Goal: Information Seeking & Learning: Learn about a topic

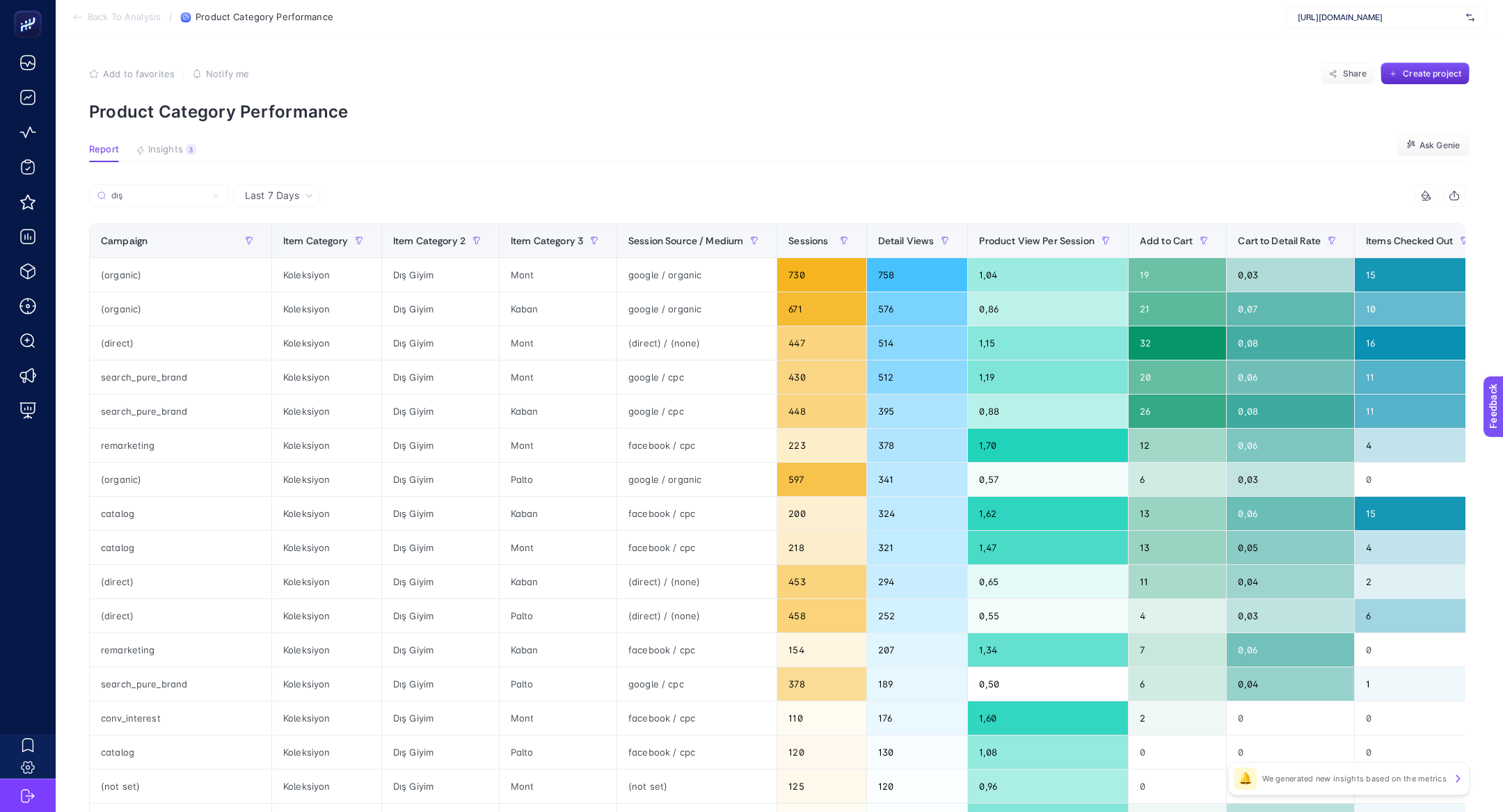
scroll to position [8, 61]
click at [1337, 22] on span "[URL][DOMAIN_NAME]" at bounding box center [1379, 18] width 163 height 11
type input "les be"
click at [1324, 51] on div "Les Benjamins" at bounding box center [1385, 46] width 199 height 22
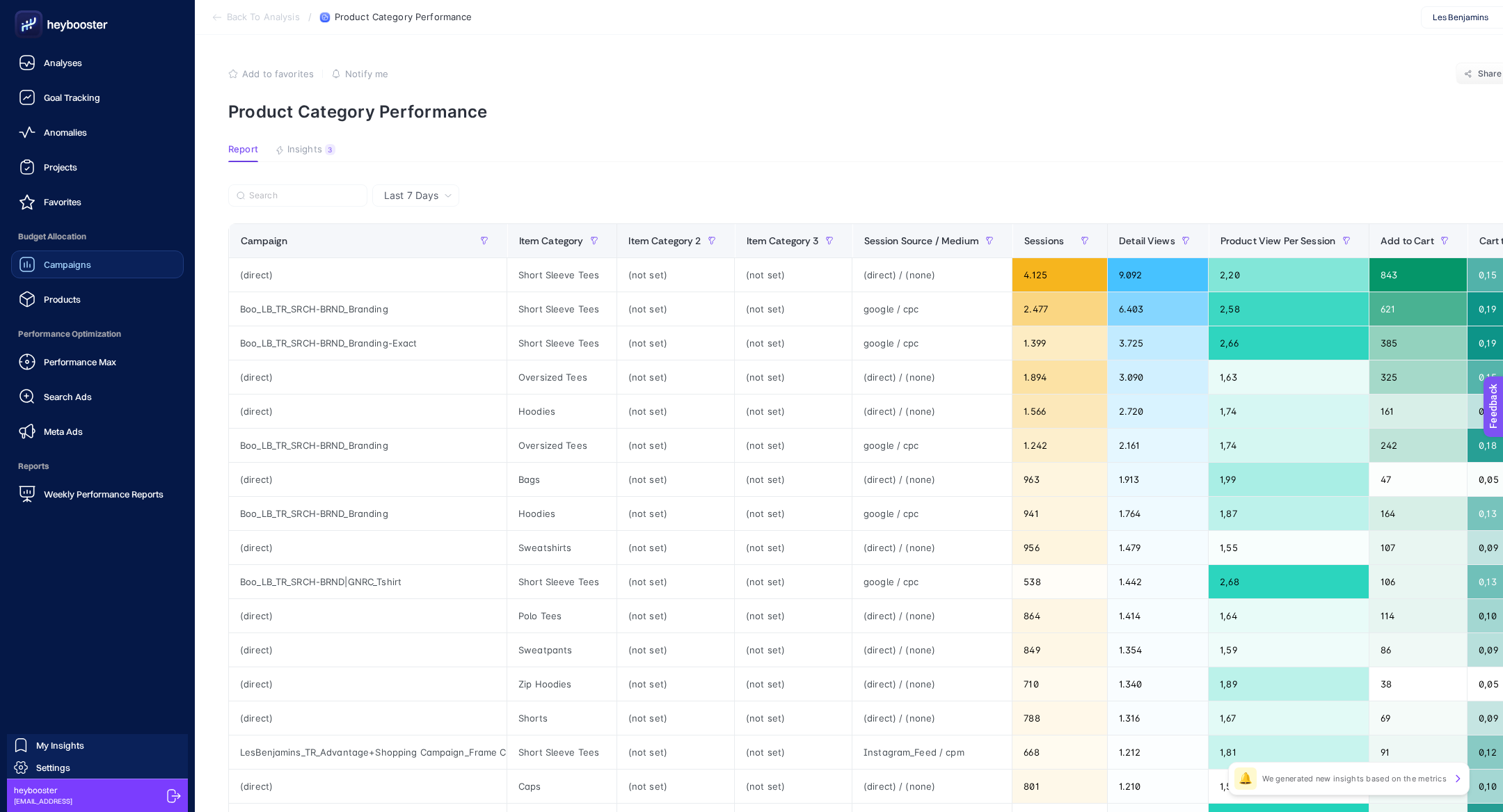
click at [88, 278] on link "Campaigns" at bounding box center [97, 264] width 172 height 28
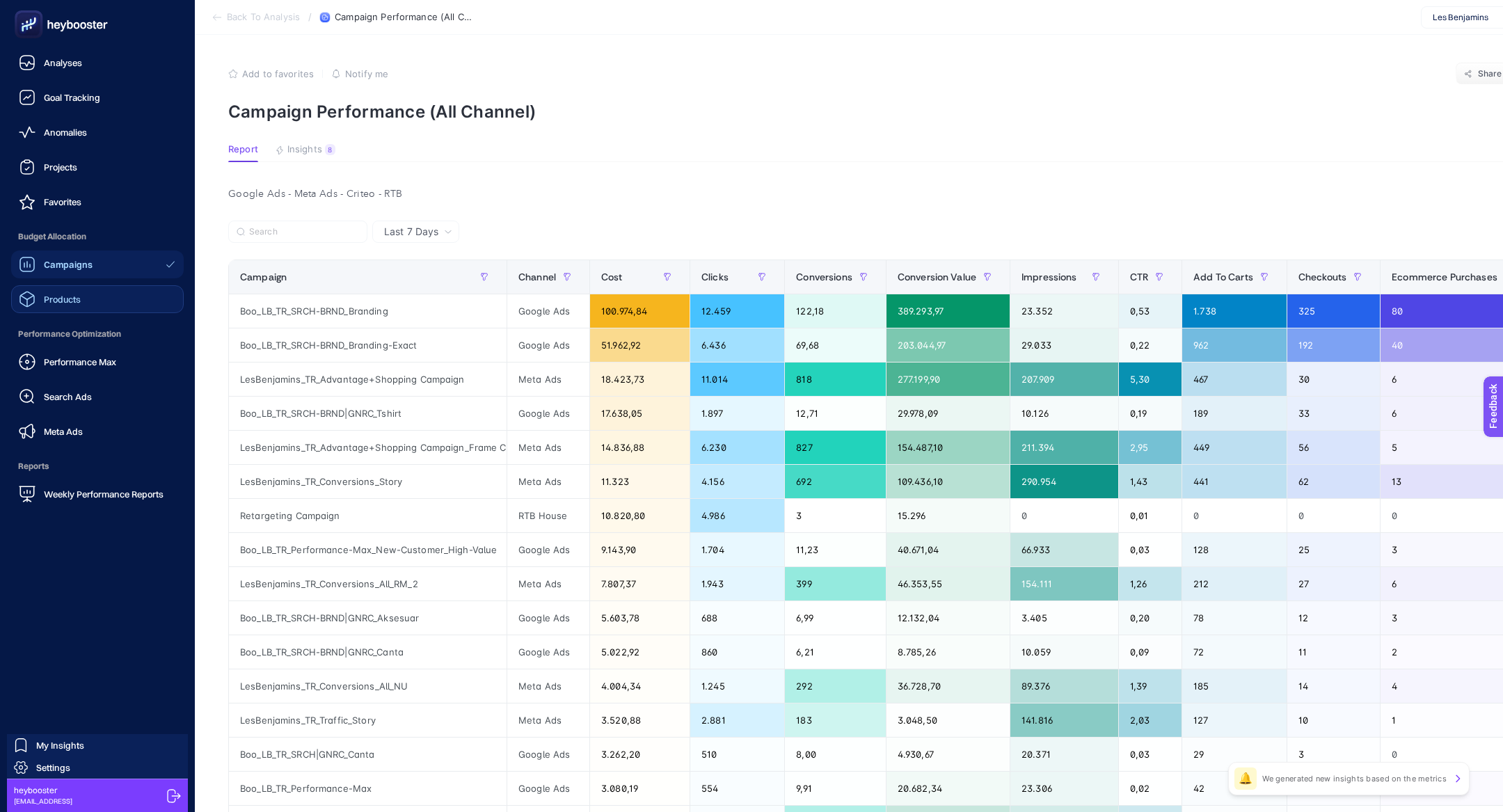
click at [85, 286] on link "Products" at bounding box center [97, 299] width 172 height 28
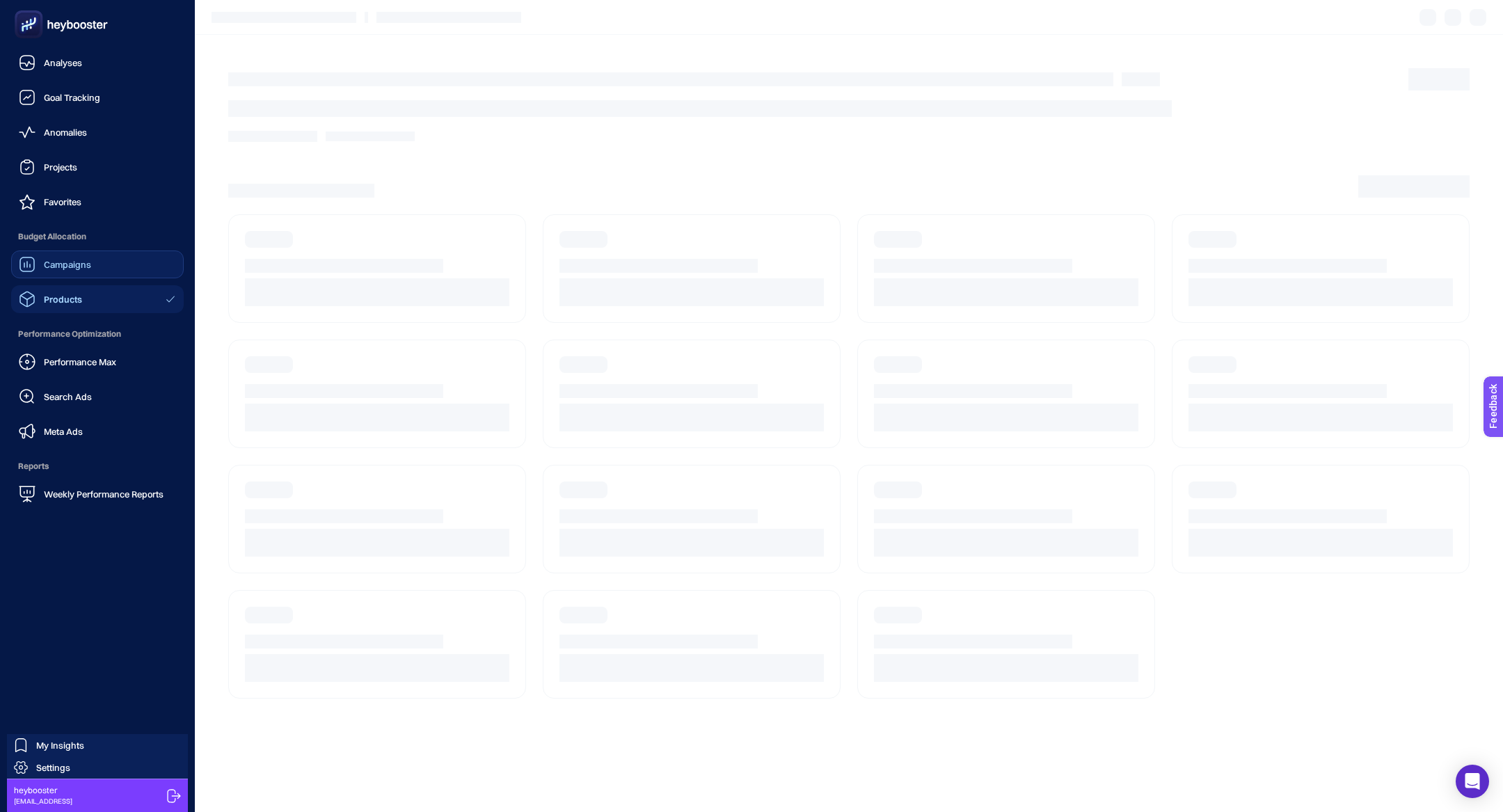
click at [83, 277] on link "Campaigns" at bounding box center [97, 264] width 172 height 28
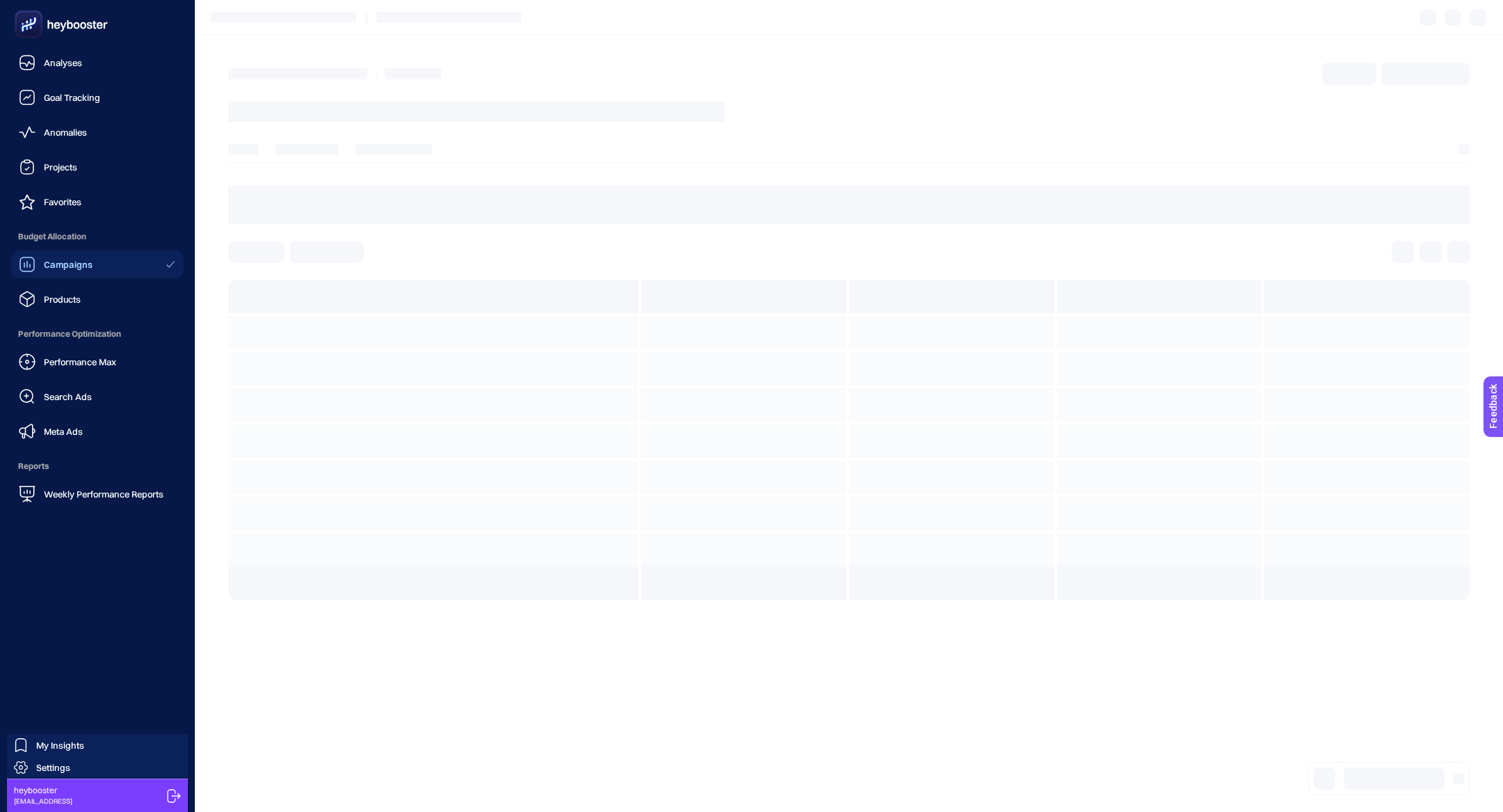
click at [83, 277] on link "Campaigns" at bounding box center [97, 264] width 172 height 28
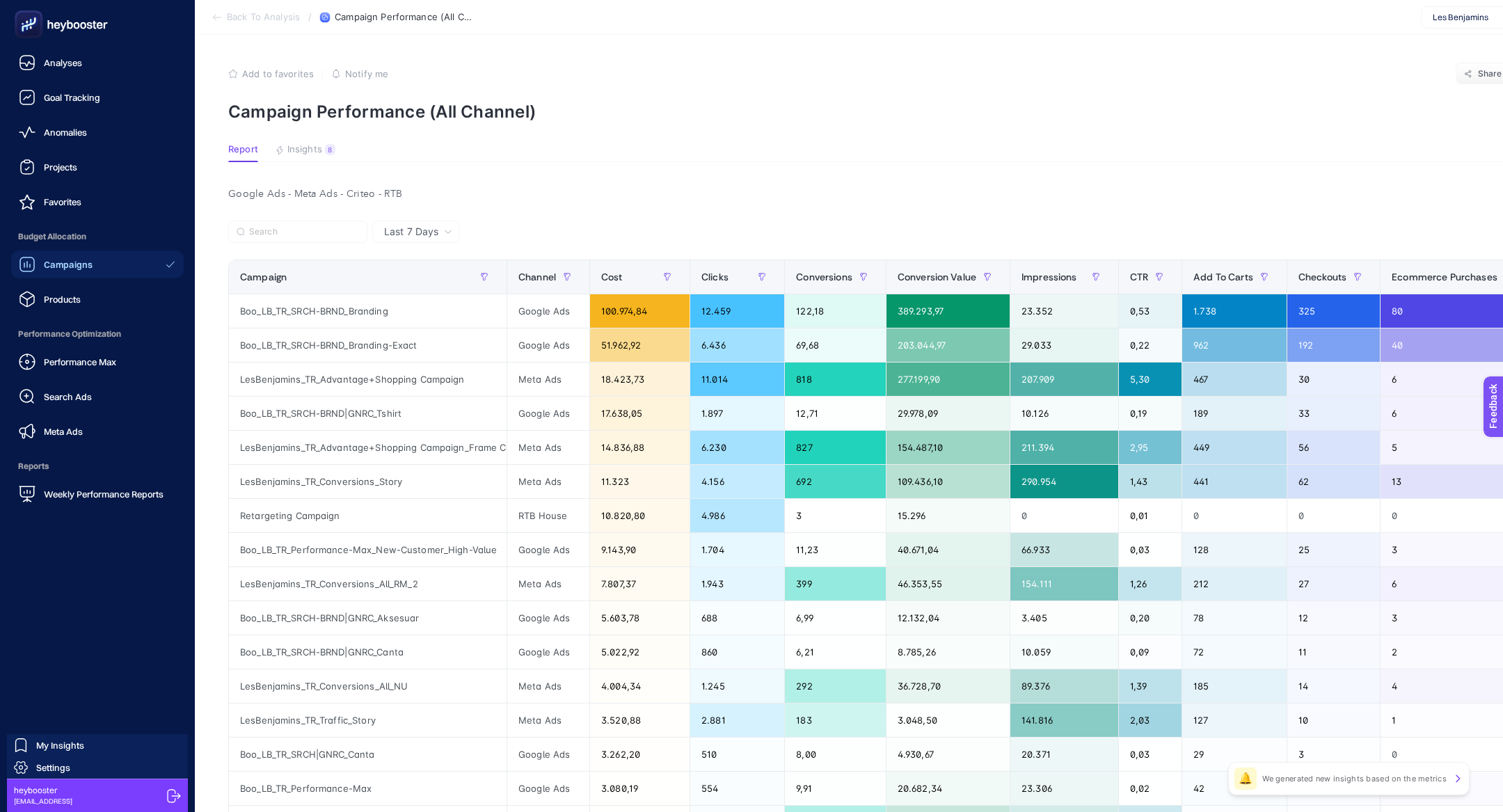
click at [75, 269] on span "Campaigns" at bounding box center [68, 264] width 49 height 11
click at [61, 261] on span "Campaigns" at bounding box center [68, 264] width 49 height 11
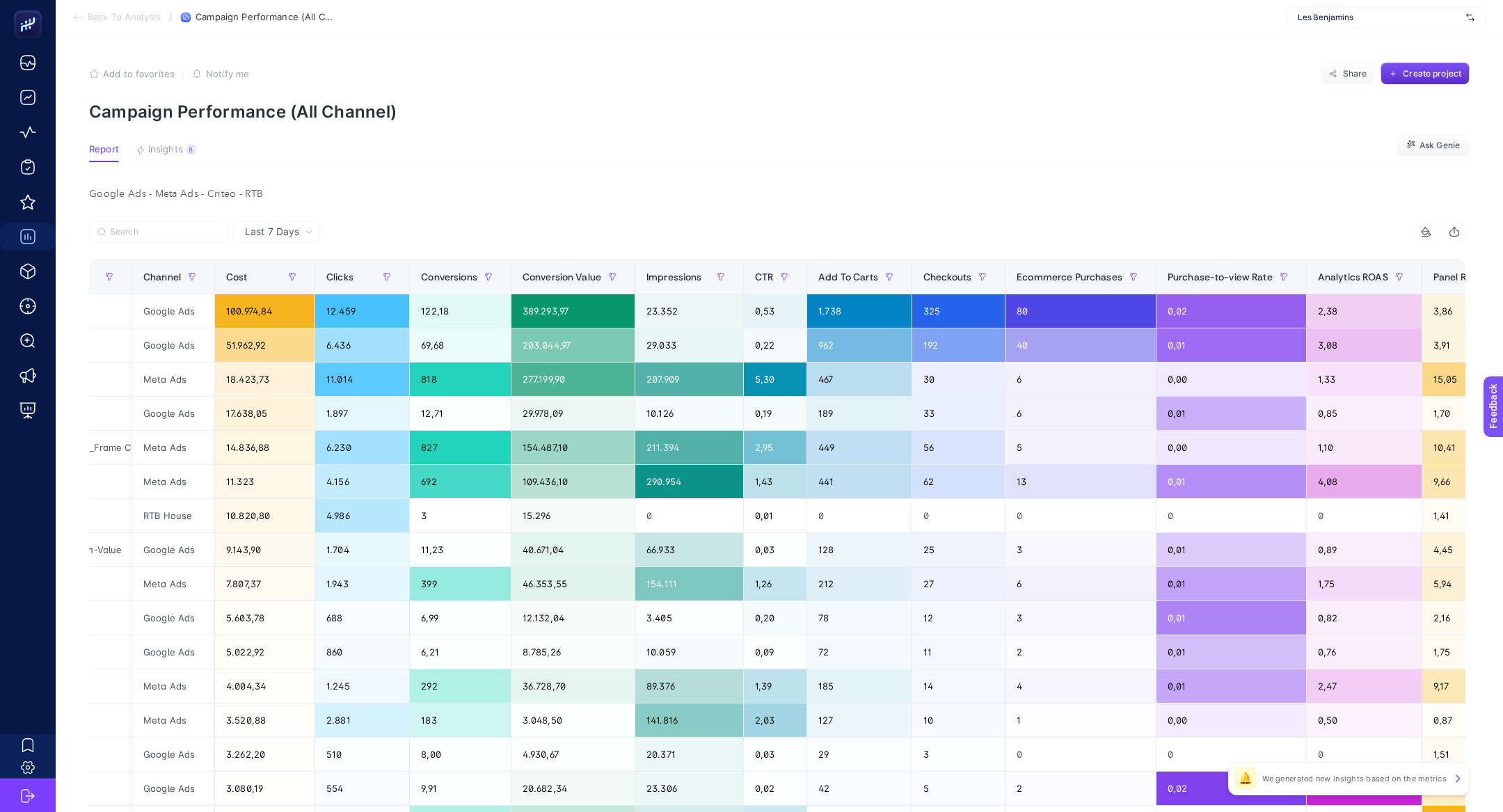
scroll to position [0, 231]
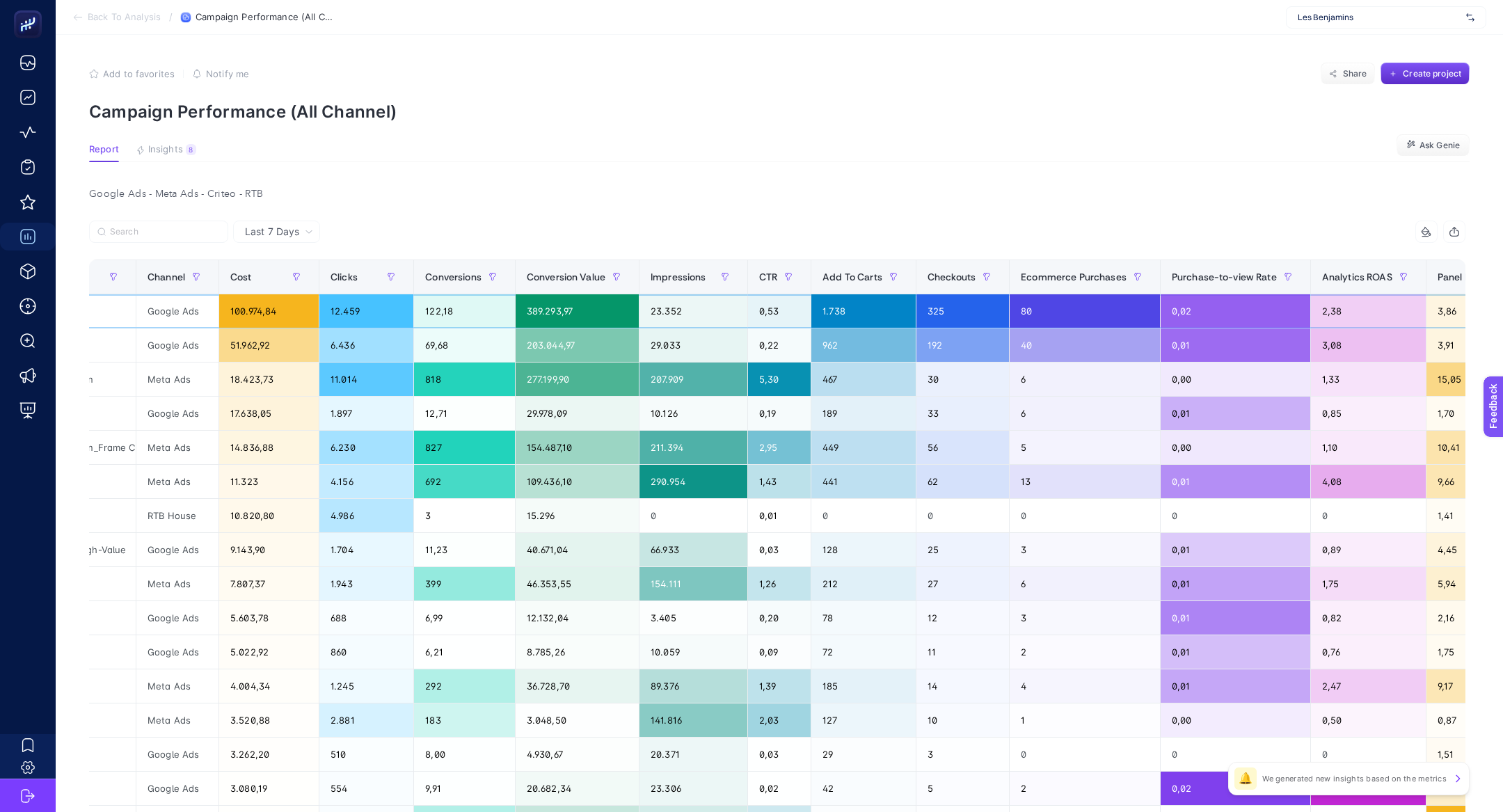
click at [1358, 304] on div "2,38" at bounding box center [1368, 311] width 115 height 34
click at [1351, 274] on span "Analytics ROAS" at bounding box center [1357, 277] width 70 height 11
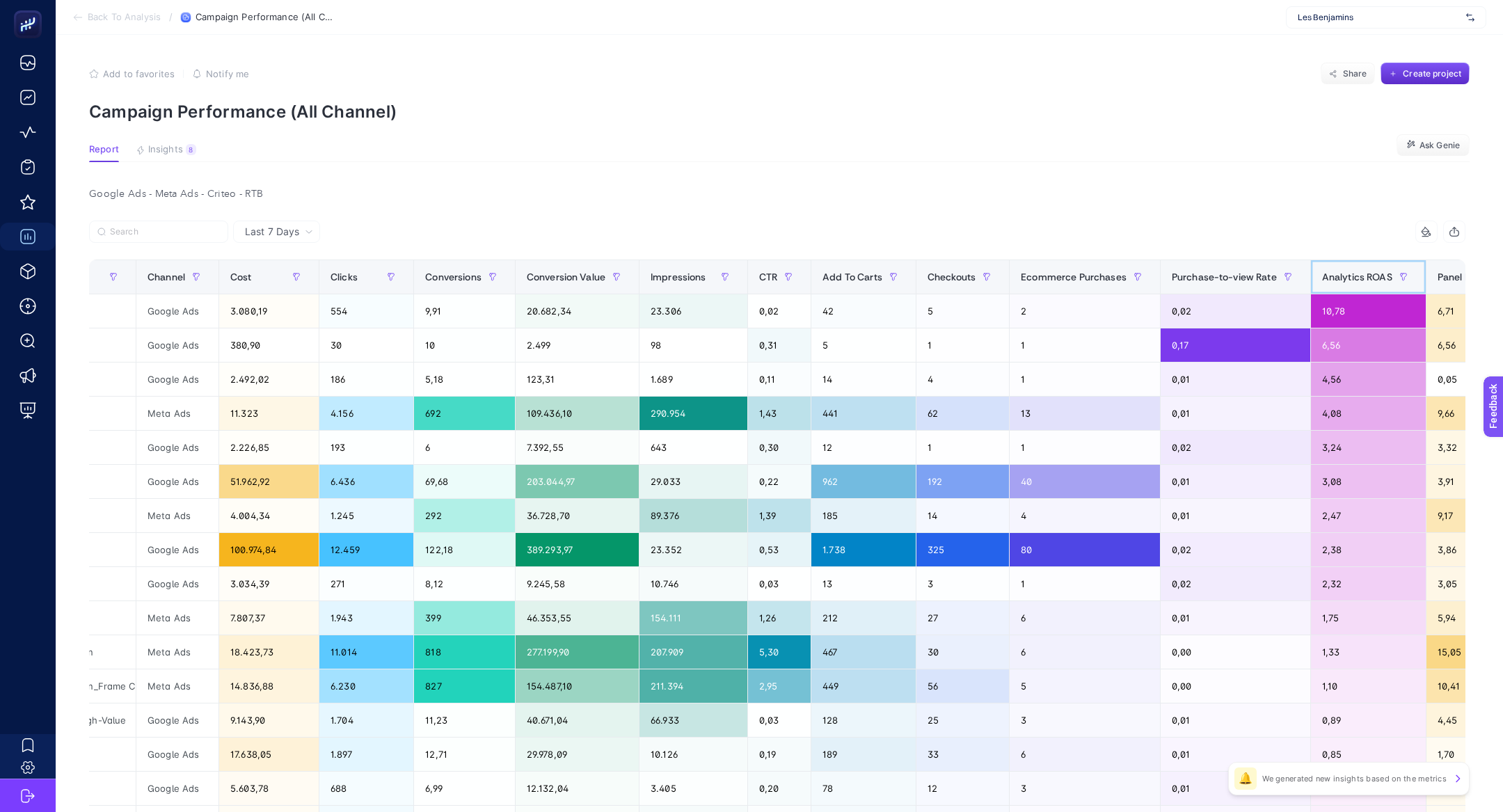
scroll to position [0, 0]
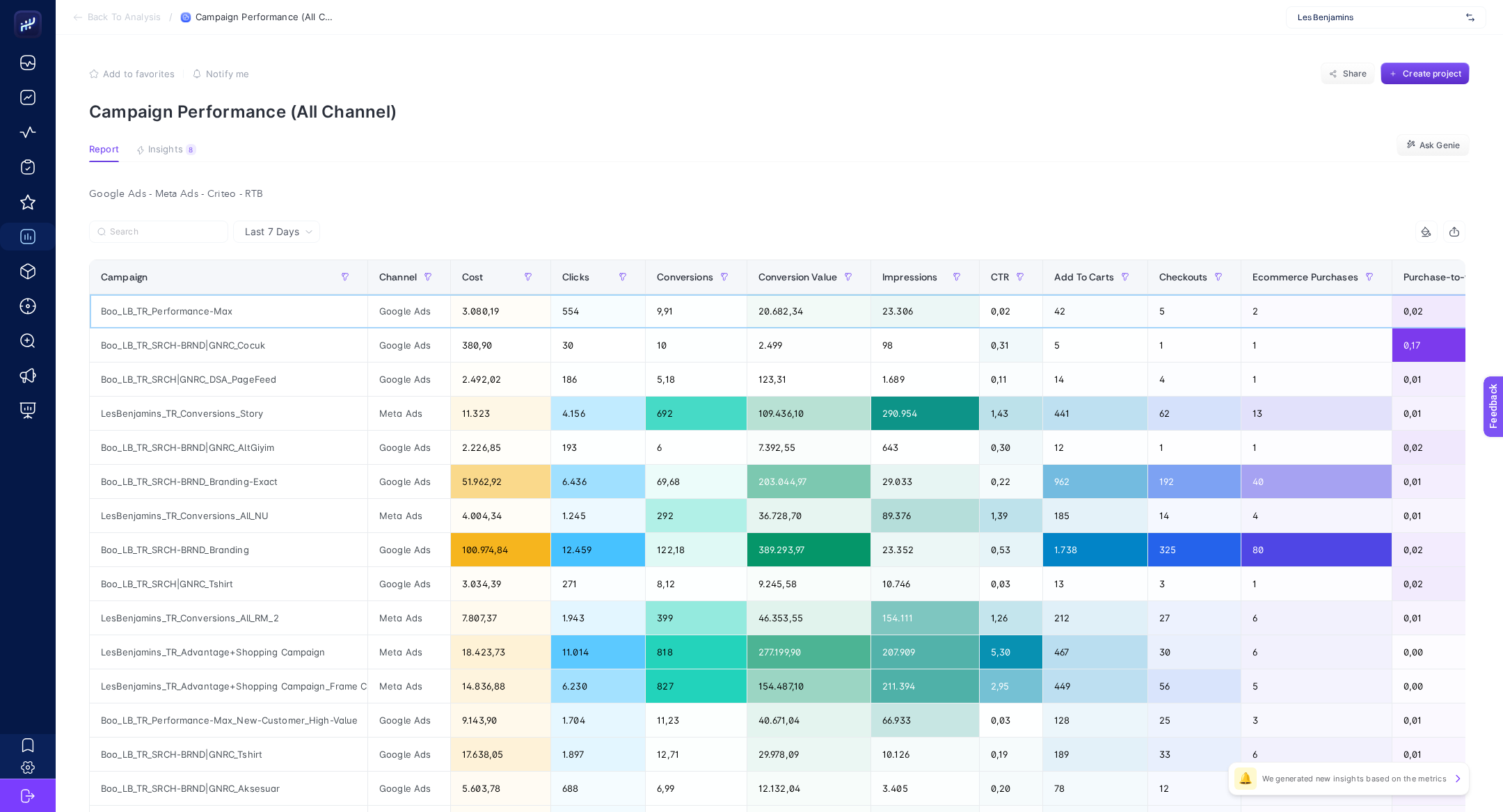
click at [575, 321] on div "554" at bounding box center [598, 311] width 94 height 34
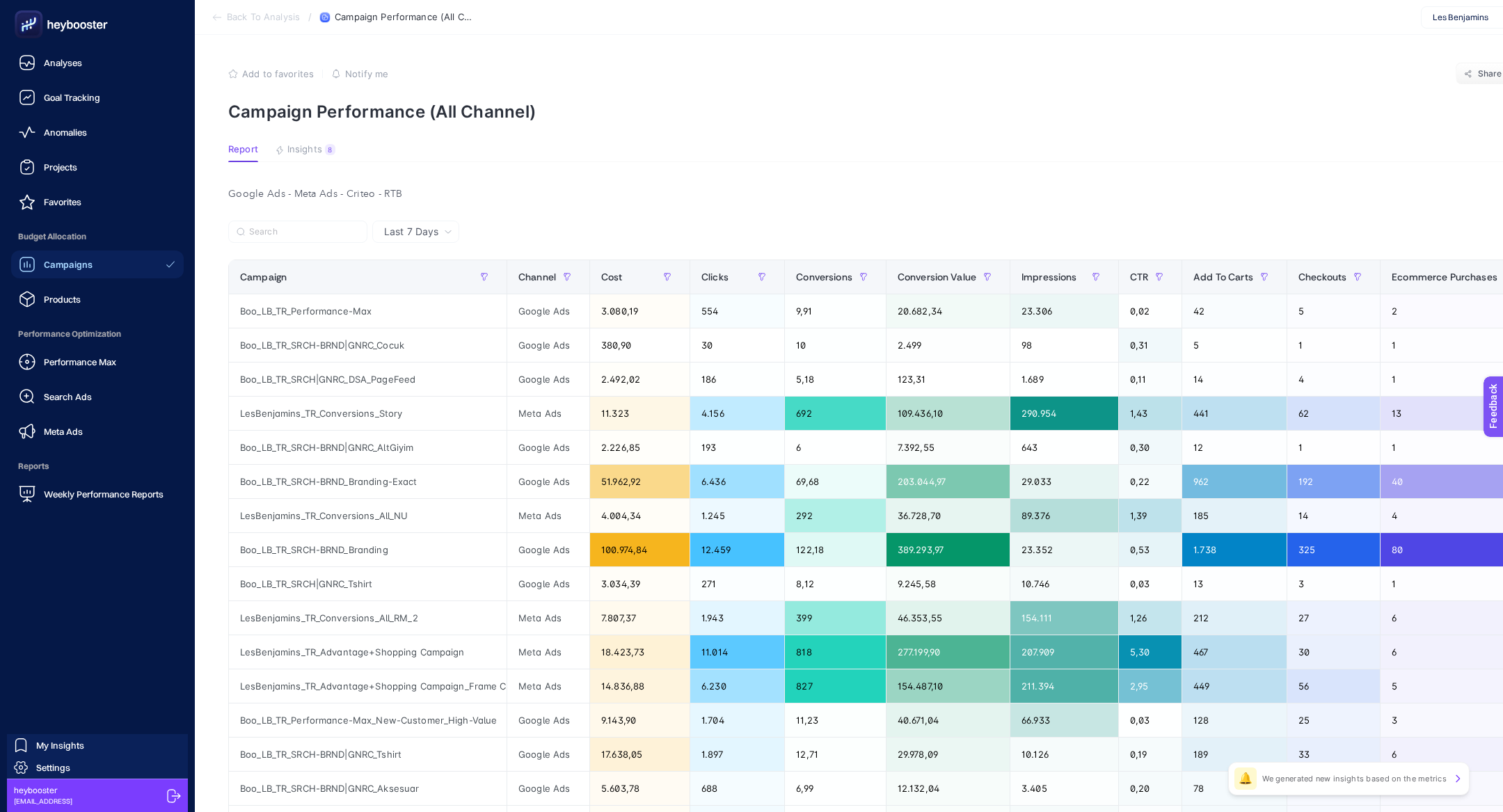
click at [105, 262] on link "Campaigns" at bounding box center [97, 264] width 172 height 28
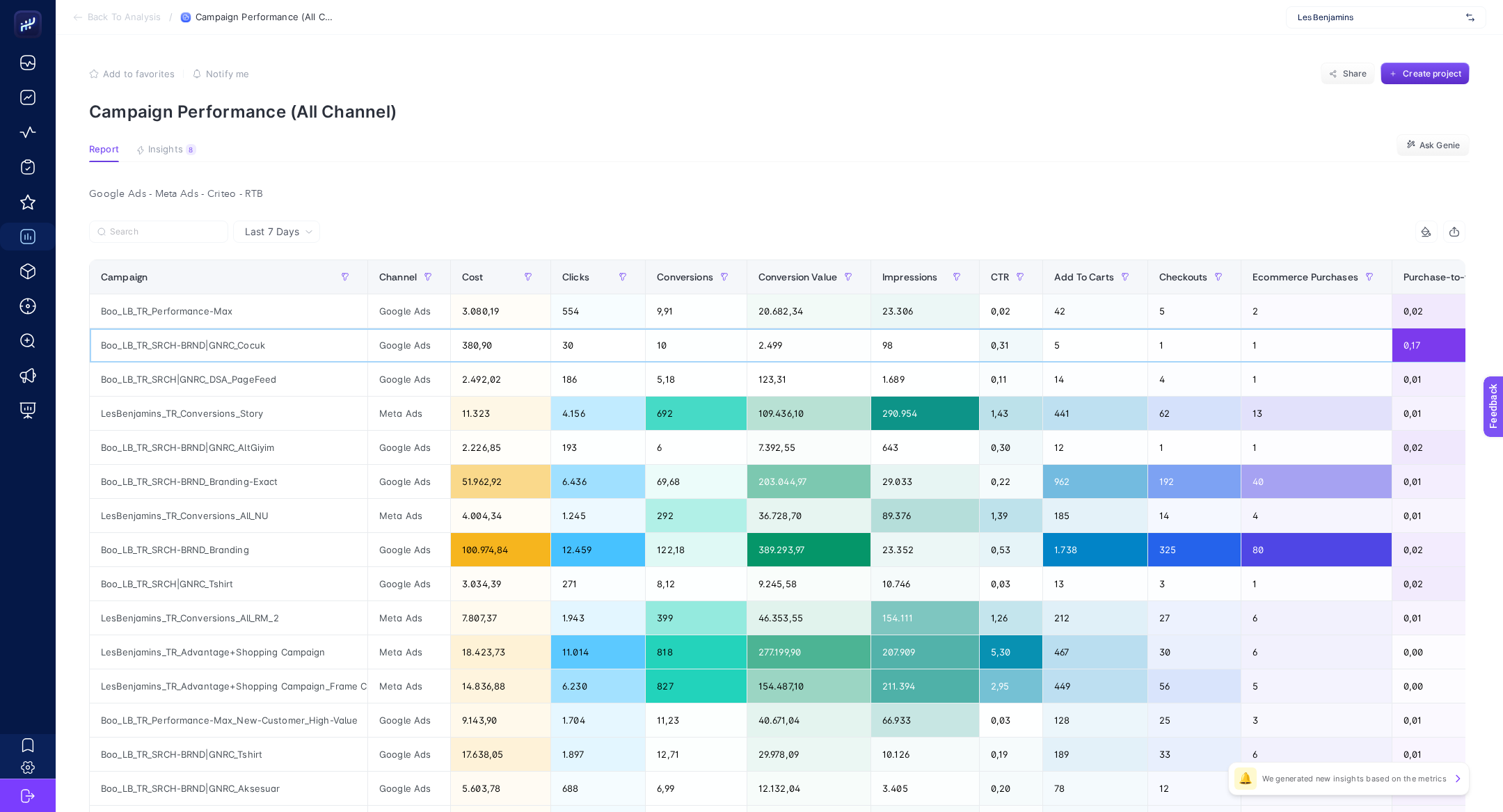
click at [263, 341] on div "Boo_LB_TR_SRCH-BRND|GNRC_Cocuk" at bounding box center [228, 345] width 278 height 34
click at [247, 341] on div "Boo_LB_TR_SRCH-BRND|GNRC_Cocuk" at bounding box center [228, 345] width 278 height 34
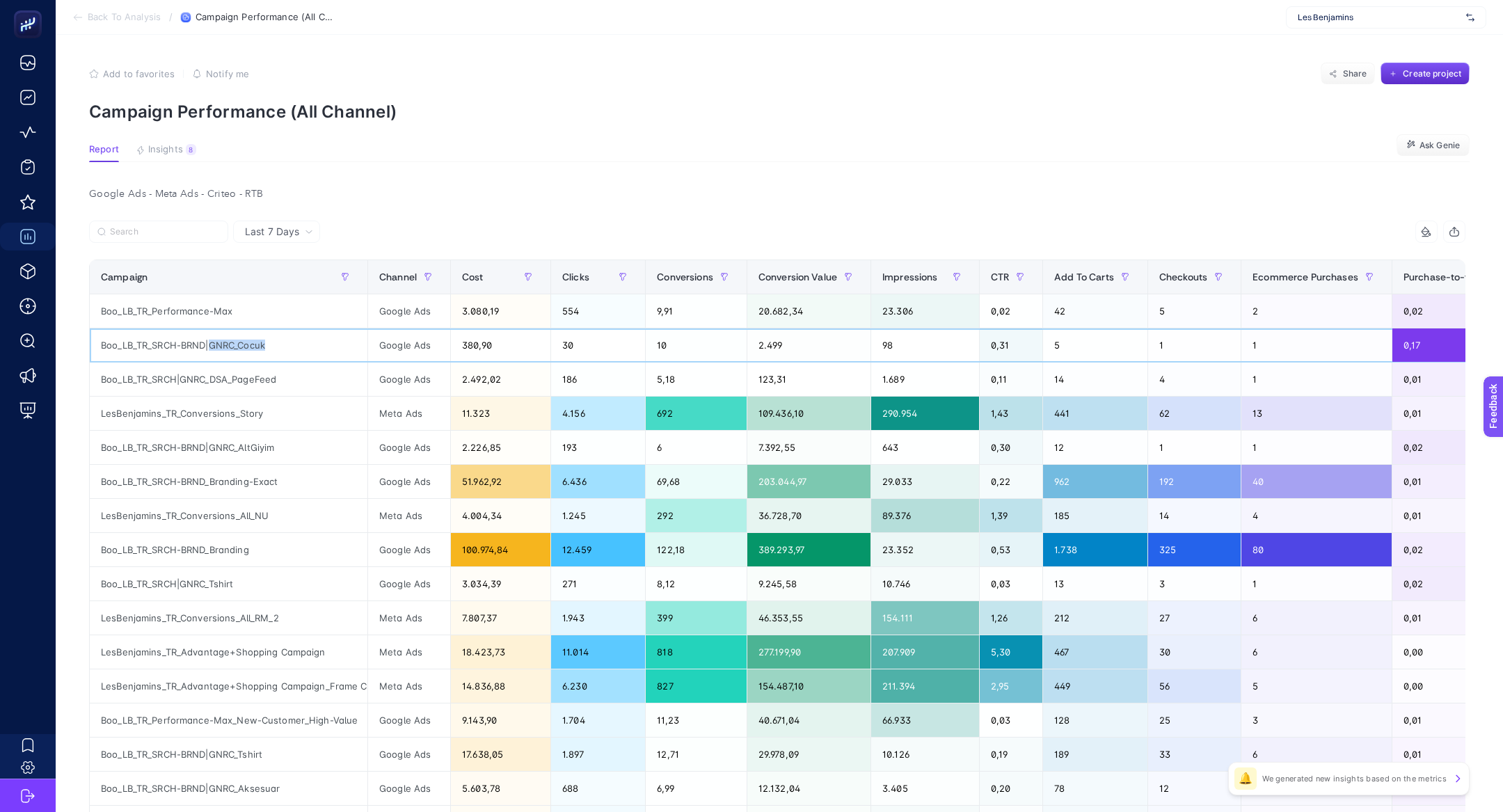
click at [247, 341] on div "Boo_LB_TR_SRCH-BRND|GNRC_Cocuk" at bounding box center [228, 345] width 278 height 34
click at [464, 347] on div "380,90" at bounding box center [500, 345] width 100 height 34
click at [495, 346] on div "380,90" at bounding box center [500, 345] width 100 height 34
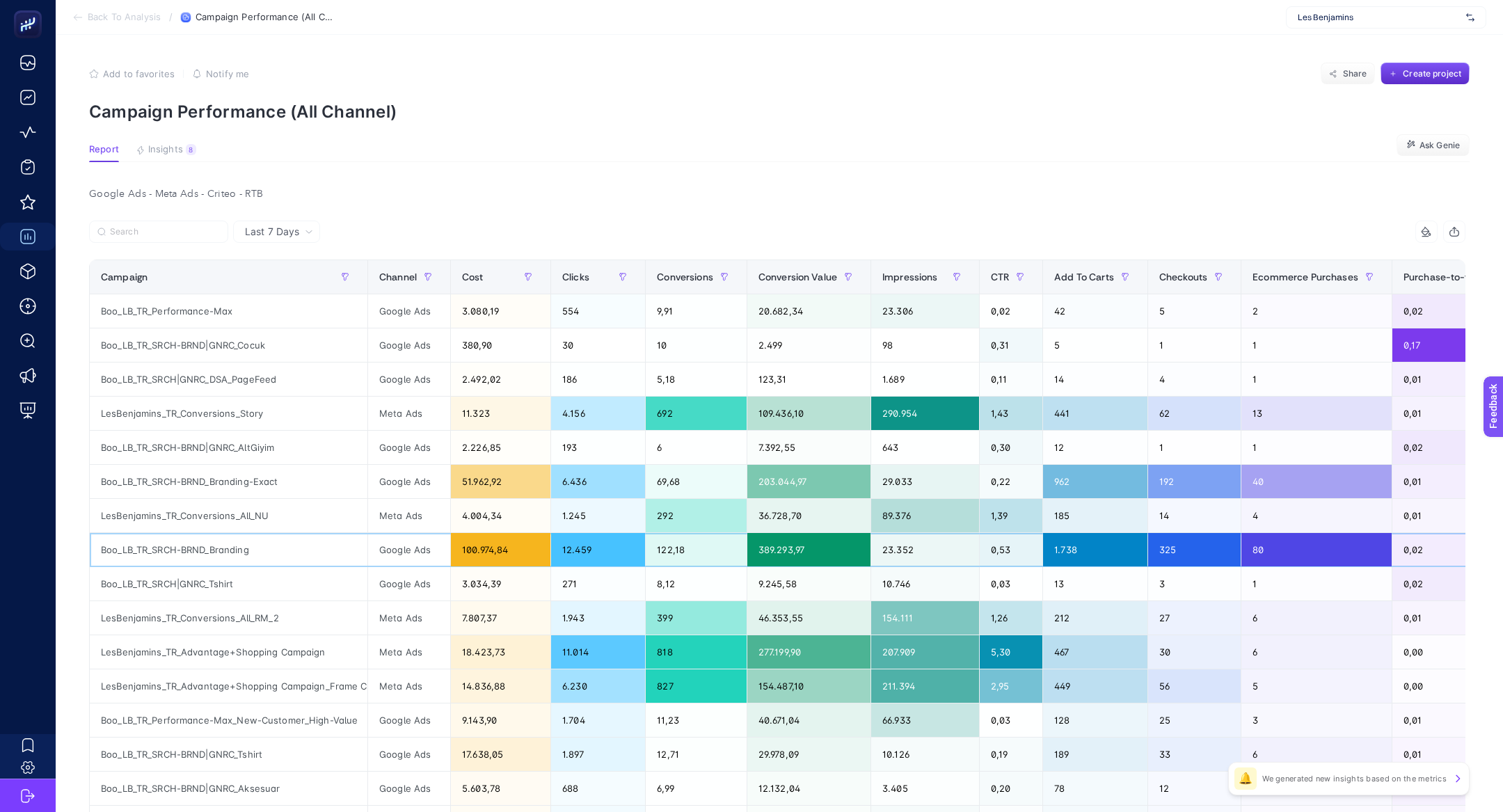
click at [249, 547] on div "Boo_LB_TR_SRCH-BRND_Branding" at bounding box center [228, 550] width 278 height 34
click at [478, 258] on div "14 items selected Campaign Channel Cost Clicks Conversions Conversion Value Imp…" at bounding box center [777, 633] width 1376 height 826
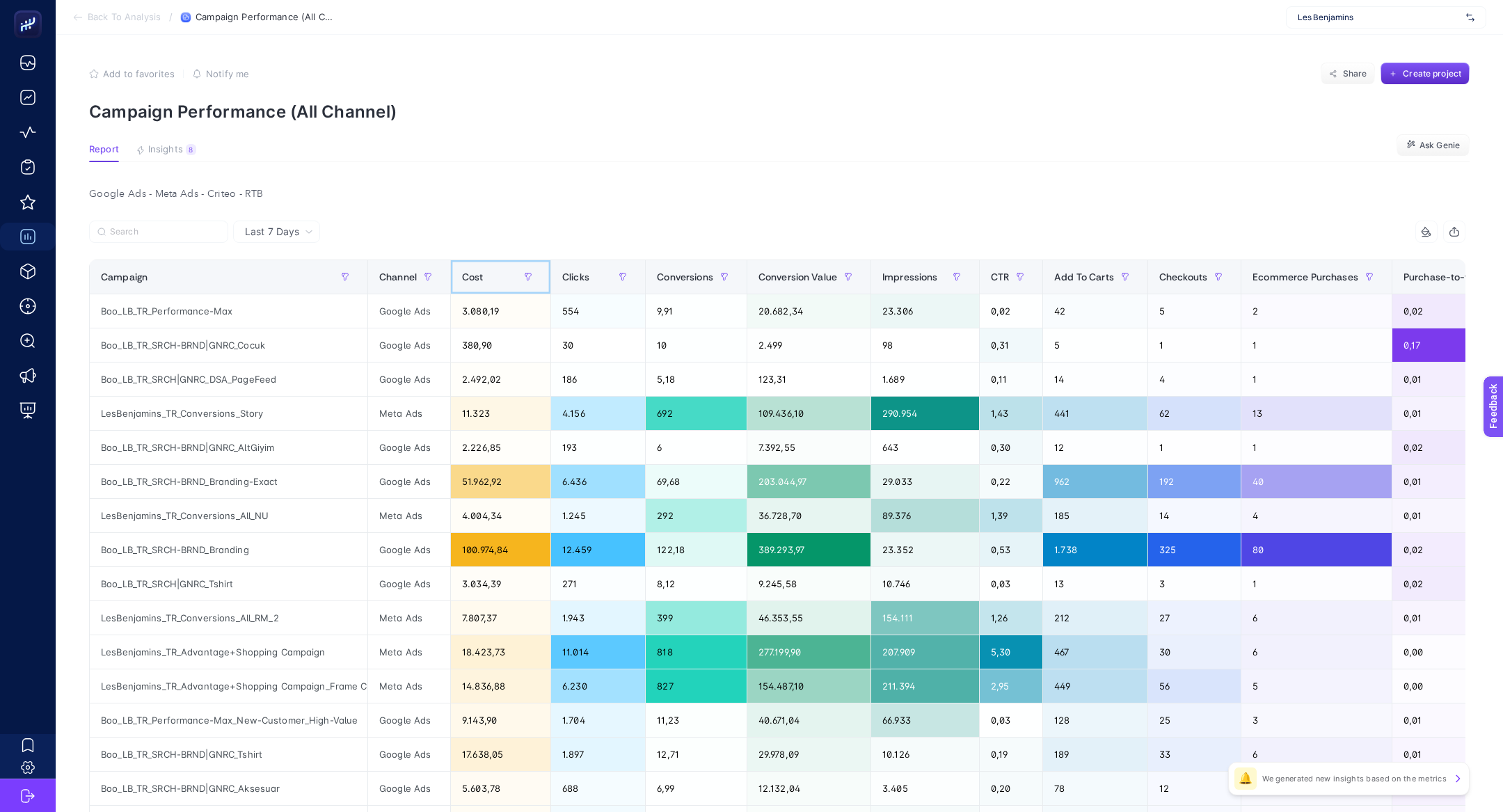
click at [481, 263] on th "Cost" at bounding box center [500, 277] width 101 height 34
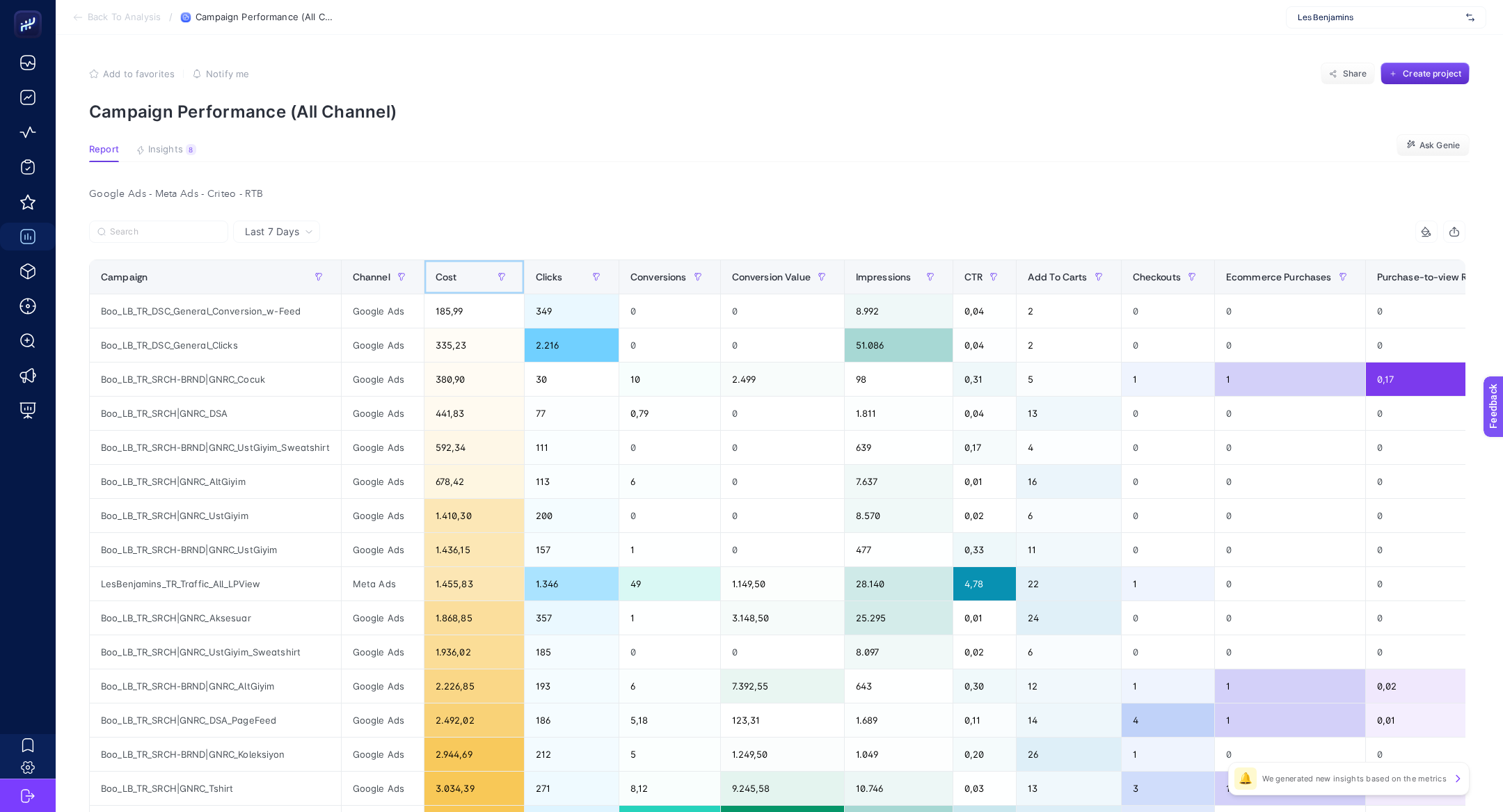
click at [481, 263] on th "Cost" at bounding box center [474, 277] width 101 height 34
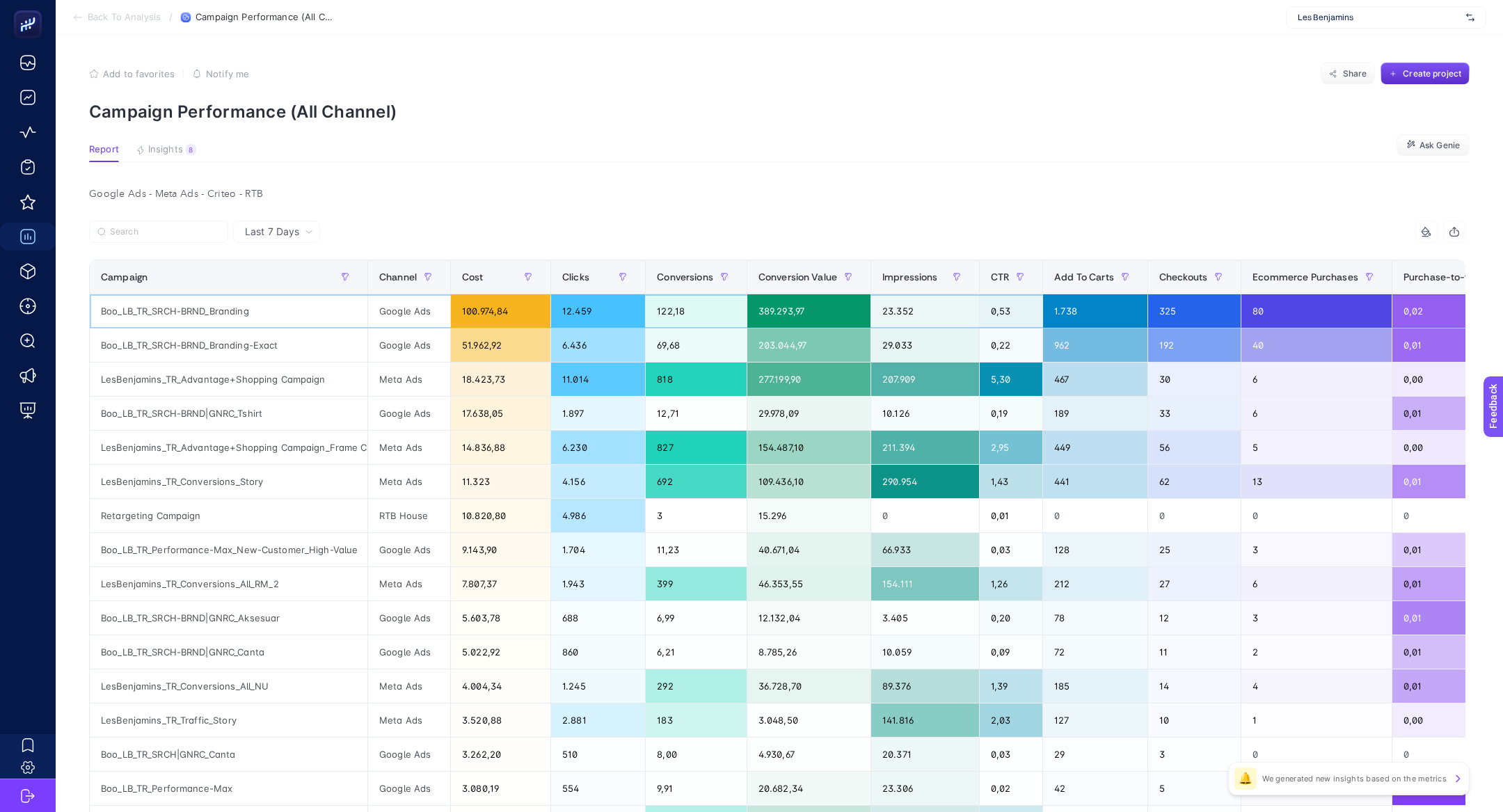
click at [495, 309] on div "100.974,84" at bounding box center [500, 311] width 100 height 34
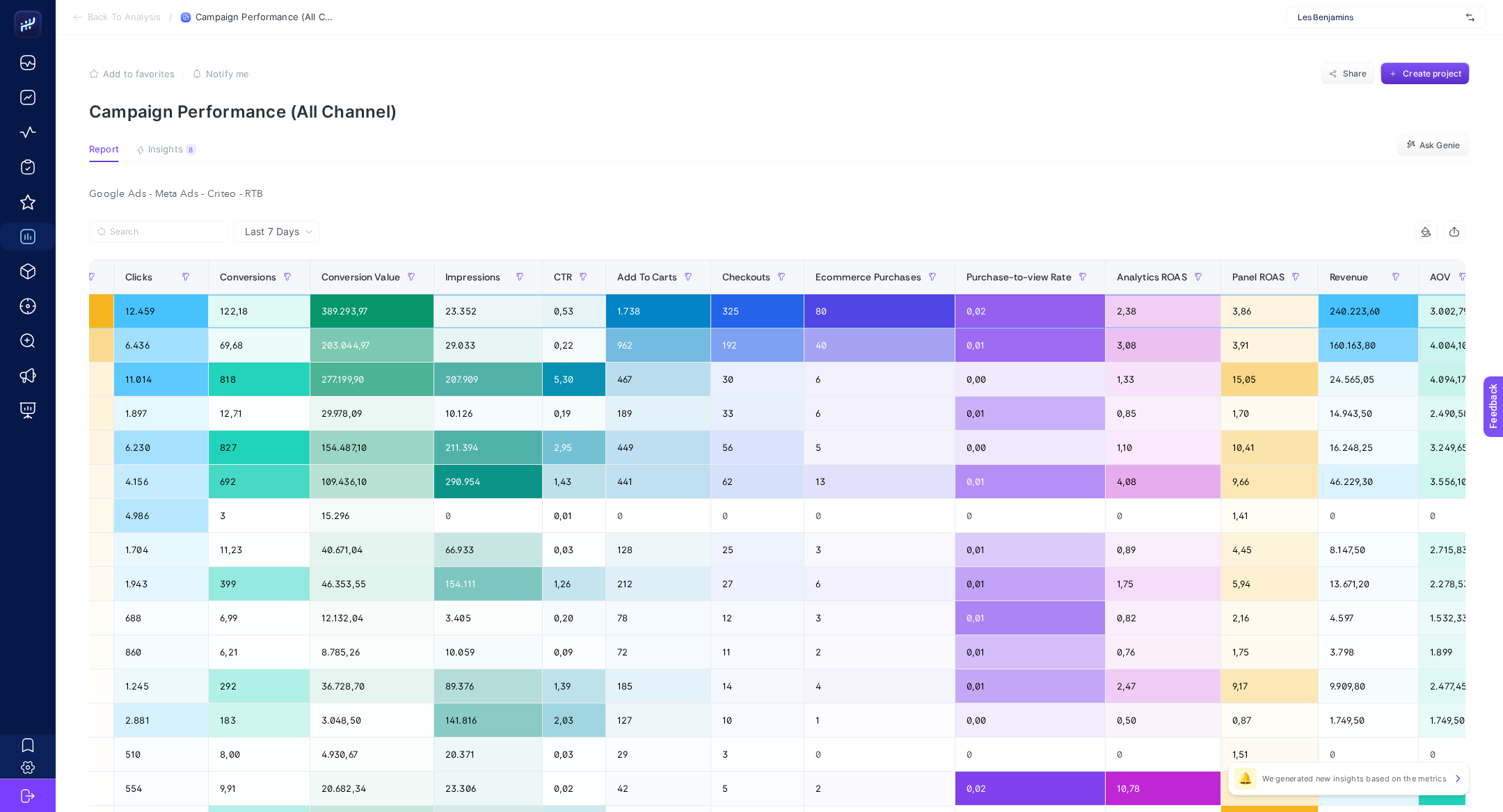
scroll to position [0, 456]
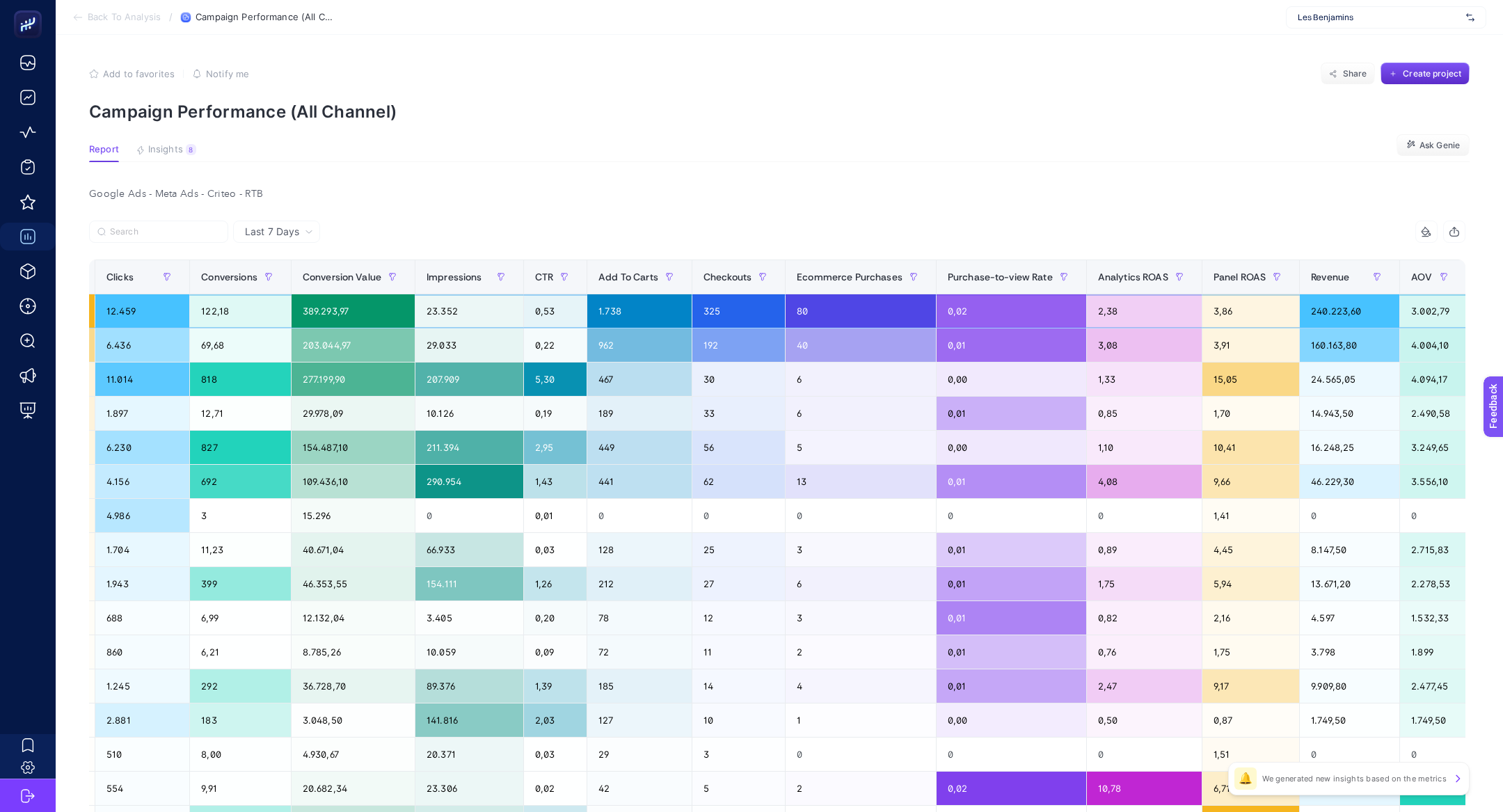
click at [1113, 313] on div "2,38" at bounding box center [1144, 311] width 115 height 34
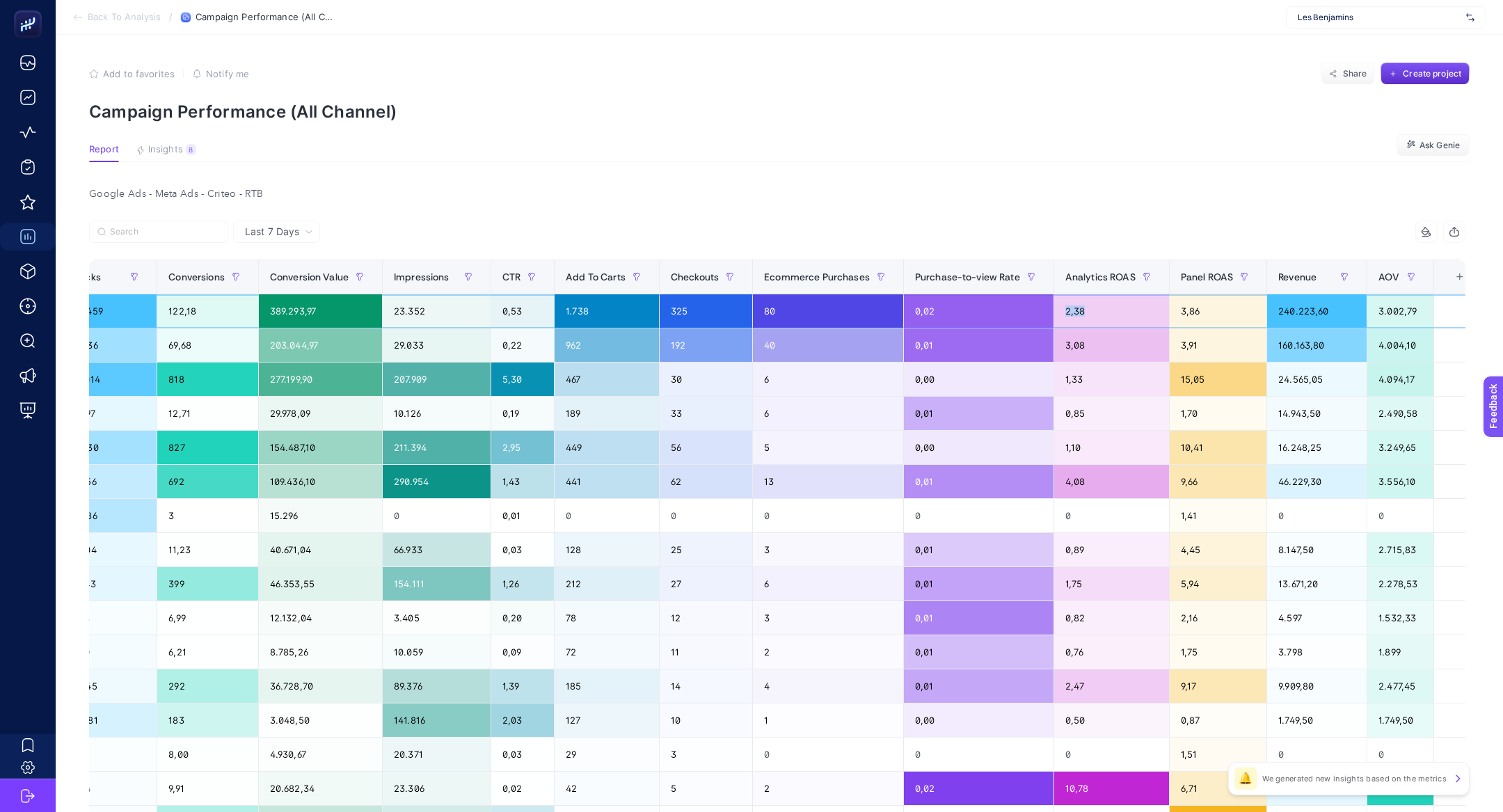
scroll to position [0, 491]
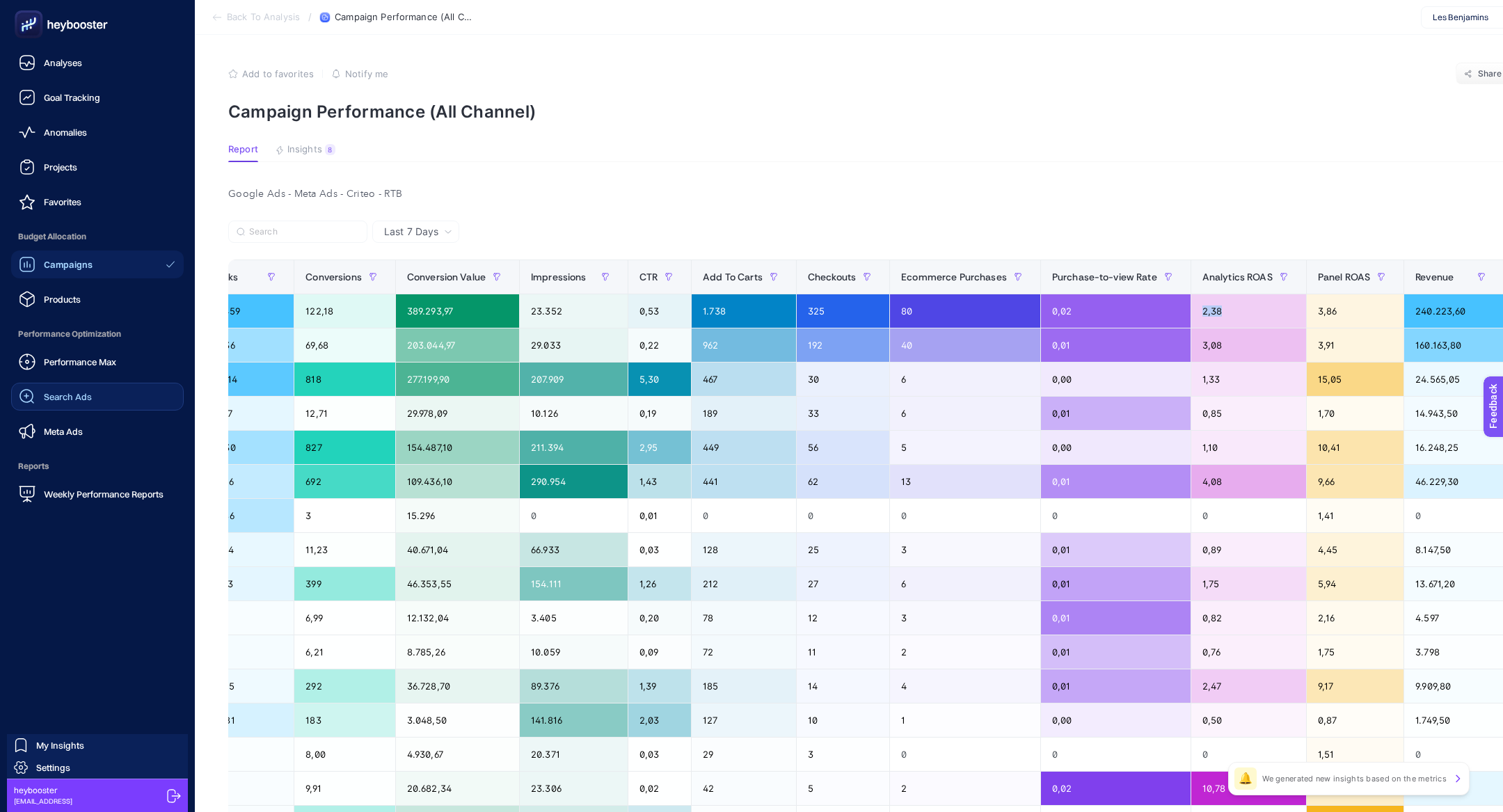
click at [74, 409] on link "Search Ads" at bounding box center [97, 396] width 172 height 28
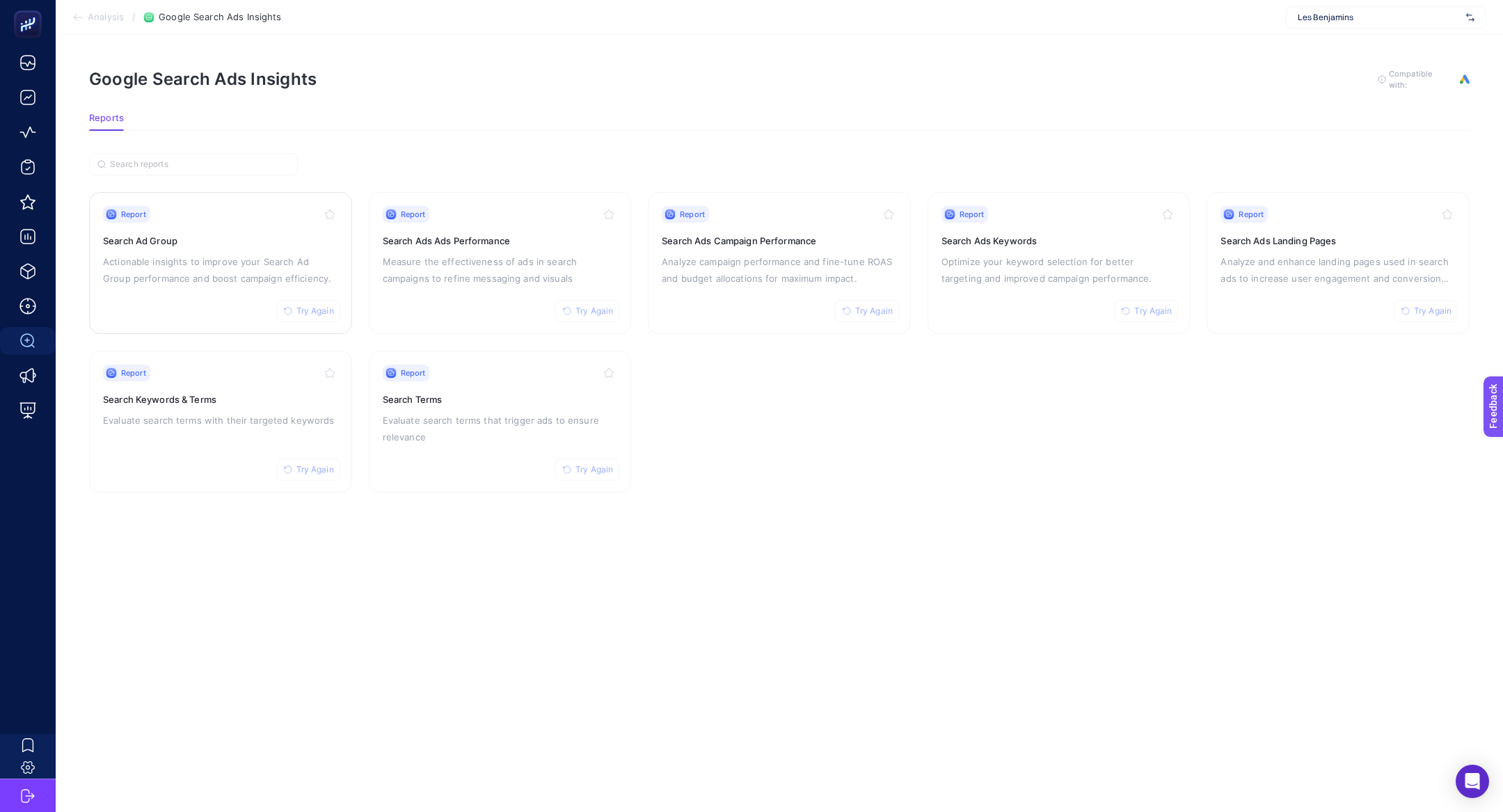
click at [249, 254] on p "Actionable insights to improve your Search Ad Group performance and boost campa…" at bounding box center [220, 270] width 235 height 34
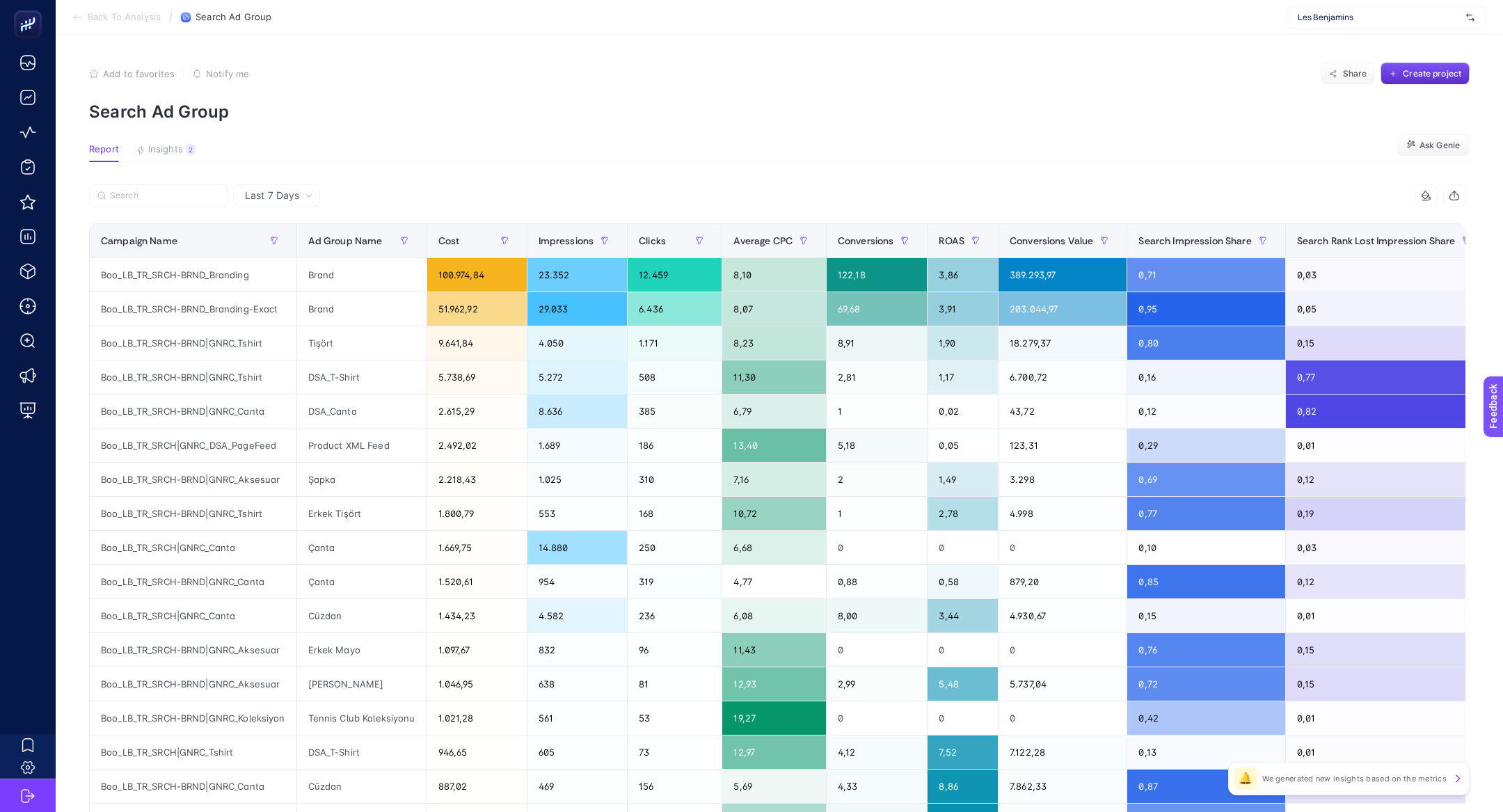
click at [180, 139] on article "Add to favorites false Notify me Share Create project Search Ad Group Report In…" at bounding box center [779, 578] width 1447 height 1087
click at [186, 154] on div "2" at bounding box center [191, 150] width 10 height 11
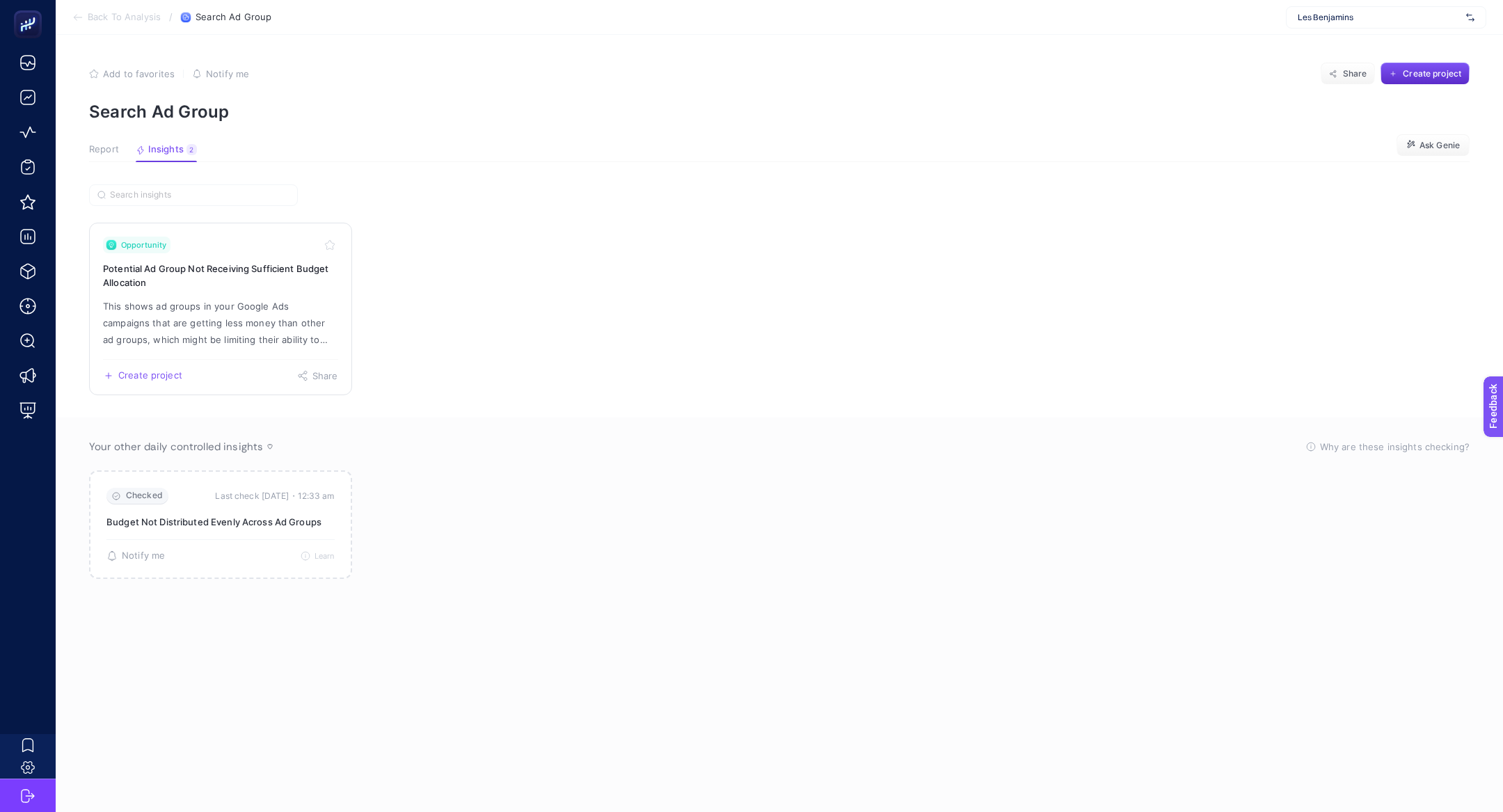
click at [215, 296] on link "Opportunity Potential Ad Group Not Receiving Sufficient Budget Allocation This …" at bounding box center [221, 309] width 263 height 172
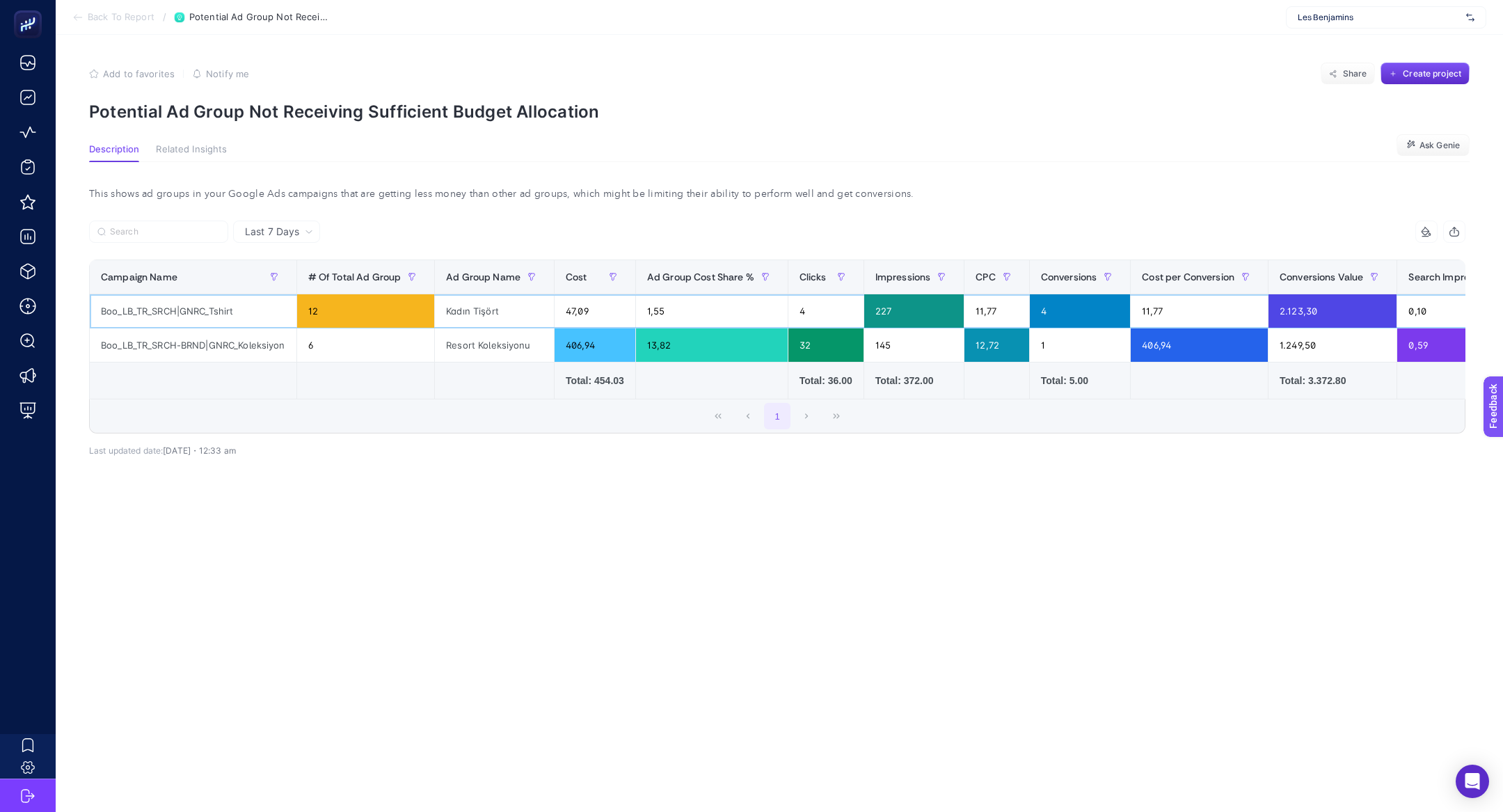
click at [217, 308] on div "Boo_LB_TR_SRCH|GNRC_Tshirt" at bounding box center [192, 311] width 207 height 34
copy div "GNRC_Tshirt"
click at [112, 16] on span "Back To Report" at bounding box center [121, 18] width 67 height 11
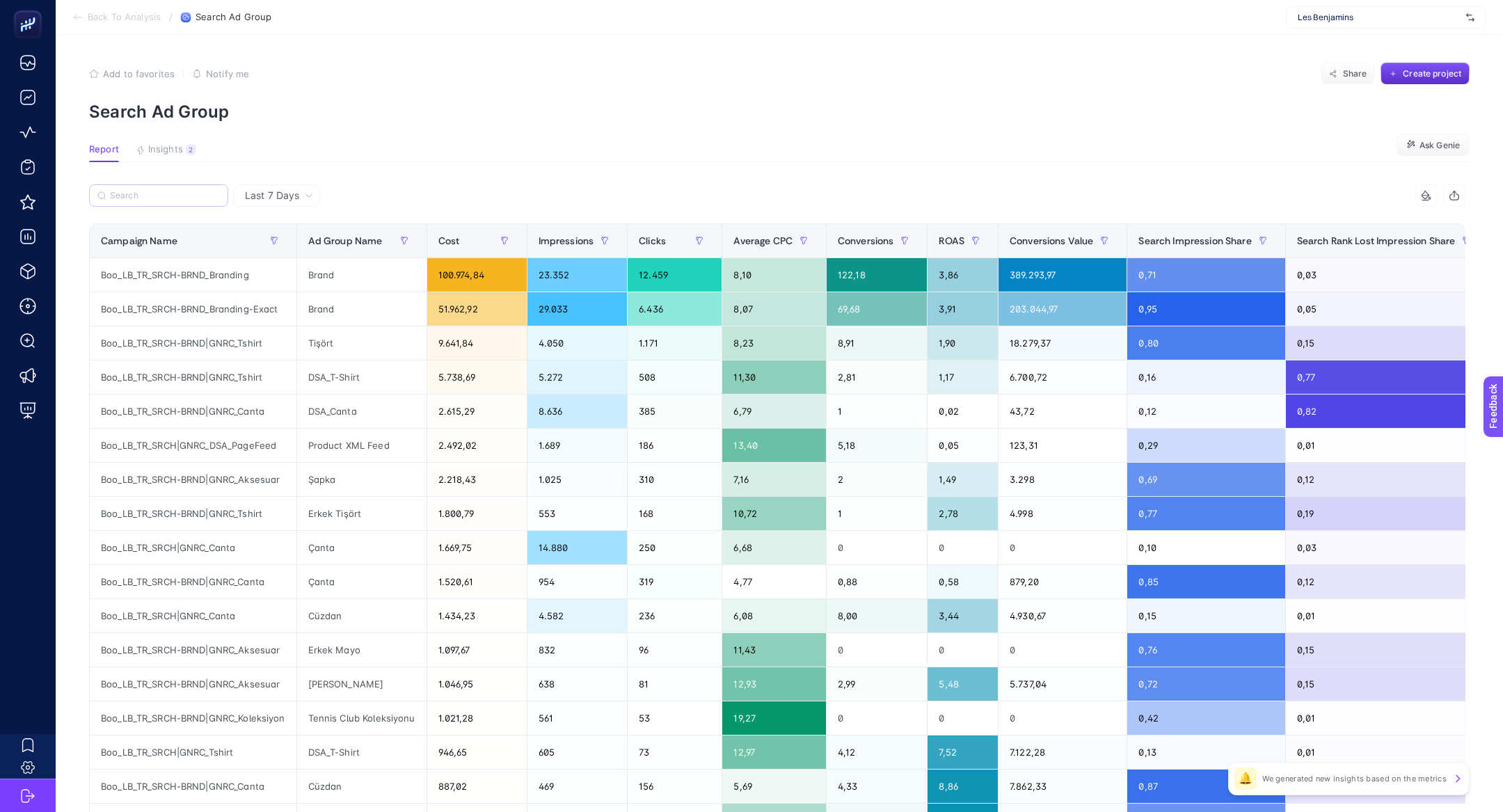
click at [144, 203] on label at bounding box center [159, 195] width 139 height 22
click at [144, 201] on input "Search" at bounding box center [165, 195] width 110 height 10
paste input "GNRC_Tshirt"
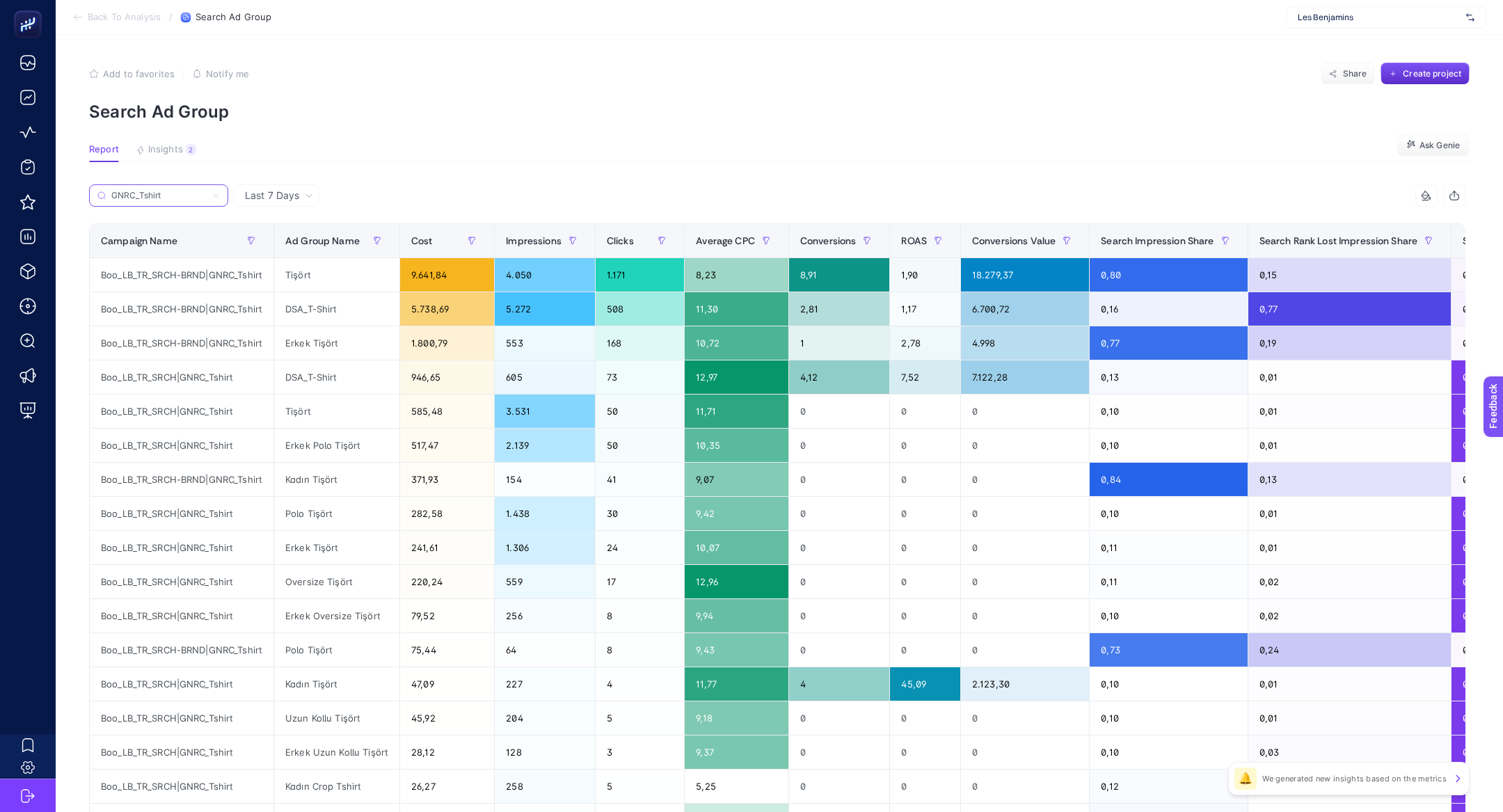
type input "GNRC_Tshirt"
click at [229, 198] on div "GNRC_Tshirt" at bounding box center [433, 199] width 688 height 30
click at [223, 195] on label "GNRC_Tshirt" at bounding box center [159, 195] width 139 height 22
click at [220, 195] on input "GNRC_Tshirt" at bounding box center [165, 195] width 110 height 10
click at [213, 187] on label "GNRC_Tshirt" at bounding box center [159, 195] width 139 height 22
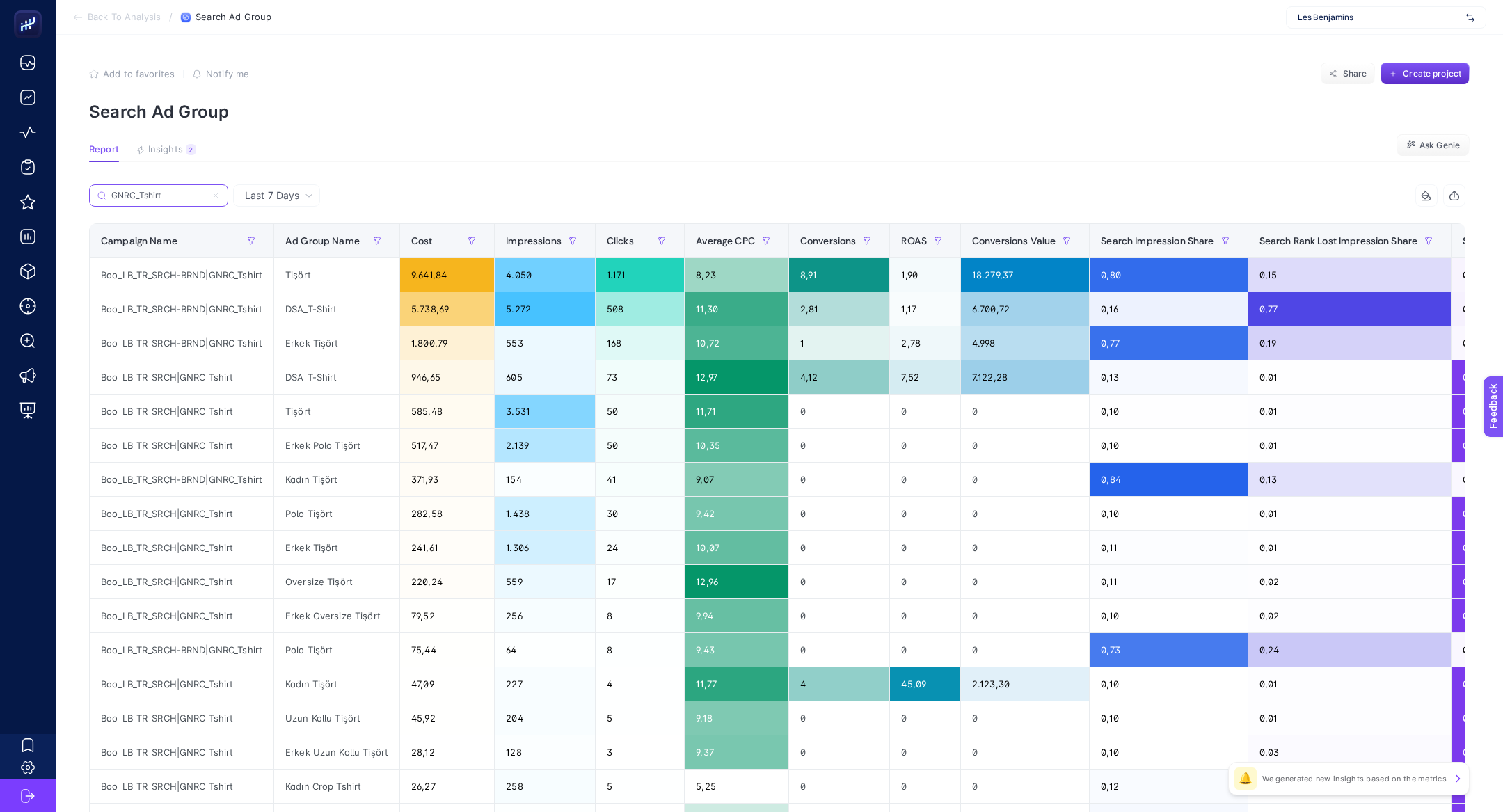
click at [206, 191] on input "GNRC_Tshirt" at bounding box center [159, 195] width 95 height 10
click at [213, 187] on label "GNRC_Tshirt" at bounding box center [159, 195] width 139 height 22
click at [206, 191] on input "GNRC_Tshirt" at bounding box center [159, 195] width 95 height 10
click at [439, 244] on div "Cost" at bounding box center [447, 241] width 72 height 22
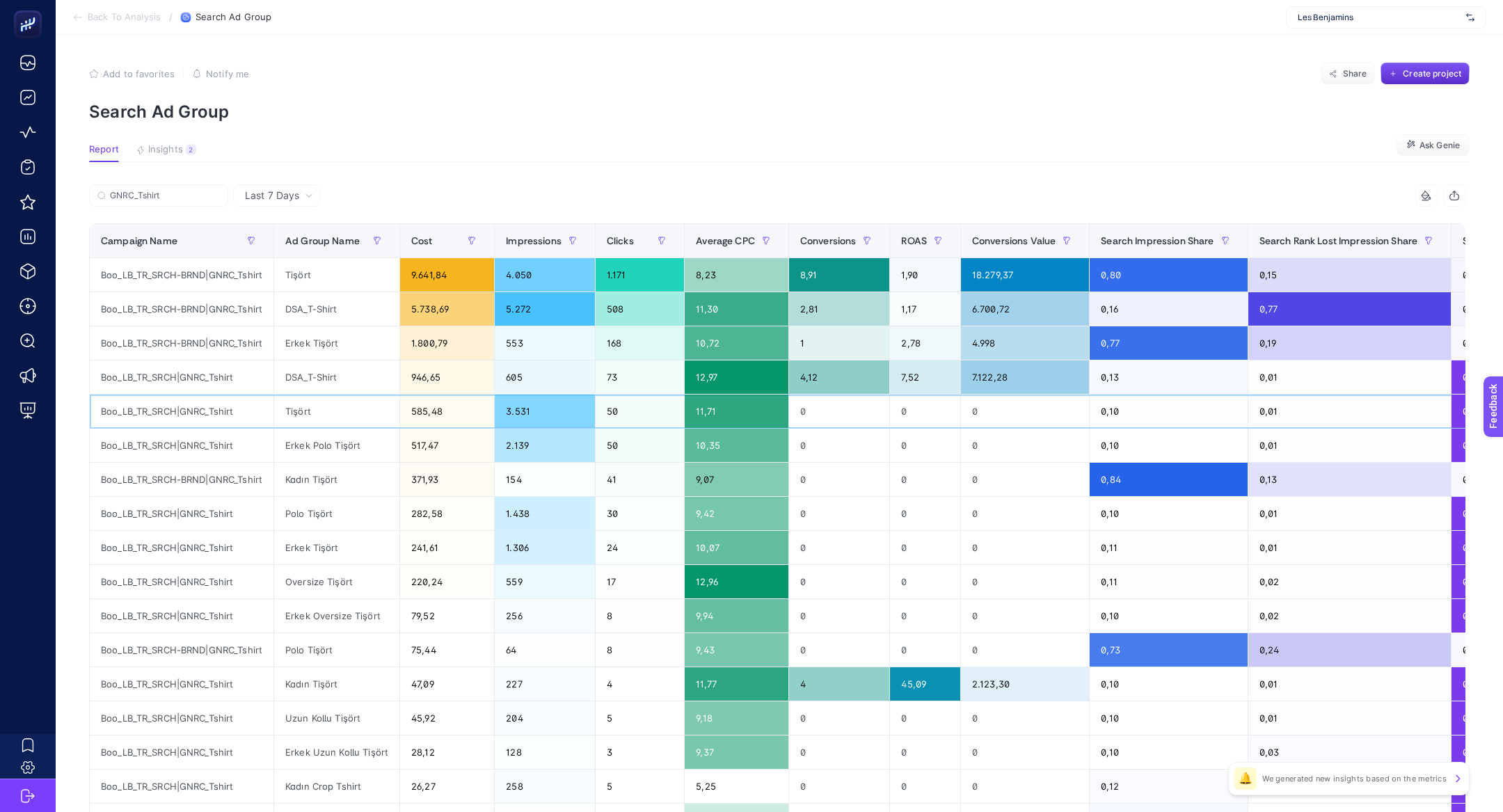
click at [186, 403] on div "Boo_LB_TR_SRCH|GNRC_Tshirt" at bounding box center [181, 411] width 183 height 34
click at [186, 387] on div "Boo_LB_TR_SRCH|GNRC_Tshirt" at bounding box center [181, 377] width 183 height 34
click at [182, 373] on div "Boo_LB_TR_SRCH|GNRC_Tshirt" at bounding box center [181, 377] width 183 height 34
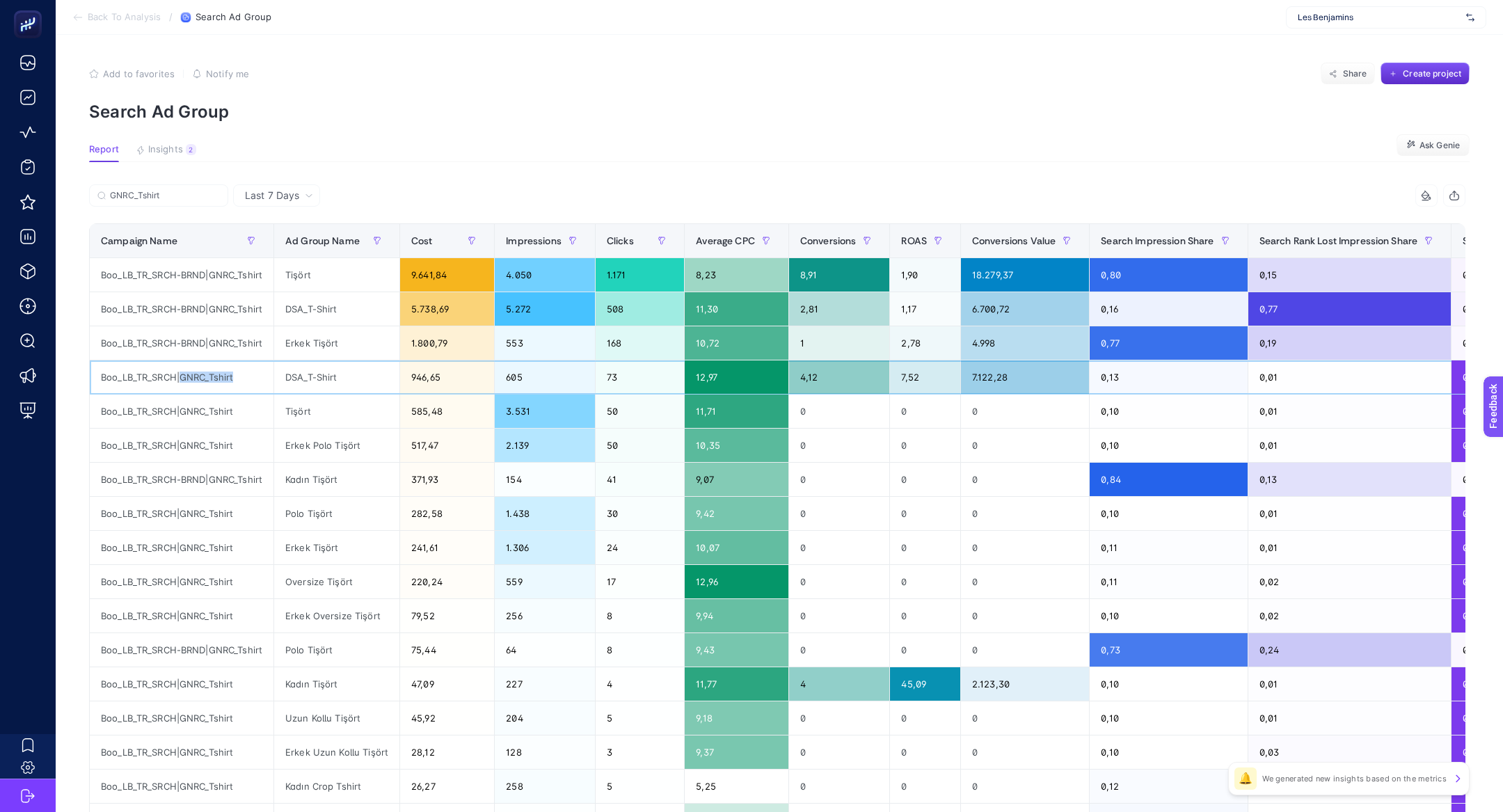
click at [182, 373] on div "Boo_LB_TR_SRCH|GNRC_Tshirt" at bounding box center [181, 377] width 183 height 34
click at [255, 238] on icon "button" at bounding box center [251, 240] width 8 height 8
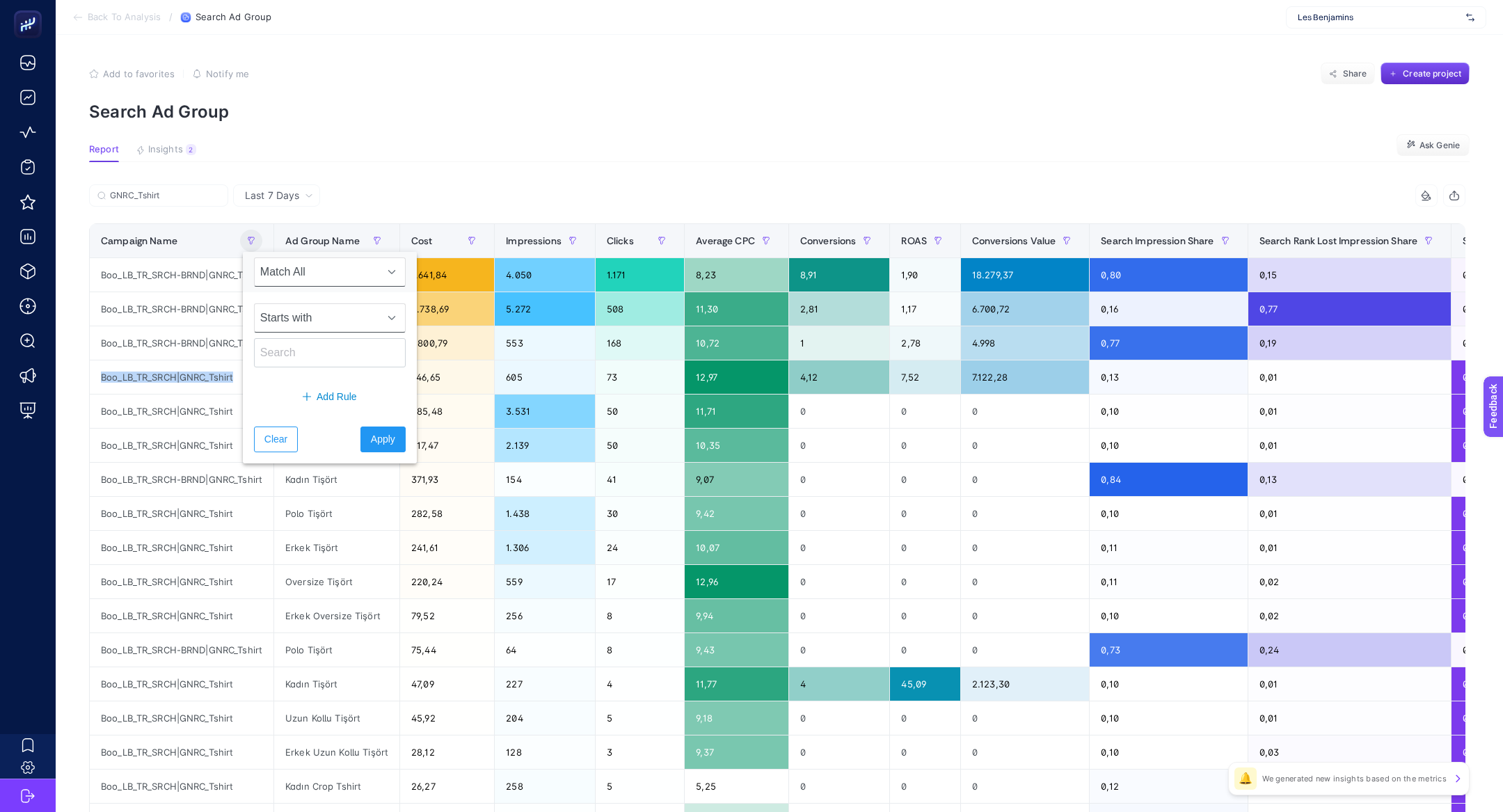
click at [290, 326] on span "Starts with" at bounding box center [316, 317] width 124 height 28
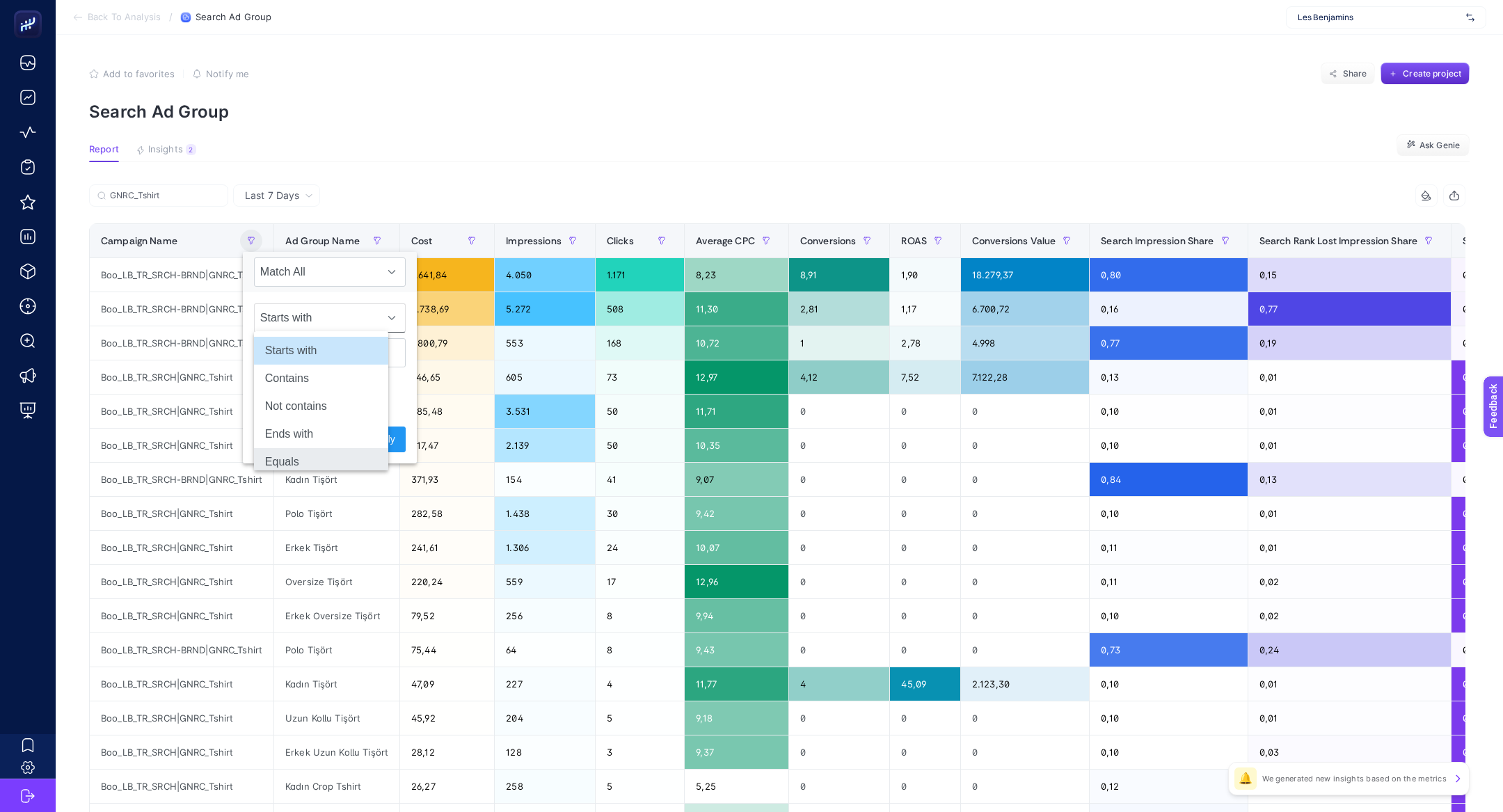
click at [313, 459] on li "Equals" at bounding box center [321, 462] width 134 height 28
click at [318, 356] on input "text" at bounding box center [329, 353] width 152 height 30
paste input "GNRC_Tshirt"
type input "GNRC_Tshirt"
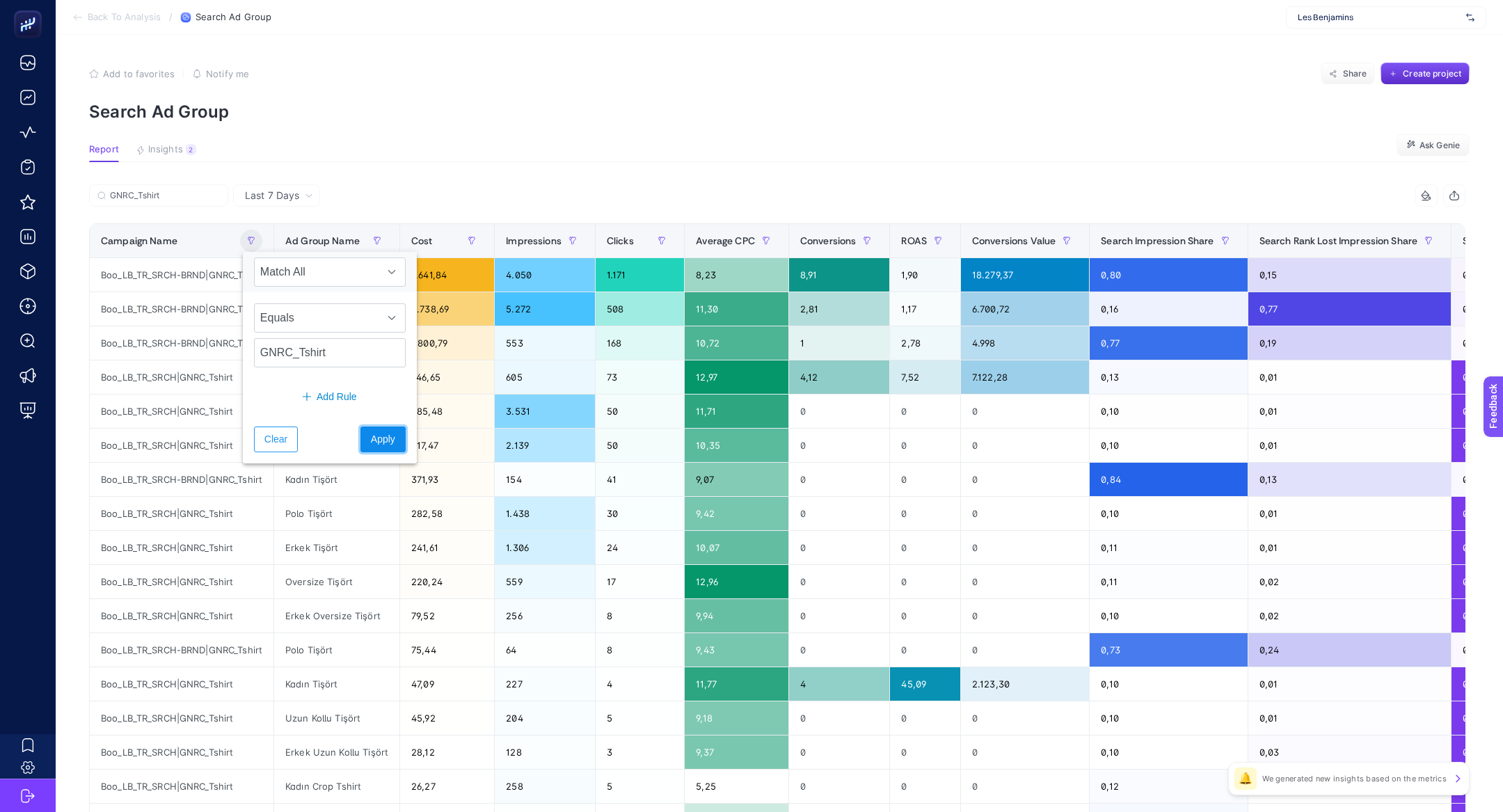
click at [379, 427] on button "Apply" at bounding box center [383, 440] width 45 height 26
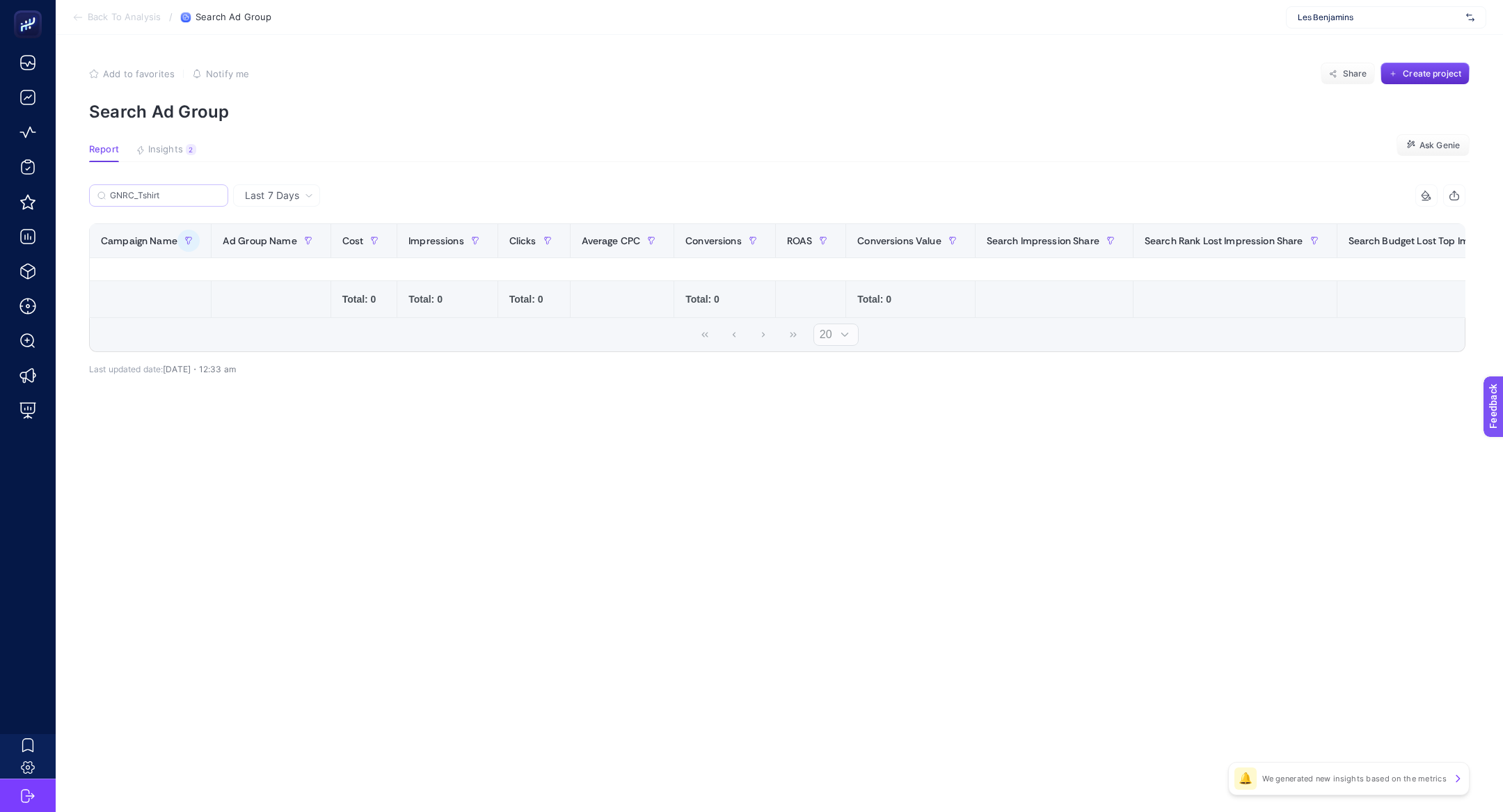
click at [184, 202] on label "GNRC_Tshirt" at bounding box center [159, 195] width 139 height 22
click at [184, 201] on input "GNRC_Tshirt" at bounding box center [165, 195] width 110 height 10
click at [184, 202] on label "GNRC_Tshirt" at bounding box center [159, 195] width 139 height 22
click at [184, 201] on input "GNRC_Tshirt" at bounding box center [165, 195] width 110 height 10
click at [184, 202] on label "GNRC_Tshirt" at bounding box center [159, 195] width 139 height 22
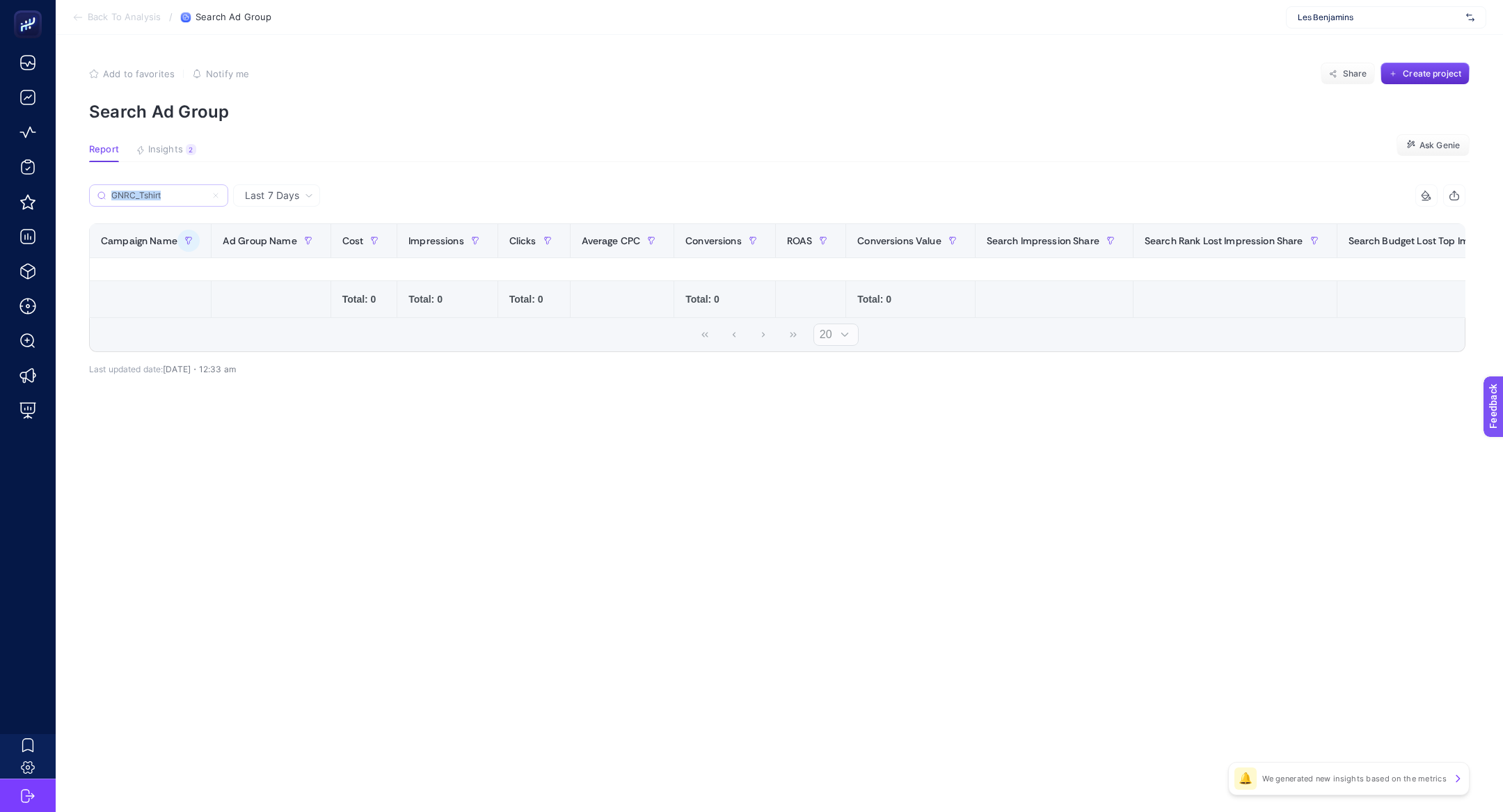
click at [184, 201] on input "GNRC_Tshirt" at bounding box center [159, 195] width 95 height 10
click at [215, 199] on icon at bounding box center [215, 195] width 8 height 8
click at [206, 199] on input "GNRC_Tshirt" at bounding box center [159, 195] width 95 height 10
click at [186, 244] on icon "button" at bounding box center [188, 240] width 8 height 8
click at [196, 439] on button "Clear" at bounding box center [209, 440] width 44 height 26
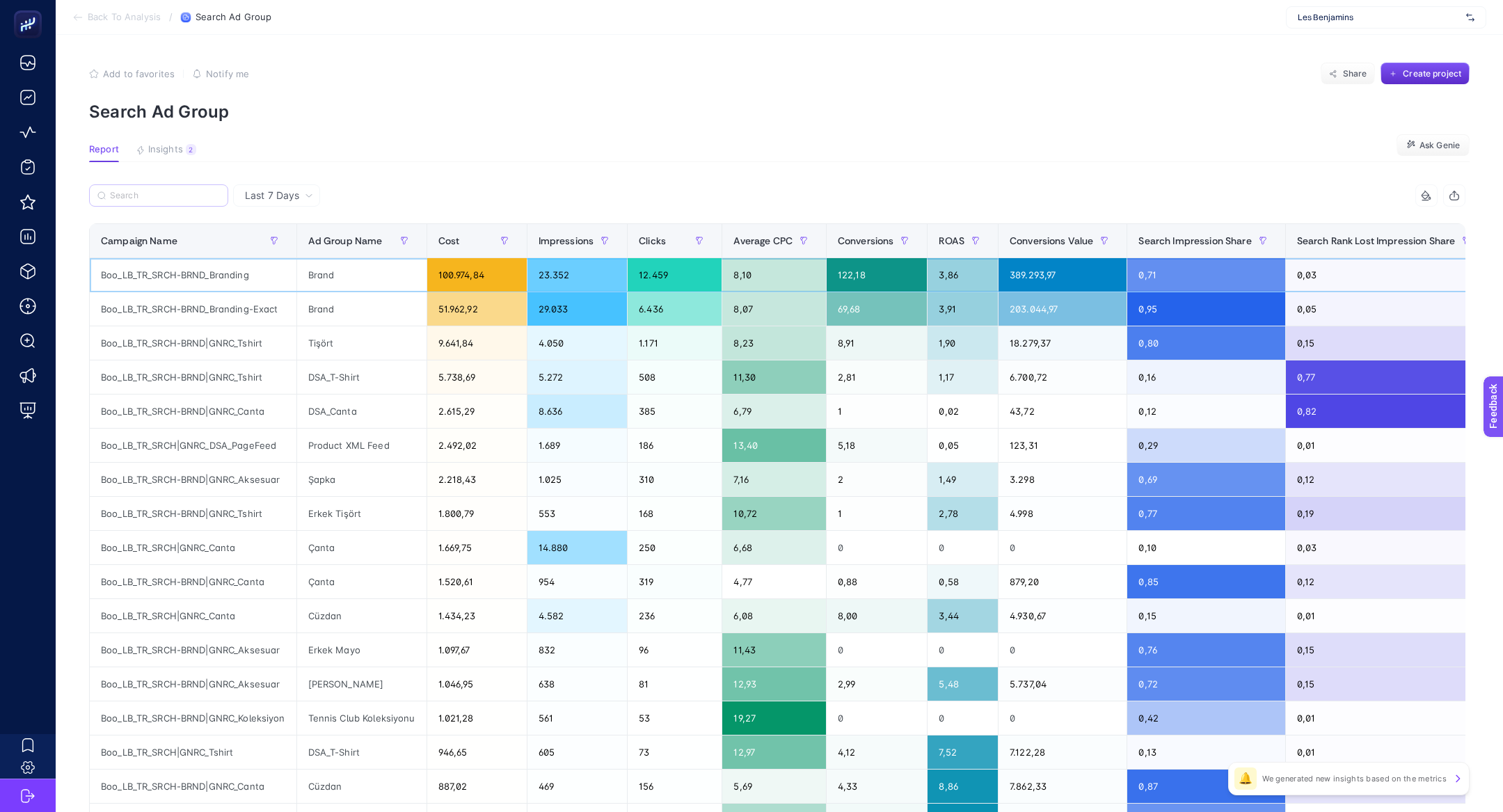
click at [224, 268] on div "Boo_LB_TR_SRCH-BRND_Branding" at bounding box center [192, 275] width 207 height 34
click at [152, 150] on span "Insights" at bounding box center [166, 150] width 35 height 11
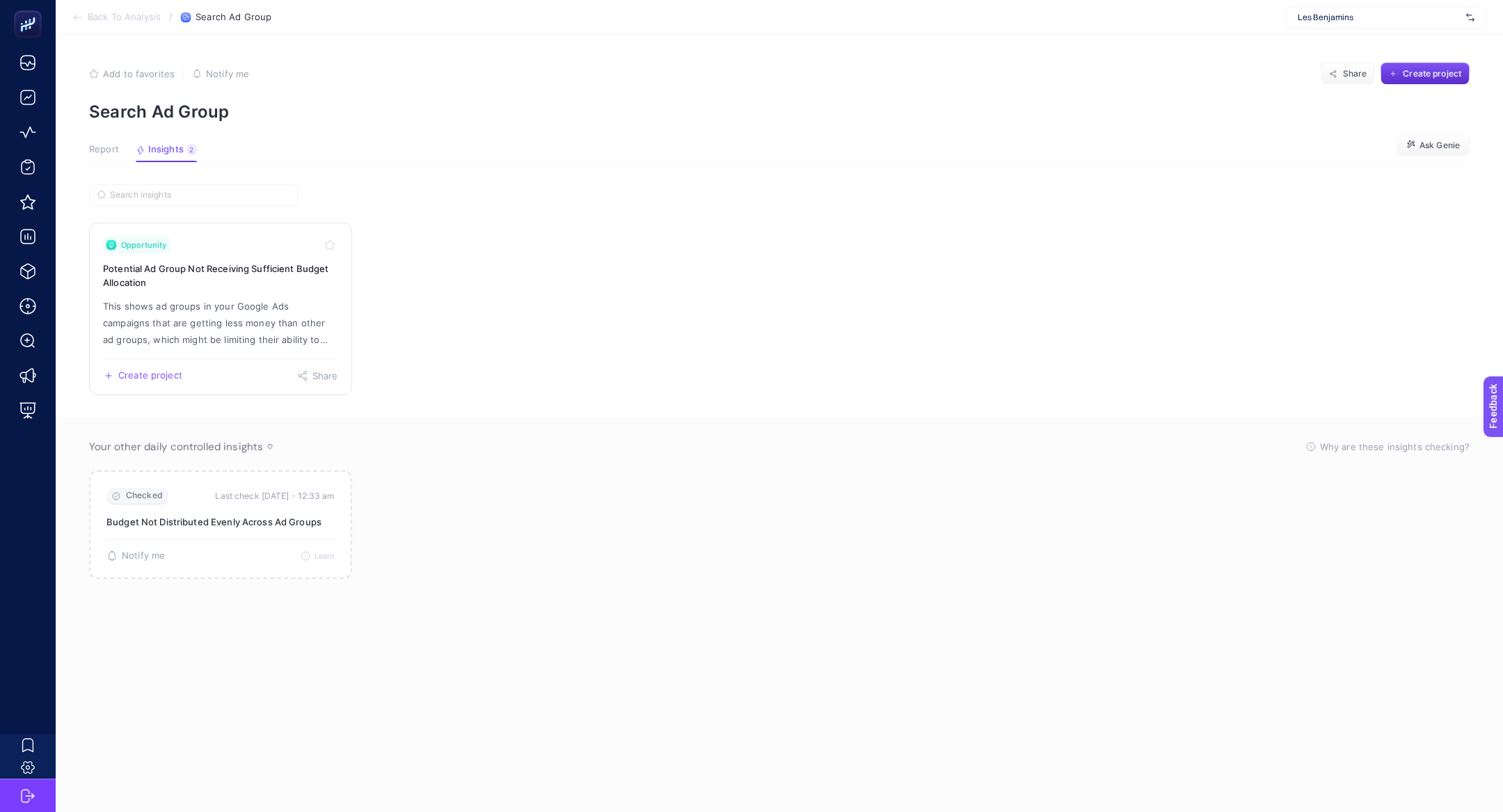
click at [241, 277] on h3 "Potential Ad Group Not Receiving Sufficient Budget Allocation" at bounding box center [220, 275] width 235 height 28
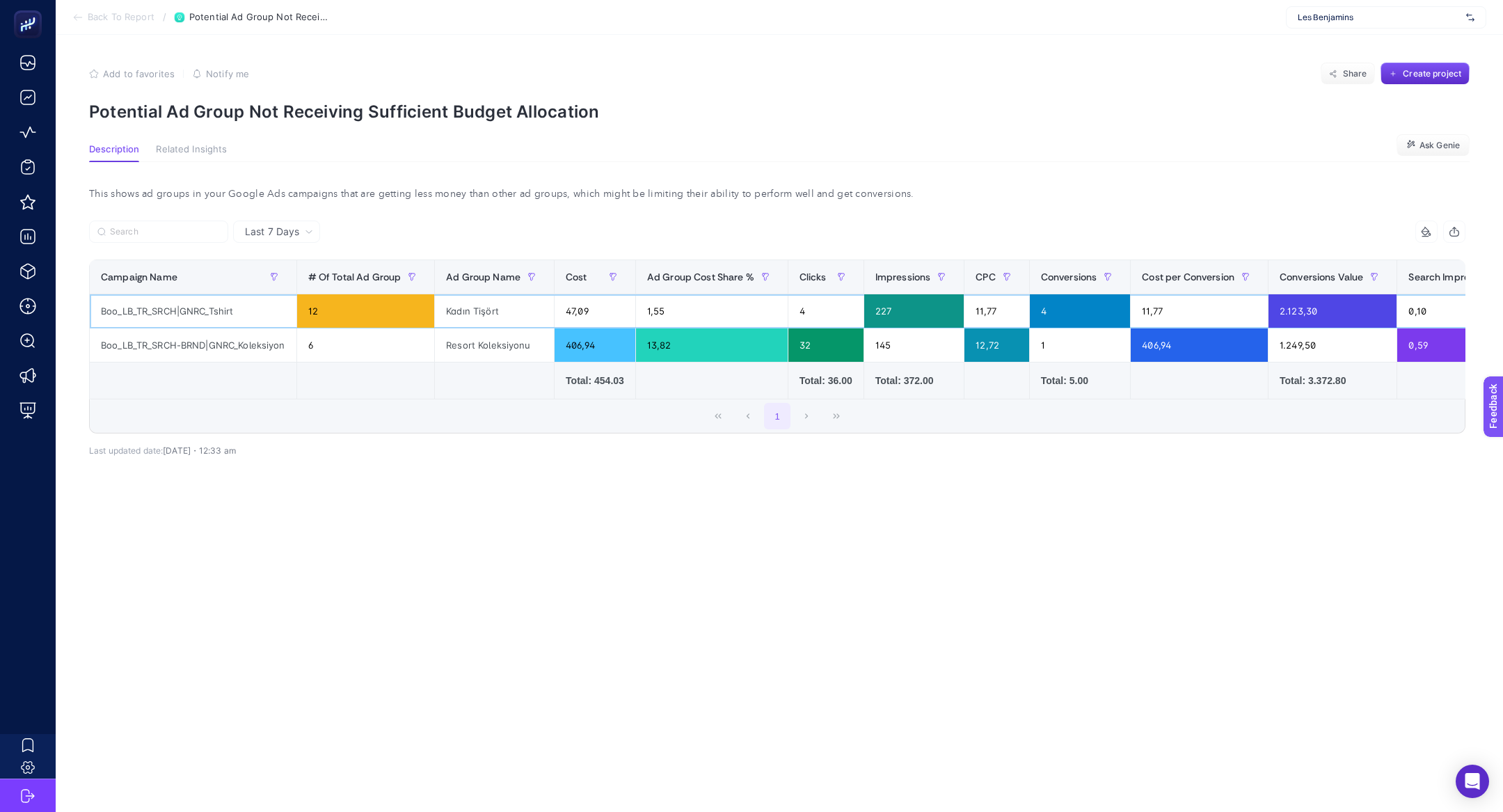
click at [231, 298] on div "Boo_LB_TR_SRCH|GNRC_Tshirt" at bounding box center [192, 311] width 207 height 34
copy tr "Boo_LB_TR_SRCH|GNRC_Tshirt"
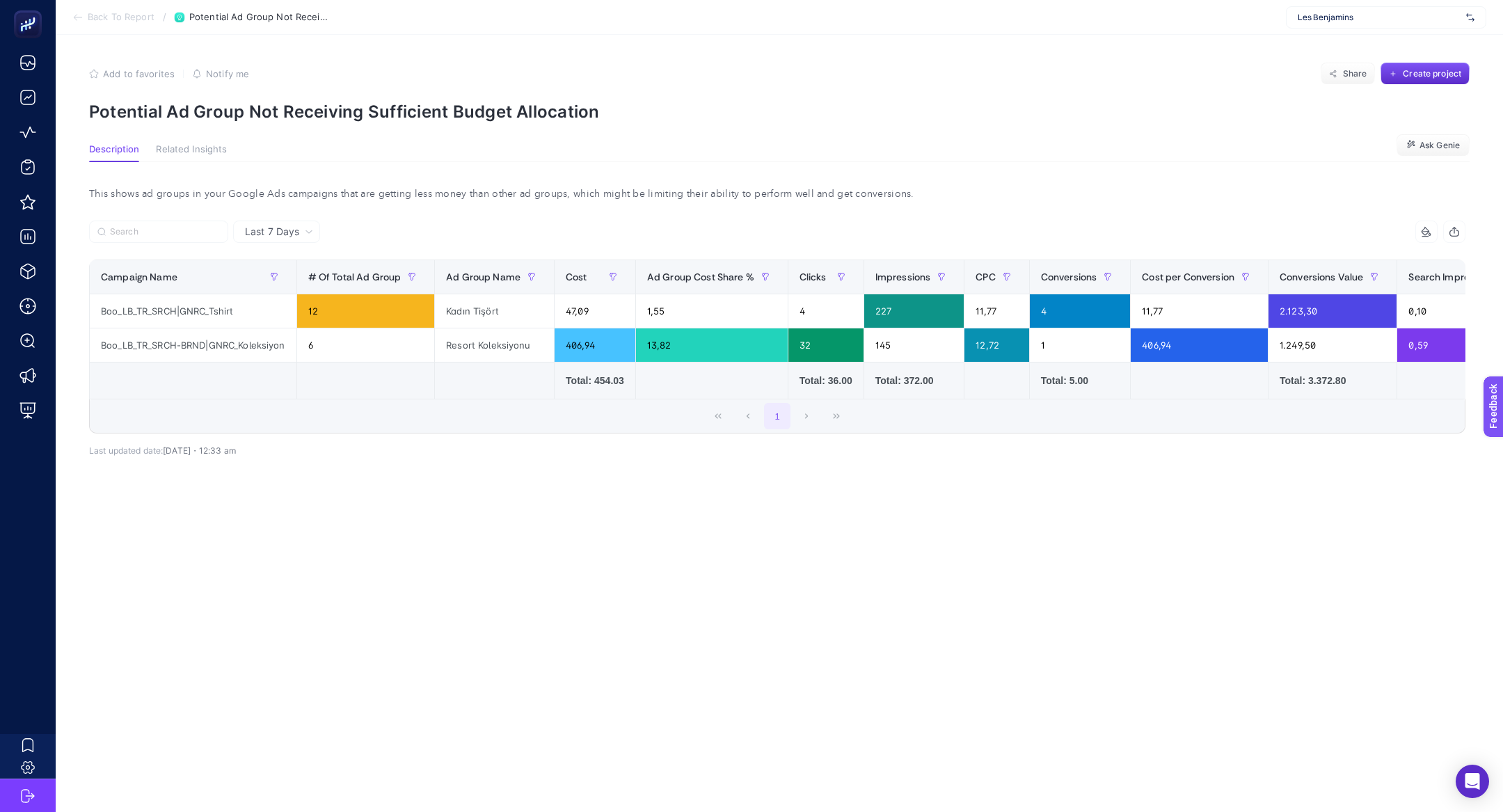
click at [116, 22] on span "Back To Report" at bounding box center [121, 18] width 67 height 11
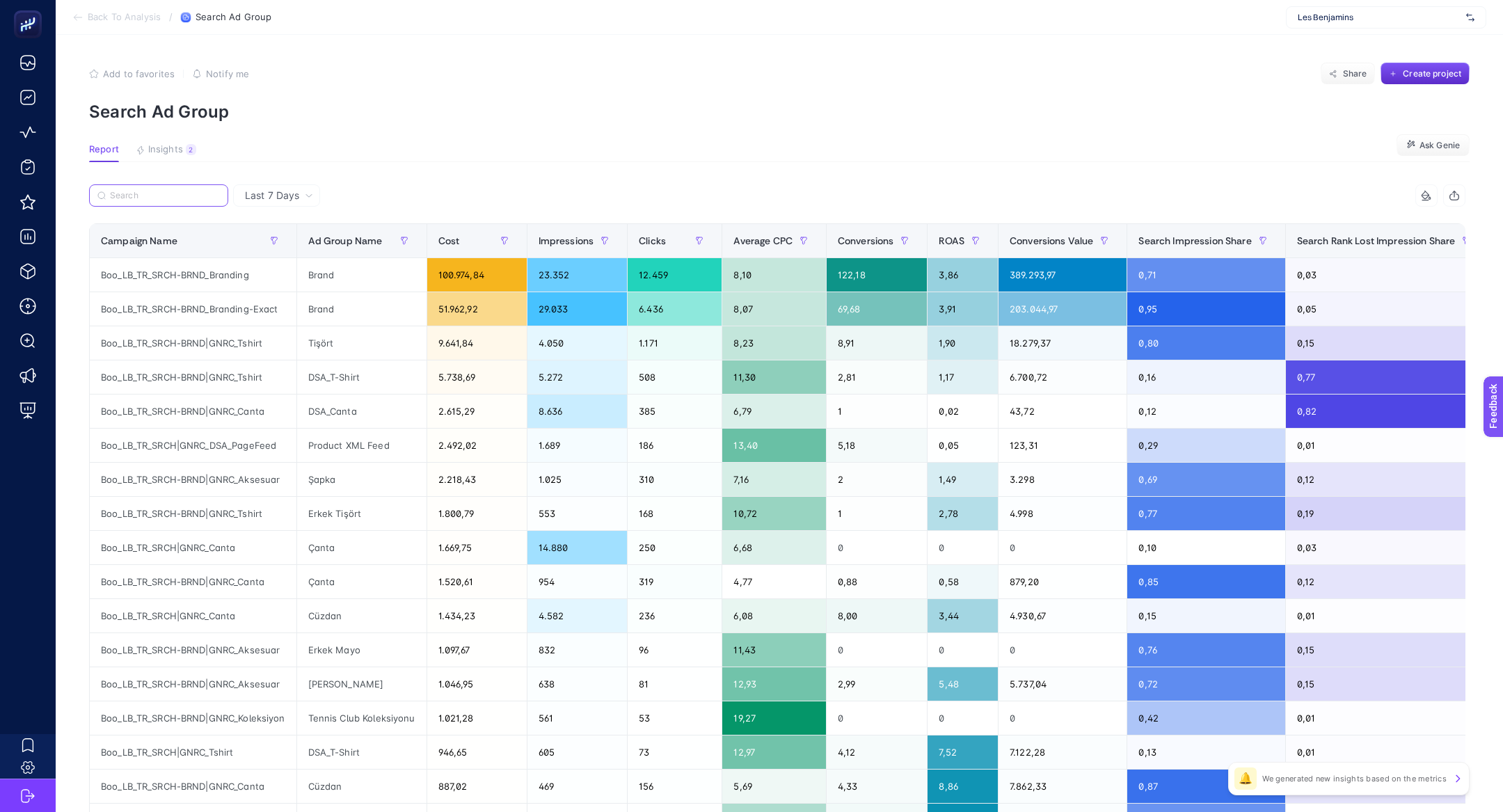
click at [174, 191] on input "Search" at bounding box center [165, 195] width 110 height 10
paste input "Boo_LB_TR_SRCH|GNRC_Tshirt"
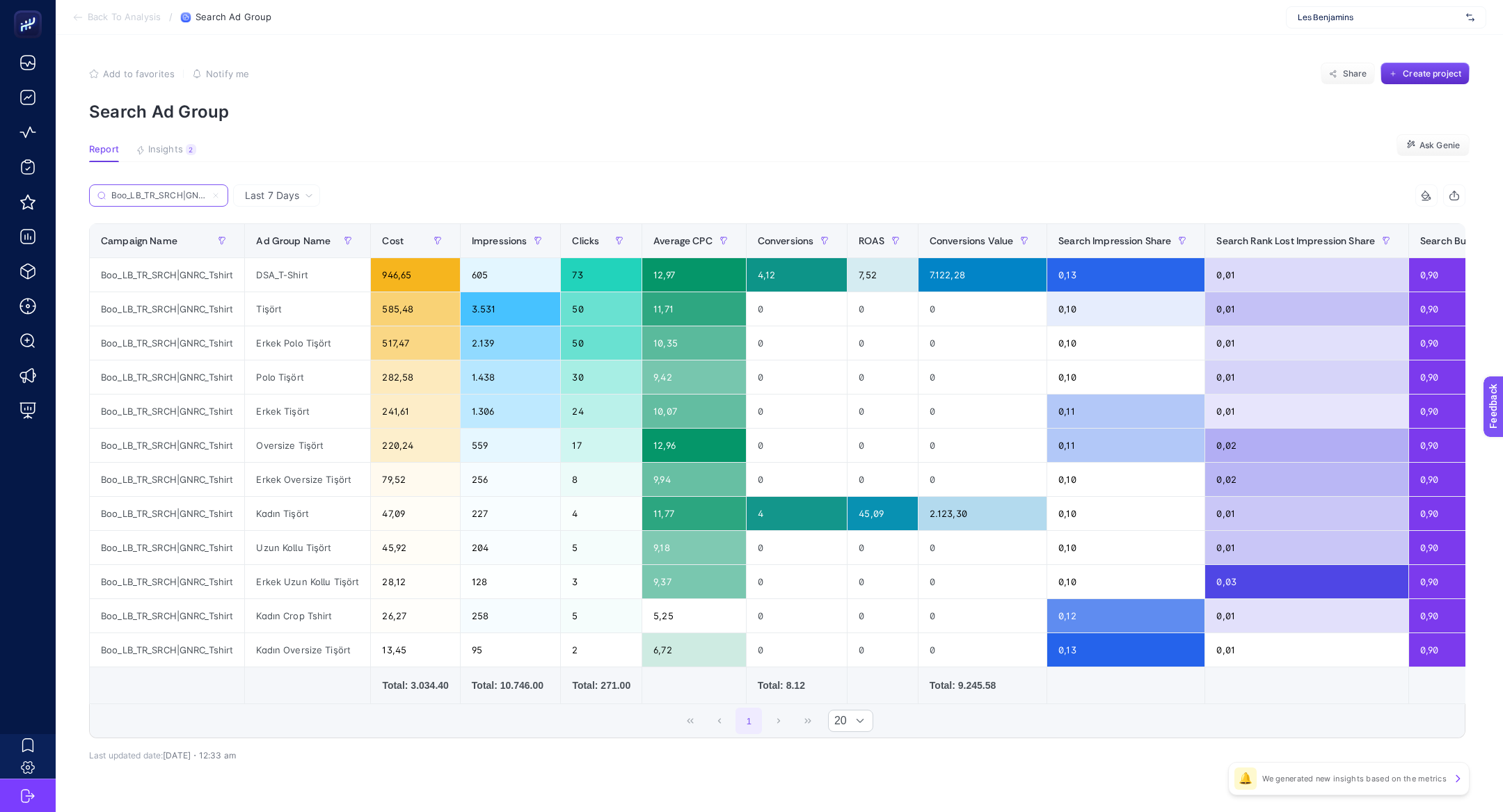
scroll to position [0, 29]
type input "Boo_LB_TR_SRCH|GNRC_Tshirt"
click at [318, 263] on div "DSA_T-Shirt" at bounding box center [307, 275] width 125 height 34
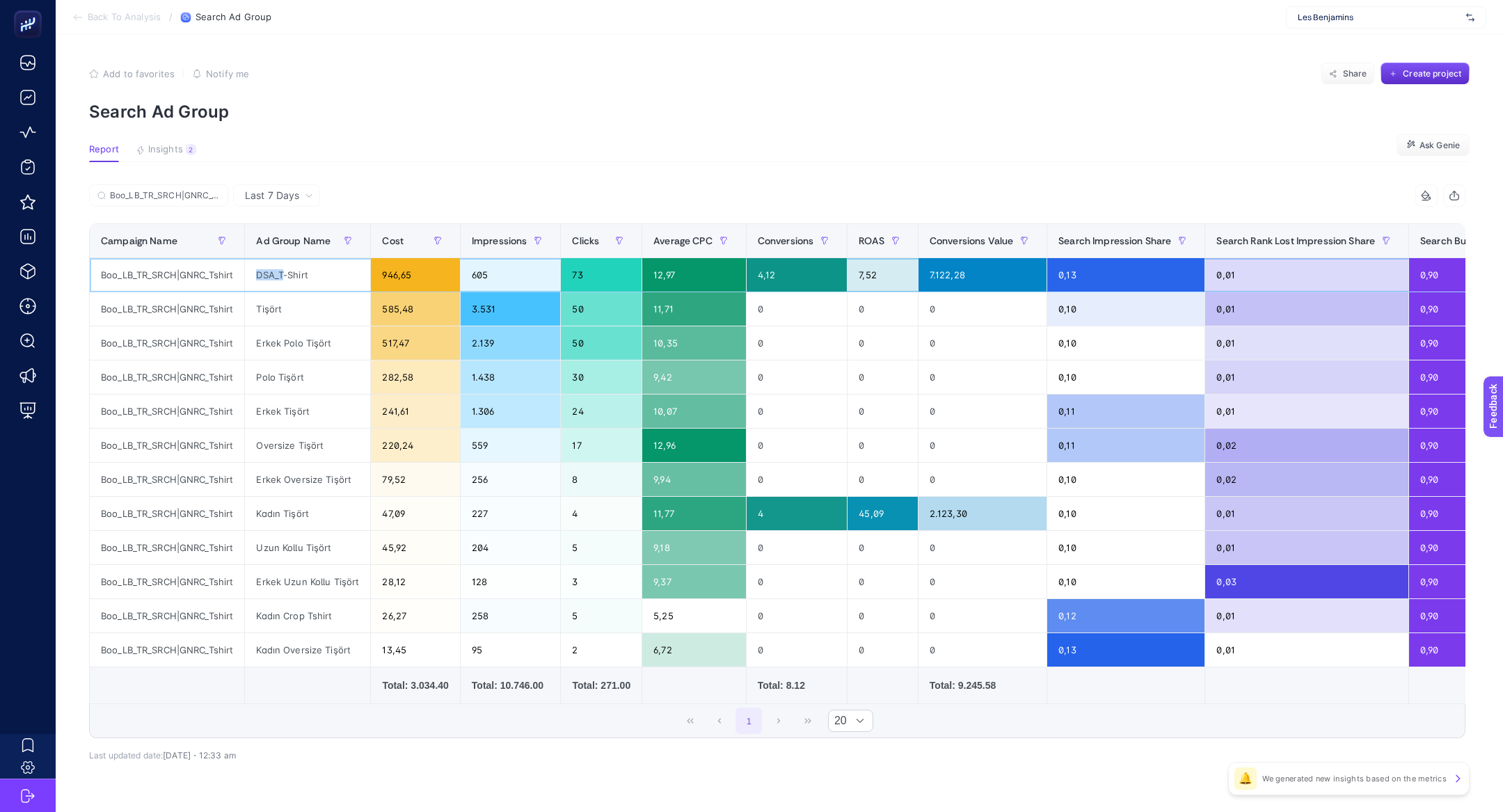
click at [318, 263] on div "DSA_T-Shirt" at bounding box center [307, 275] width 125 height 34
click at [307, 497] on div "Kadın Tişört" at bounding box center [307, 514] width 125 height 34
click at [307, 317] on div "Tişört" at bounding box center [307, 309] width 125 height 34
click at [295, 313] on div "Tişört" at bounding box center [307, 309] width 125 height 34
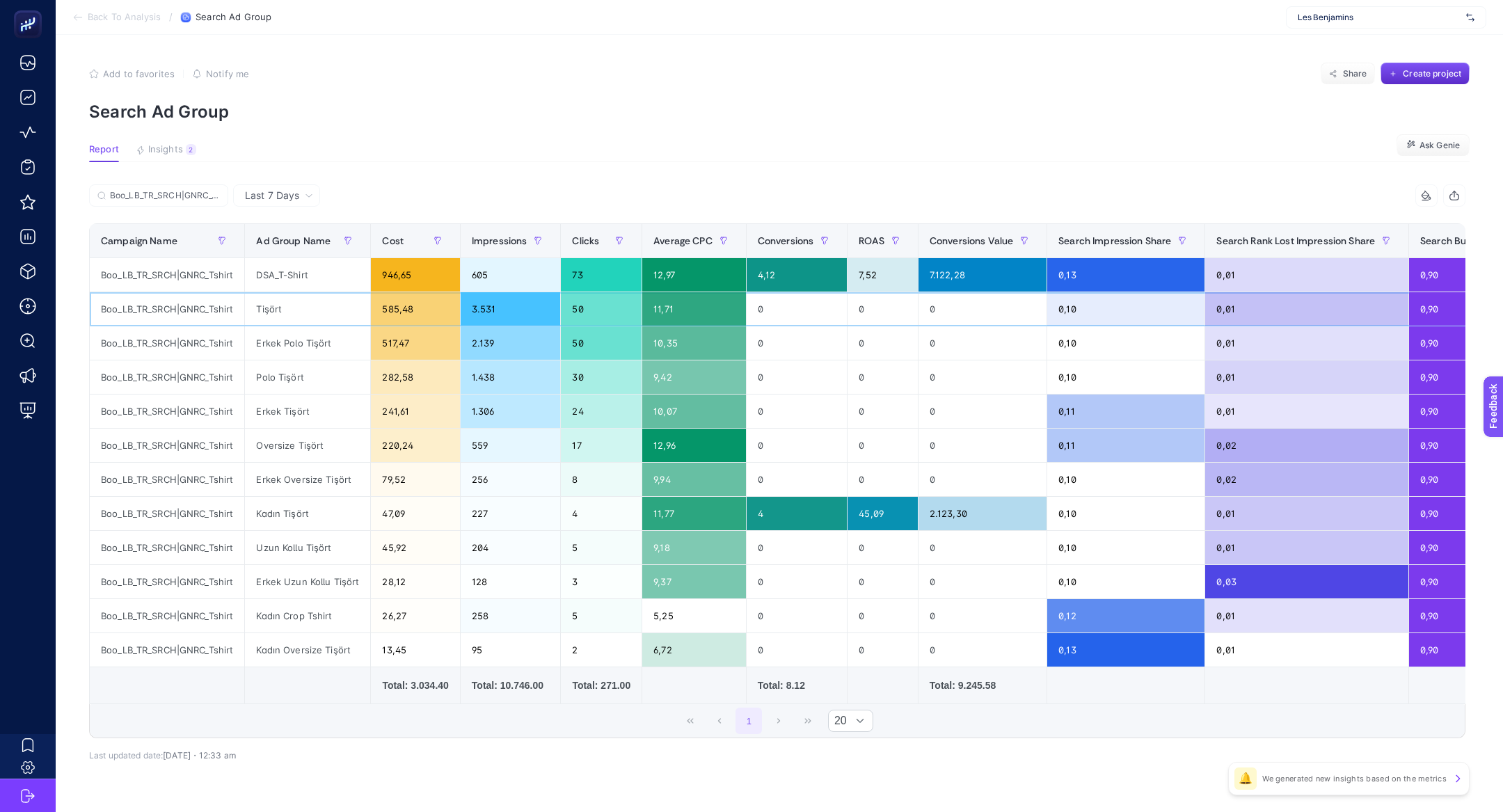
click at [295, 313] on div "Tişört" at bounding box center [307, 309] width 125 height 34
click at [287, 188] on span "Last 7 Days" at bounding box center [272, 195] width 54 height 14
click at [298, 256] on li "Last 30 Days" at bounding box center [276, 249] width 79 height 25
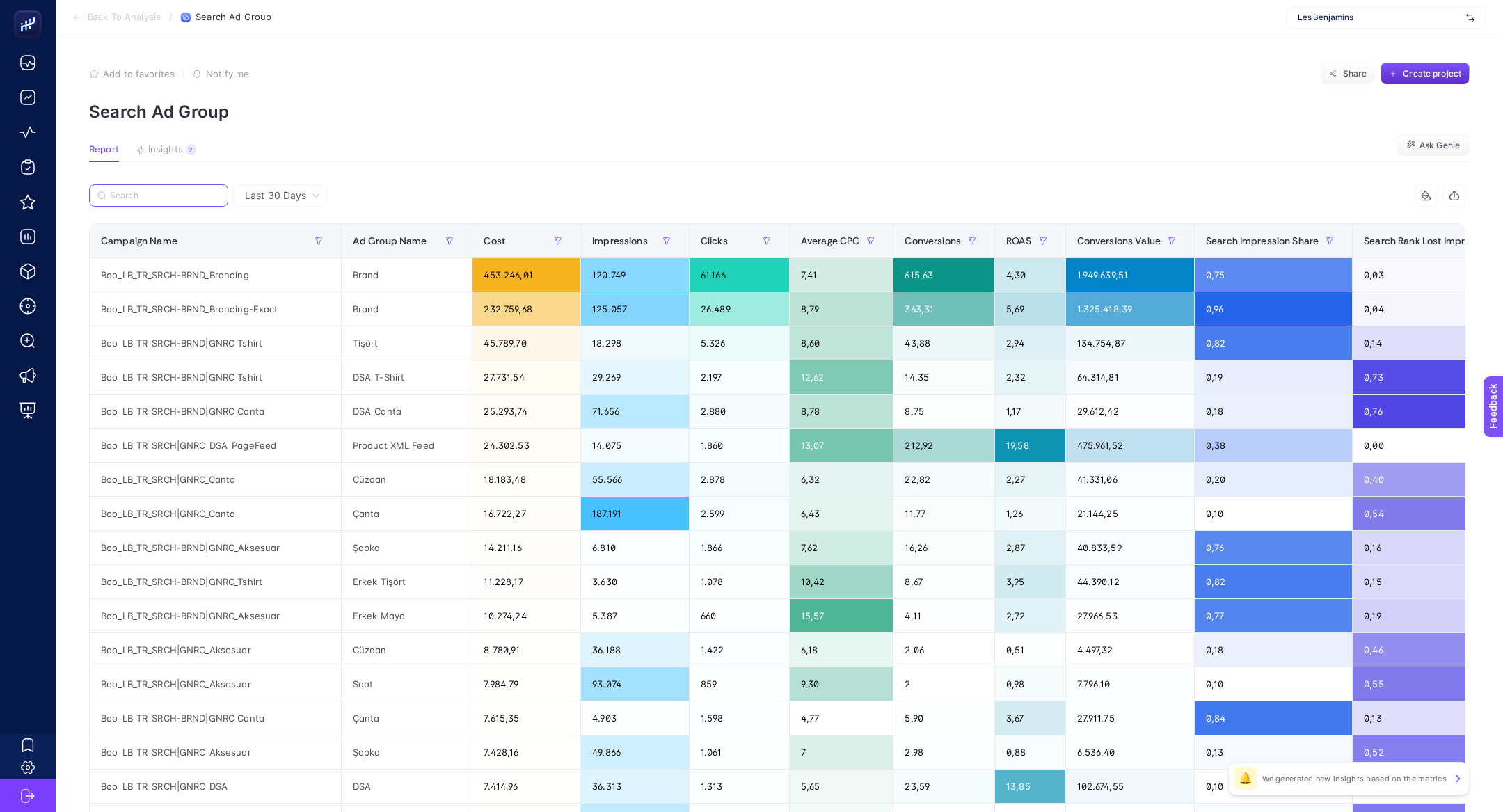
click at [176, 191] on input "Search" at bounding box center [165, 195] width 110 height 10
paste input "Boo_LB_TR_SRCH|GNRC_Tshirt"
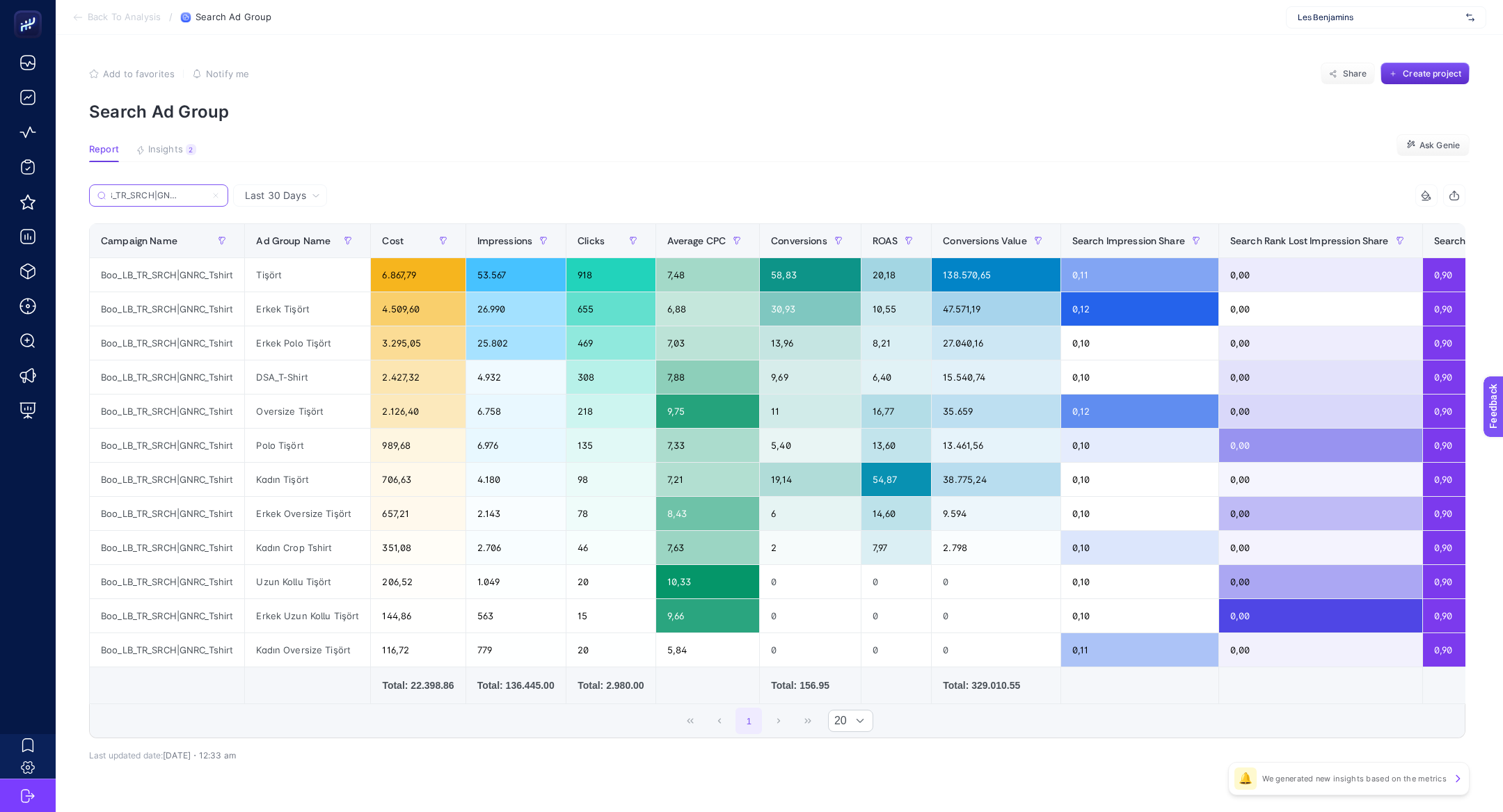
type input "Boo_LB_TR_SRCH|GNRC_Tshirt"
click at [566, 265] on div "53.567" at bounding box center [516, 275] width 101 height 34
click at [566, 264] on div "53.567" at bounding box center [516, 275] width 101 height 34
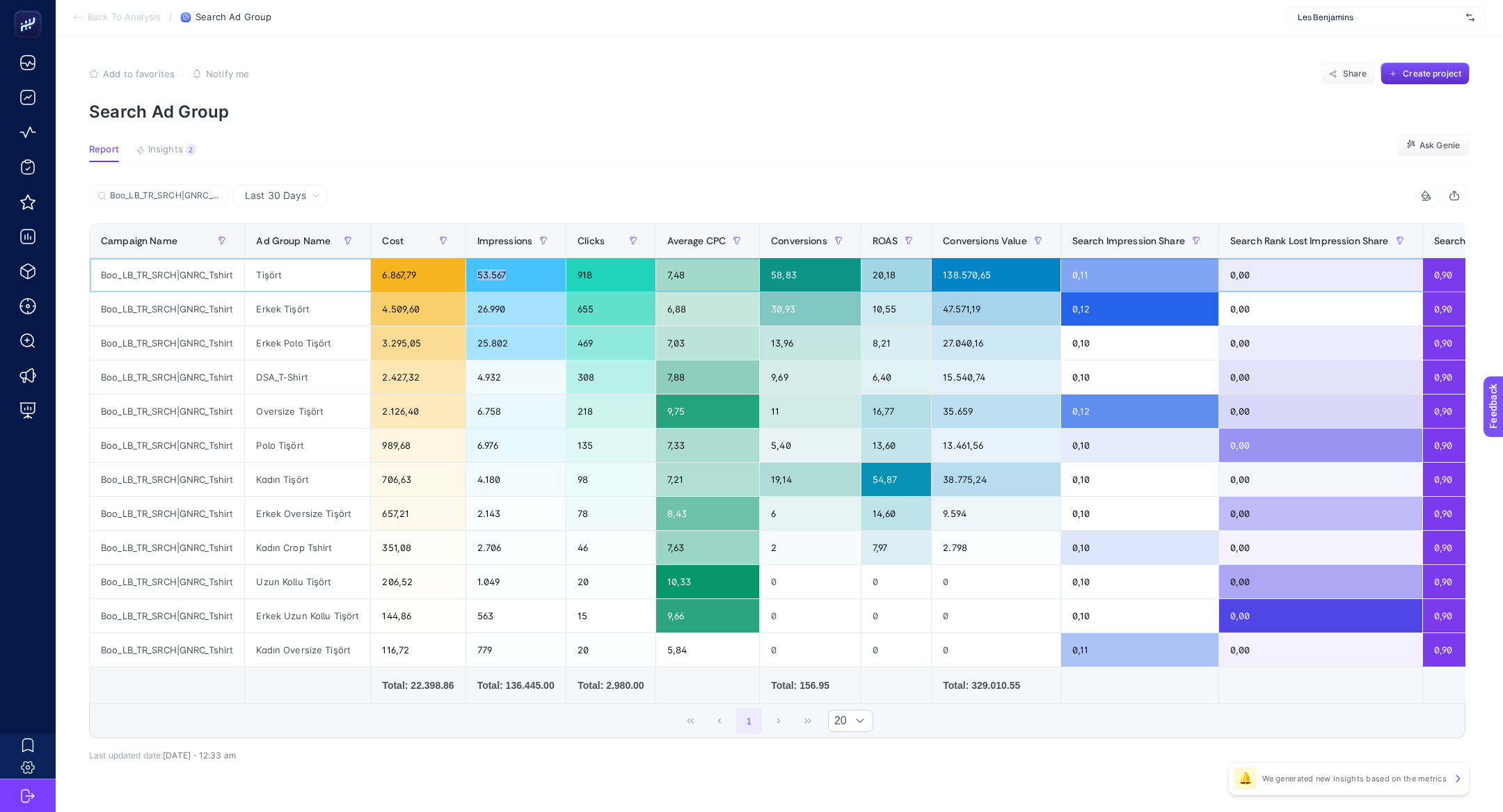
click at [566, 264] on div "53.567" at bounding box center [516, 275] width 101 height 34
click at [566, 278] on div "53.567" at bounding box center [516, 275] width 101 height 34
click at [566, 276] on div "53.567" at bounding box center [516, 275] width 101 height 34
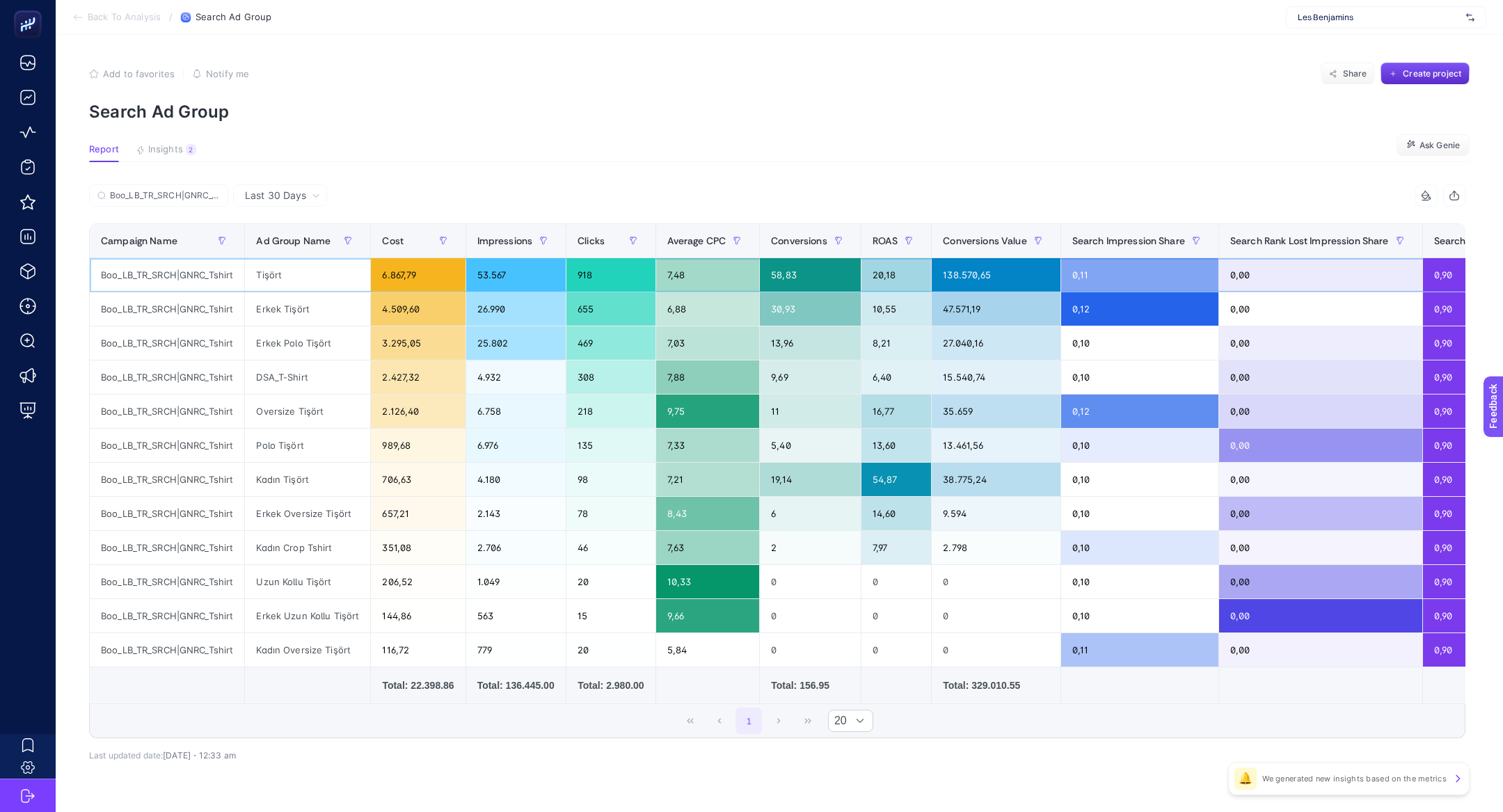
click at [566, 276] on div "53.567" at bounding box center [516, 275] width 101 height 34
click at [426, 376] on div "2.427,32" at bounding box center [418, 377] width 94 height 34
click at [308, 385] on div "DSA_T-Shirt" at bounding box center [307, 377] width 125 height 34
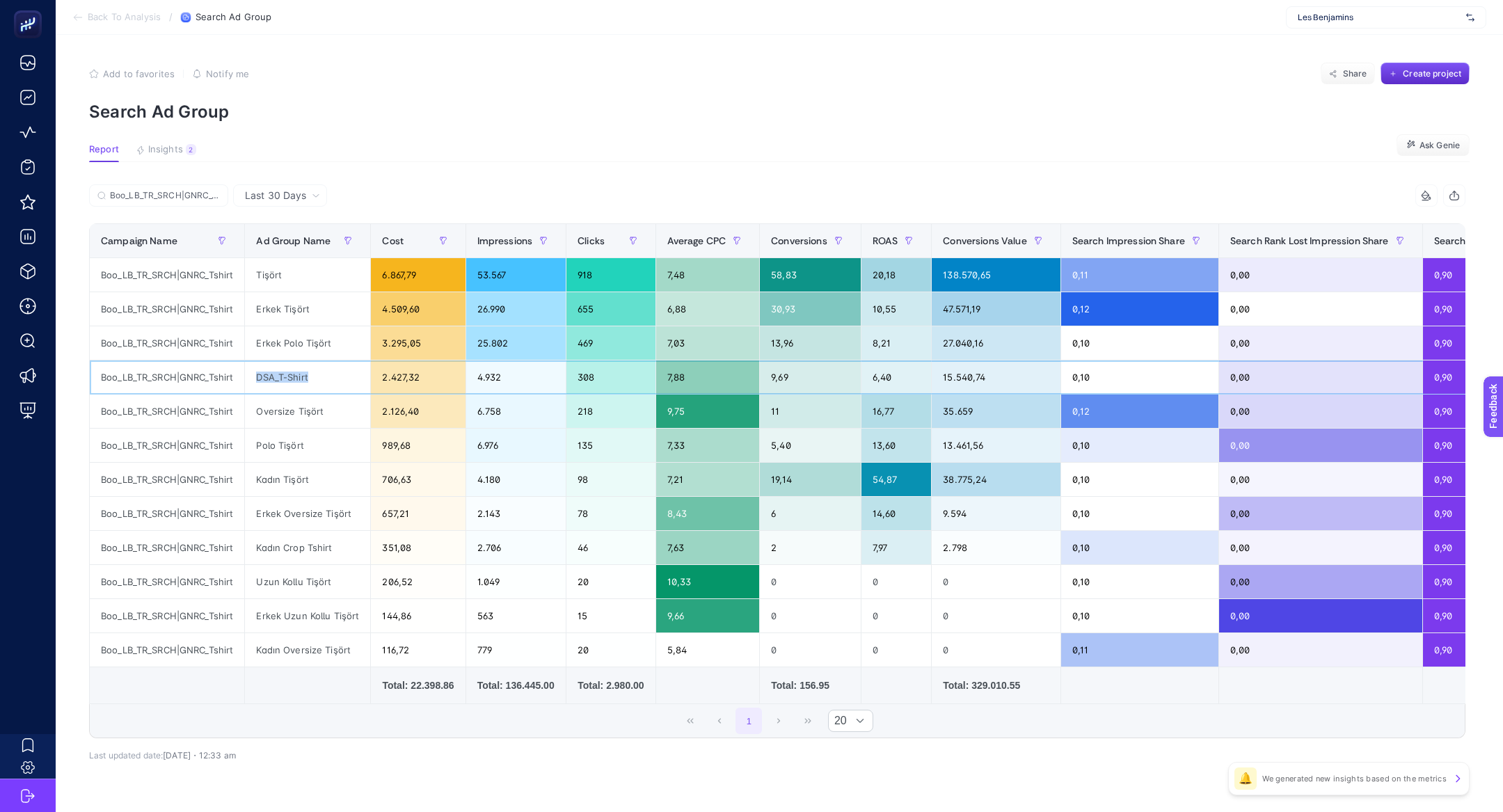
click at [308, 385] on div "DSA_T-Shirt" at bounding box center [307, 377] width 125 height 34
copy tr "DSA_T-Shirt"
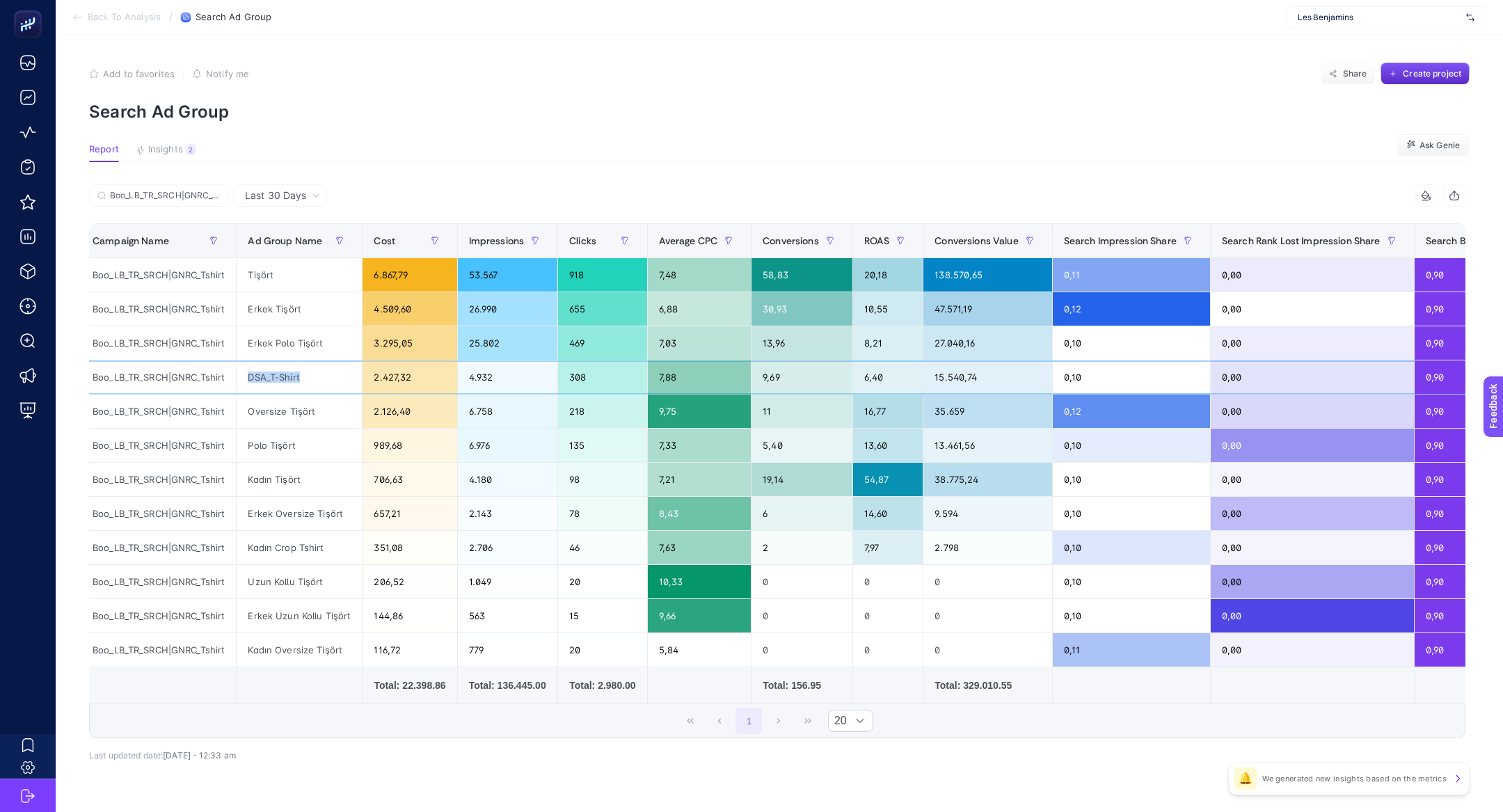
scroll to position [0, 10]
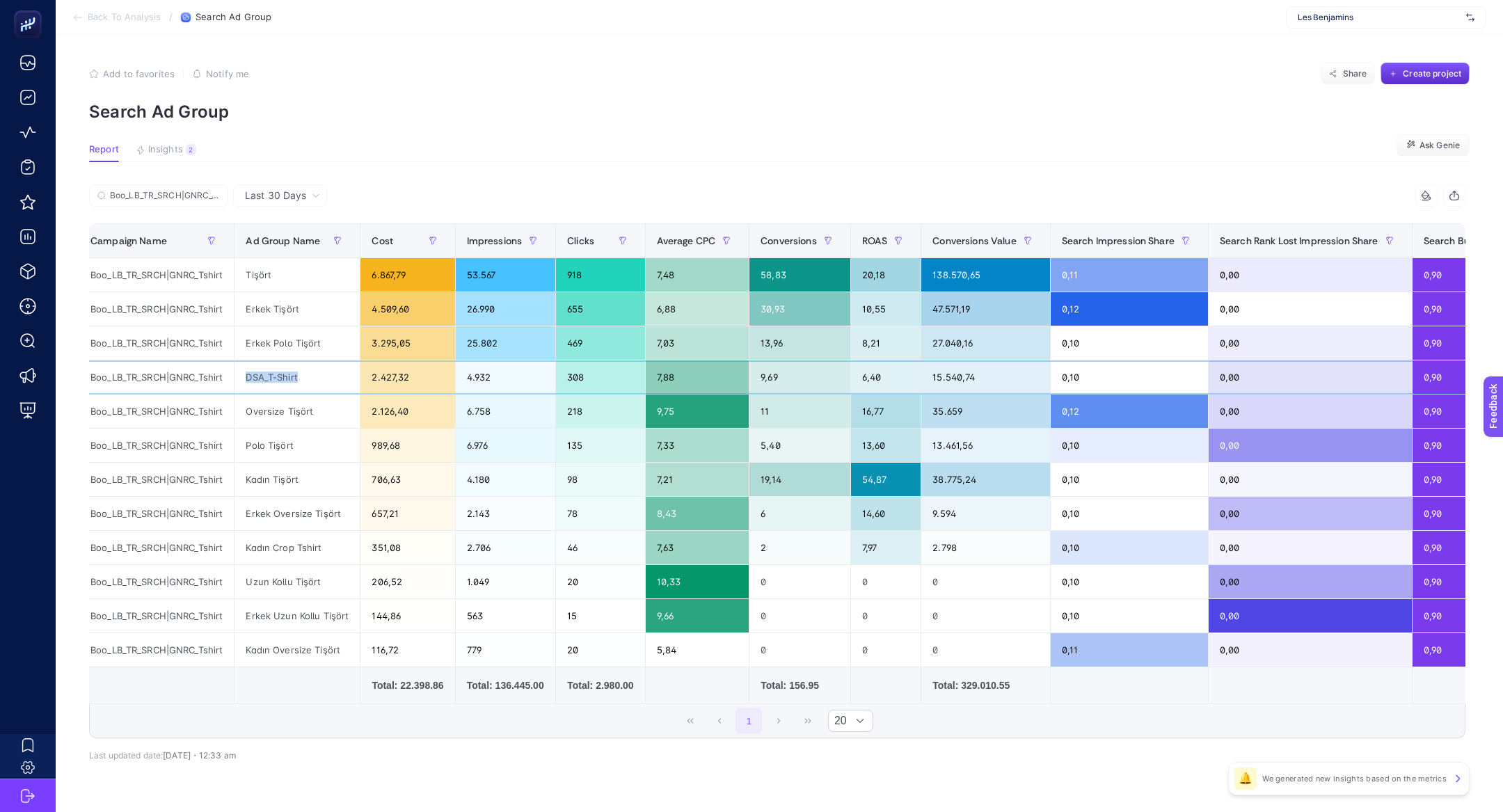
click at [256, 372] on div "DSA_T-Shirt" at bounding box center [297, 377] width 125 height 34
click at [260, 374] on div "DSA_T-Shirt" at bounding box center [297, 377] width 125 height 34
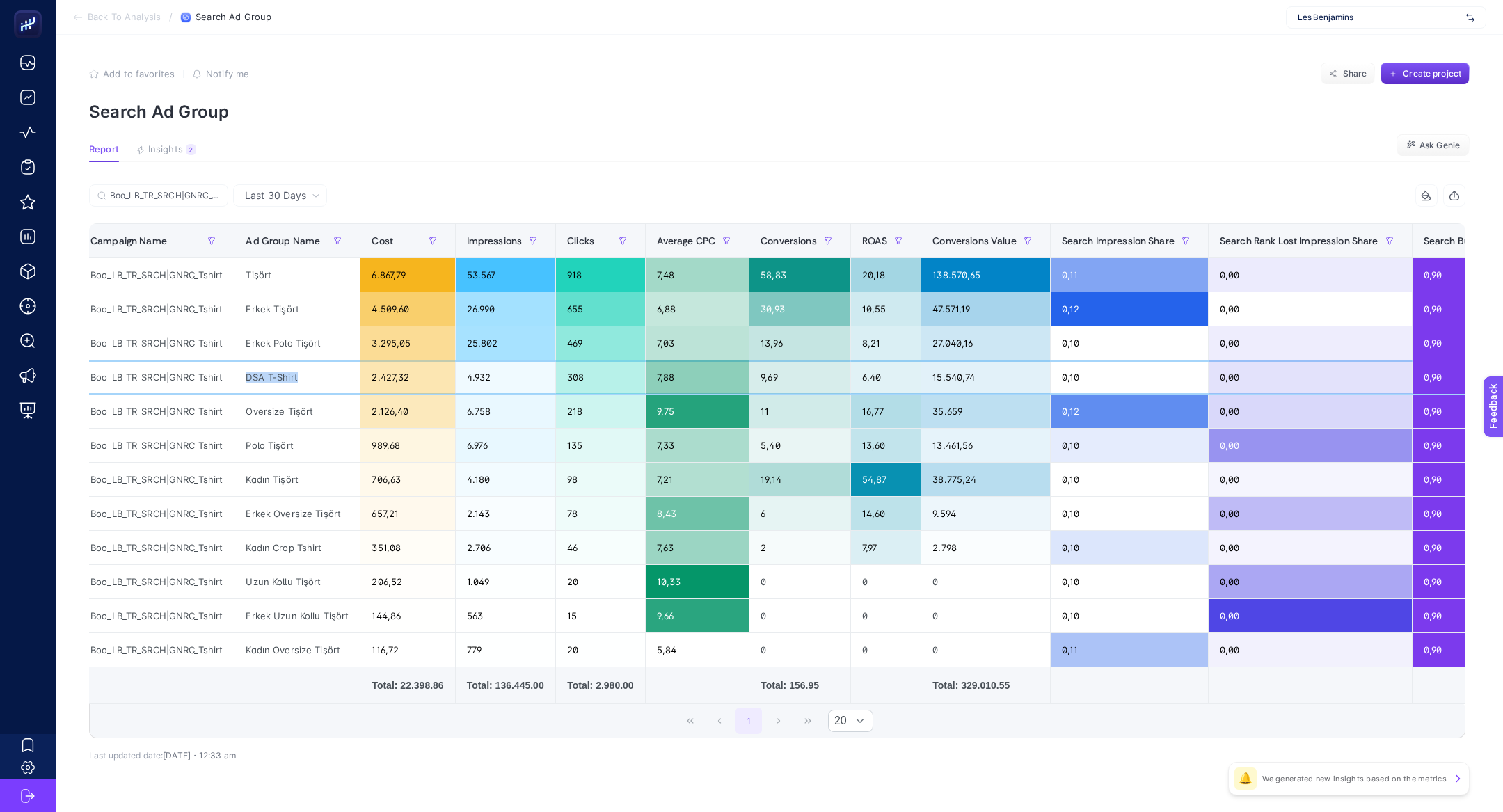
click at [260, 374] on div "DSA_T-Shirt" at bounding box center [297, 377] width 125 height 34
click at [213, 194] on input "Boo_LB_TR_SRCH|GNRC_Tshirt" at bounding box center [165, 195] width 110 height 10
click at [216, 194] on icon at bounding box center [215, 195] width 4 height 4
click at [0, 0] on input "Boo_LB_TR_SRCH|GNRC_Tshirt" at bounding box center [0, 0] width 0 height 0
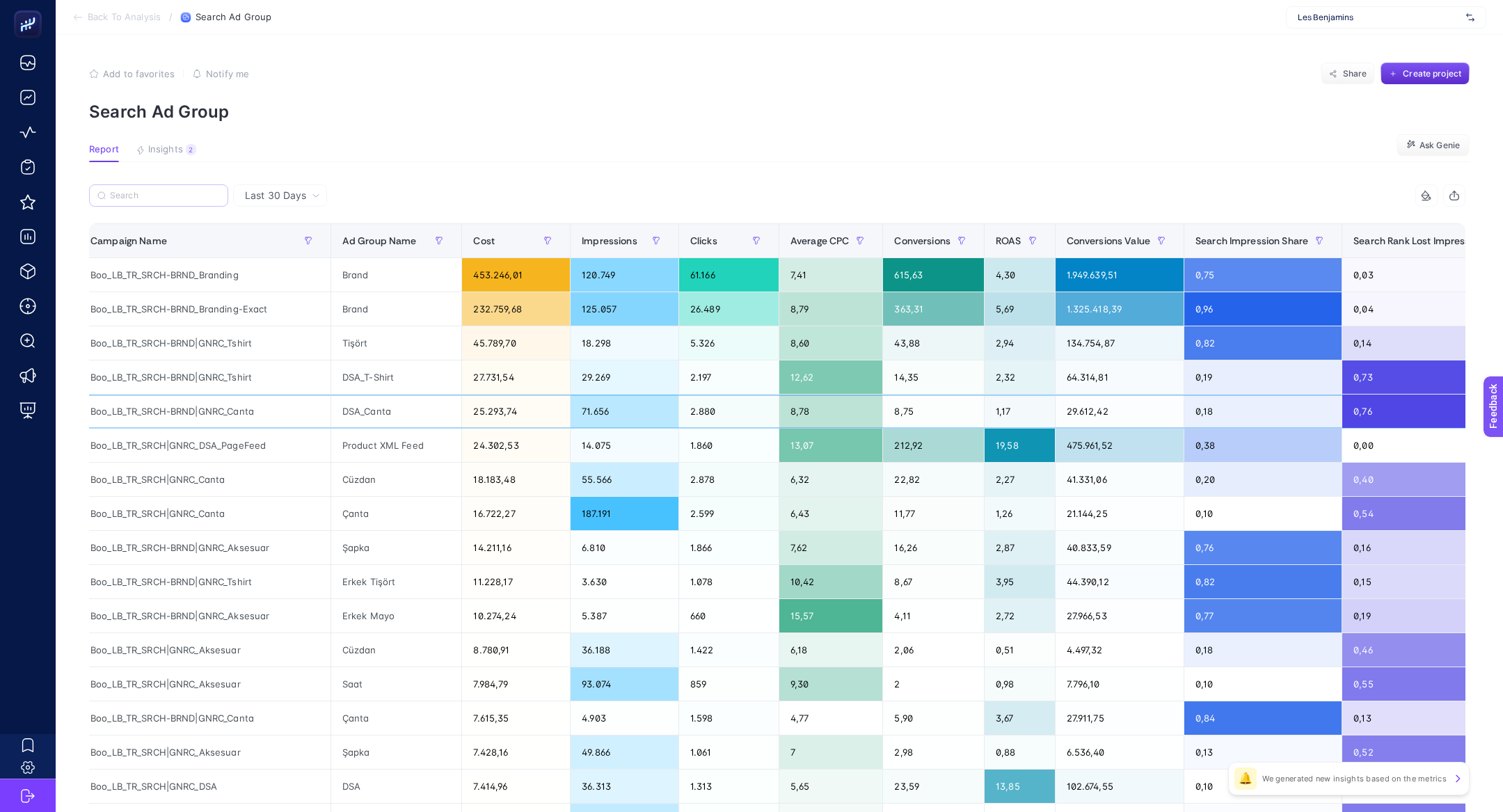
click at [244, 411] on div "Boo_LB_TR_SRCH-BRND|GNRC_Canta" at bounding box center [204, 411] width 251 height 34
copy tr "Boo_LB_TR_SRCH-BRND|GNRC_Canta"
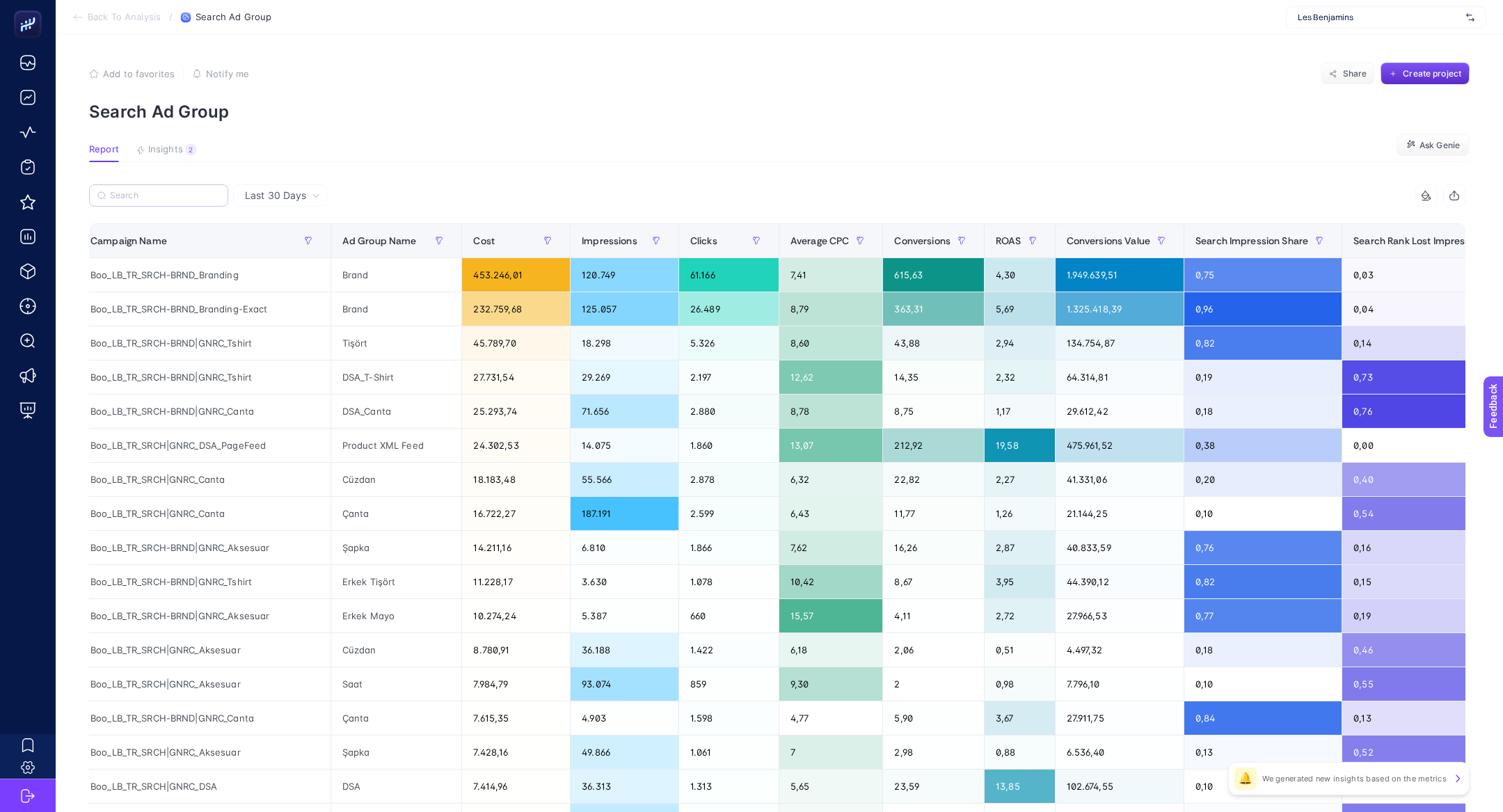
click at [167, 204] on label at bounding box center [159, 195] width 139 height 22
click at [0, 0] on input "Boo_LB_TR_SRCH|GNRC_Tshirt" at bounding box center [0, 0] width 0 height 0
click at [167, 201] on label at bounding box center [159, 195] width 139 height 22
click at [0, 0] on input "Boo_LB_TR_SRCH|GNRC_Tshirt" at bounding box center [0, 0] width 0 height 0
click at [164, 193] on input "Search" at bounding box center [165, 195] width 110 height 10
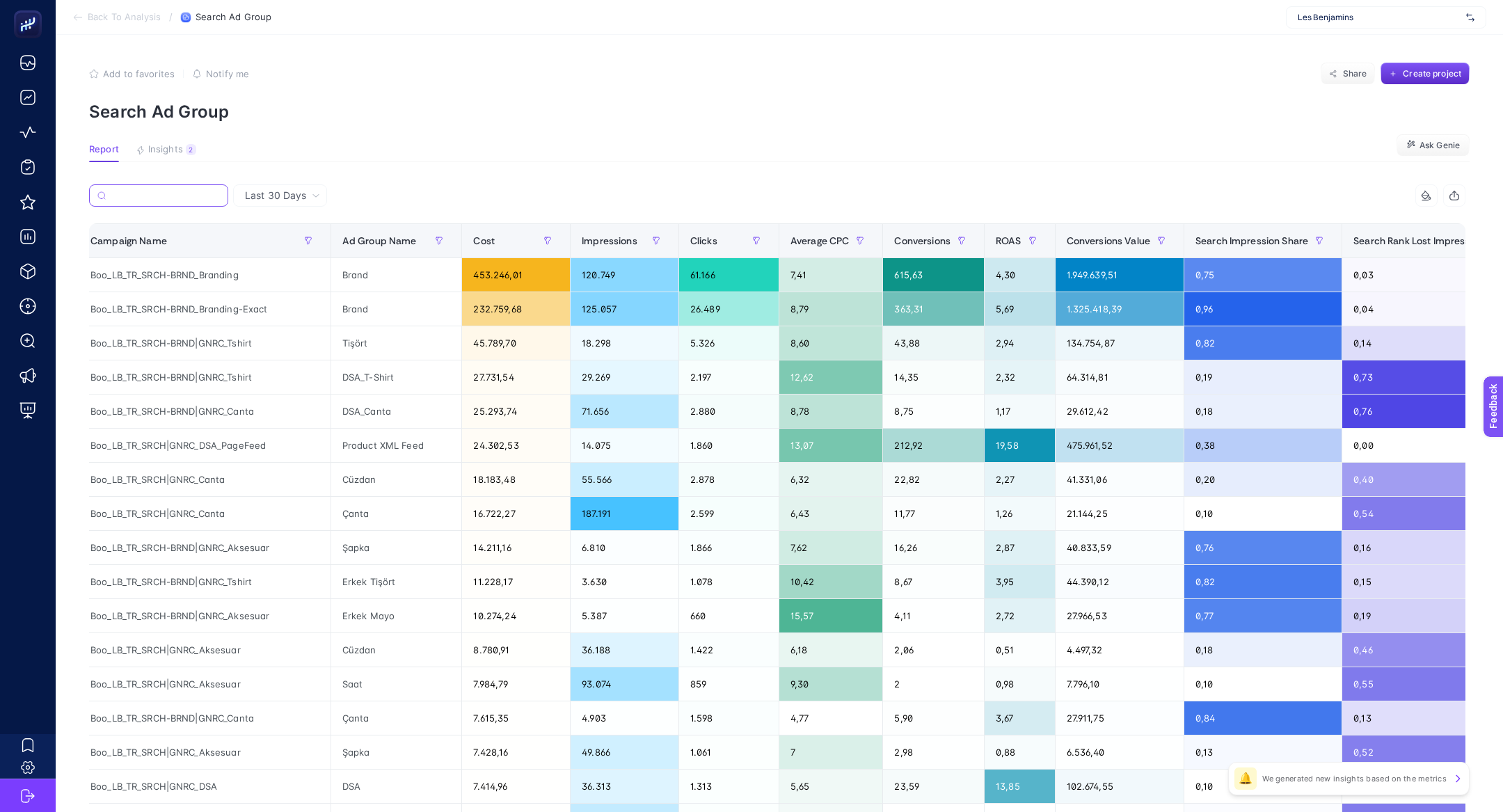
paste input "Boo_LB_TR_SRCH-BRND|GNRC_Canta"
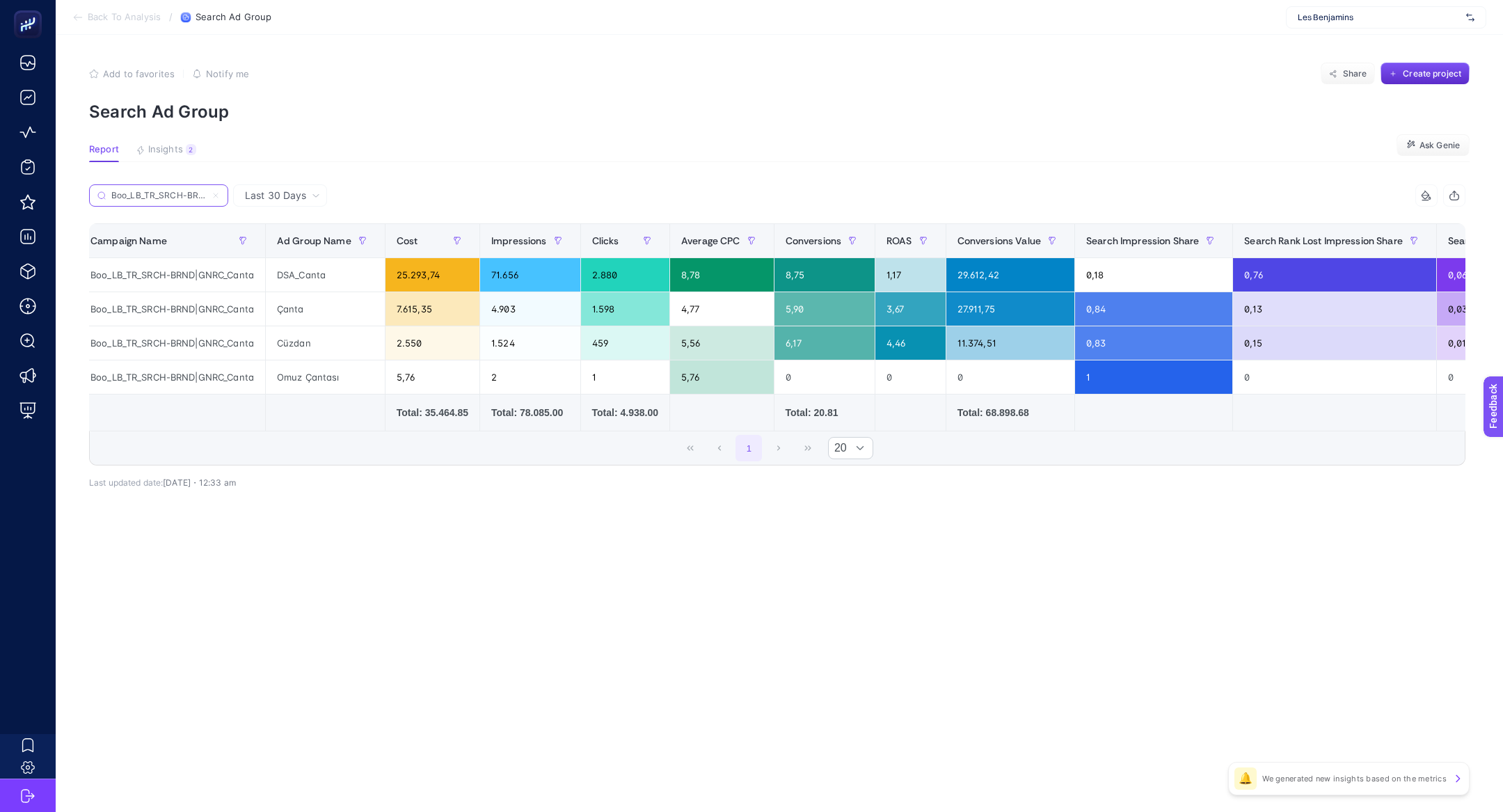
scroll to position [0, 57]
type input "Boo_LB_TR_SRCH-BRND|GNRC_Canta"
click at [320, 300] on div "Çanta" at bounding box center [325, 309] width 119 height 34
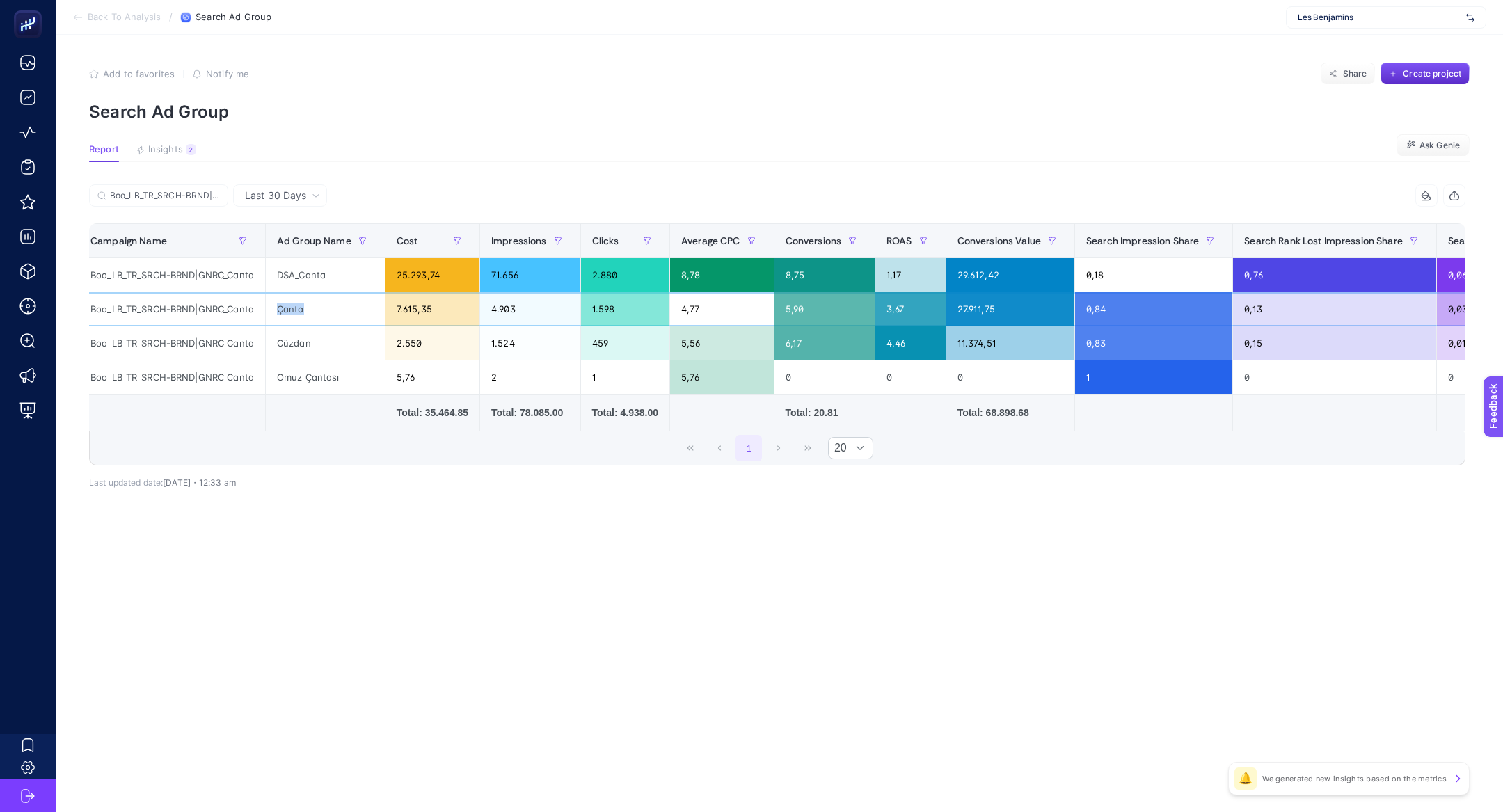
click at [320, 300] on div "Çanta" at bounding box center [325, 309] width 119 height 34
click at [1000, 315] on div "27.911,75" at bounding box center [1010, 309] width 128 height 34
click at [1000, 311] on div "27.911,75" at bounding box center [1010, 309] width 128 height 34
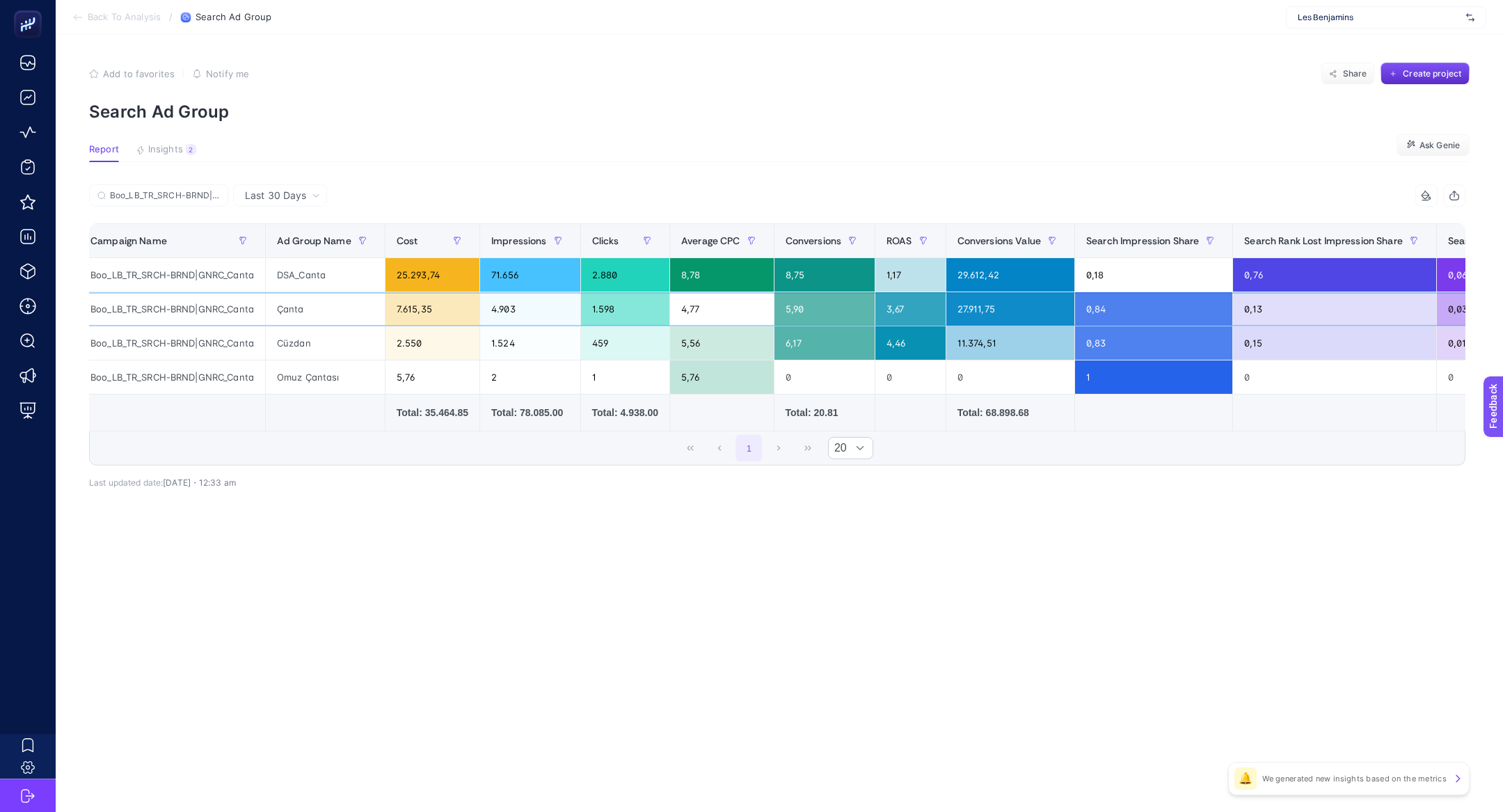
click at [1000, 311] on div "27.911,75" at bounding box center [1010, 309] width 128 height 34
click at [1009, 278] on div "29.612,42" at bounding box center [1010, 275] width 128 height 34
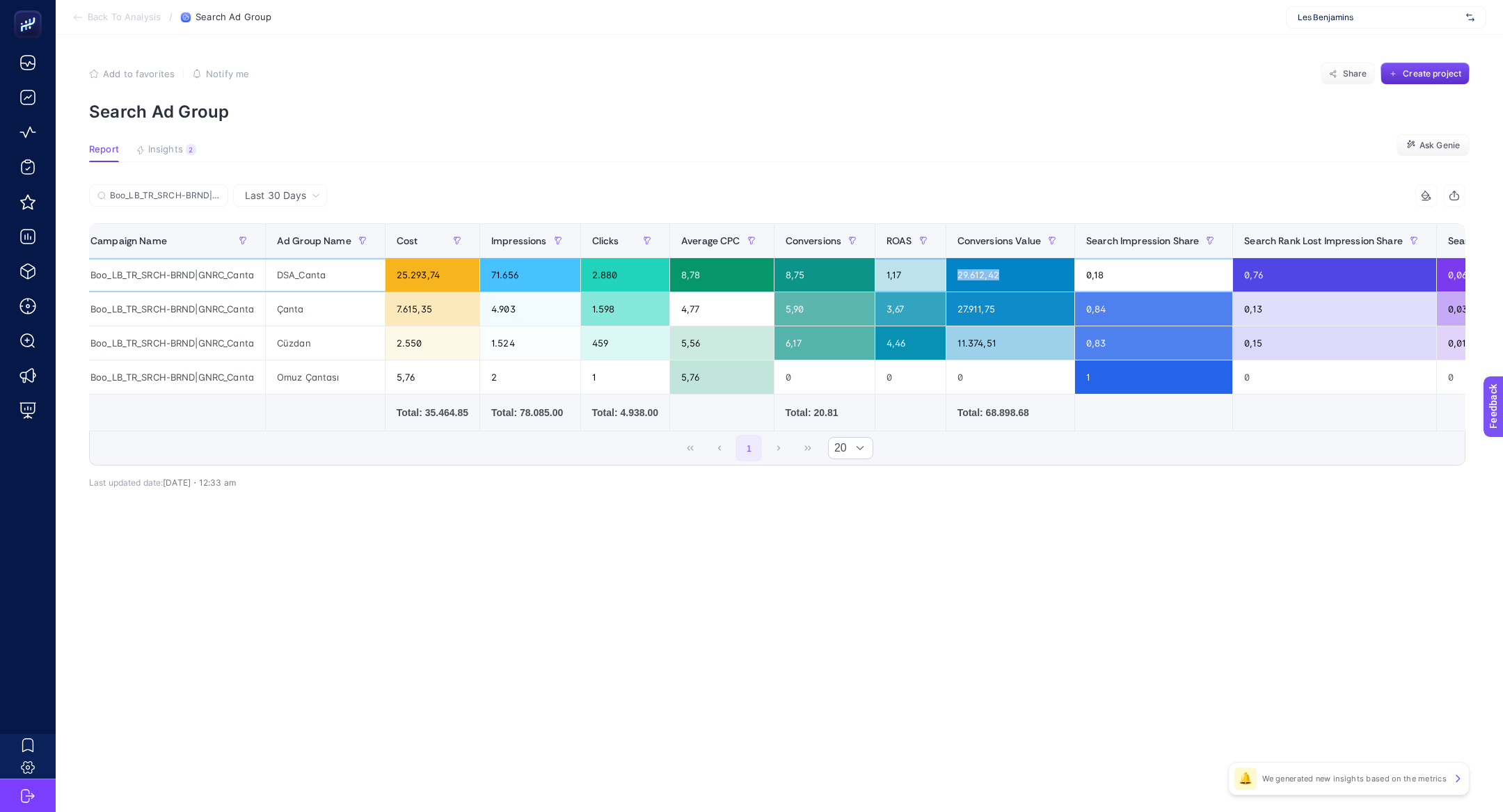
click at [1009, 278] on div "29.612,42" at bounding box center [1010, 275] width 128 height 34
click at [205, 183] on article "Add to favorites false Notify me Share Create project Search Ad Group Report In…" at bounding box center [779, 424] width 1447 height 777
click at [210, 195] on input "Boo_LB_TR_SRCH-BRND|GNRC_Canta" at bounding box center [165, 195] width 110 height 10
click at [217, 195] on icon at bounding box center [215, 195] width 8 height 8
click at [0, 0] on input "Boo_LB_TR_SRCH|GNRC_Tshirt" at bounding box center [0, 0] width 0 height 0
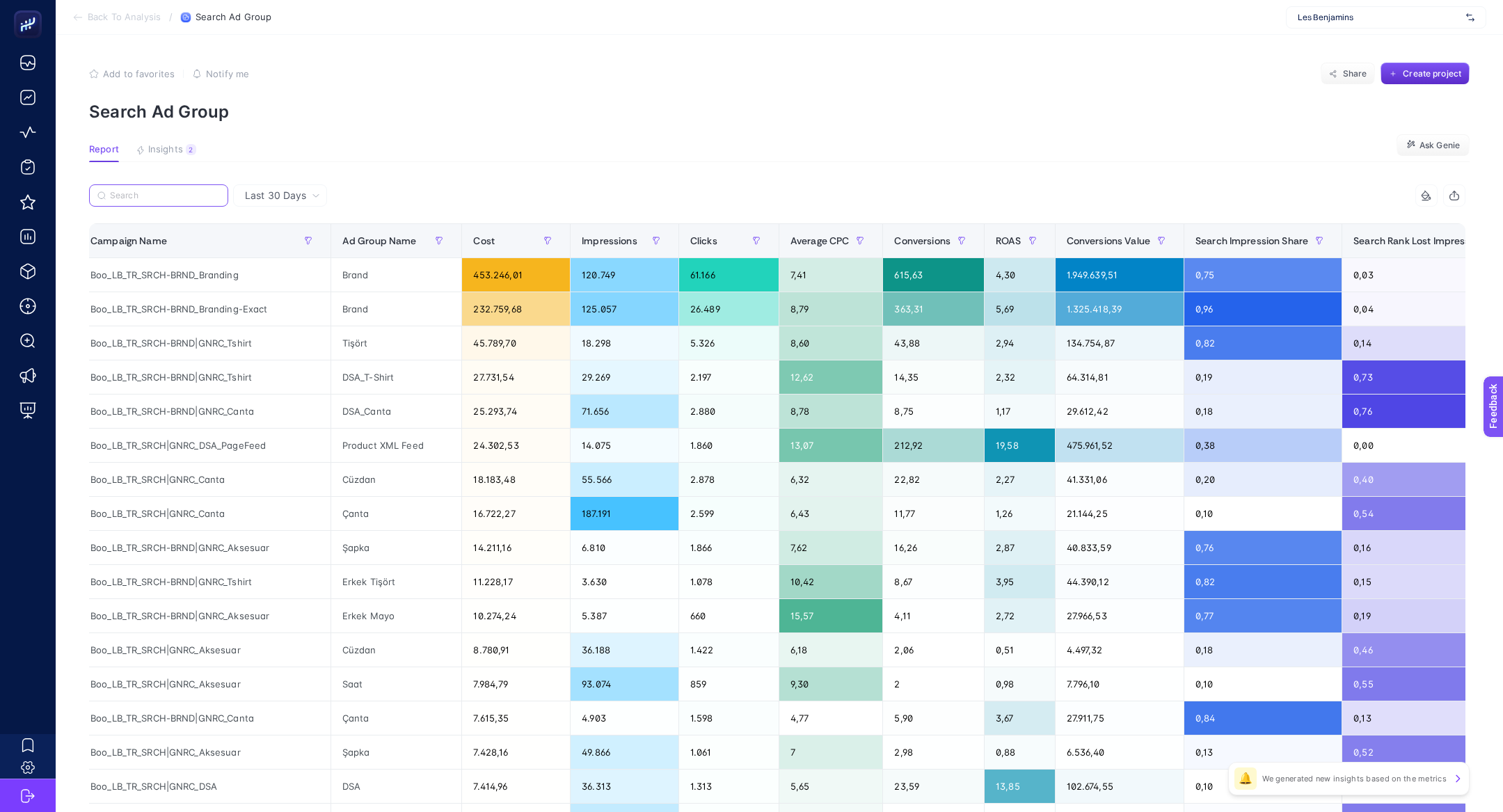
click at [130, 193] on input "Search" at bounding box center [165, 195] width 110 height 10
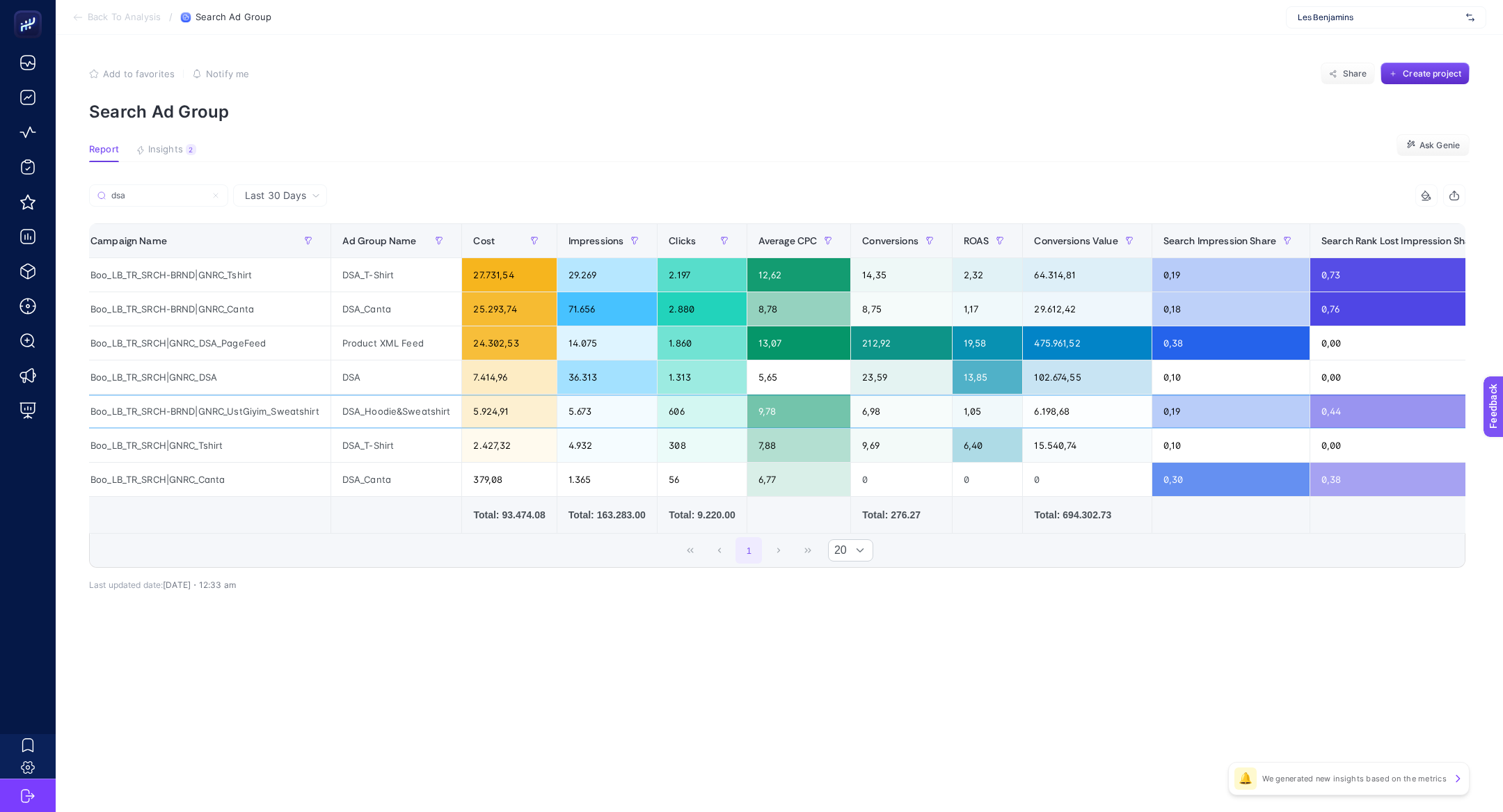
click at [176, 398] on div "Boo_LB_TR_SRCH-BRND|GNRC_UstGiyim_Sweatshirt" at bounding box center [204, 411] width 251 height 34
copy tr "Boo_LB_TR_SRCH-BRND|GNRC_UstGiyim_Sweatshirt"
click at [194, 187] on label "dsa" at bounding box center [159, 195] width 139 height 22
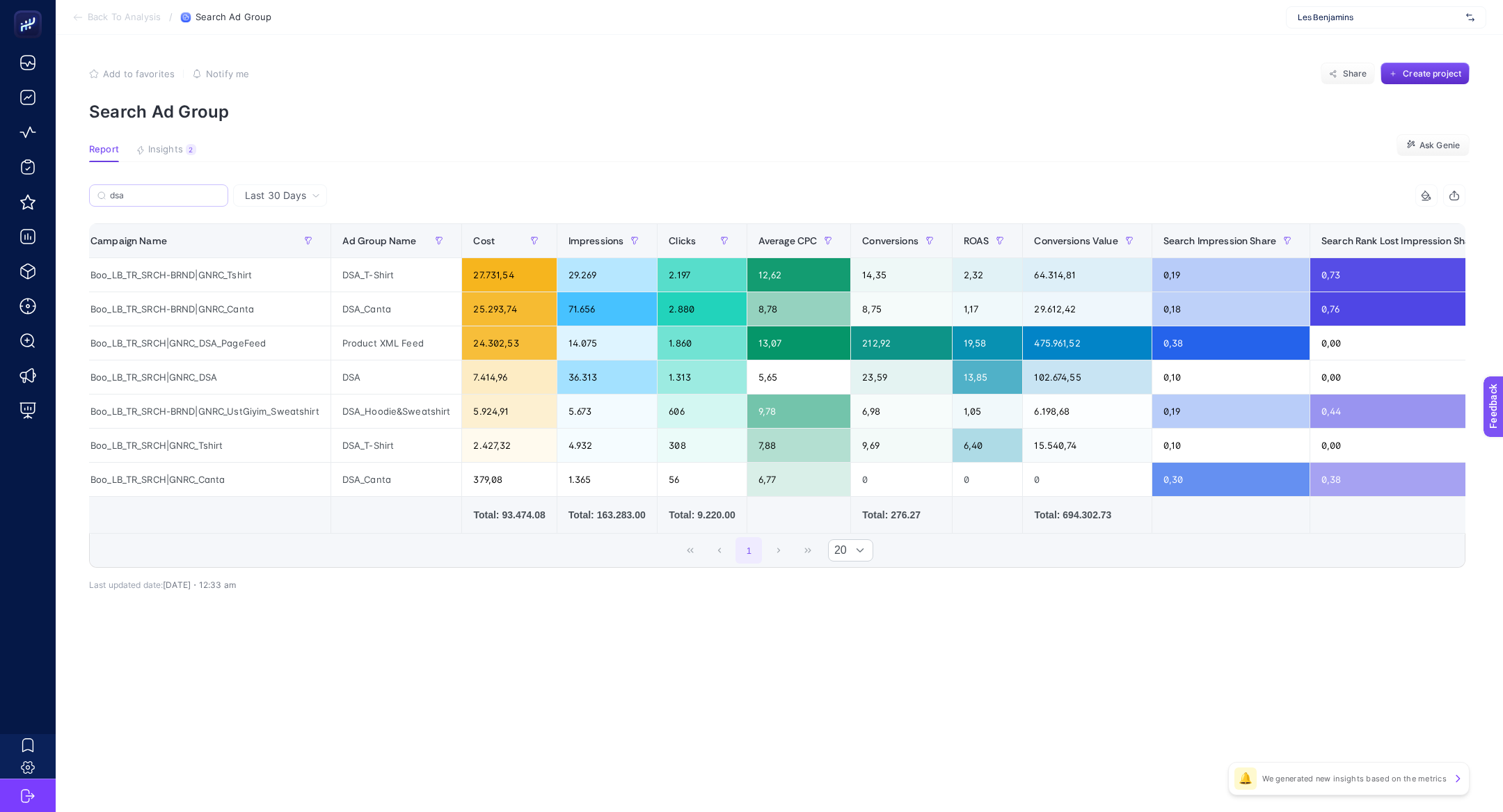
click at [0, 0] on input "Boo_LB_TR_SRCH|GNRC_Tshirt" at bounding box center [0, 0] width 0 height 0
click at [221, 199] on label "dsa" at bounding box center [159, 195] width 139 height 22
click at [0, 0] on input "Boo_LB_TR_SRCH|GNRC_Tshirt" at bounding box center [0, 0] width 0 height 0
click at [216, 197] on input "dsa" at bounding box center [165, 195] width 110 height 10
type input "d"
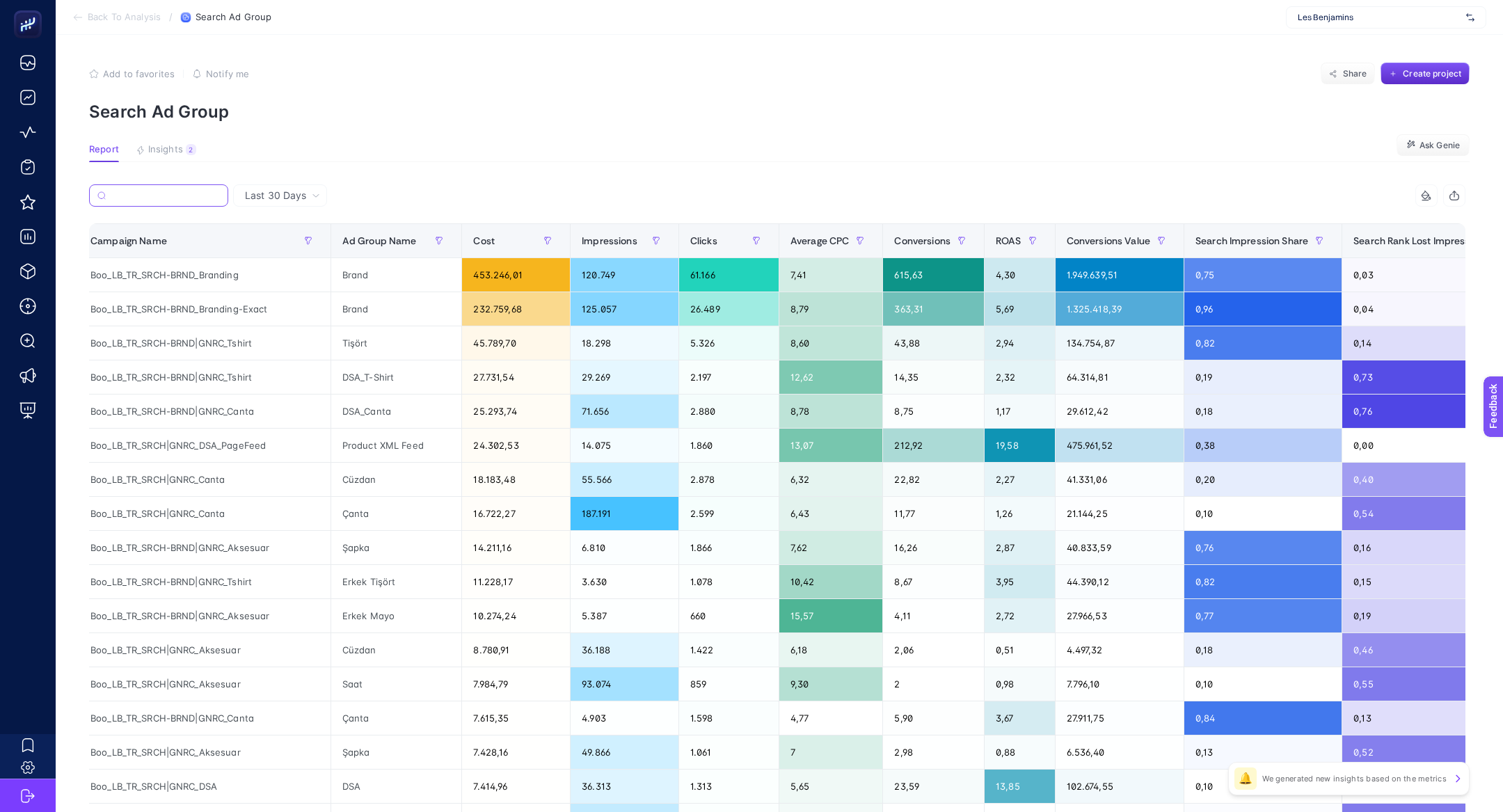
paste input "Boo_LB_TR_SRCH-BRND|GNRC_UstGiyim_Sweatshirt"
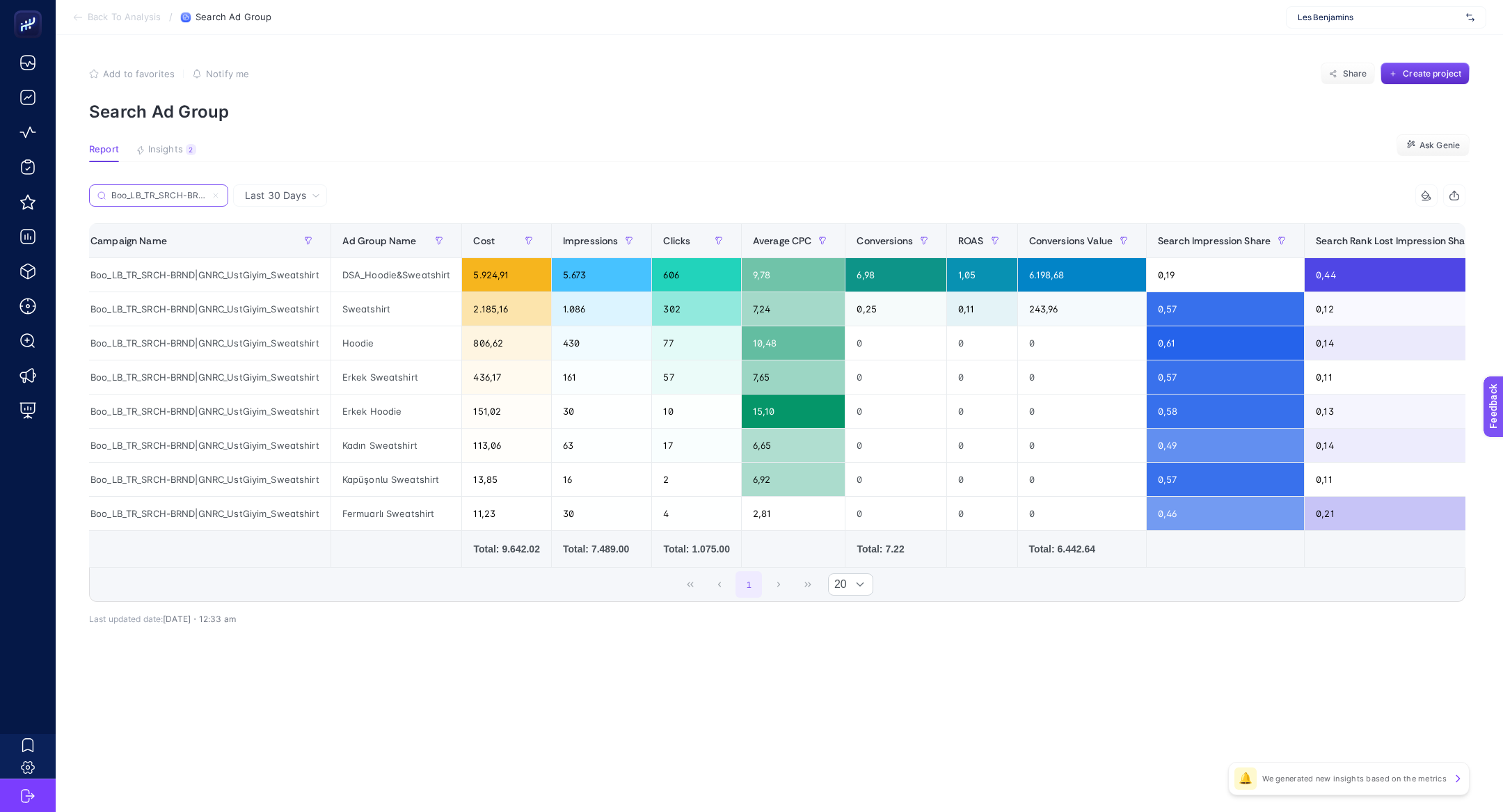
scroll to position [0, 117]
type input "Boo_LB_TR_SRCH-BRND|GNRC_UstGiyim_Sweatshirt"
click at [395, 271] on div "DSA_Hoodie&Sweatshirt" at bounding box center [396, 275] width 131 height 34
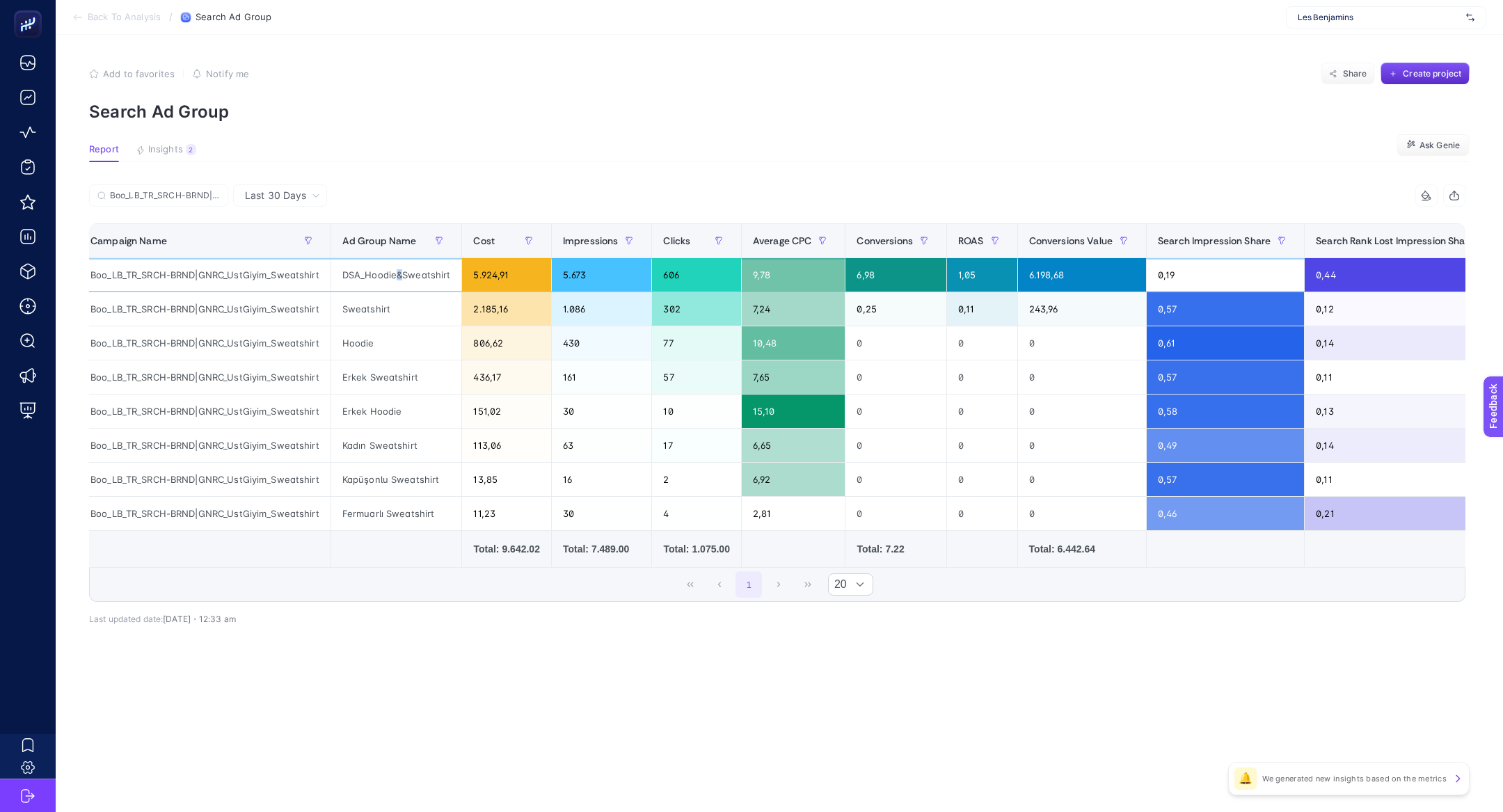
click at [395, 271] on div "DSA_Hoodie&Sweatshirt" at bounding box center [396, 275] width 131 height 34
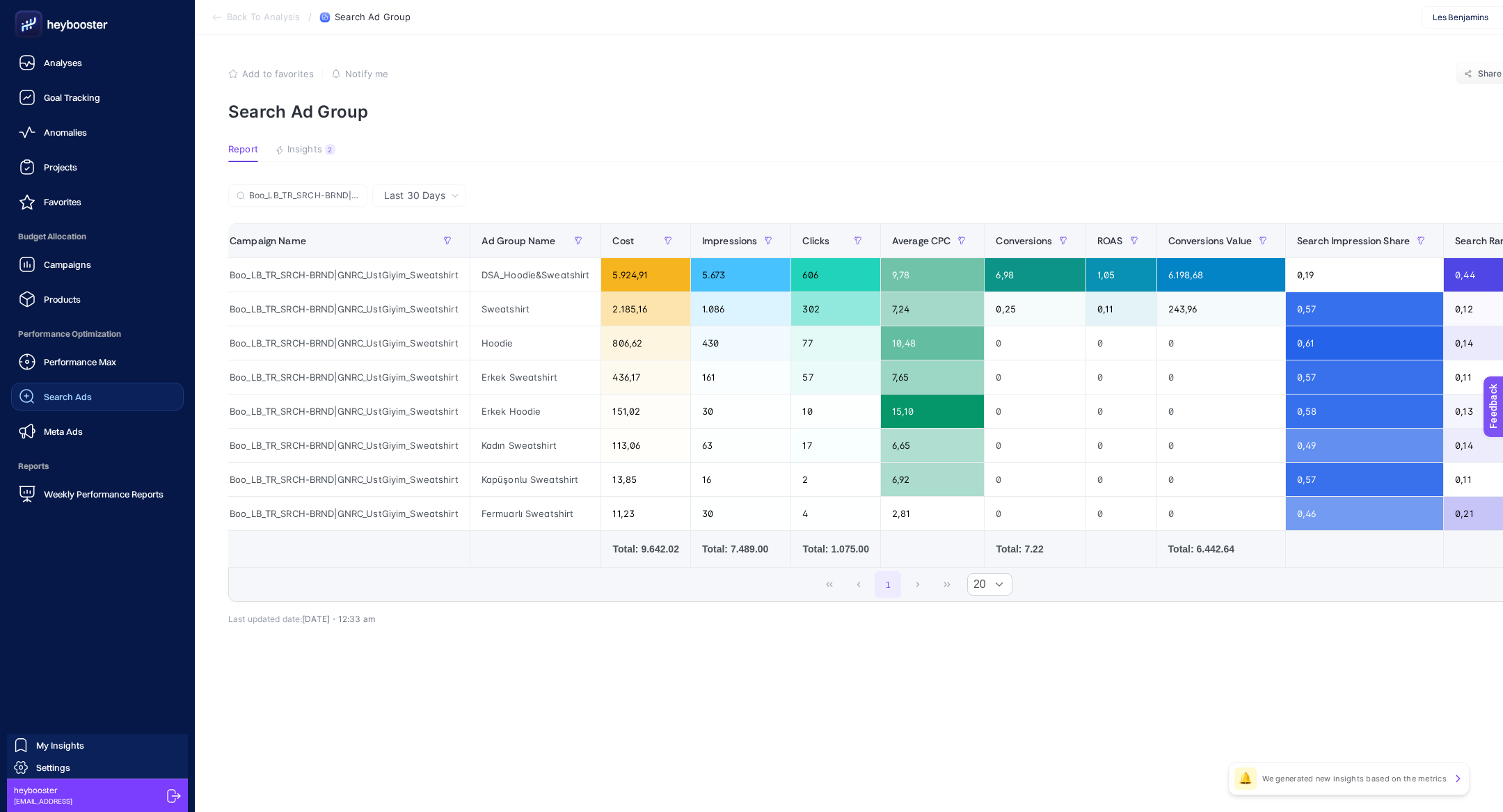
click at [83, 405] on link "Search Ads" at bounding box center [97, 396] width 172 height 28
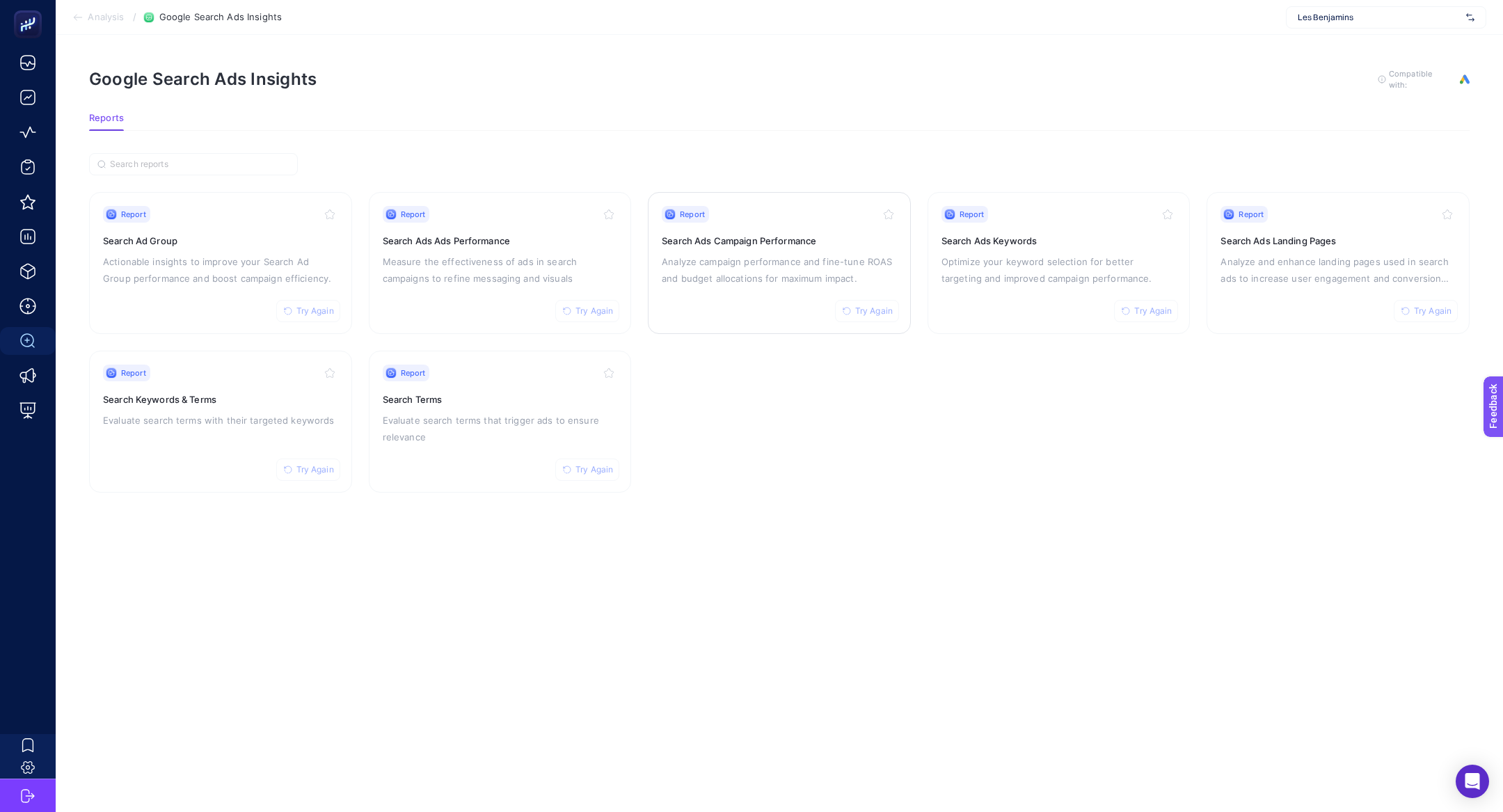
click at [676, 280] on p "Analyze campaign performance and fine-tune ROAS and budget allocations for maxi…" at bounding box center [779, 270] width 235 height 34
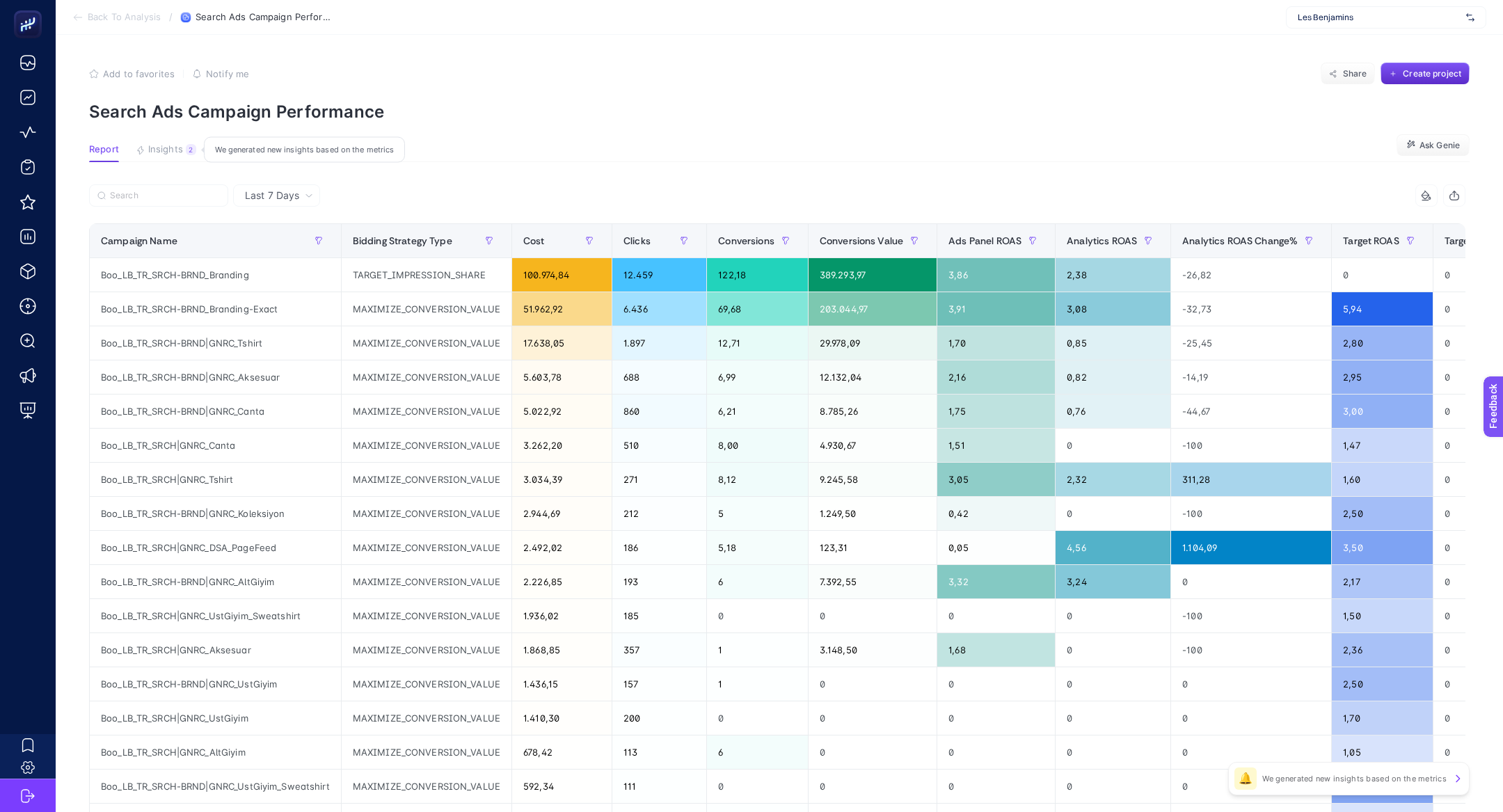
click at [182, 155] on button "Insights 2 We generated new insights based on the metrics" at bounding box center [166, 153] width 61 height 18
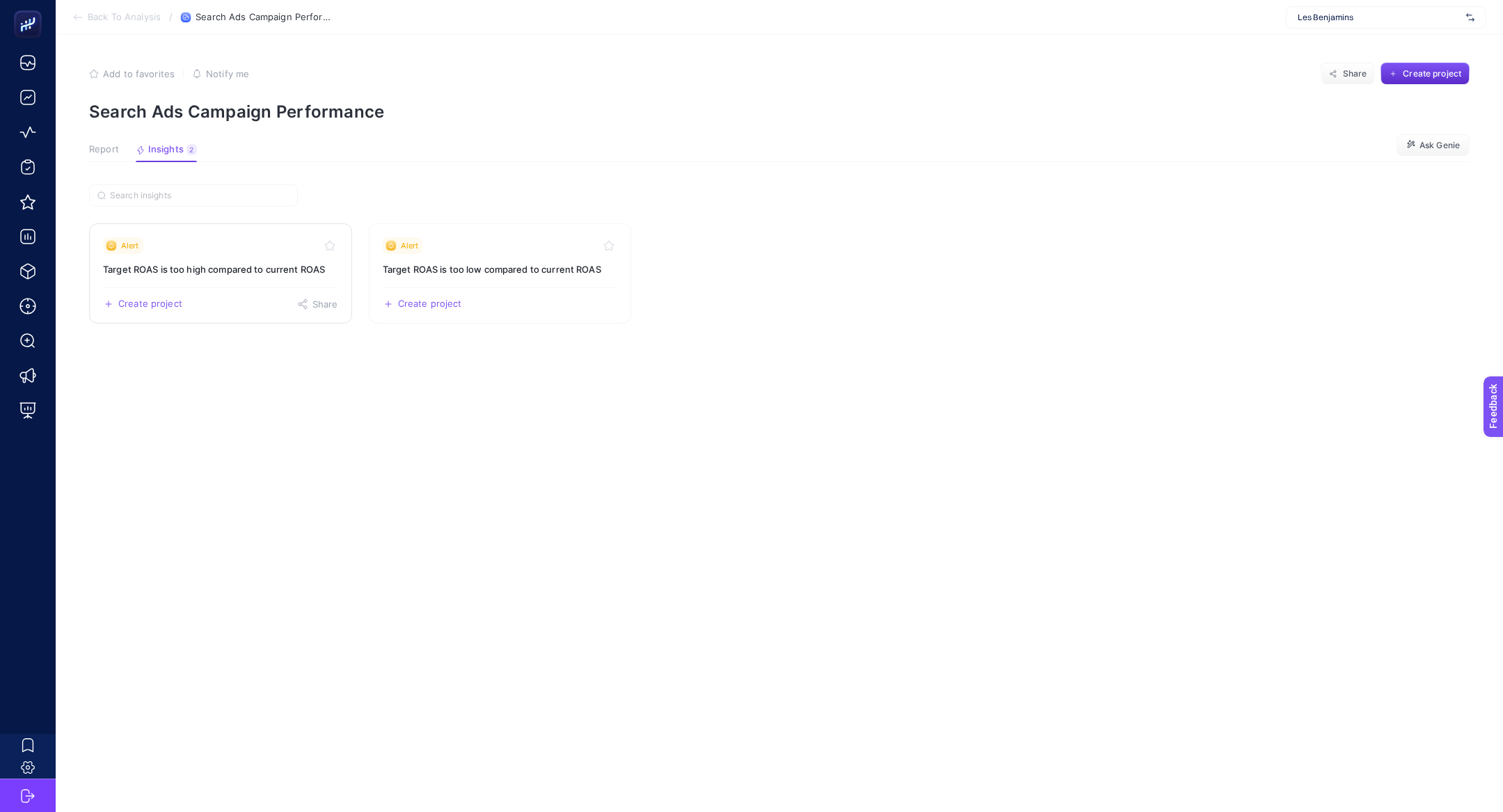
click at [209, 281] on link "Alert Target ROAS is too high compared to current ROAS Create project Share" at bounding box center [221, 274] width 263 height 101
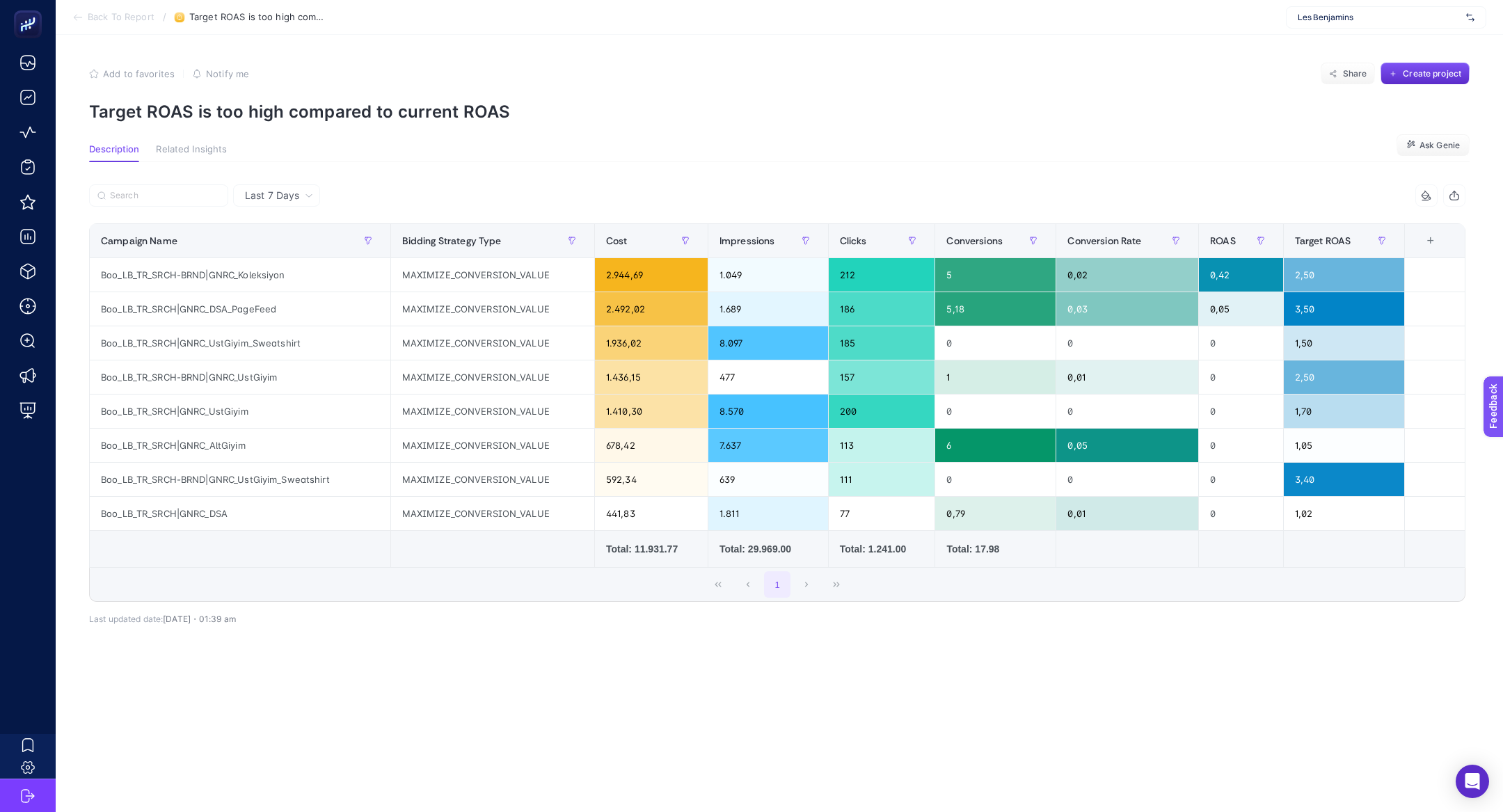
click at [296, 181] on div "Last 7 Days 7 items selected Campaign Name Bidding Strategy Type Cost Impressio…" at bounding box center [777, 429] width 1398 height 534
click at [297, 211] on div at bounding box center [433, 199] width 688 height 30
click at [284, 199] on span "Last 7 Days" at bounding box center [272, 195] width 54 height 14
click at [95, 21] on span "Back To Report" at bounding box center [121, 18] width 67 height 11
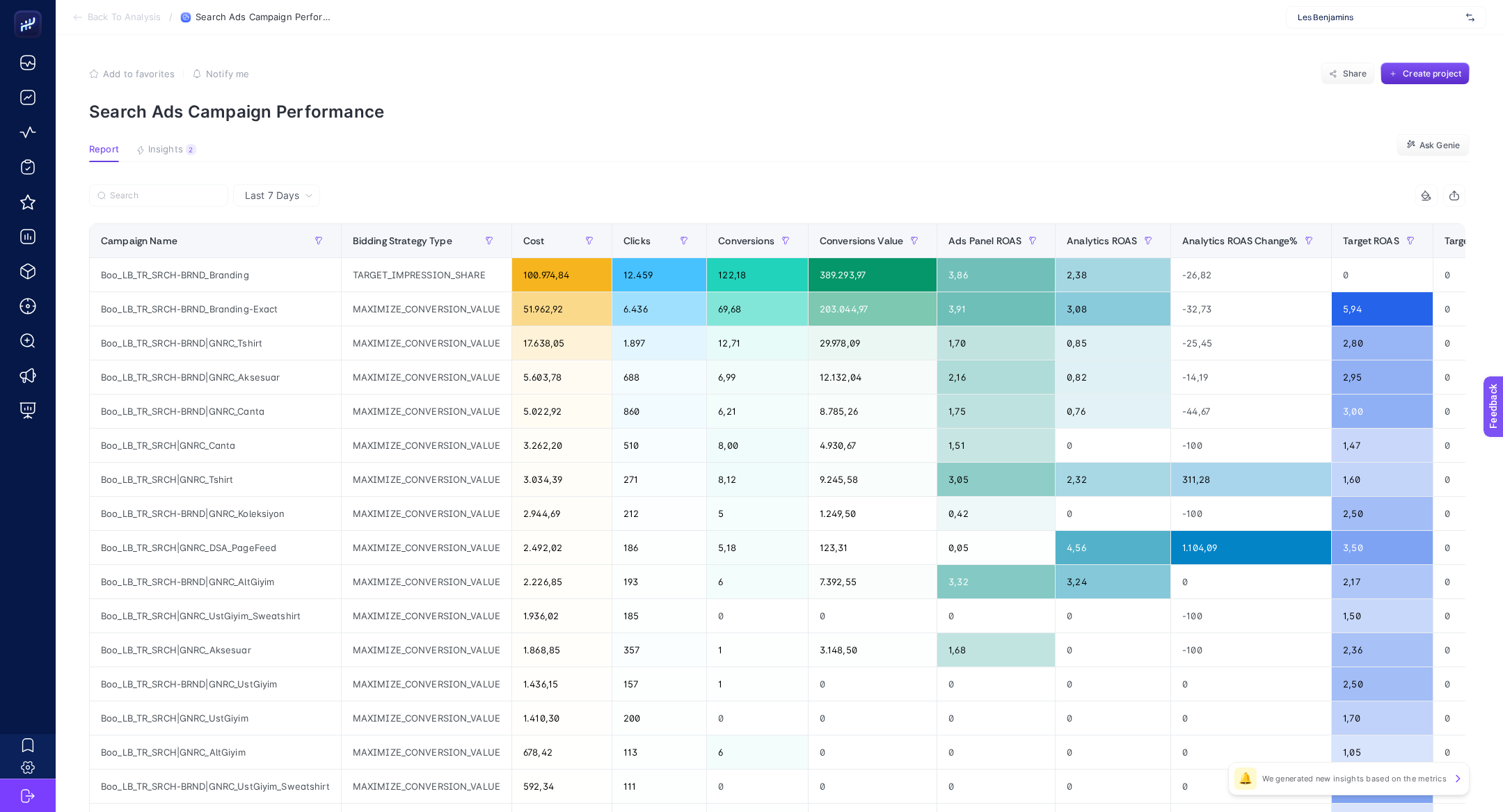
click at [286, 199] on span "Last 7 Days" at bounding box center [272, 195] width 54 height 14
click at [278, 245] on li "Last 30 Days" at bounding box center [276, 249] width 79 height 25
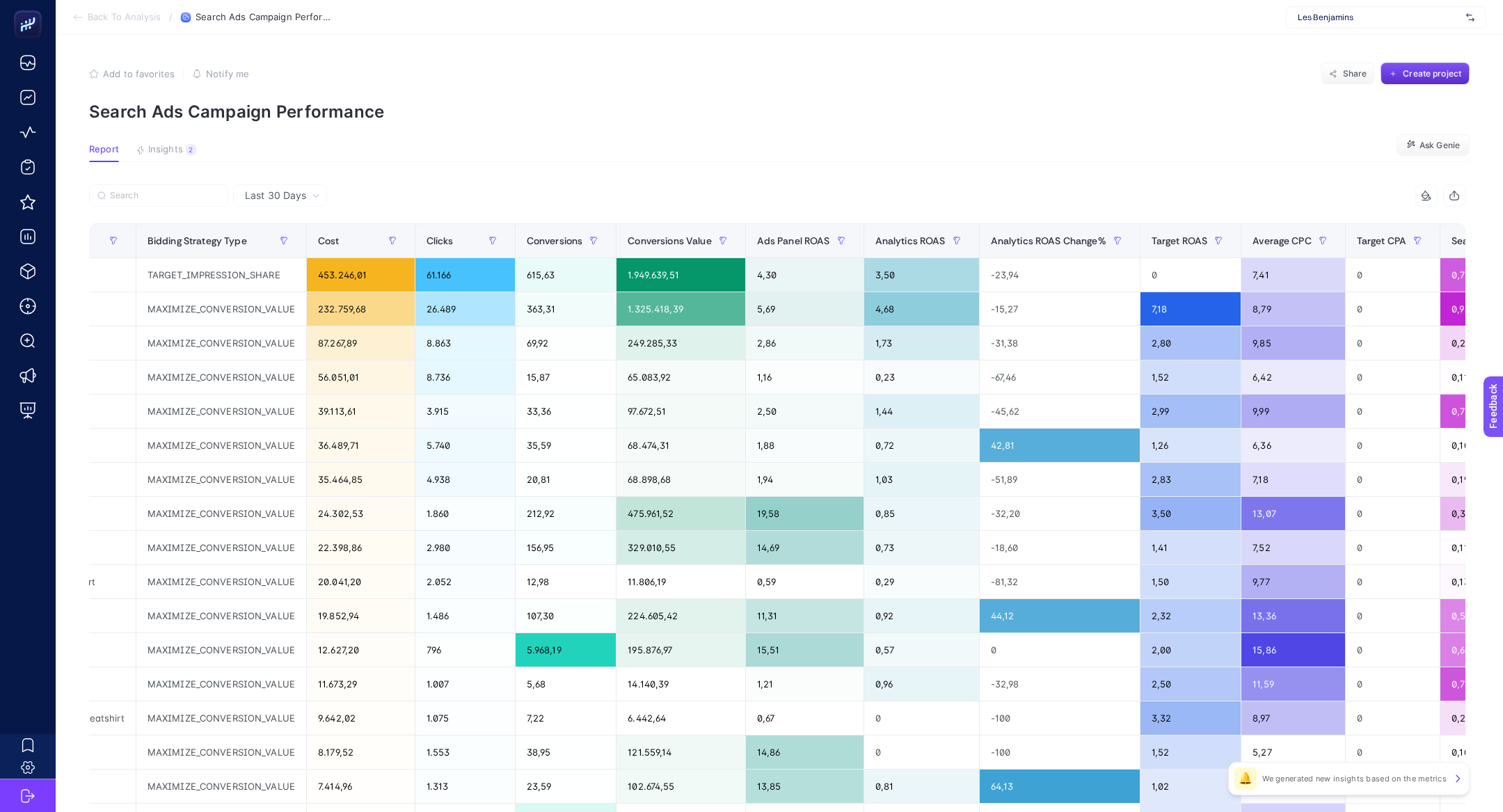
scroll to position [0, 214]
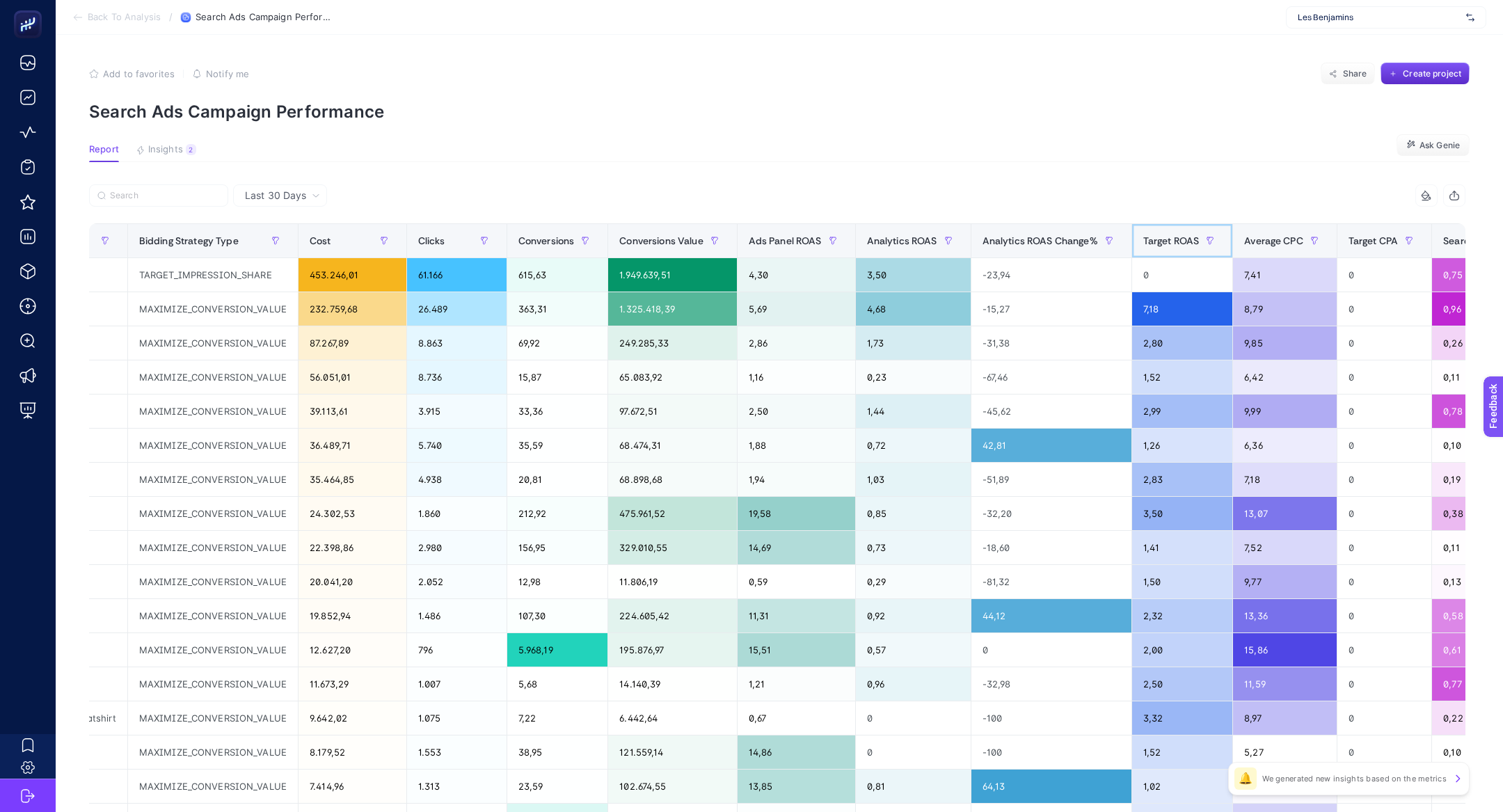
click at [1165, 242] on span "Target ROAS" at bounding box center [1171, 241] width 57 height 11
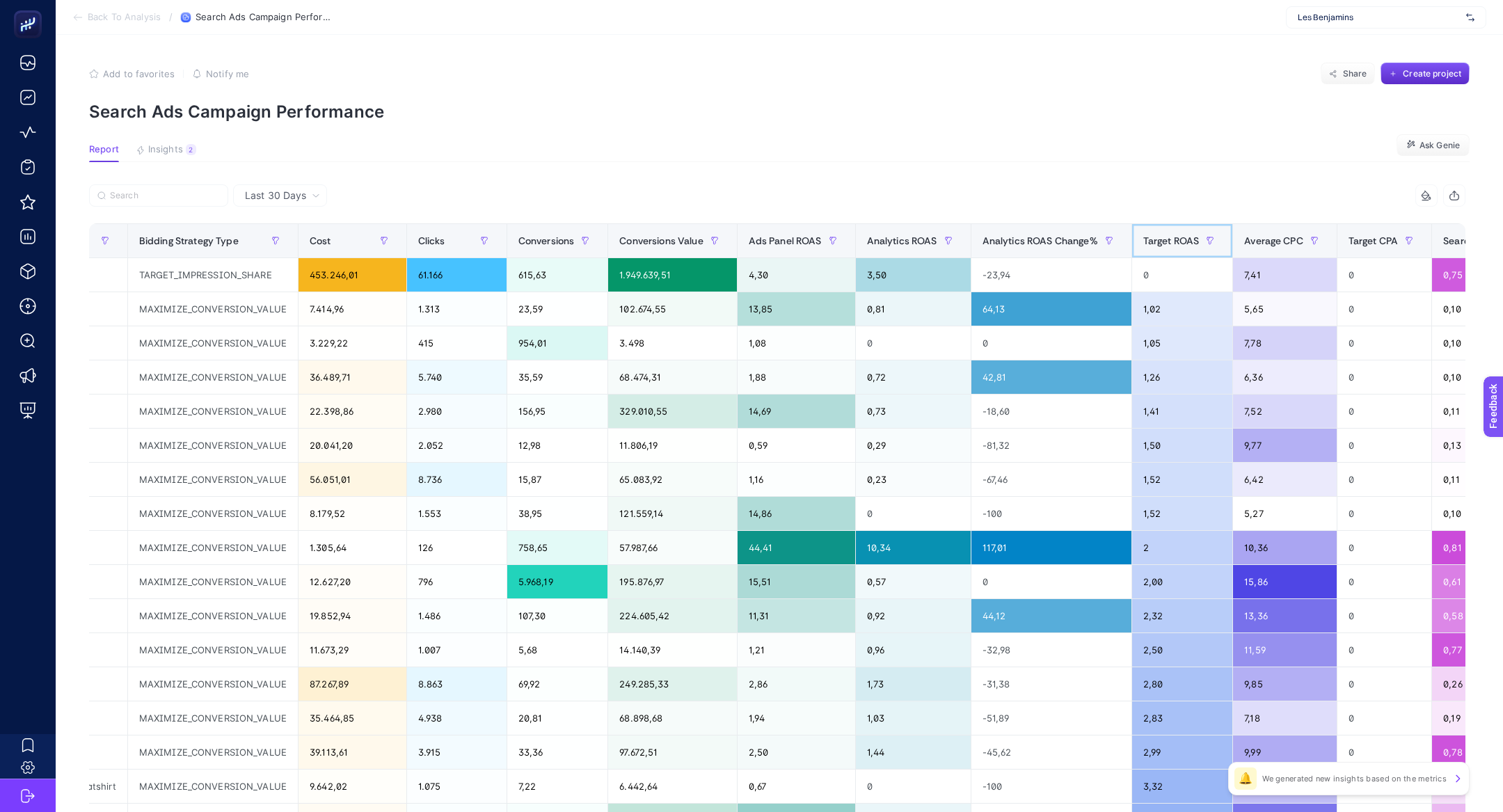
click at [1165, 242] on span "Target ROAS" at bounding box center [1171, 241] width 57 height 11
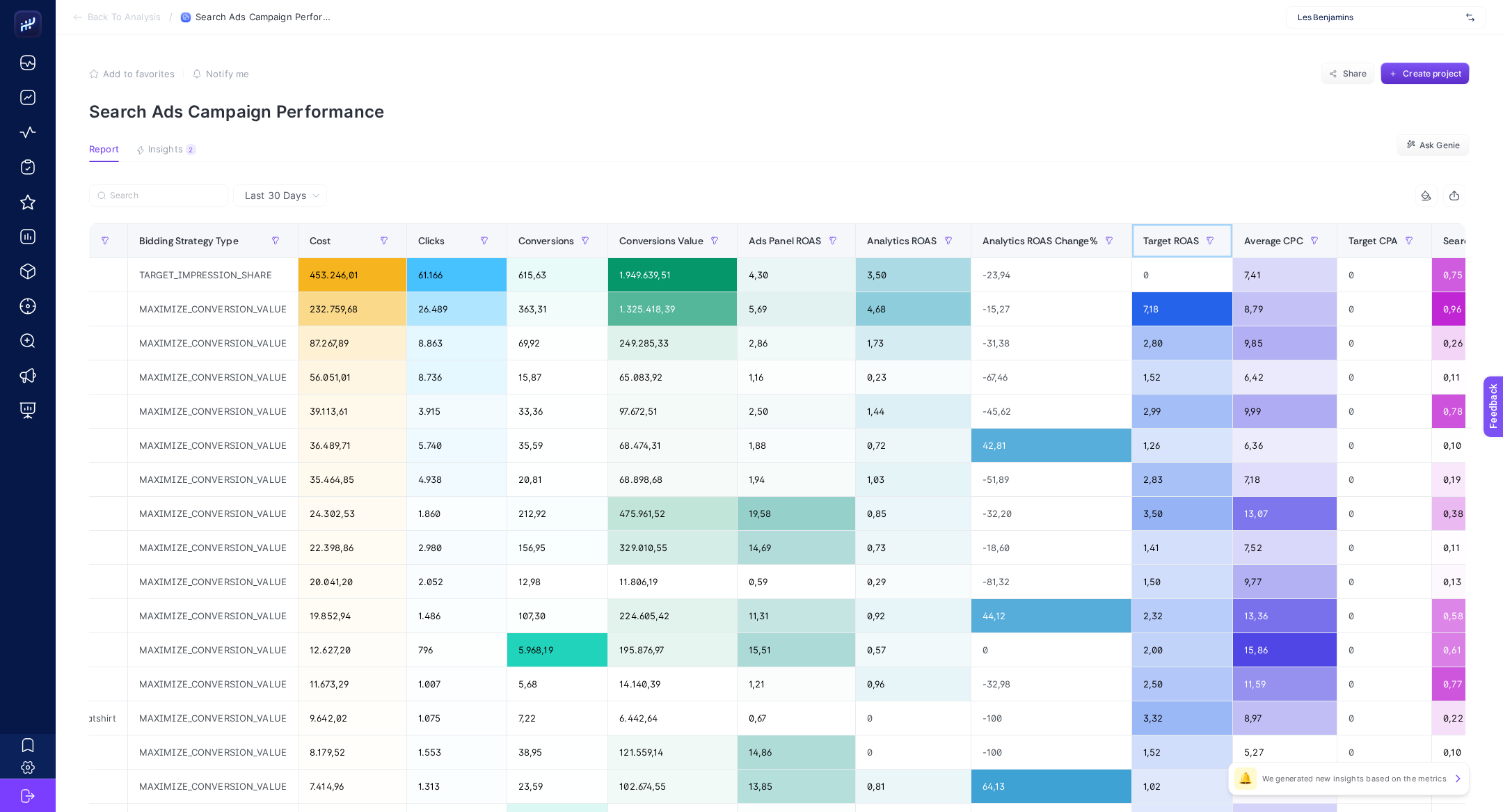
click at [1165, 242] on span "Target ROAS" at bounding box center [1171, 241] width 57 height 11
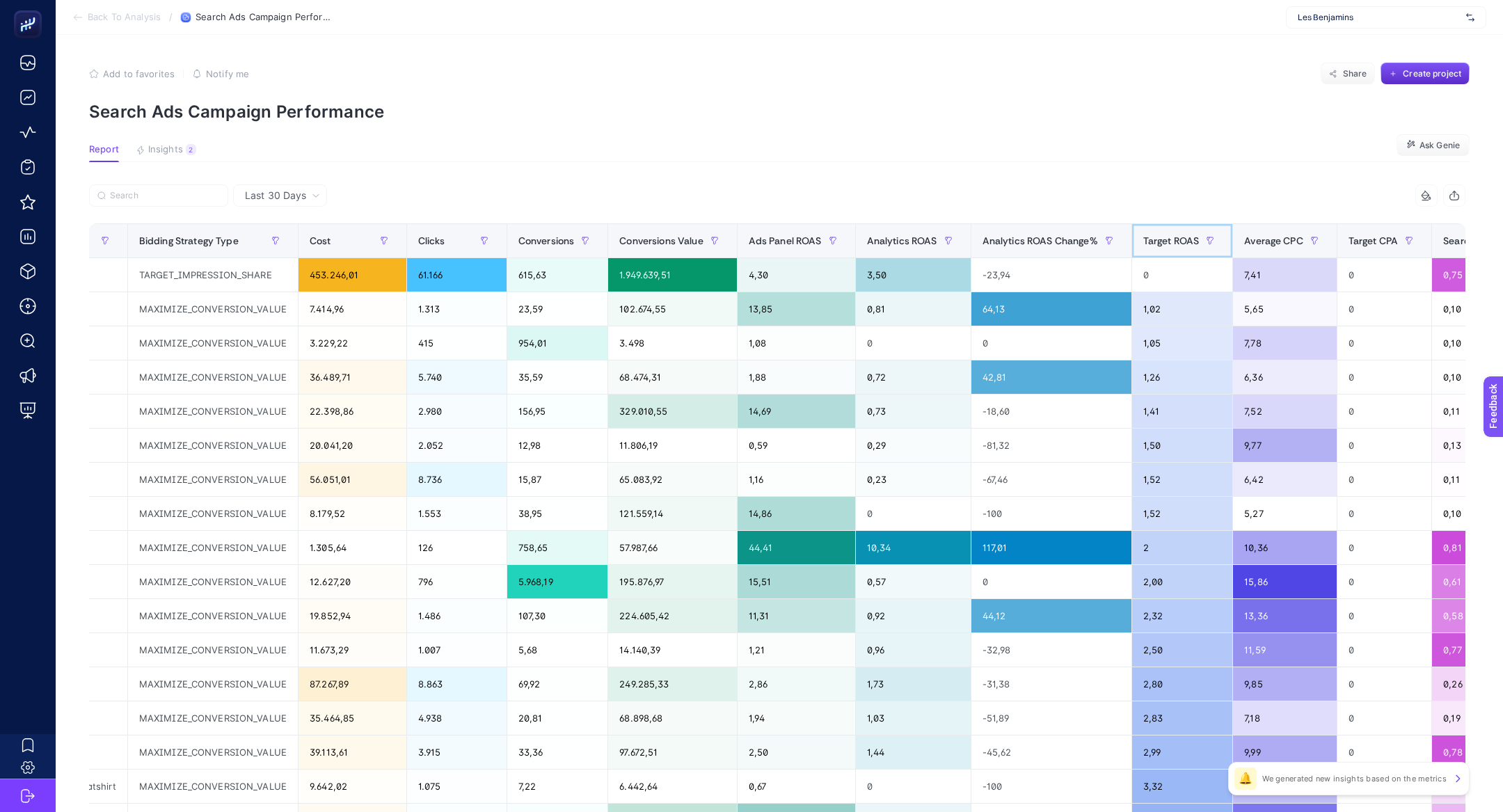
click at [1179, 231] on div "Target ROAS" at bounding box center [1182, 241] width 79 height 22
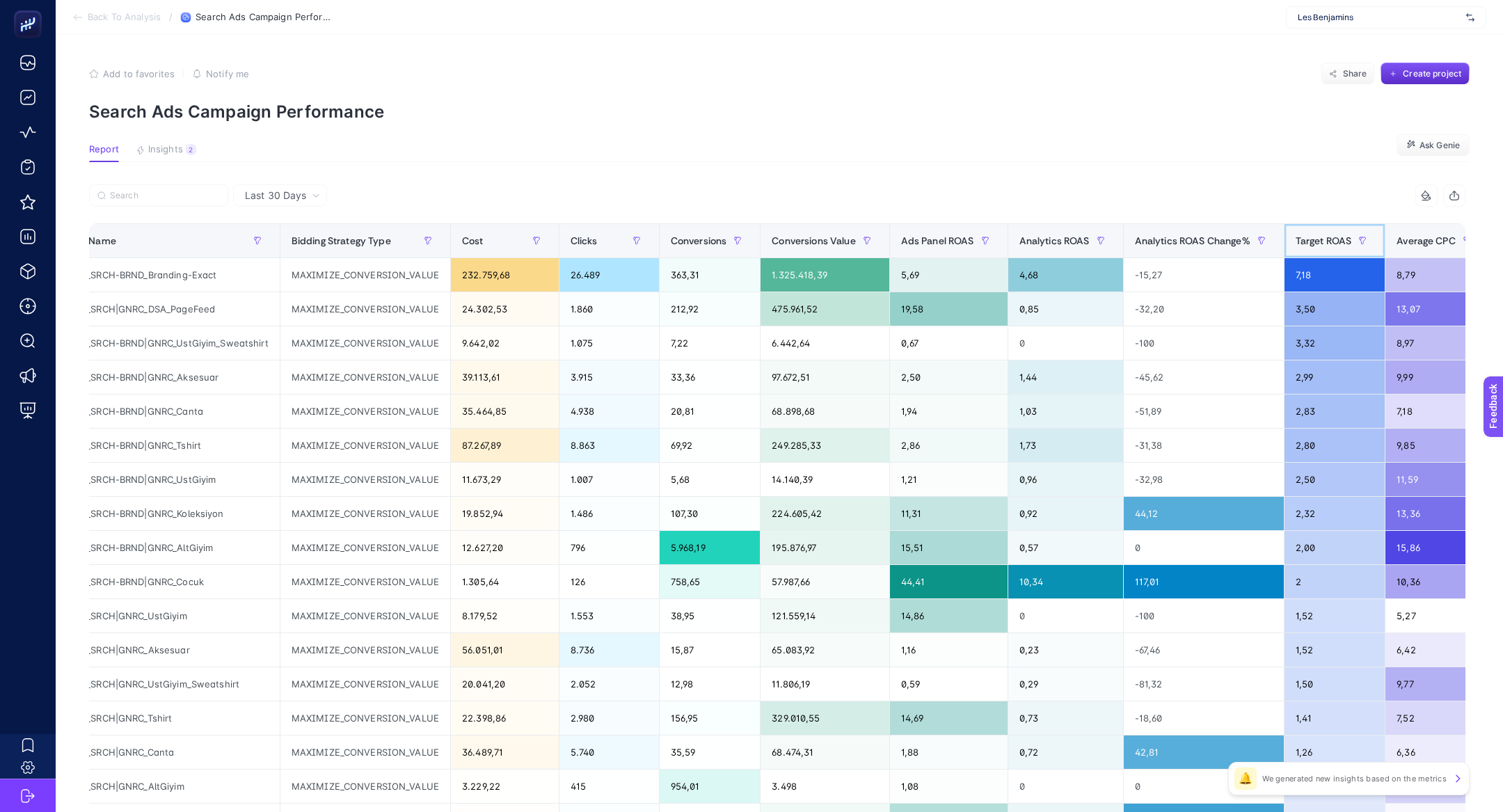
scroll to position [0, 0]
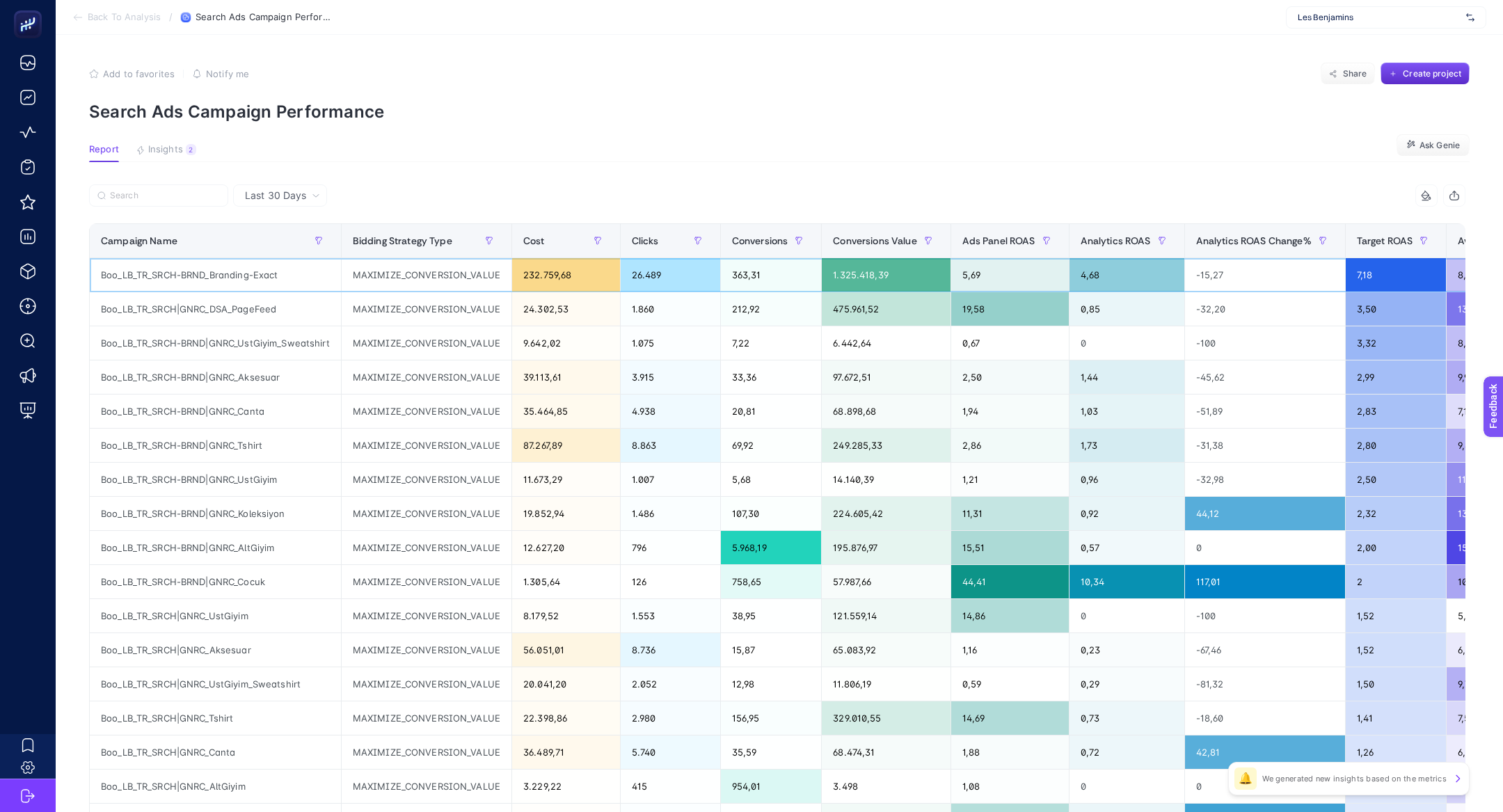
click at [209, 279] on div "Boo_LB_TR_SRCH-BRND_Branding-Exact" at bounding box center [215, 275] width 251 height 34
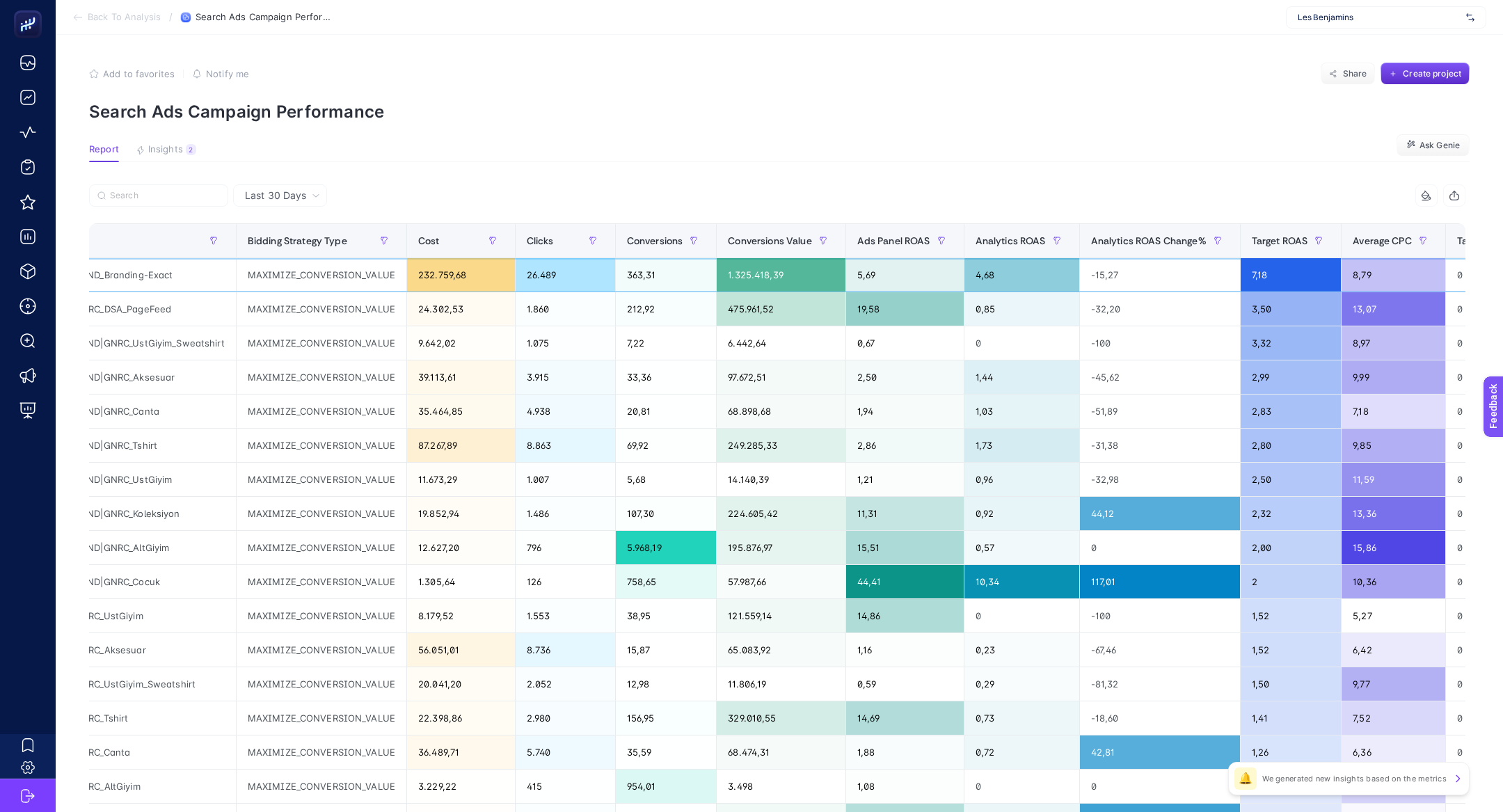
scroll to position [0, 106]
click at [1259, 280] on div "7,18" at bounding box center [1289, 275] width 101 height 34
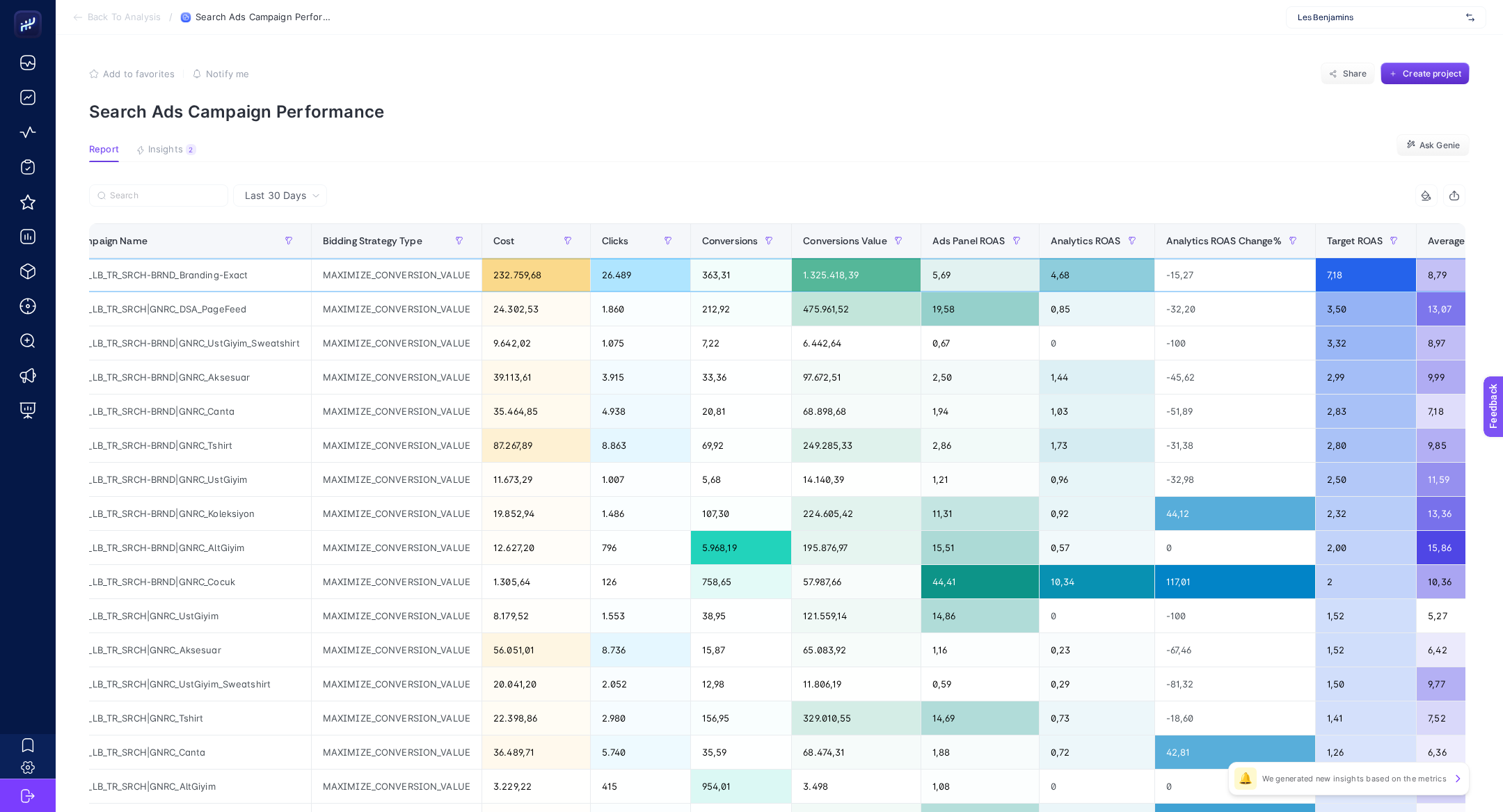
scroll to position [0, 27]
click at [660, 305] on div "1.860" at bounding box center [643, 309] width 100 height 34
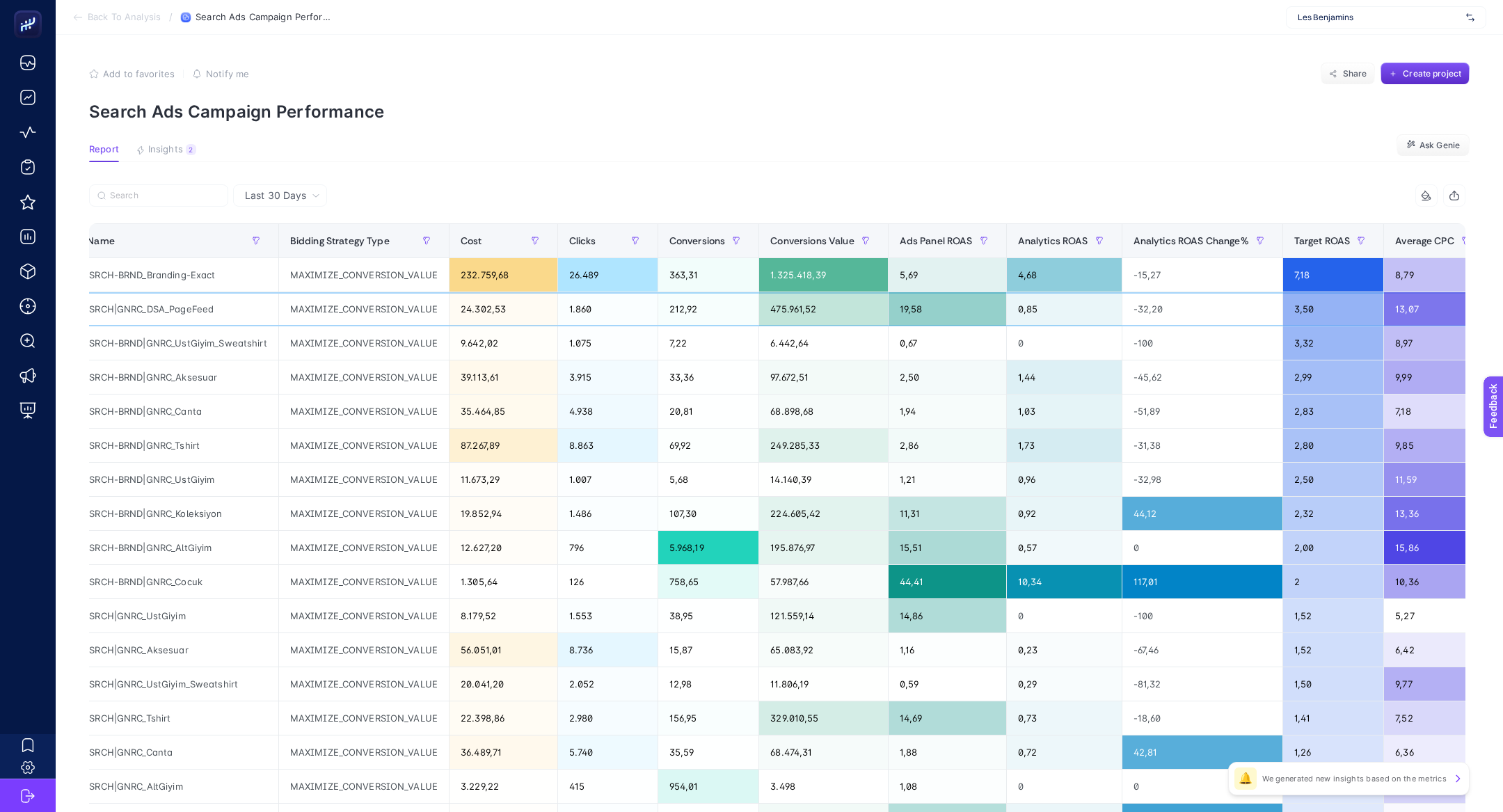
scroll to position [0, 65]
drag, startPoint x: 1041, startPoint y: 311, endPoint x: 1008, endPoint y: 310, distance: 33.0
click at [1008, 310] on div "0,85" at bounding box center [1061, 309] width 115 height 34
drag, startPoint x: 1326, startPoint y: 313, endPoint x: 1292, endPoint y: 309, distance: 34.2
click at [1292, 309] on div "3,50" at bounding box center [1331, 309] width 101 height 34
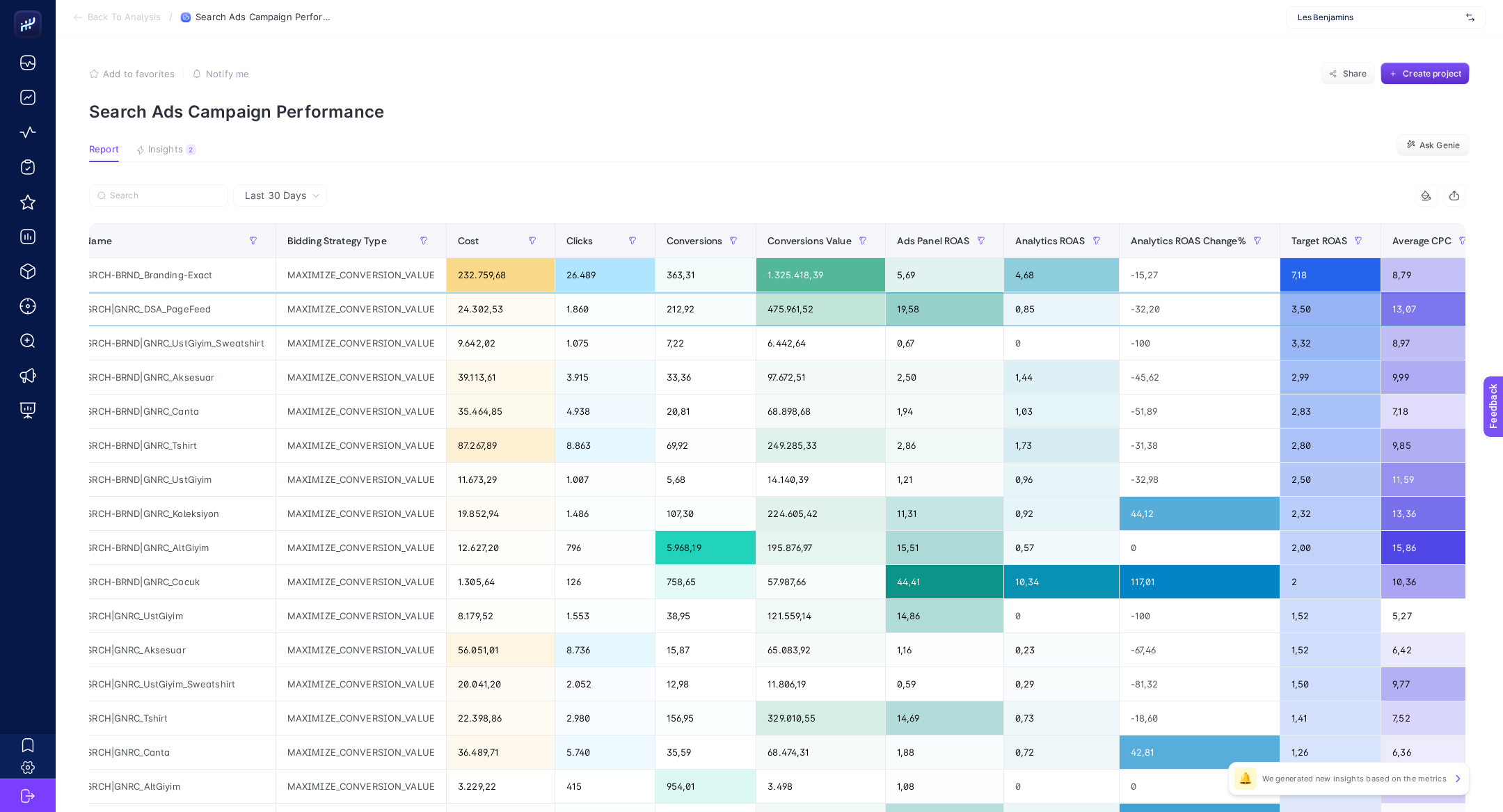
click at [1039, 314] on div "0,85" at bounding box center [1061, 309] width 115 height 34
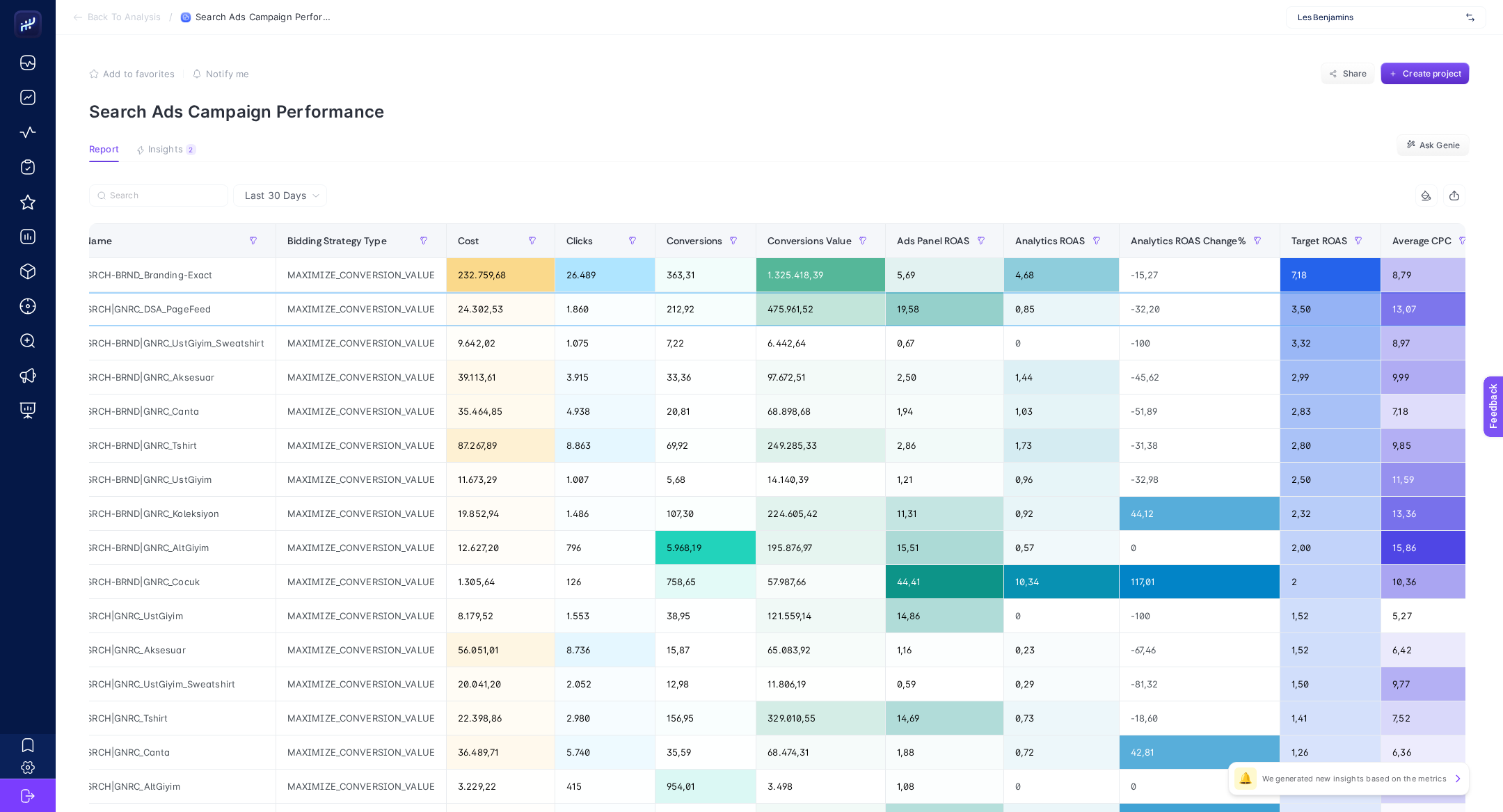
drag, startPoint x: 1059, startPoint y: 321, endPoint x: 1027, endPoint y: 321, distance: 32.0
click at [1027, 321] on div "0,85" at bounding box center [1061, 309] width 115 height 34
click at [1025, 318] on div "0,85" at bounding box center [1061, 309] width 115 height 34
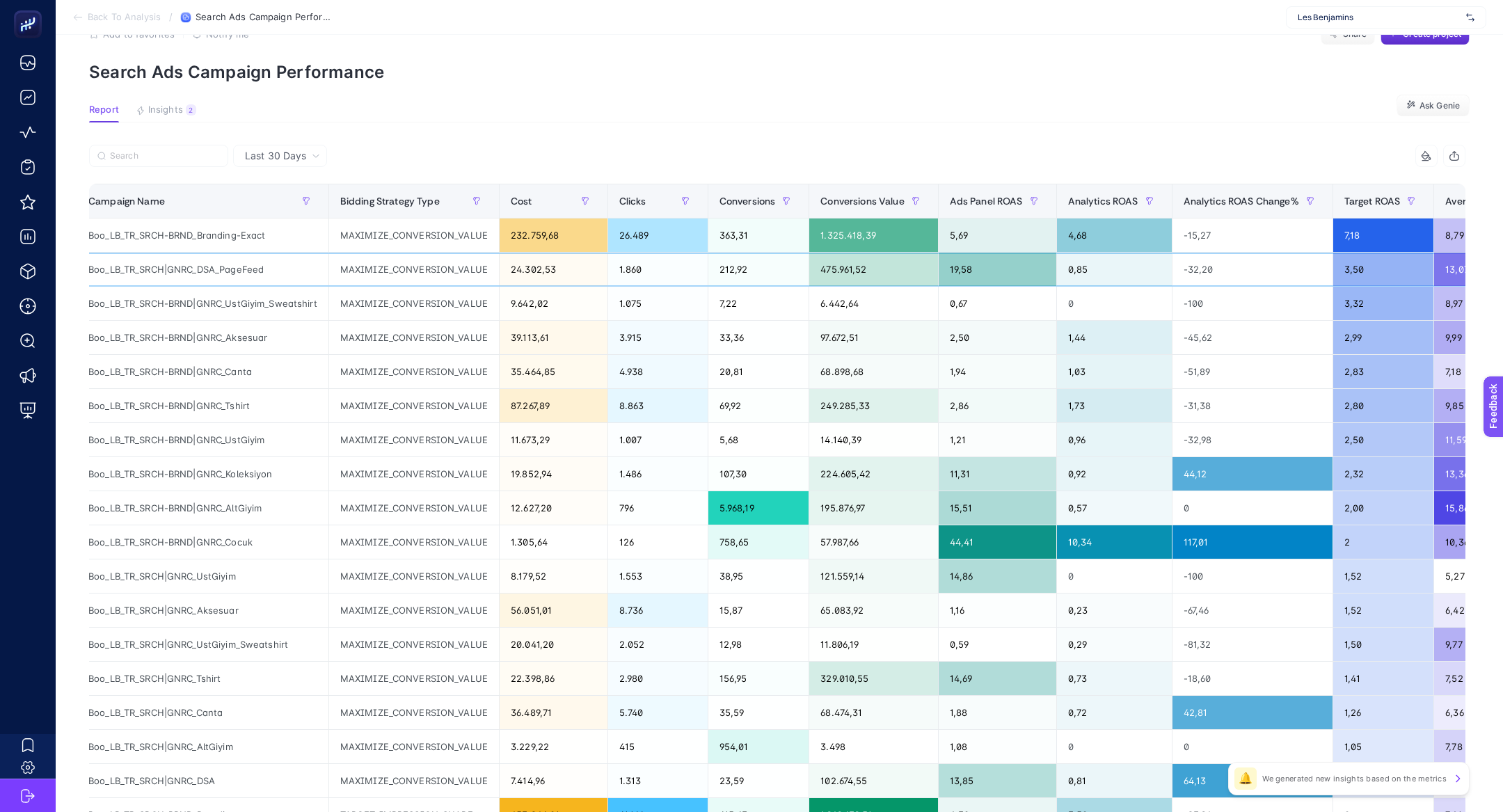
scroll to position [0, 0]
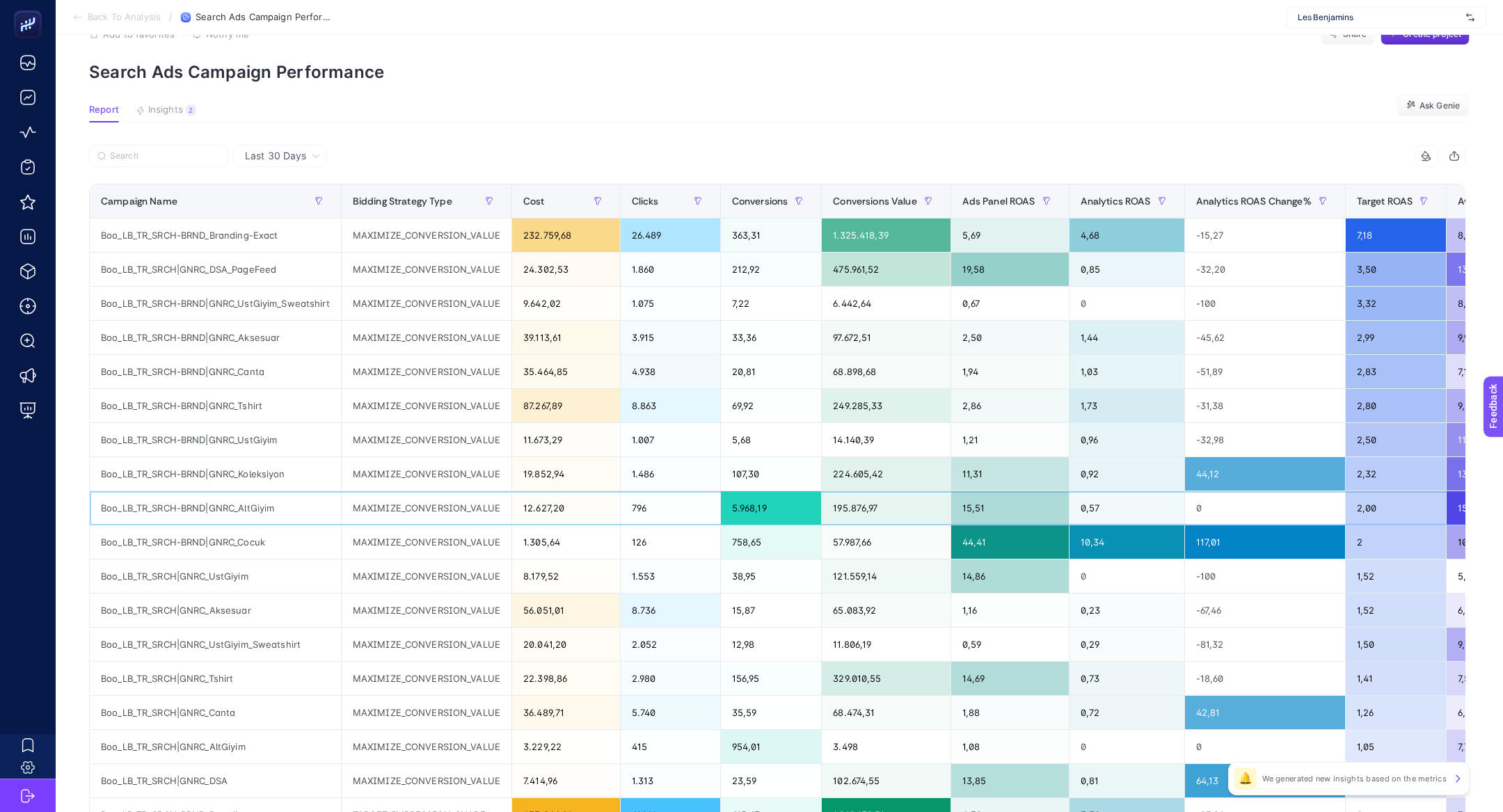
click at [235, 503] on div "Boo_LB_TR_SRCH-BRND|GNRC_AltGiyim" at bounding box center [215, 508] width 251 height 34
drag, startPoint x: 237, startPoint y: 505, endPoint x: 481, endPoint y: 499, distance: 244.1
click at [481, 499] on tr "Boo_LB_TR_SRCH-BRND|GNRC_AltGiyim MAXIMIZE_CONVERSION_VALUE 12.627,20 796 5.968…" at bounding box center [1249, 508] width 2320 height 34
drag, startPoint x: 795, startPoint y: 499, endPoint x: 752, endPoint y: 503, distance: 43.2
click at [752, 503] on div "5.968,19" at bounding box center [771, 508] width 101 height 34
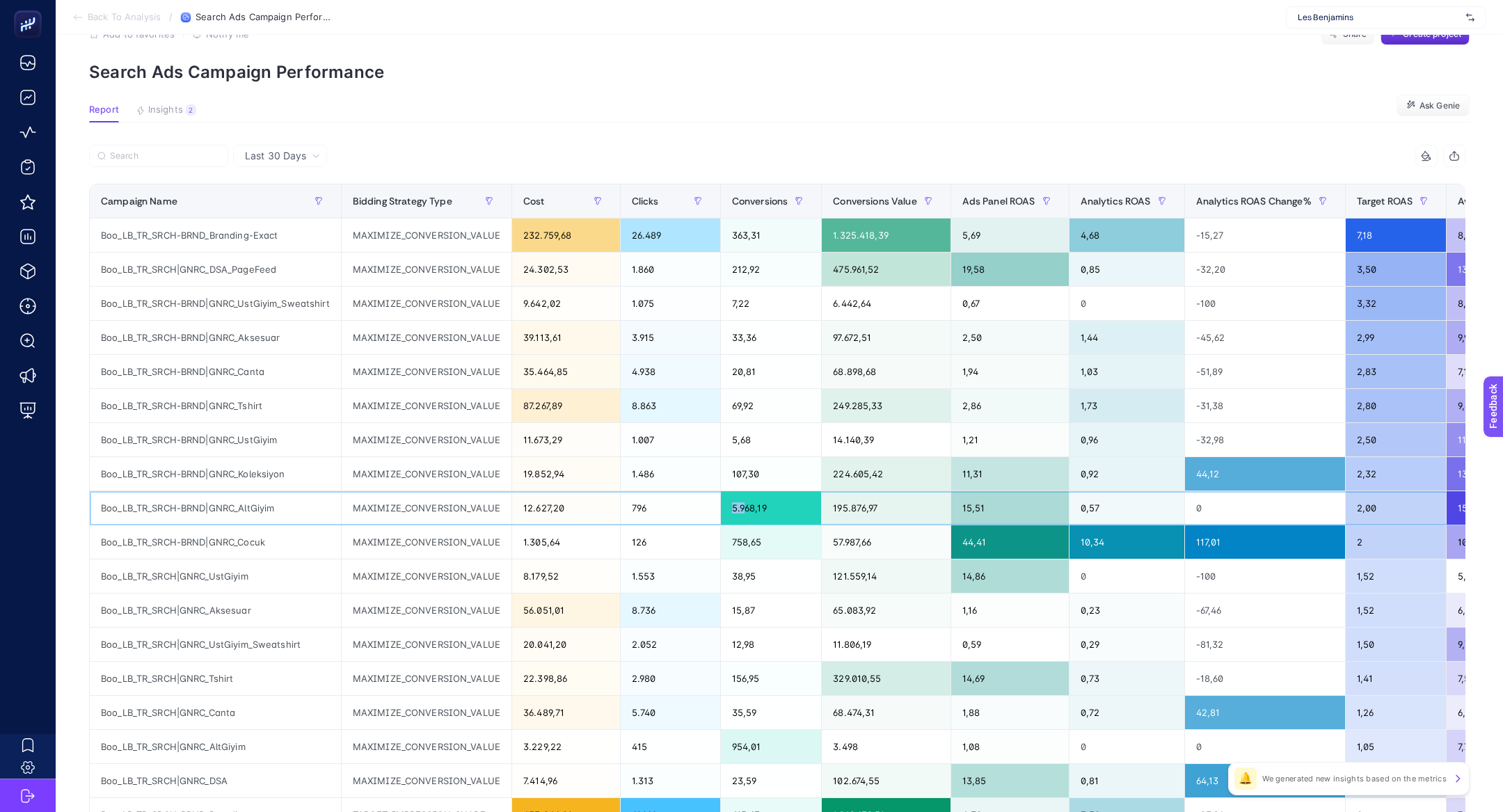
click at [752, 502] on div "5.968,19" at bounding box center [771, 508] width 101 height 34
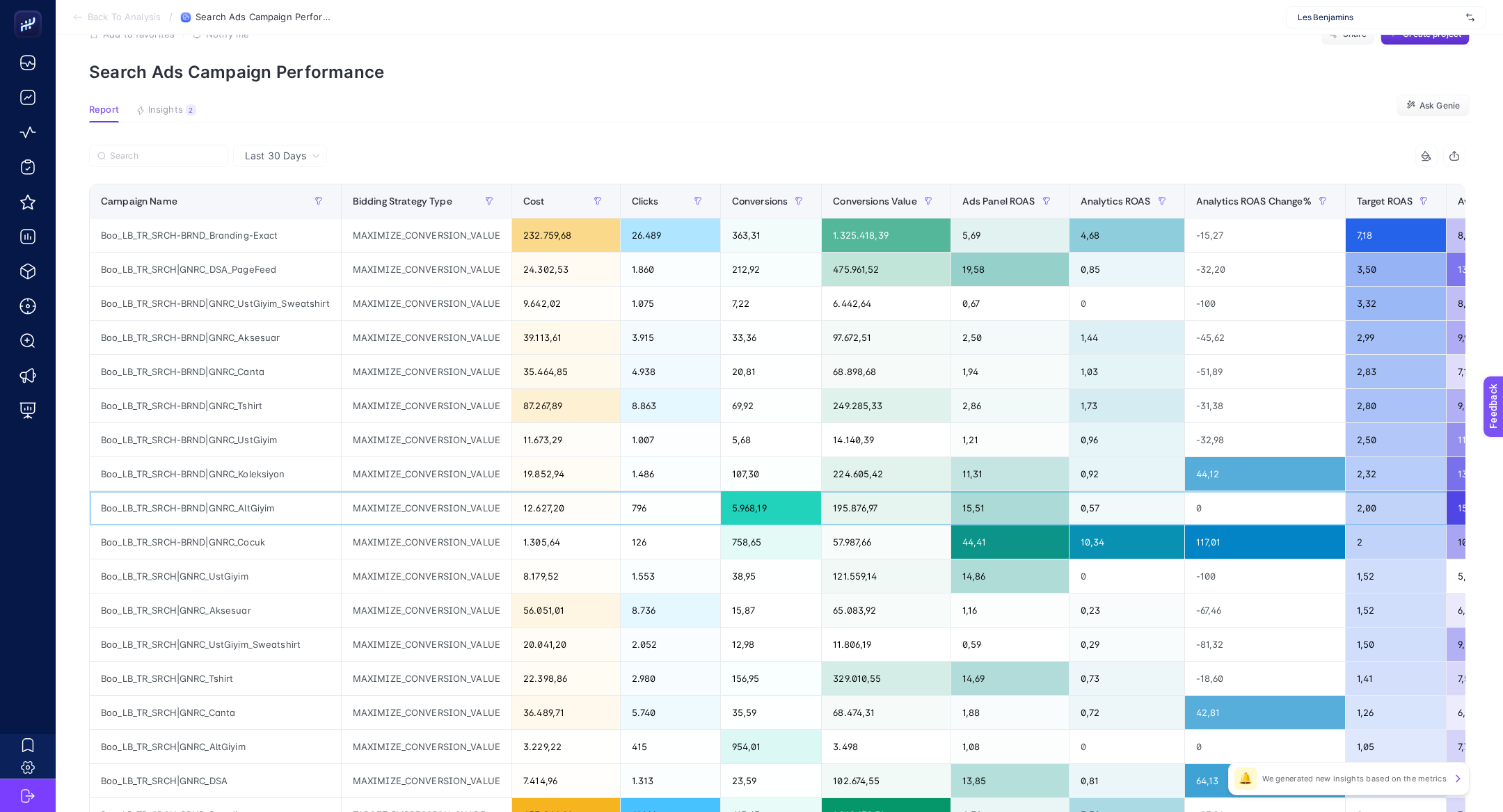
click at [763, 504] on div "5.968,19" at bounding box center [771, 508] width 101 height 34
drag, startPoint x: 666, startPoint y: 503, endPoint x: 637, endPoint y: 503, distance: 29.0
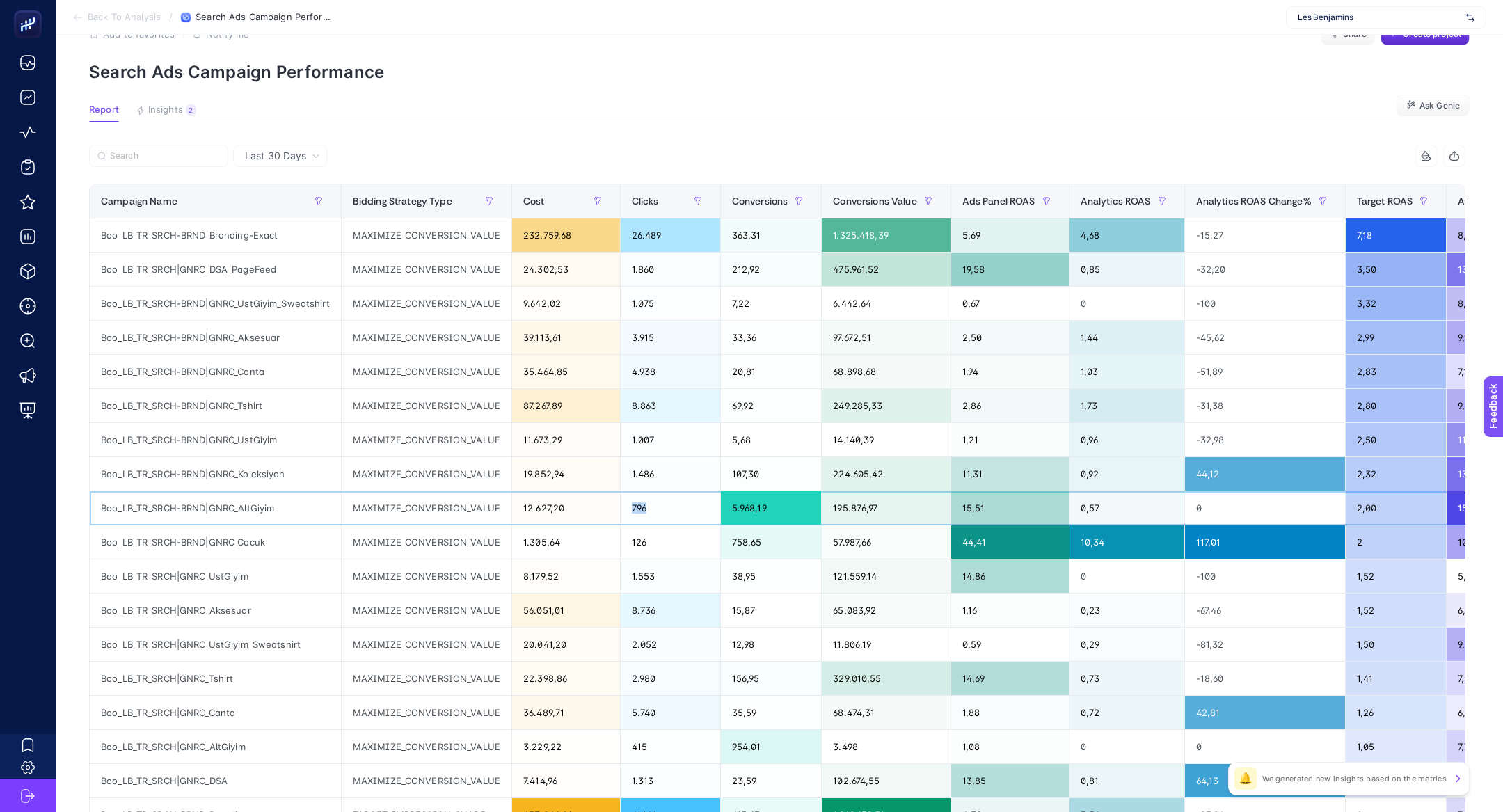
click at [637, 503] on div "796" at bounding box center [670, 508] width 100 height 34
click at [186, 542] on div "Boo_LB_TR_SRCH-BRND|GNRC_Cocuk" at bounding box center [215, 542] width 251 height 34
click at [250, 504] on div "Boo_LB_TR_SRCH-BRND|GNRC_AltGiyim" at bounding box center [215, 508] width 251 height 34
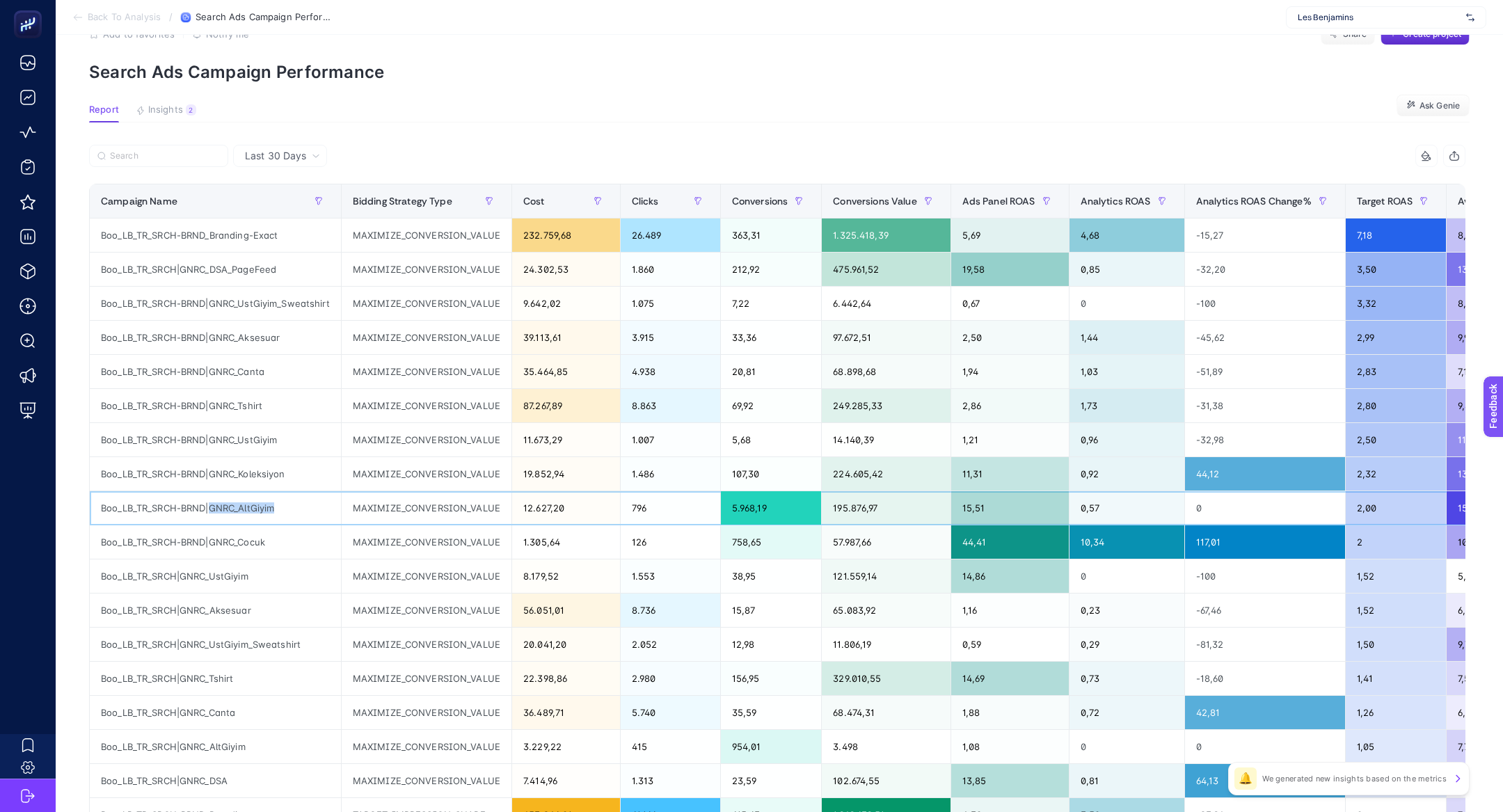
click at [250, 504] on div "Boo_LB_TR_SRCH-BRND|GNRC_AltGiyim" at bounding box center [215, 508] width 251 height 34
click at [244, 735] on div "Boo_LB_TR_SRCH|GNRC_AltGiyim" at bounding box center [215, 747] width 251 height 34
click at [231, 742] on div "Boo_LB_TR_SRCH|GNRC_AltGiyim" at bounding box center [215, 747] width 251 height 34
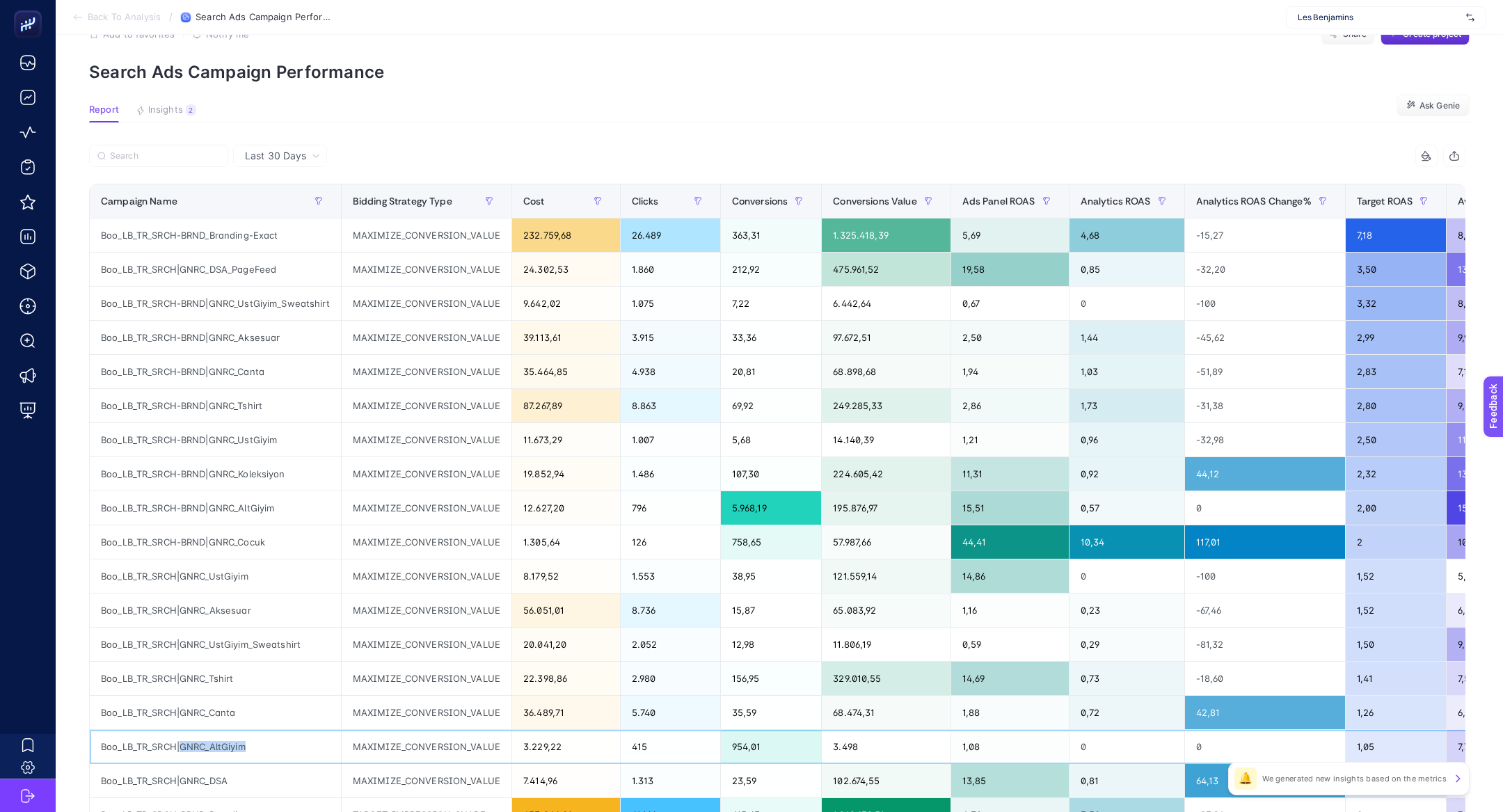
click at [231, 742] on div "Boo_LB_TR_SRCH|GNRC_AltGiyim" at bounding box center [215, 747] width 251 height 34
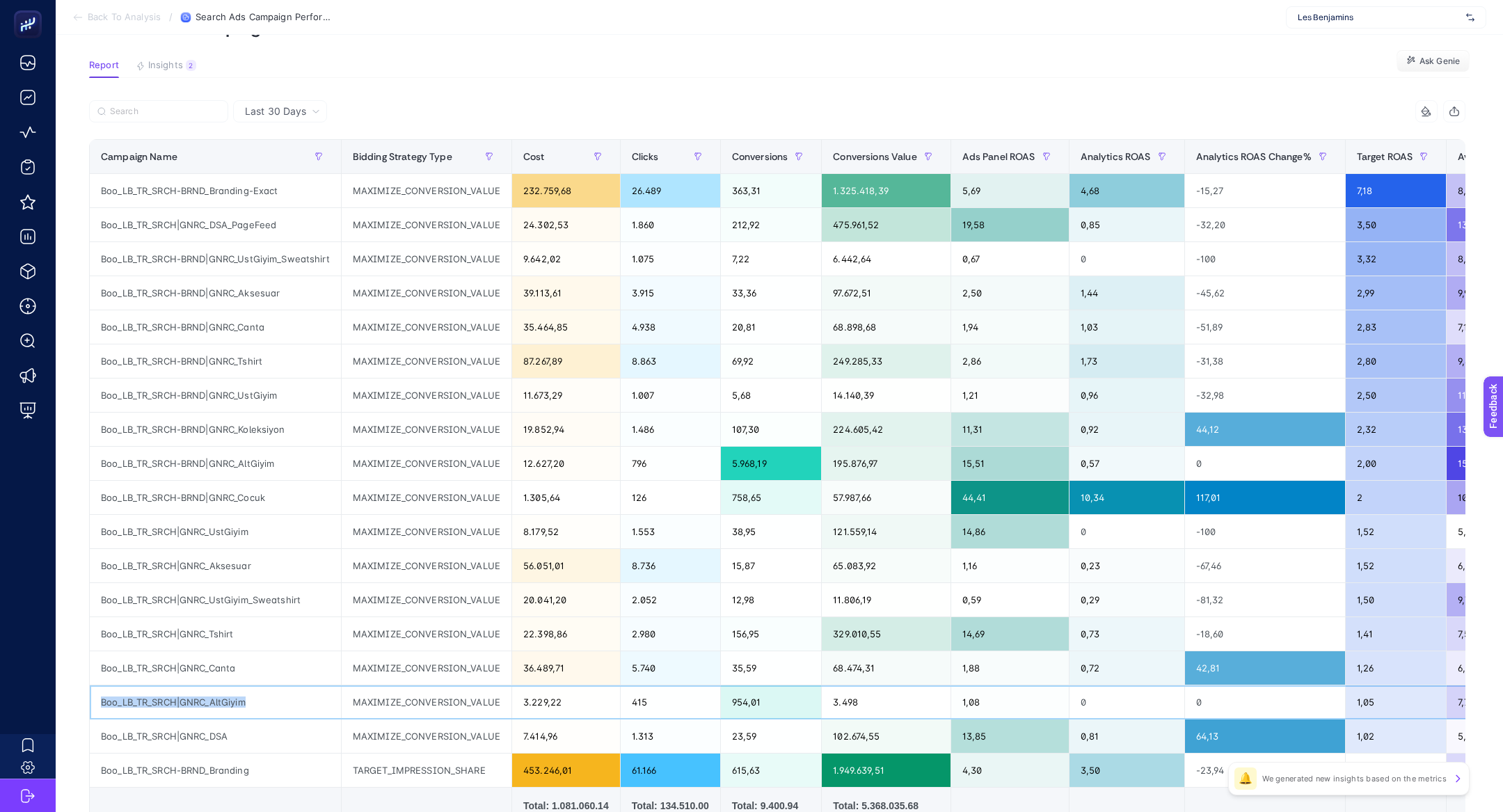
scroll to position [85, 0]
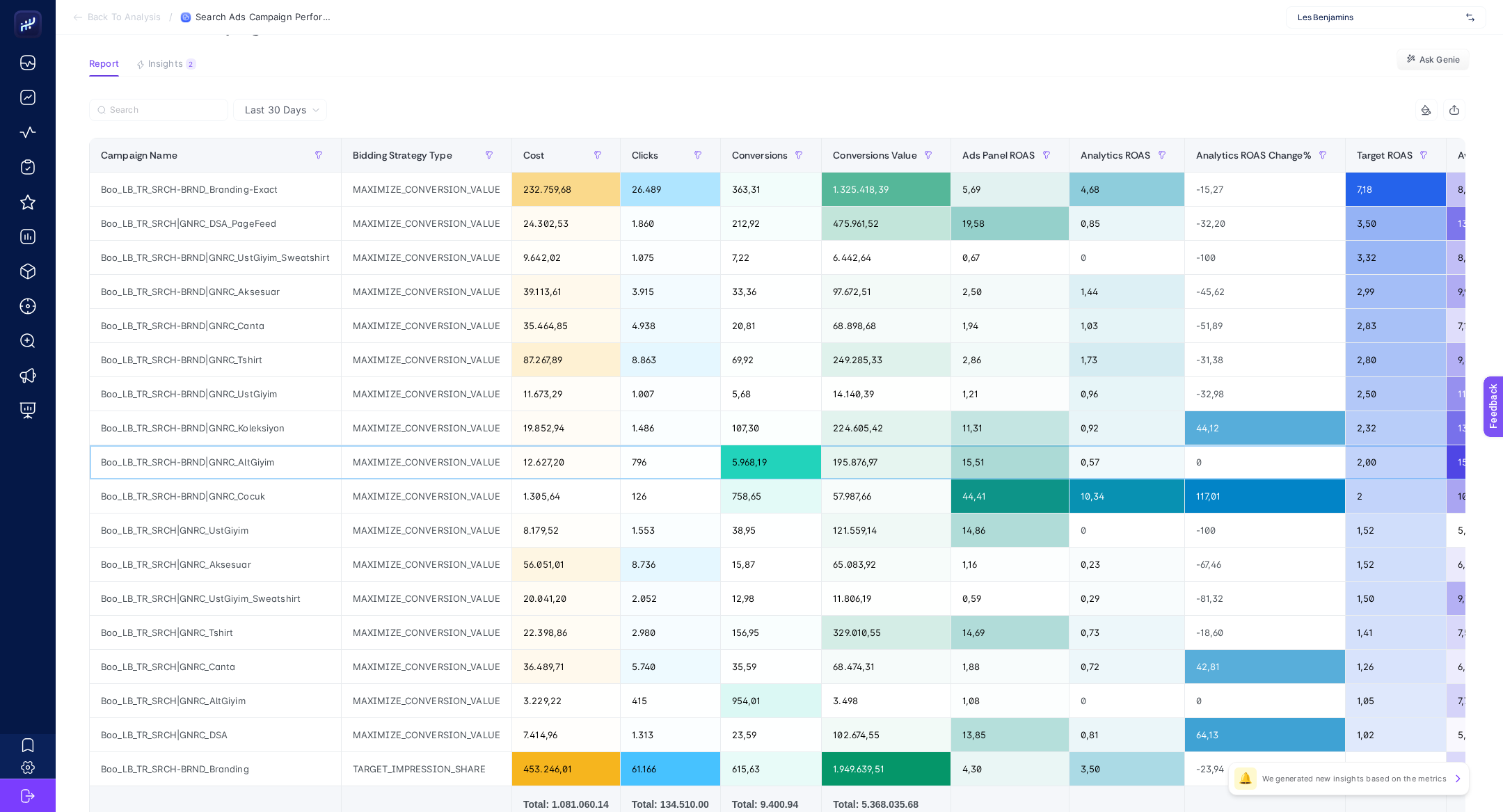
click at [501, 459] on div "MAXIMIZE_CONVERSION_VALUE" at bounding box center [426, 462] width 170 height 34
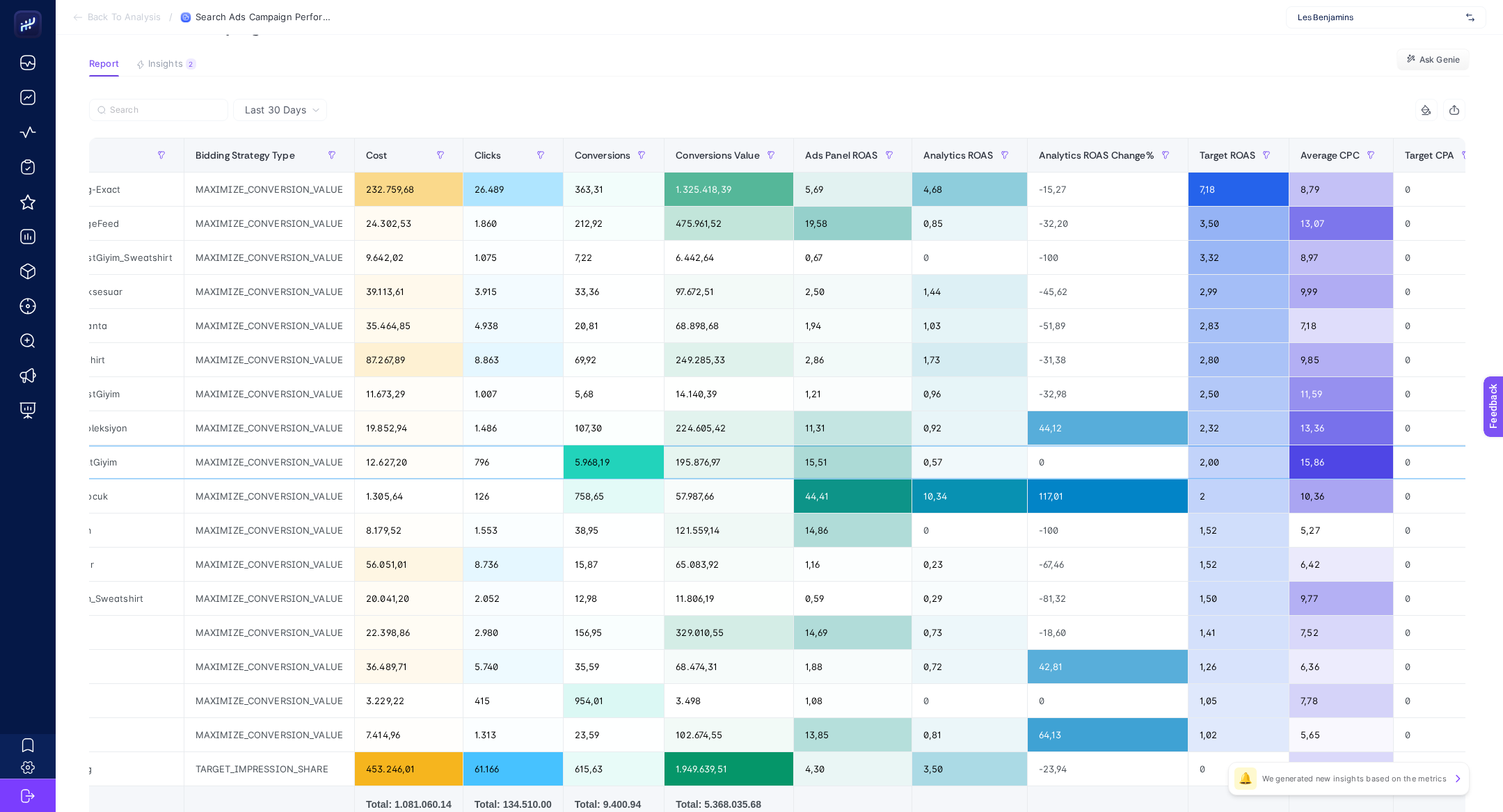
scroll to position [0, 0]
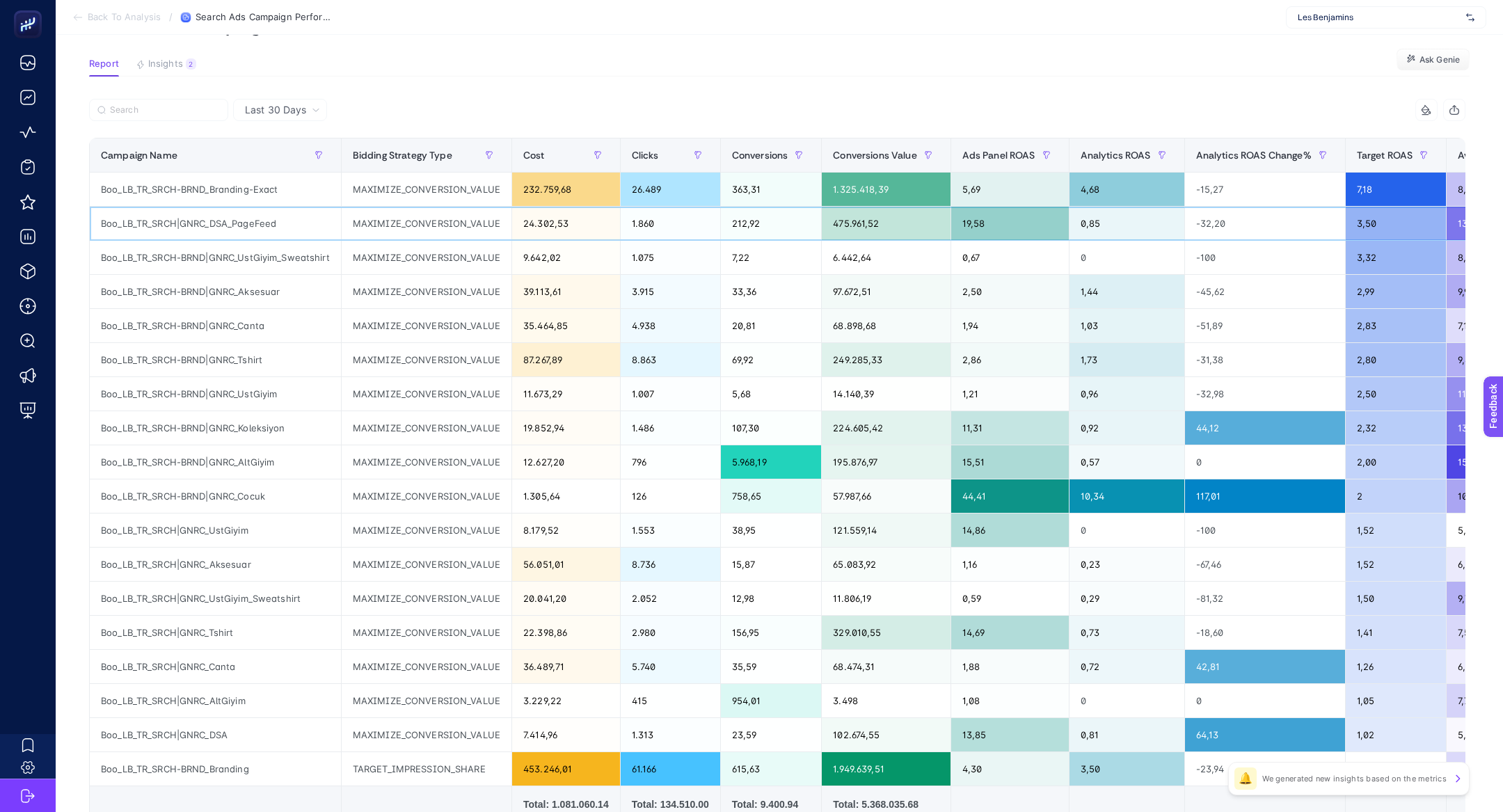
click at [707, 215] on div "1.860" at bounding box center [670, 223] width 100 height 34
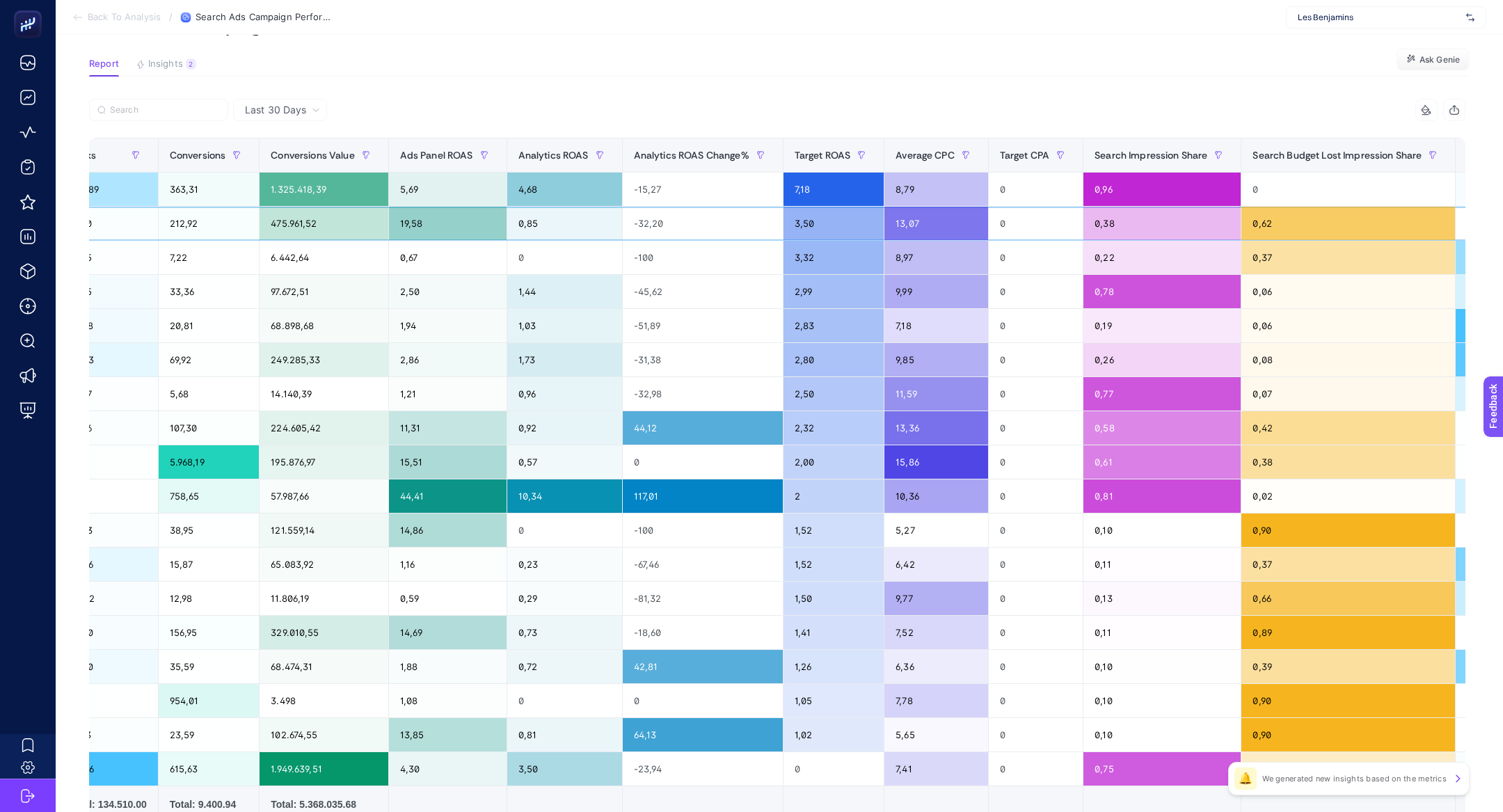
scroll to position [0, 846]
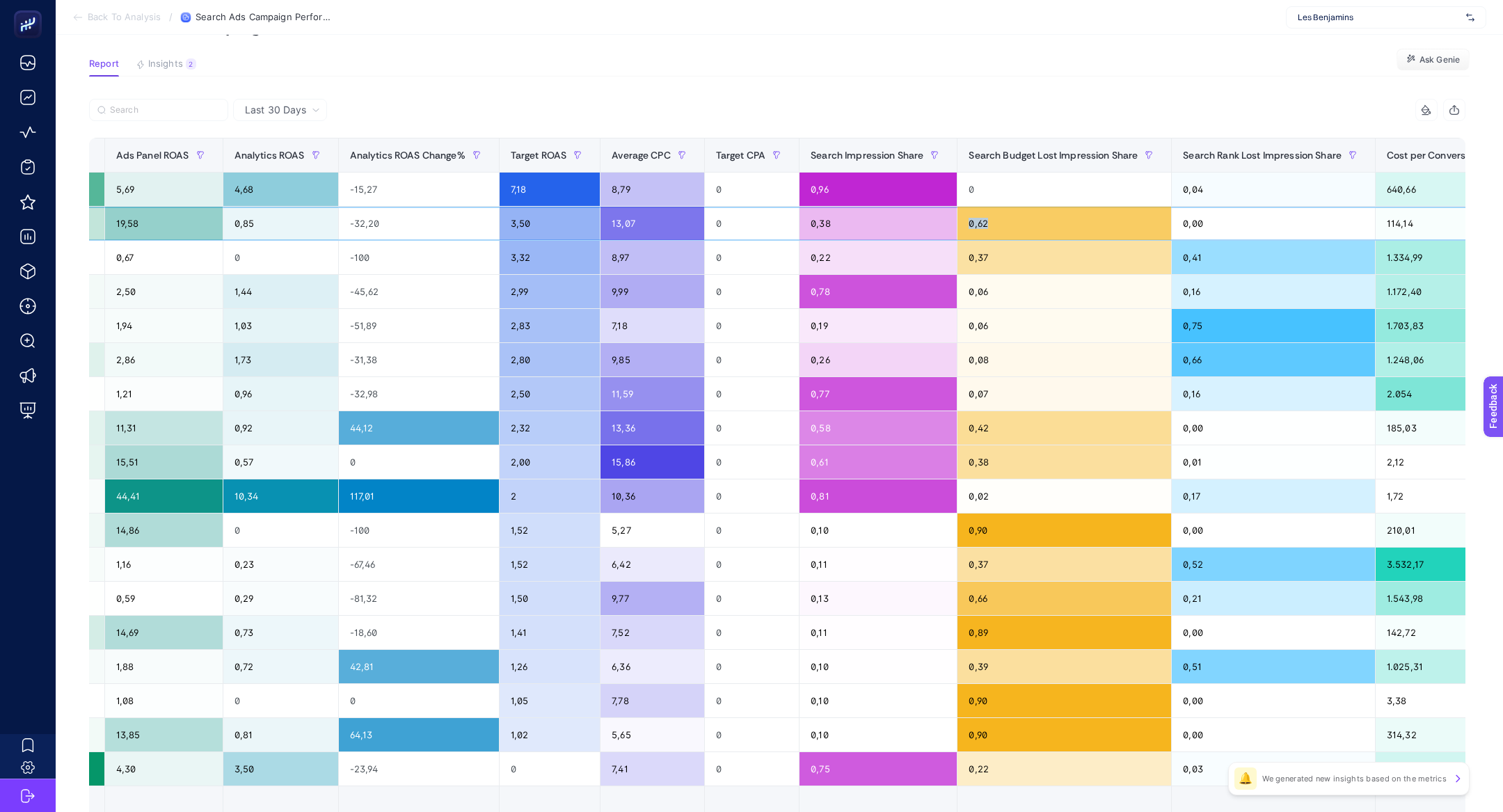
drag, startPoint x: 1047, startPoint y: 219, endPoint x: 967, endPoint y: 221, distance: 80.0
click at [967, 221] on div "0,62" at bounding box center [1064, 223] width 214 height 34
click at [984, 230] on div "0,62" at bounding box center [1064, 223] width 214 height 34
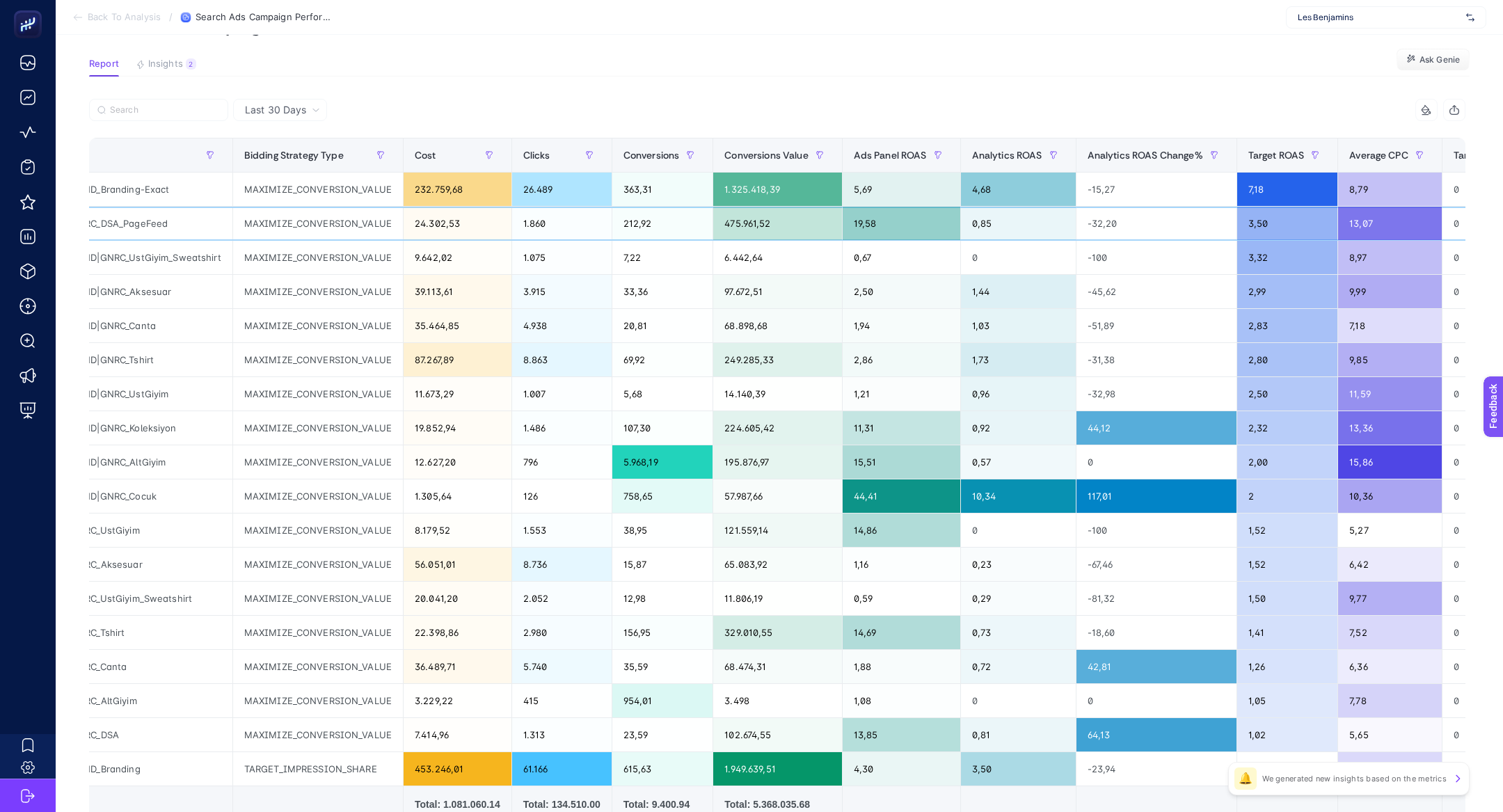
scroll to position [0, 0]
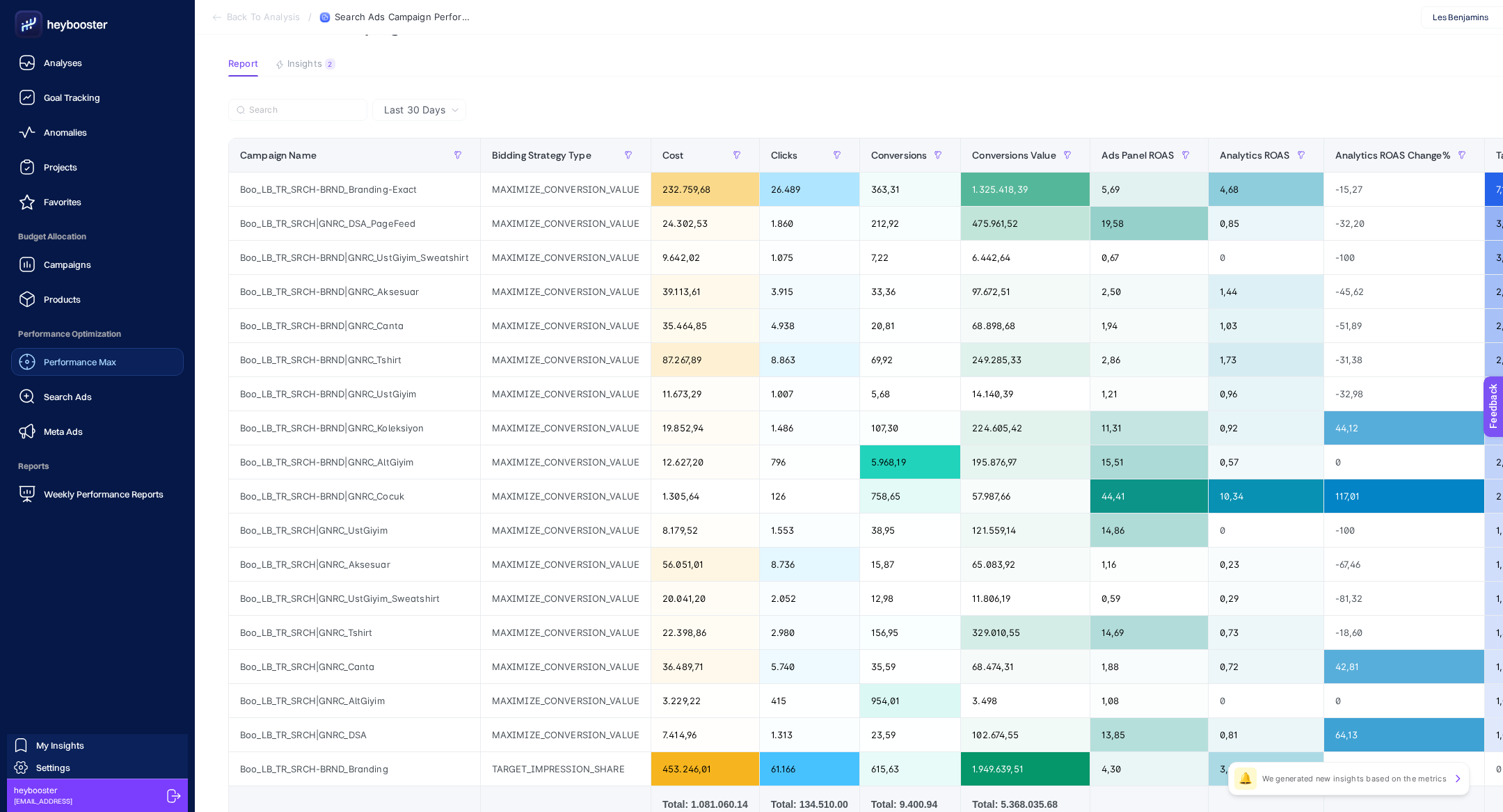
click at [104, 369] on link "Performance Max" at bounding box center [97, 361] width 172 height 28
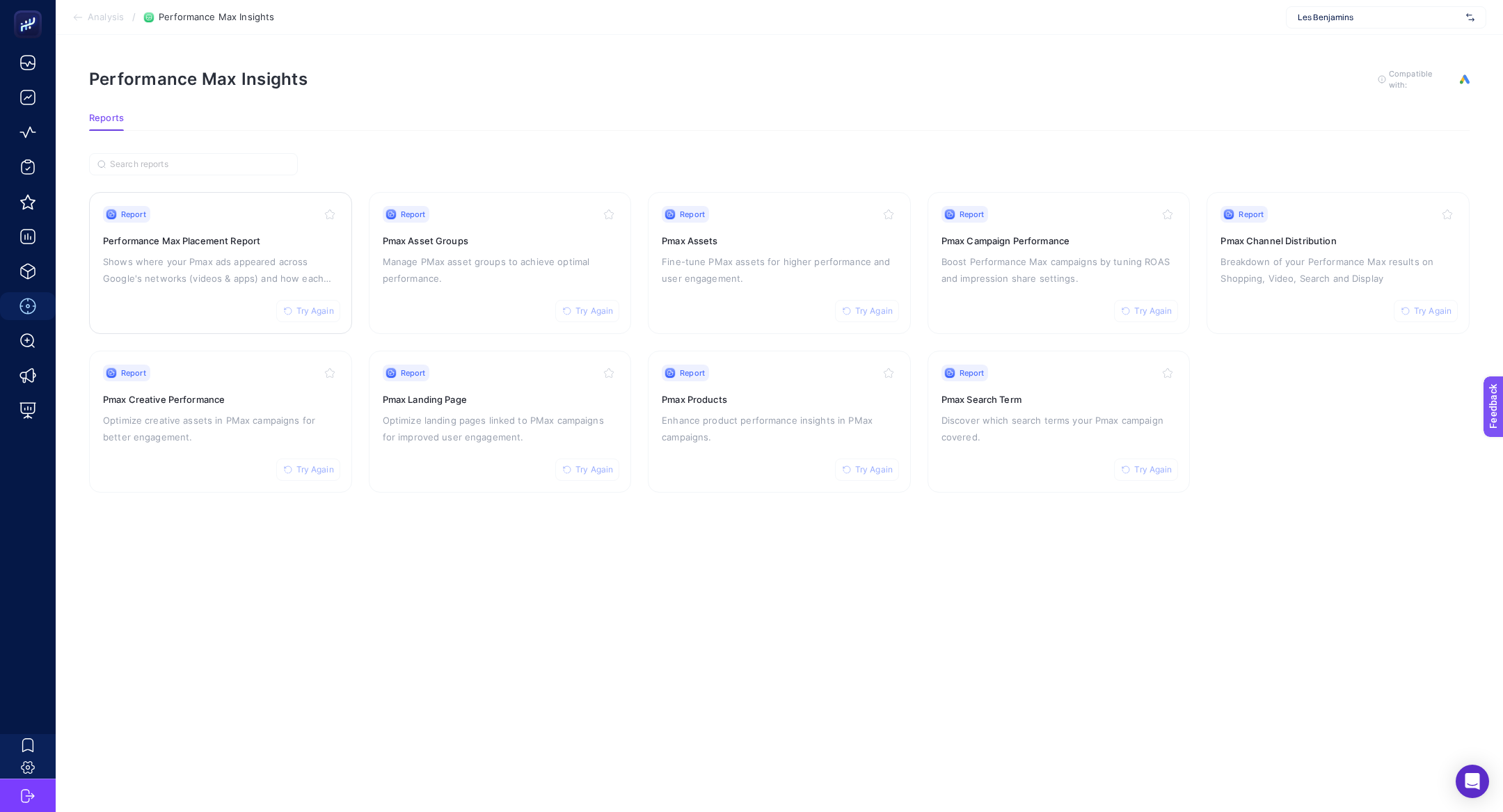
click at [202, 247] on div "Report Try Again Performance Max Placement Report Shows where your Pmax ads app…" at bounding box center [220, 262] width 235 height 114
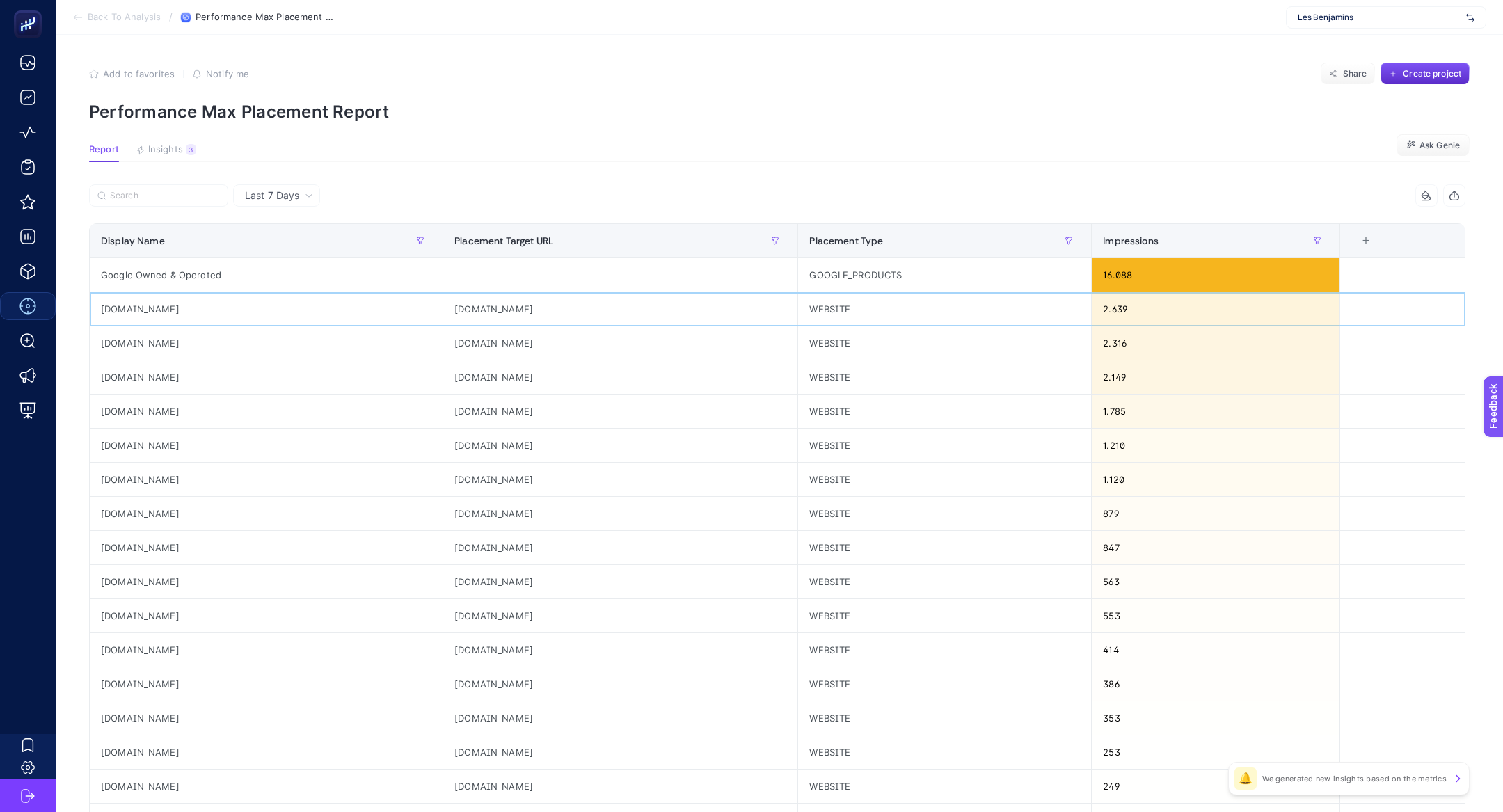
click at [158, 307] on div "[DOMAIN_NAME]" at bounding box center [266, 309] width 353 height 34
click at [159, 306] on div "[DOMAIN_NAME]" at bounding box center [266, 309] width 353 height 34
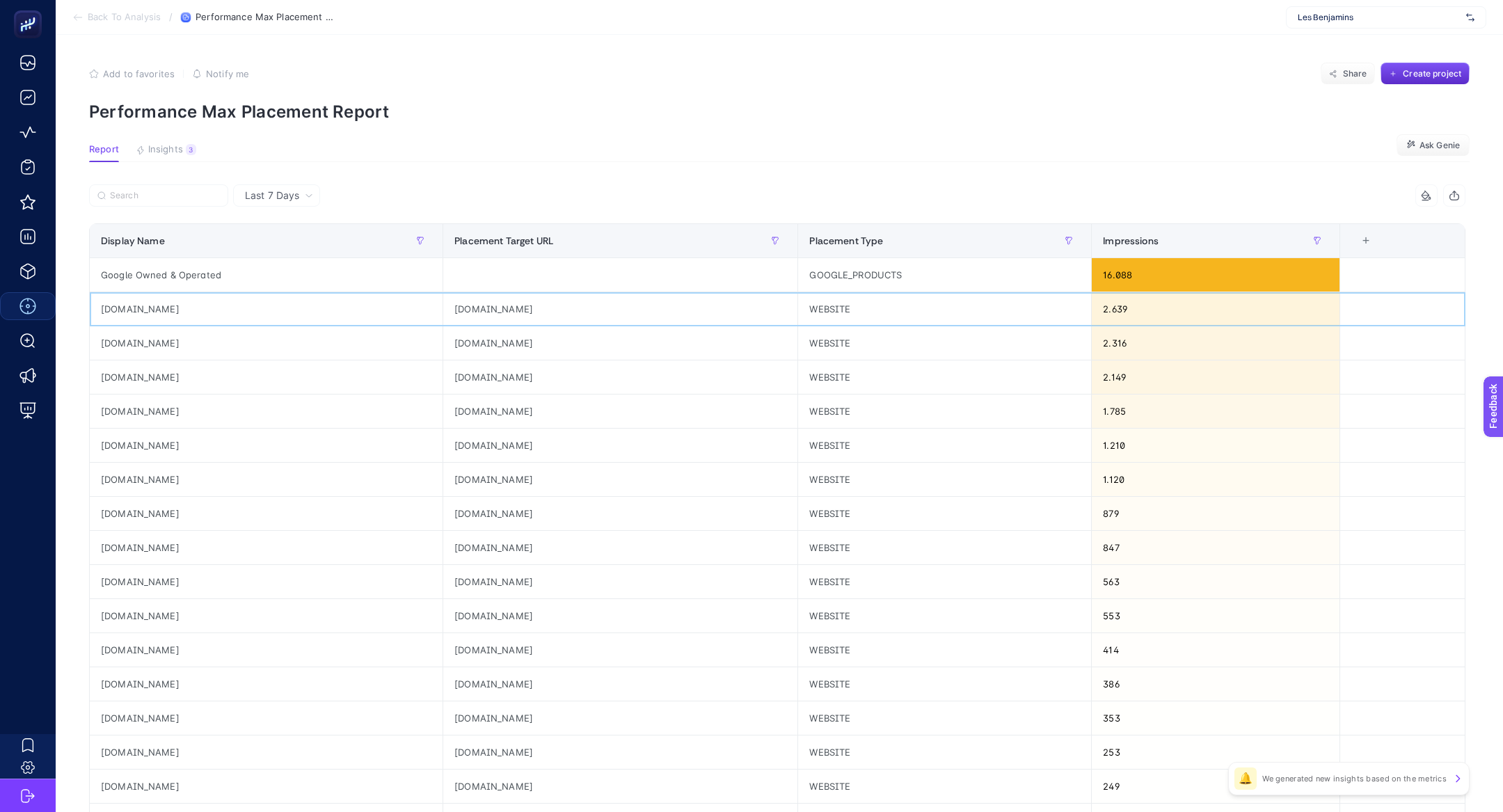
click at [159, 306] on div "[DOMAIN_NAME]" at bounding box center [266, 309] width 353 height 34
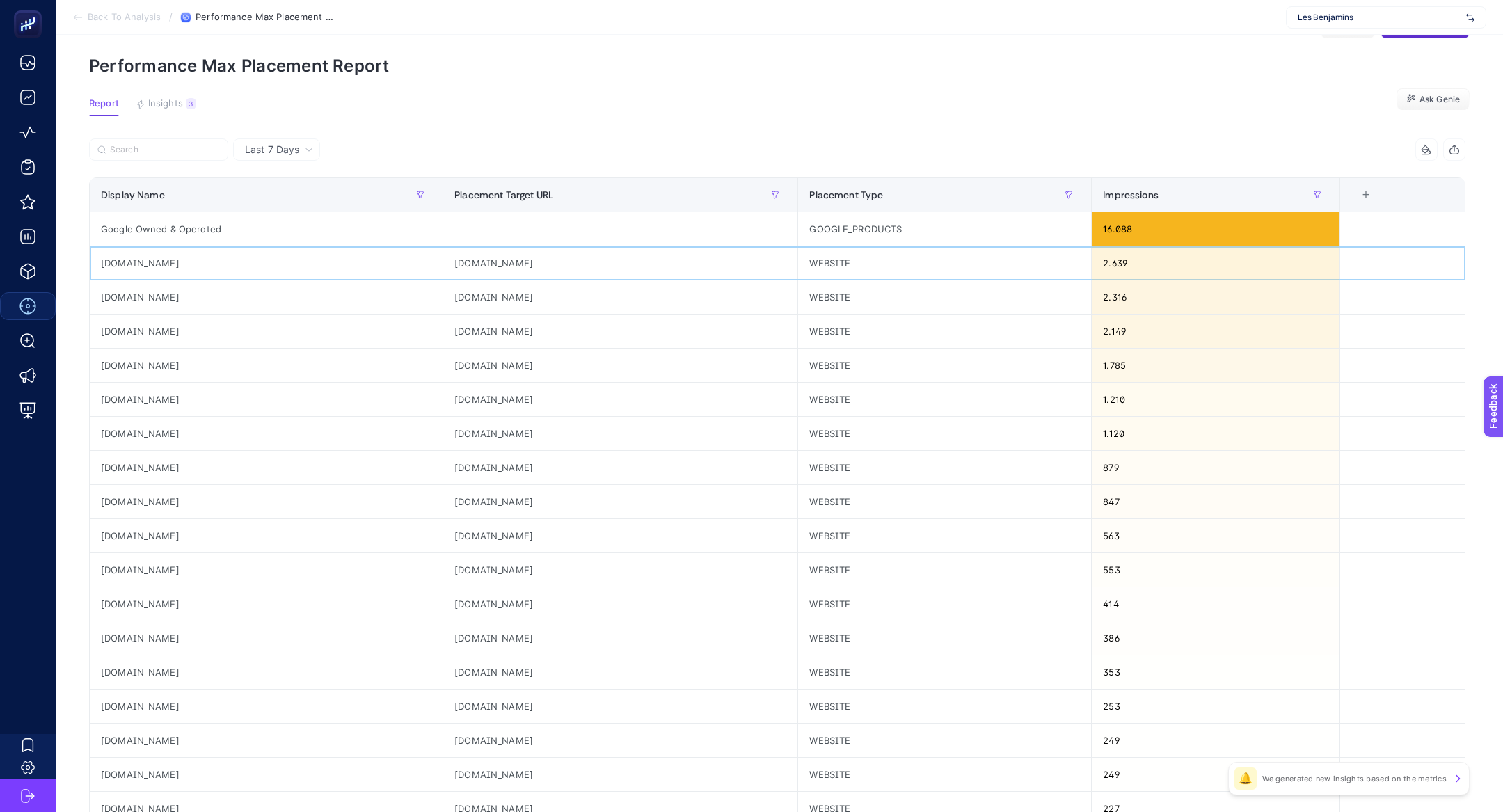
scroll to position [53, 0]
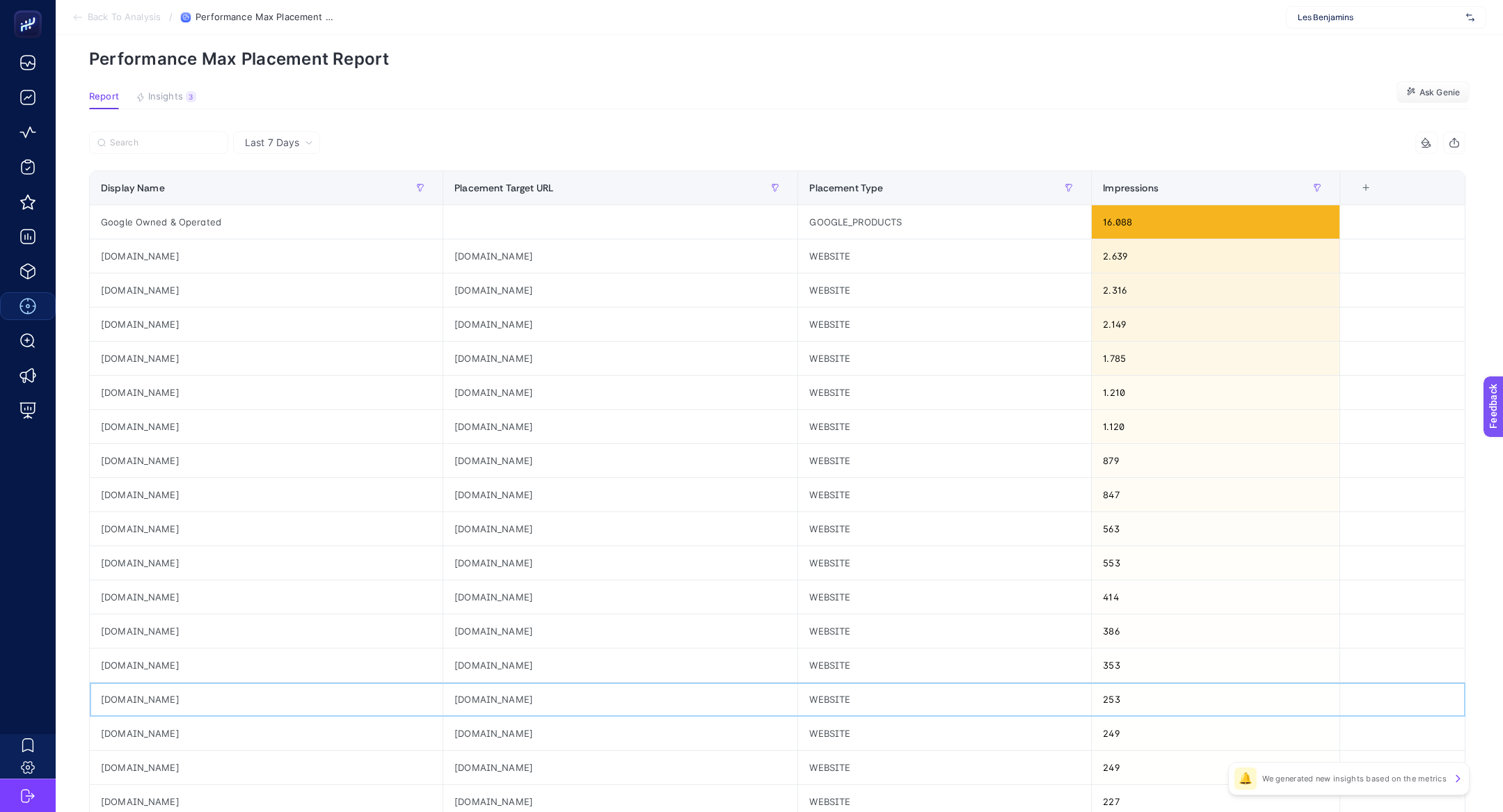
click at [134, 704] on div "[DOMAIN_NAME]" at bounding box center [266, 699] width 353 height 34
click at [130, 593] on div "[DOMAIN_NAME]" at bounding box center [266, 597] width 353 height 34
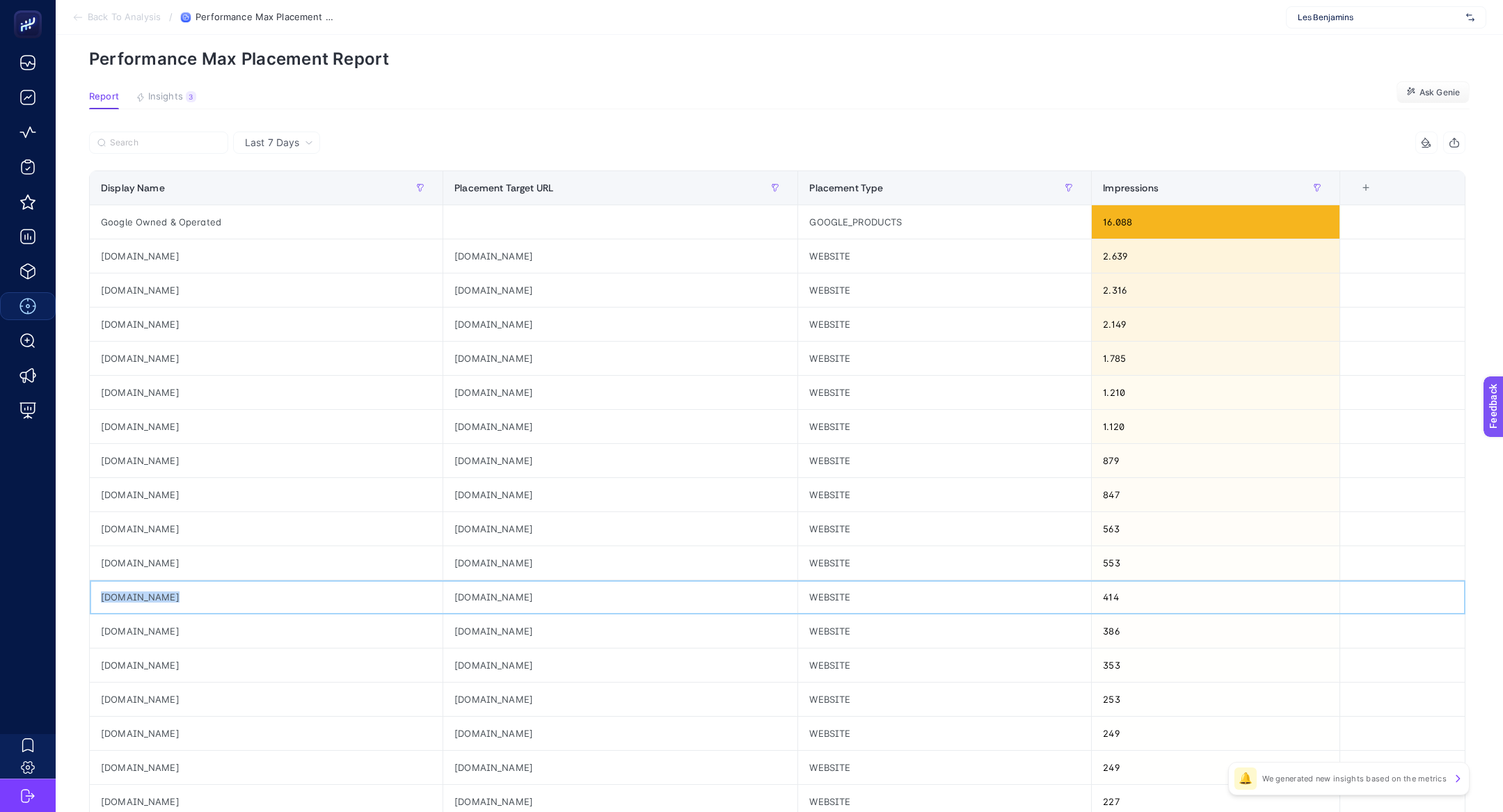
click at [130, 593] on div "[DOMAIN_NAME]" at bounding box center [266, 597] width 353 height 34
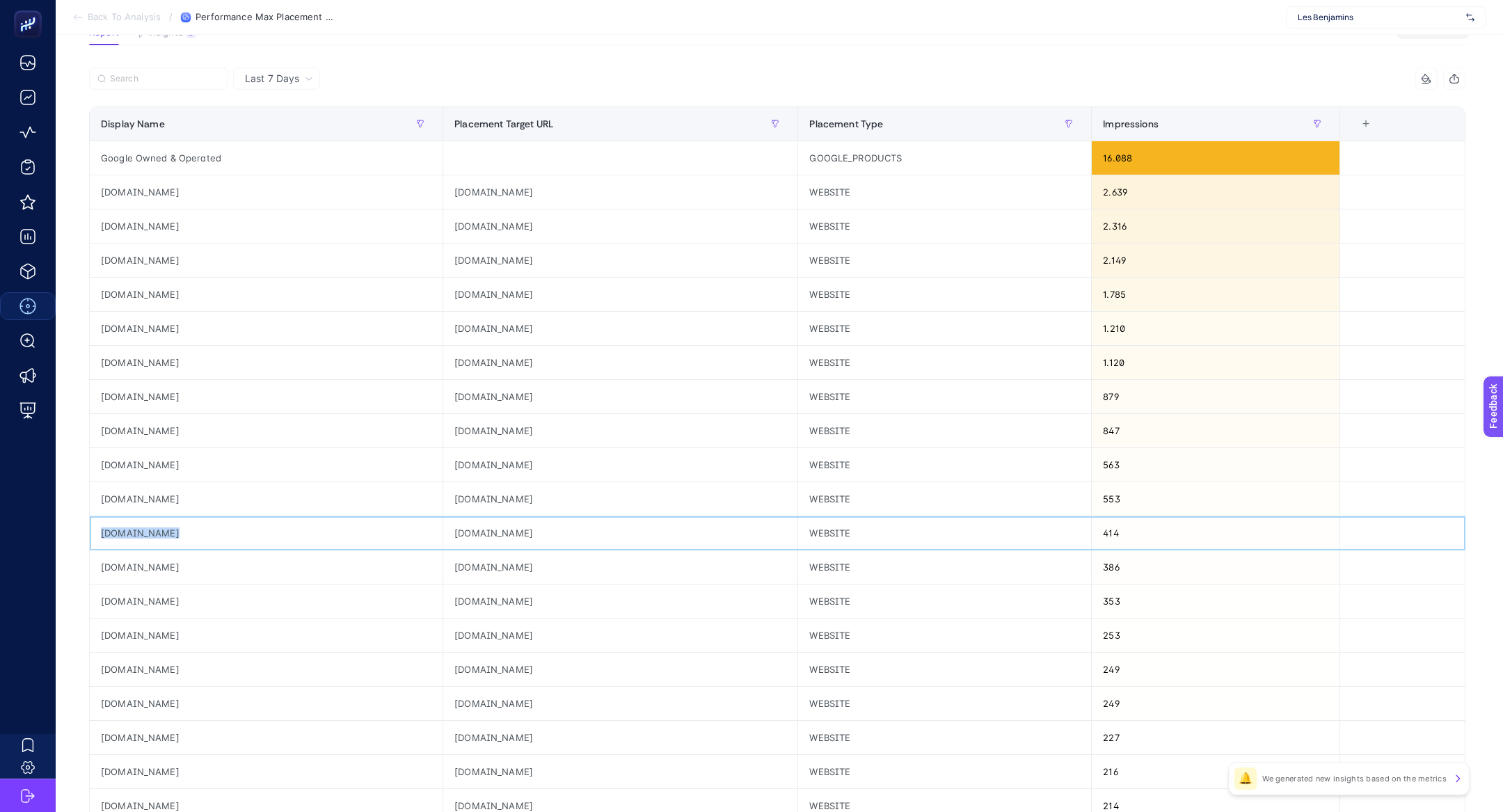
scroll to position [144, 0]
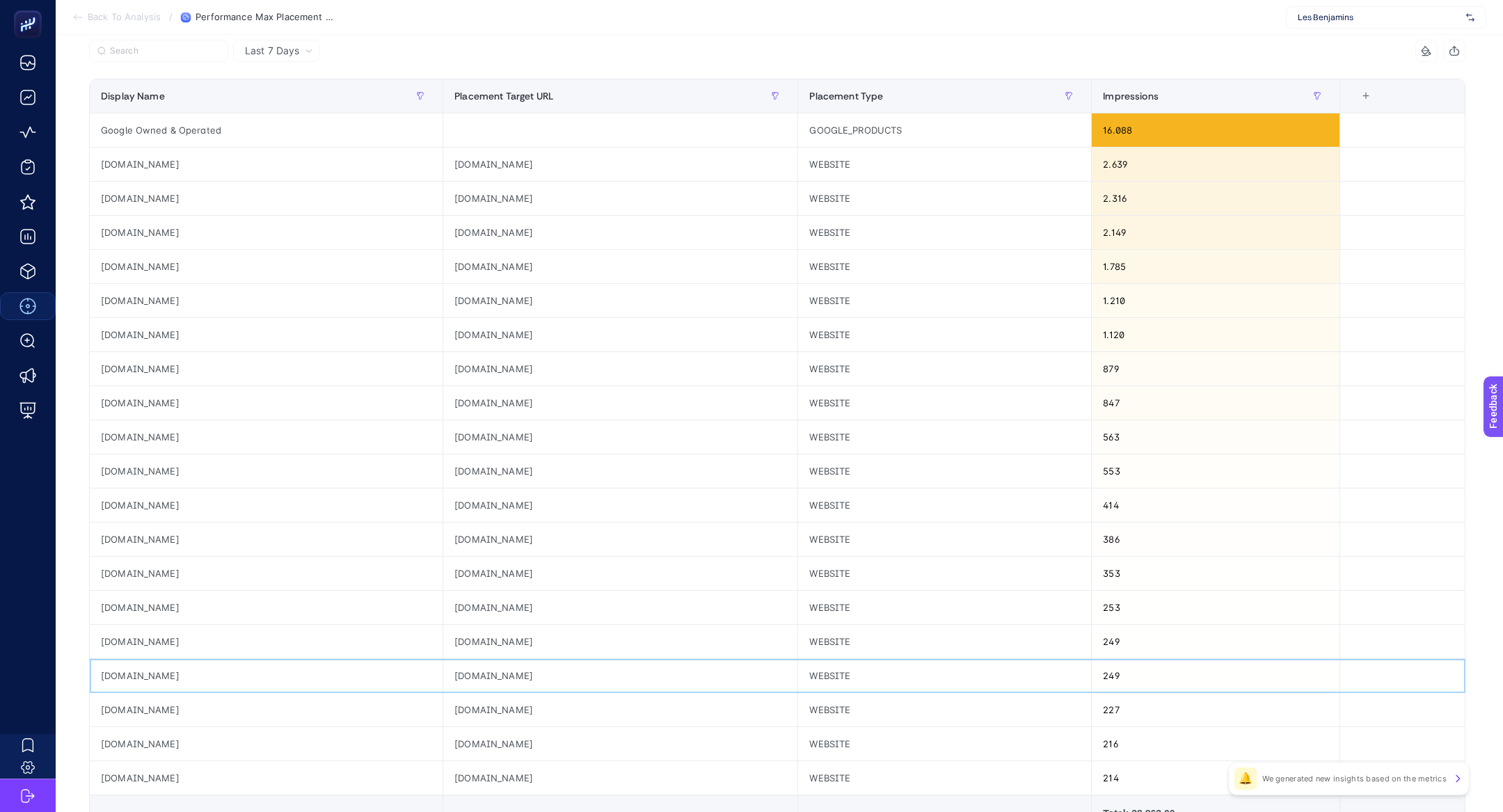
click at [139, 688] on div "[DOMAIN_NAME]" at bounding box center [266, 676] width 353 height 34
click at [144, 705] on div "[DOMAIN_NAME]" at bounding box center [266, 710] width 353 height 34
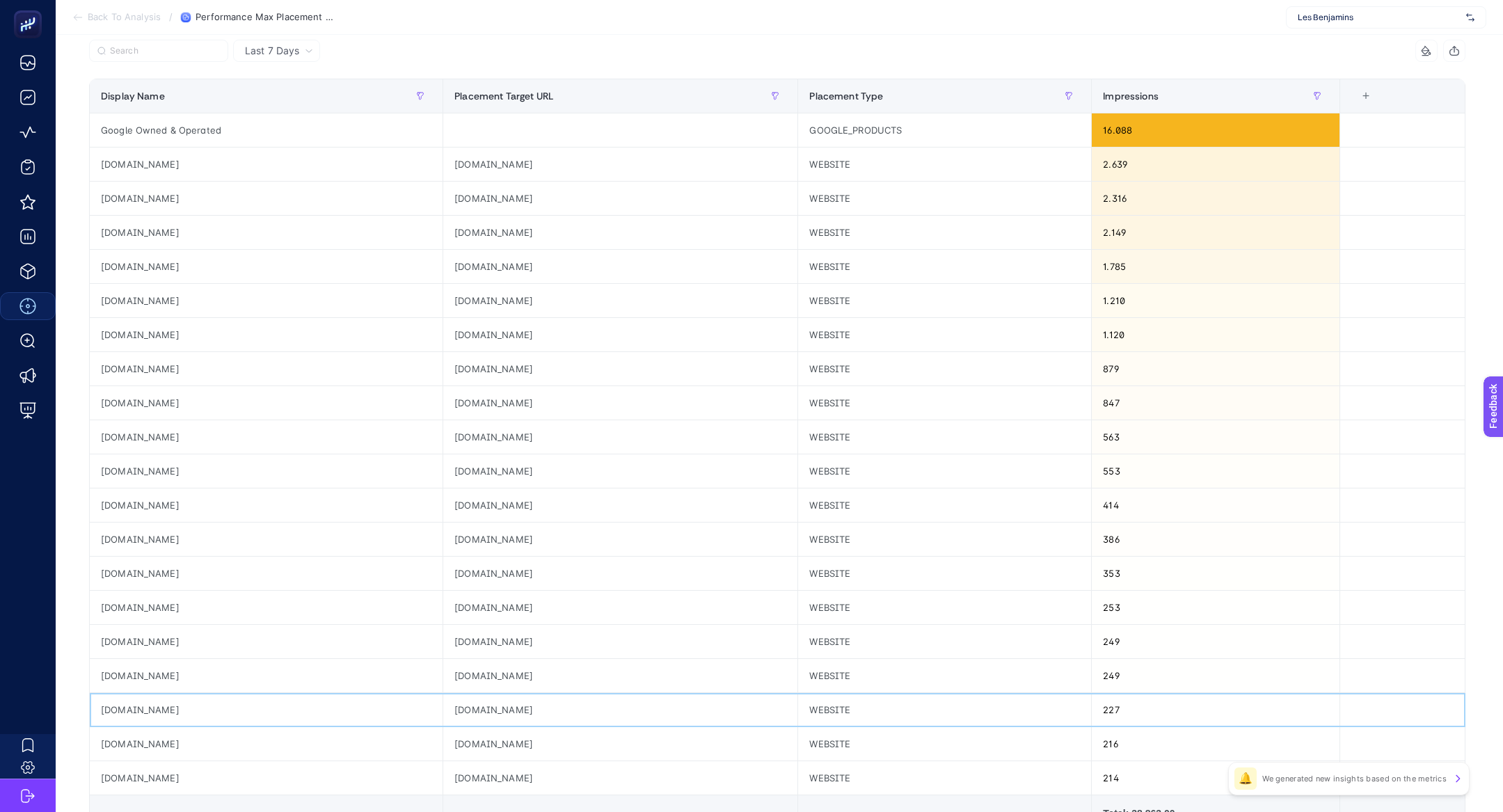
click at [144, 705] on div "[DOMAIN_NAME]" at bounding box center [266, 710] width 353 height 34
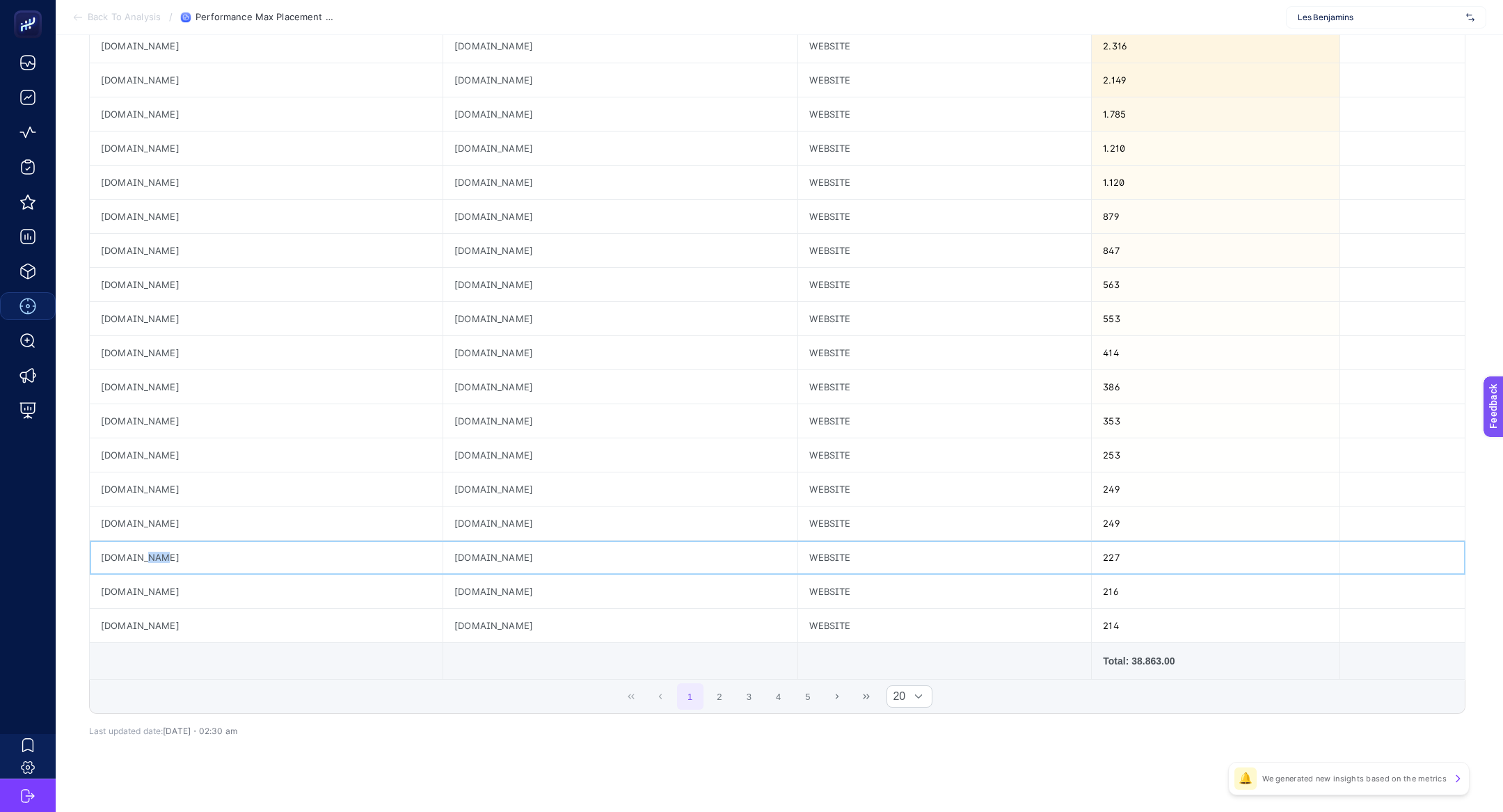
scroll to position [306, 0]
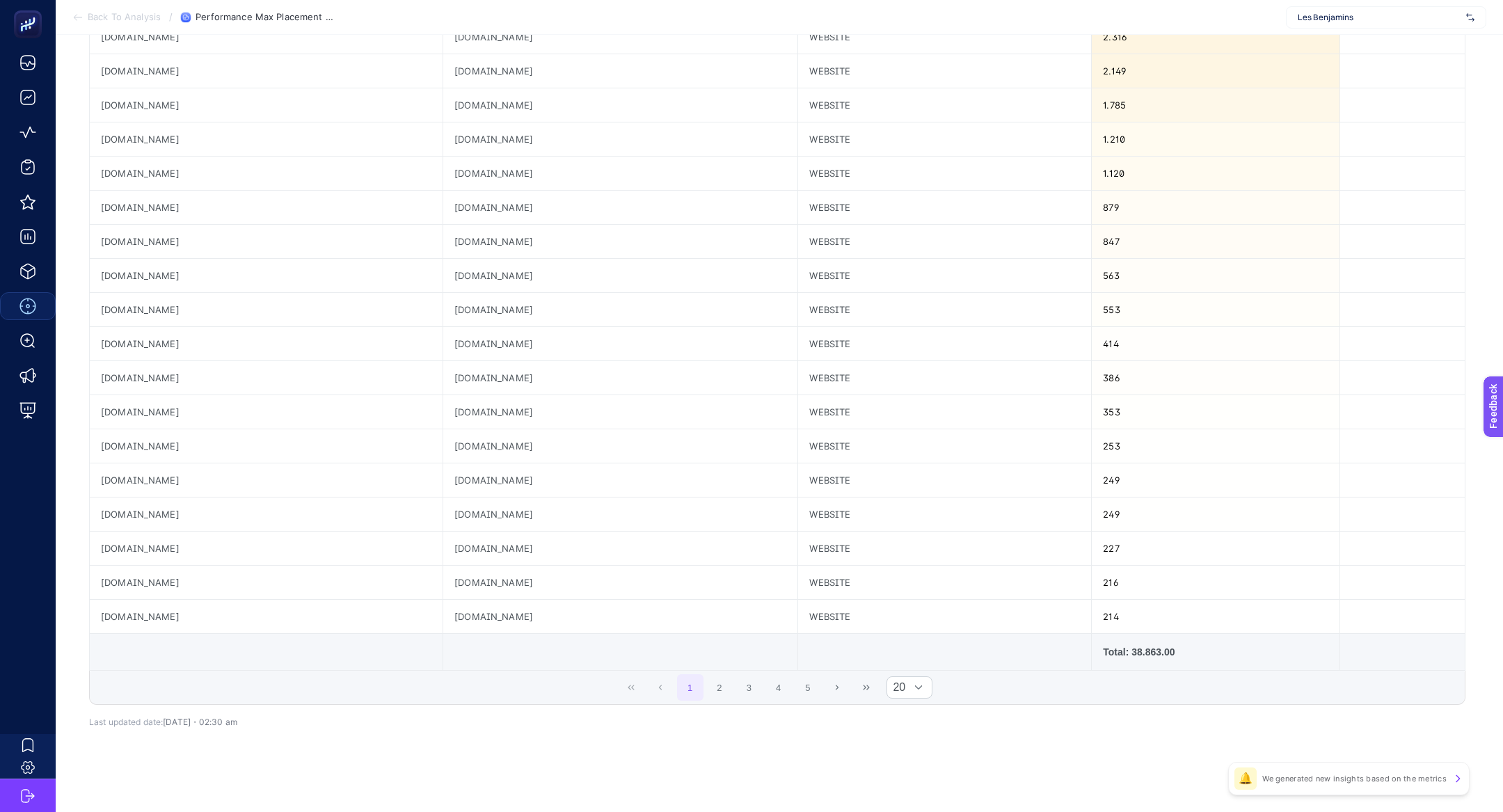
click at [703, 671] on div "1 2 3 4 5 20" at bounding box center [776, 688] width 1375 height 34
click at [715, 674] on button "2" at bounding box center [719, 687] width 26 height 26
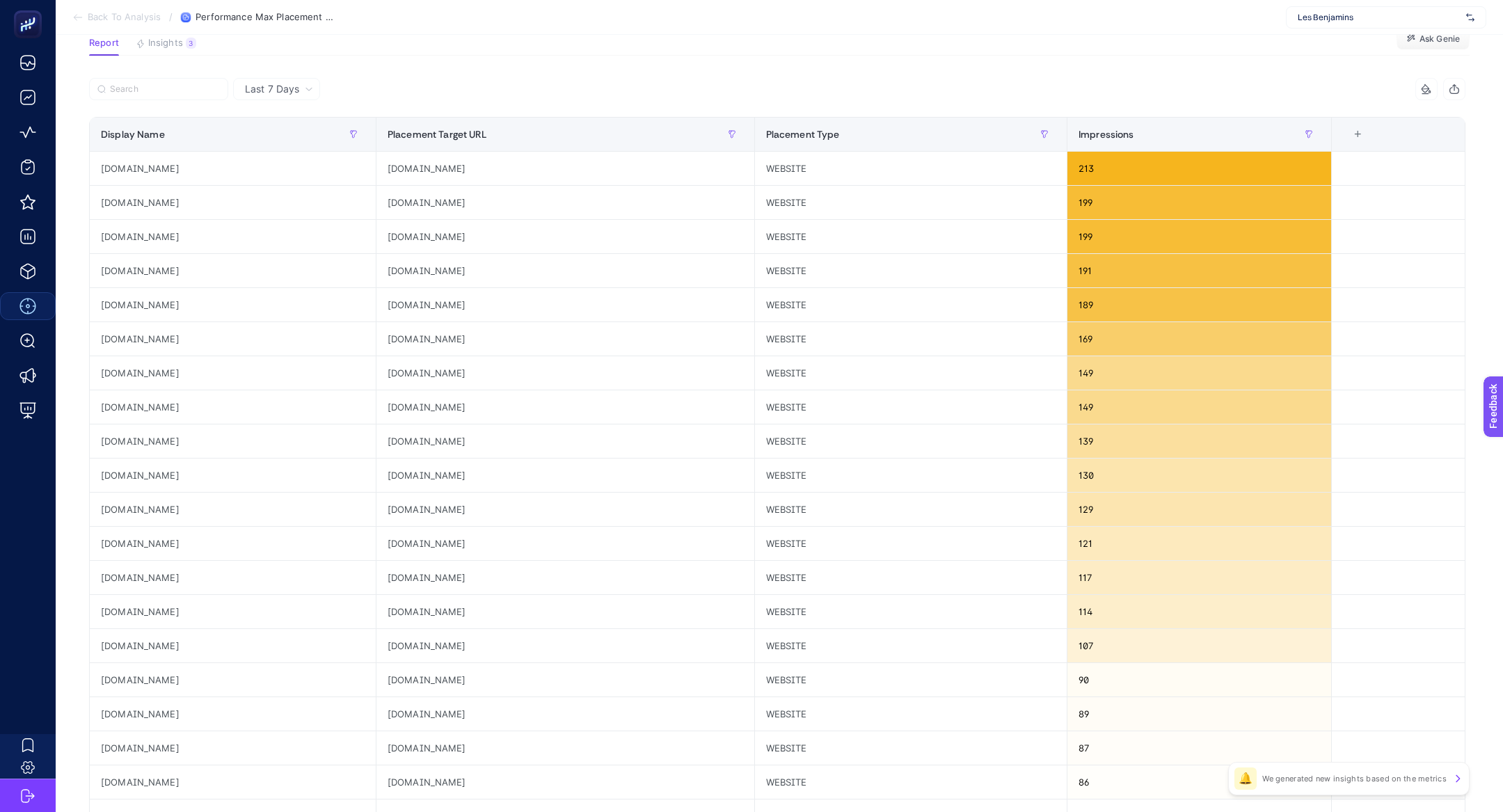
scroll to position [106, 0]
click at [140, 209] on div "[DOMAIN_NAME]" at bounding box center [232, 203] width 286 height 34
click at [153, 546] on div "[DOMAIN_NAME]" at bounding box center [232, 544] width 286 height 34
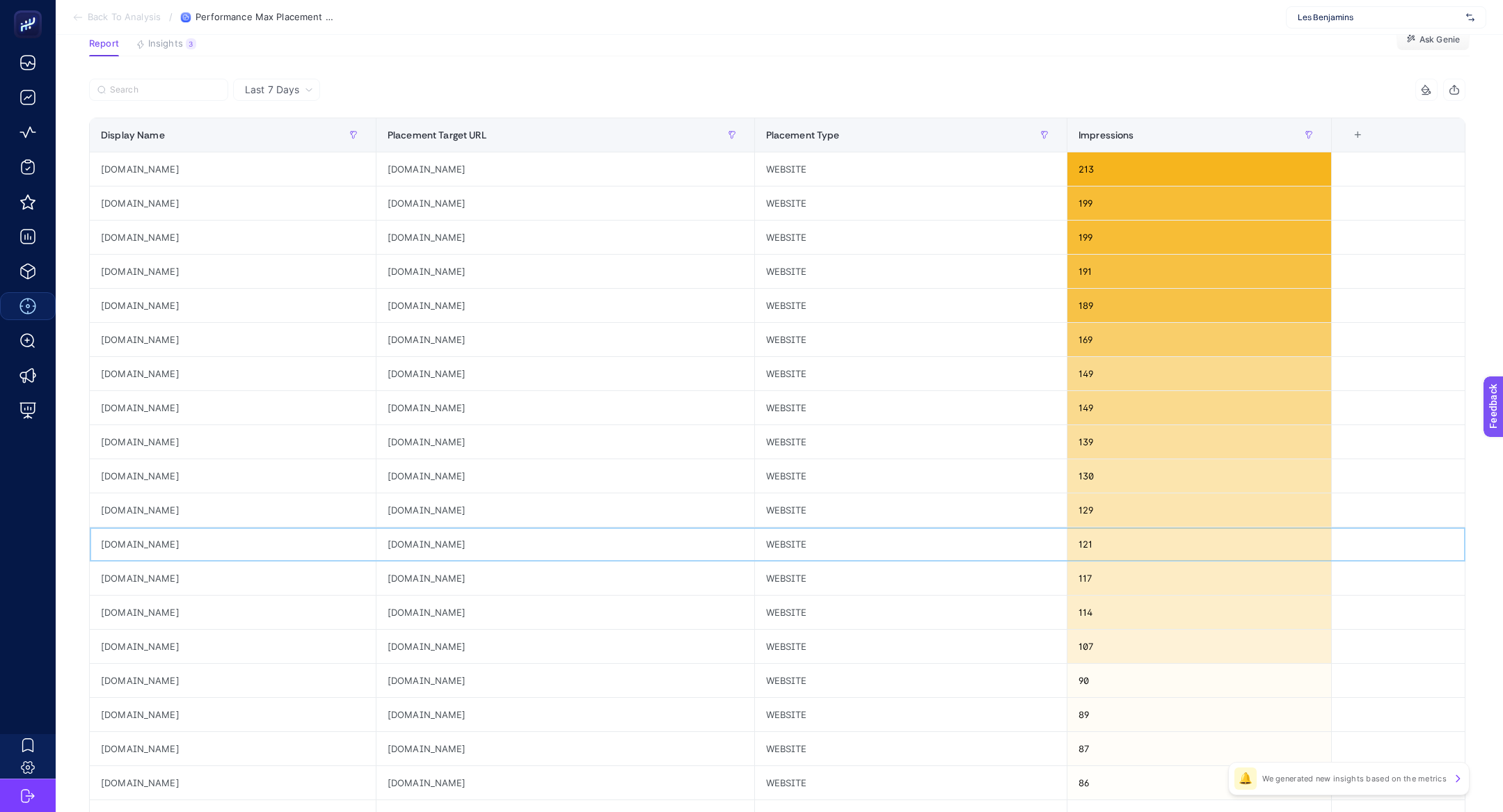
click at [153, 546] on div "[DOMAIN_NAME]" at bounding box center [232, 544] width 286 height 34
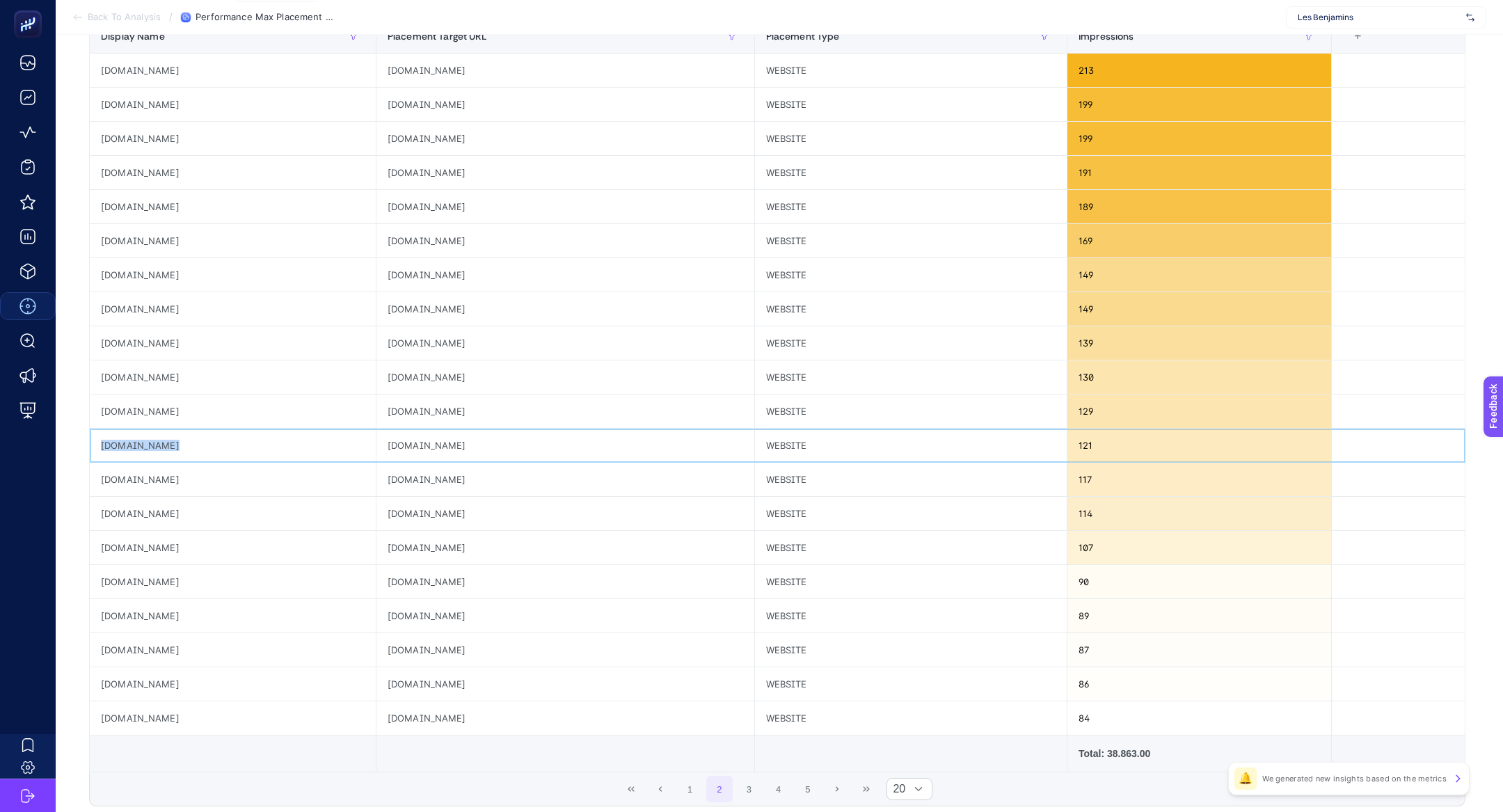
scroll to position [306, 0]
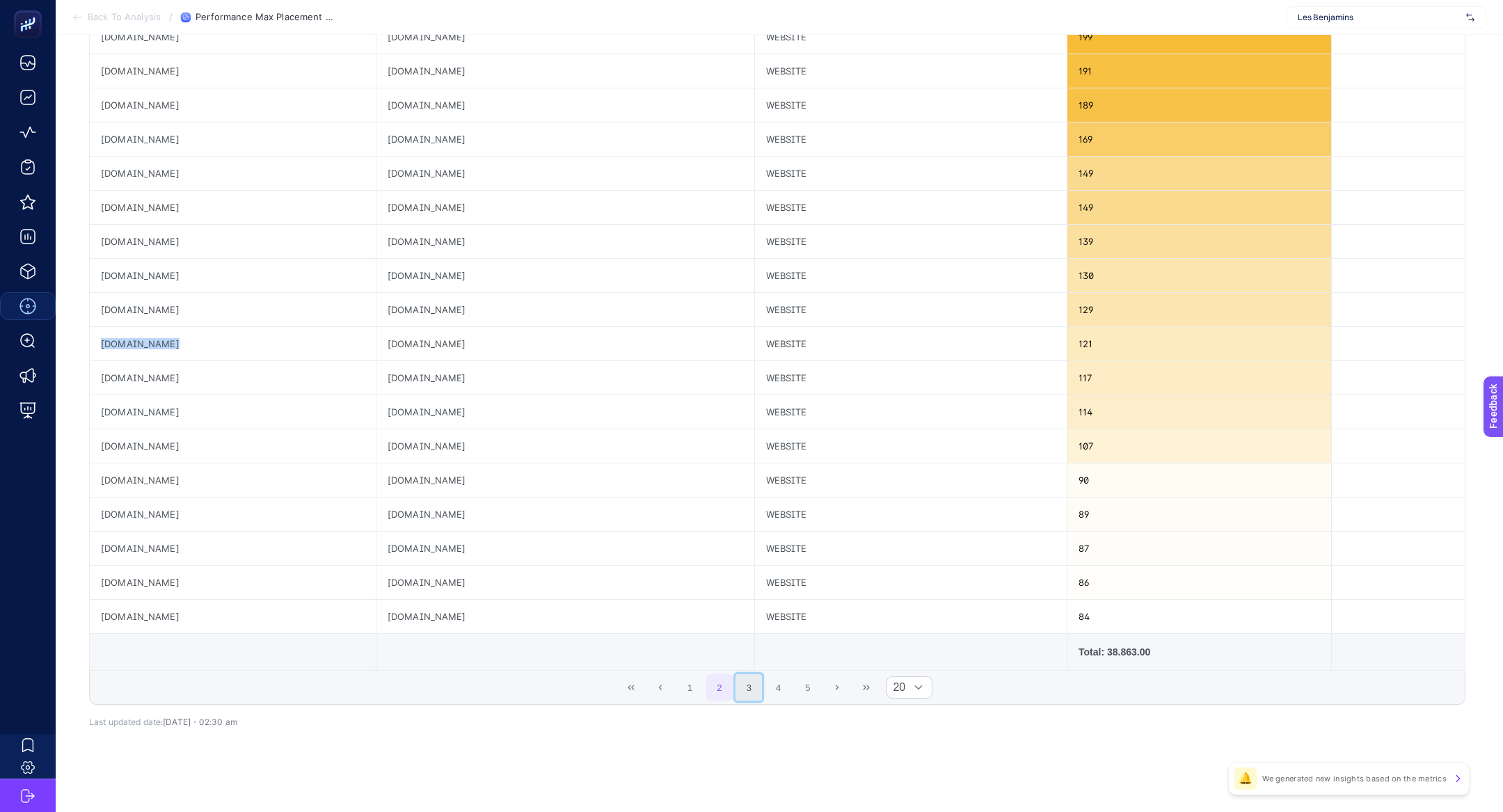
click at [746, 676] on button "3" at bounding box center [748, 687] width 26 height 26
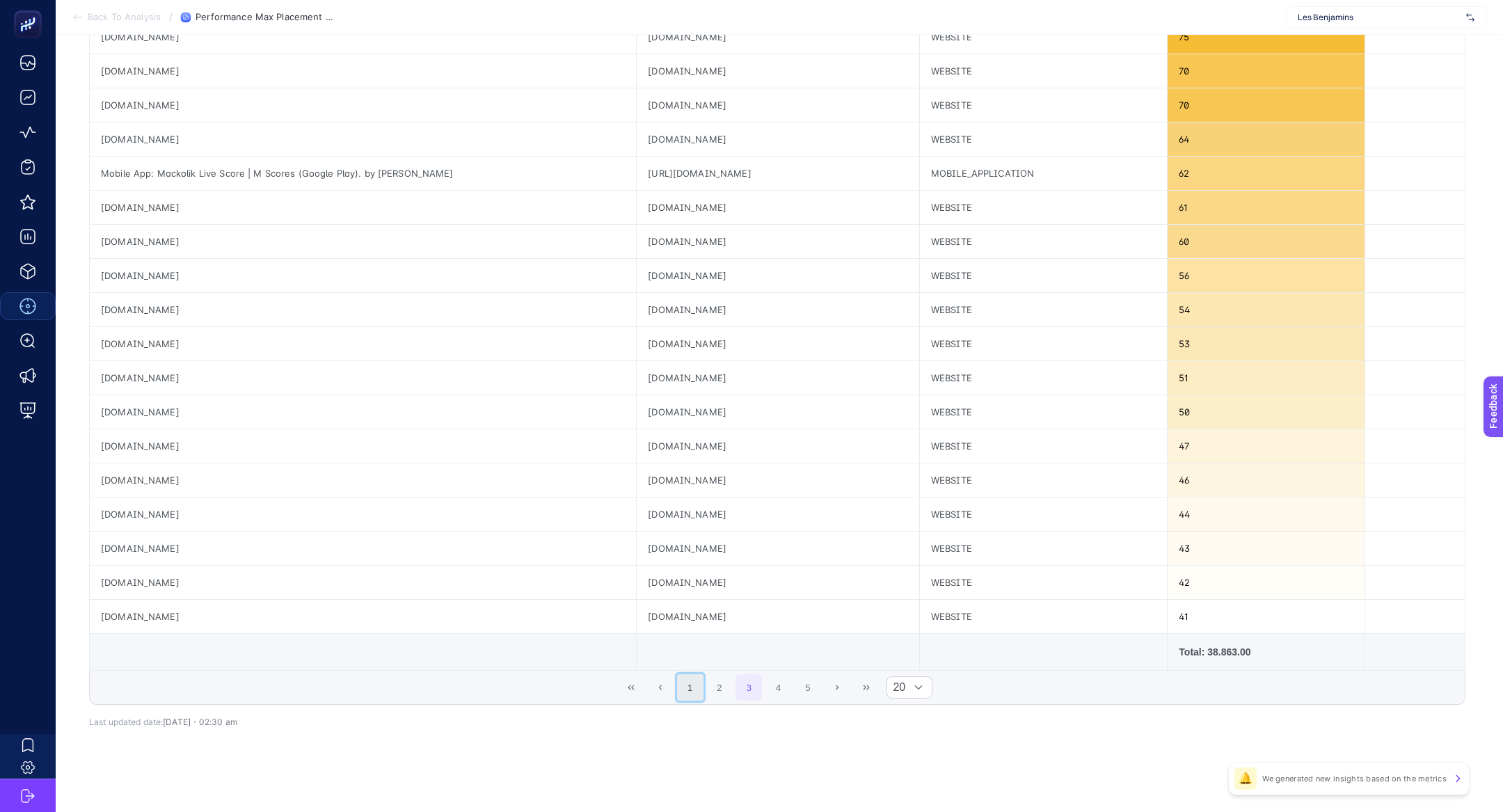
click at [693, 684] on button "1" at bounding box center [690, 687] width 26 height 26
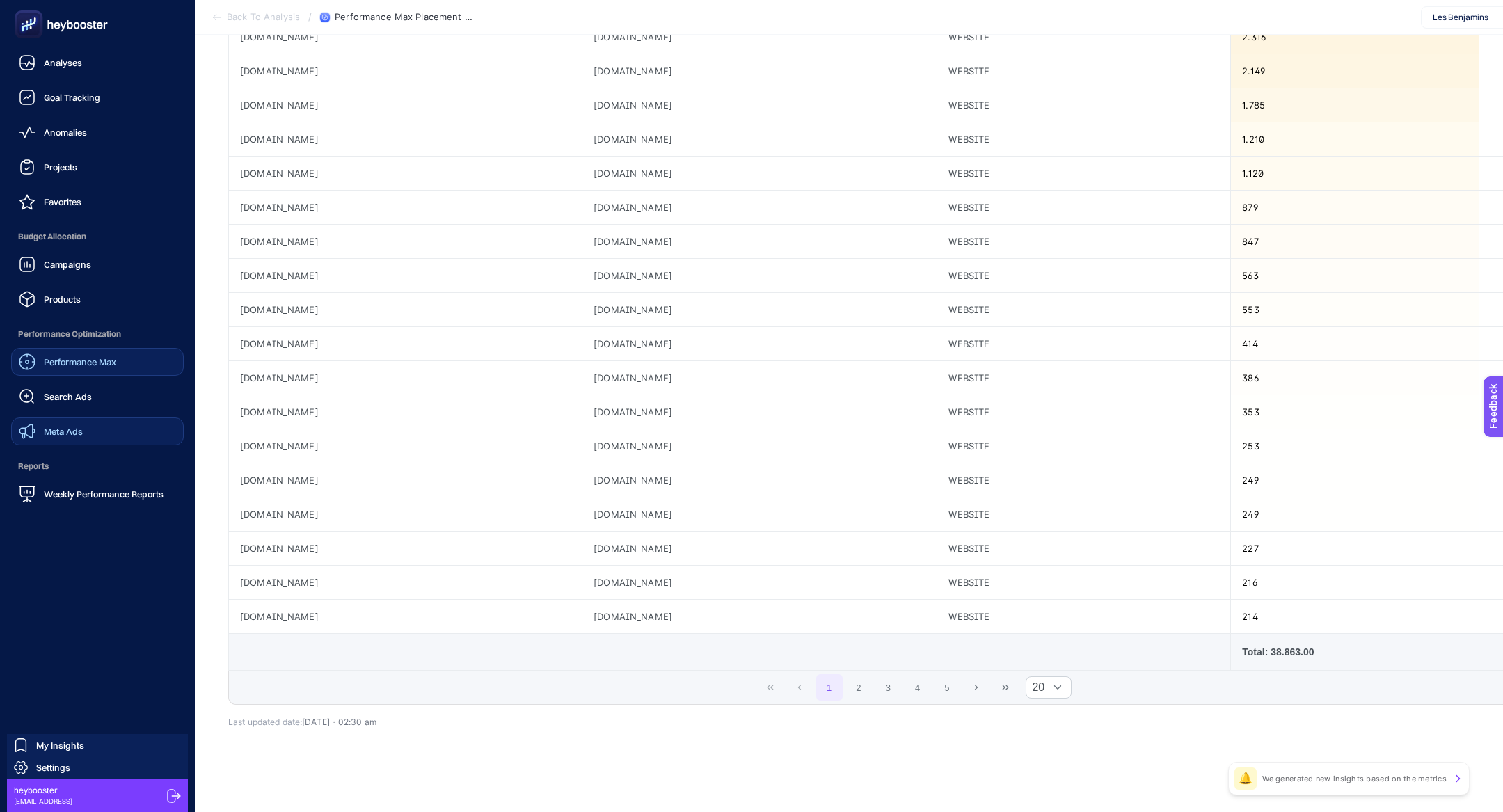
click at [85, 428] on link "Meta Ads" at bounding box center [97, 431] width 172 height 28
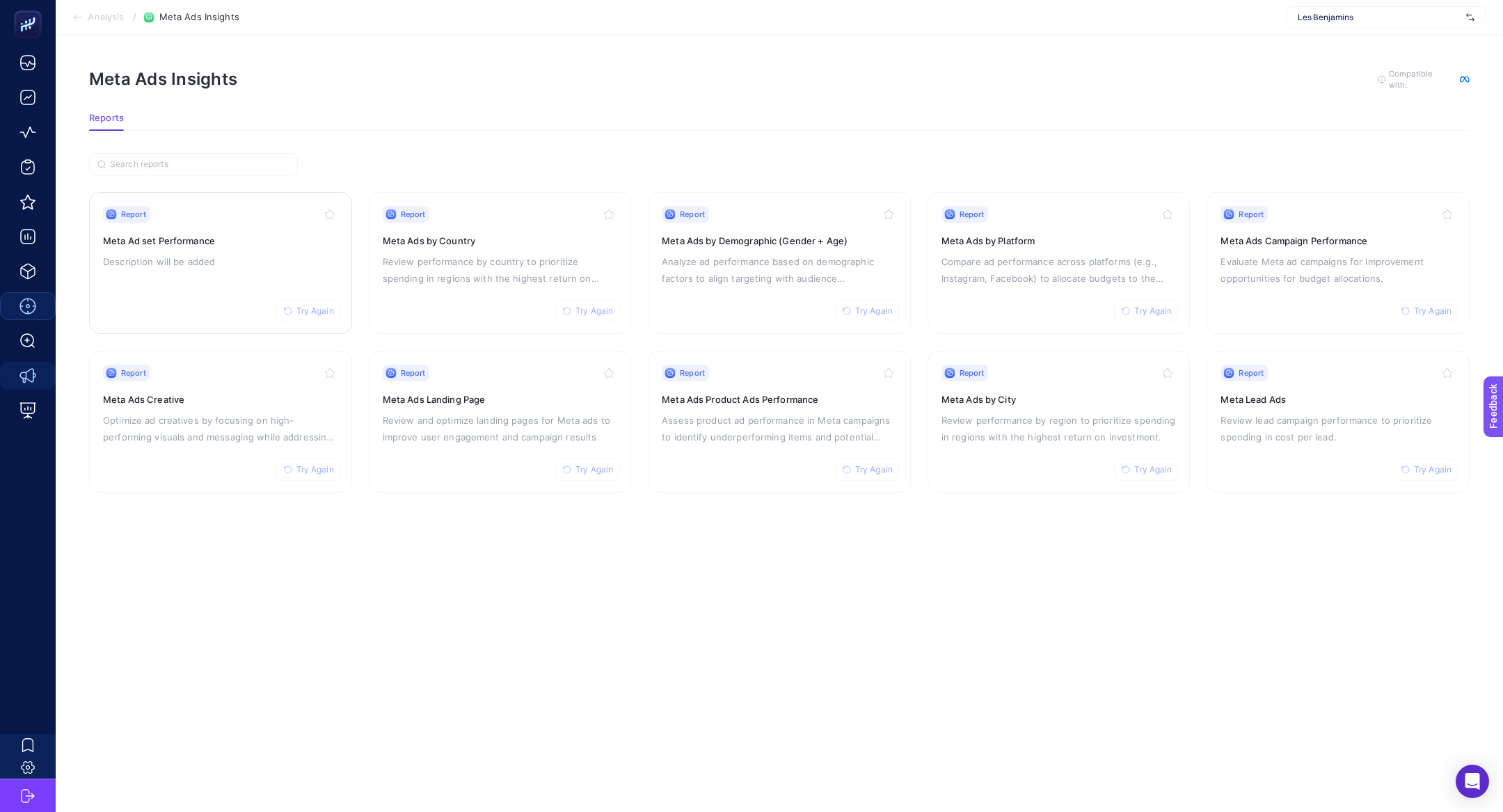
click at [187, 314] on div "Report Try Again Meta Ad set Performance Description will be added" at bounding box center [220, 262] width 235 height 114
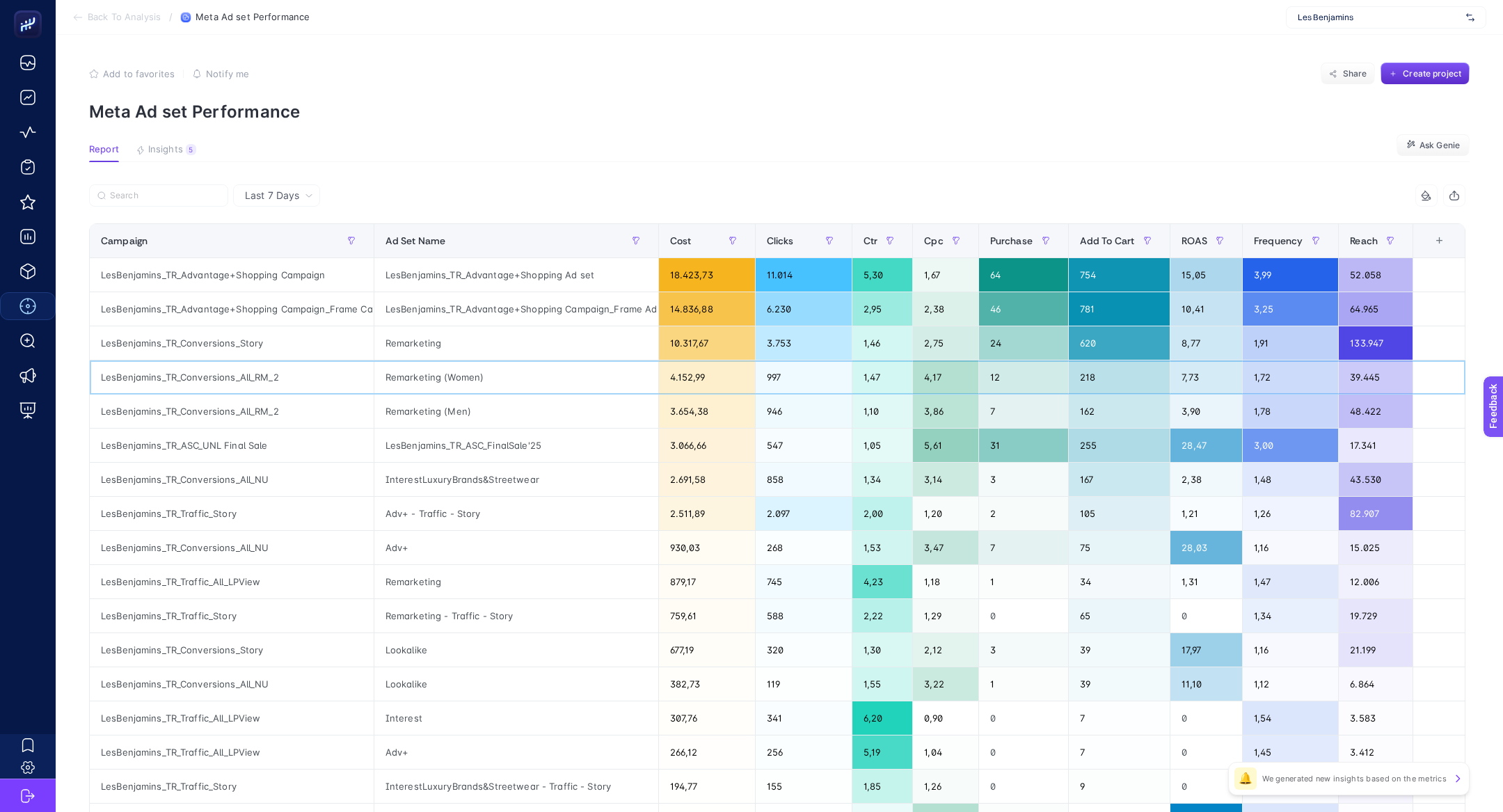
click at [179, 375] on div "LesBenjamins_TR_Conversions_All_RM_2" at bounding box center [231, 377] width 284 height 34
copy div "LesBenjamins_TR_Conversions_All_RM_2"
click at [138, 207] on div at bounding box center [433, 199] width 688 height 30
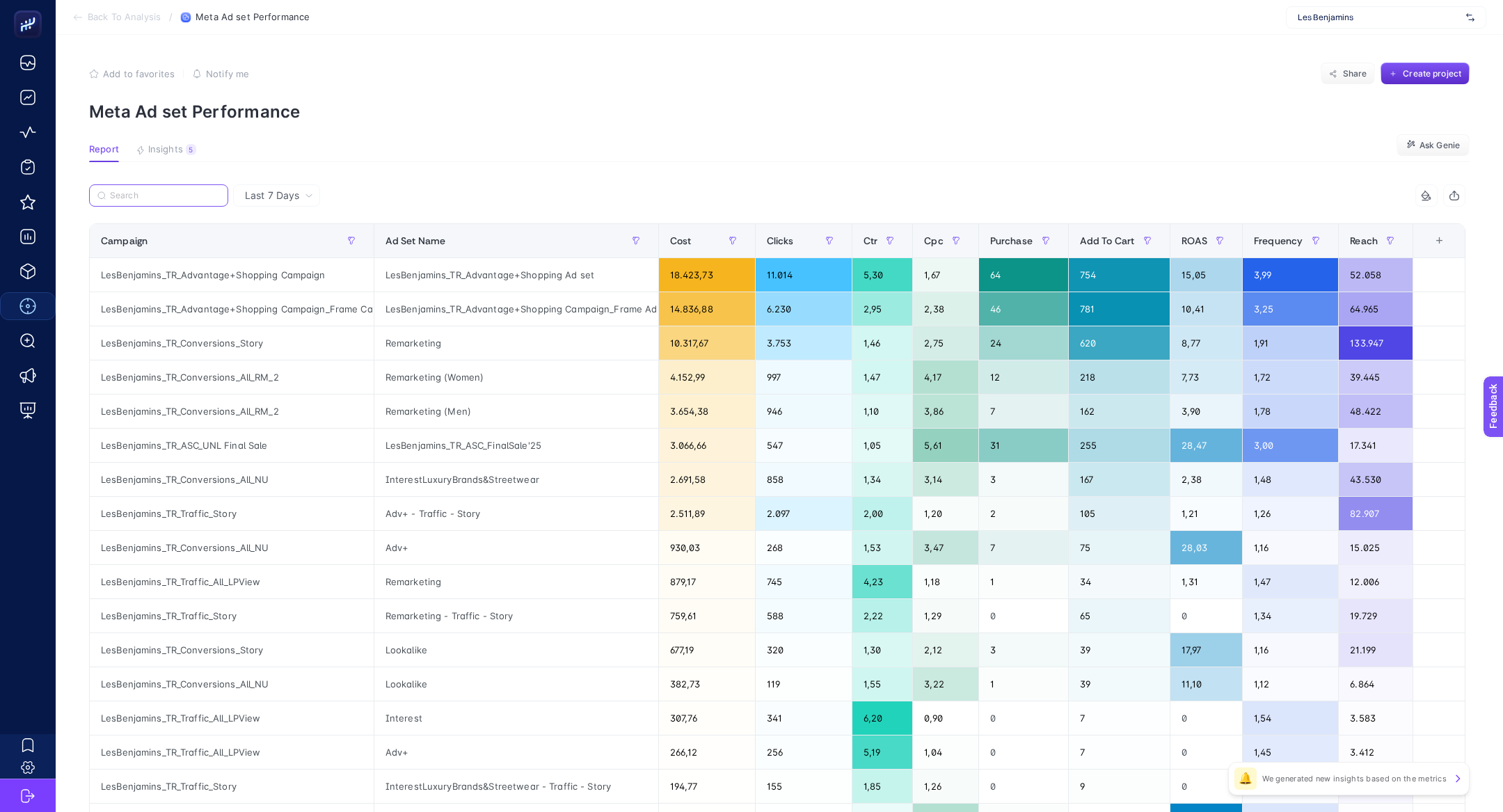
click at [121, 192] on input "Search" at bounding box center [165, 195] width 110 height 10
paste input "LesBenjamins_TR_Conversions_All_RM_2"
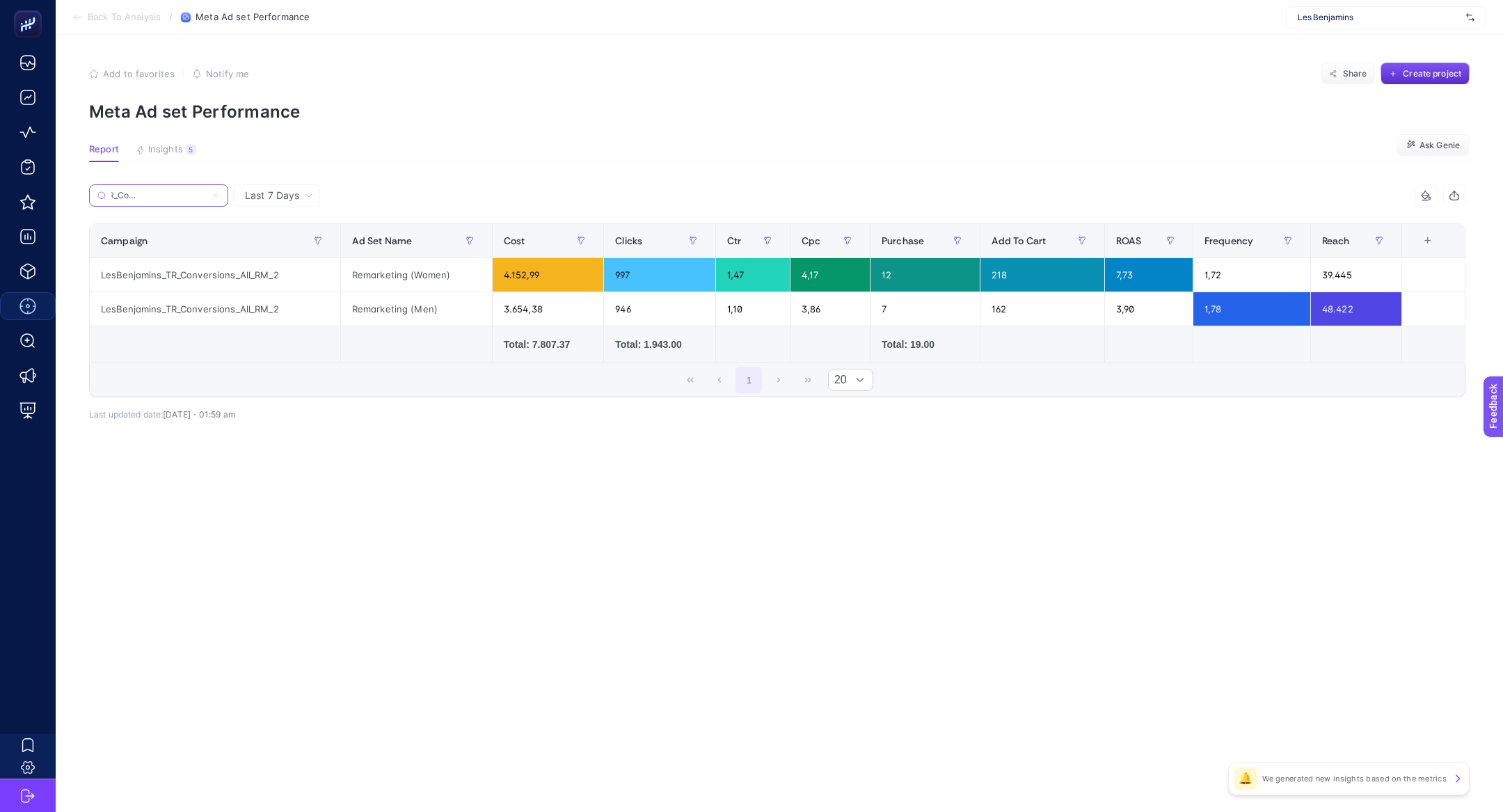
type input "LesBenjamins_TR_Conversions_All_RM_2"
click at [252, 188] on span "Last 7 Days" at bounding box center [272, 195] width 54 height 14
click at [286, 236] on li "Last 7 Days" at bounding box center [276, 224] width 79 height 25
click at [254, 192] on span "Last 7 Days" at bounding box center [272, 195] width 54 height 14
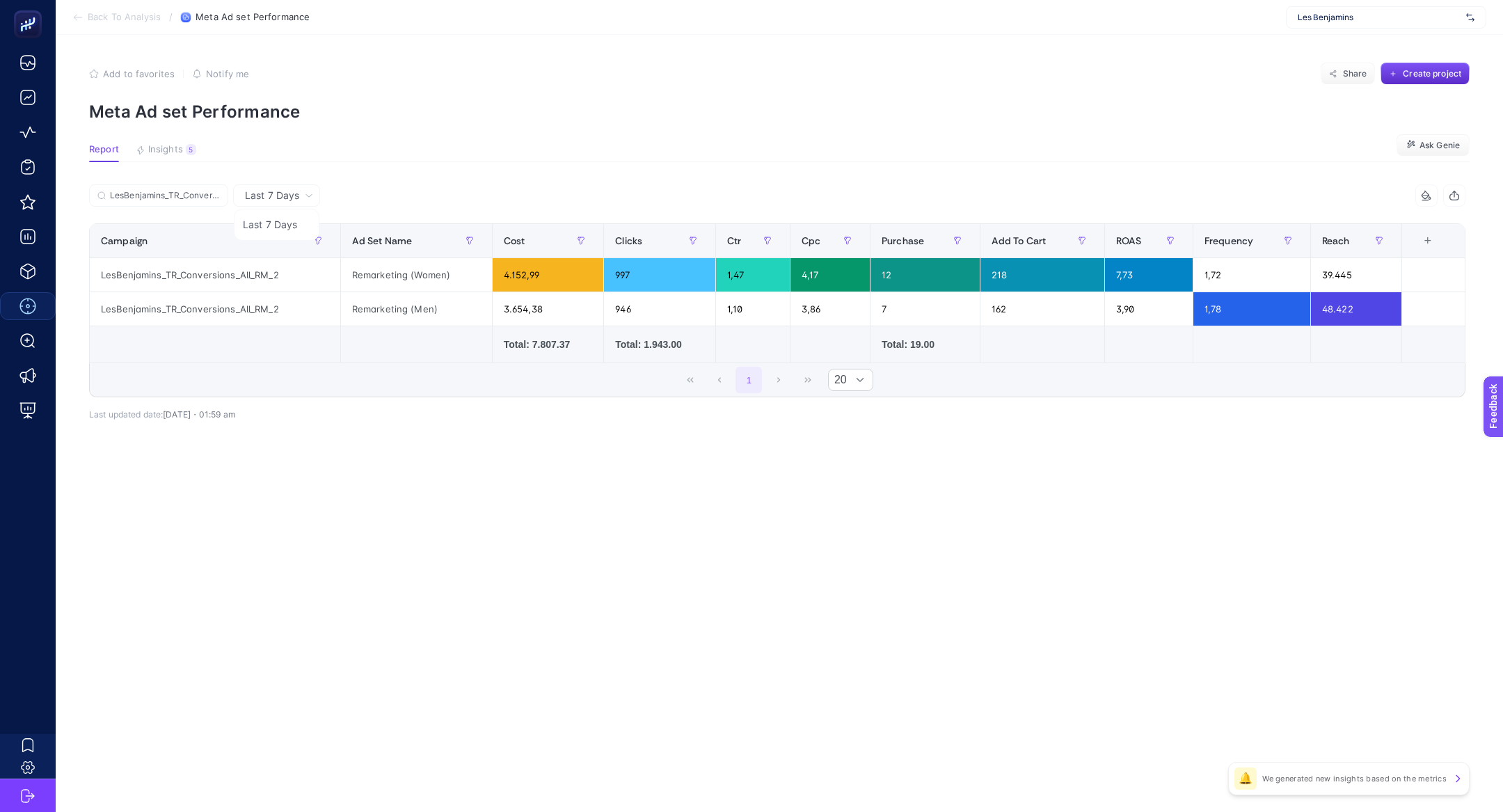
click at [531, 149] on section "Report Insights 5 We generated new insights based on the metrics Ask Genie" at bounding box center [779, 153] width 1380 height 18
click at [534, 287] on div "4.152,99" at bounding box center [548, 275] width 112 height 34
click at [546, 317] on div "3.654,38" at bounding box center [548, 309] width 112 height 34
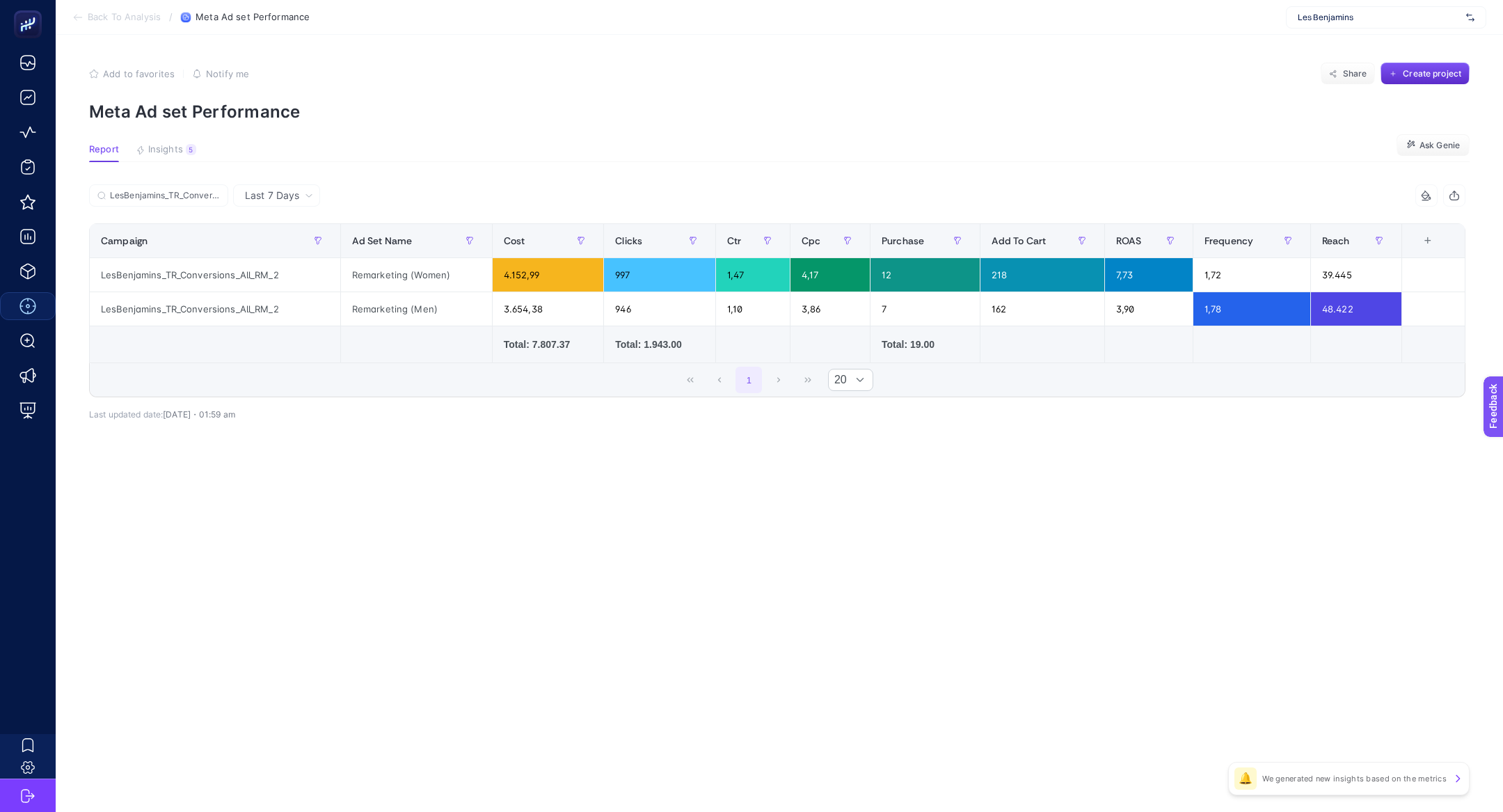
click at [1422, 251] on th "11 items selected +" at bounding box center [1432, 241] width 63 height 34
click at [1422, 250] on th "11 items selected +" at bounding box center [1432, 241] width 63 height 34
click at [1427, 244] on div "+" at bounding box center [1427, 241] width 26 height 11
click at [1324, 455] on div "Last 7 Days LesBenjamins_TR_Conversions_All_RM_2 9 items selected Campaign Ad S…" at bounding box center [777, 332] width 1398 height 296
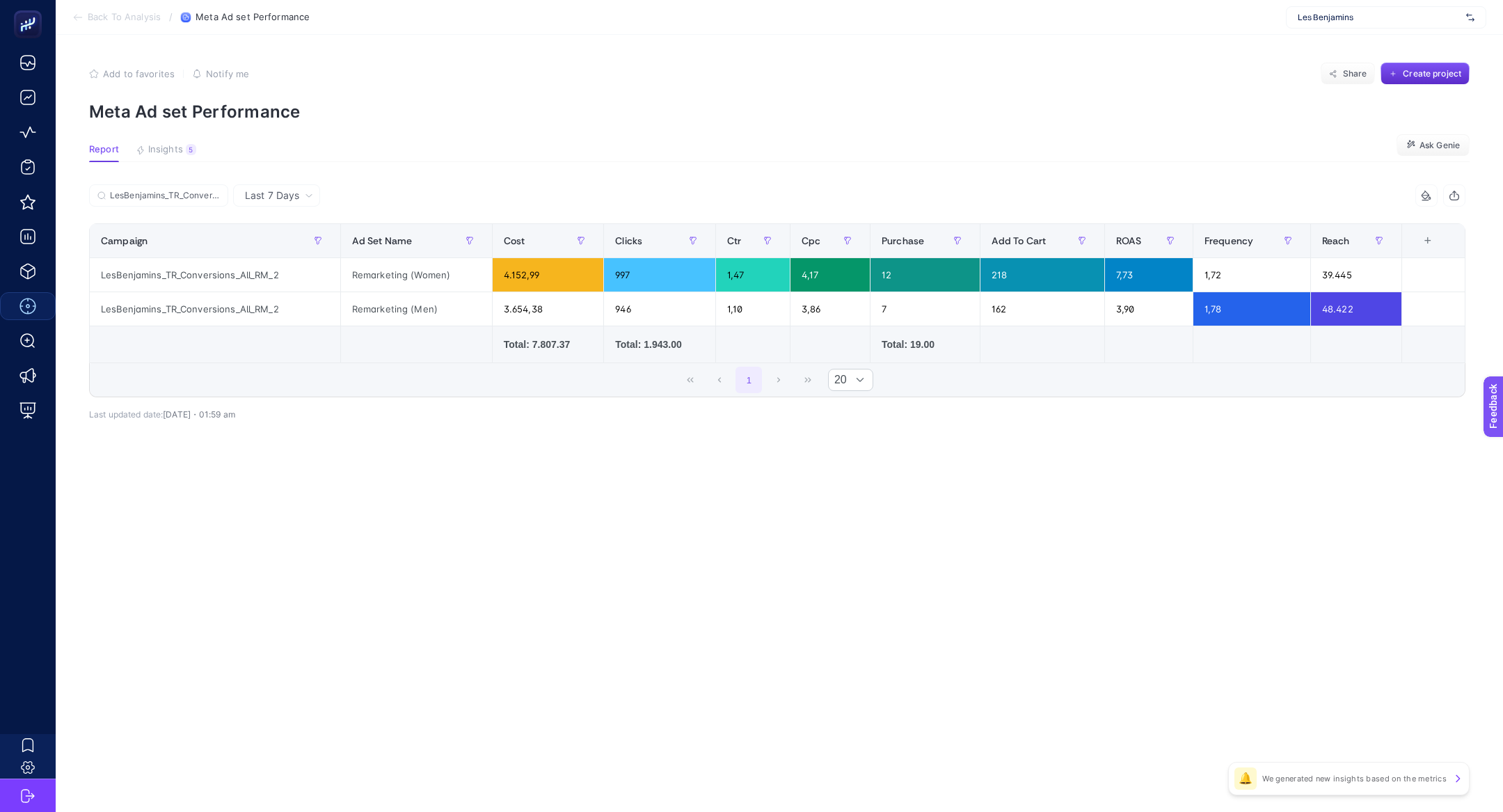
click at [1427, 242] on div "+" at bounding box center [1427, 241] width 26 height 11
click at [1294, 388] on div "1 20" at bounding box center [776, 380] width 1375 height 34
drag, startPoint x: 905, startPoint y: 277, endPoint x: 889, endPoint y: 275, distance: 16.1
click at [889, 275] on div "12" at bounding box center [925, 275] width 109 height 34
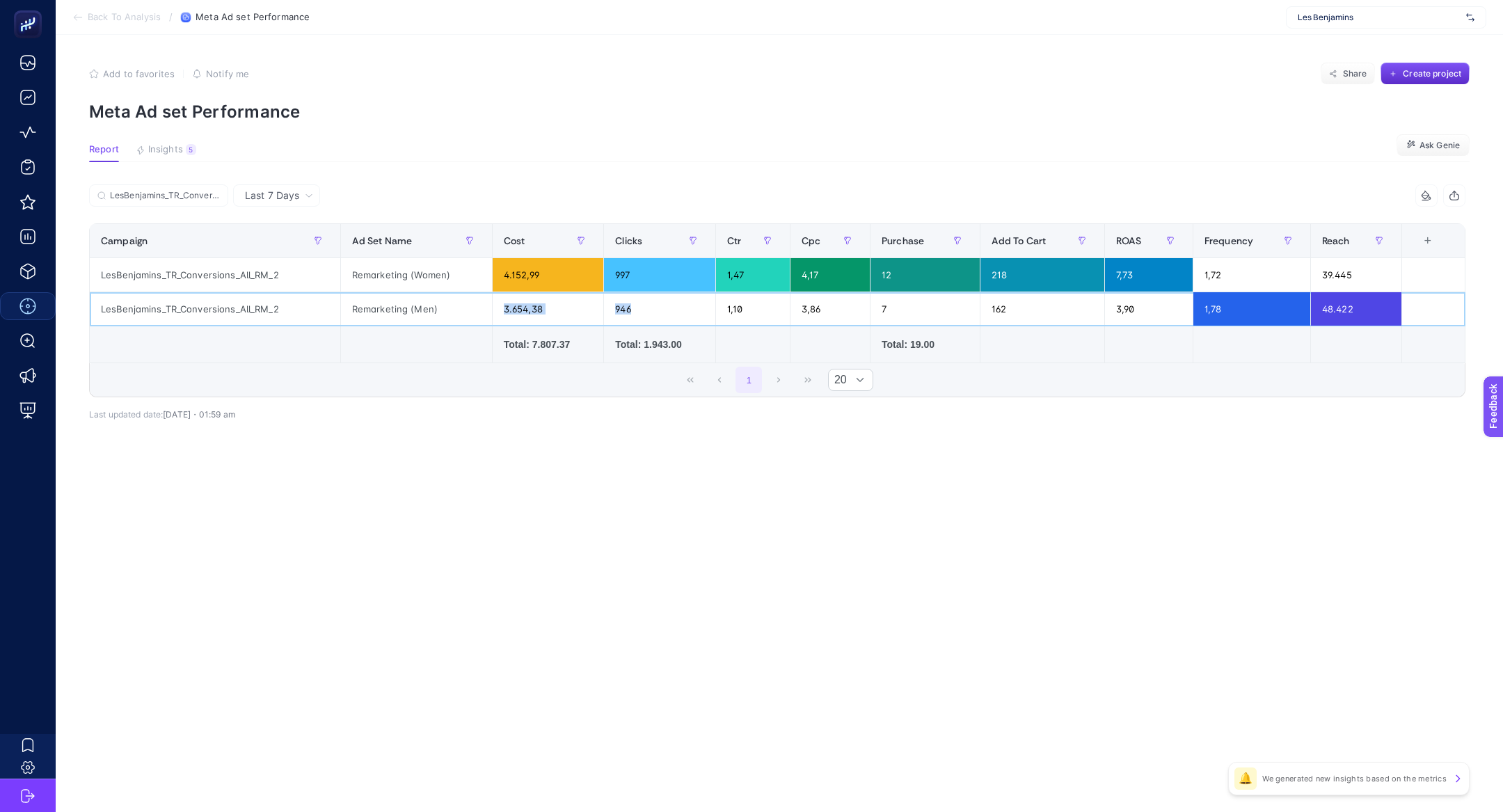
drag, startPoint x: 462, startPoint y: 304, endPoint x: 622, endPoint y: 318, distance: 160.6
click at [622, 319] on tr "LesBenjamins_TR_Conversions_All_RM_2 Remarketing (Men) 3.654,38 946 1,10 3,86 7…" at bounding box center [777, 309] width 1375 height 34
click at [777, 562] on article "Add to favorites false Notify me Share Create project Meta Ad set Performance R…" at bounding box center [779, 424] width 1447 height 777
drag, startPoint x: 211, startPoint y: 420, endPoint x: 249, endPoint y: 413, distance: 38.6
click at [249, 413] on div "LesBenjamins_TR_Conversions_All_RM_2 9 items selected Campaign Ad Set Name Cost…" at bounding box center [777, 321] width 1376 height 230
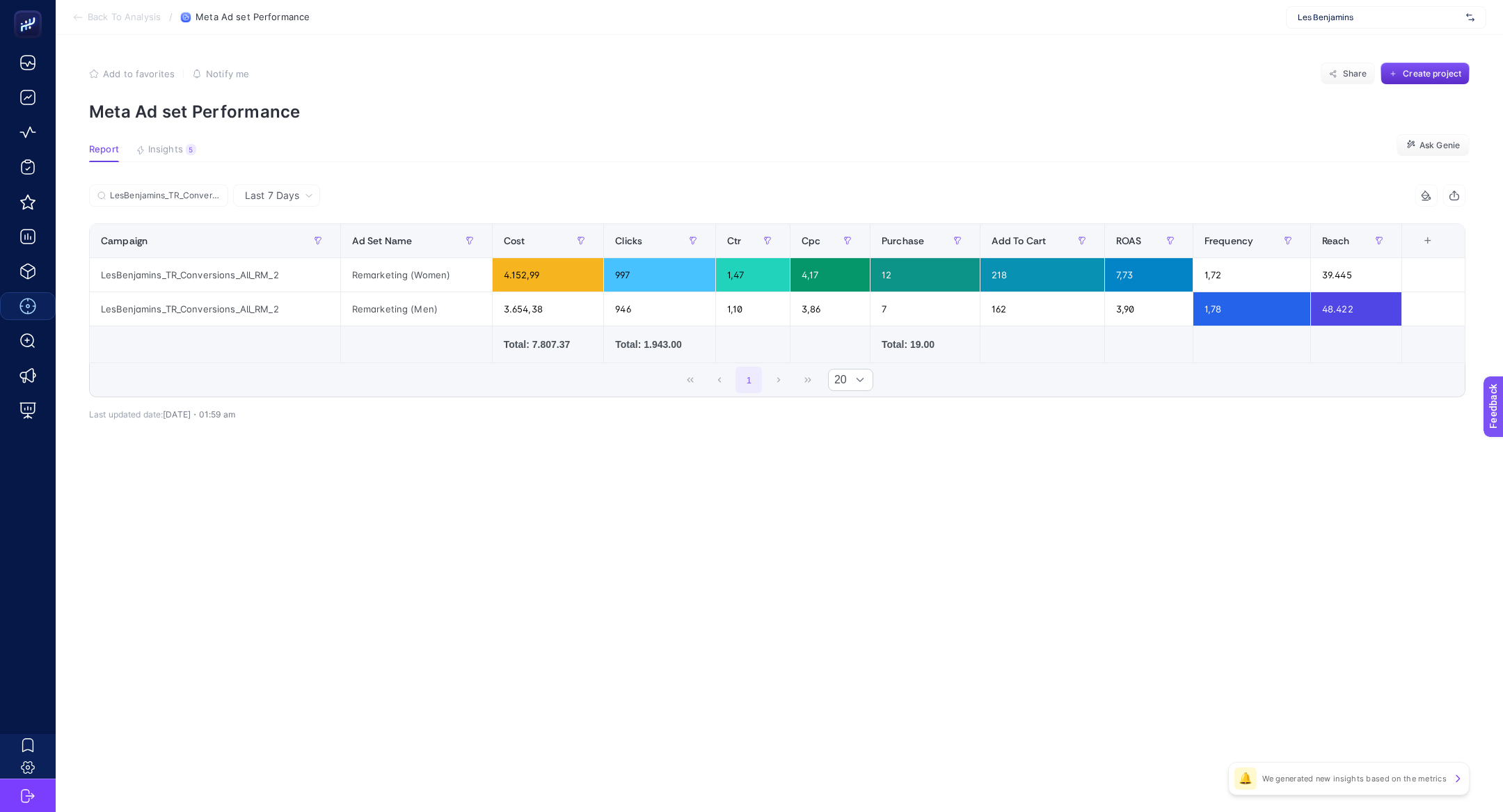
click at [249, 413] on div "LesBenjamins_TR_Conversions_All_RM_2 9 items selected Campaign Ad Set Name Cost…" at bounding box center [777, 313] width 1376 height 213
drag, startPoint x: 249, startPoint y: 413, endPoint x: 221, endPoint y: 419, distance: 28.6
click at [223, 420] on div "LesBenjamins_TR_Conversions_All_RM_2 9 items selected Campaign Ad Set Name Cost…" at bounding box center [777, 321] width 1376 height 230
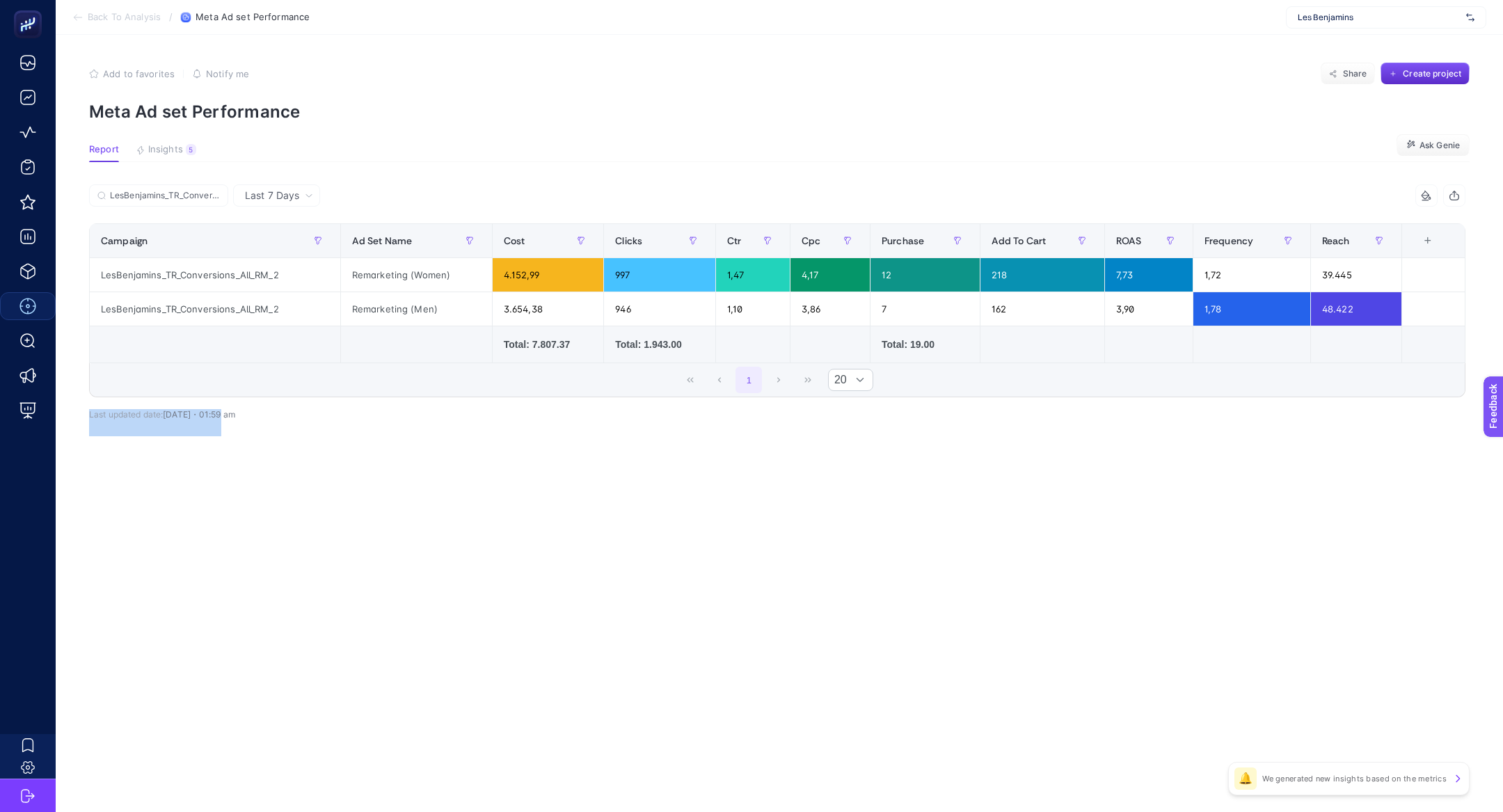
click at [221, 419] on div "LesBenjamins_TR_Conversions_All_RM_2 9 items selected Campaign Ad Set Name Cost…" at bounding box center [777, 321] width 1376 height 230
click at [508, 465] on div "Last 7 Days LesBenjamins_TR_Conversions_All_RM_2 9 items selected Campaign Ad S…" at bounding box center [777, 332] width 1398 height 296
click at [199, 189] on label "LesBenjamins_TR_Conversions_All_RM_2" at bounding box center [159, 195] width 139 height 22
click at [199, 191] on input "LesBenjamins_TR_Conversions_All_RM_2" at bounding box center [165, 195] width 110 height 10
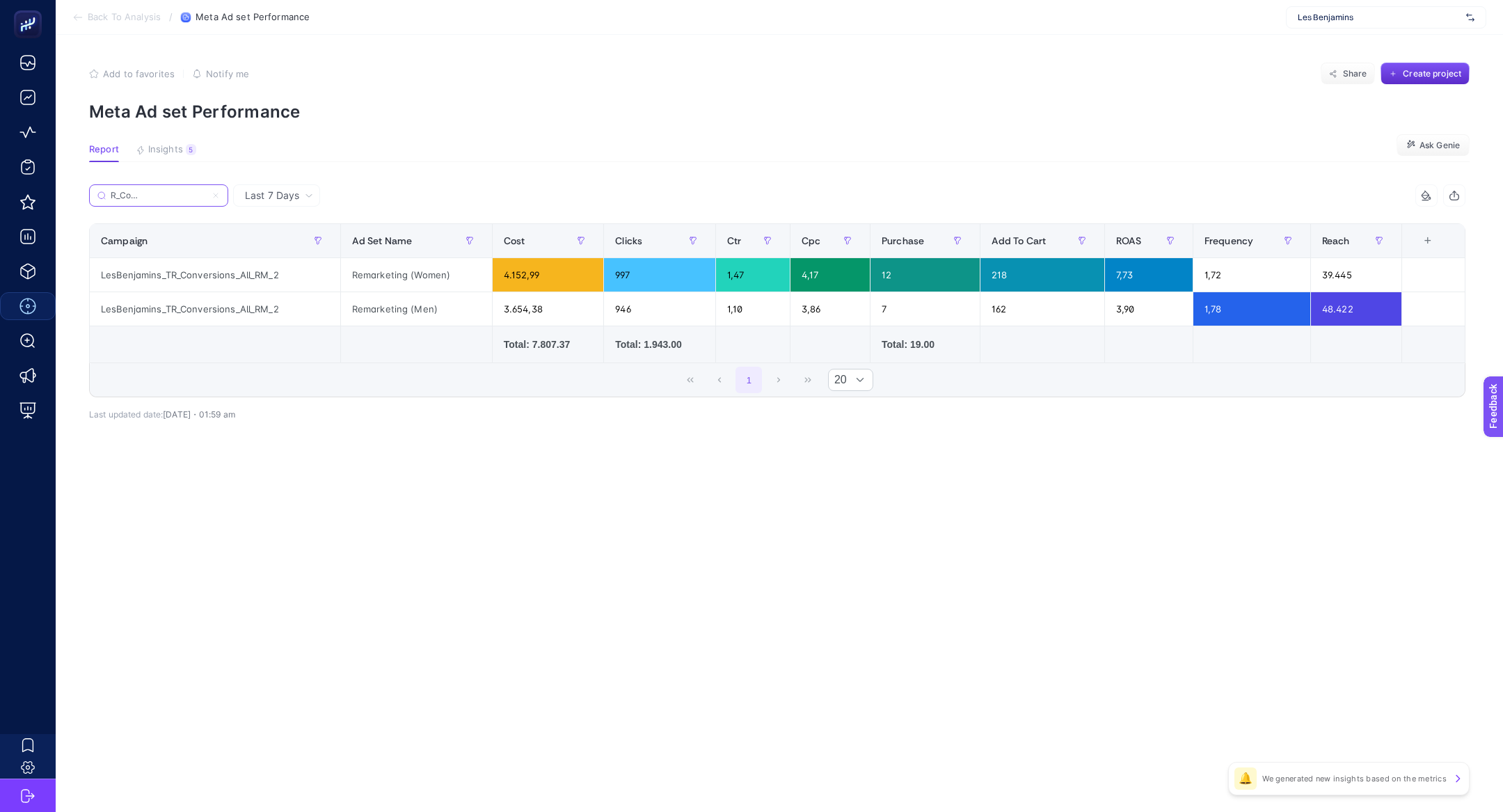
scroll to position [0, 0]
click at [219, 197] on icon at bounding box center [215, 195] width 8 height 8
click at [206, 197] on input "LesBenjamins_TR_Conversions_All_RM_2" at bounding box center [159, 195] width 95 height 10
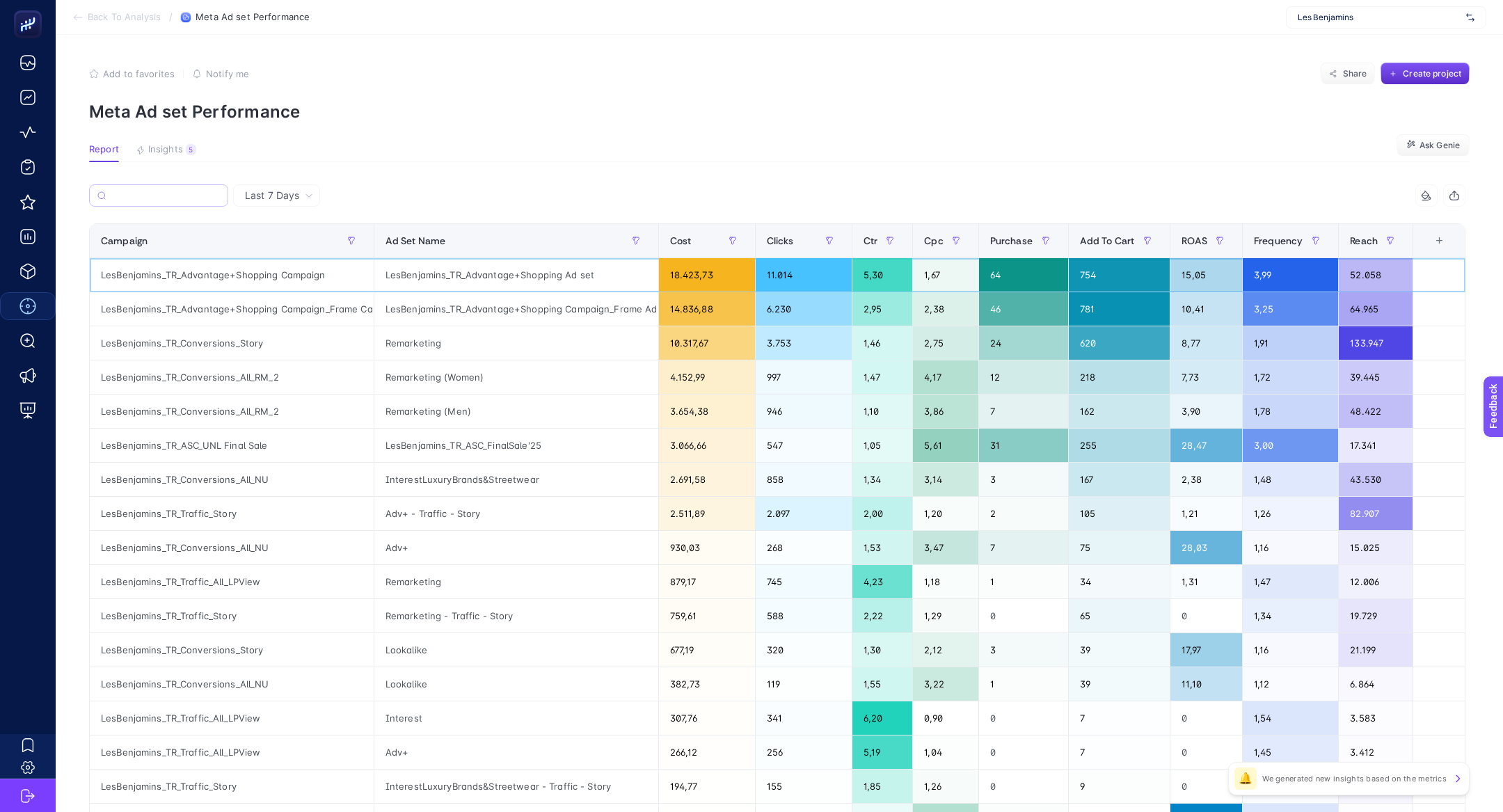
click at [255, 260] on div "LesBenjamins_TR_Advantage+Shopping Campaign" at bounding box center [231, 275] width 284 height 34
click at [497, 309] on div "LesBenjamins_TR_Advantage+Shopping Campaign_Frame Ad Set" at bounding box center [516, 309] width 284 height 34
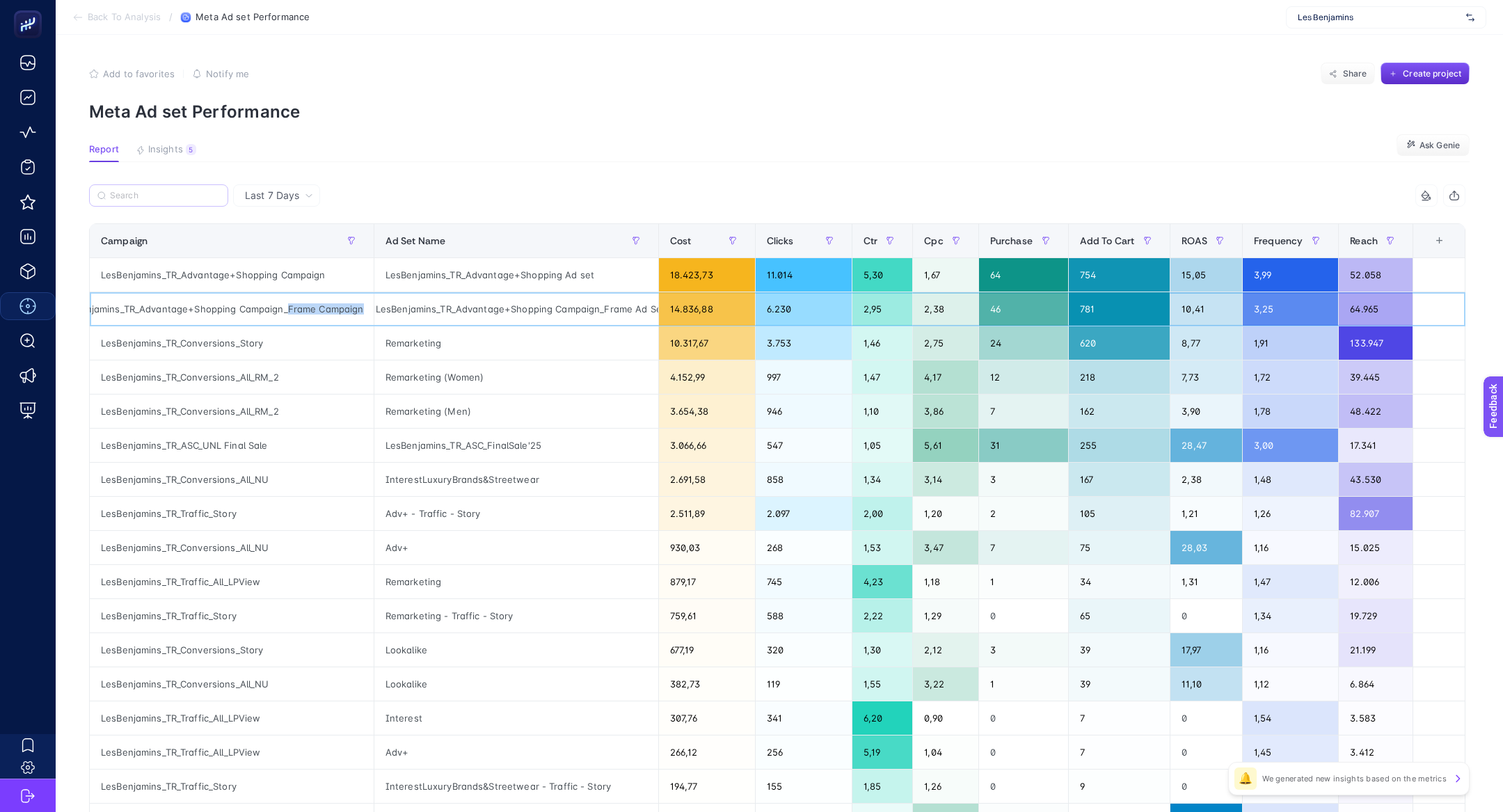
drag, startPoint x: 285, startPoint y: 310, endPoint x: 376, endPoint y: 310, distance: 91.0
click at [376, 310] on tr "LesBenjamins_TR_Advantage+Shopping Campaign_Frame Campaign LesBenjamins_TR_Adva…" at bounding box center [777, 309] width 1375 height 34
click at [353, 313] on div "LesBenjamins_TR_Advantage+Shopping Campaign_Frame Campaign" at bounding box center [231, 309] width 284 height 34
drag, startPoint x: 1118, startPoint y: 314, endPoint x: 1018, endPoint y: 309, distance: 100.1
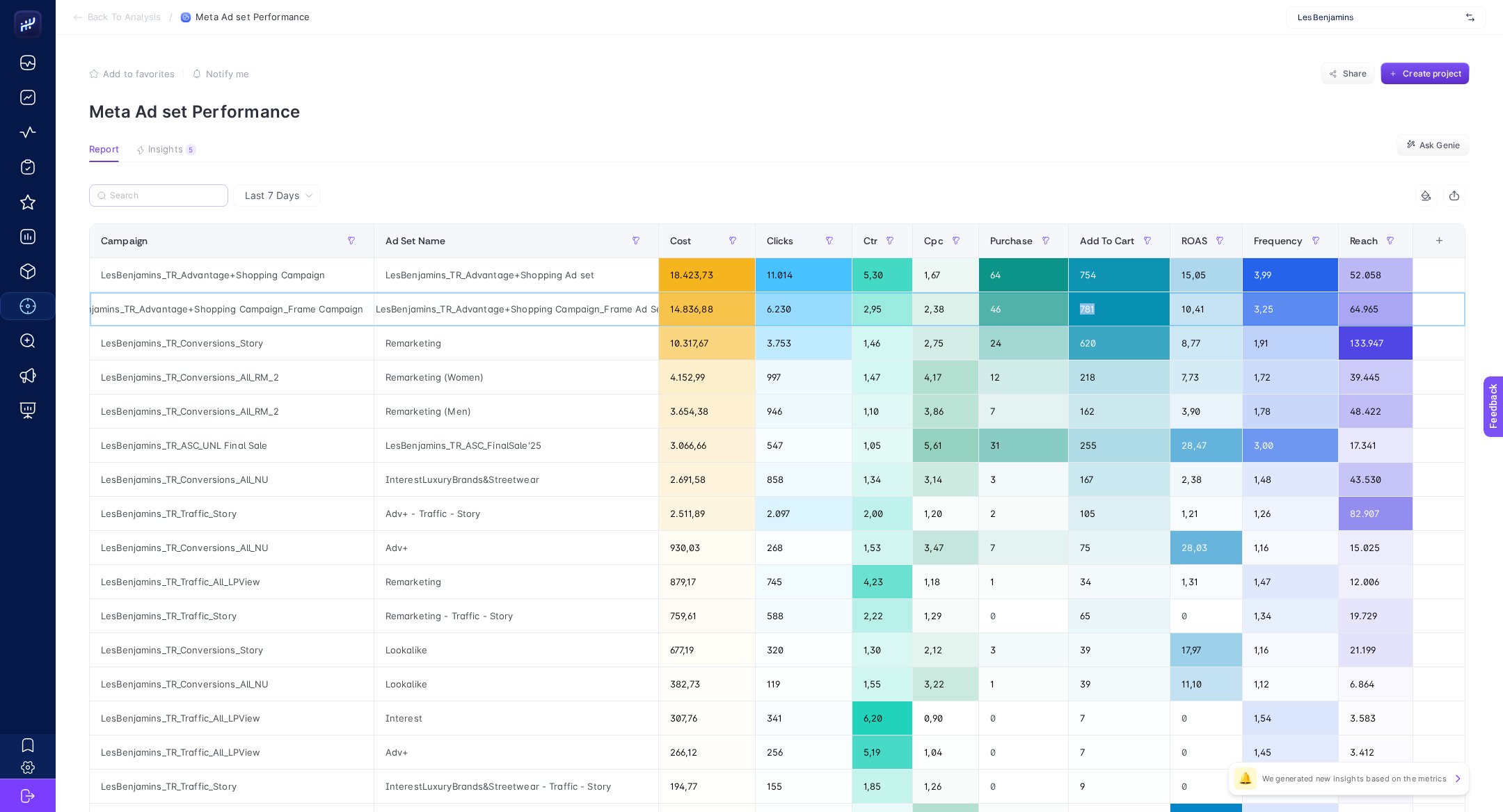
click at [1018, 310] on tr "LesBenjamins_TR_Advantage+Shopping Campaign_Frame Campaign LesBenjamins_TR_Adva…" at bounding box center [777, 309] width 1375 height 34
drag, startPoint x: 1122, startPoint y: 272, endPoint x: 1114, endPoint y: 272, distance: 8.0
click at [1114, 272] on div "754" at bounding box center [1118, 275] width 101 height 34
click at [195, 342] on div "LesBenjamins_TR_Conversions_Story" at bounding box center [231, 343] width 284 height 34
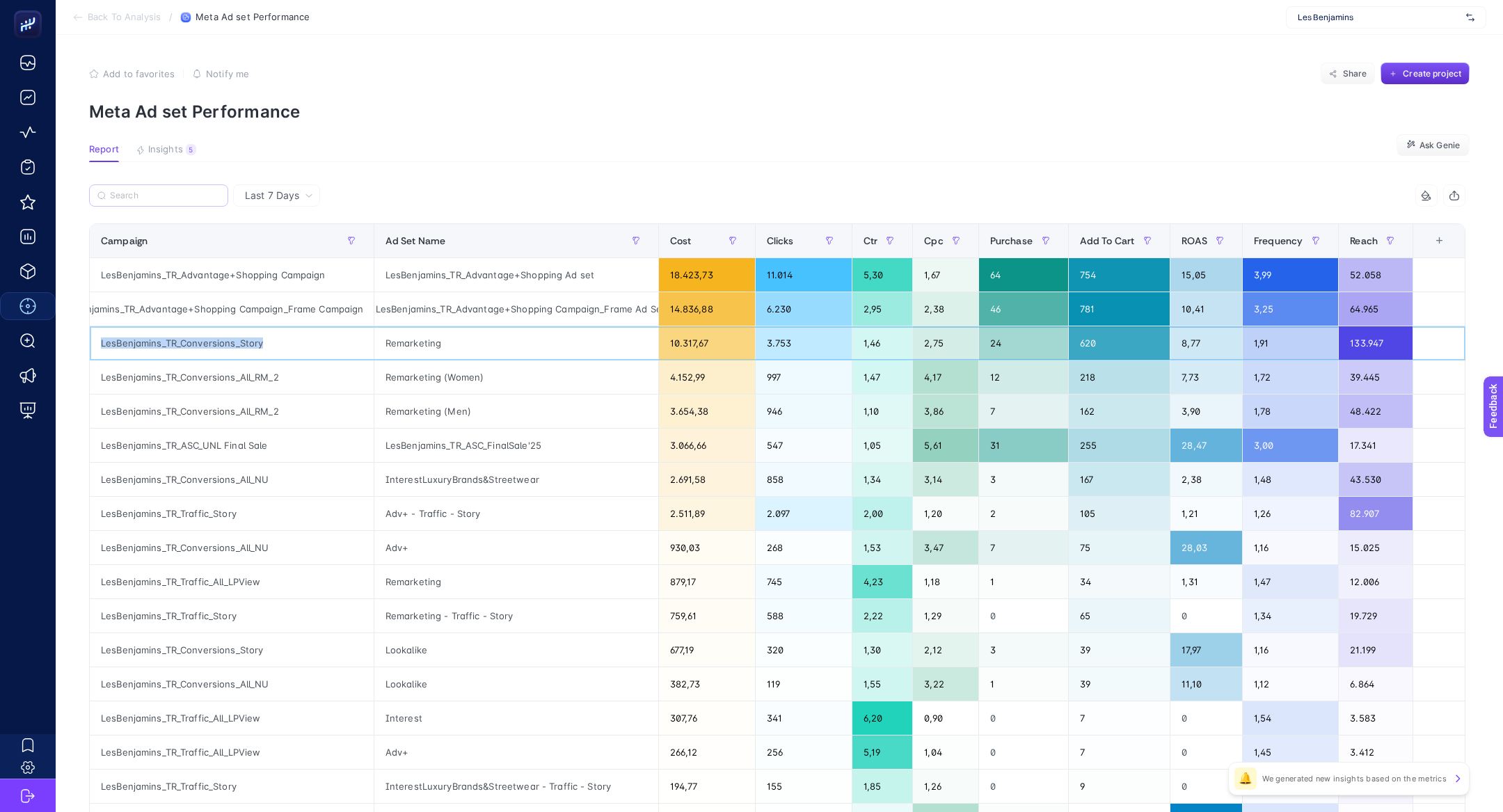
click at [195, 342] on div "LesBenjamins_TR_Conversions_Story" at bounding box center [231, 343] width 284 height 34
click at [1365, 340] on div "133.947" at bounding box center [1375, 343] width 73 height 34
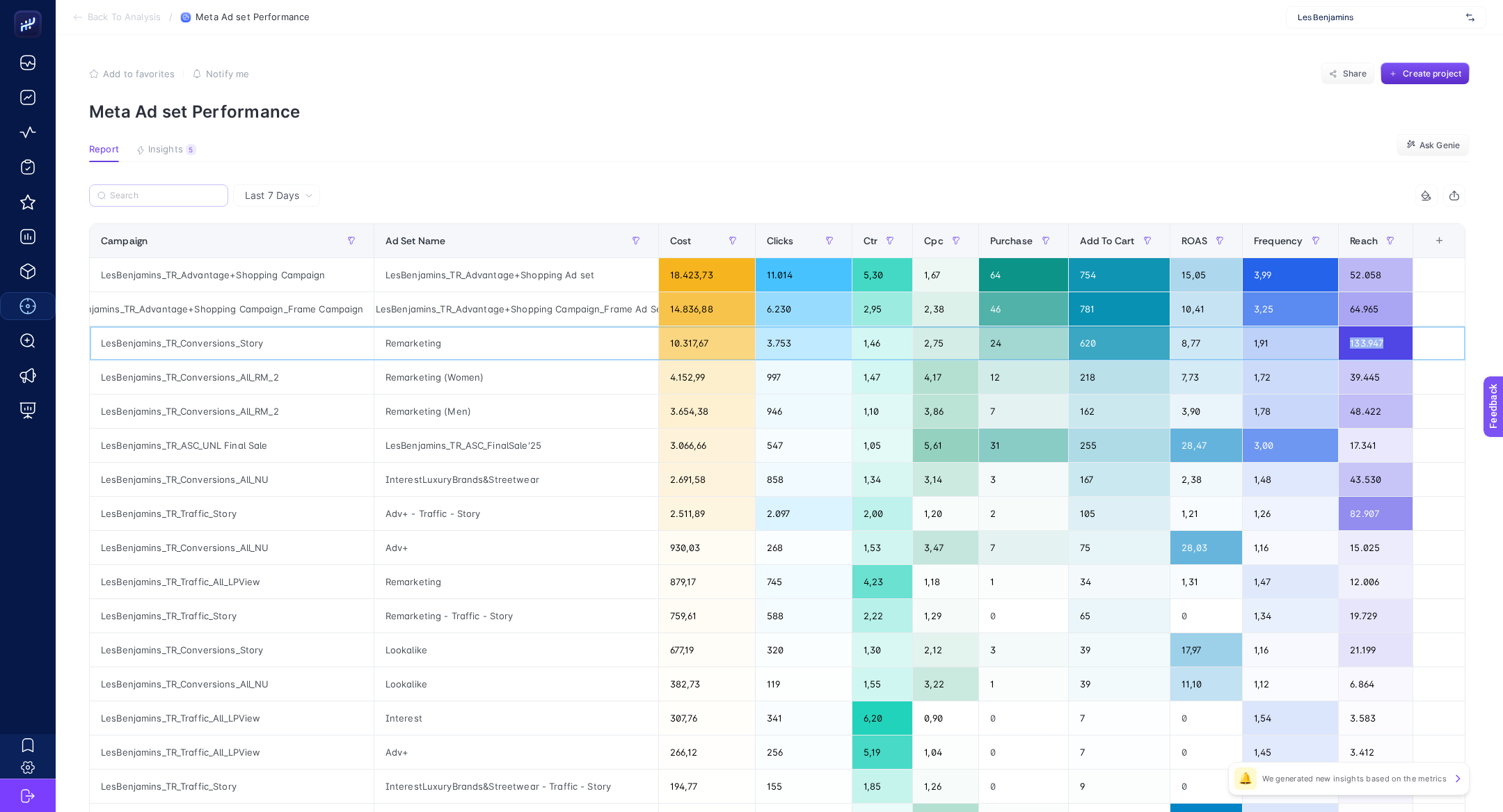
click at [1365, 340] on div "133.947" at bounding box center [1375, 343] width 73 height 34
click at [1383, 344] on div "133.947" at bounding box center [1375, 343] width 73 height 34
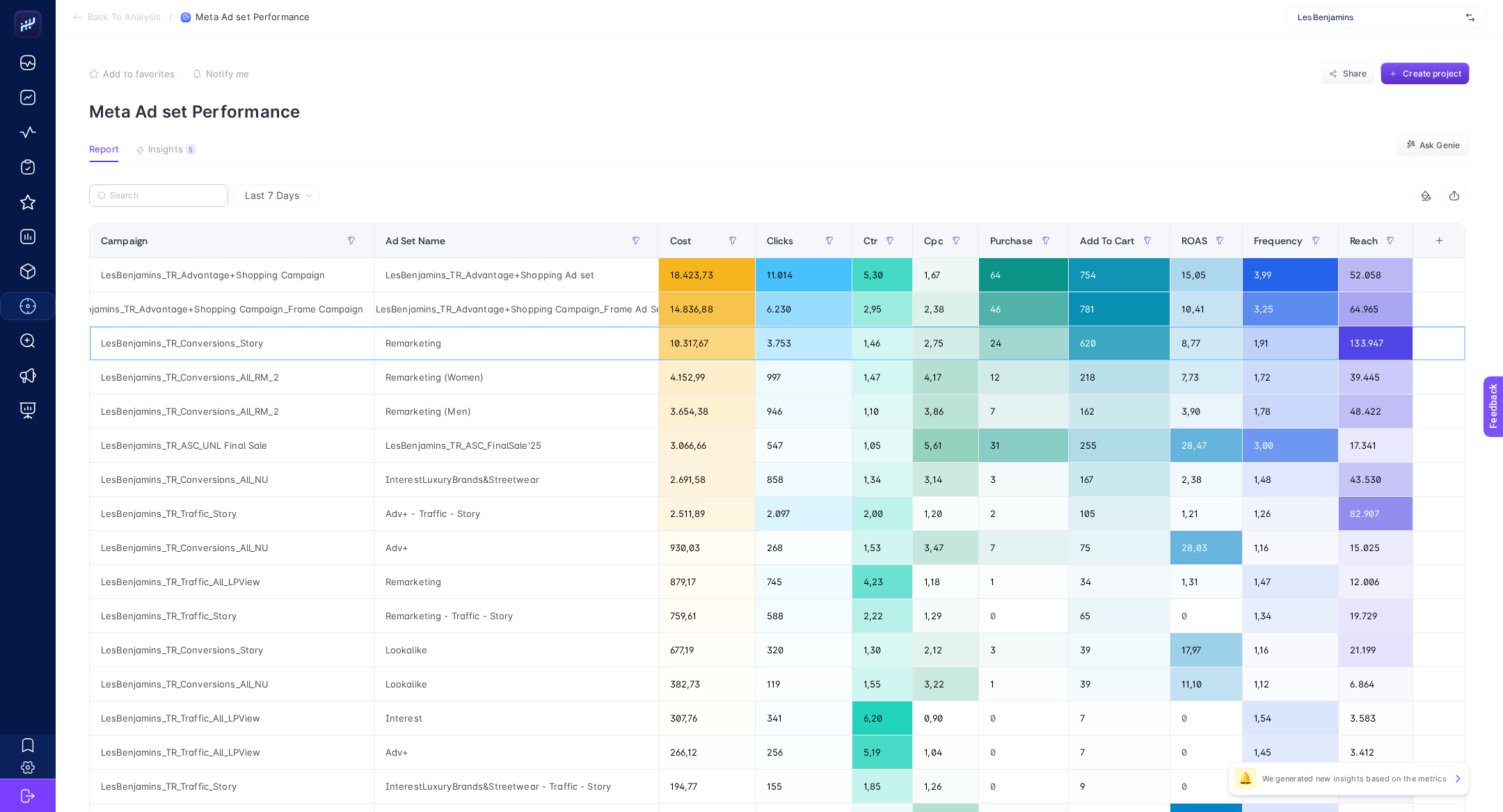
click at [1383, 344] on div "133.947" at bounding box center [1375, 343] width 73 height 34
drag, startPoint x: 409, startPoint y: 264, endPoint x: 594, endPoint y: 264, distance: 185.0
click at [448, 264] on div "LesBenjamins_TR_Advantage+Shopping Ad set" at bounding box center [516, 275] width 284 height 34
click at [596, 264] on div "LesBenjamins_TR_Advantage+Shopping Ad set" at bounding box center [516, 275] width 284 height 34
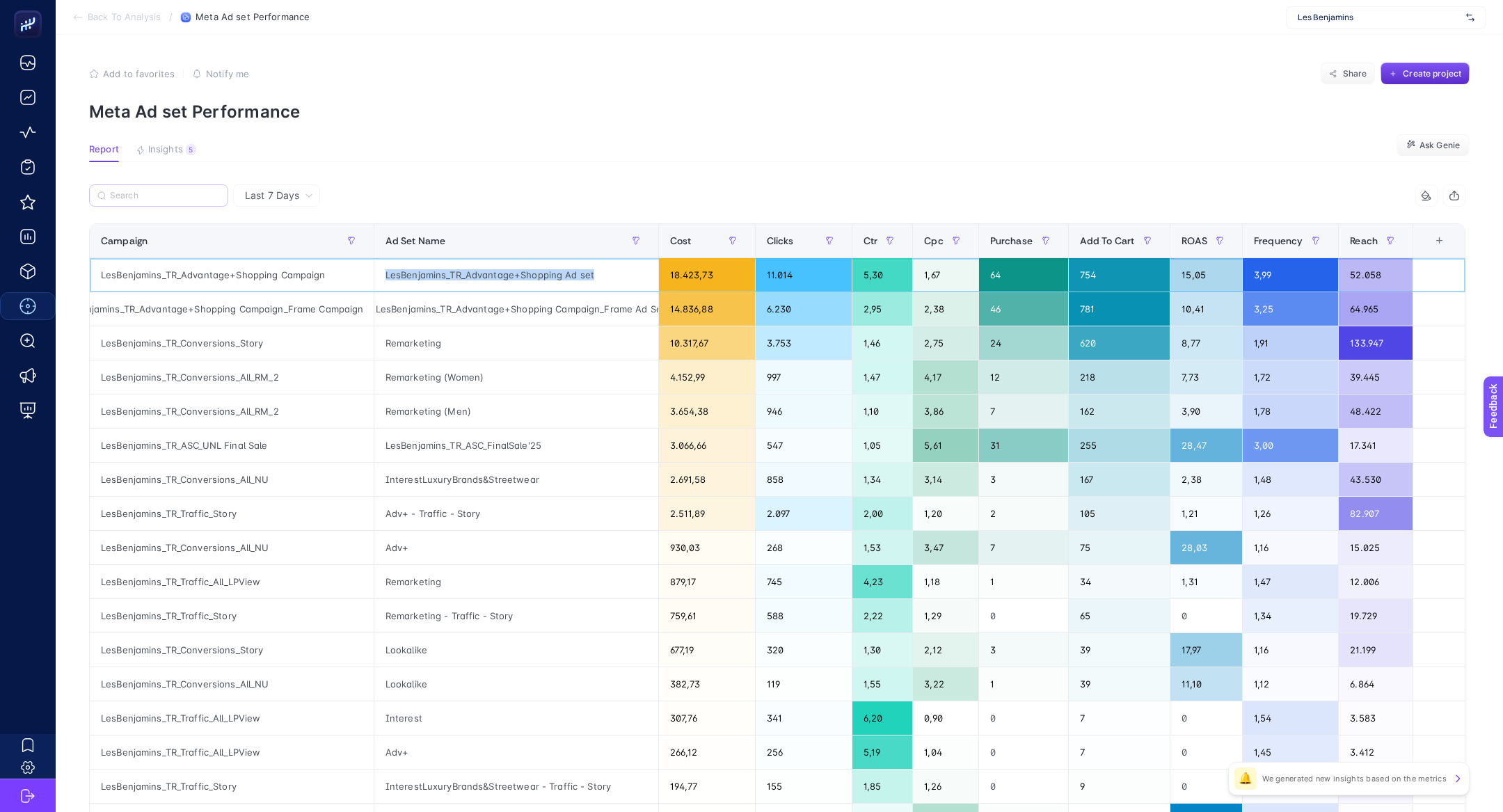
drag, startPoint x: 596, startPoint y: 269, endPoint x: 609, endPoint y: 278, distance: 15.8
click at [612, 279] on div "LesBenjamins_TR_Advantage+Shopping Ad set" at bounding box center [516, 275] width 284 height 34
drag, startPoint x: 1395, startPoint y: 281, endPoint x: 1371, endPoint y: 275, distance: 24.7
click at [1371, 275] on div "52.058" at bounding box center [1375, 275] width 73 height 34
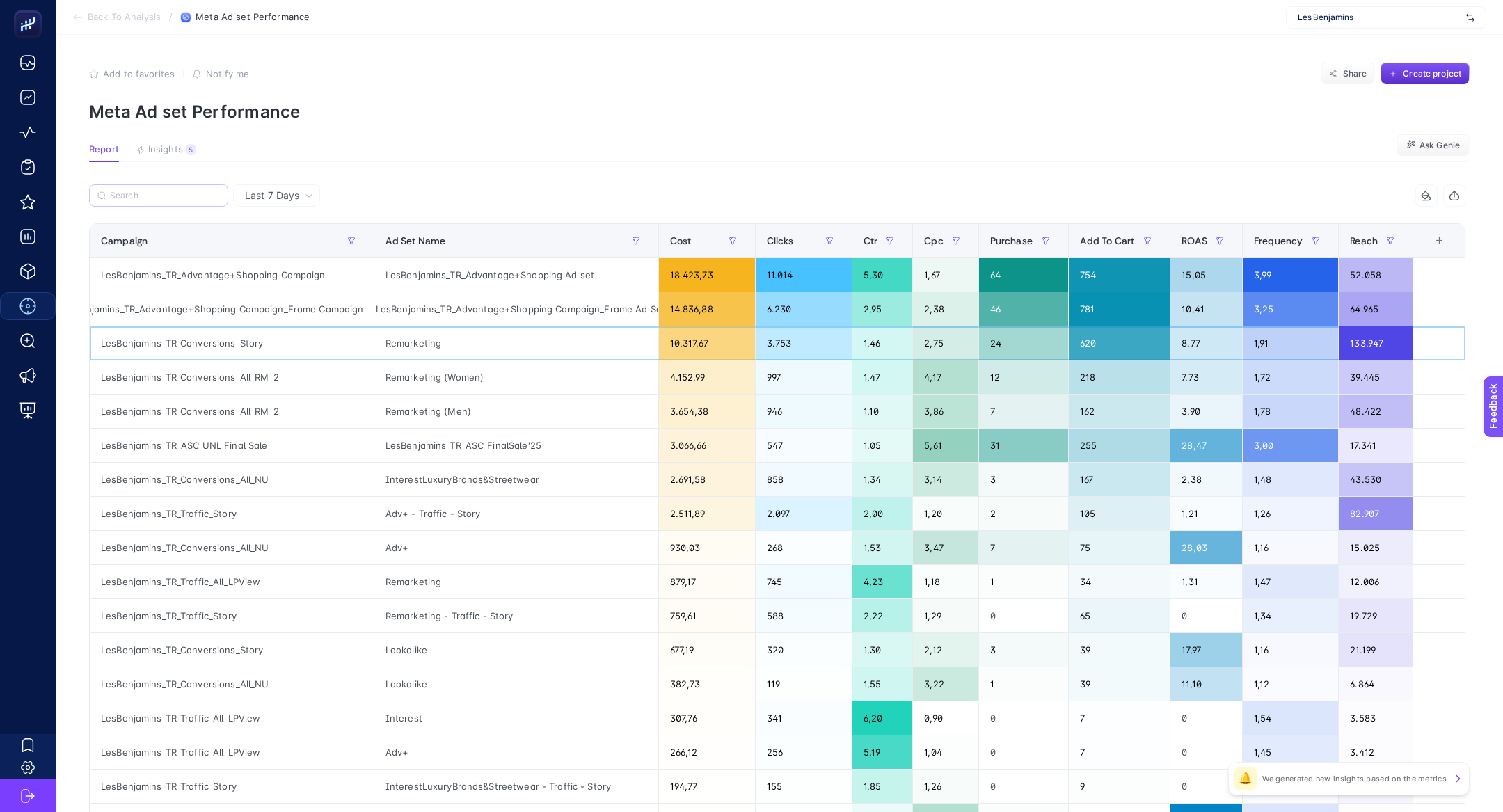
click at [1363, 344] on div "133.947" at bounding box center [1375, 343] width 73 height 34
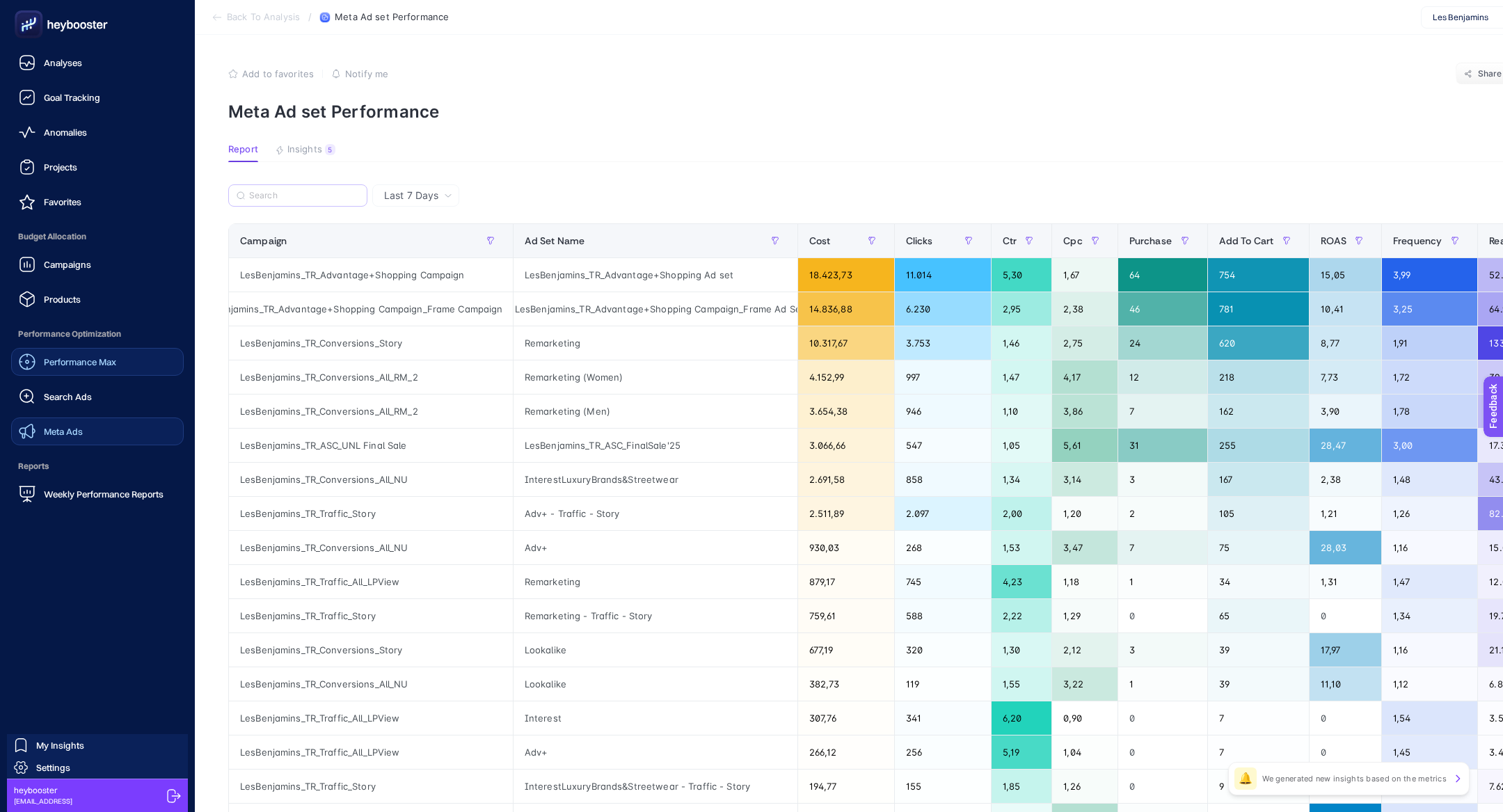
click at [72, 434] on span "Meta Ads" at bounding box center [63, 432] width 39 height 11
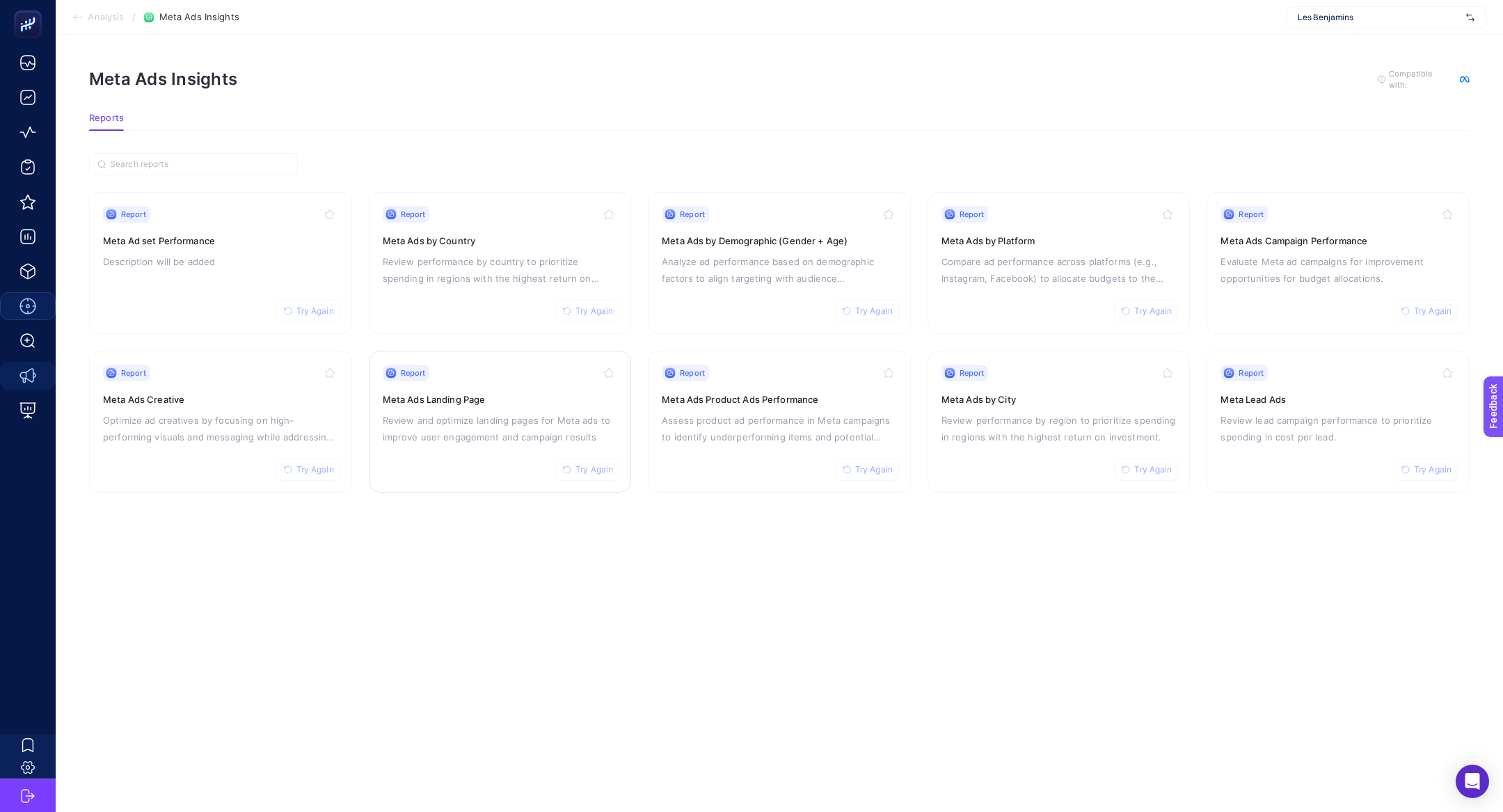
click at [420, 460] on div "Report Try Again Meta Ads Landing Page Review and optimize landing pages for Me…" at bounding box center [500, 421] width 235 height 114
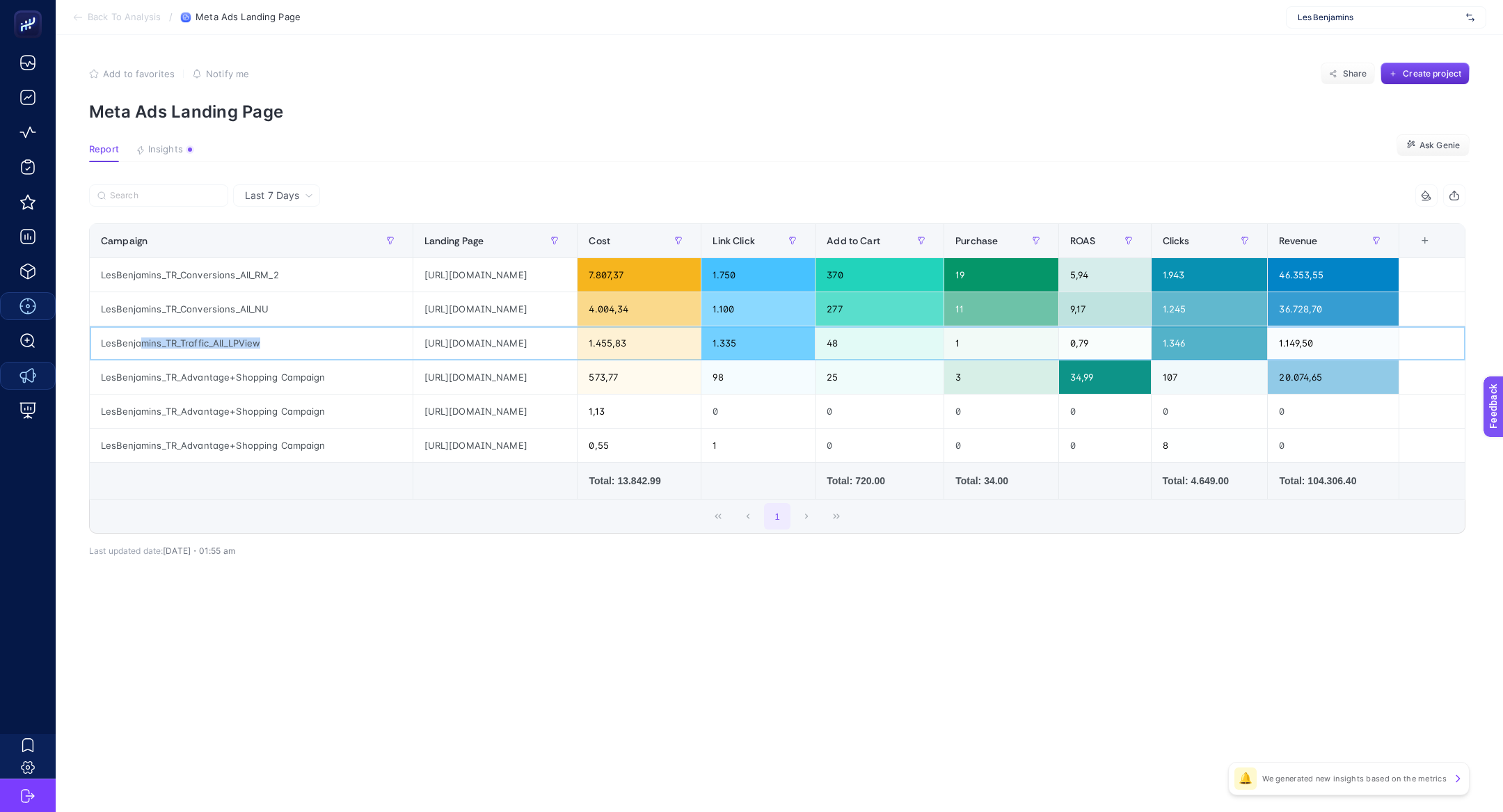
drag, startPoint x: 143, startPoint y: 345, endPoint x: 275, endPoint y: 351, distance: 132.1
click at [276, 352] on div "LesBenjamins_TR_Traffic_All_LPView" at bounding box center [250, 343] width 323 height 34
click at [271, 377] on div "LesBenjamins_TR_Advantage+Shopping Campaign" at bounding box center [250, 377] width 323 height 34
click at [259, 380] on div "LesBenjamins_TR_Advantage+Shopping Campaign" at bounding box center [250, 377] width 323 height 34
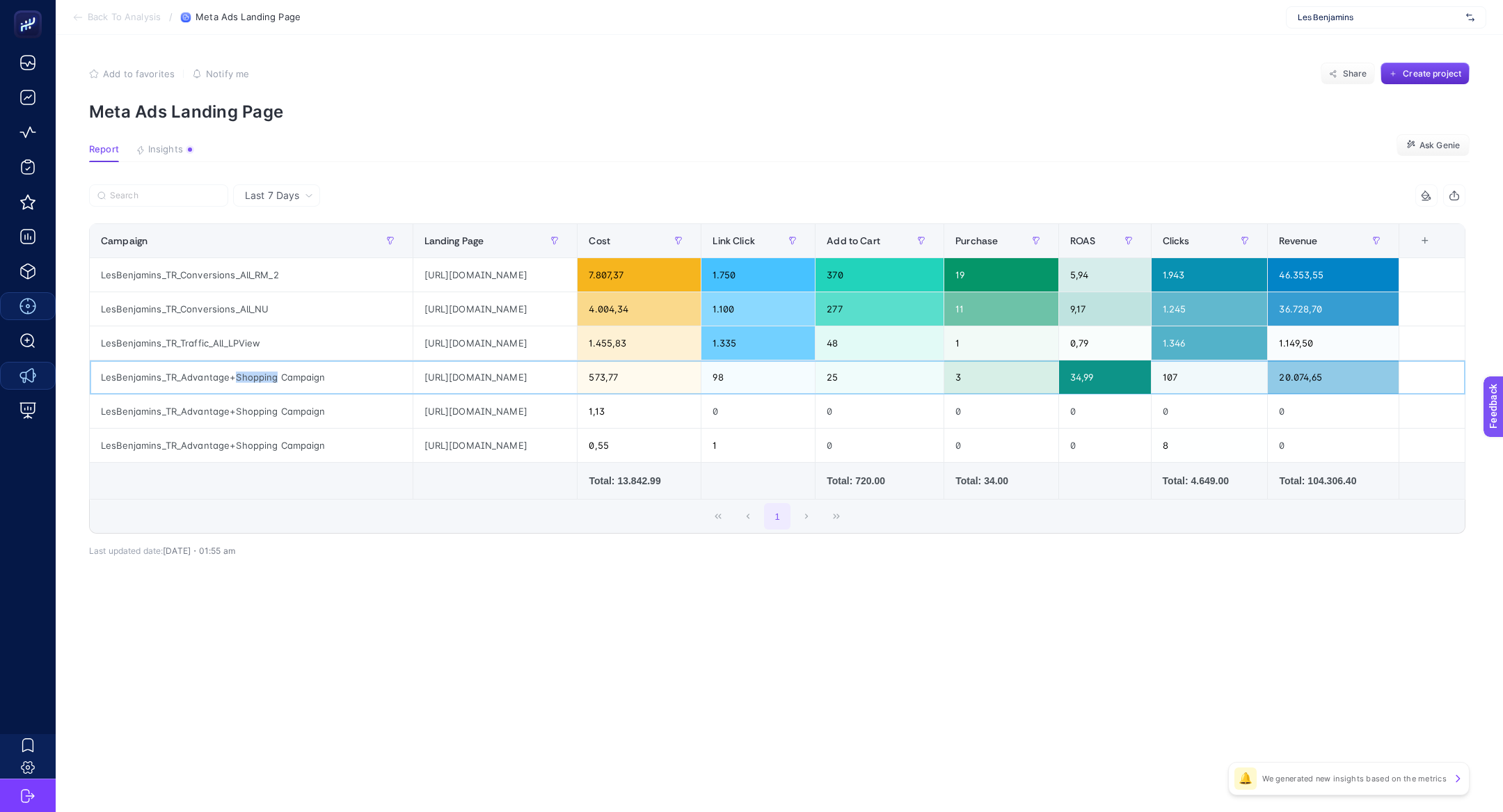
click at [259, 380] on div "LesBenjamins_TR_Advantage+Shopping Campaign" at bounding box center [250, 377] width 323 height 34
click at [231, 373] on div "LesBenjamins_TR_Advantage+Shopping Campaign" at bounding box center [250, 377] width 323 height 34
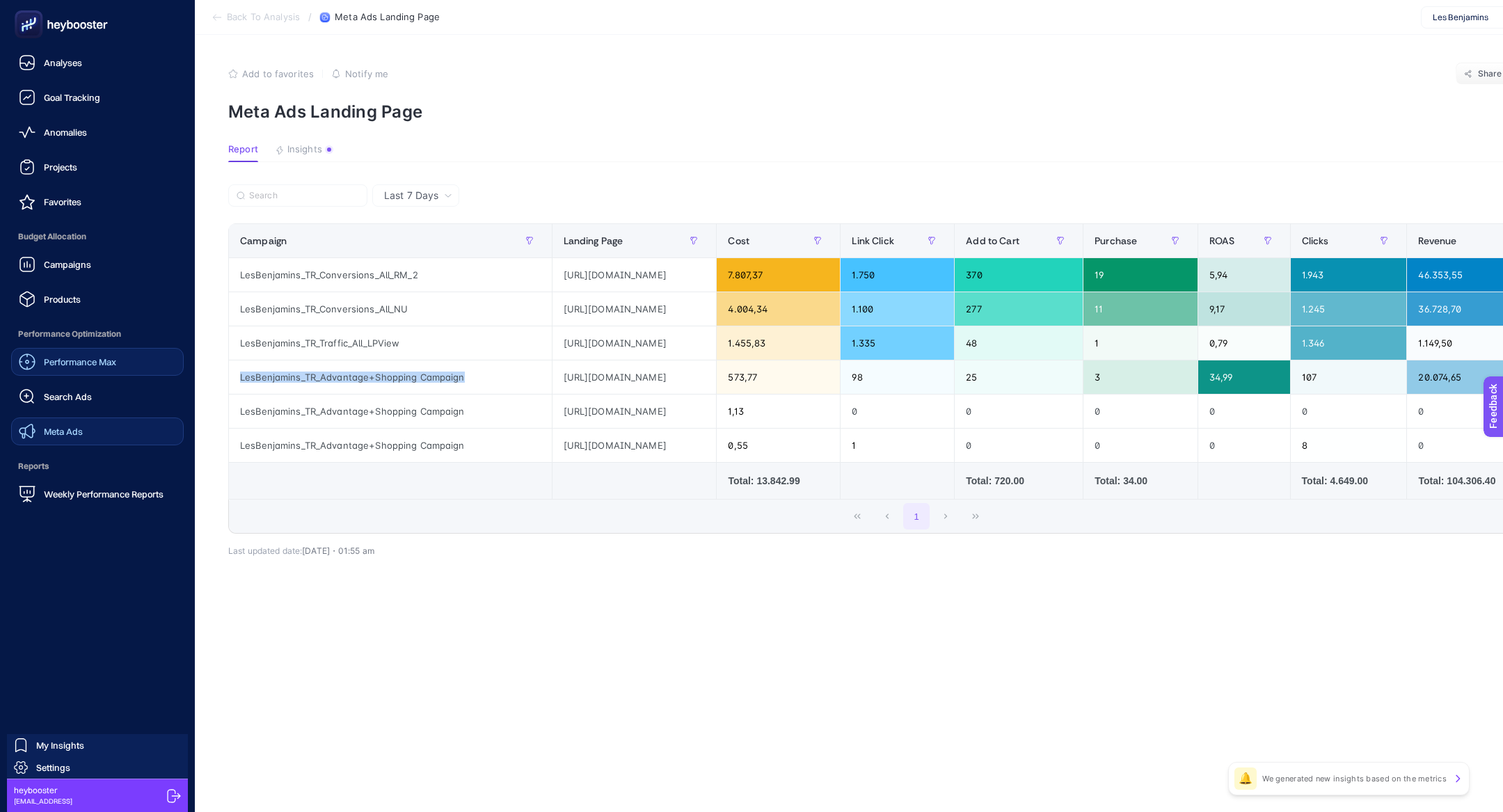
click at [74, 432] on span "Meta Ads" at bounding box center [63, 432] width 39 height 11
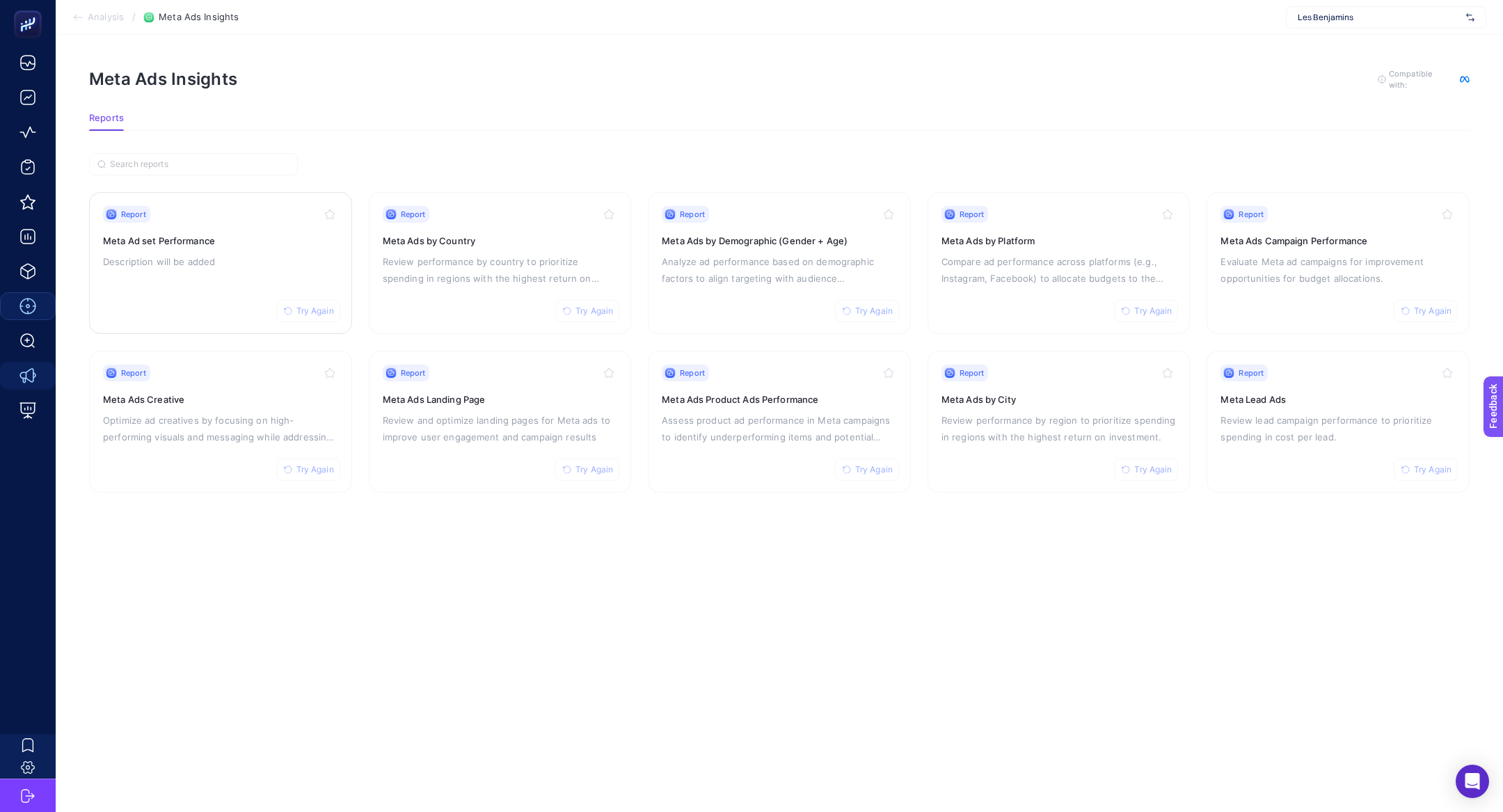
click at [198, 237] on h3 "Meta Ad set Performance" at bounding box center [220, 240] width 235 height 14
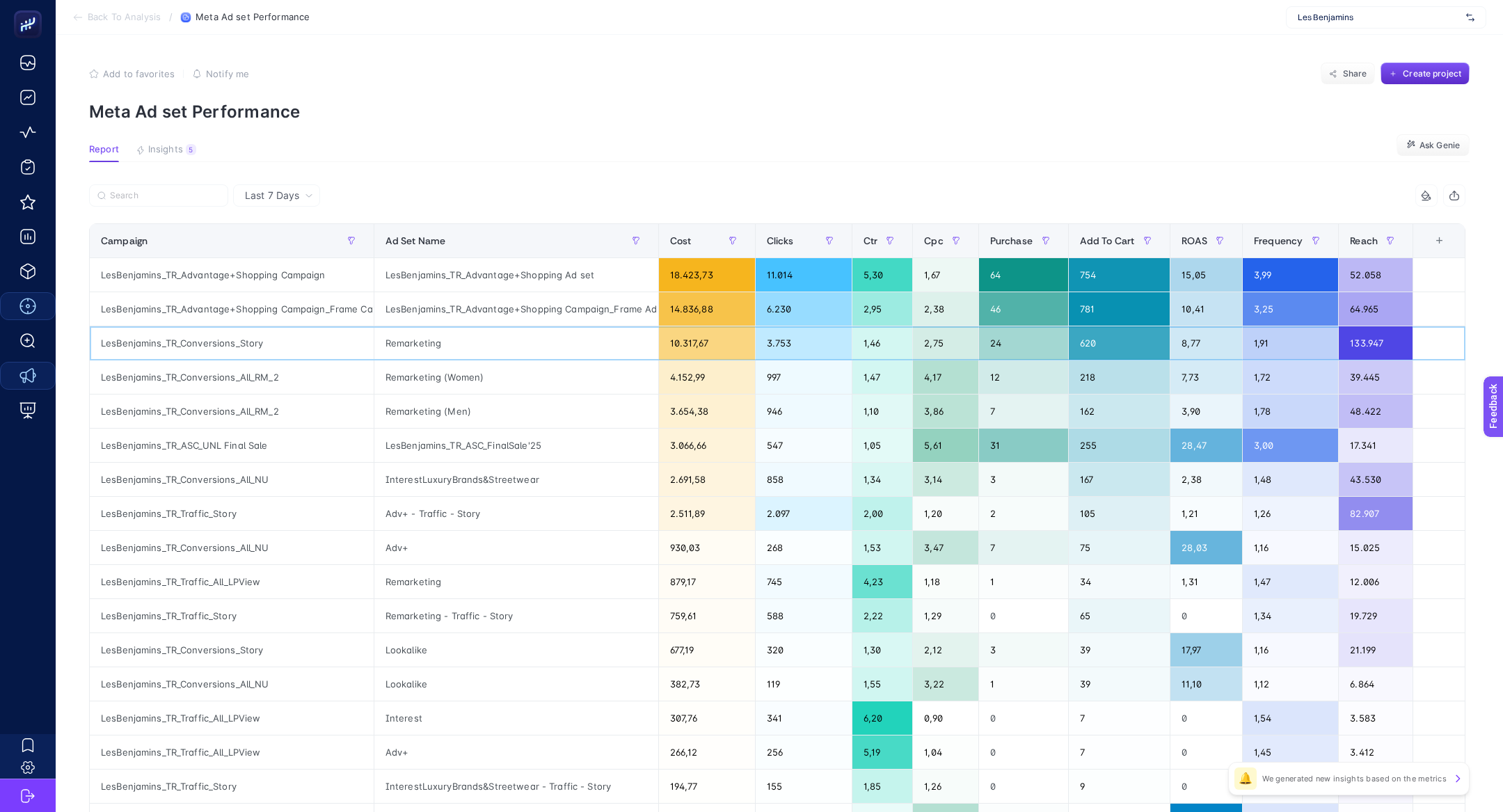
click at [1302, 343] on div "1,91" at bounding box center [1289, 343] width 95 height 34
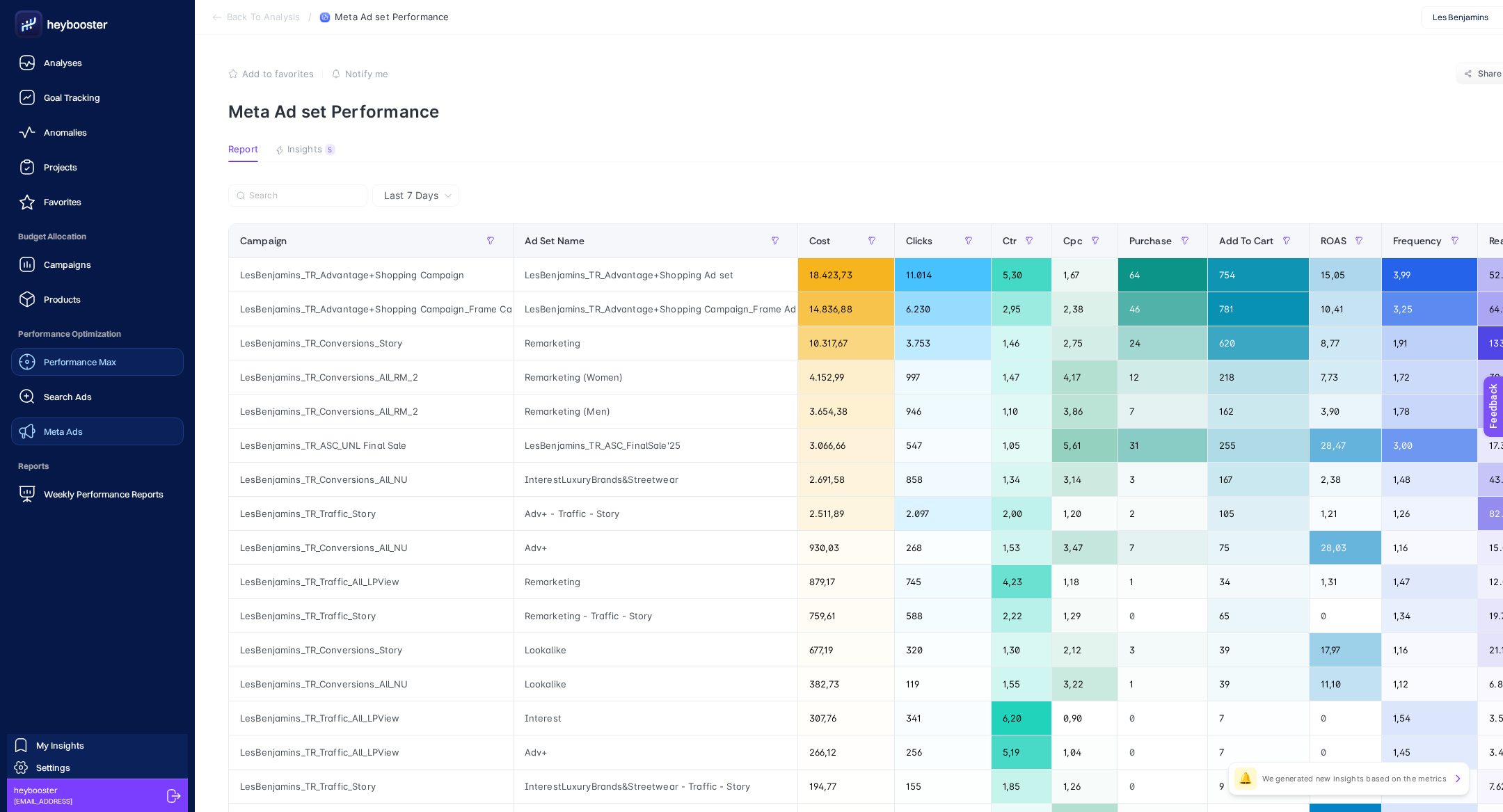
click at [69, 428] on span "Meta Ads" at bounding box center [63, 432] width 39 height 11
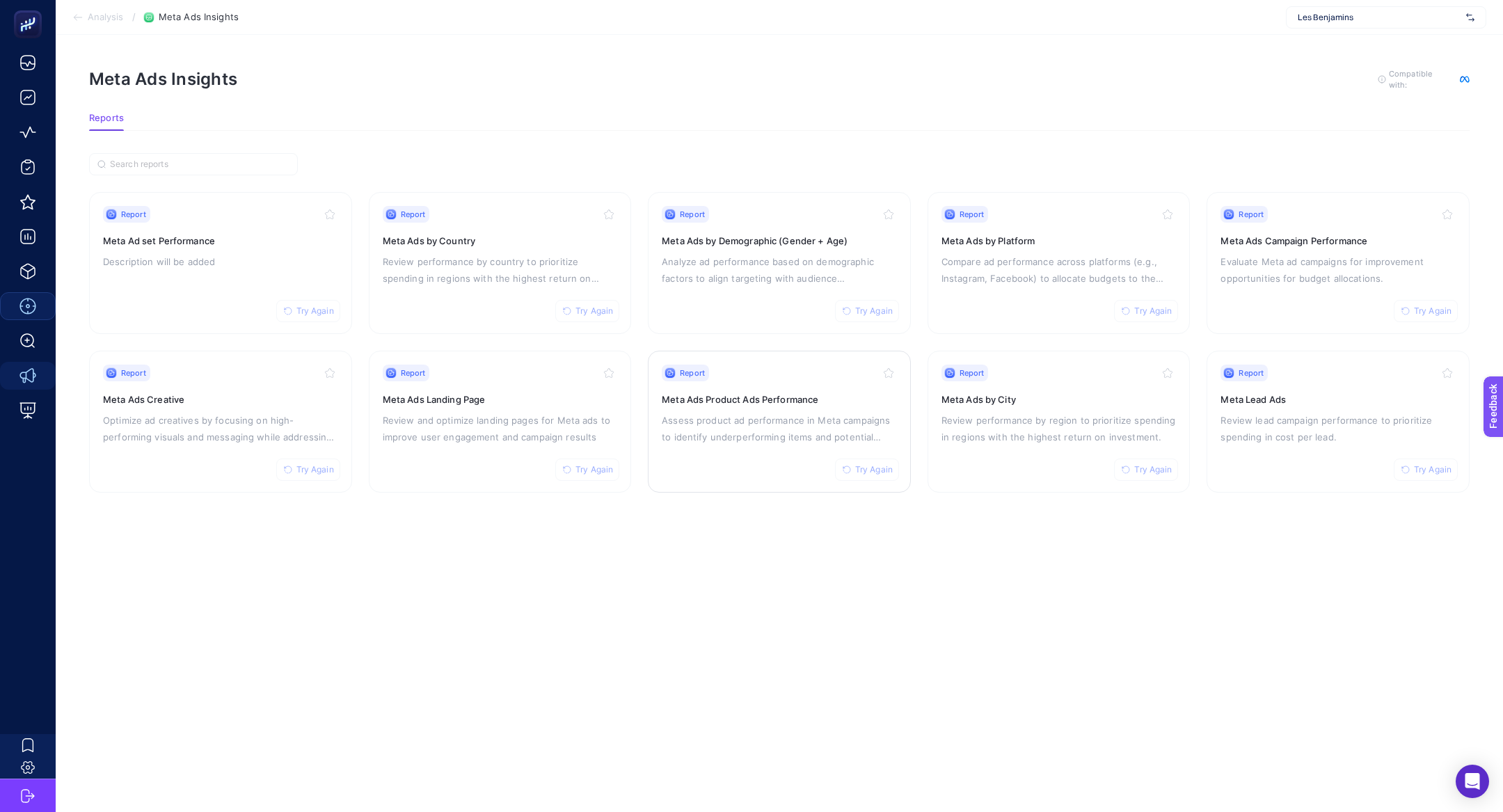
click at [764, 450] on div "Report Try Again Meta Ads Product Ads Performance Assess product ad performance…" at bounding box center [779, 421] width 235 height 114
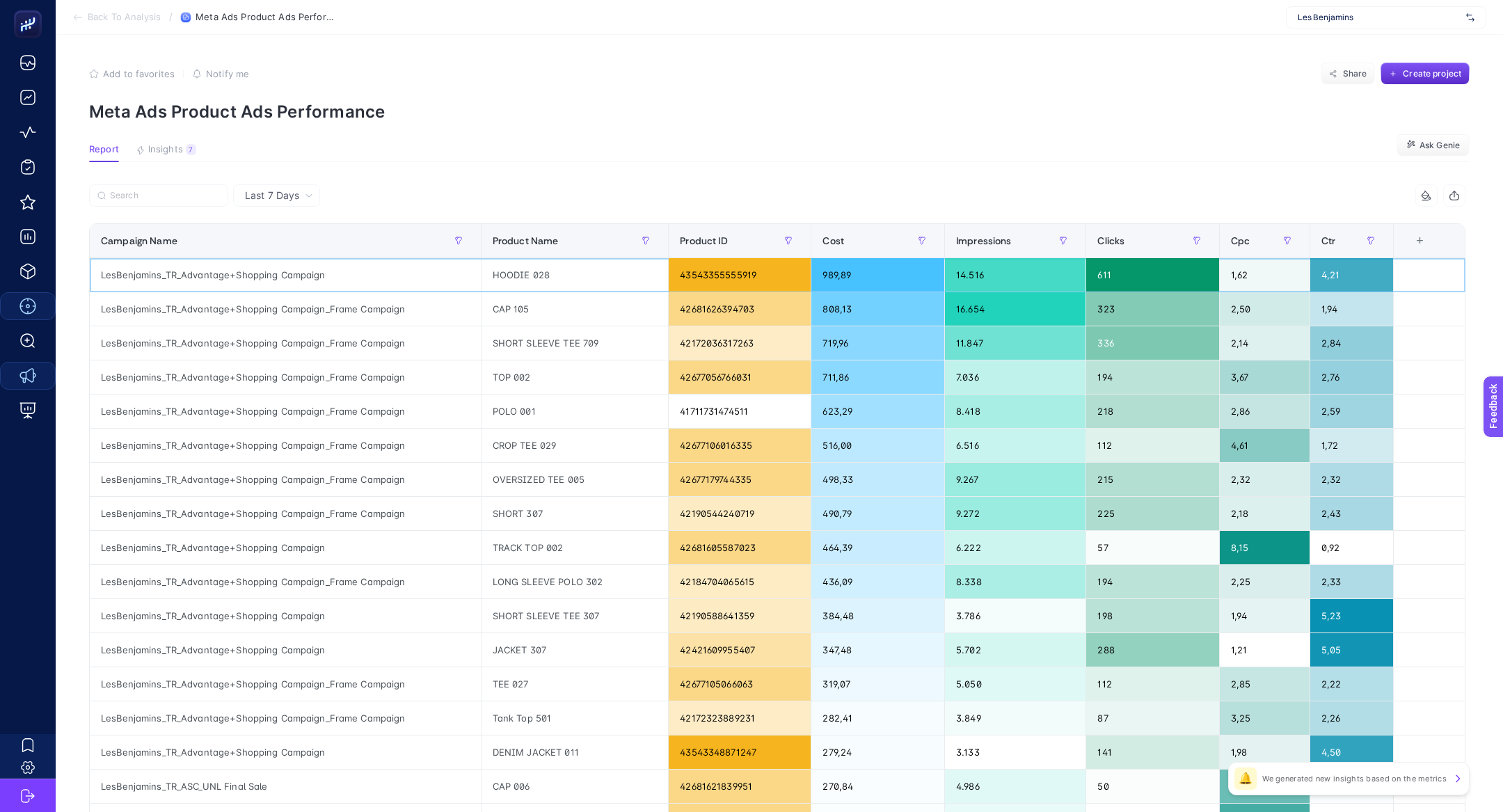
click at [515, 271] on div "HOODIE 028" at bounding box center [574, 275] width 187 height 34
click at [530, 274] on div "HOODIE 028" at bounding box center [574, 275] width 187 height 34
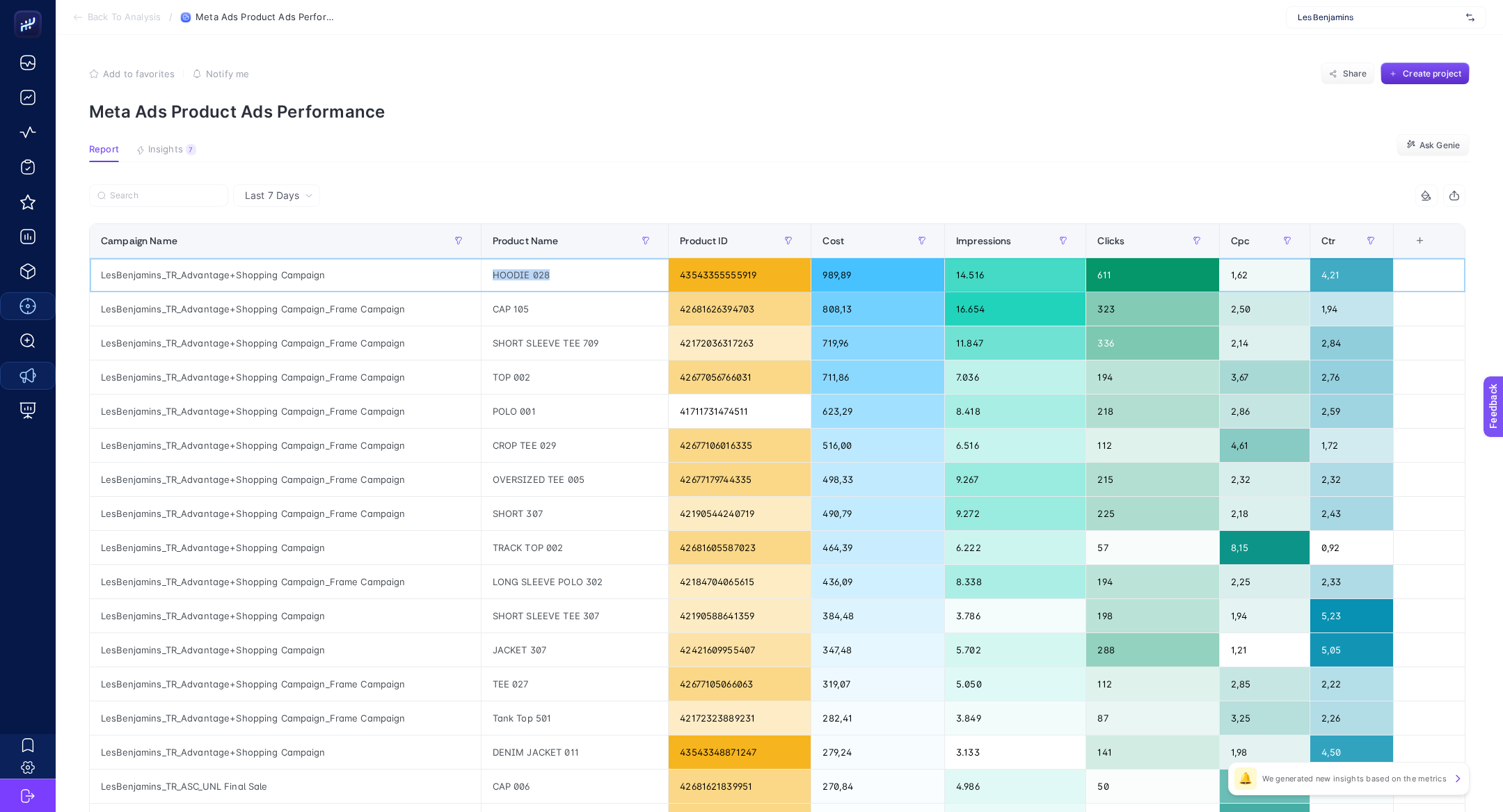
click at [530, 274] on div "HOODIE 028" at bounding box center [574, 275] width 187 height 34
copy tr "HOODIE 028"
click at [124, 200] on input "Search" at bounding box center [165, 195] width 110 height 10
paste input "HOODIE 028"
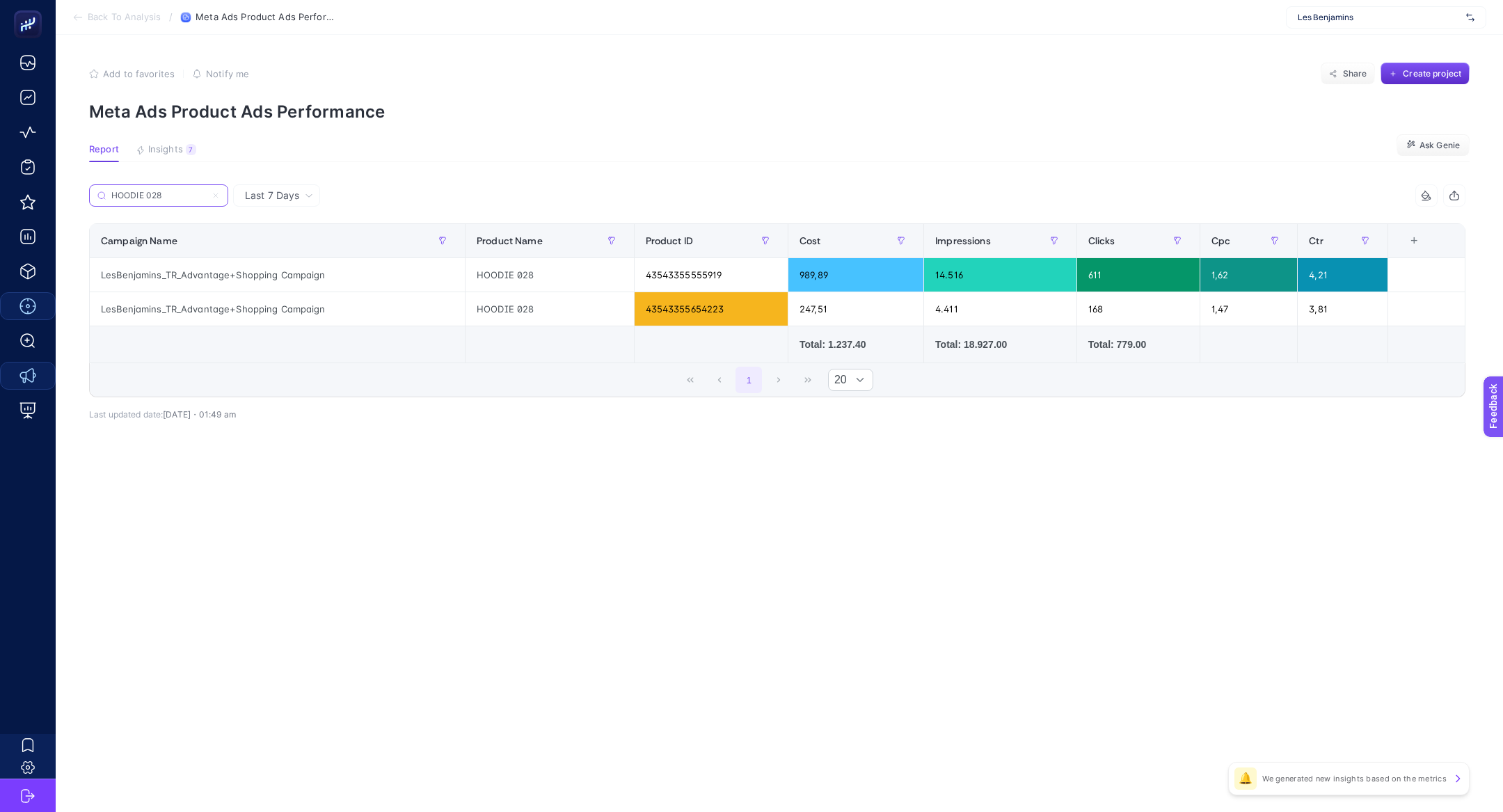
type input "HOODIE 028"
click at [475, 284] on div "HOODIE 028" at bounding box center [549, 275] width 168 height 34
copy tr "HOODIE 028"
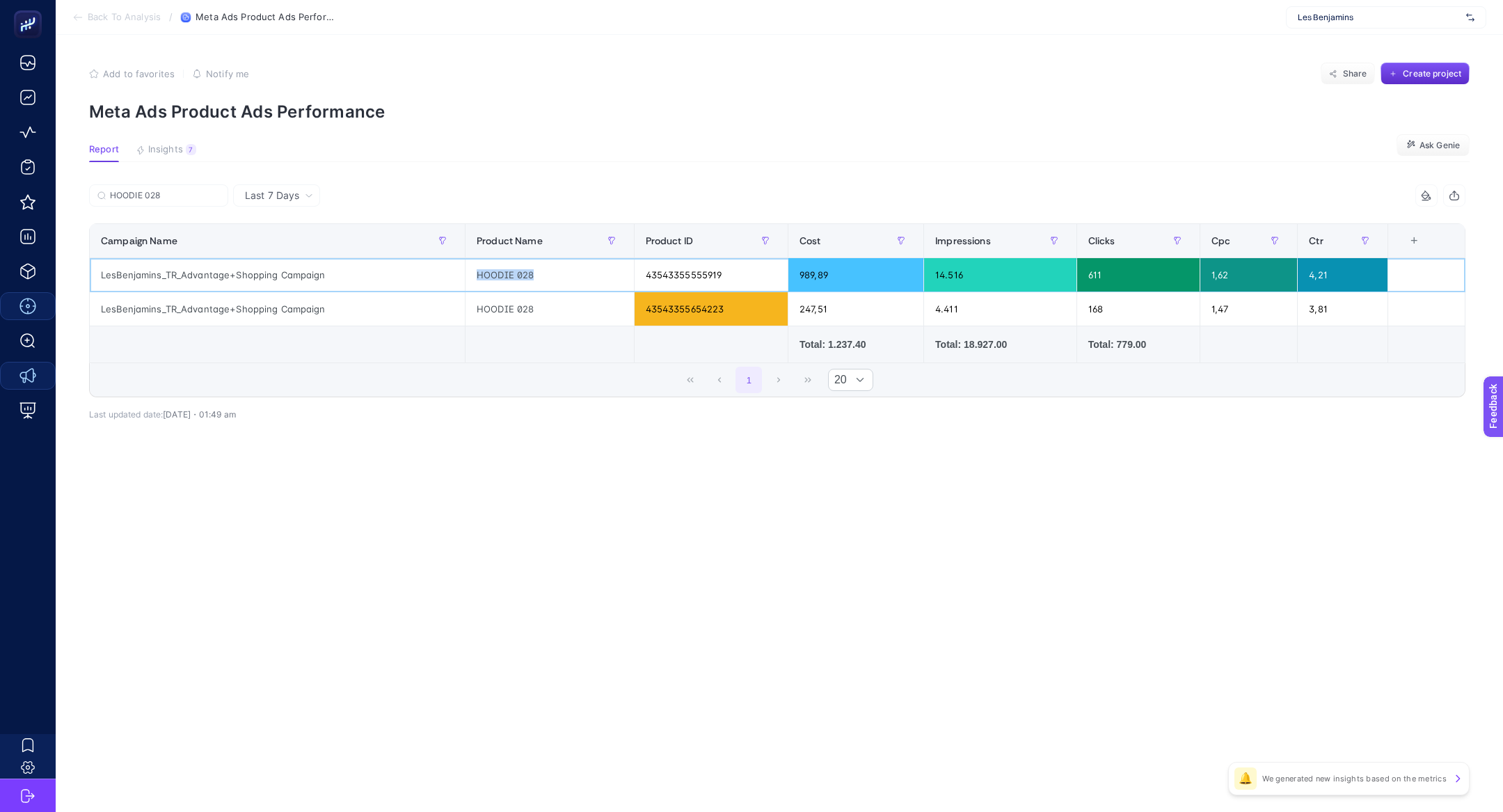
click at [514, 266] on div "HOODIE 028" at bounding box center [549, 275] width 168 height 34
click at [197, 197] on input "HOODIE 028" at bounding box center [165, 195] width 110 height 10
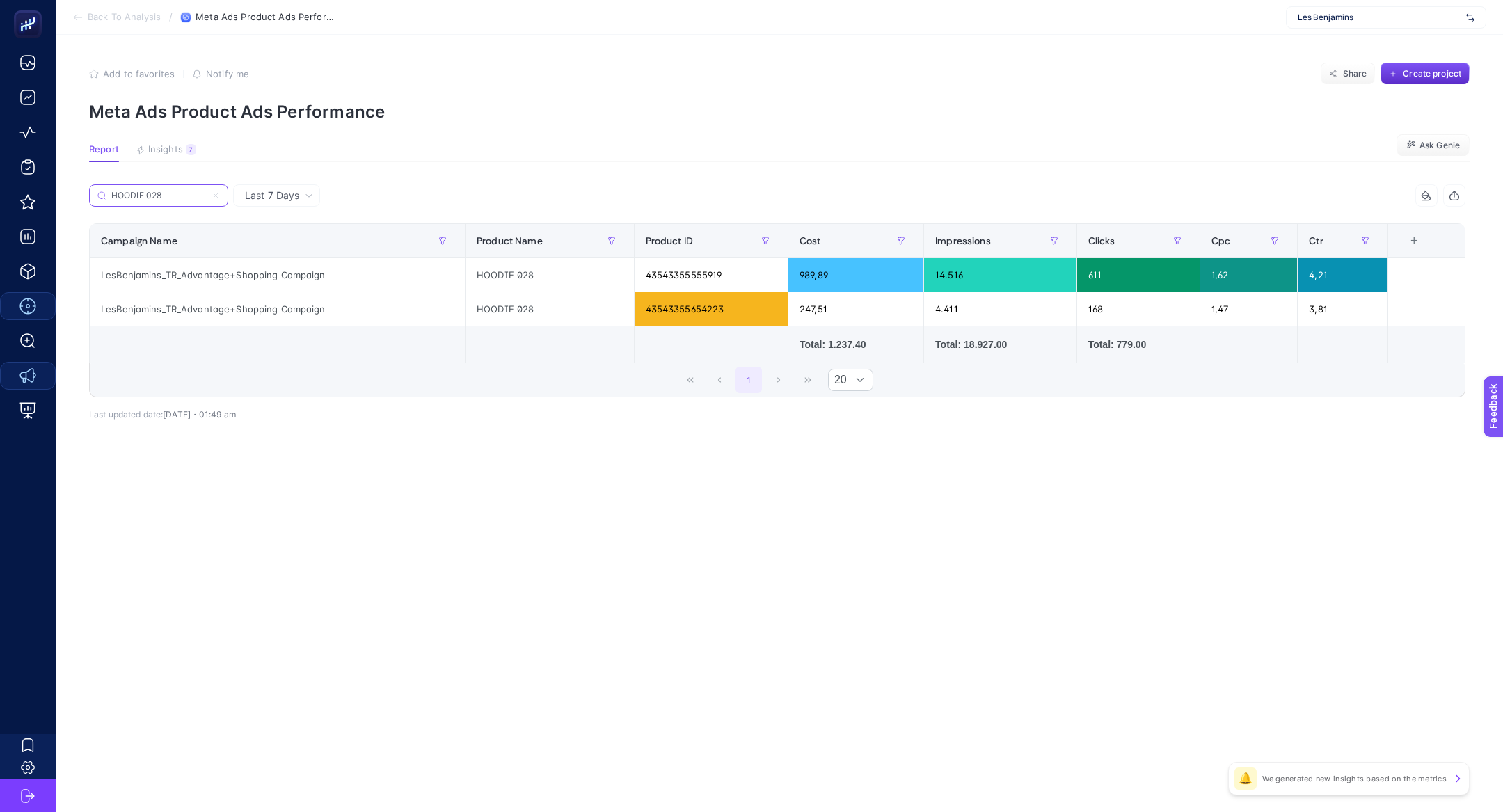
click at [215, 197] on icon at bounding box center [215, 195] width 8 height 8
click at [206, 197] on input "HOODIE 028" at bounding box center [159, 195] width 95 height 10
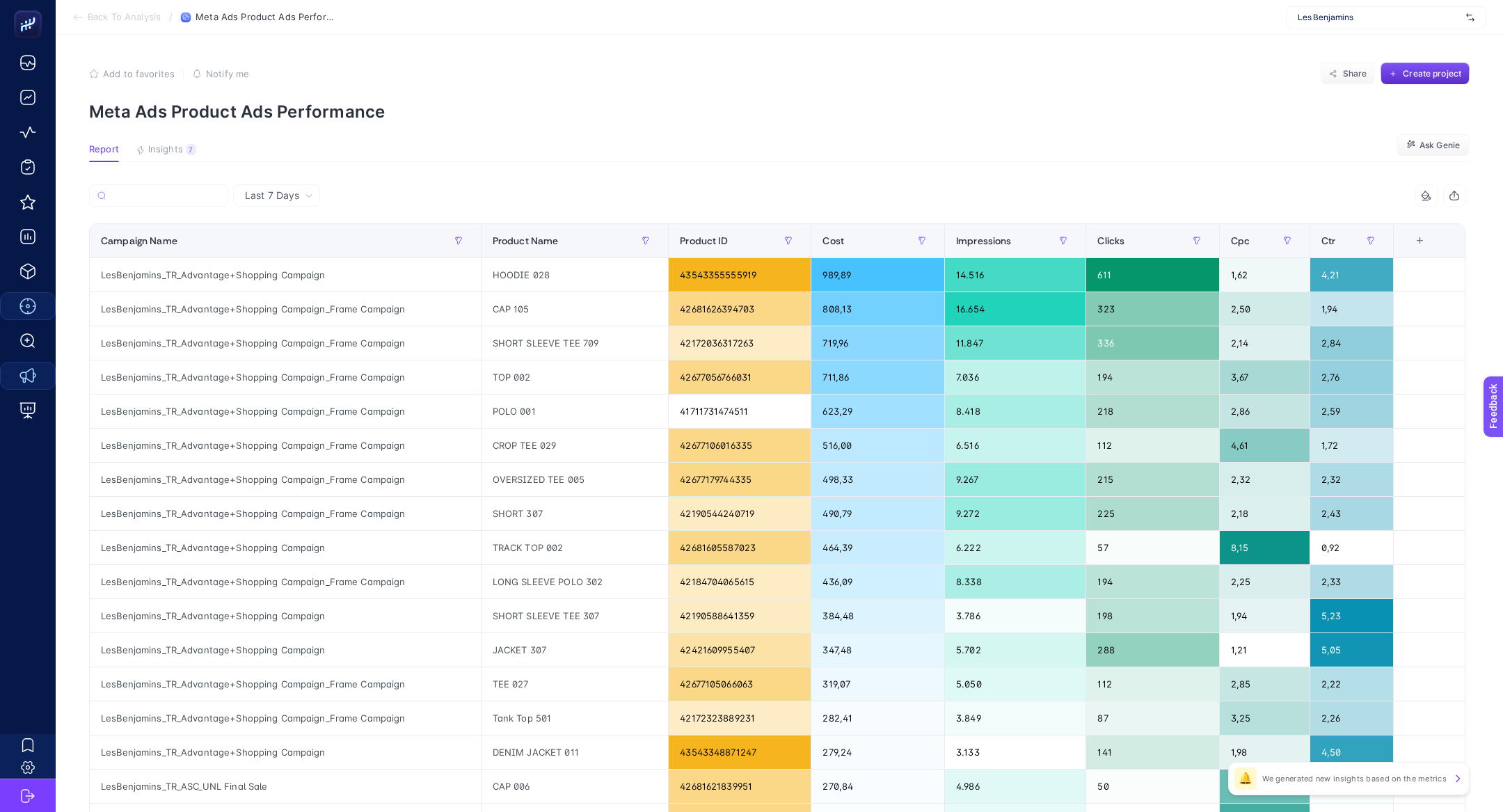
click at [1313, 10] on div "Les Benjamins" at bounding box center [1386, 18] width 200 height 22
type input "hatem"
click at [1336, 49] on span "[URL][DOMAIN_NAME]" at bounding box center [1339, 46] width 85 height 11
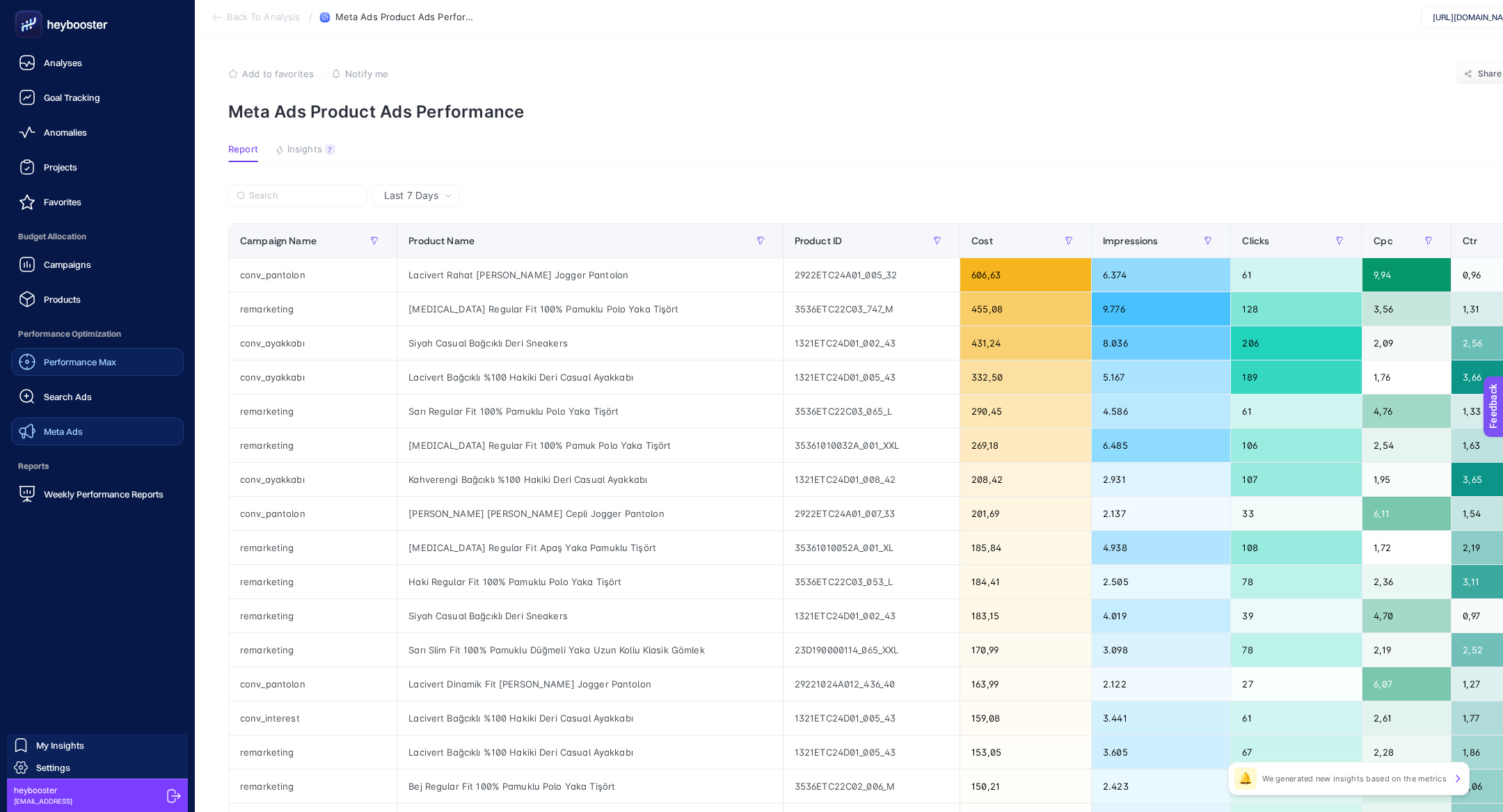
click at [87, 262] on span "Campaigns" at bounding box center [67, 264] width 47 height 11
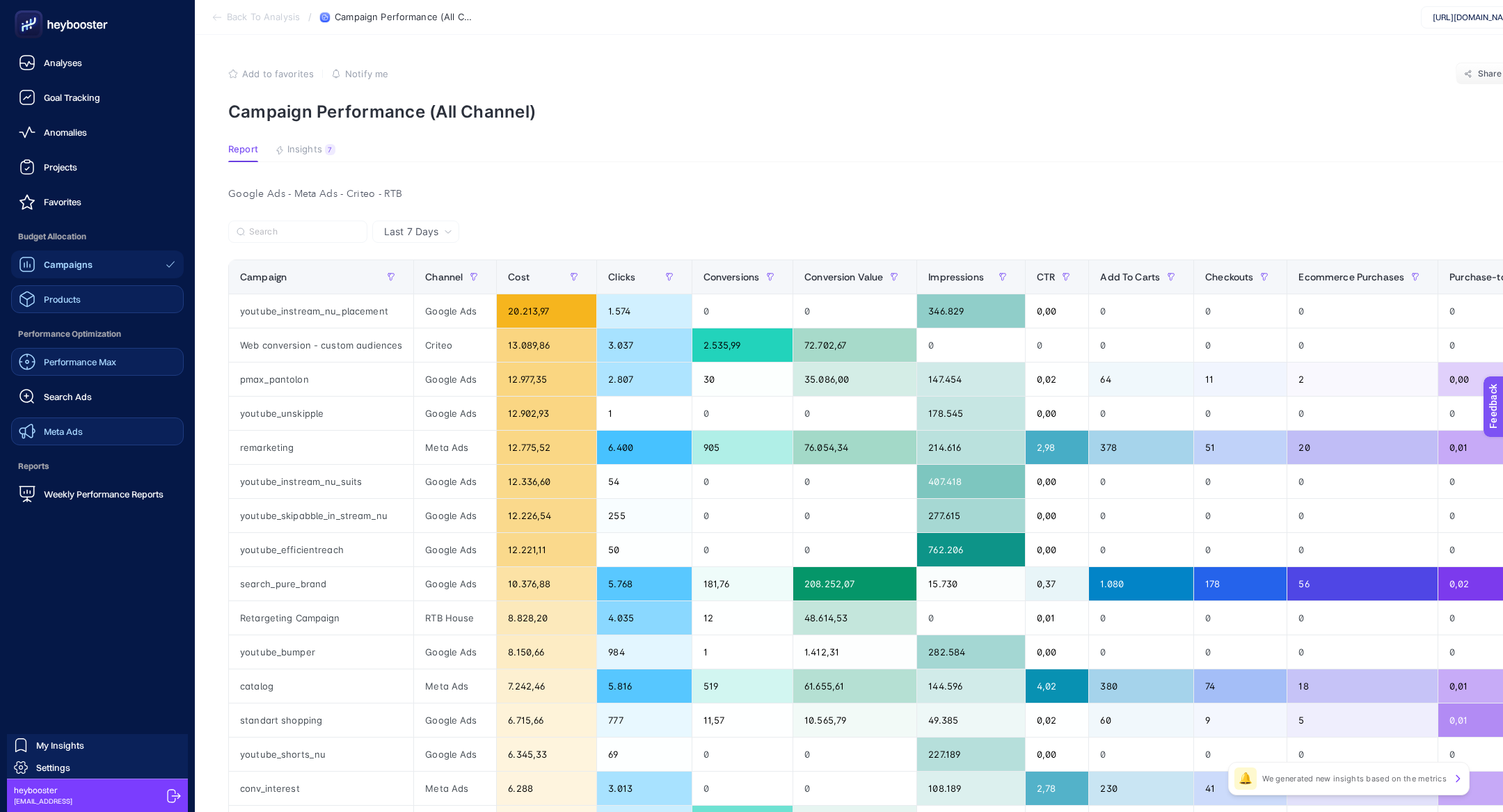
click at [55, 292] on div "Products" at bounding box center [50, 299] width 62 height 17
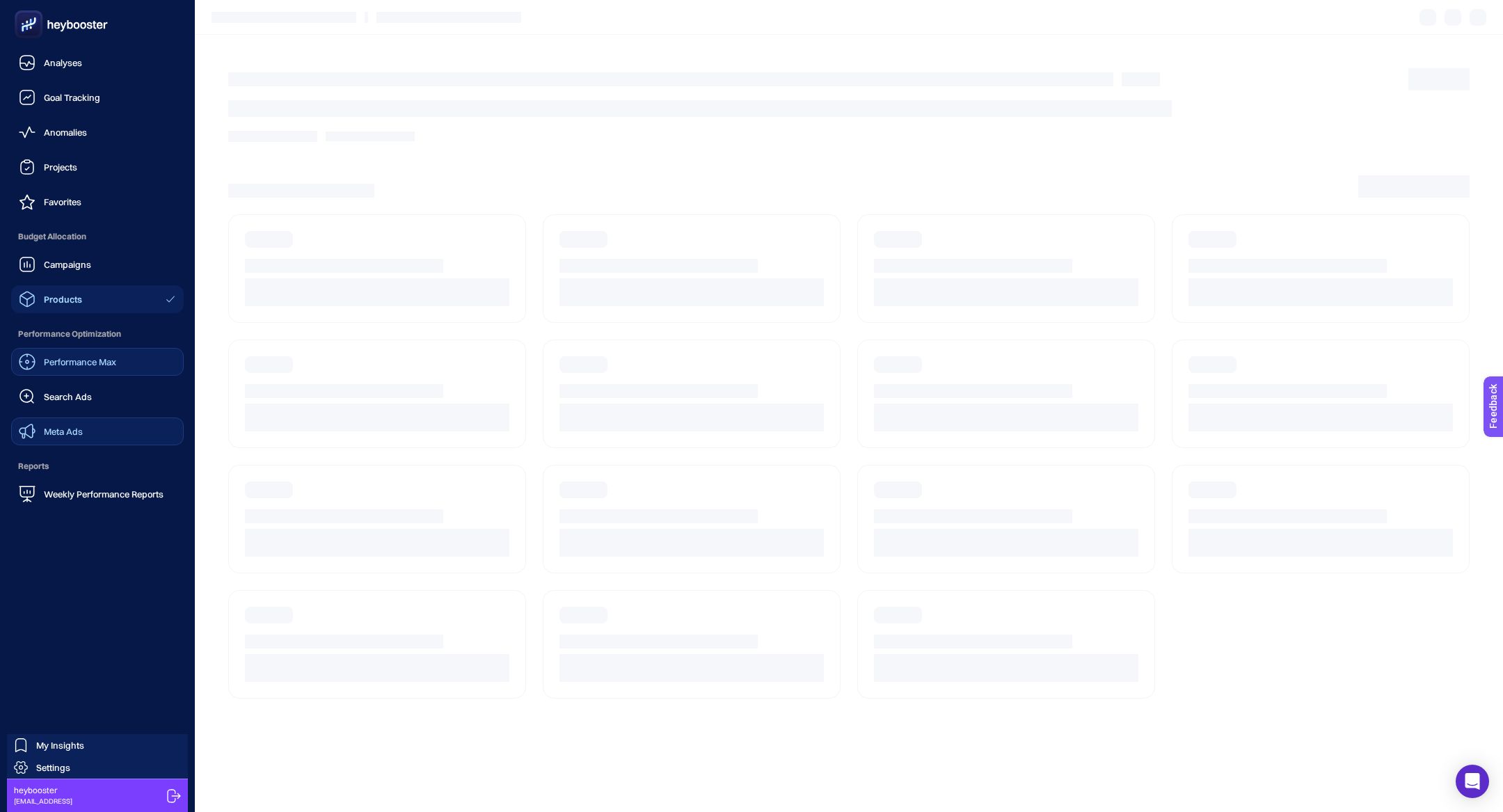
click at [76, 246] on span "Budget Allocation" at bounding box center [97, 236] width 172 height 28
click at [76, 280] on div "Campaigns Products" at bounding box center [97, 282] width 172 height 62
click at [76, 270] on div "Campaigns" at bounding box center [55, 264] width 73 height 17
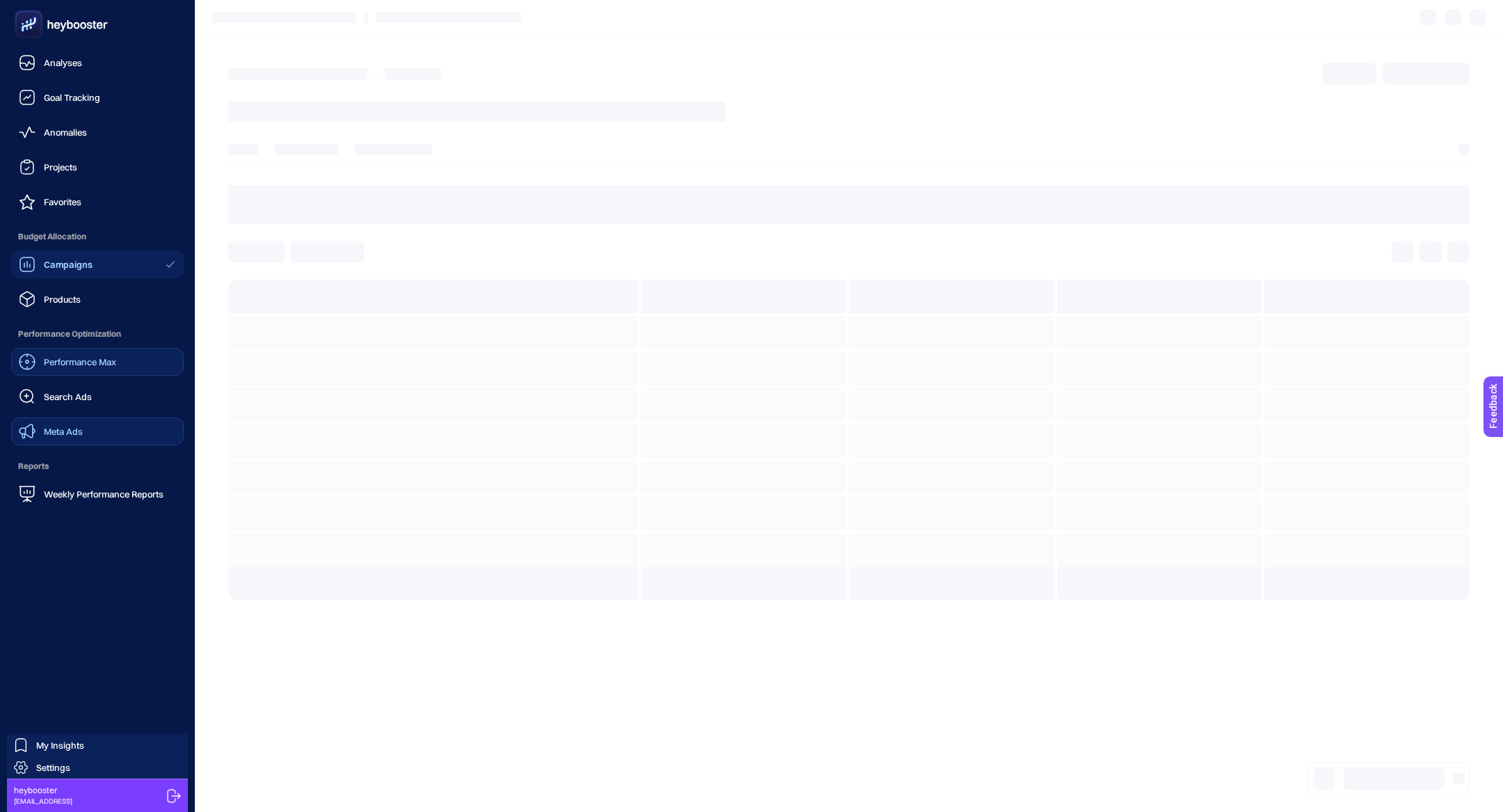
click at [76, 270] on div "Campaigns" at bounding box center [56, 264] width 73 height 17
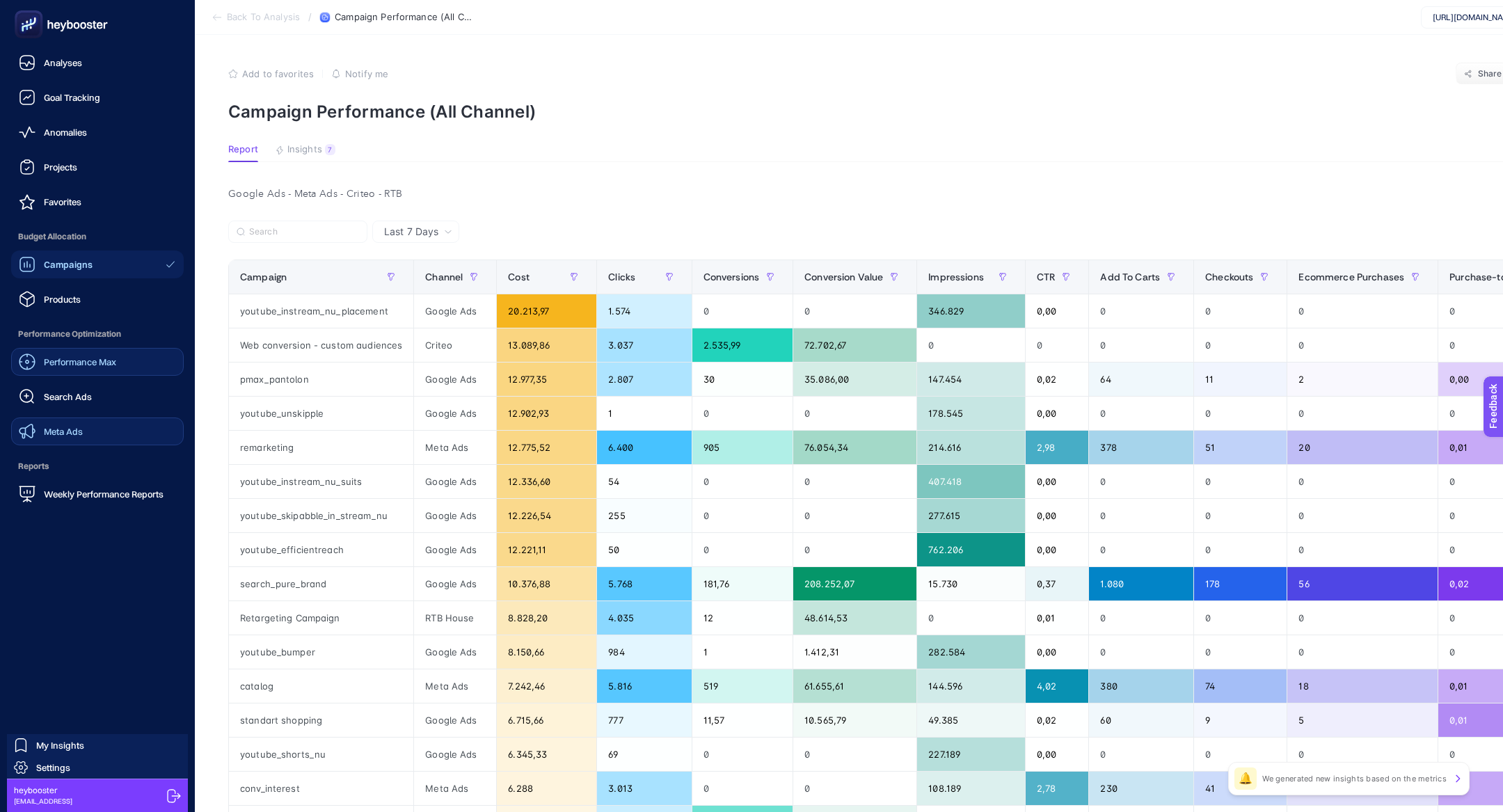
click at [61, 271] on div "Campaigns" at bounding box center [56, 264] width 73 height 17
click at [96, 357] on span "Performance Max" at bounding box center [80, 361] width 73 height 11
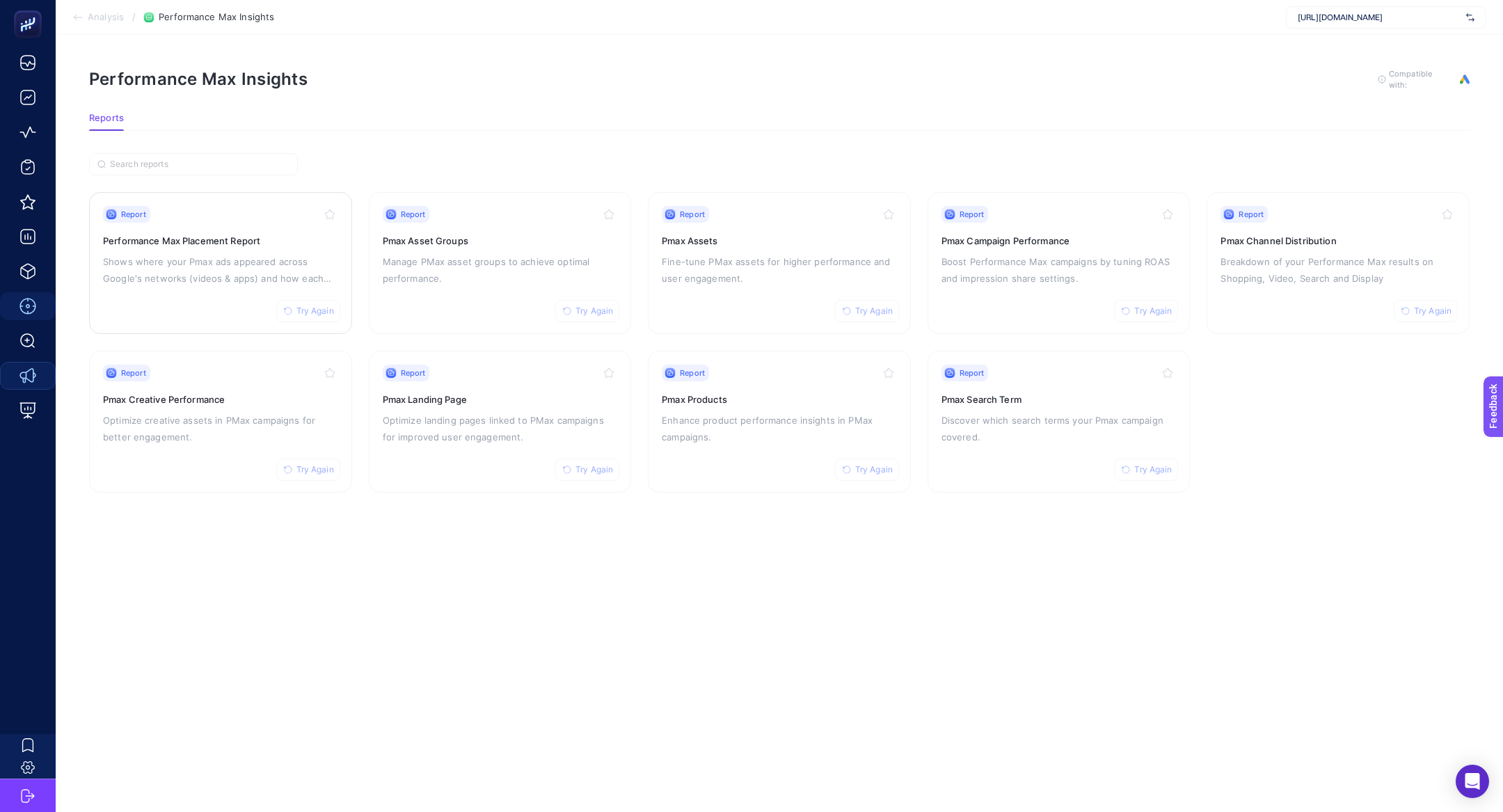
click at [219, 271] on p "Shows where your Pmax ads appeared across Google's networks (videos & apps) and…" at bounding box center [220, 270] width 235 height 34
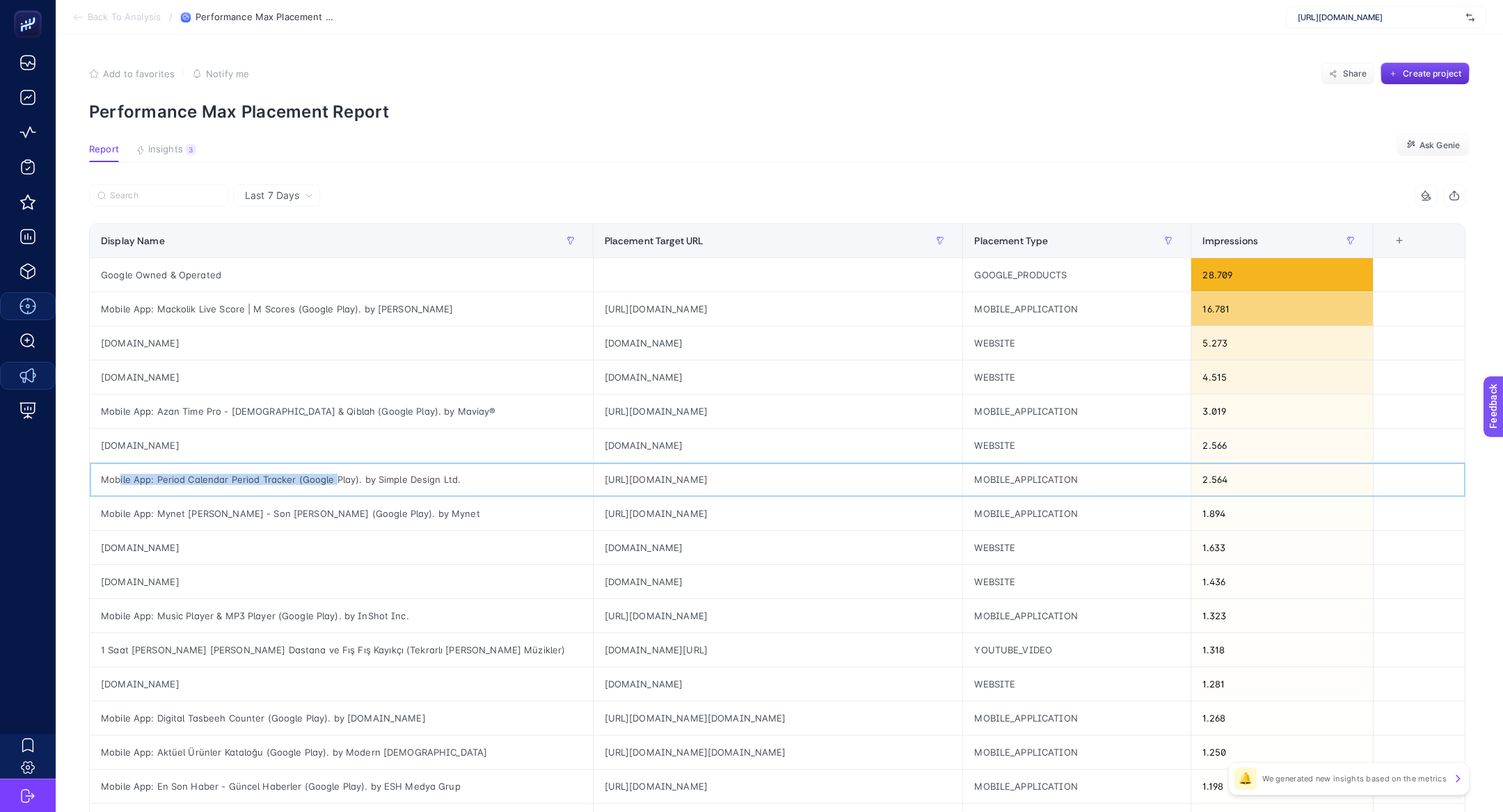
drag, startPoint x: 120, startPoint y: 475, endPoint x: 329, endPoint y: 470, distance: 209.1
click at [329, 470] on div "Mobile App: Period Calendar Period Tracker (Google Play). by Simple Design Ltd." at bounding box center [341, 479] width 503 height 34
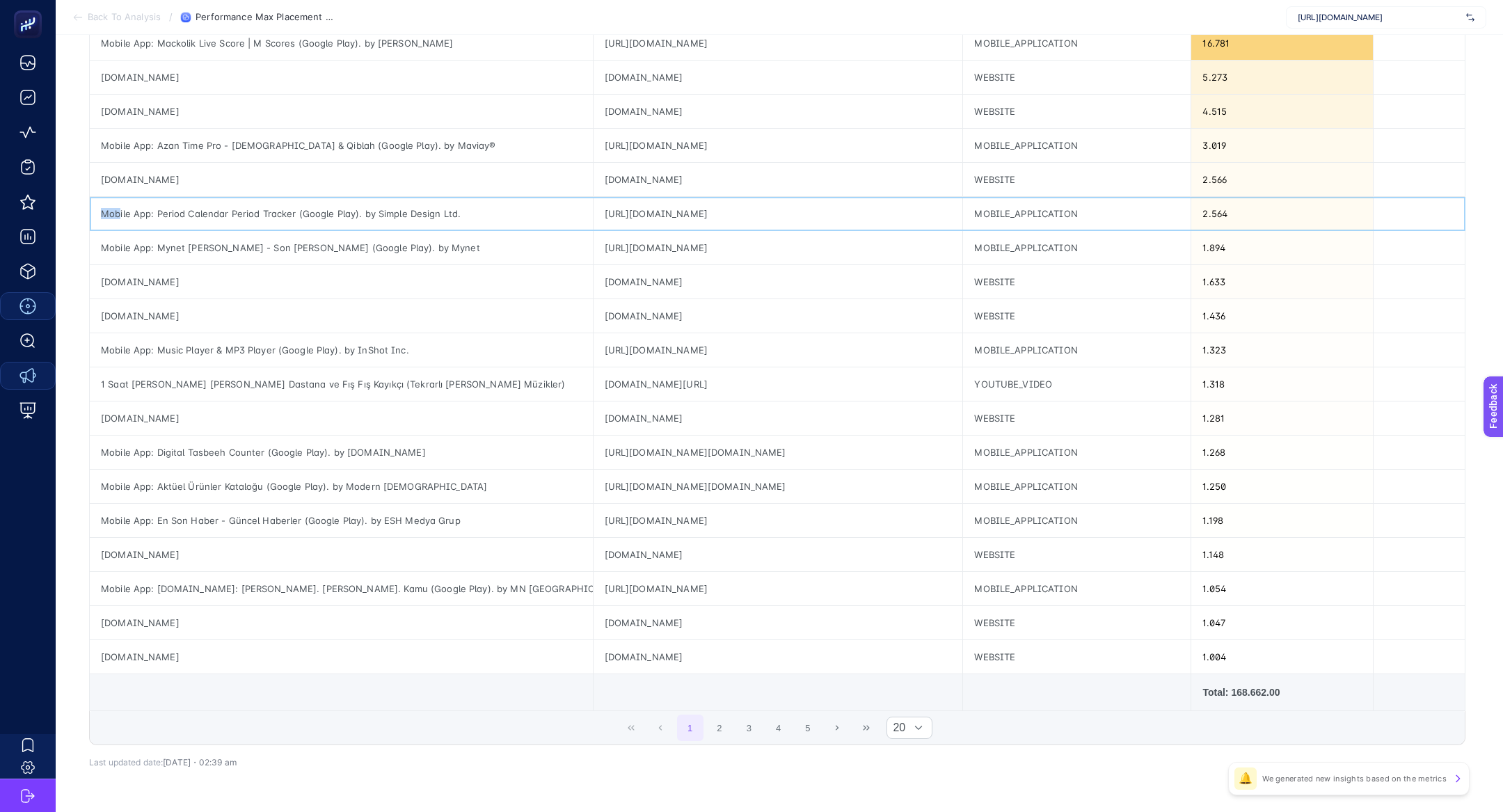
scroll to position [263, 0]
click at [320, 215] on div "Mobile App: Period Calendar Period Tracker (Google Play). by Simple Design Ltd." at bounding box center [341, 216] width 503 height 34
click at [329, 388] on div "1 Saat [PERSON_NAME] [PERSON_NAME] Dastana ve Fış Fış Kayıkçı (Tekrarlı [PERSON…" at bounding box center [341, 387] width 503 height 34
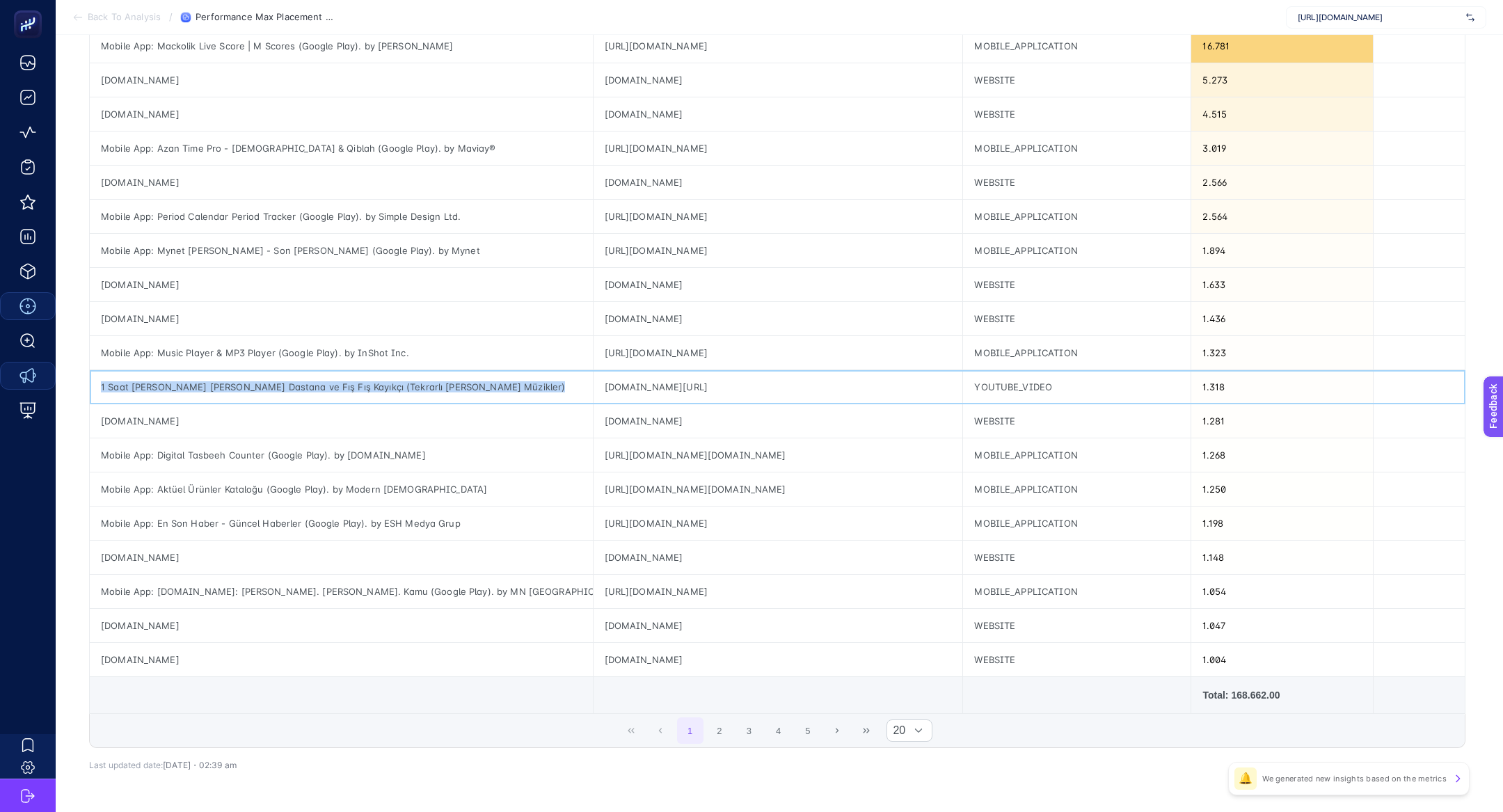
click at [329, 388] on div "1 Saat [PERSON_NAME] [PERSON_NAME] Dastana ve Fış Fış Kayıkçı (Tekrarlı [PERSON…" at bounding box center [341, 387] width 503 height 34
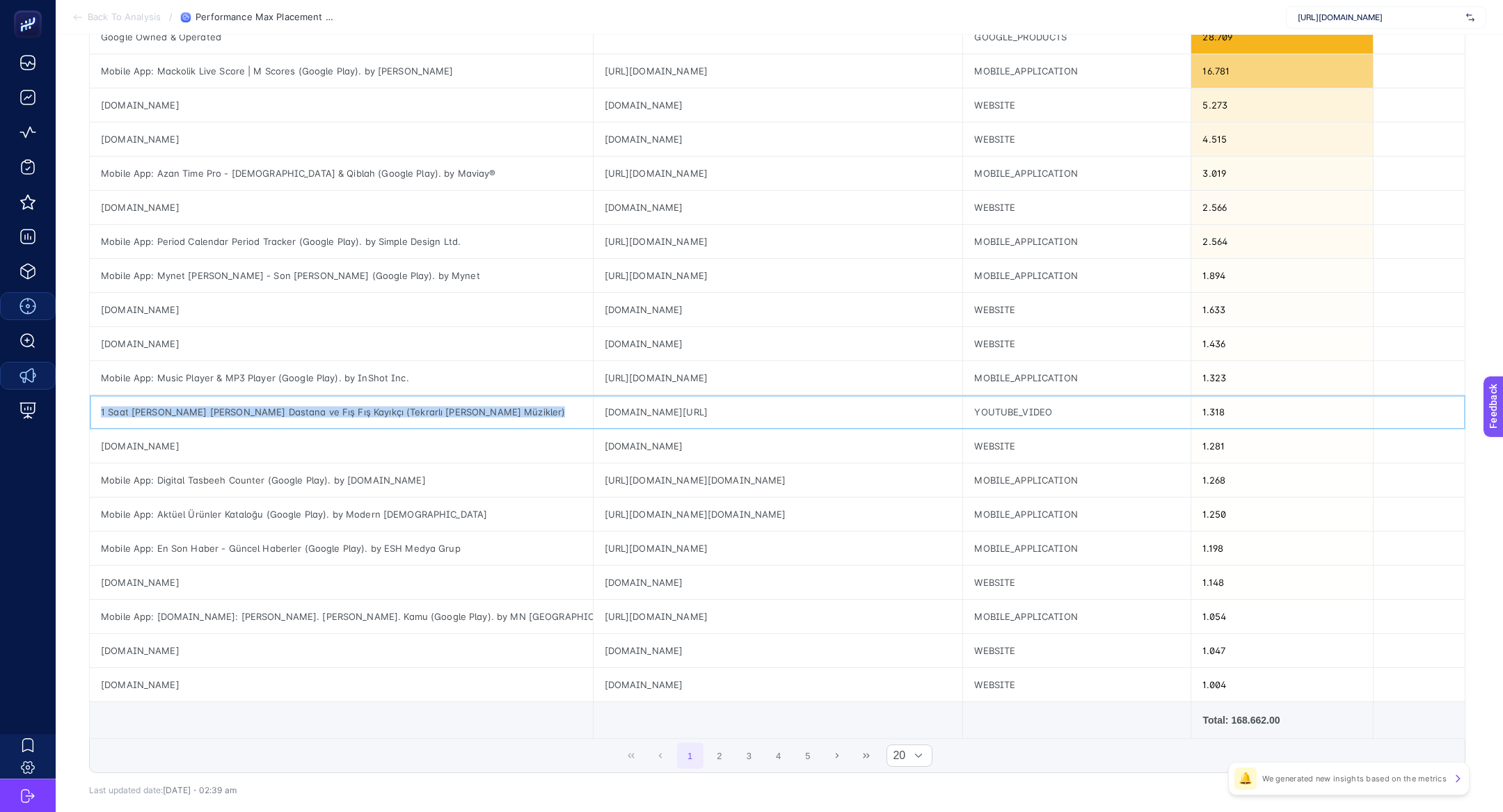
scroll to position [255, 0]
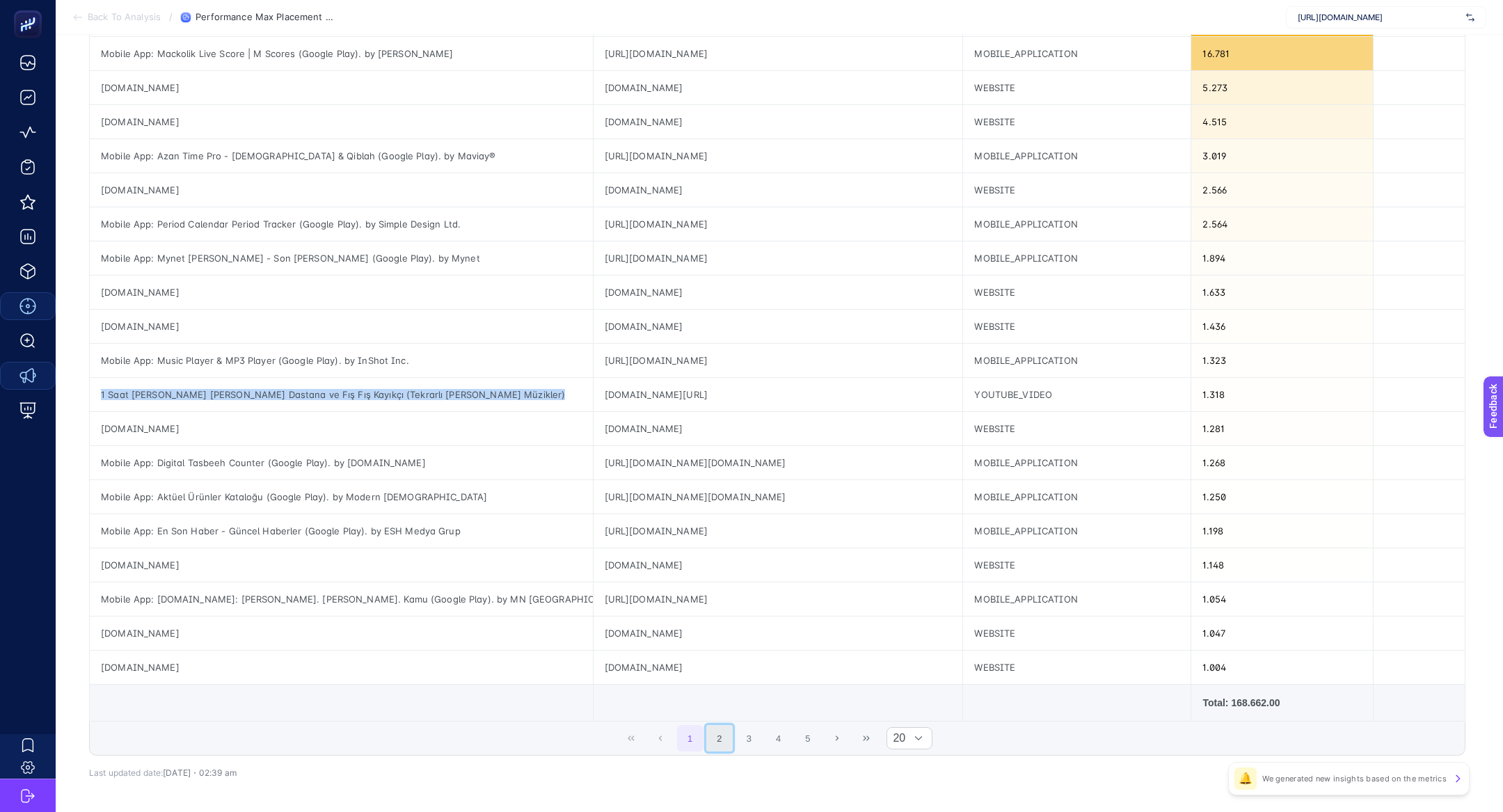
click at [715, 743] on button "2" at bounding box center [719, 738] width 26 height 26
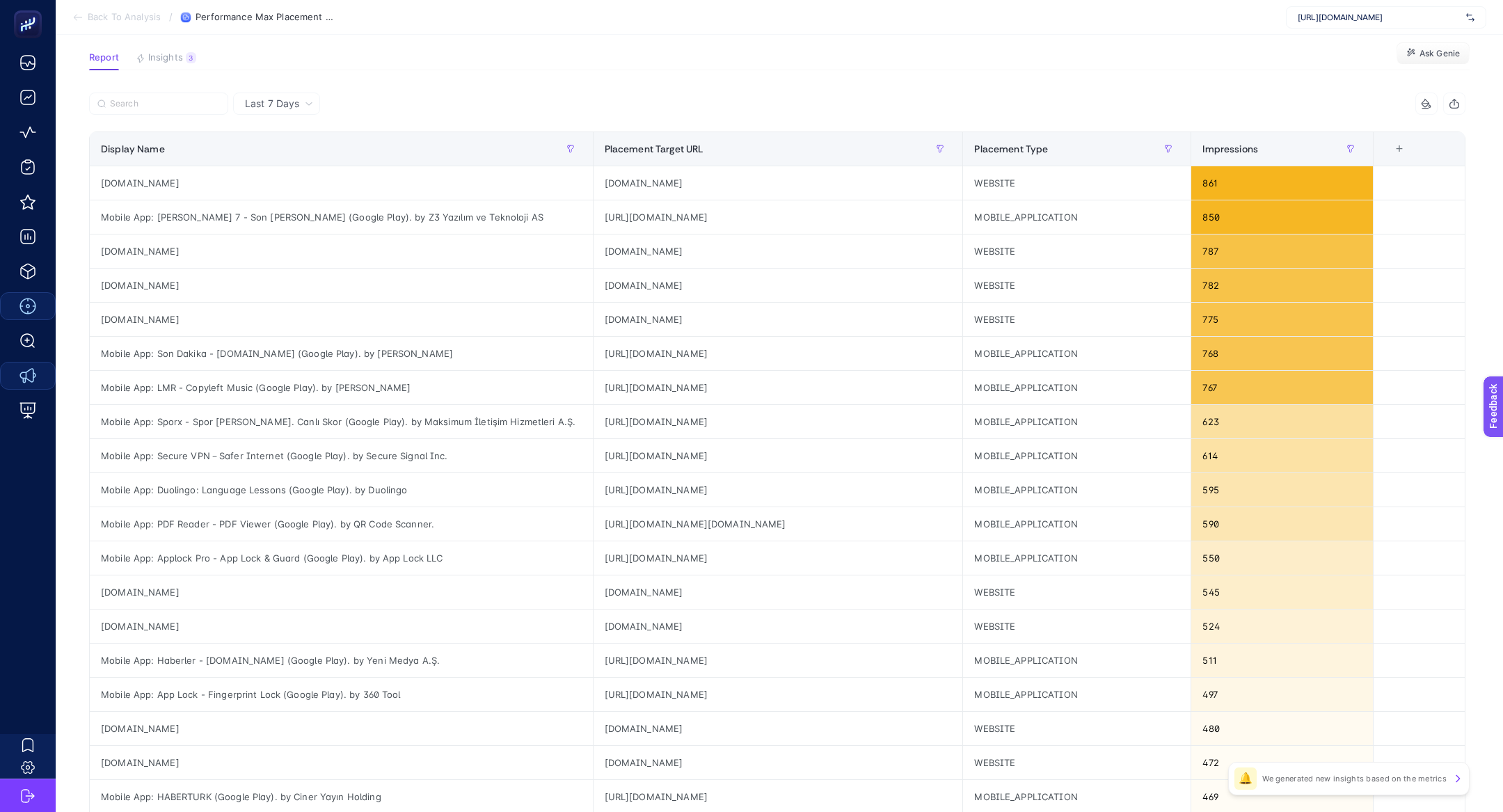
scroll to position [88, 0]
click at [164, 103] on input "Search" at bounding box center [165, 108] width 110 height 10
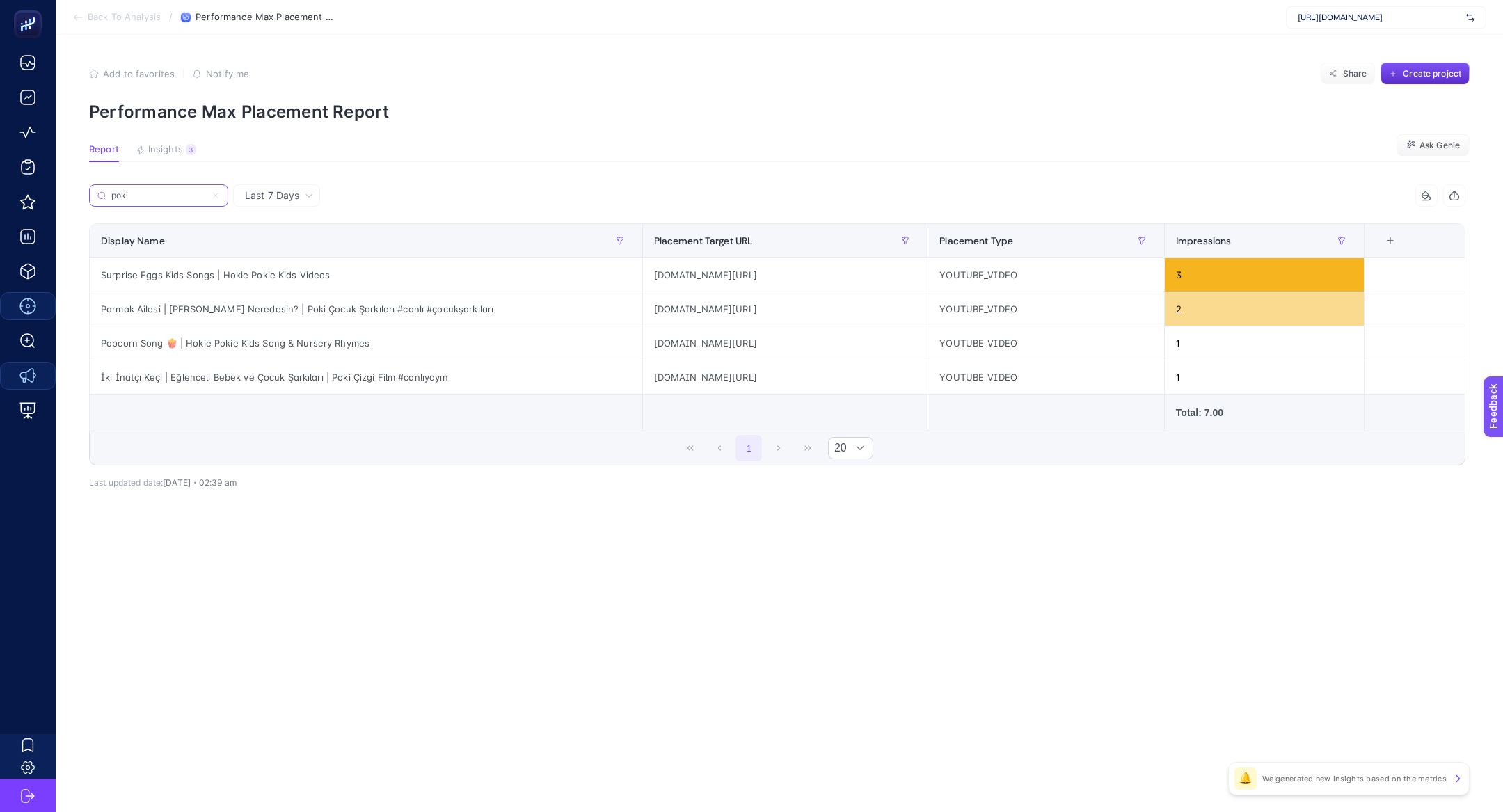
scroll to position [0, 0]
type input "poki"
click at [220, 195] on label "poki" at bounding box center [159, 195] width 139 height 22
click at [206, 195] on input "poki" at bounding box center [159, 195] width 95 height 10
click at [218, 195] on icon at bounding box center [215, 195] width 8 height 8
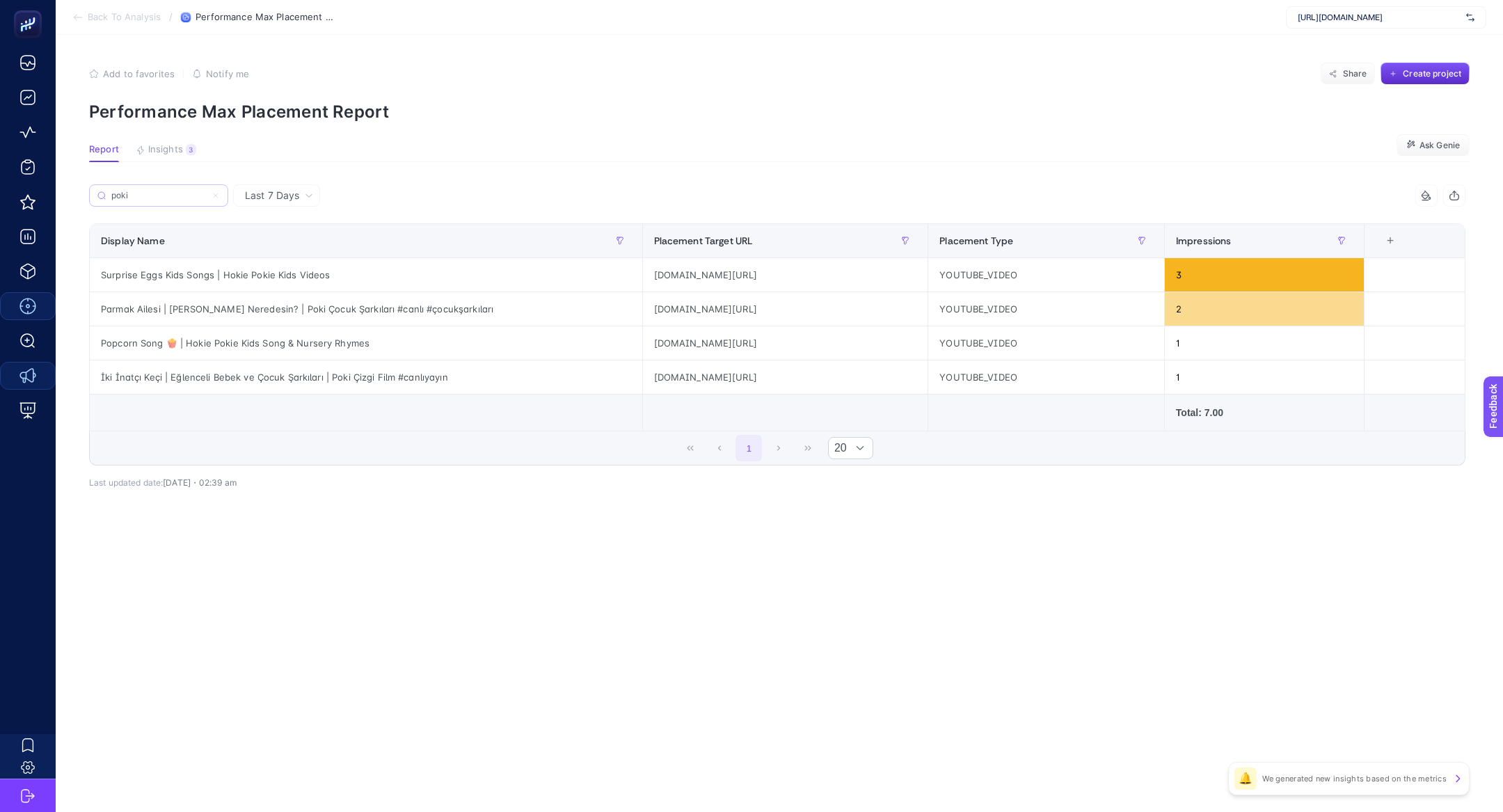
click at [206, 195] on input "poki" at bounding box center [159, 195] width 95 height 10
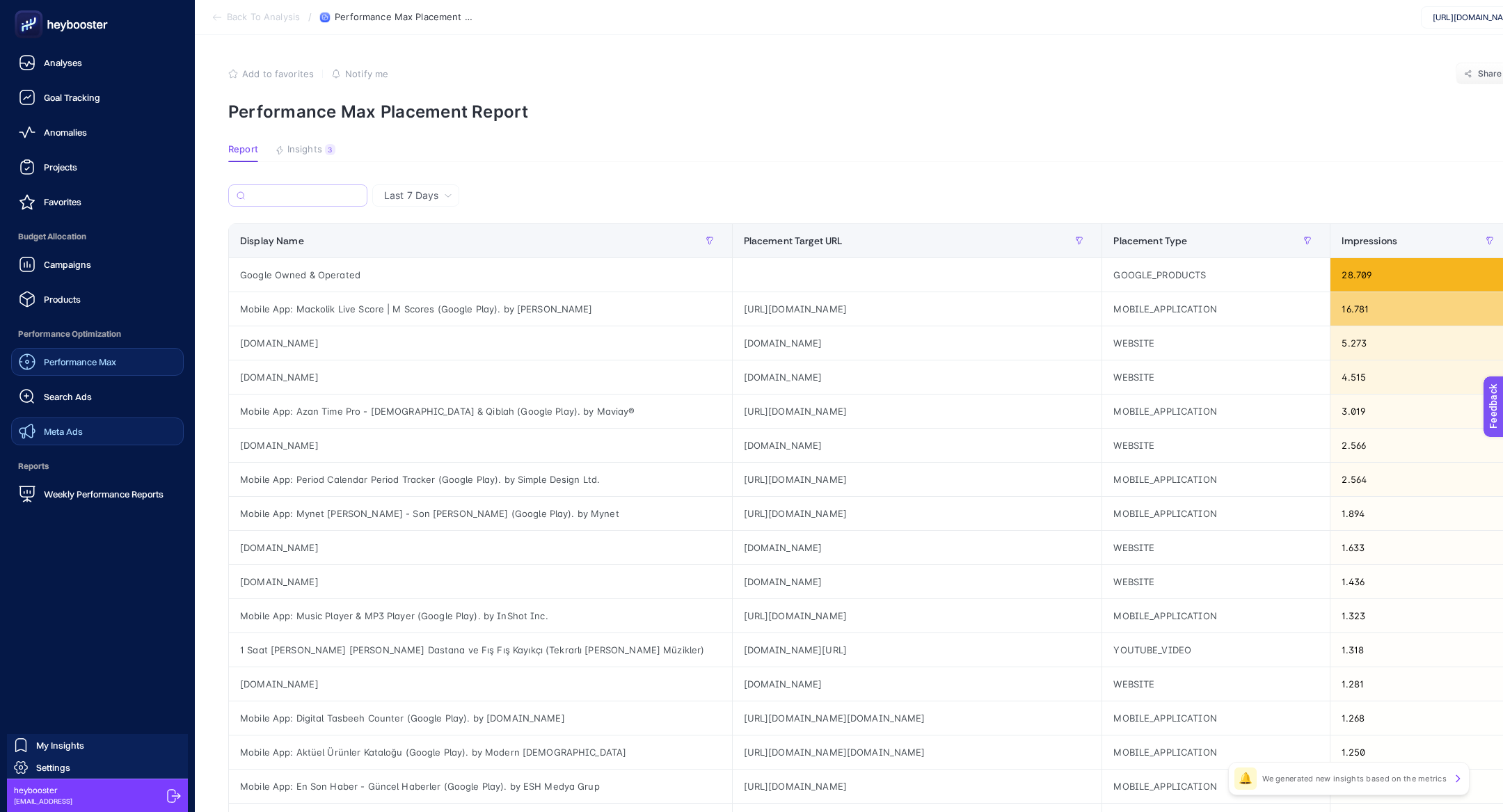
click at [57, 361] on span "Performance Max" at bounding box center [80, 361] width 73 height 11
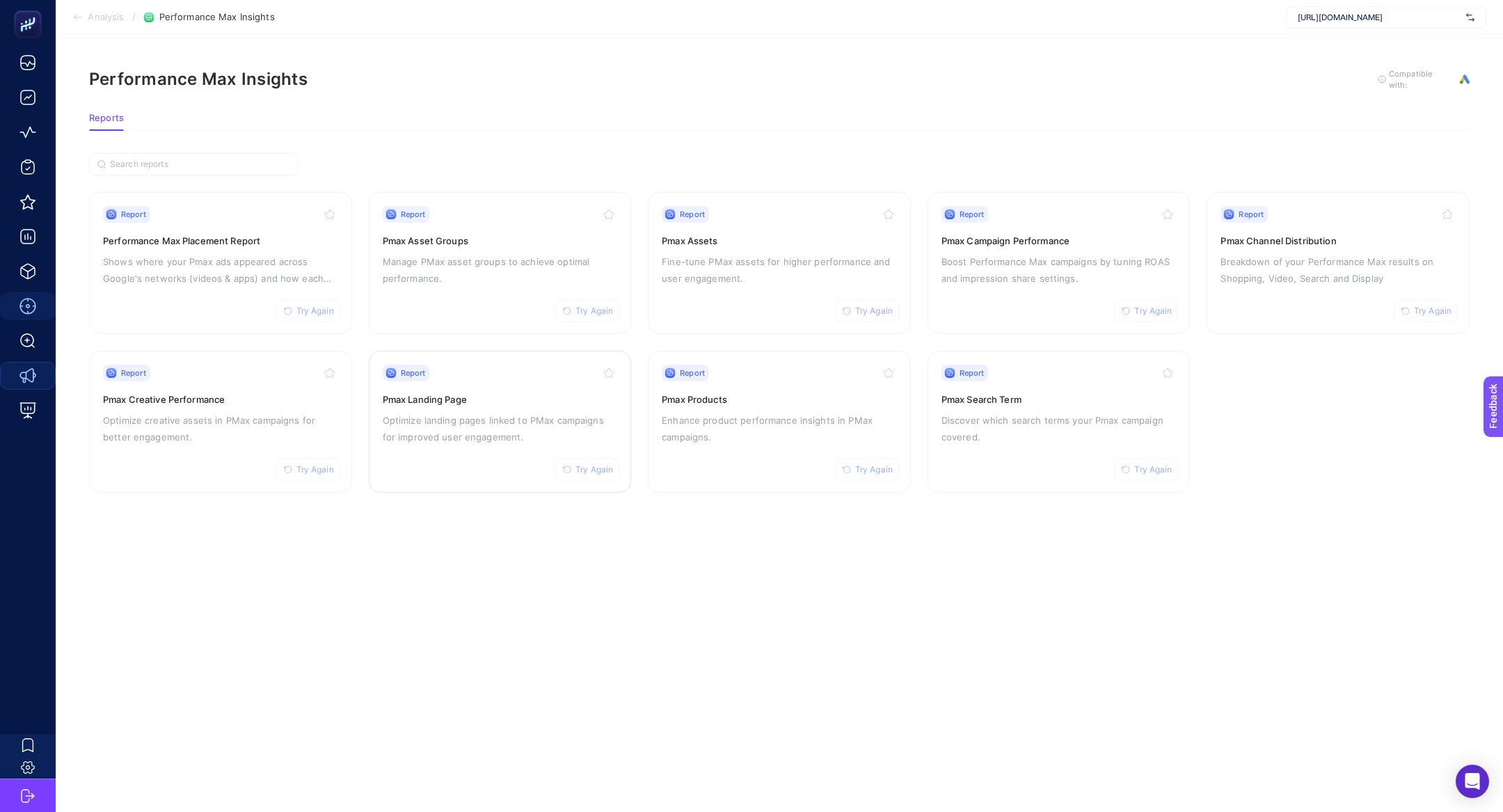
click at [432, 423] on p "Optimize landing pages linked to PMax campaigns for improved user engagement." at bounding box center [500, 428] width 235 height 34
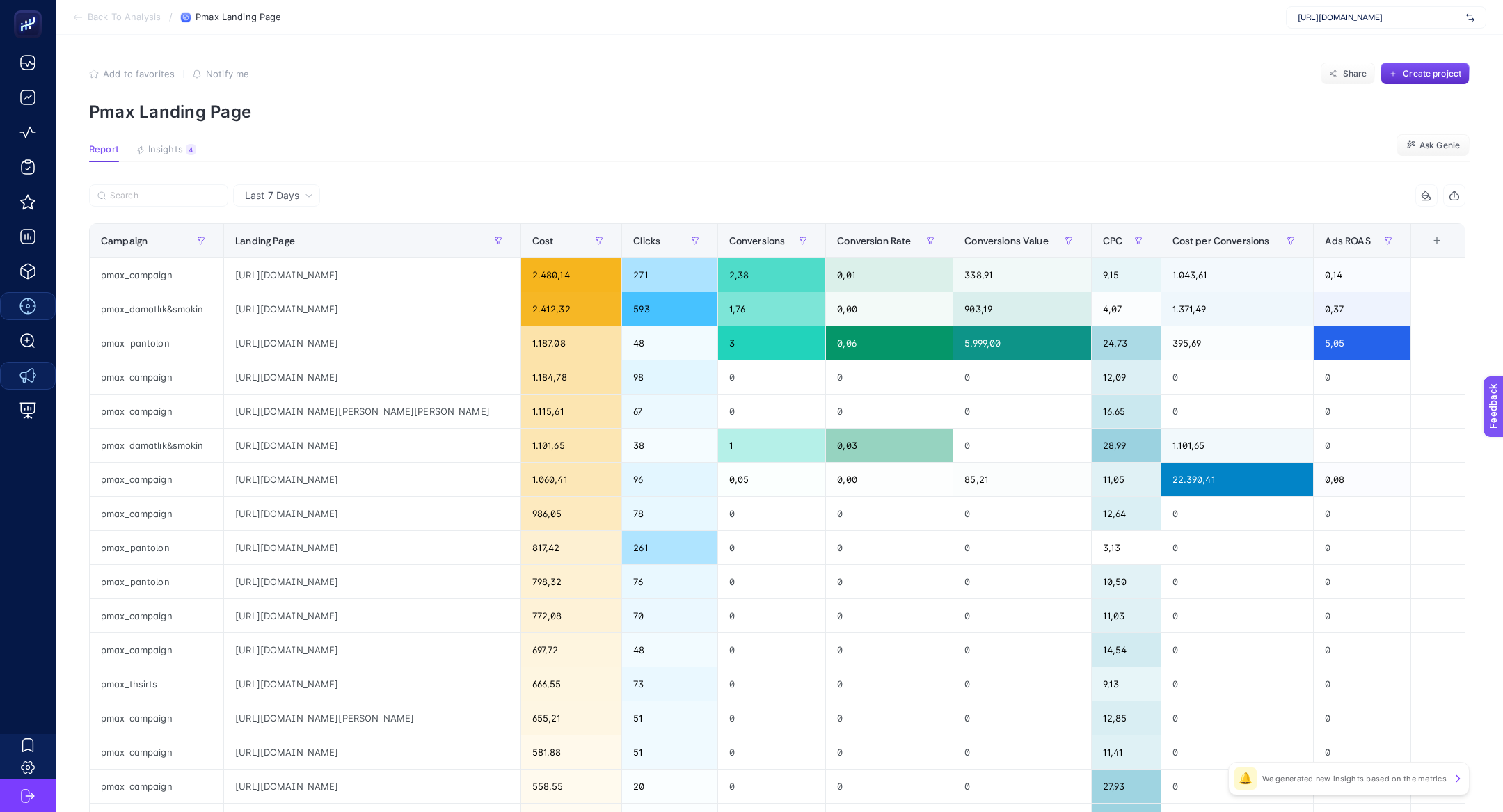
click at [303, 197] on div "Last 7 Days" at bounding box center [278, 195] width 79 height 10
click at [304, 244] on li "Last 30 Days" at bounding box center [276, 249] width 79 height 25
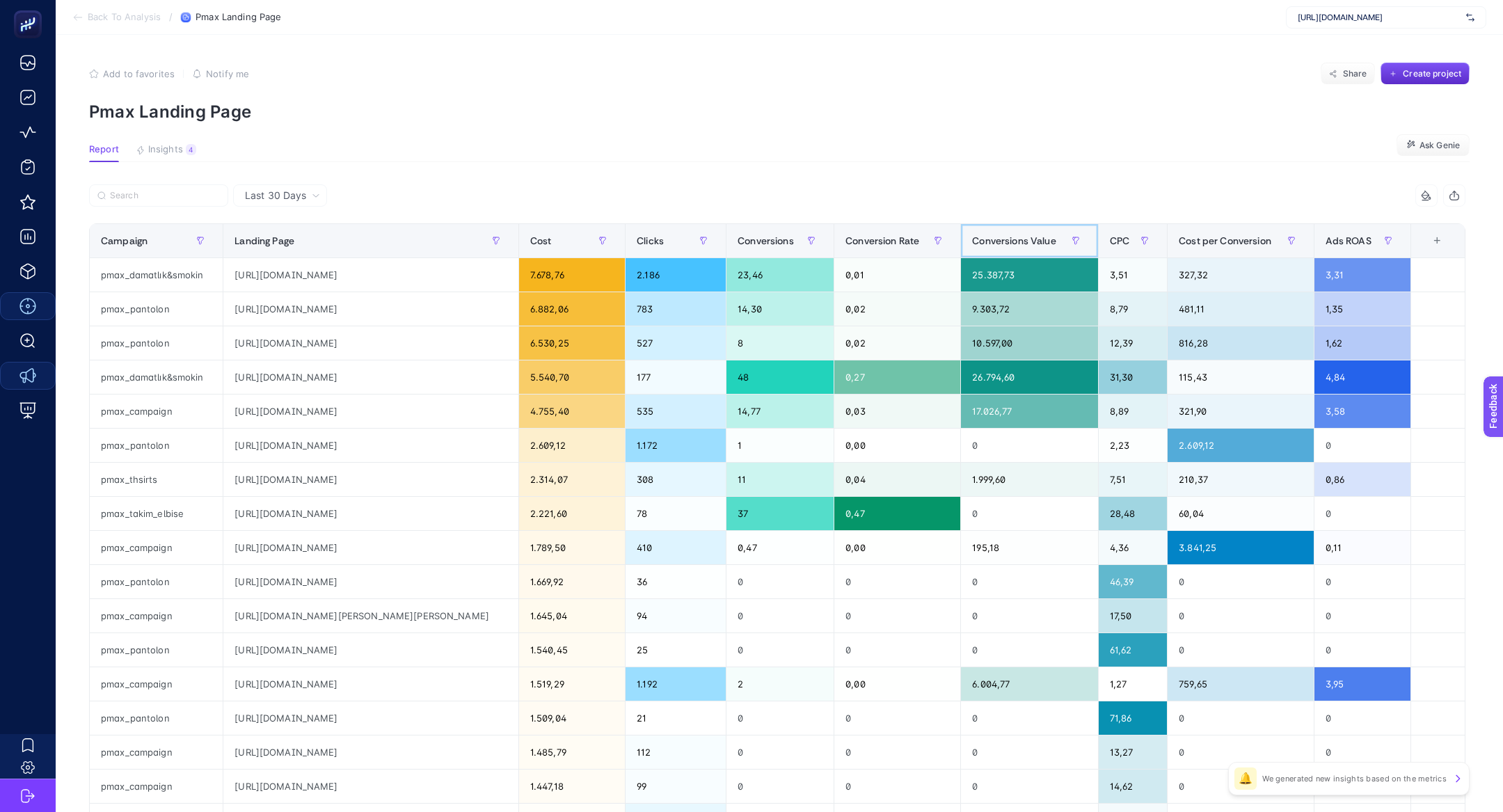
click at [1011, 226] on th "Conversions Value" at bounding box center [1029, 241] width 137 height 34
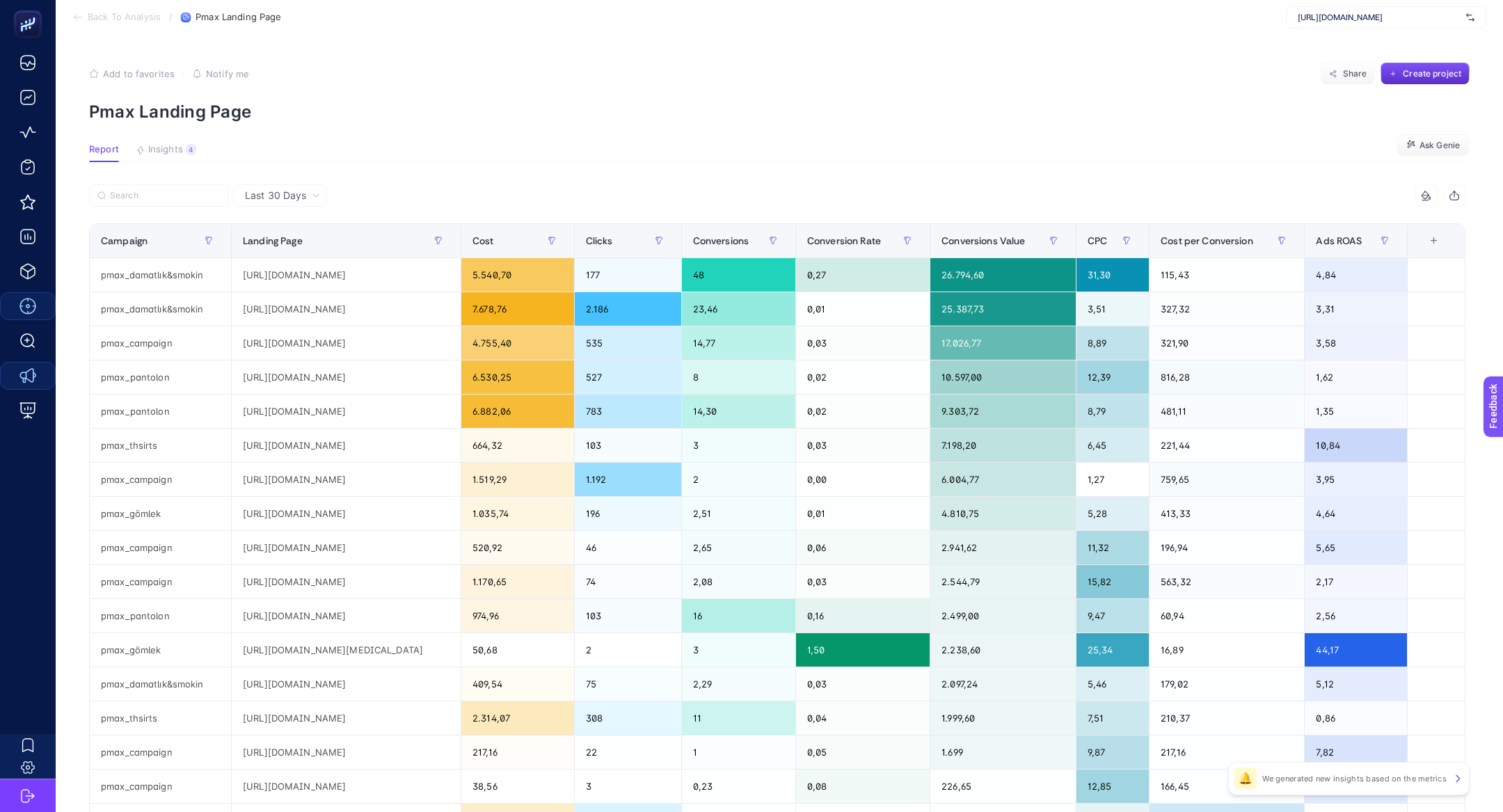
click at [315, 209] on div at bounding box center [433, 199] width 688 height 30
click at [286, 198] on span "Last 30 Days" at bounding box center [275, 195] width 61 height 14
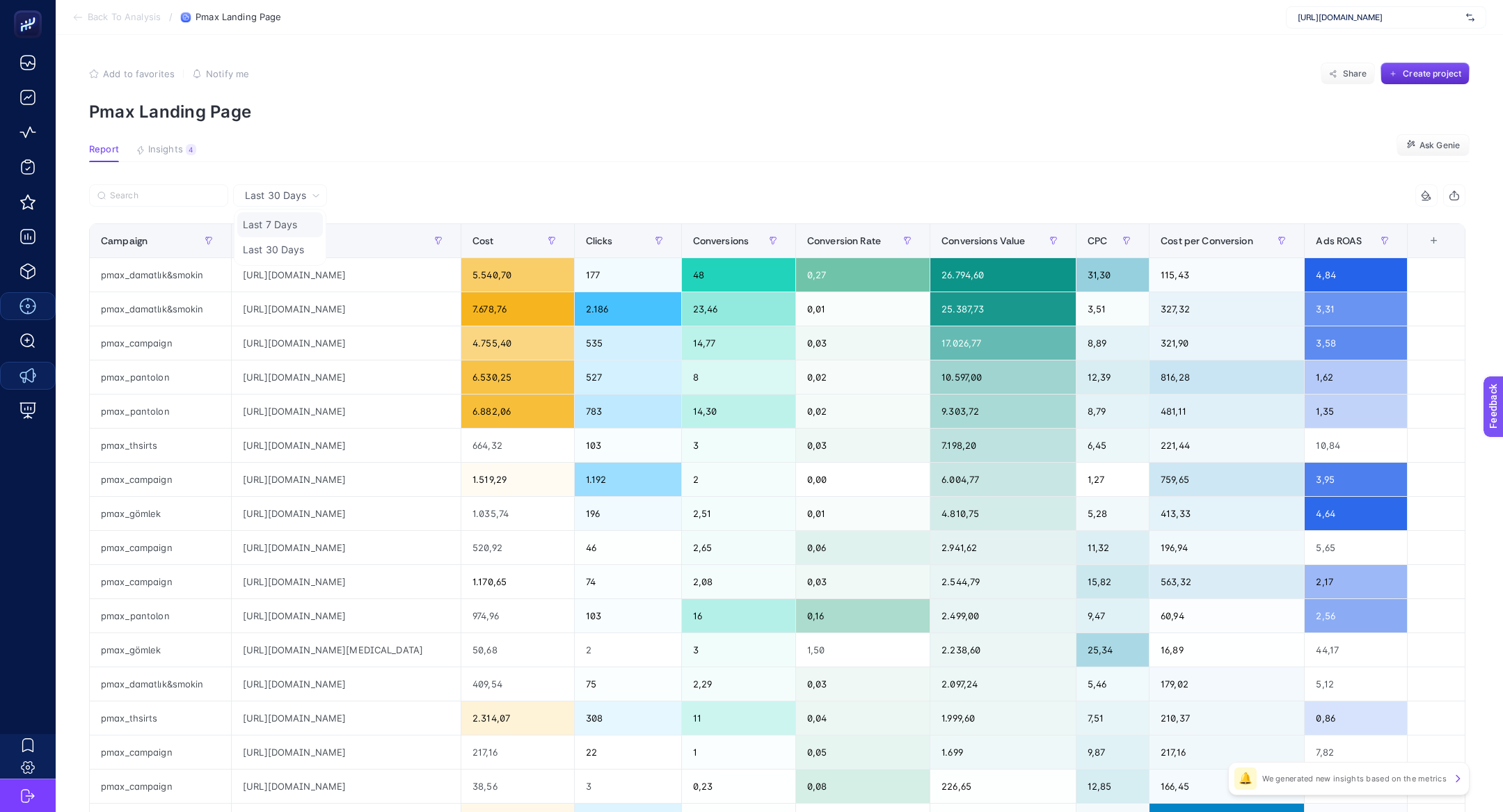
click at [286, 226] on li "Last 7 Days" at bounding box center [279, 224] width 85 height 25
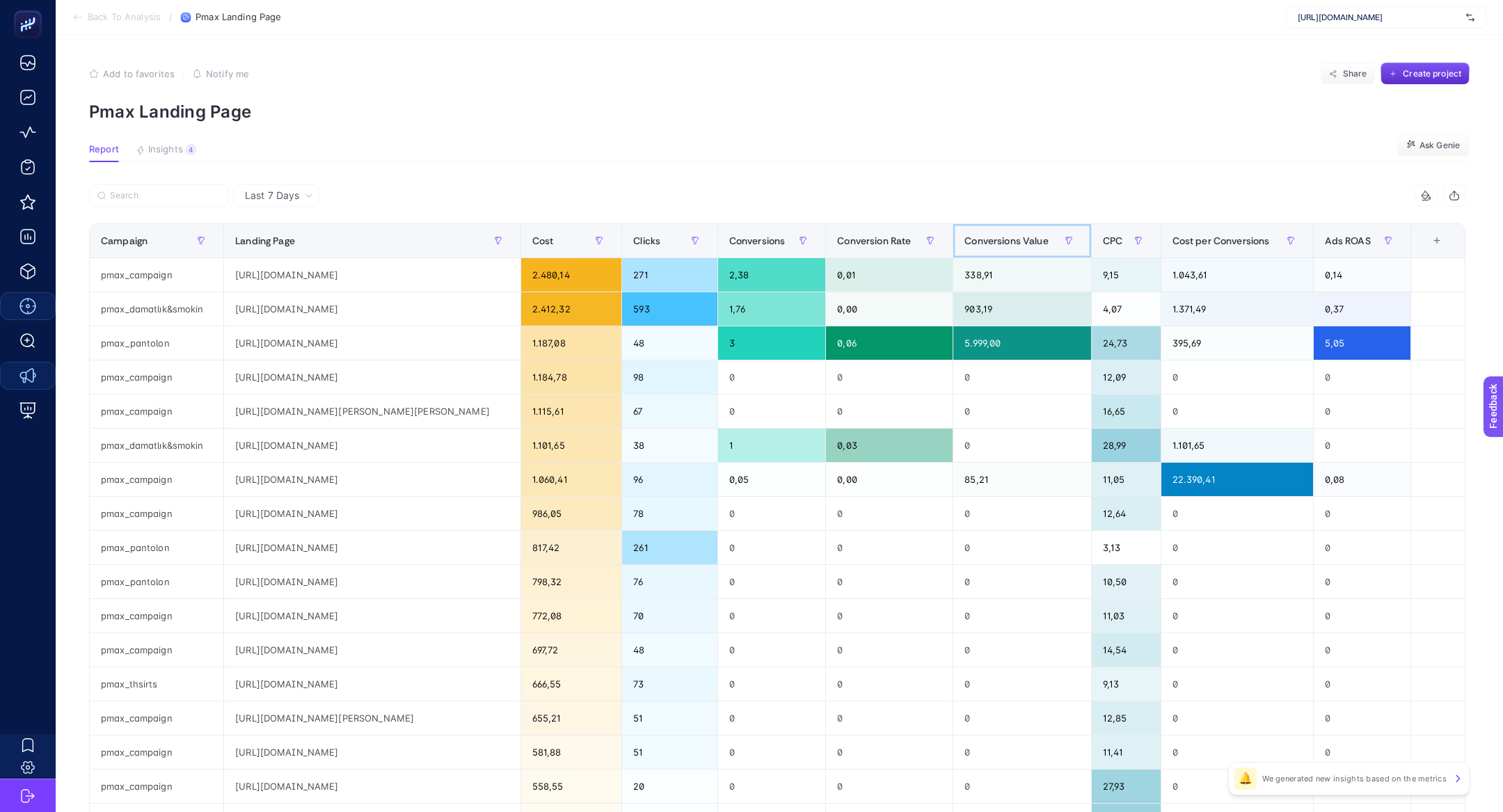
click at [993, 239] on span "Conversions Value" at bounding box center [1006, 241] width 84 height 11
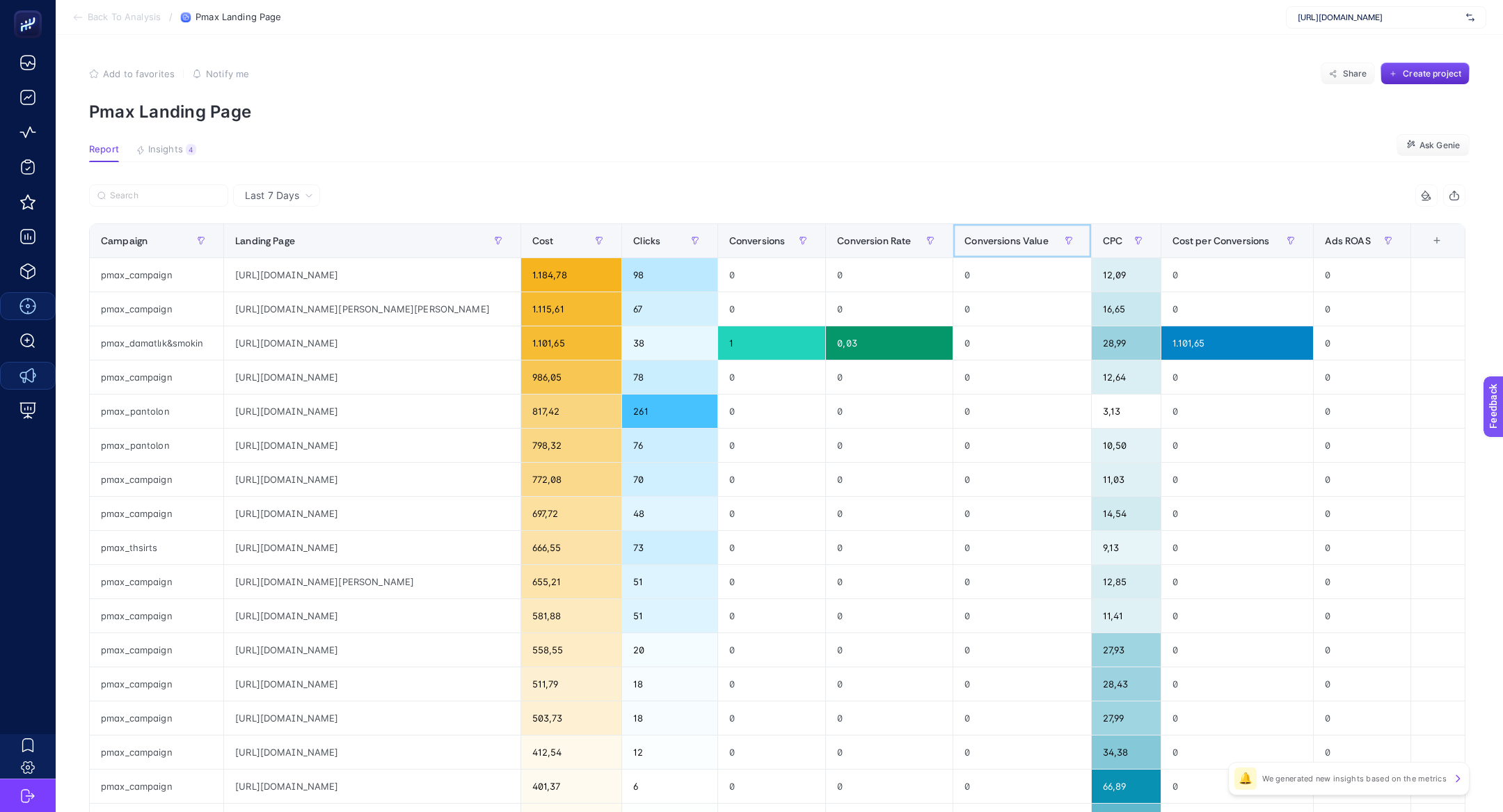
click at [993, 239] on span "Conversions Value" at bounding box center [1006, 241] width 84 height 11
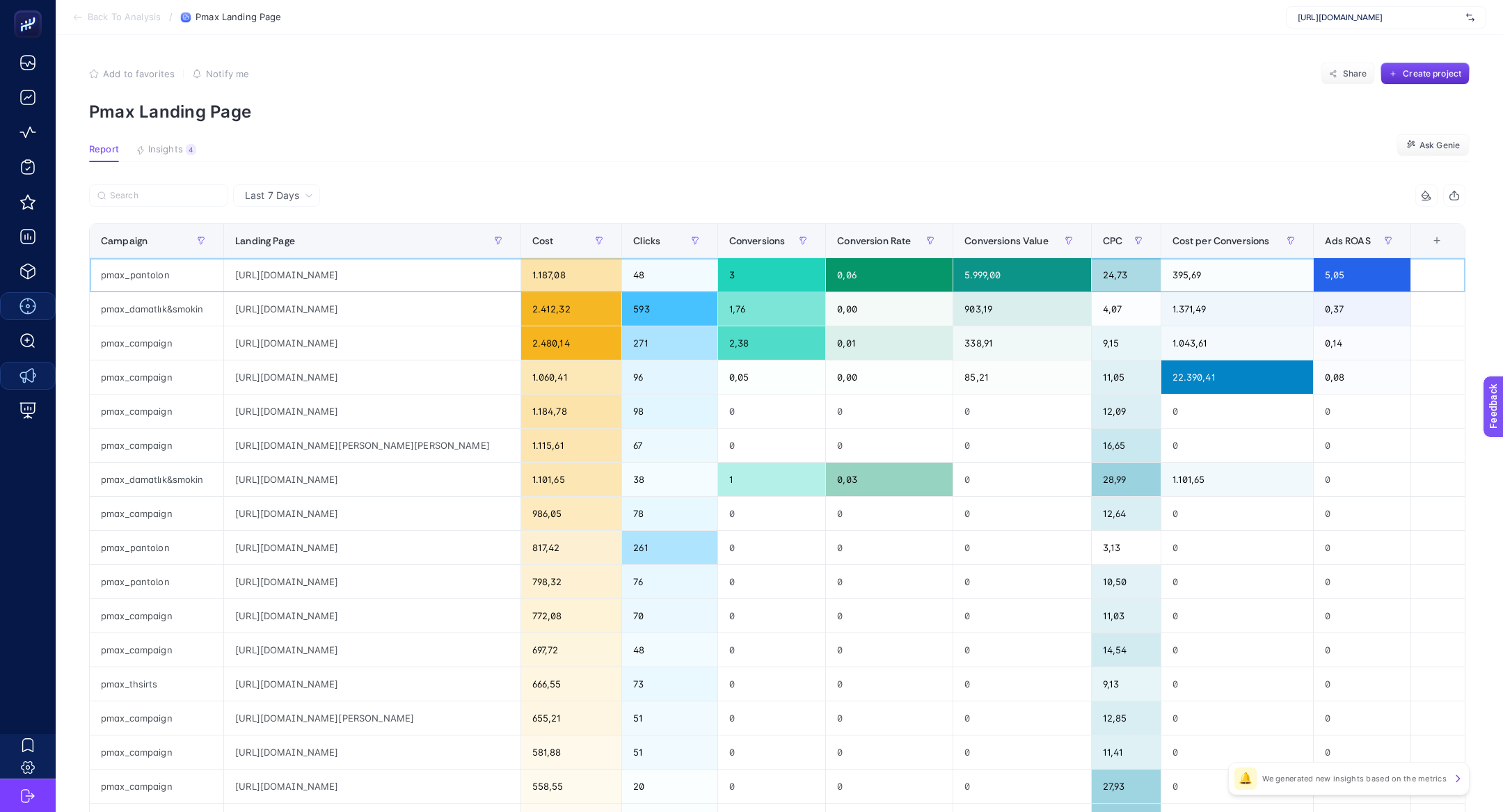
click at [148, 271] on div "pmax_pantolon" at bounding box center [156, 275] width 133 height 34
copy tr "pmax_pantolon"
click at [191, 198] on input "Search" at bounding box center [165, 195] width 110 height 10
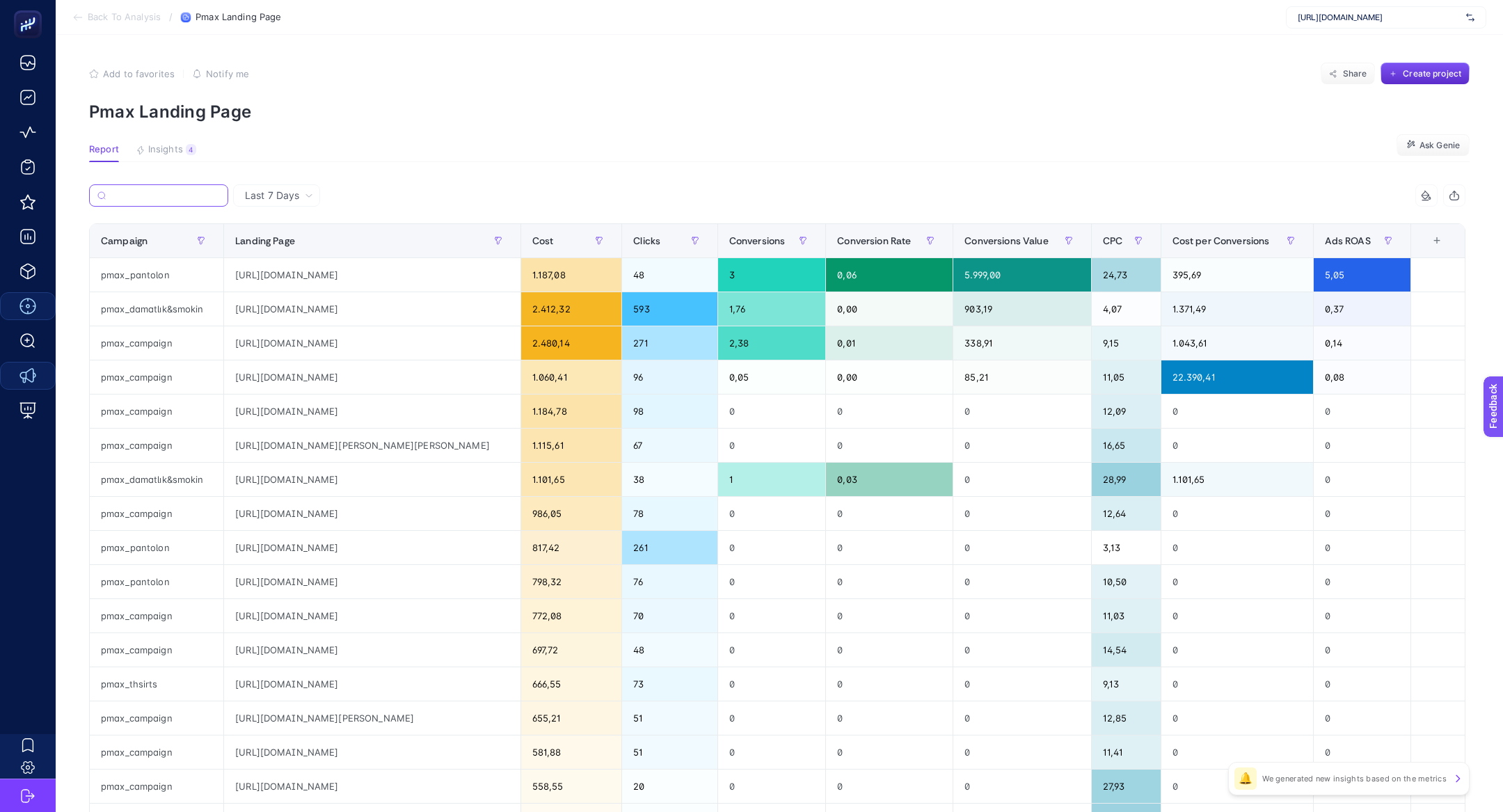
paste input "pmax_pantolon"
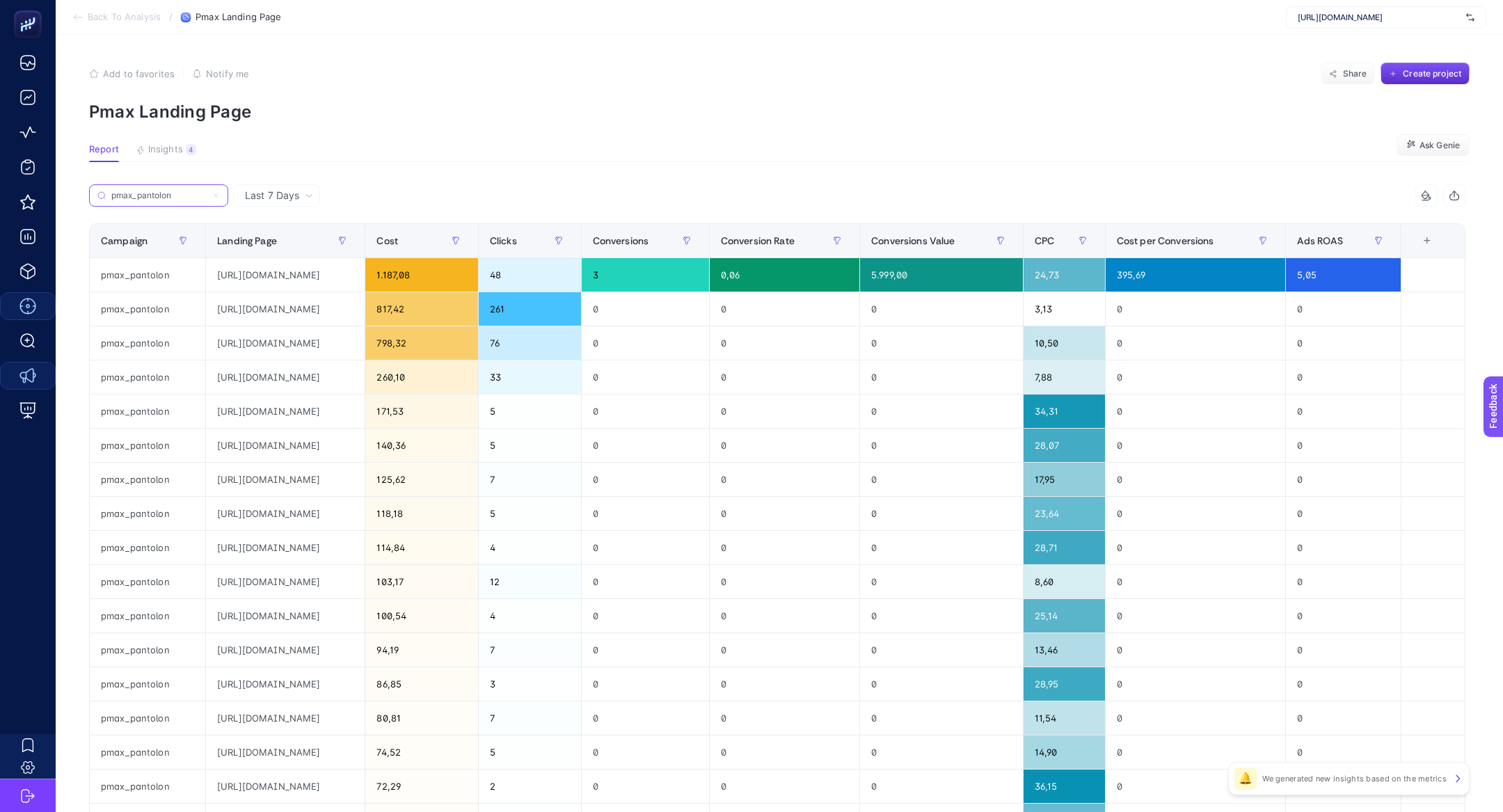
type input "pmax_pantolon"
click at [343, 374] on div "[URL][DOMAIN_NAME]" at bounding box center [285, 377] width 159 height 34
drag, startPoint x: 343, startPoint y: 374, endPoint x: 244, endPoint y: 427, distance: 112.3
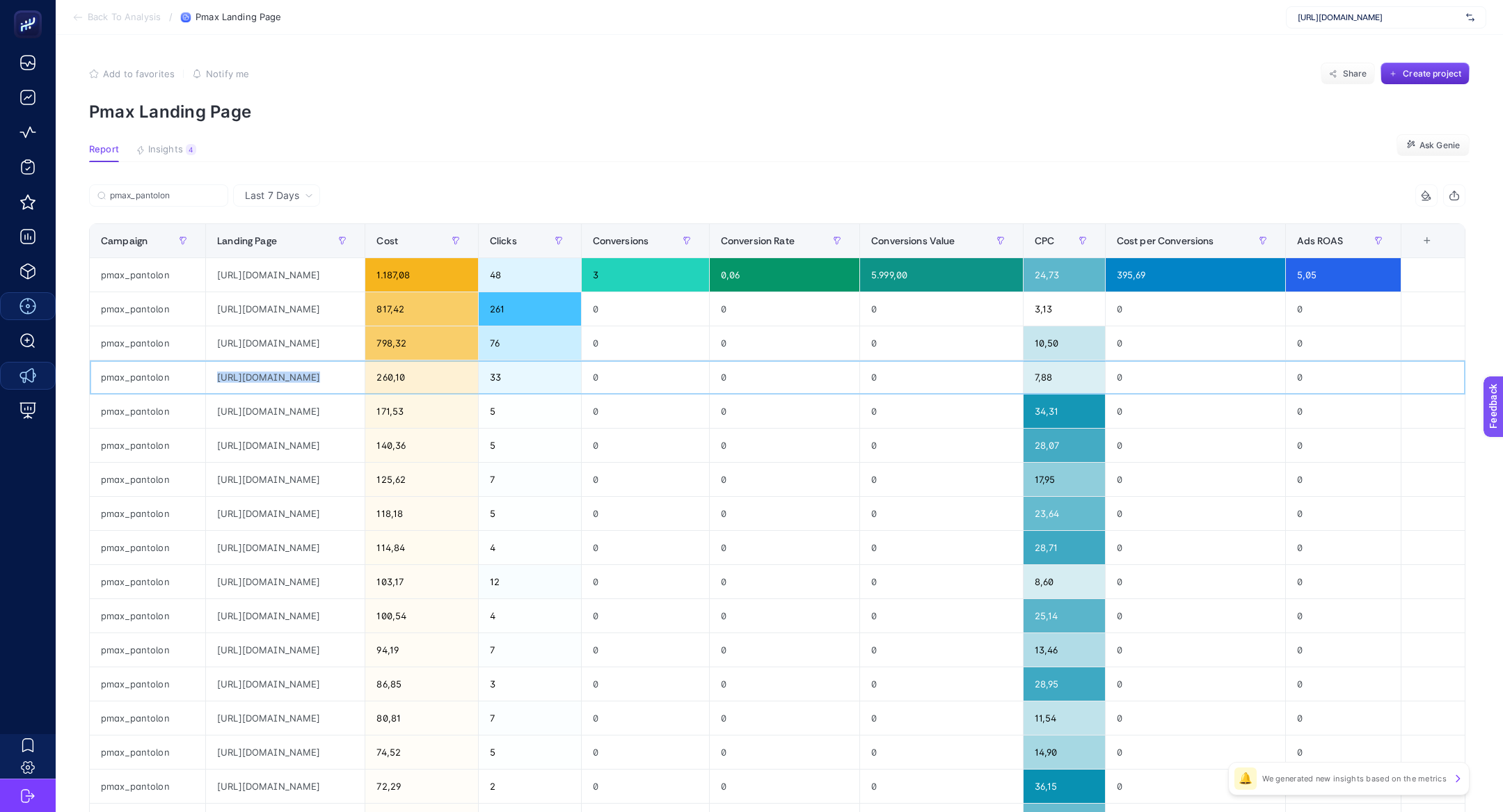
click at [244, 427] on tbody "pmax_pantolon [URL][DOMAIN_NAME] 1.187,08 48 3 0,06 5.999,00 24,73 395,69 5,05 …" at bounding box center [777, 599] width 1375 height 682
click at [262, 397] on div "[URL][DOMAIN_NAME]" at bounding box center [285, 411] width 159 height 34
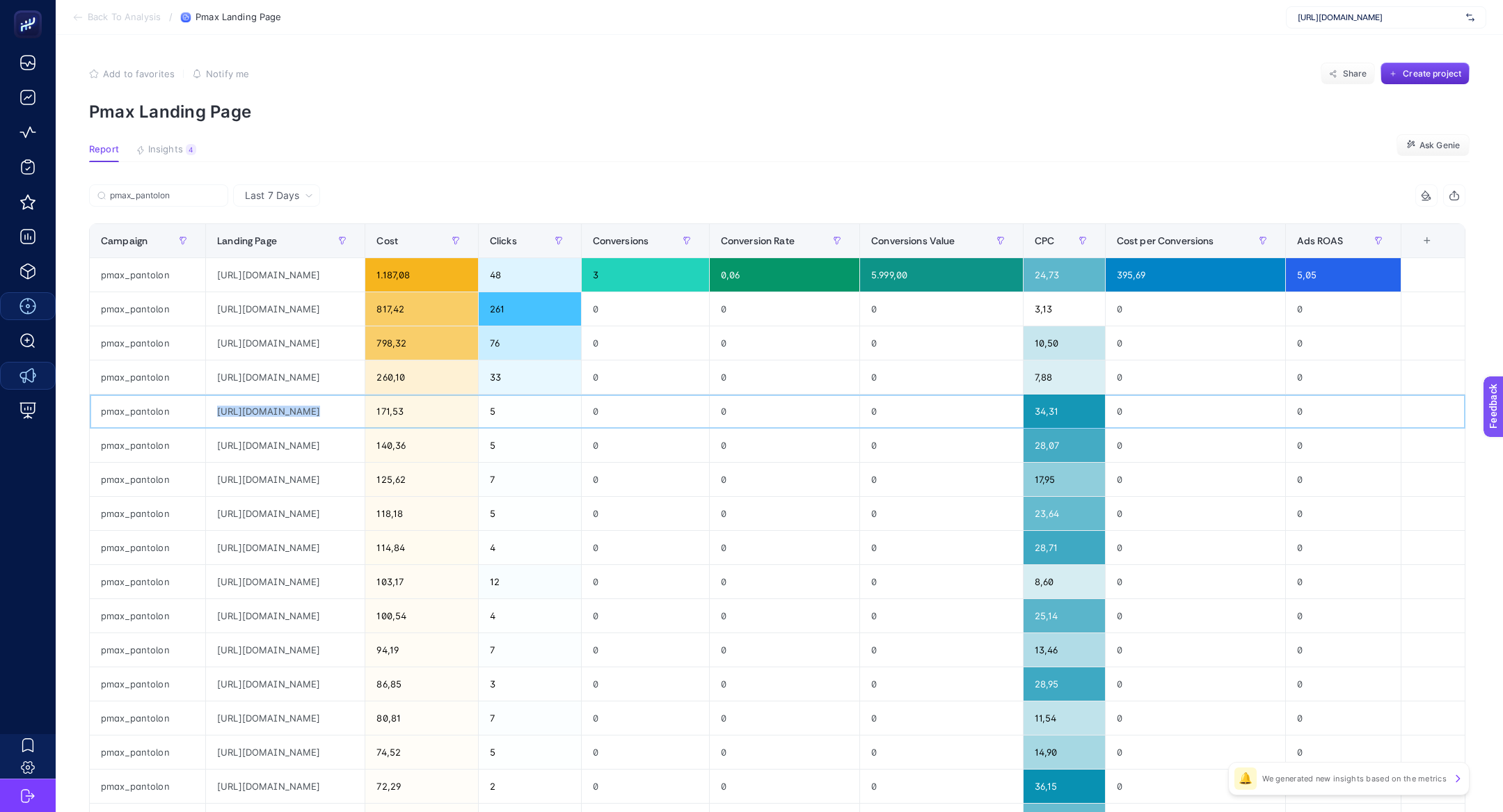
click at [365, 416] on div "[URL][DOMAIN_NAME]" at bounding box center [285, 411] width 159 height 34
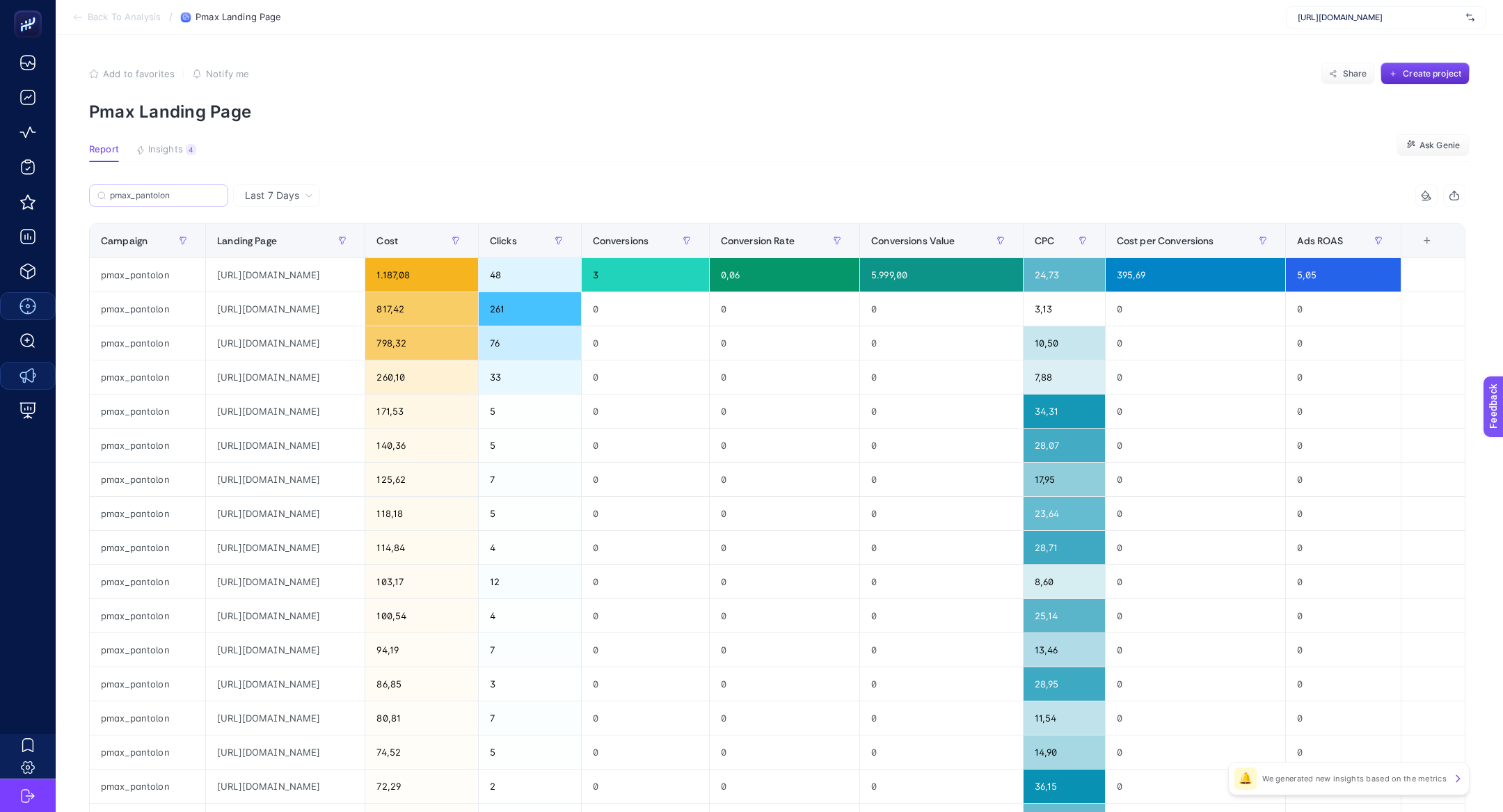
click at [226, 202] on label "pmax_pantolon" at bounding box center [159, 195] width 139 height 22
click at [220, 201] on input "pmax_pantolon" at bounding box center [165, 195] width 110 height 10
click at [219, 197] on icon at bounding box center [215, 195] width 8 height 8
click at [206, 197] on input "pmax_pantolon" at bounding box center [159, 195] width 95 height 10
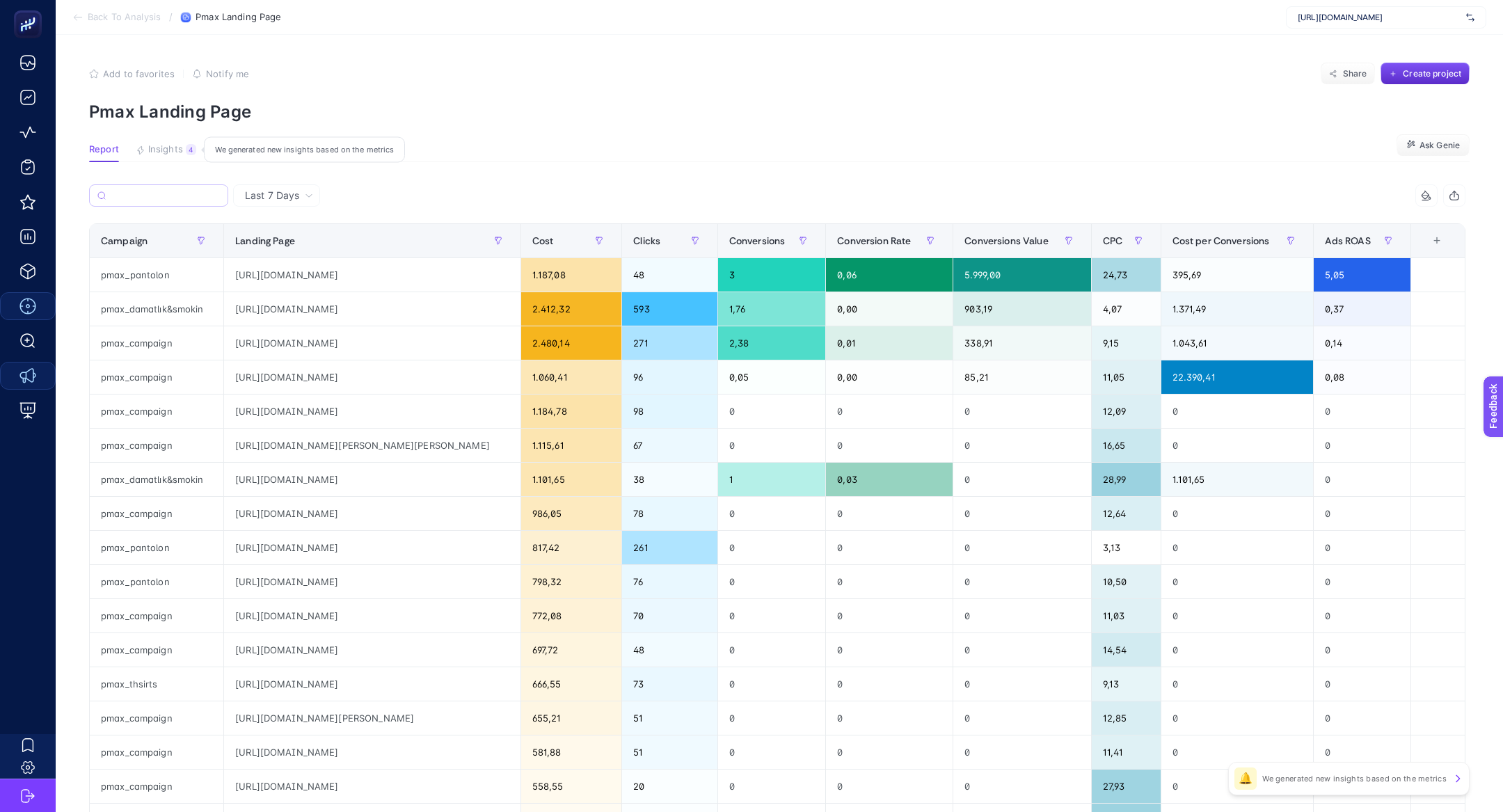
click at [170, 148] on span "Insights" at bounding box center [166, 150] width 35 height 11
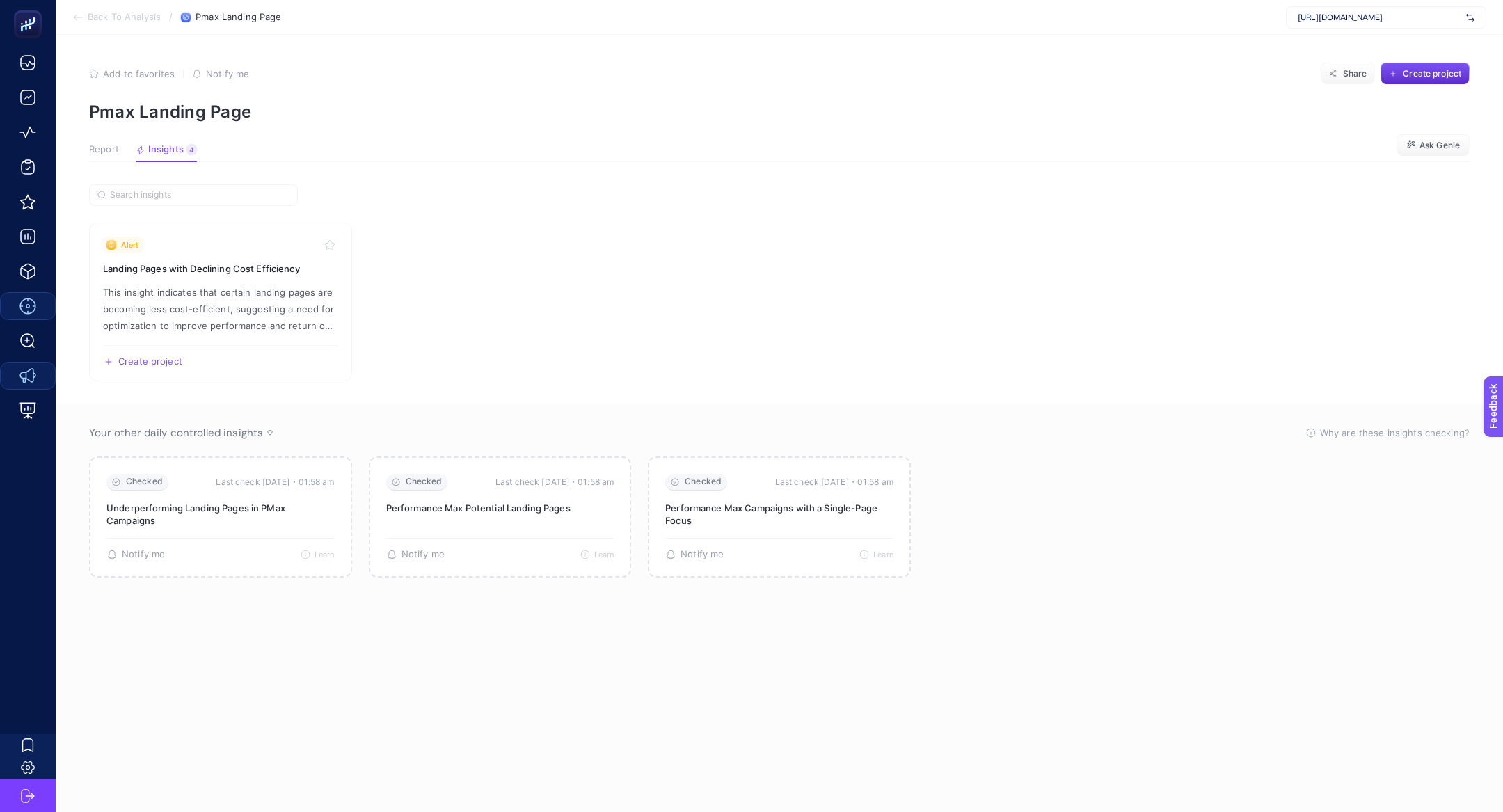
click at [108, 152] on span "Report" at bounding box center [104, 150] width 30 height 11
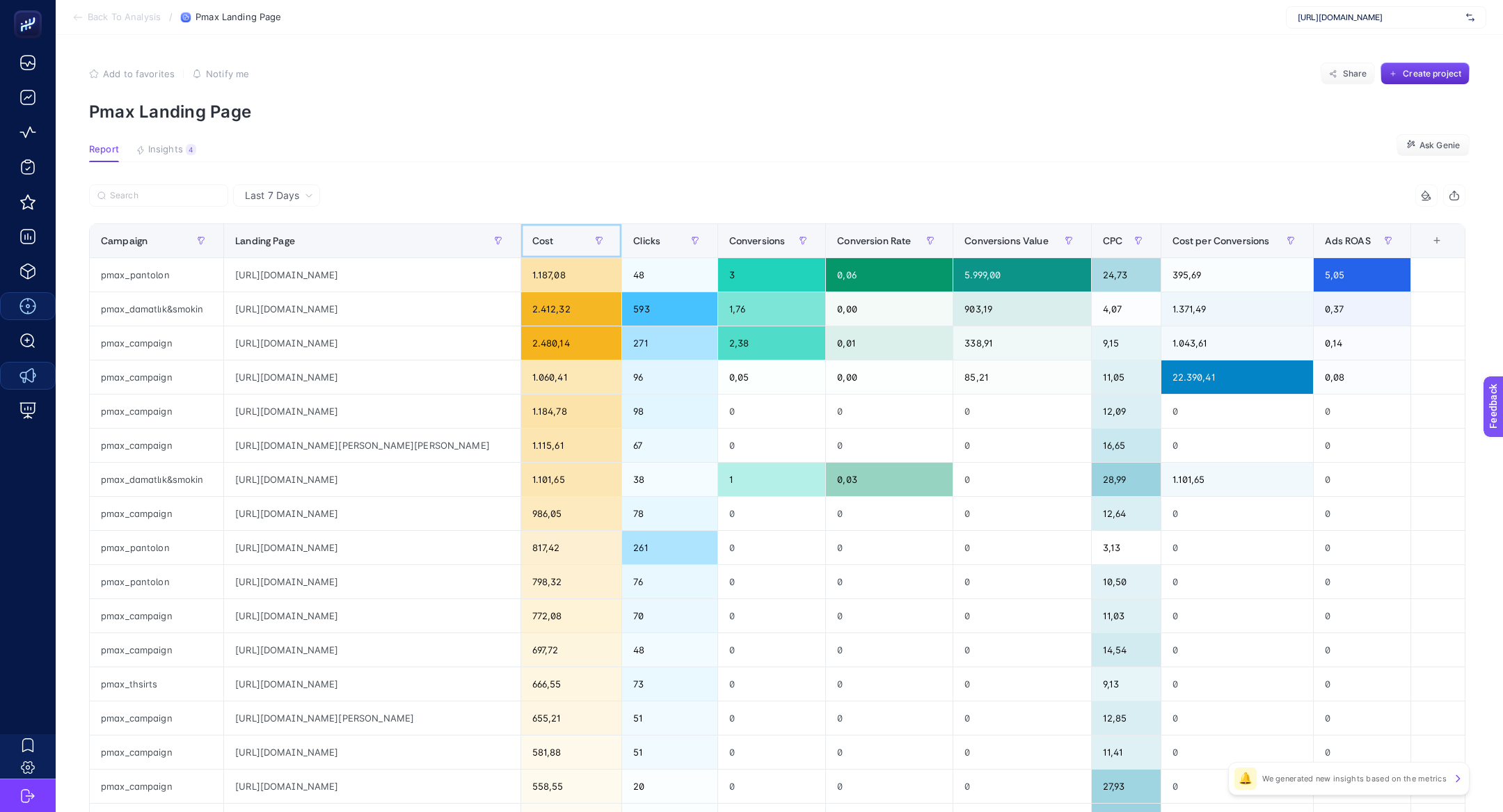
click at [562, 243] on div "Cost" at bounding box center [571, 241] width 79 height 22
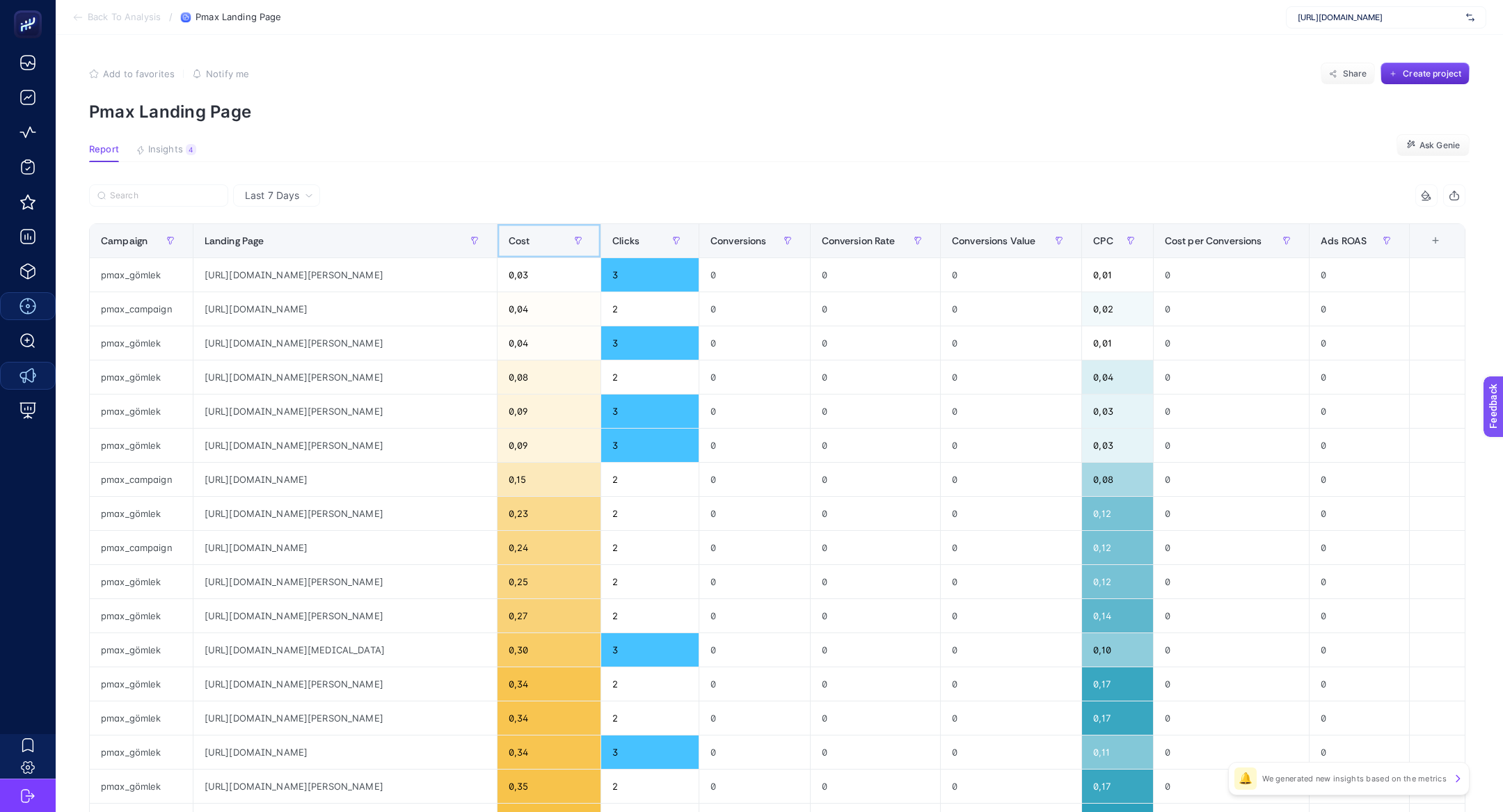
click at [562, 243] on div "Cost" at bounding box center [548, 241] width 81 height 22
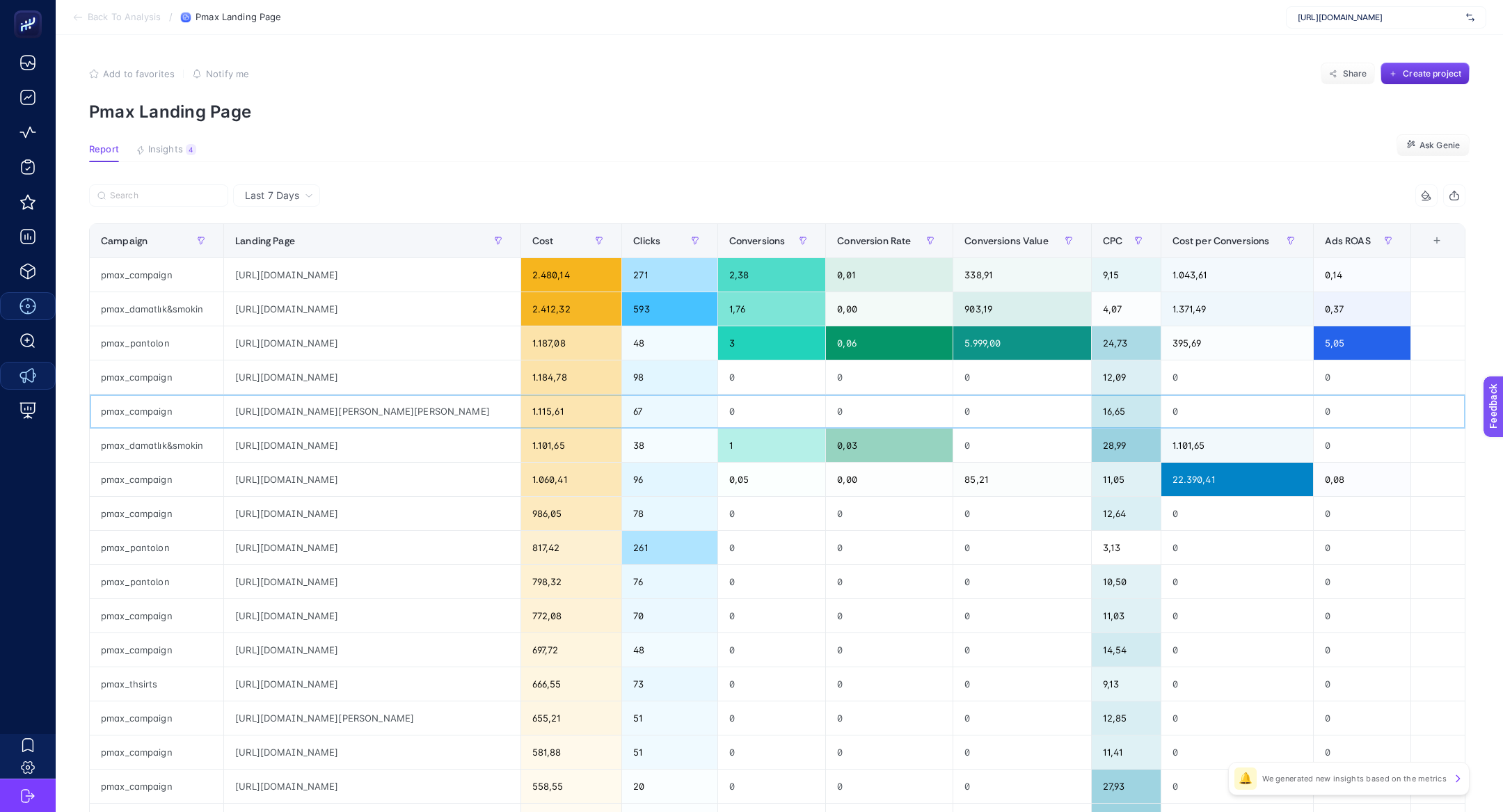
click at [490, 410] on div "[URL][DOMAIN_NAME][PERSON_NAME][PERSON_NAME]" at bounding box center [372, 411] width 296 height 34
click at [423, 412] on div "[URL][DOMAIN_NAME][PERSON_NAME][PERSON_NAME]" at bounding box center [372, 411] width 296 height 34
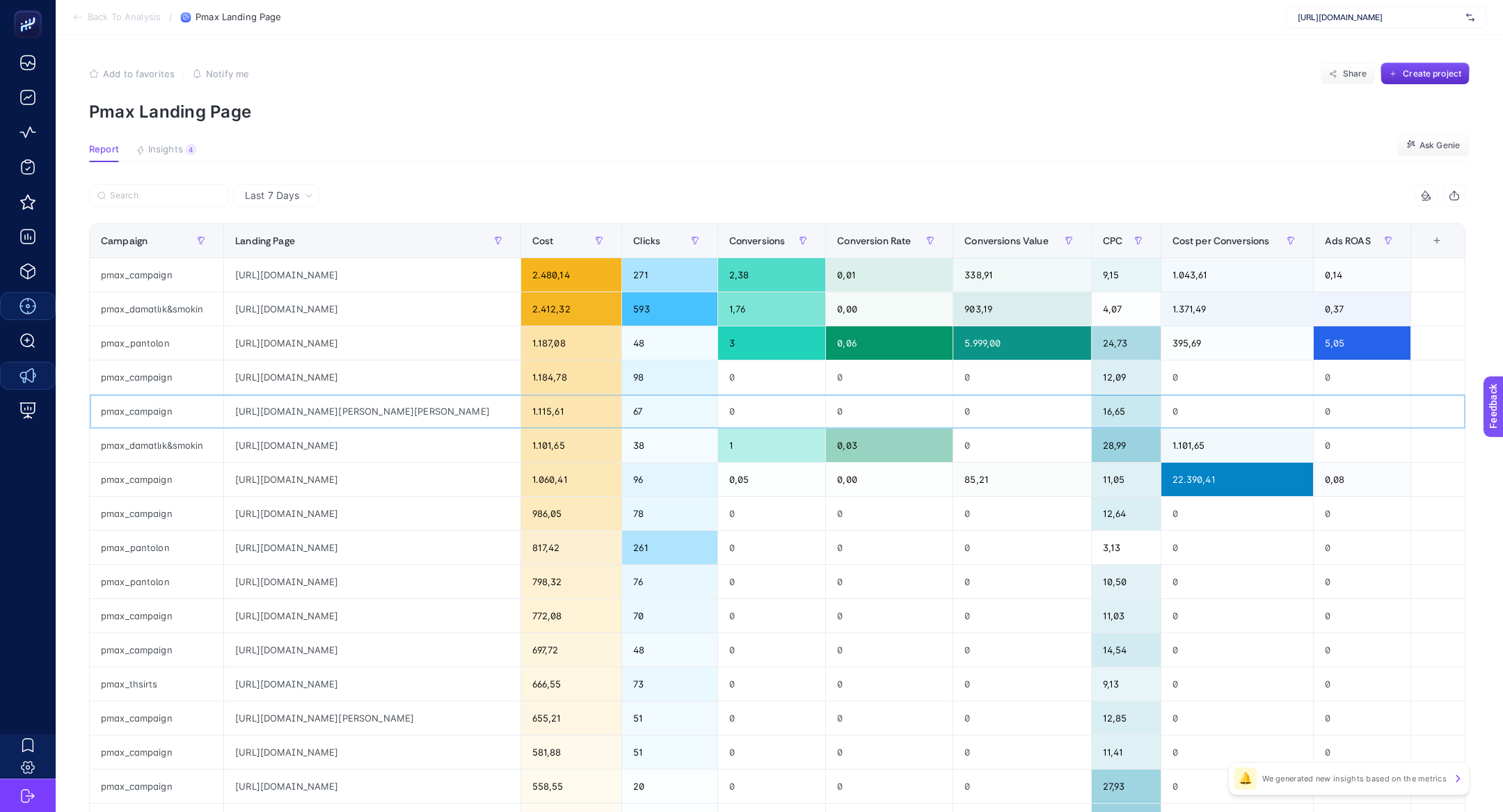
click at [423, 412] on div "[URL][DOMAIN_NAME][PERSON_NAME][PERSON_NAME]" at bounding box center [372, 411] width 296 height 34
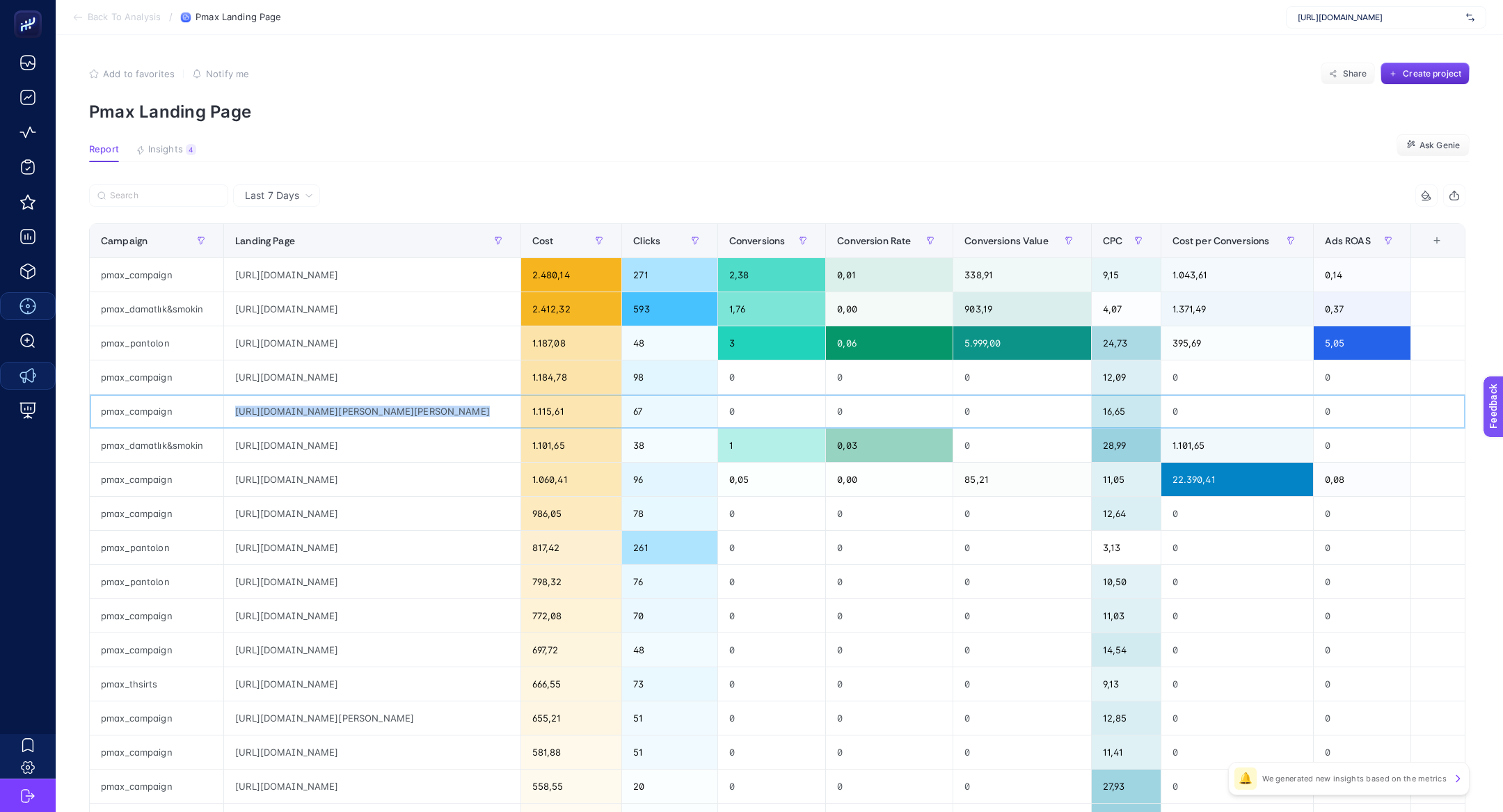
click at [423, 412] on div "[URL][DOMAIN_NAME][PERSON_NAME][PERSON_NAME]" at bounding box center [372, 411] width 296 height 34
drag, startPoint x: 589, startPoint y: 412, endPoint x: 536, endPoint y: 408, distance: 53.2
click at [536, 408] on div "1.115,61" at bounding box center [571, 411] width 101 height 34
click at [1132, 409] on div "16,65" at bounding box center [1126, 411] width 69 height 34
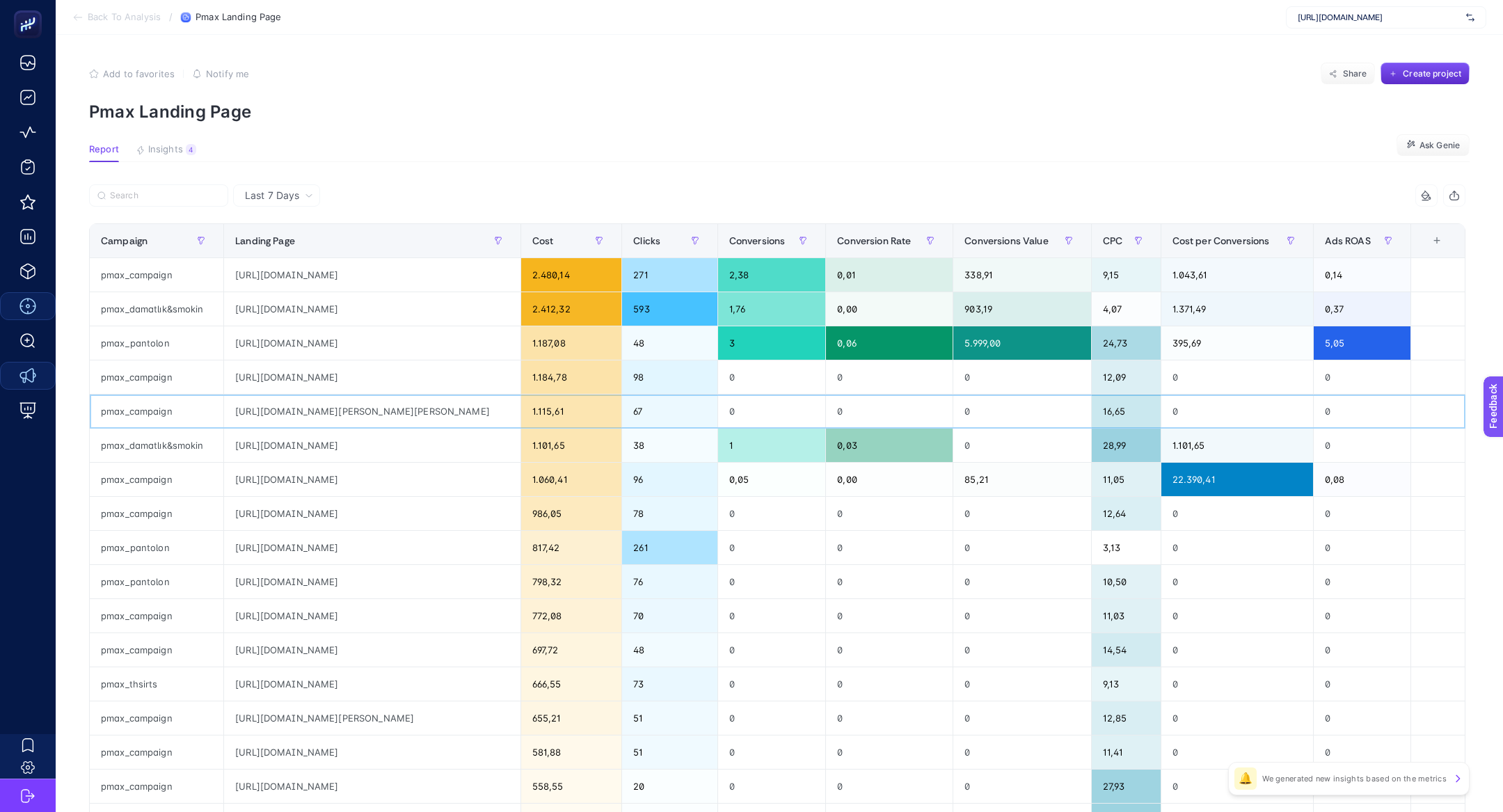
click at [1132, 409] on div "16,65" at bounding box center [1126, 411] width 69 height 34
click at [454, 445] on div "[URL][DOMAIN_NAME]" at bounding box center [372, 445] width 296 height 34
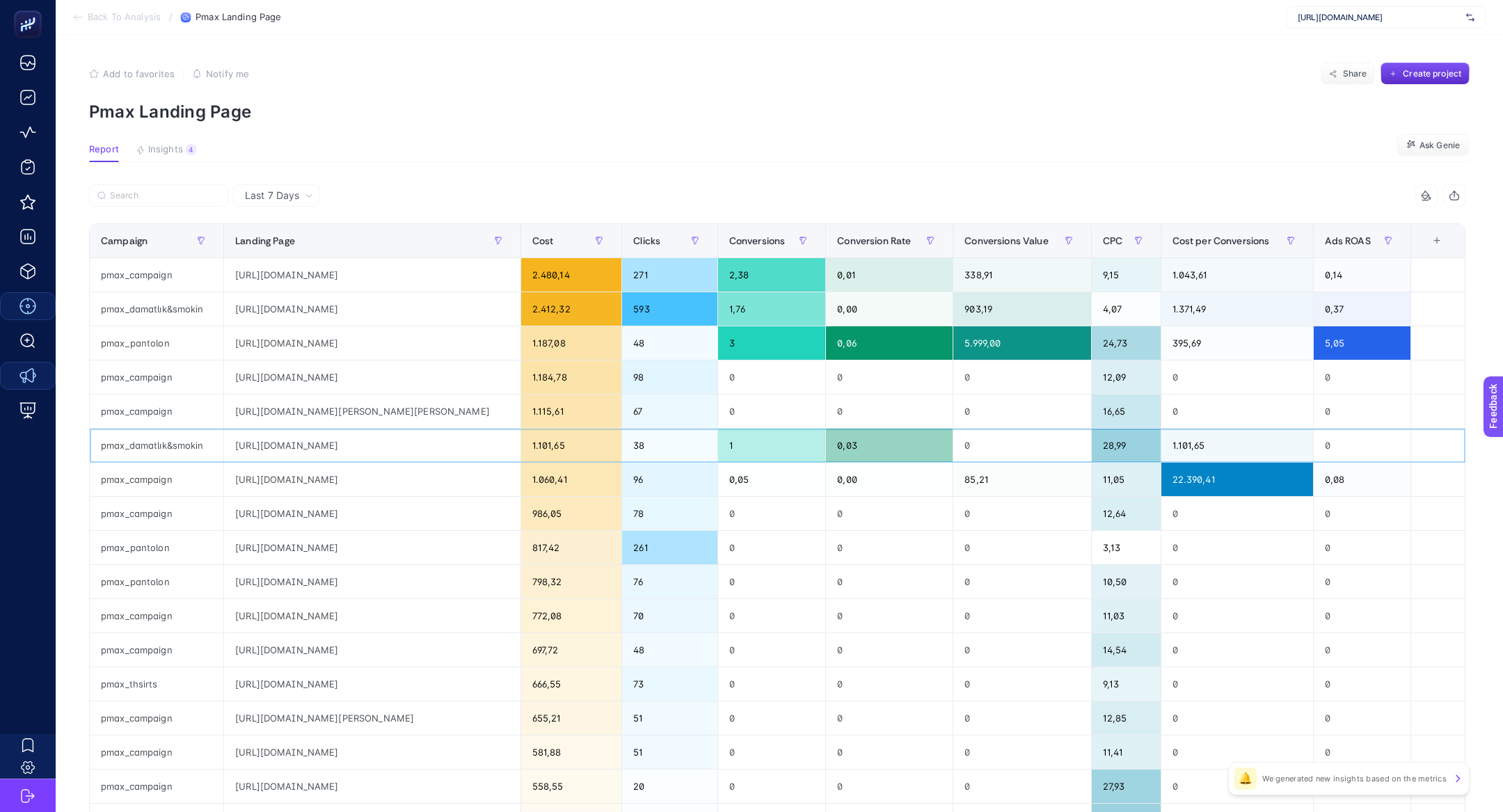
click at [454, 445] on div "[URL][DOMAIN_NAME]" at bounding box center [372, 445] width 296 height 34
click at [454, 444] on div "[URL][DOMAIN_NAME]" at bounding box center [372, 445] width 296 height 34
click at [448, 445] on div "[URL][DOMAIN_NAME]" at bounding box center [372, 445] width 296 height 34
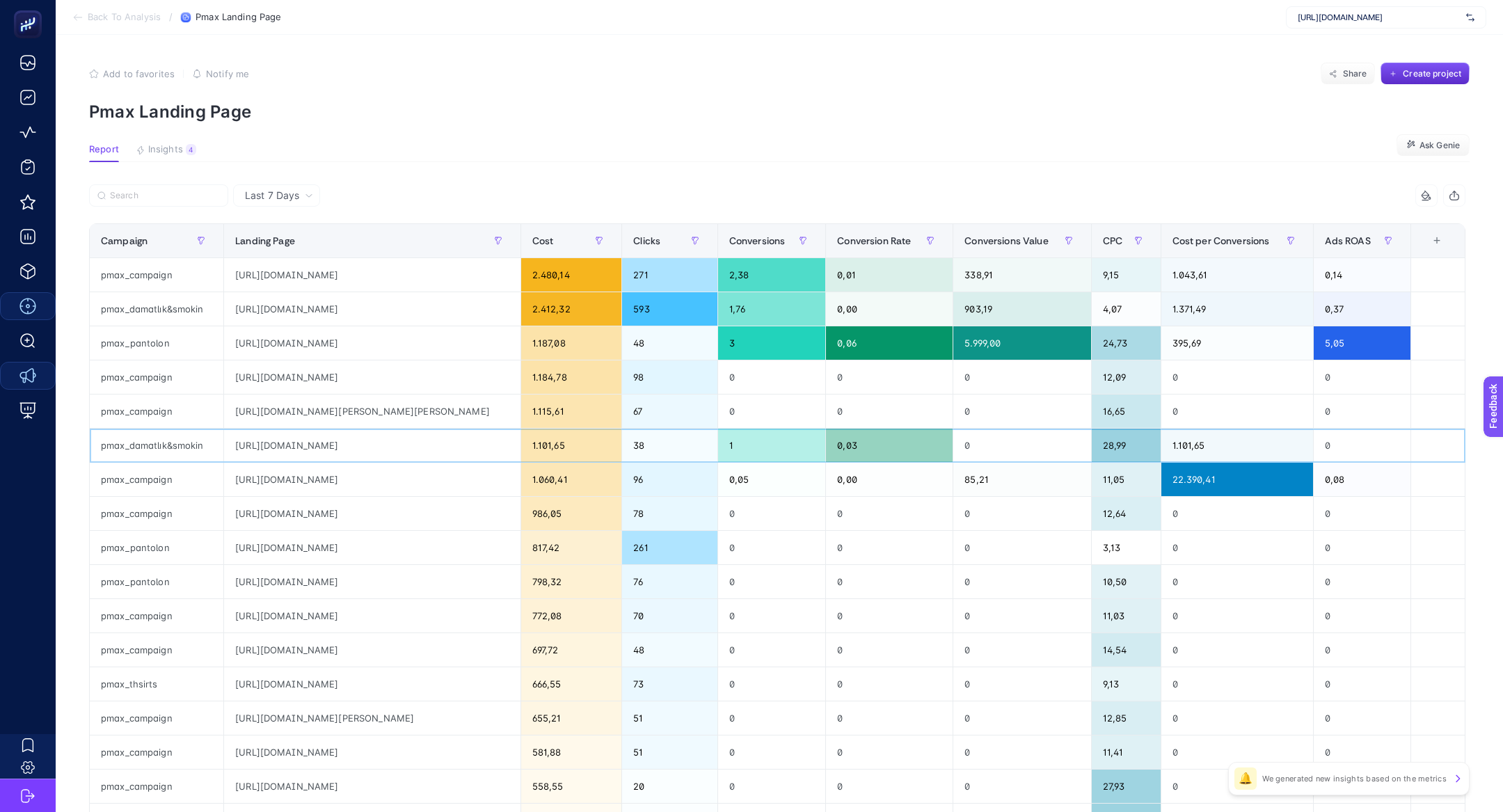
click at [448, 445] on div "[URL][DOMAIN_NAME]" at bounding box center [372, 445] width 296 height 34
click at [452, 436] on div "[URL][DOMAIN_NAME]" at bounding box center [372, 445] width 296 height 34
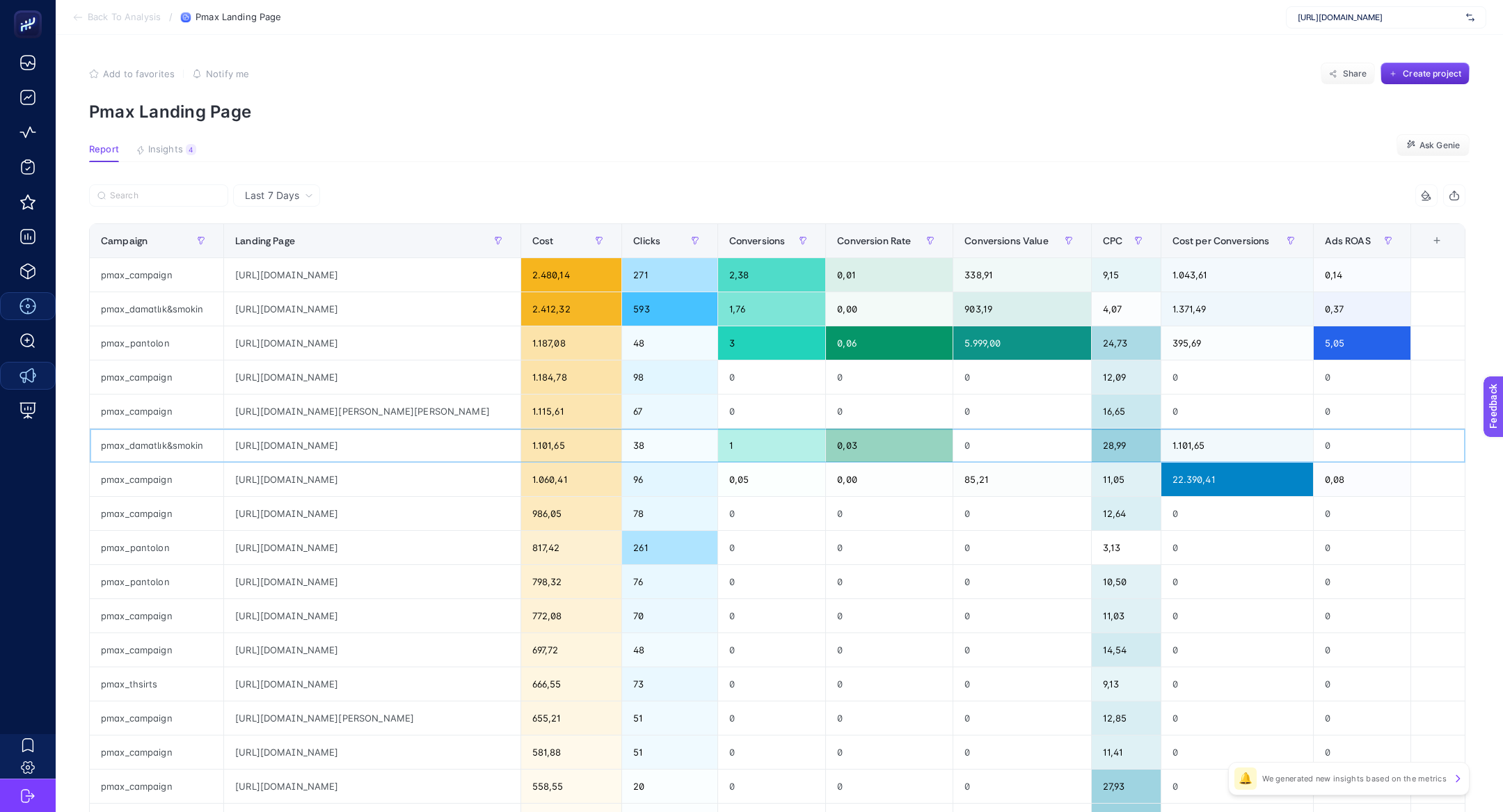
click at [452, 436] on div "[URL][DOMAIN_NAME]" at bounding box center [372, 445] width 296 height 34
click at [457, 446] on div "[URL][DOMAIN_NAME]" at bounding box center [372, 445] width 296 height 34
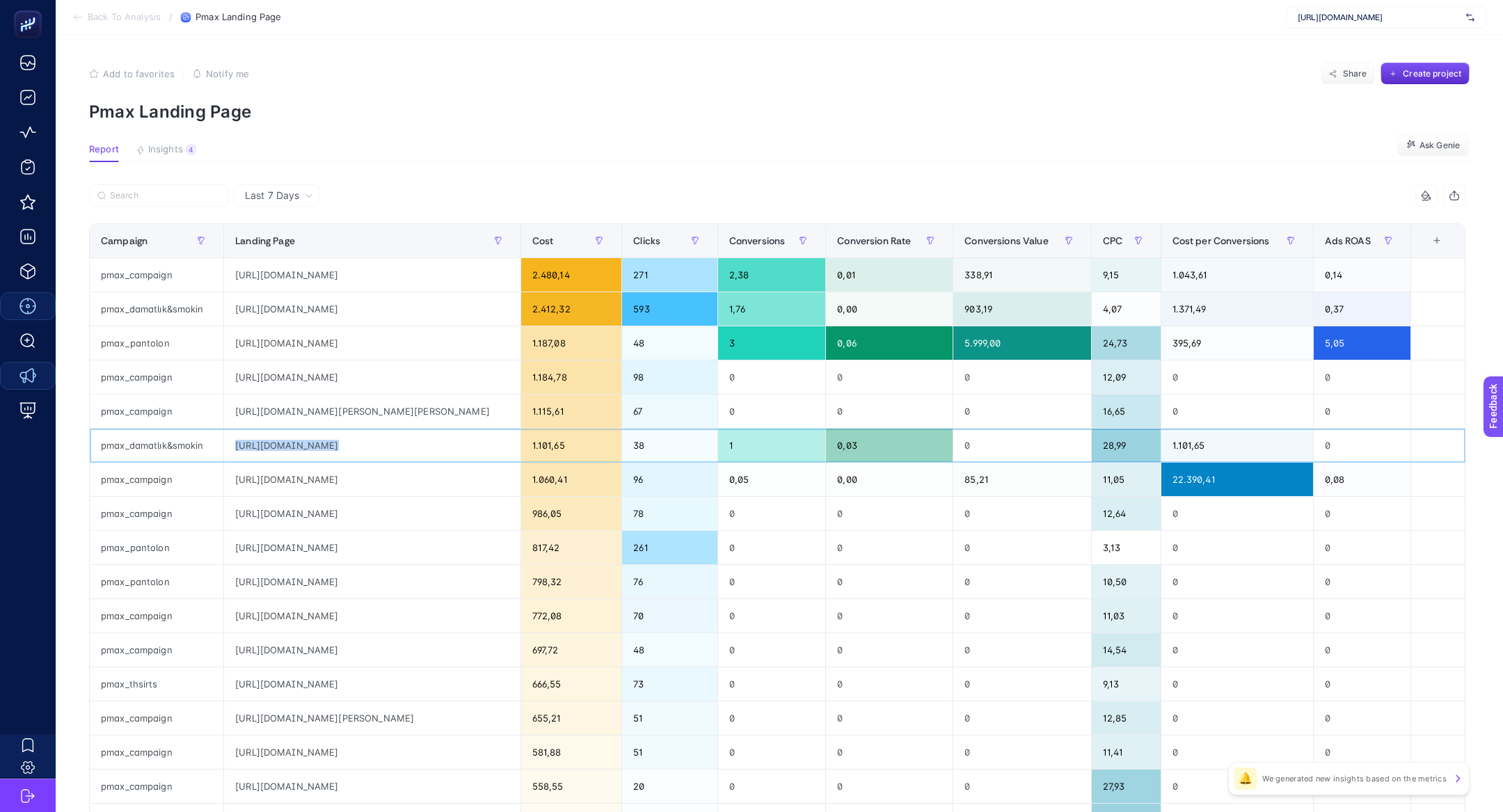
click at [457, 446] on div "[URL][DOMAIN_NAME]" at bounding box center [372, 445] width 296 height 34
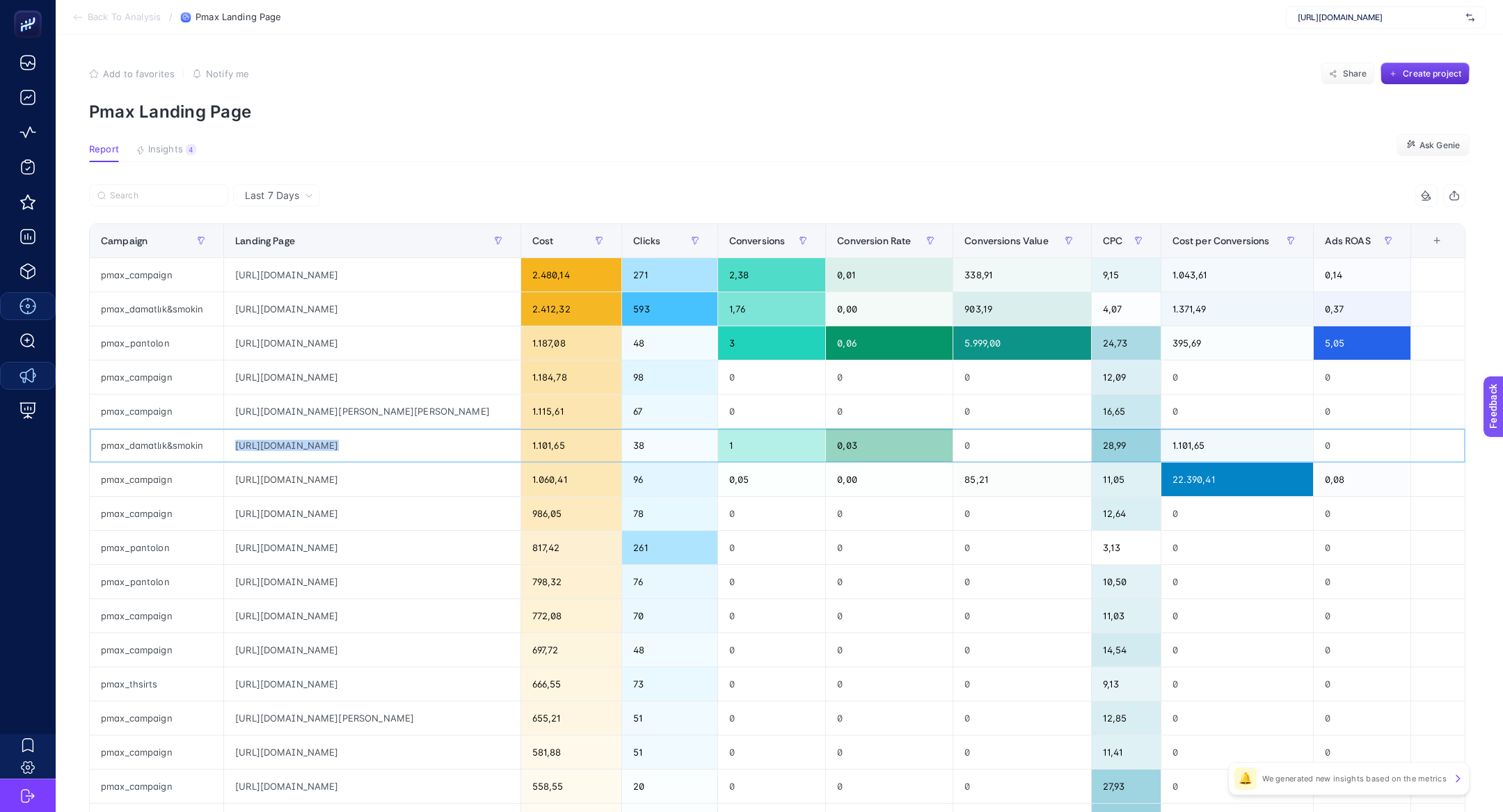
click at [457, 446] on div "[URL][DOMAIN_NAME]" at bounding box center [372, 445] width 296 height 34
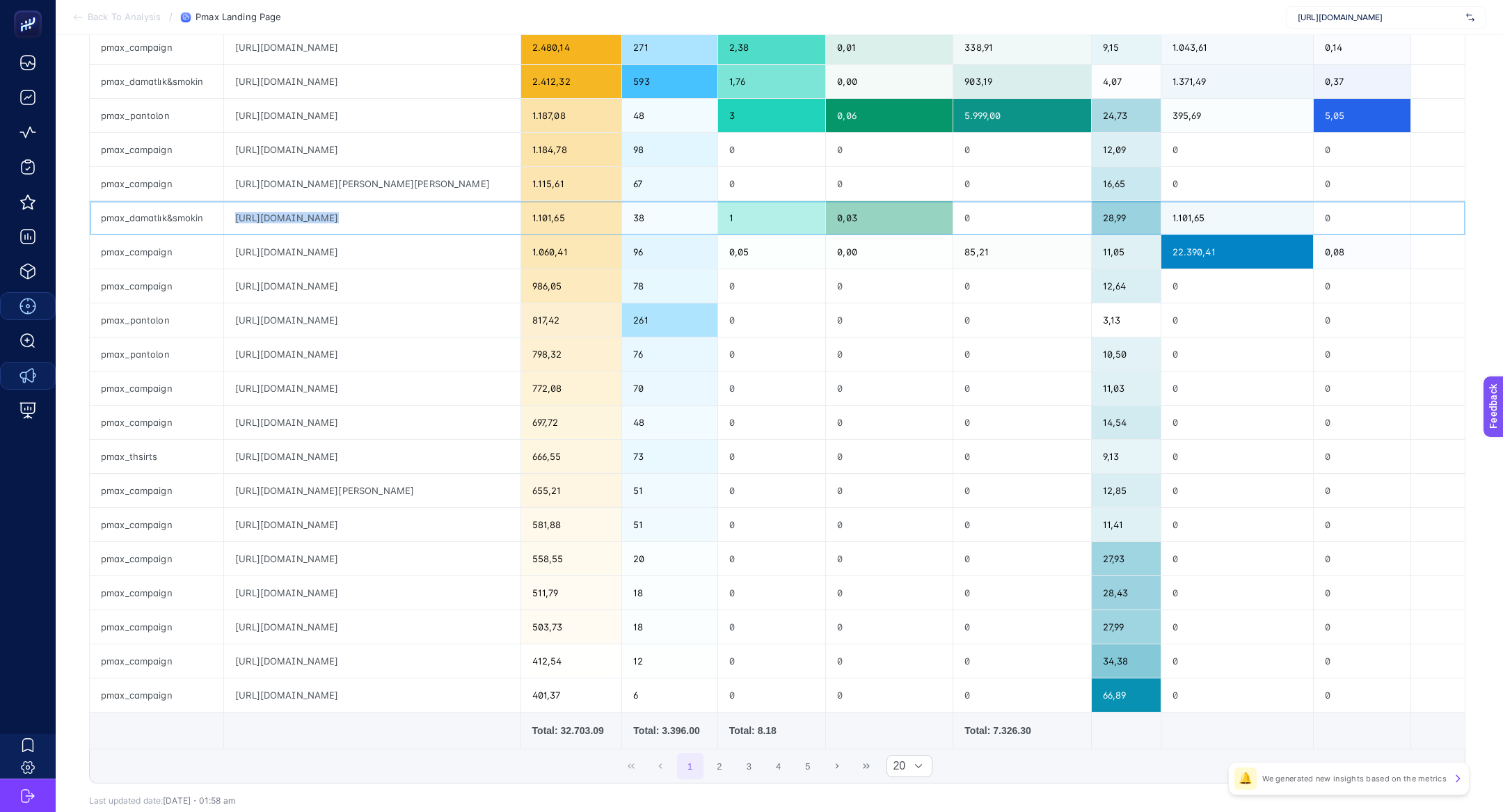
scroll to position [226, 0]
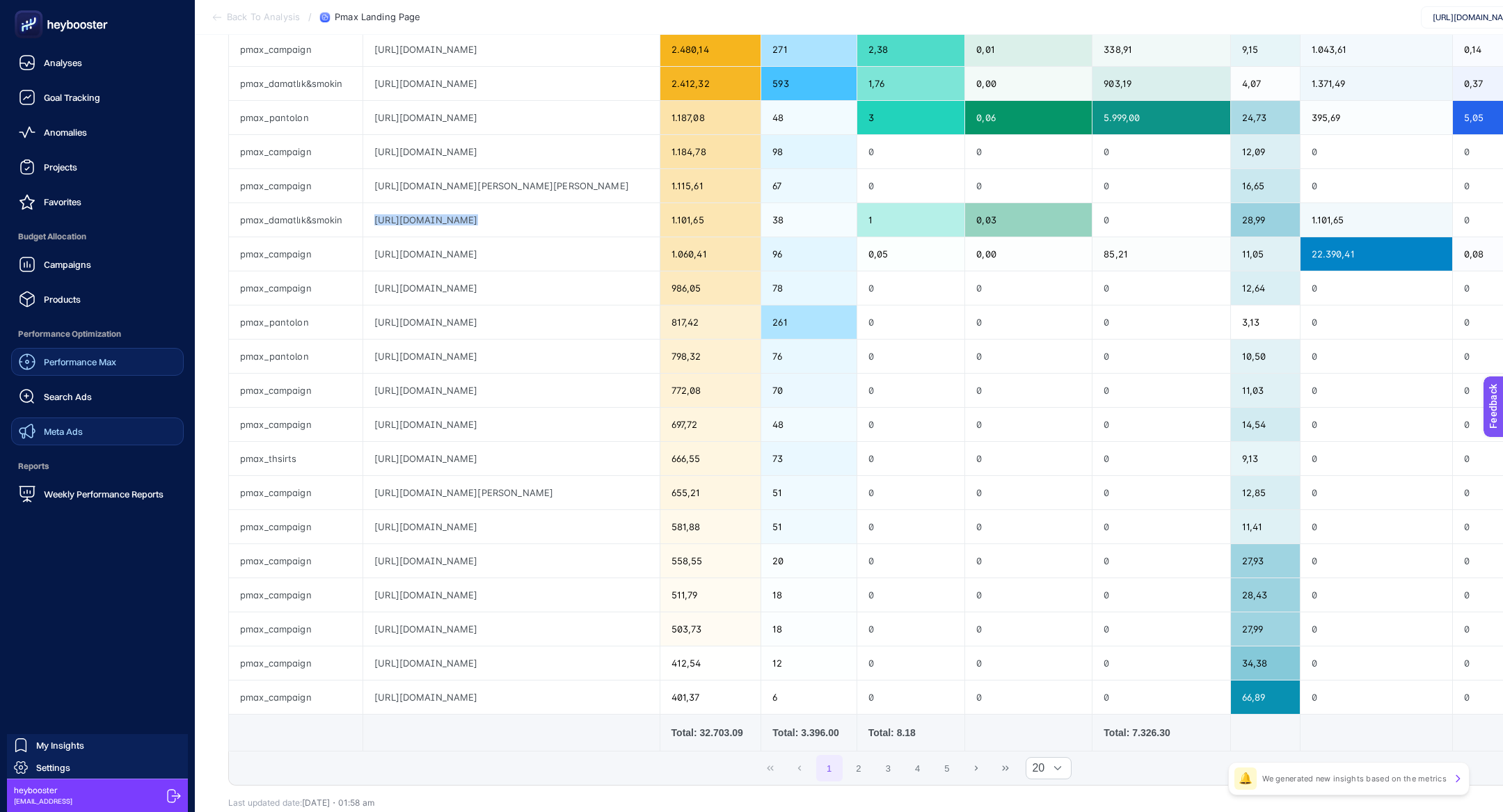
click at [71, 364] on span "Performance Max" at bounding box center [80, 361] width 73 height 11
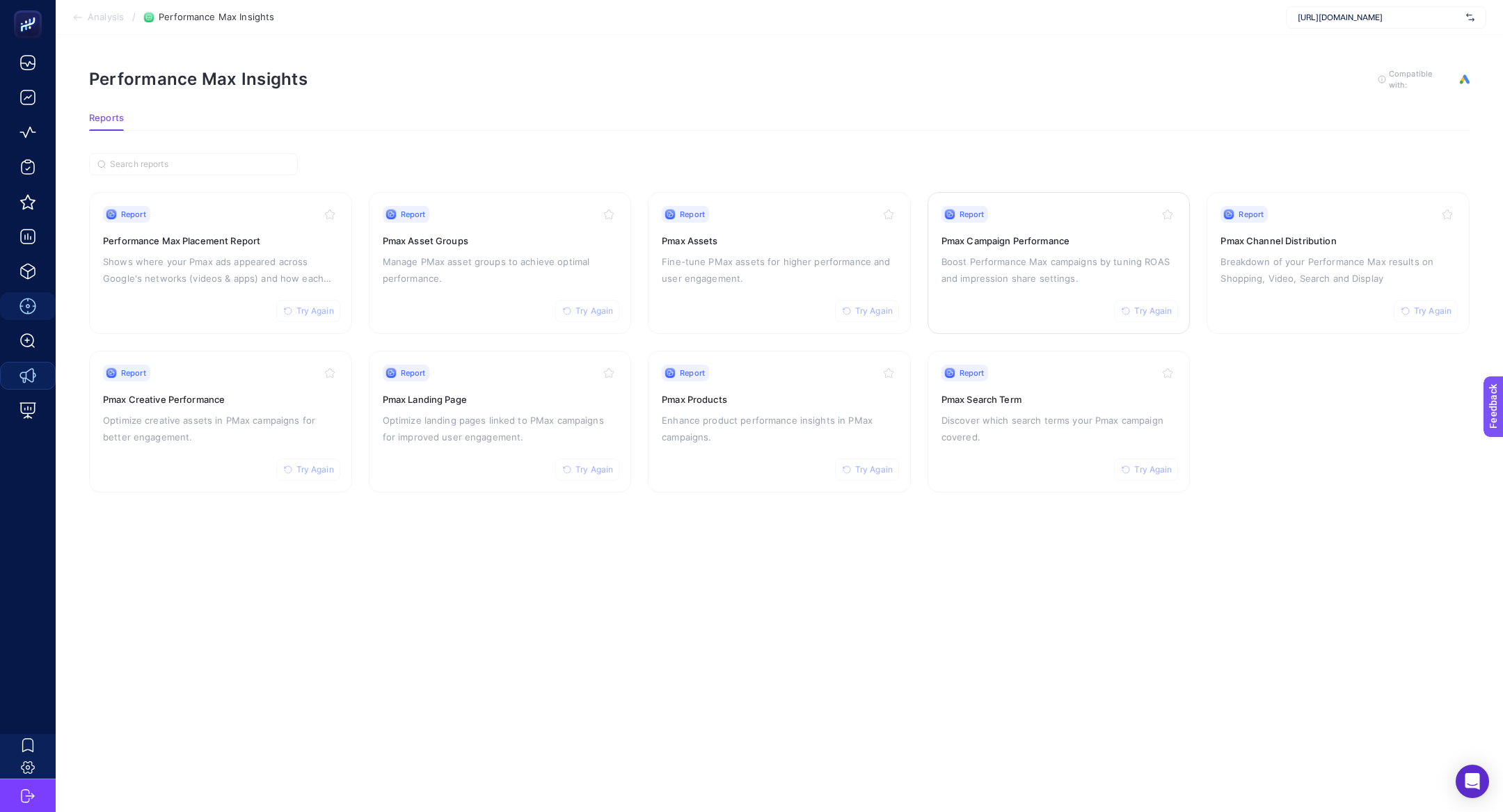
click at [1036, 270] on p "Boost Performance Max campaigns by tuning ROAS and impression share settings." at bounding box center [1059, 270] width 235 height 34
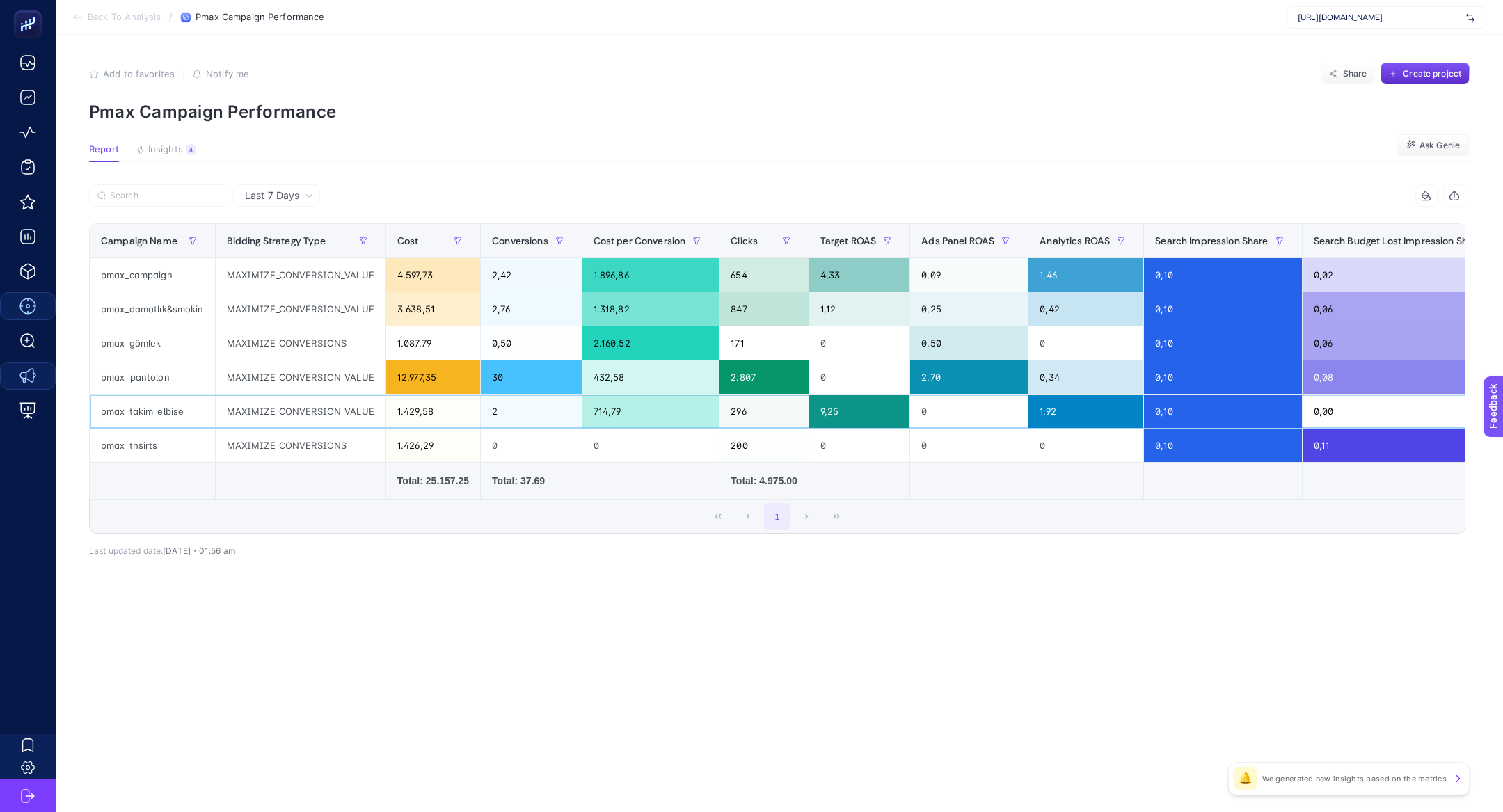
click at [481, 412] on td "2" at bounding box center [531, 411] width 101 height 34
click at [302, 195] on div "Last 7 Days" at bounding box center [278, 195] width 79 height 10
click at [286, 252] on li "Last 30 Days" at bounding box center [276, 249] width 79 height 25
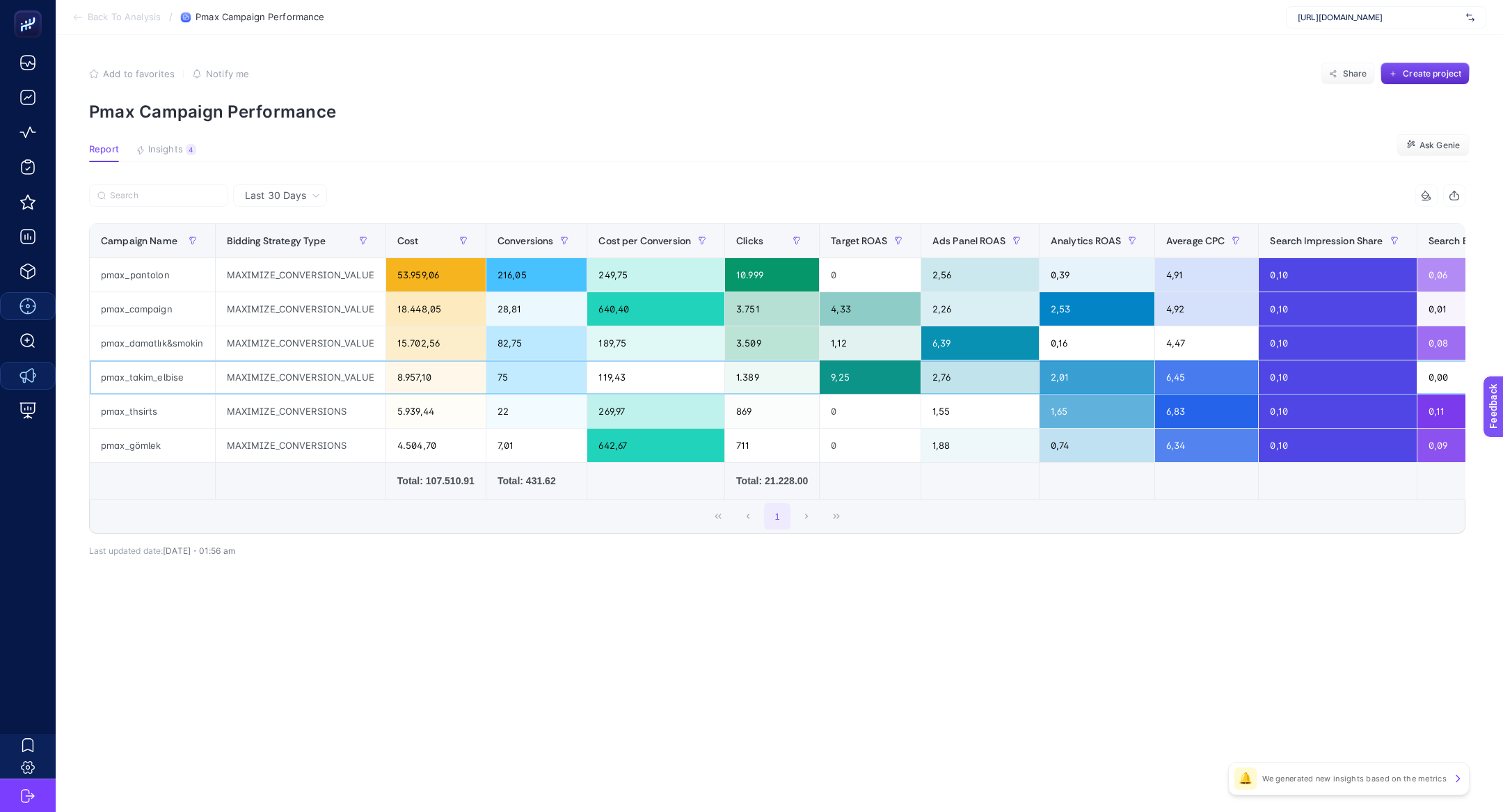
click at [778, 369] on div "1.389" at bounding box center [772, 377] width 94 height 34
click at [848, 341] on div "1,12" at bounding box center [870, 343] width 101 height 34
drag, startPoint x: 994, startPoint y: 345, endPoint x: 944, endPoint y: 345, distance: 50.0
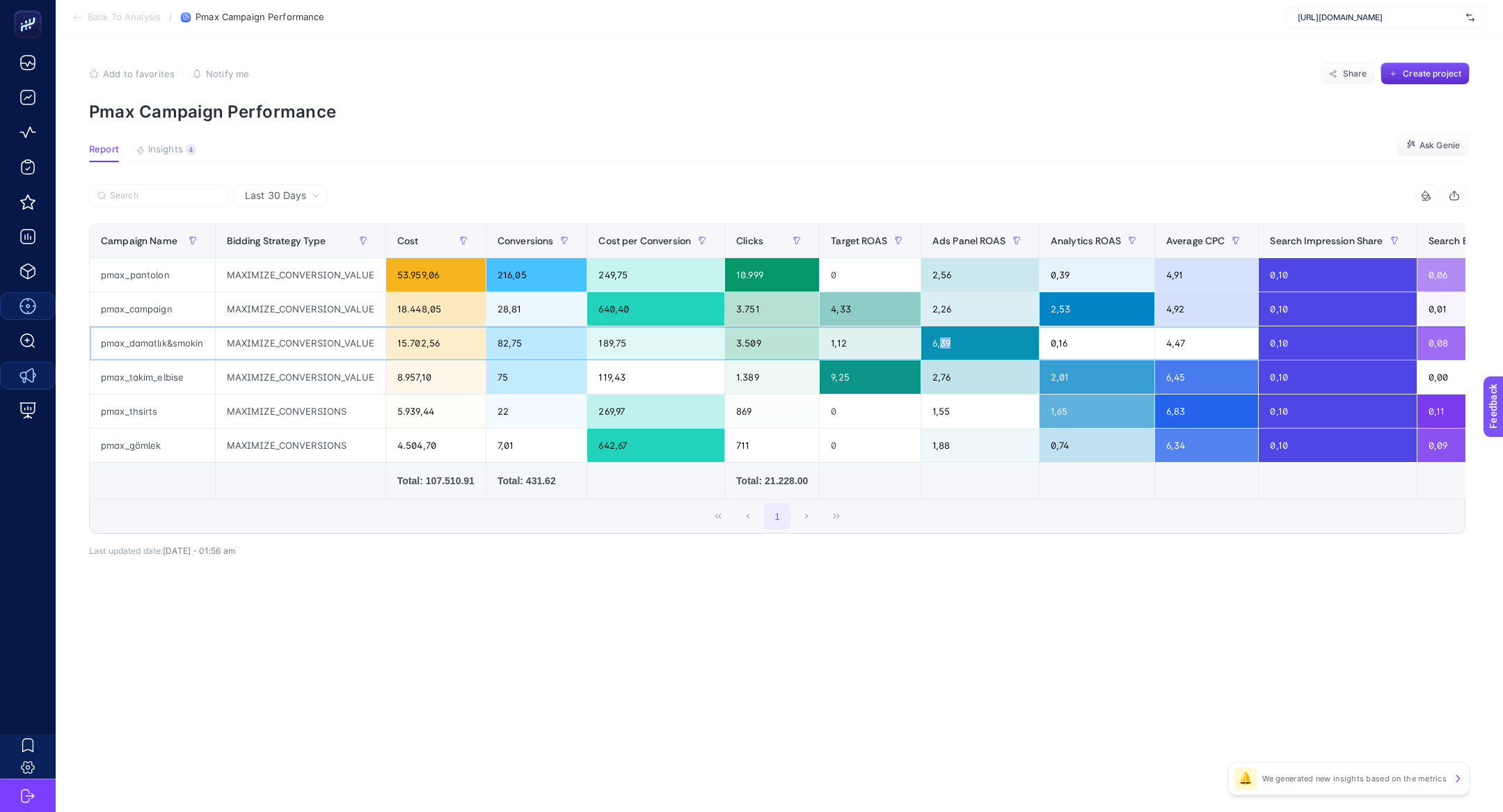
click at [944, 345] on div "6,39" at bounding box center [980, 343] width 117 height 34
drag, startPoint x: 1091, startPoint y: 345, endPoint x: 1051, endPoint y: 345, distance: 40.0
click at [1051, 345] on div "0,16" at bounding box center [1097, 343] width 115 height 34
click at [843, 341] on div "1,12" at bounding box center [870, 343] width 101 height 34
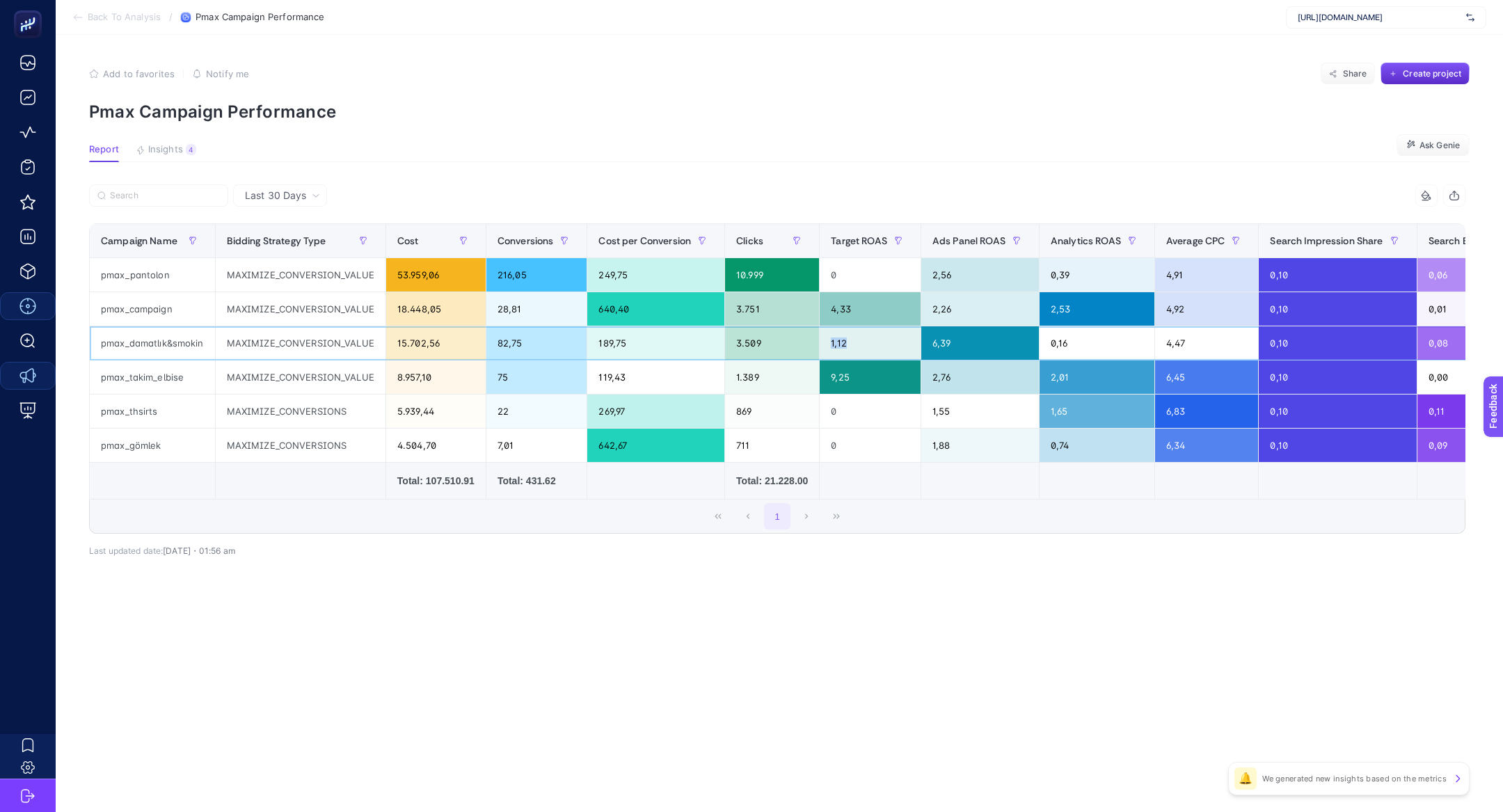
click at [843, 341] on div "1,12" at bounding box center [870, 343] width 101 height 34
drag, startPoint x: 962, startPoint y: 342, endPoint x: 905, endPoint y: 342, distance: 57.0
click at [938, 342] on div "6,39" at bounding box center [980, 343] width 117 height 34
click at [849, 351] on div "1,12" at bounding box center [870, 343] width 101 height 34
click at [862, 308] on div "4,33" at bounding box center [870, 309] width 101 height 34
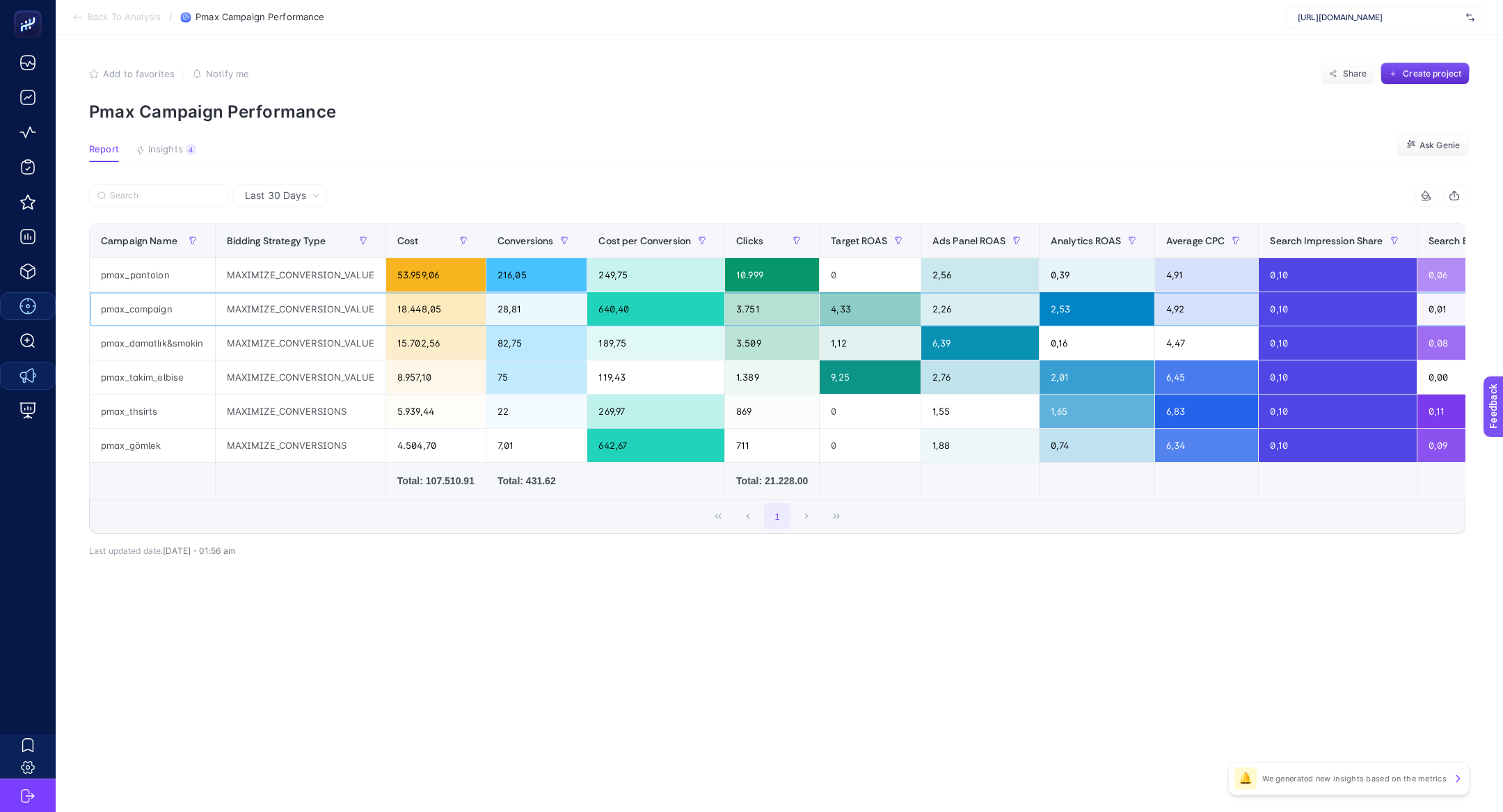
click at [862, 308] on div "4,33" at bounding box center [870, 309] width 101 height 34
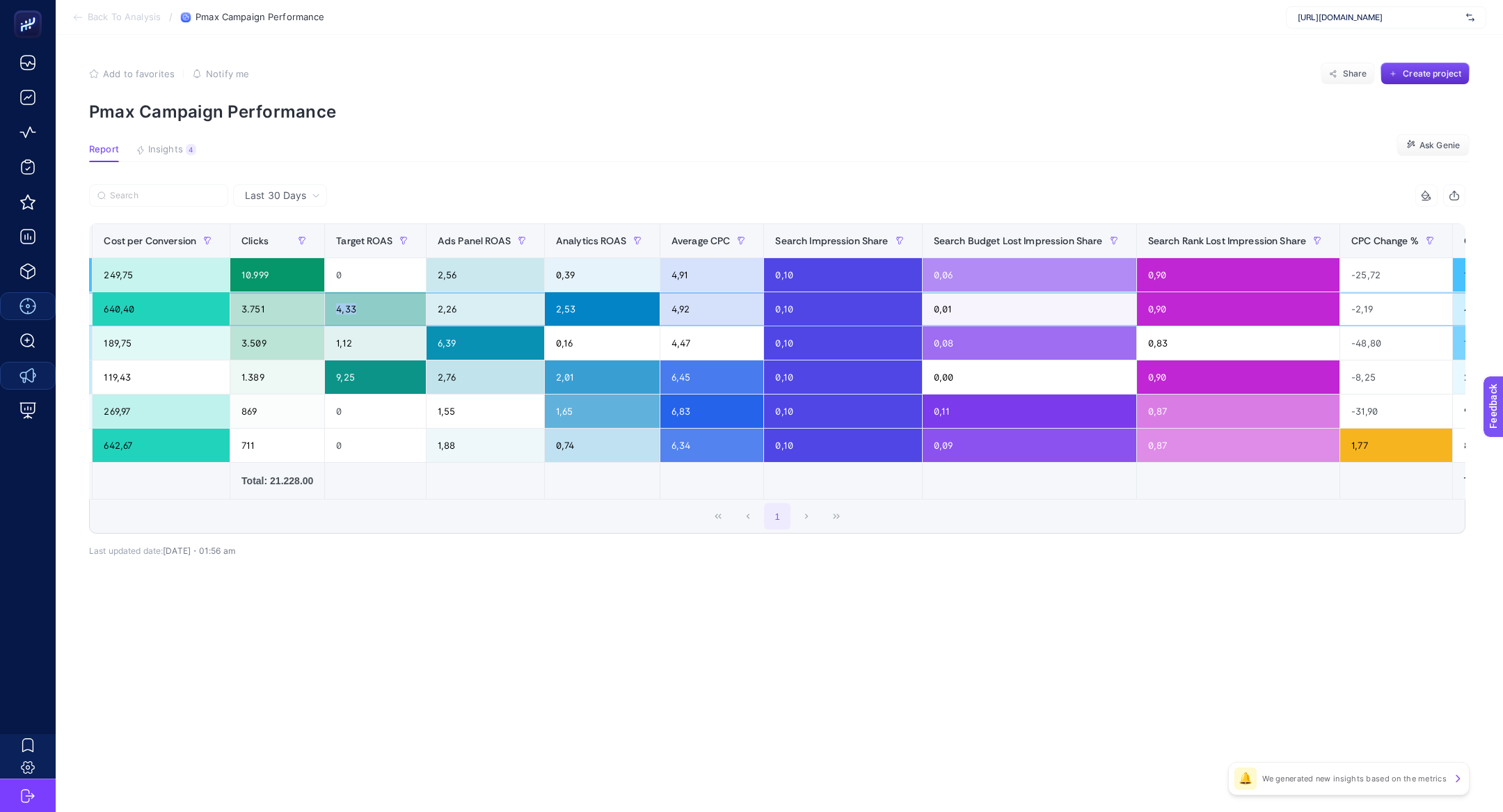
scroll to position [0, 663]
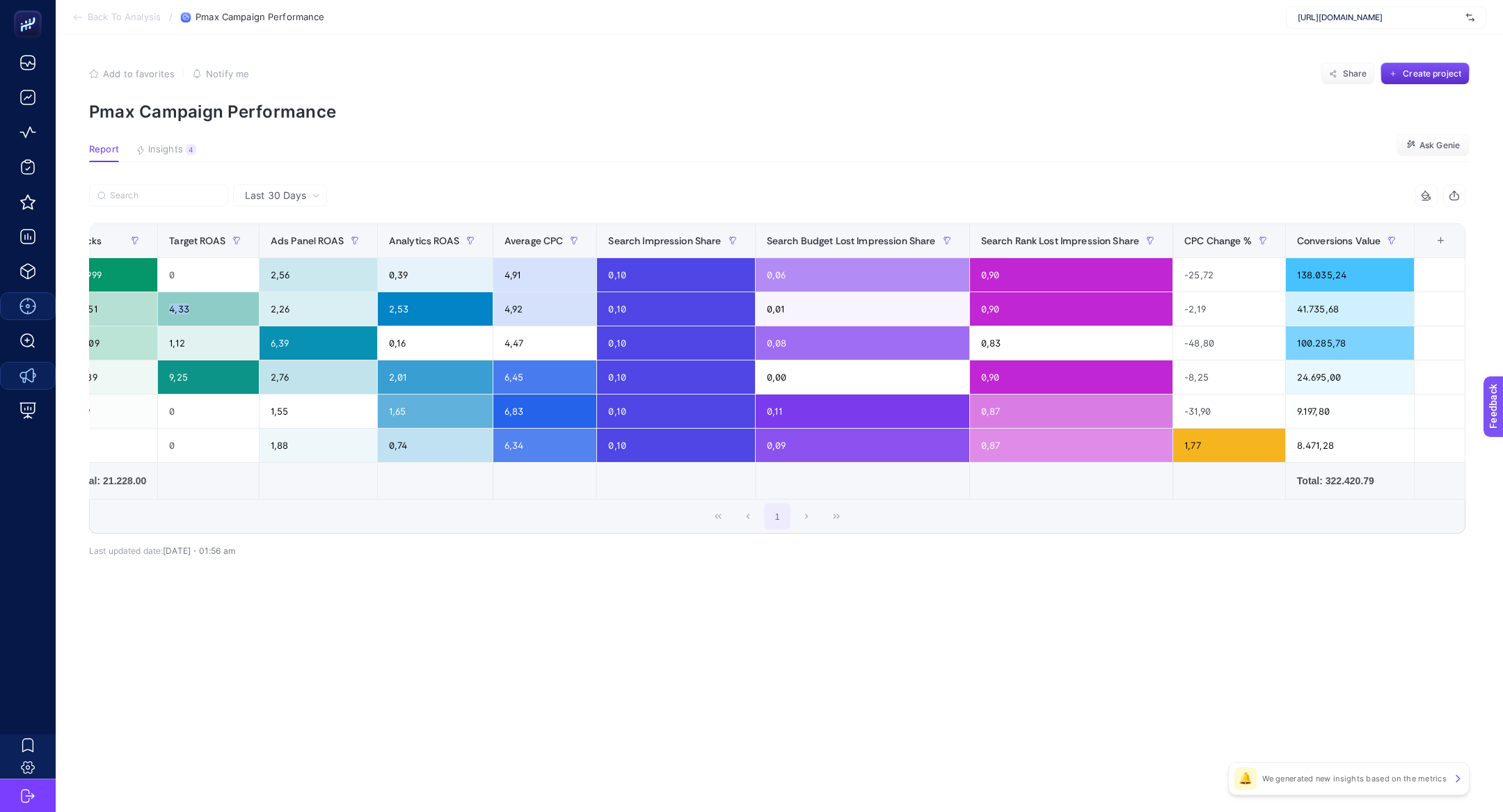
click at [1435, 235] on div "+" at bounding box center [1440, 241] width 26 height 11
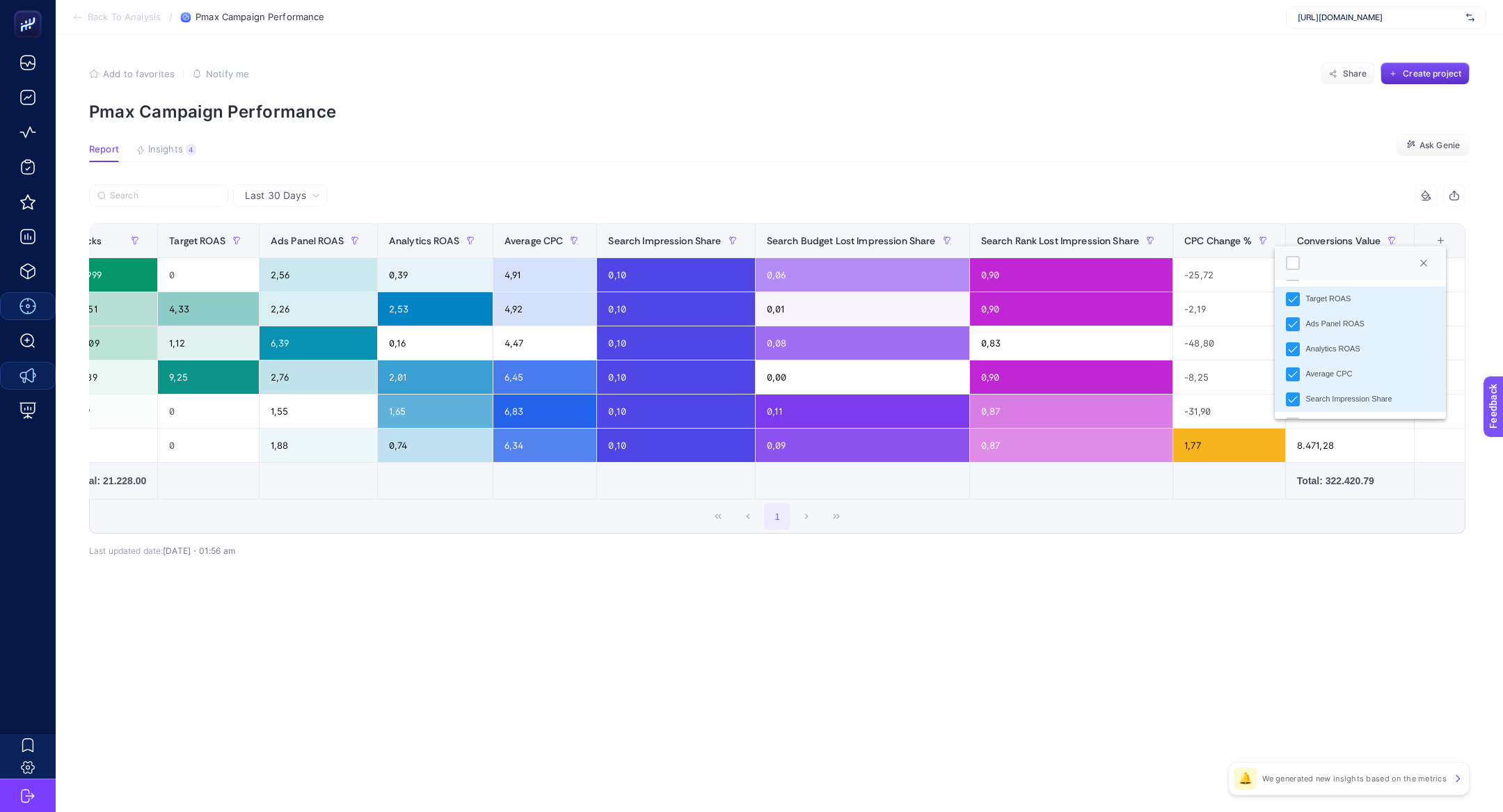
scroll to position [286, 0]
click at [1333, 360] on div "Search Impression Share" at bounding box center [1348, 361] width 86 height 12
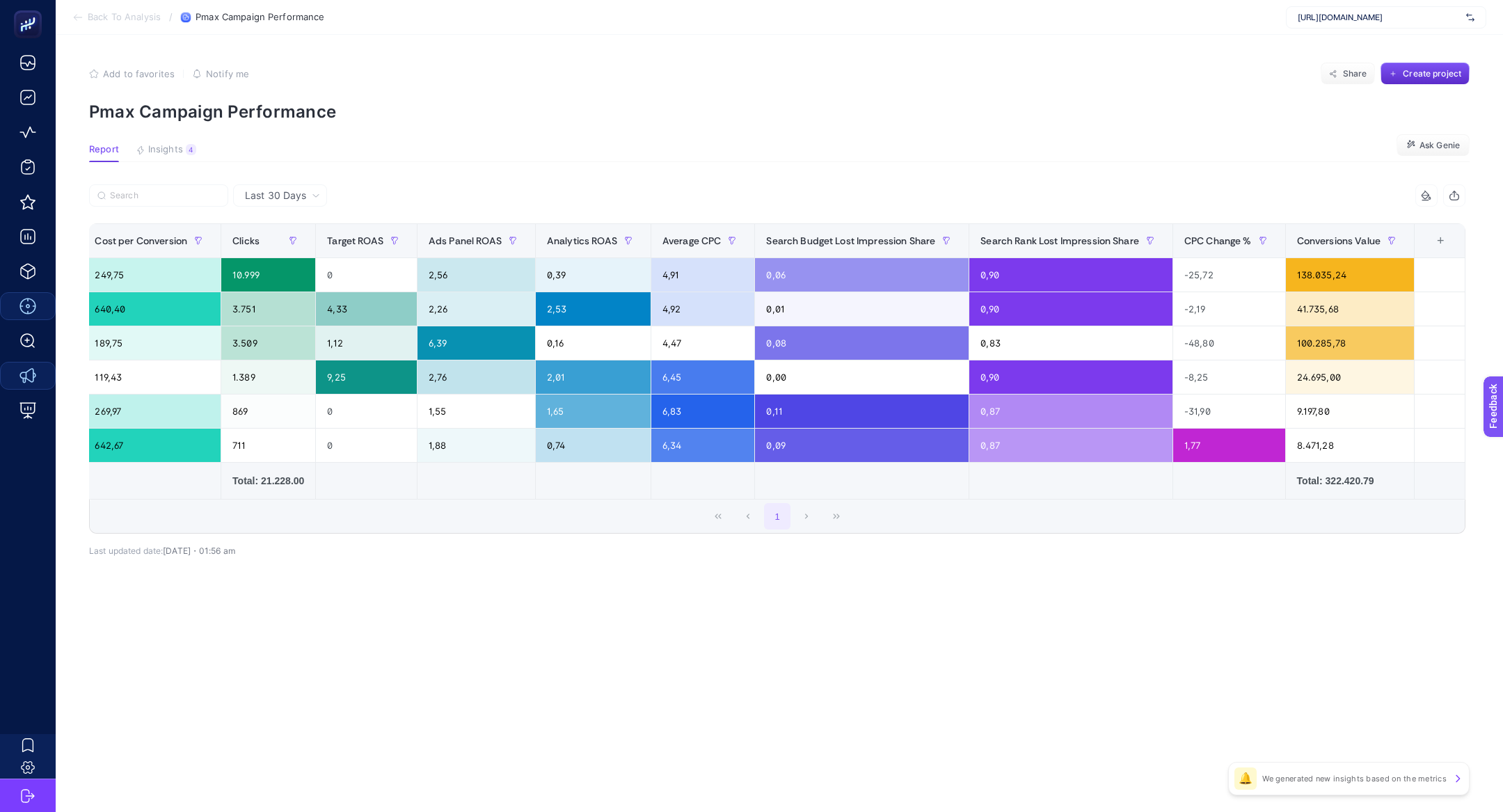
scroll to position [0, 506]
click at [1435, 244] on div "+" at bounding box center [1440, 241] width 26 height 11
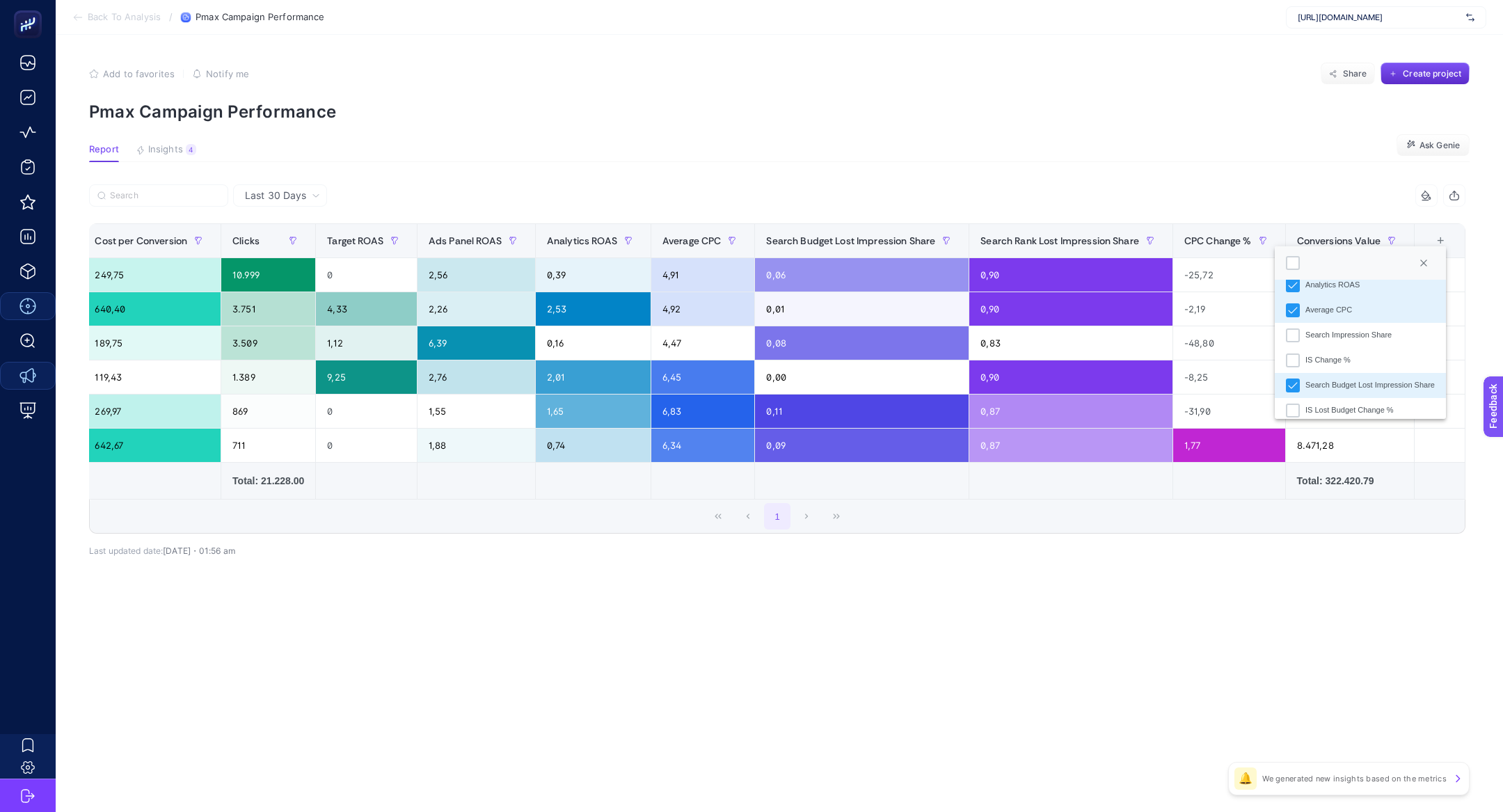
scroll to position [546, 0]
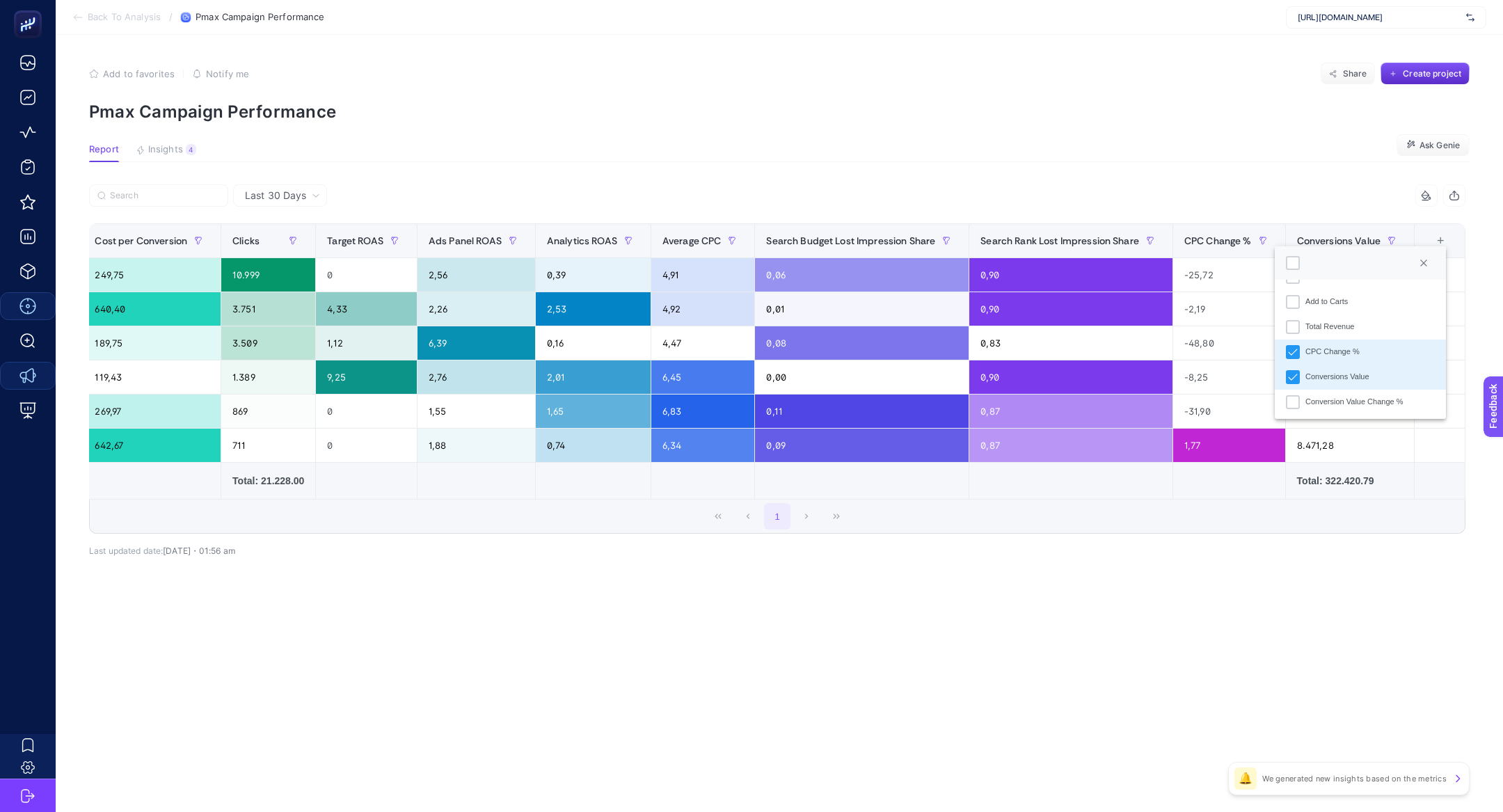
click at [1363, 351] on li "CPC Change %" at bounding box center [1360, 352] width 172 height 25
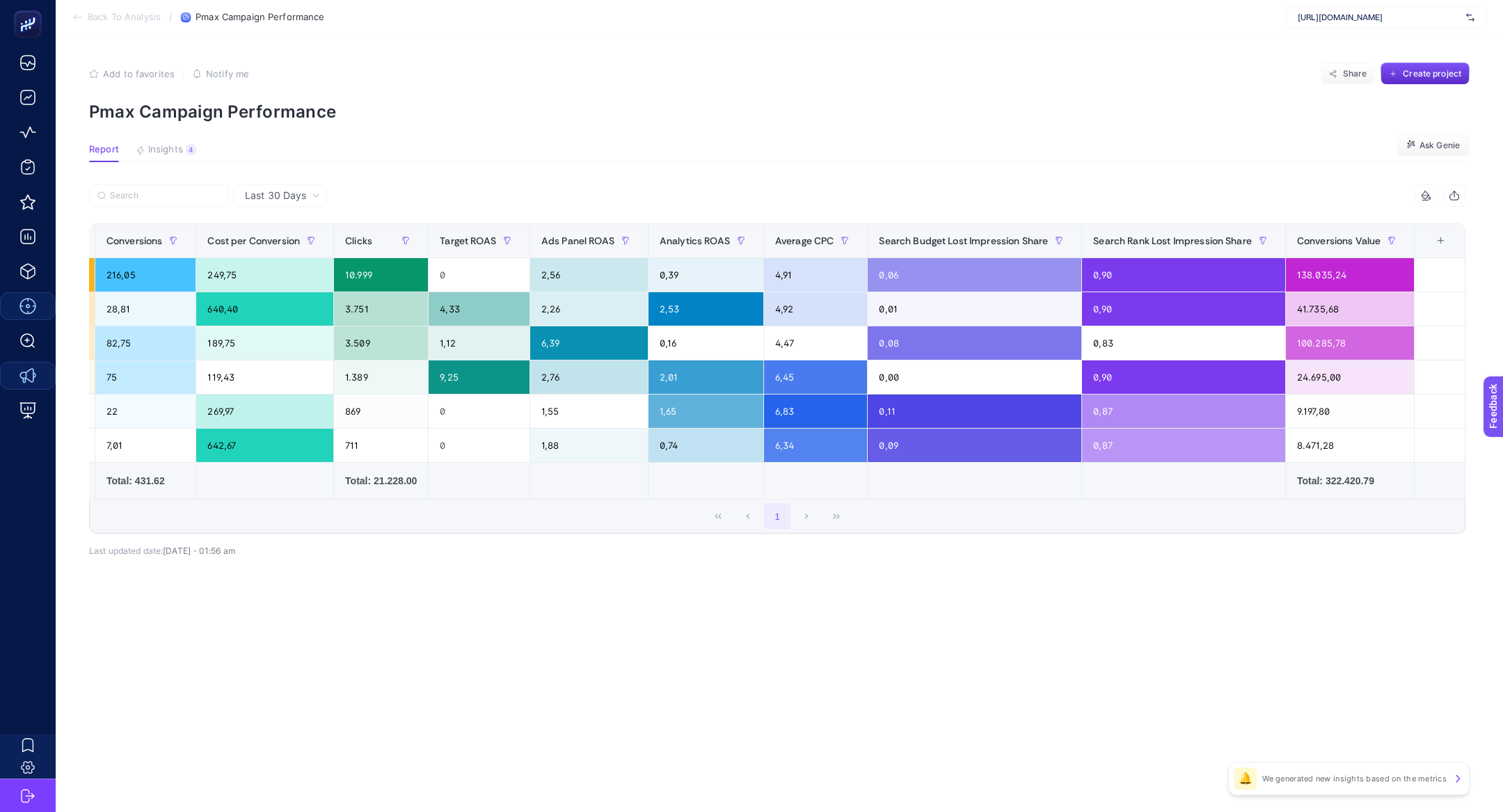
click at [1433, 243] on div "+" at bounding box center [1440, 241] width 26 height 11
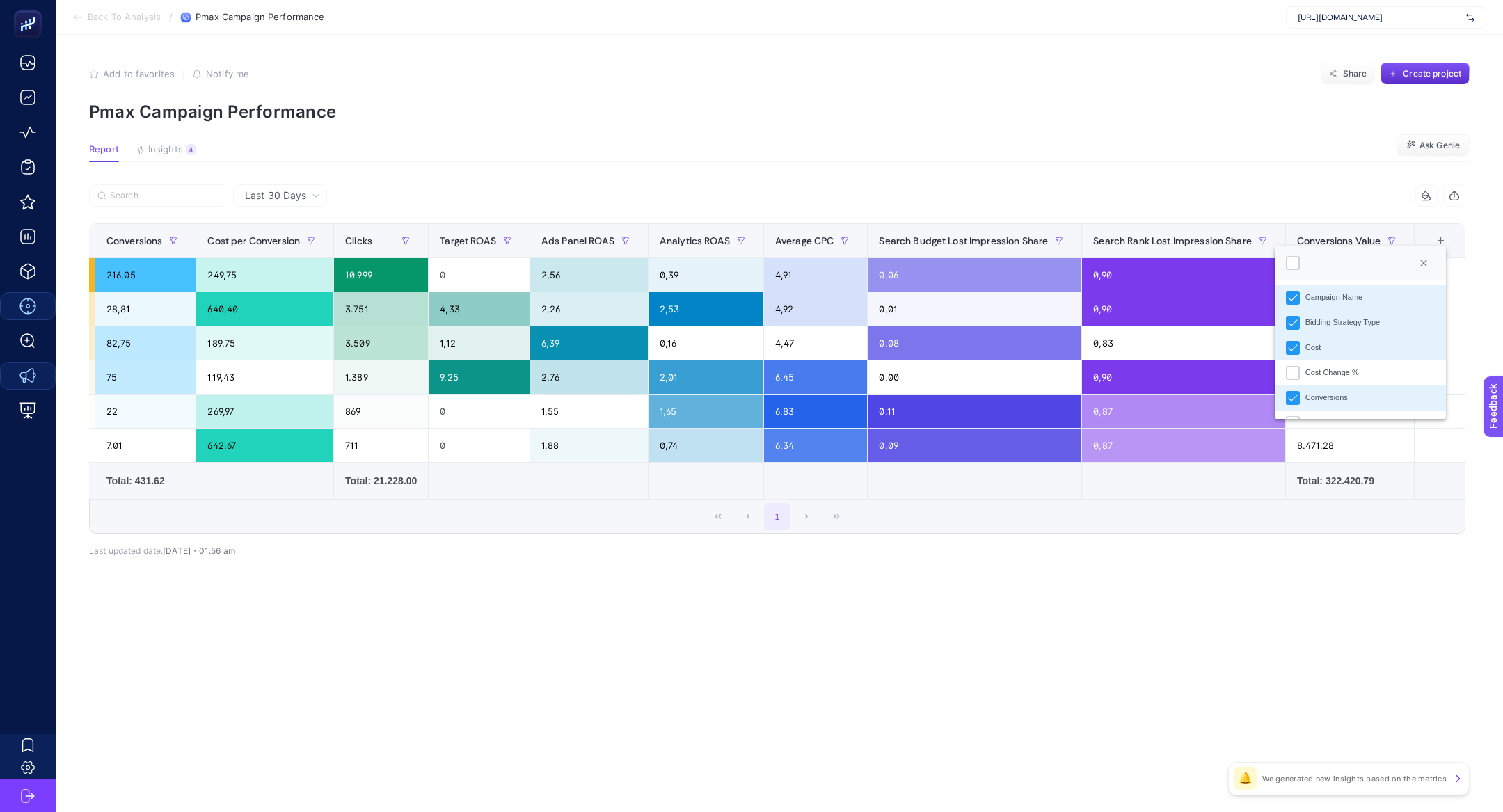
click at [1398, 324] on li "Bidding Strategy Type" at bounding box center [1360, 322] width 172 height 25
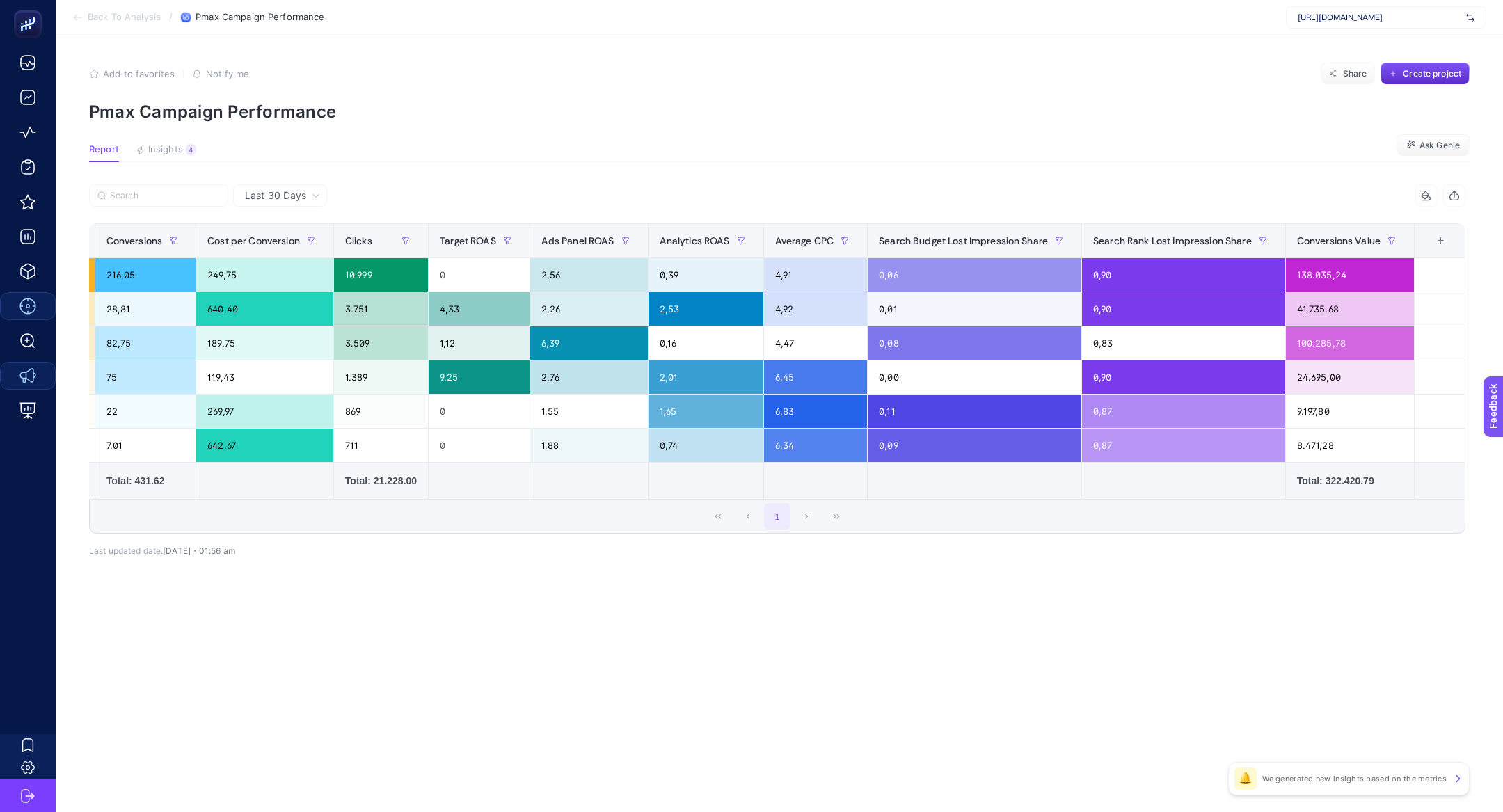
click at [1432, 247] on th "12 items selected +" at bounding box center [1440, 241] width 51 height 34
click at [1439, 242] on div "+" at bounding box center [1440, 241] width 26 height 11
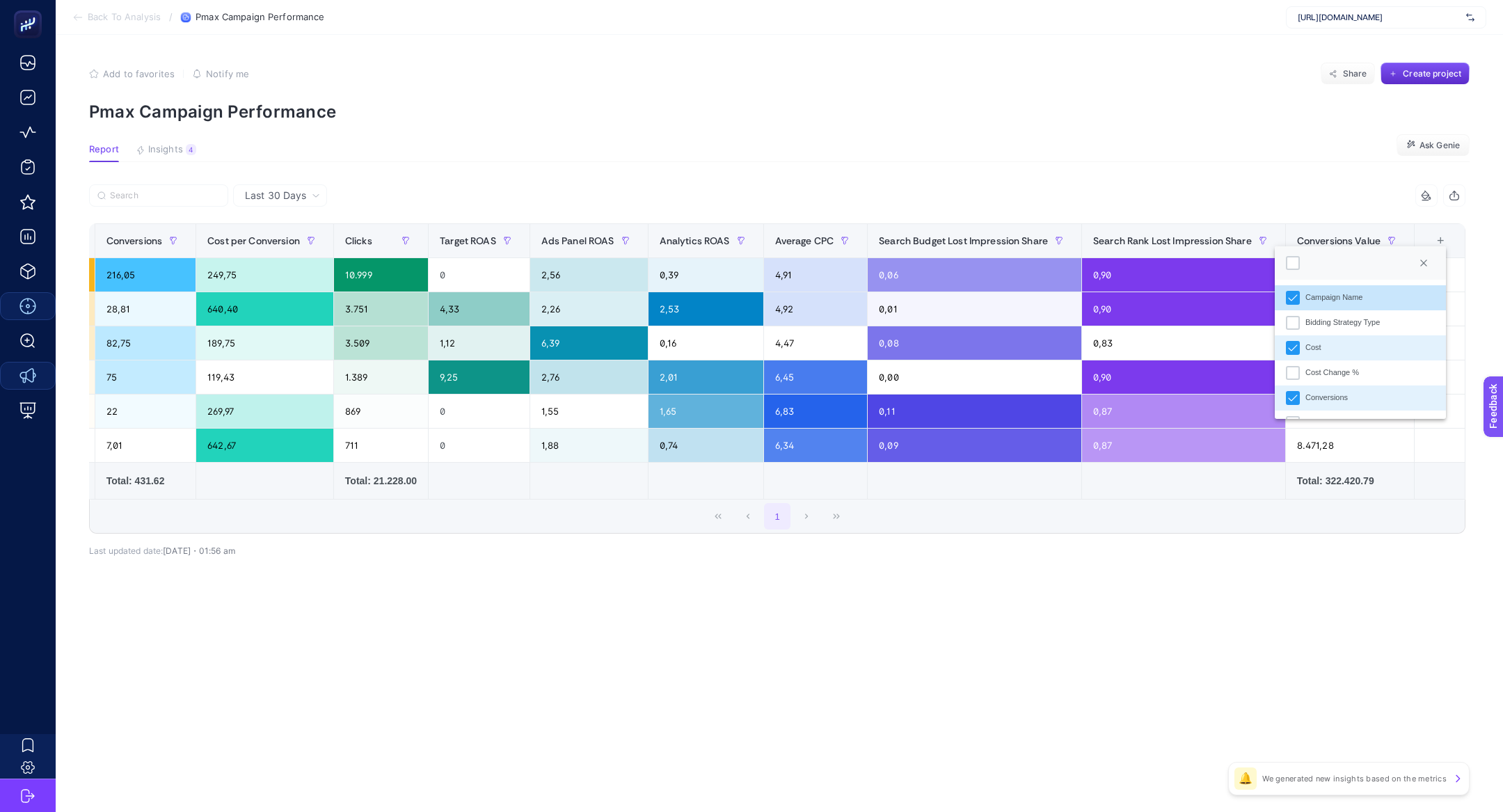
scroll to position [9, 70]
click at [1375, 320] on div "Bidding Strategy Type" at bounding box center [1342, 322] width 74 height 12
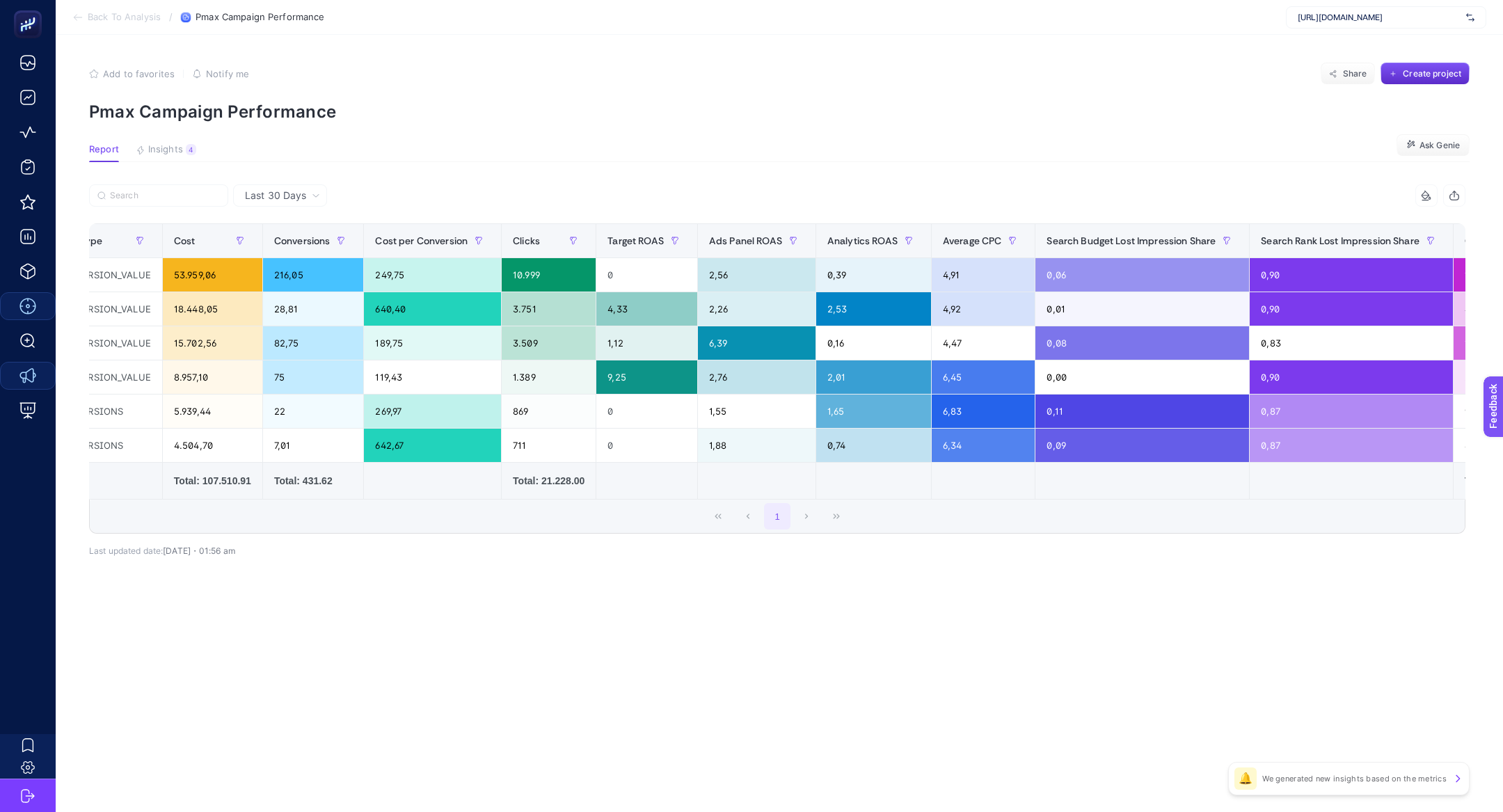
scroll to position [0, 393]
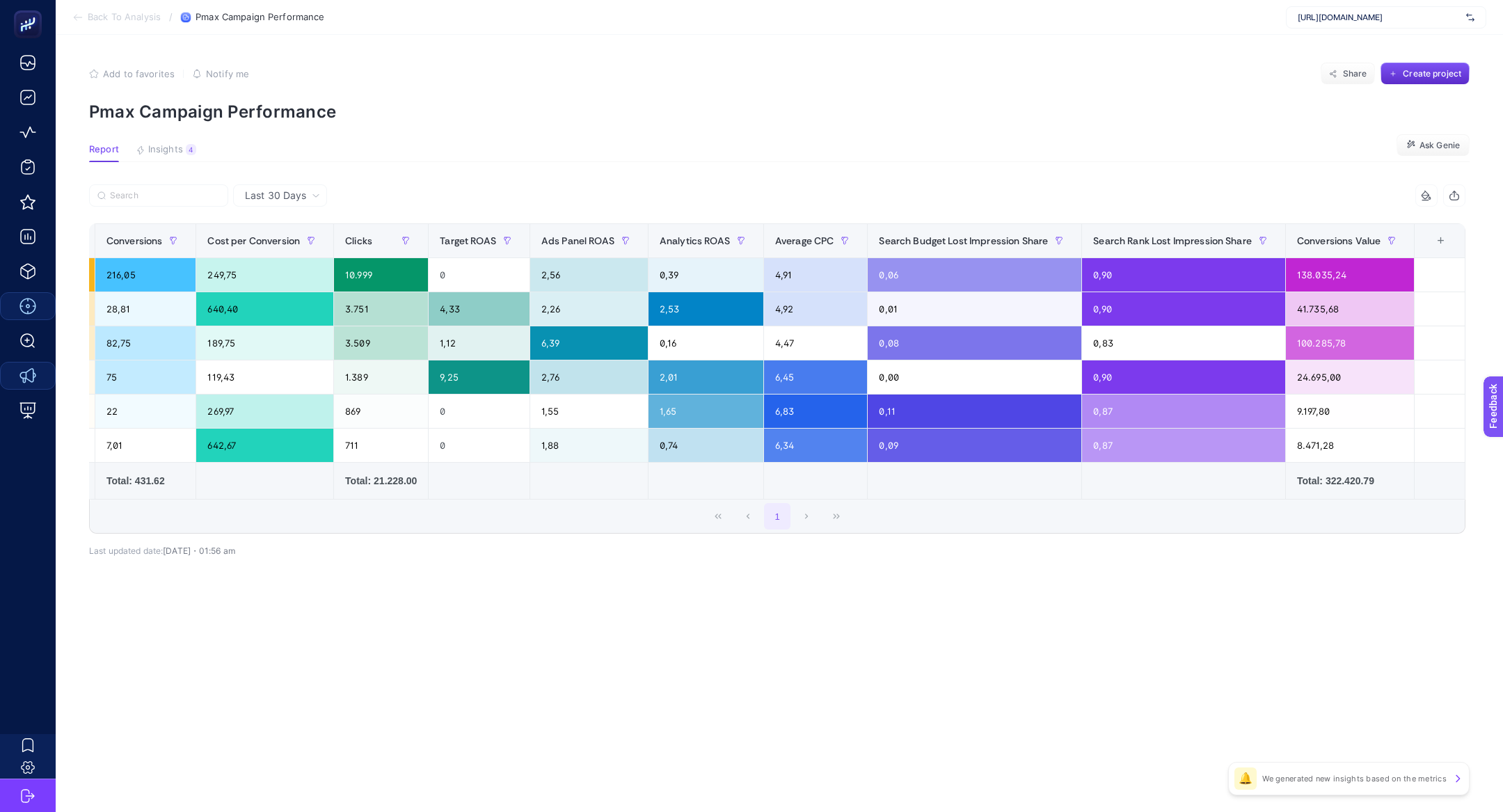
click at [1437, 235] on div "+" at bounding box center [1440, 241] width 26 height 11
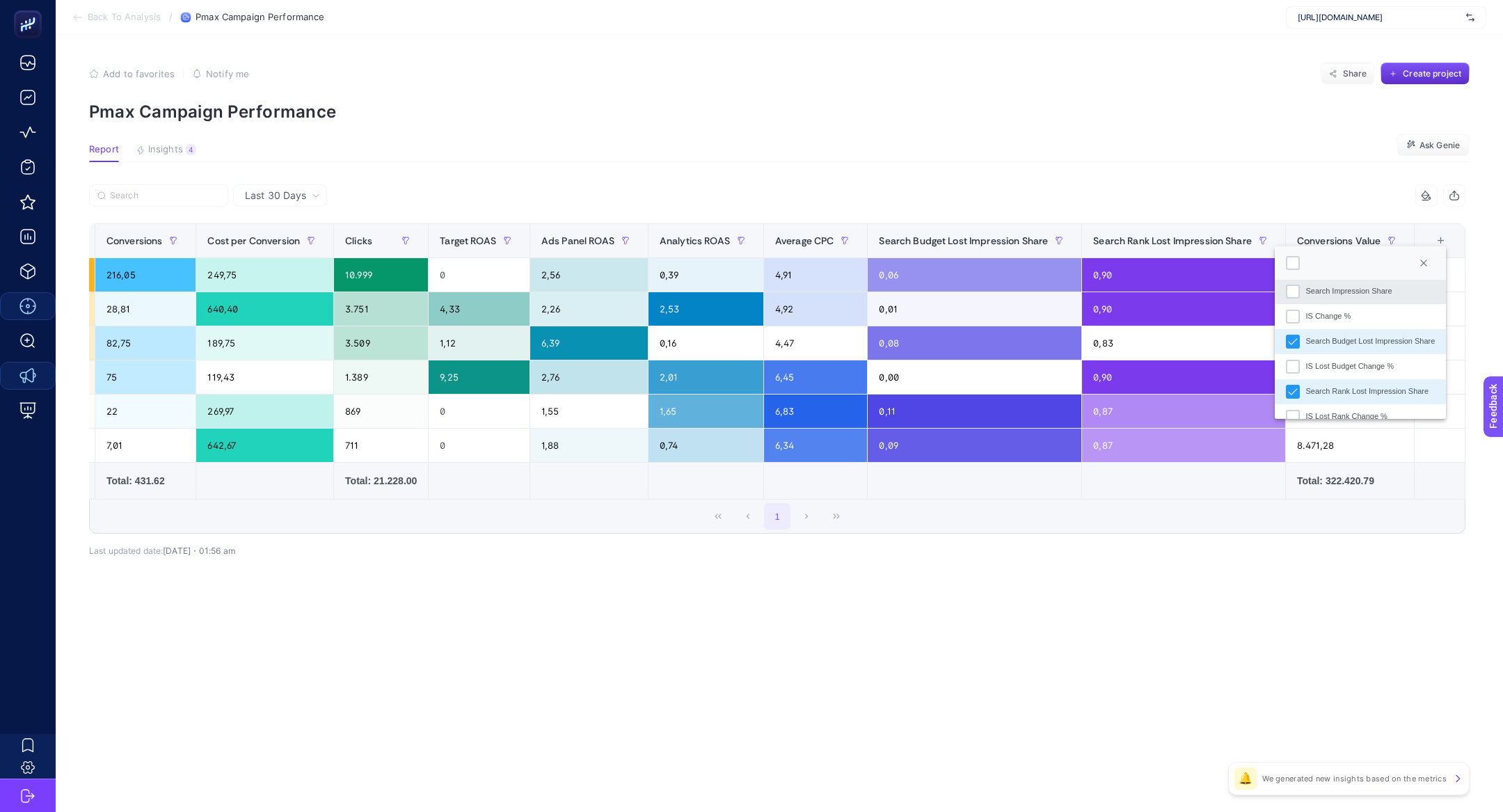
scroll to position [366, 0]
click at [1373, 329] on div "Search Budget Lost Impression Share" at bounding box center [1370, 332] width 129 height 12
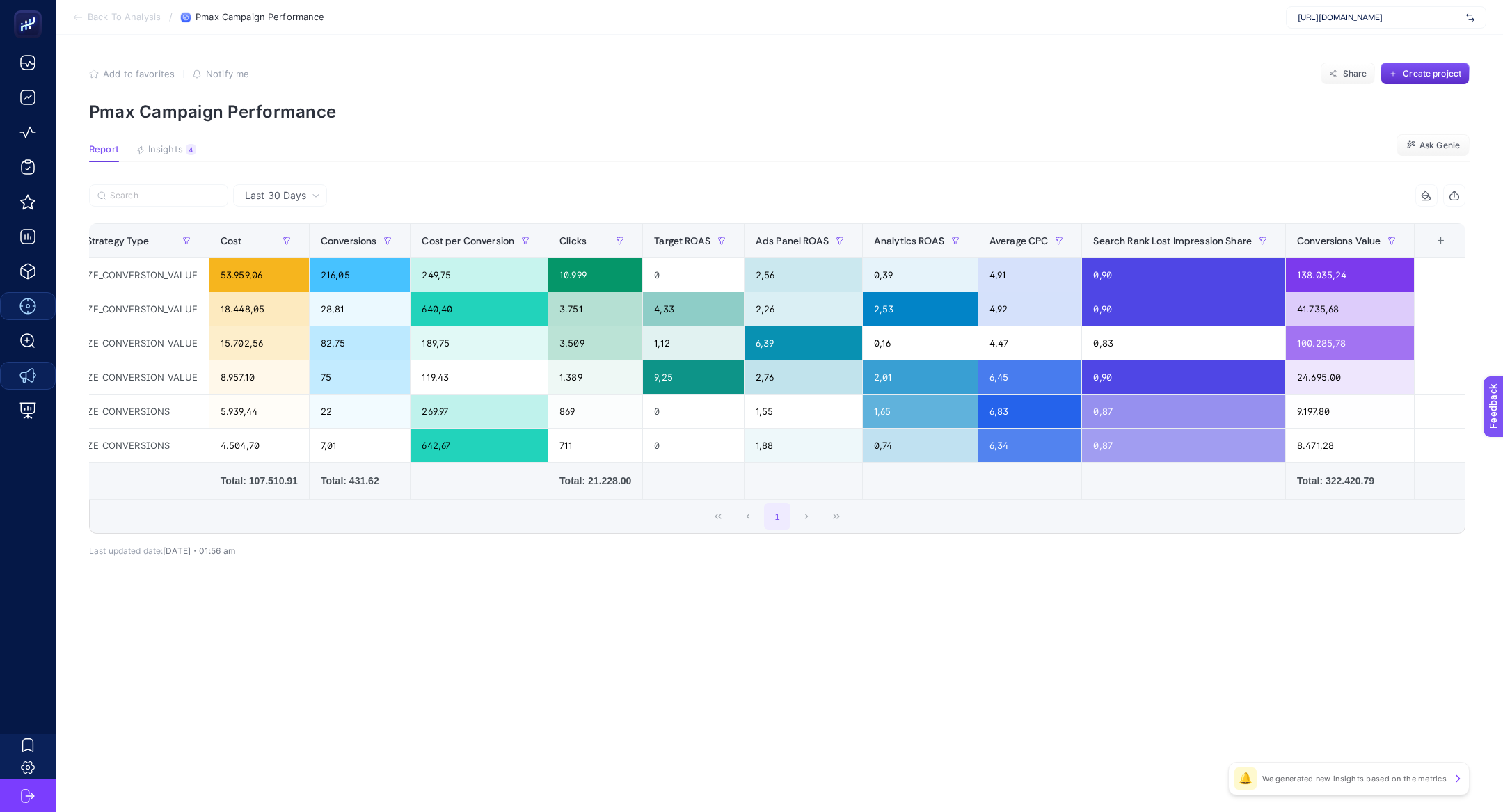
scroll to position [0, 179]
click at [1433, 240] on div "+" at bounding box center [1440, 241] width 26 height 11
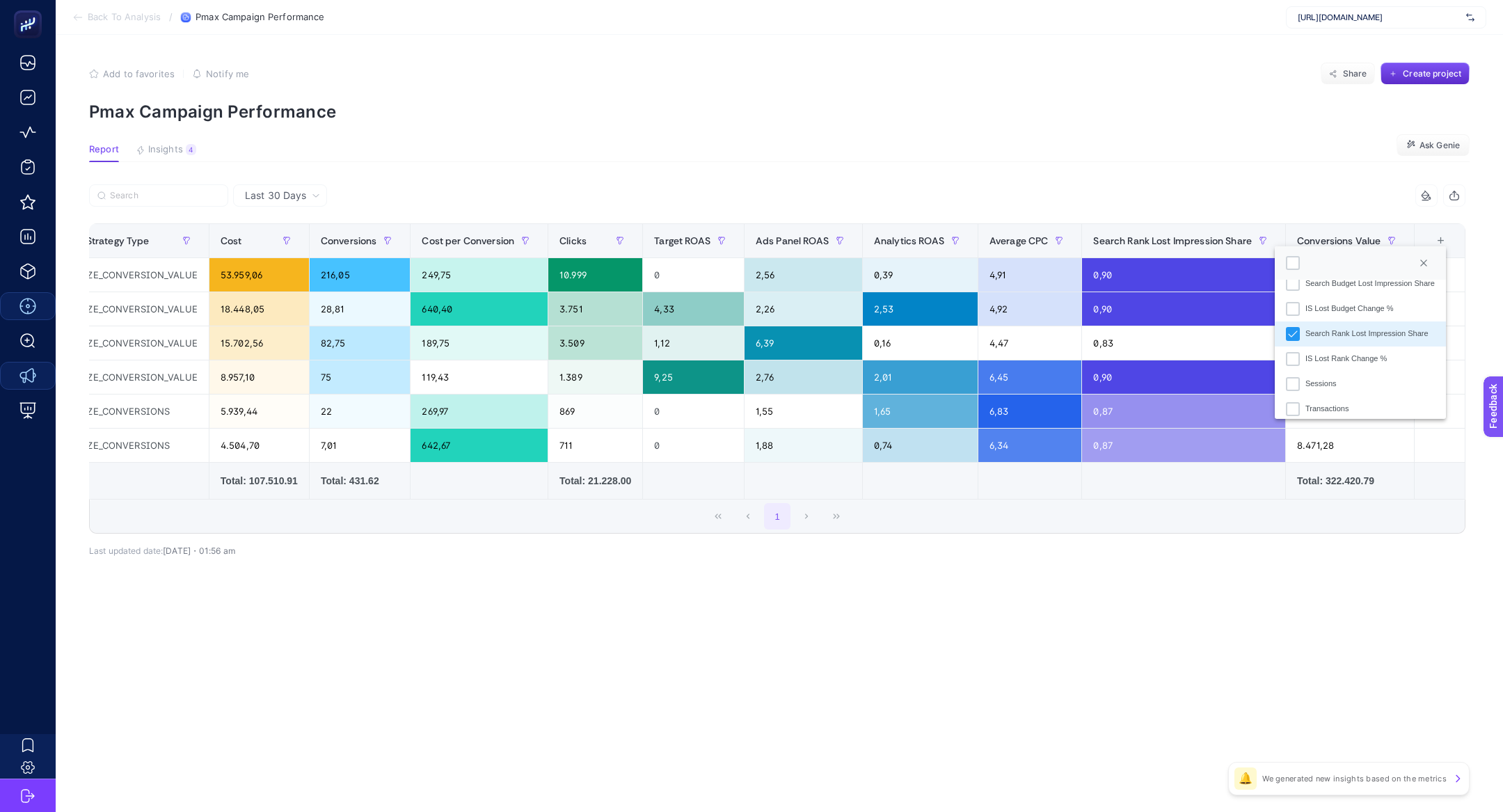
scroll to position [416, 0]
click at [1392, 329] on div "Search Rank Lost Impression Share" at bounding box center [1367, 333] width 123 height 12
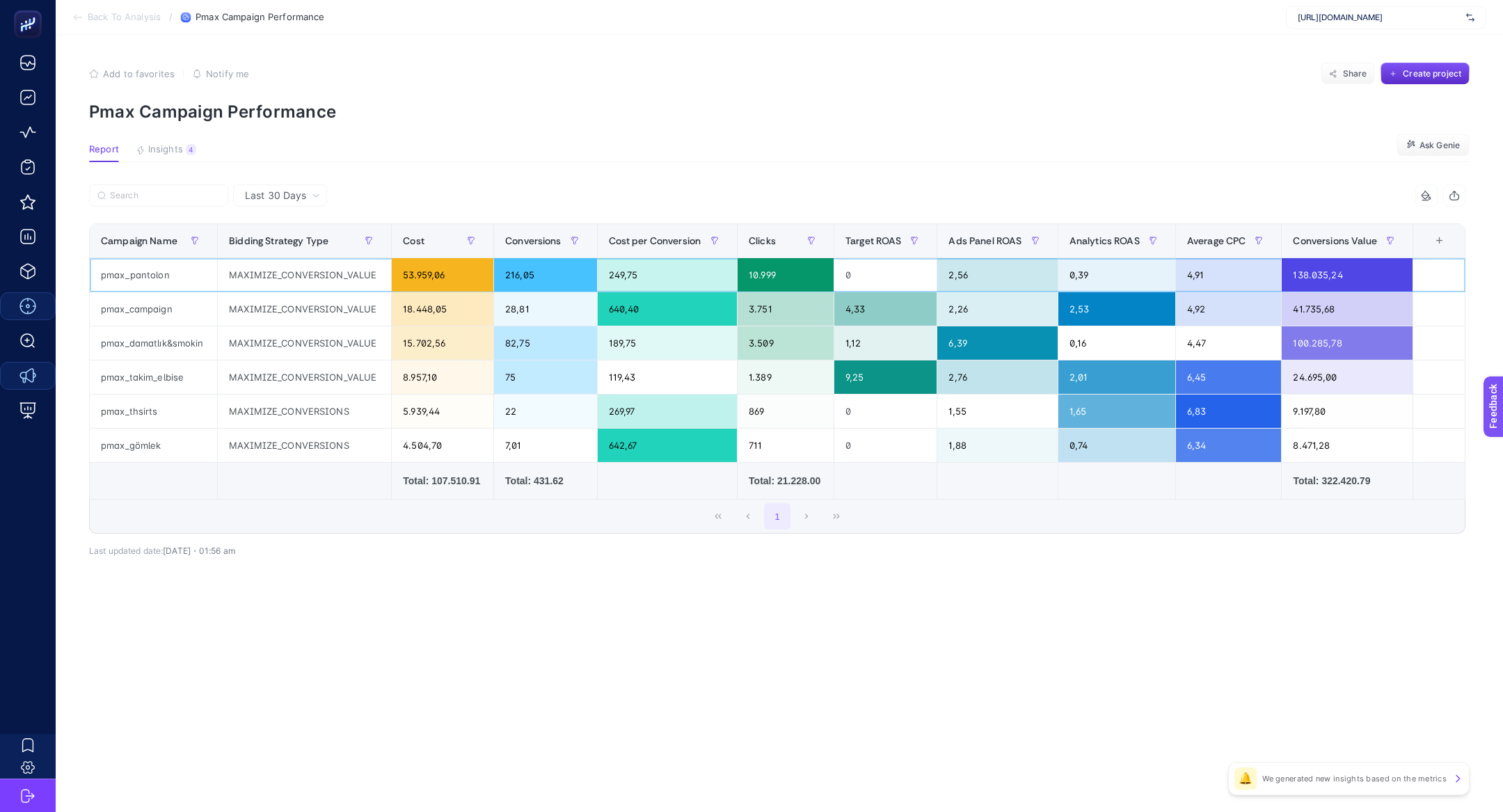
click at [134, 278] on div "pmax_pantolon" at bounding box center [153, 275] width 128 height 34
click at [182, 303] on div "pmax_campaign" at bounding box center [153, 309] width 128 height 34
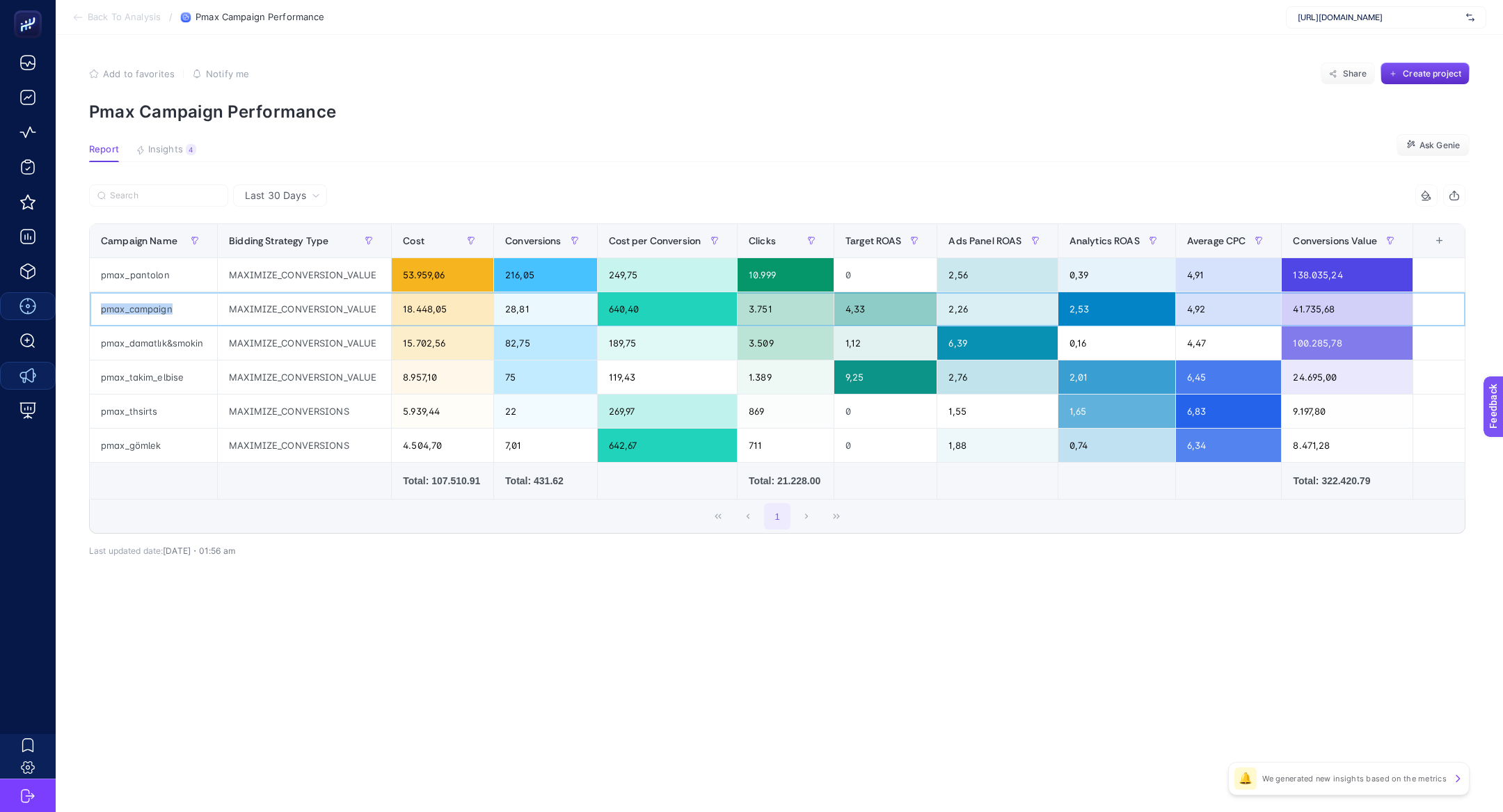
click at [182, 303] on div "pmax_campaign" at bounding box center [153, 309] width 128 height 34
click at [120, 390] on div "pmax_takim_elbise" at bounding box center [153, 377] width 128 height 34
click at [133, 310] on div "pmax_campaign" at bounding box center [153, 309] width 128 height 34
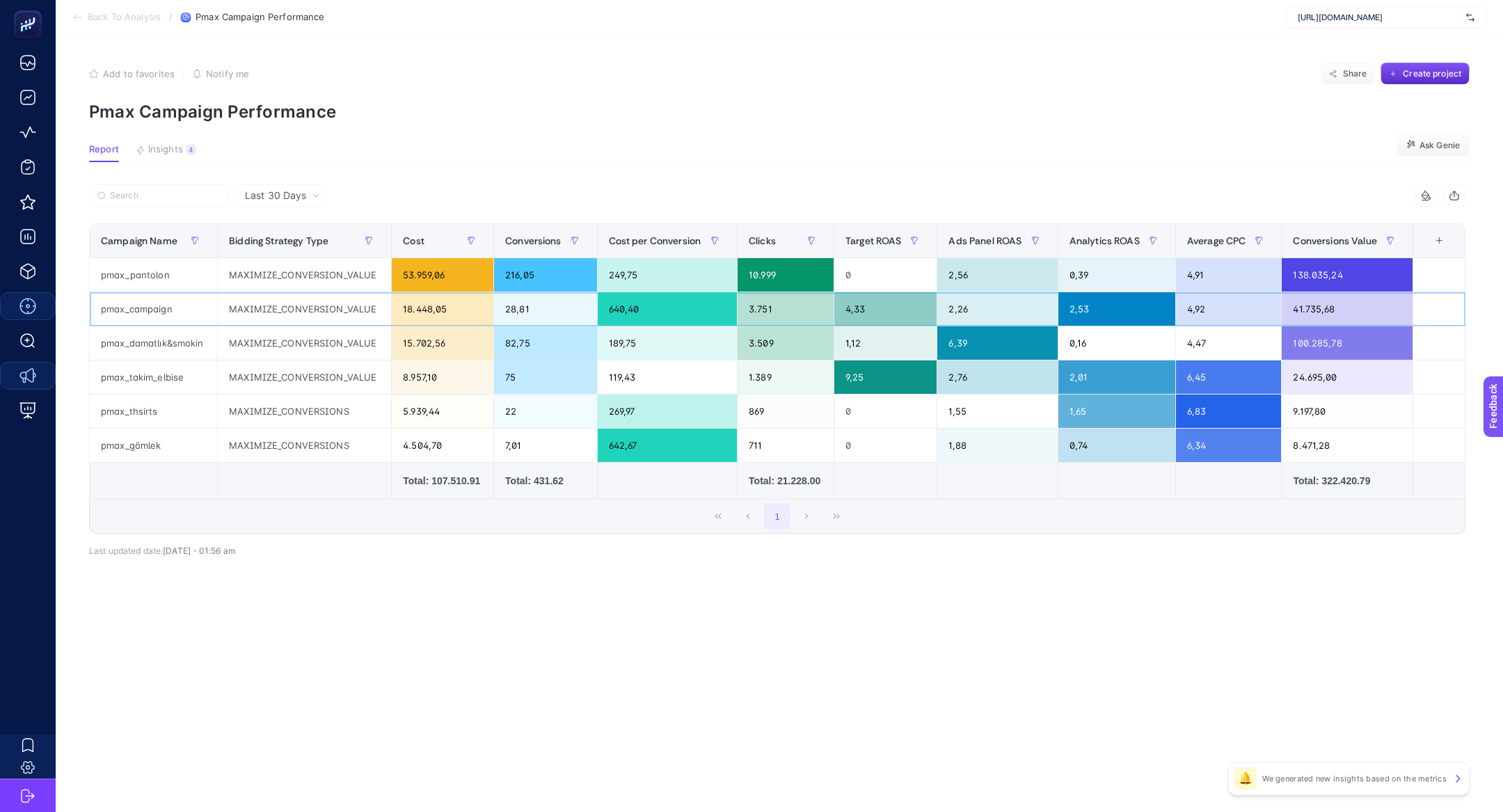
click at [133, 310] on div "pmax_campaign" at bounding box center [153, 309] width 128 height 34
click at [155, 370] on div "pmax_takim_elbise" at bounding box center [153, 377] width 128 height 34
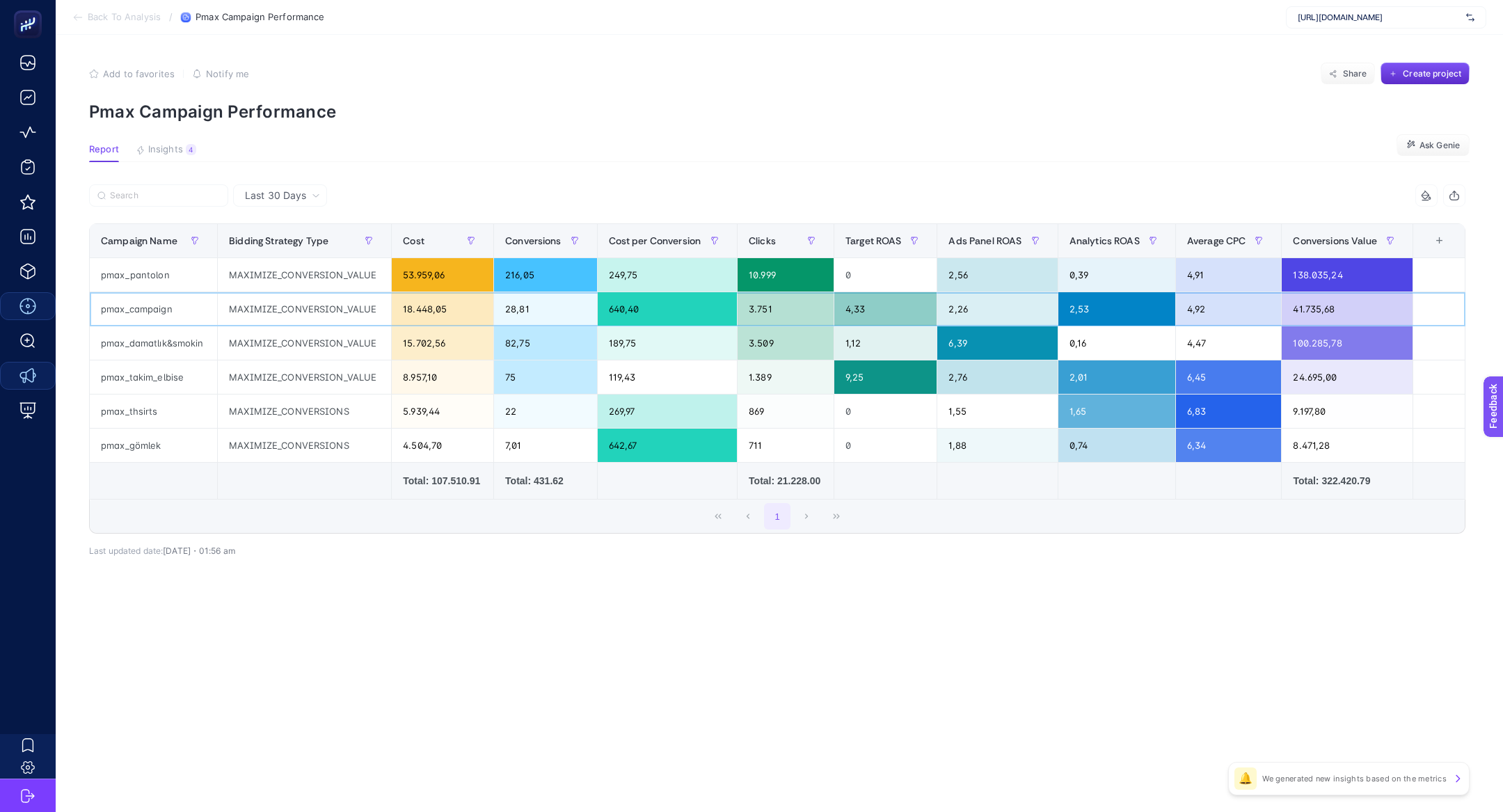
click at [273, 306] on div "MAXIMIZE_CONVERSION_VALUE" at bounding box center [304, 309] width 173 height 34
drag, startPoint x: 118, startPoint y: 372, endPoint x: 437, endPoint y: 371, distance: 319.0
click at [437, 371] on tr "pmax_takim_elbise MAXIMIZE_CONVERSION_VALUE 8.957,10 75 119,43 1.389 9,25 2,76 …" at bounding box center [777, 377] width 1375 height 34
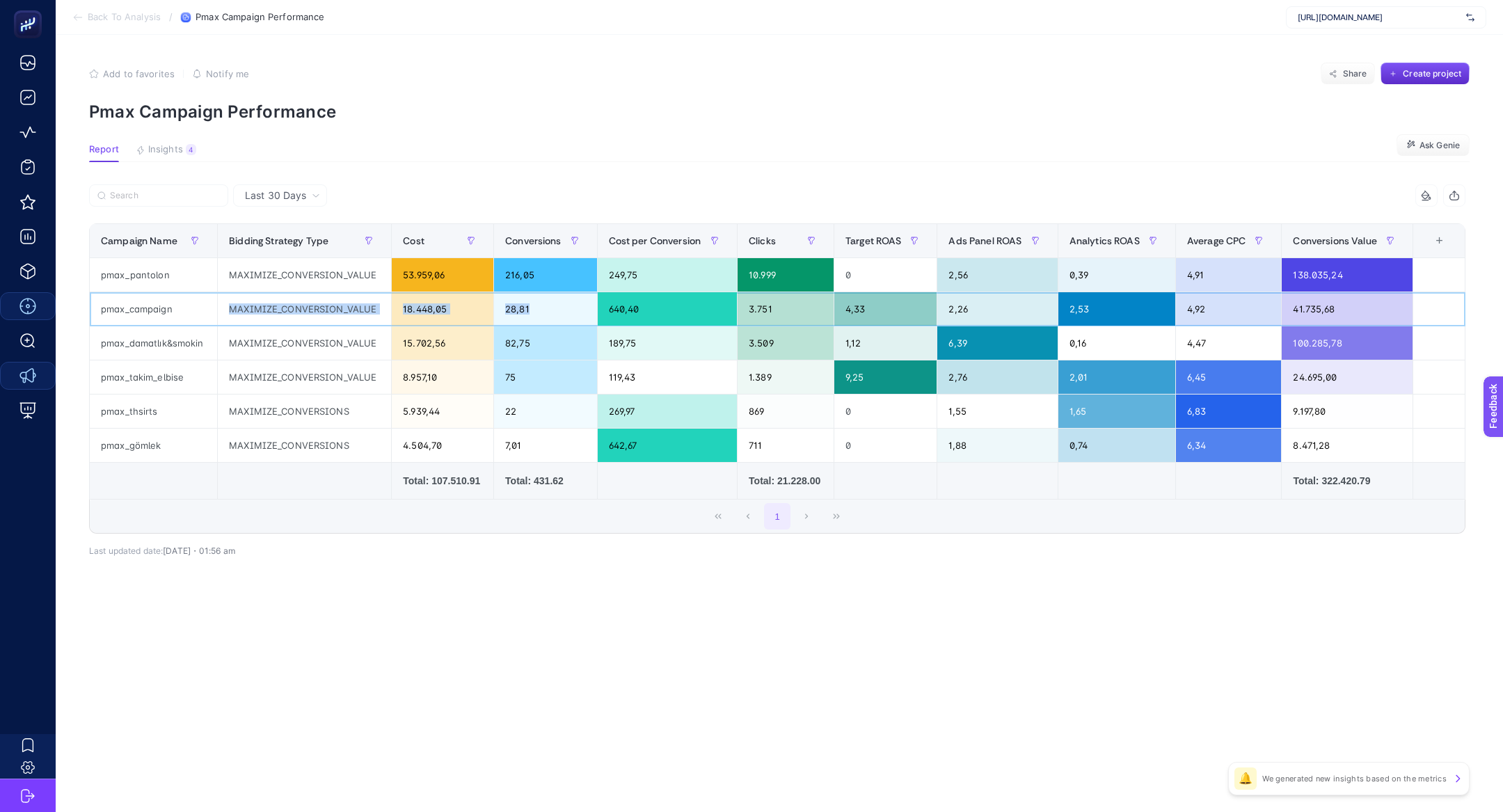
drag, startPoint x: 203, startPoint y: 308, endPoint x: 493, endPoint y: 317, distance: 290.1
click at [493, 317] on tr "pmax_campaign MAXIMIZE_CONVERSION_VALUE 18.448,05 28,81 640,40 3.751 4,33 2,26 …" at bounding box center [777, 309] width 1375 height 34
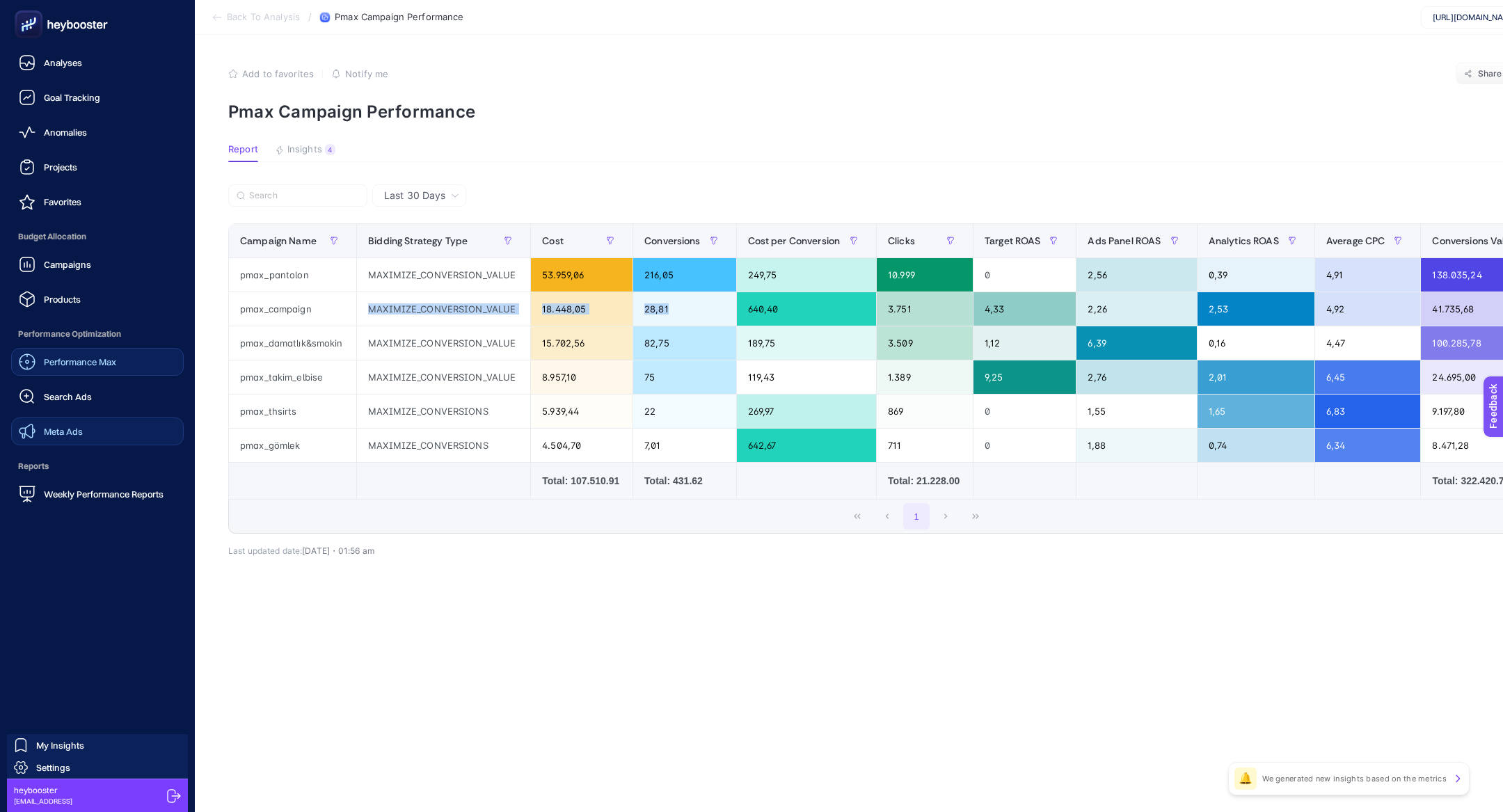
click at [97, 433] on link "Meta Ads" at bounding box center [97, 431] width 172 height 28
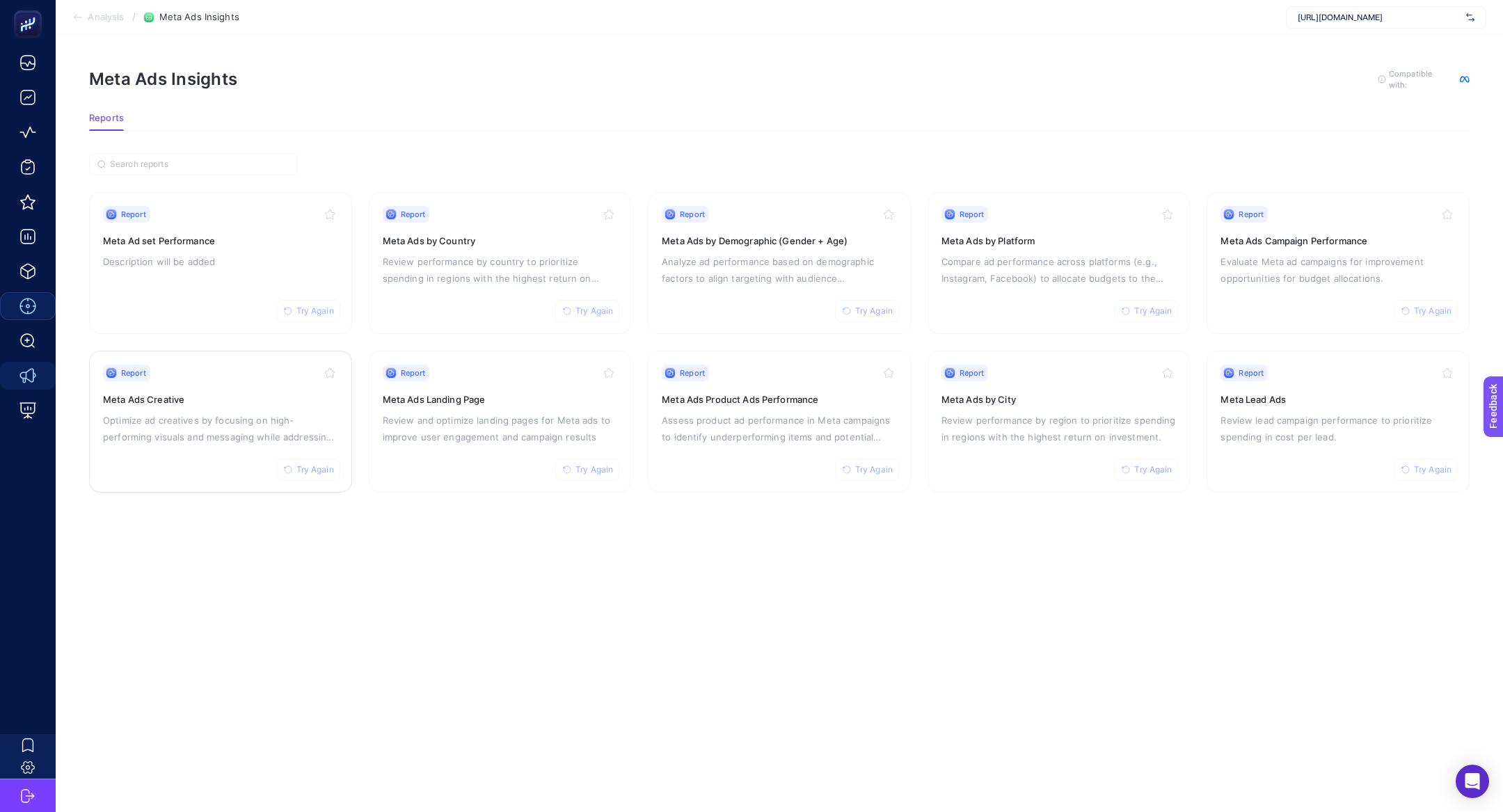
click at [250, 440] on p "Optimize ad creatives by focusing on high-performing visuals and messaging whil…" at bounding box center [220, 428] width 235 height 34
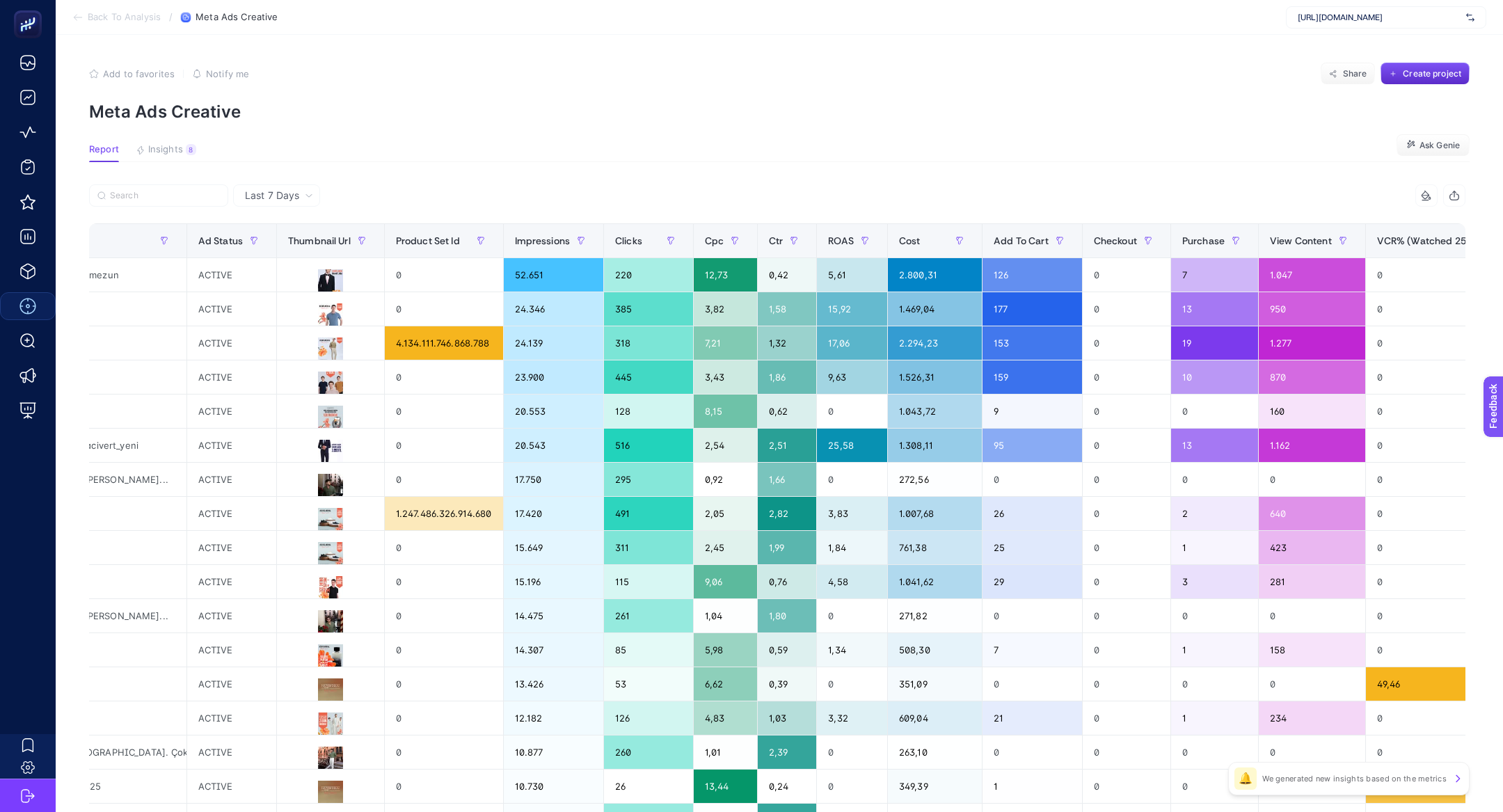
scroll to position [0, 843]
click at [1181, 243] on span "Purchase" at bounding box center [1201, 241] width 42 height 11
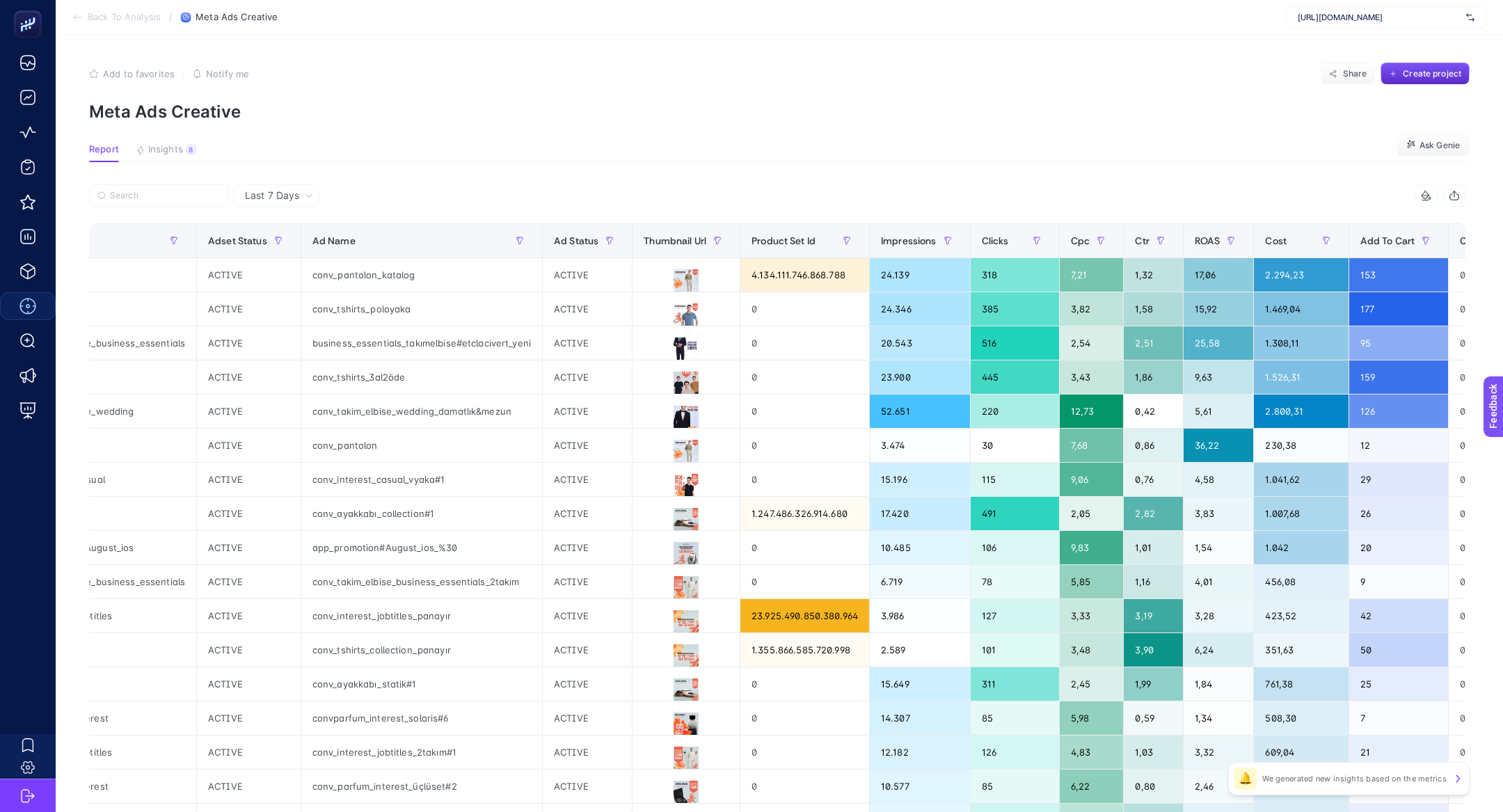
scroll to position [0, 235]
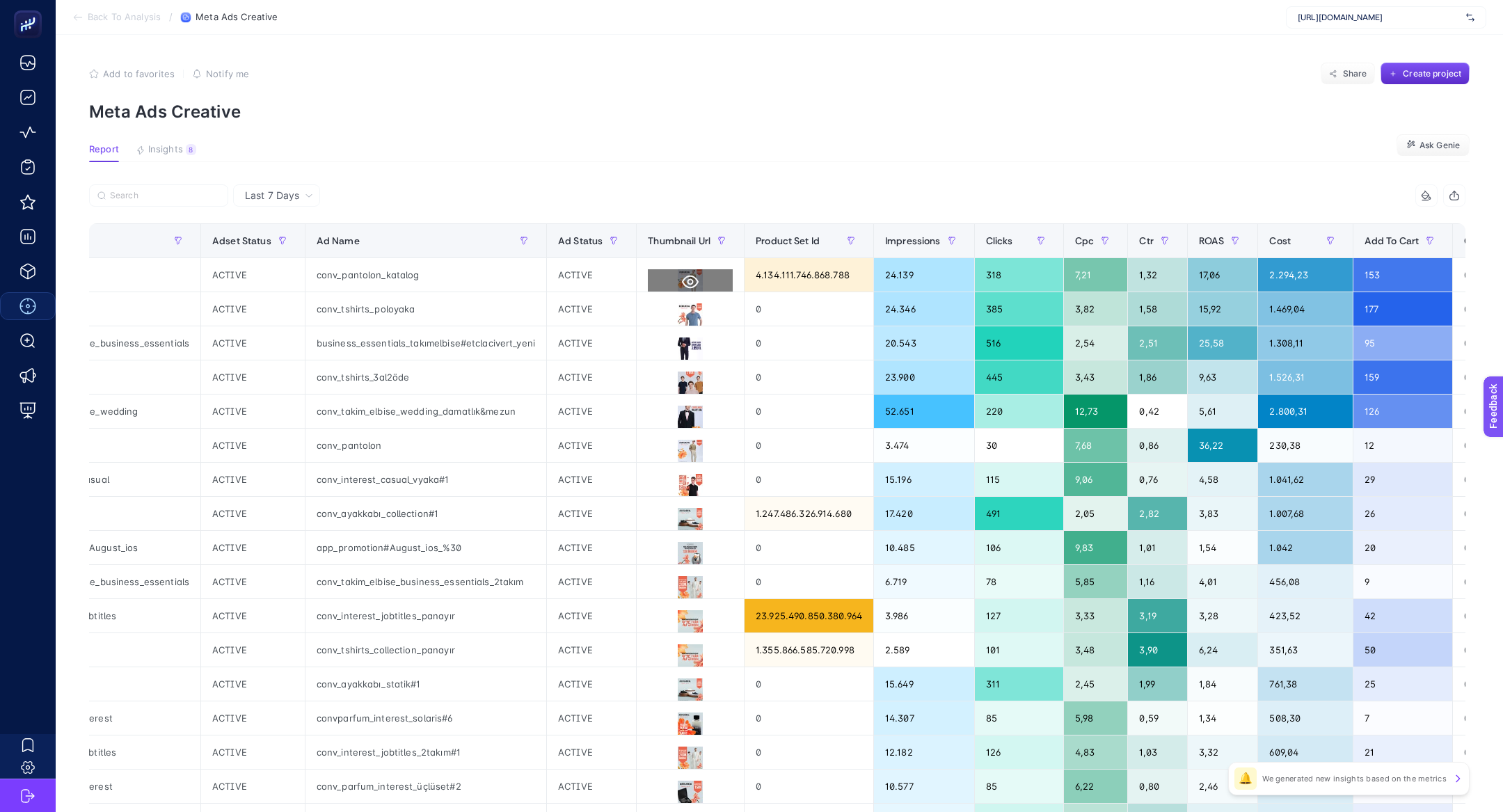
click at [682, 277] on icon at bounding box center [690, 282] width 17 height 17
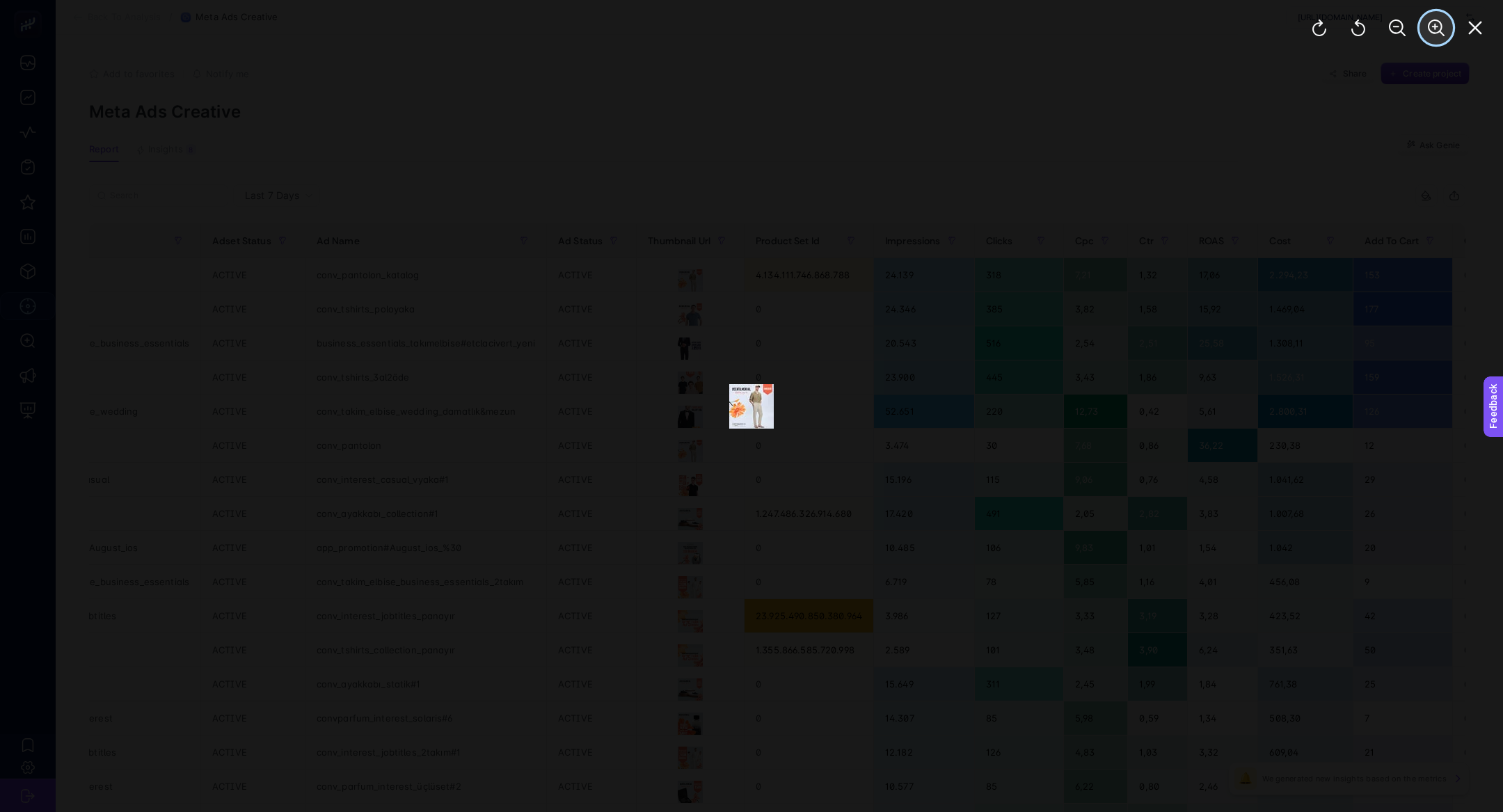
click at [1427, 30] on icon "Zoom In" at bounding box center [1435, 27] width 17 height 17
click at [1434, 37] on button "Zoom In" at bounding box center [1436, 28] width 34 height 34
click at [1435, 56] on div at bounding box center [752, 406] width 1503 height 812
click at [1435, 35] on icon "Zoom In" at bounding box center [1435, 27] width 17 height 17
click at [1446, 24] on button "Zoom In" at bounding box center [1436, 28] width 34 height 34
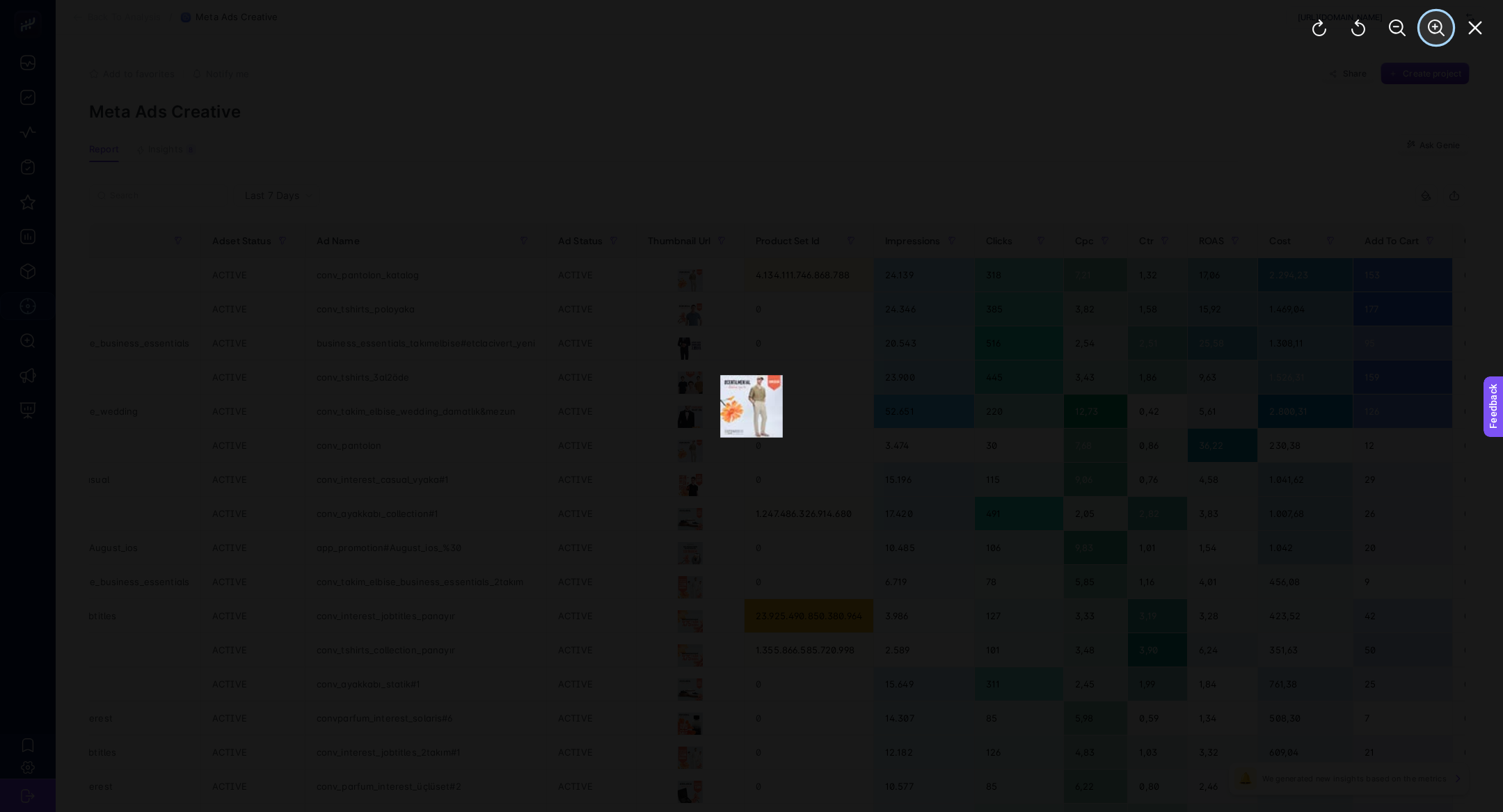
click at [1446, 24] on button "Zoom In" at bounding box center [1436, 28] width 34 height 34
click at [750, 419] on img at bounding box center [752, 406] width 67 height 67
click at [1481, 44] on div at bounding box center [1397, 28] width 211 height 56
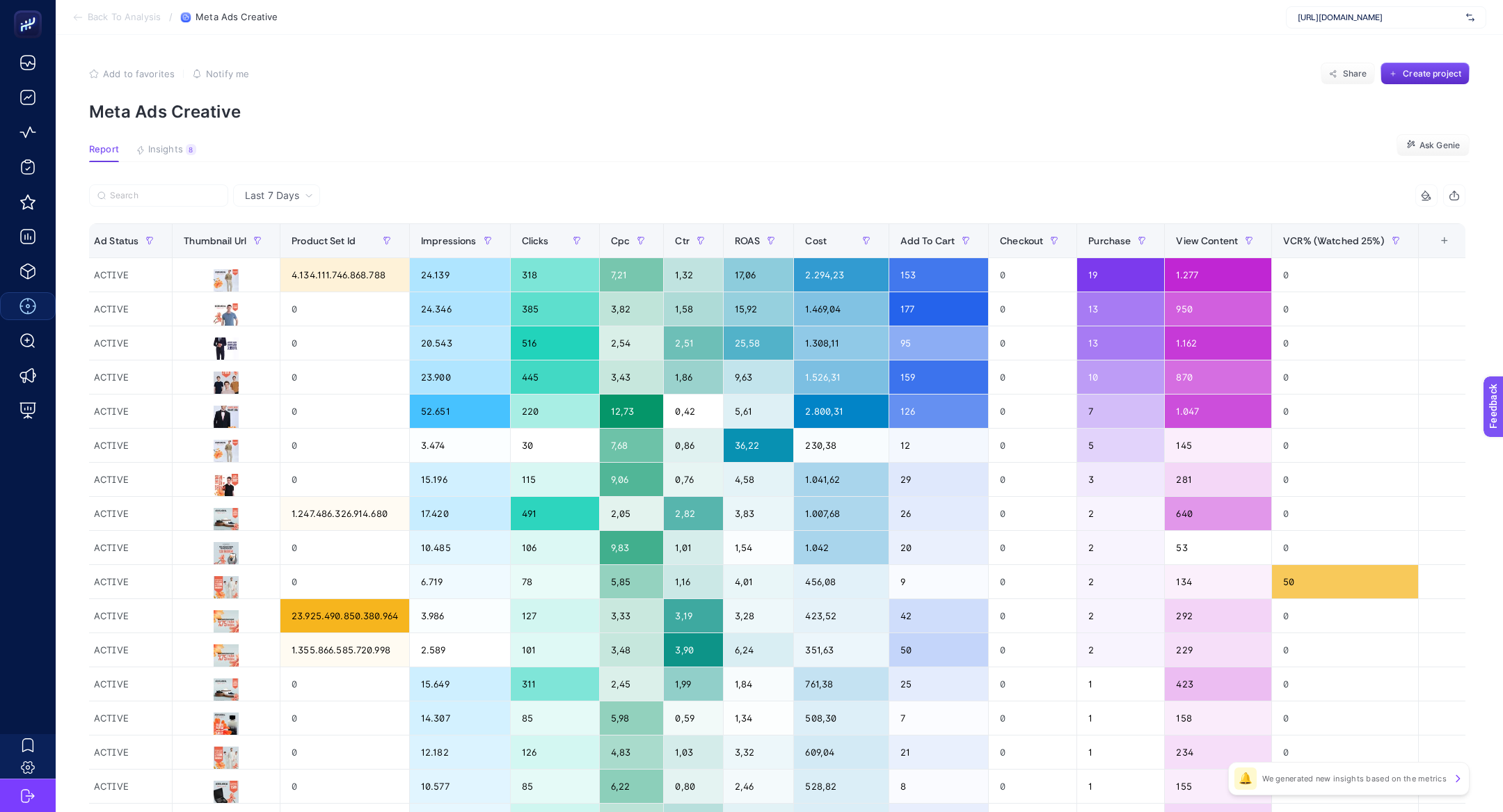
scroll to position [0, 692]
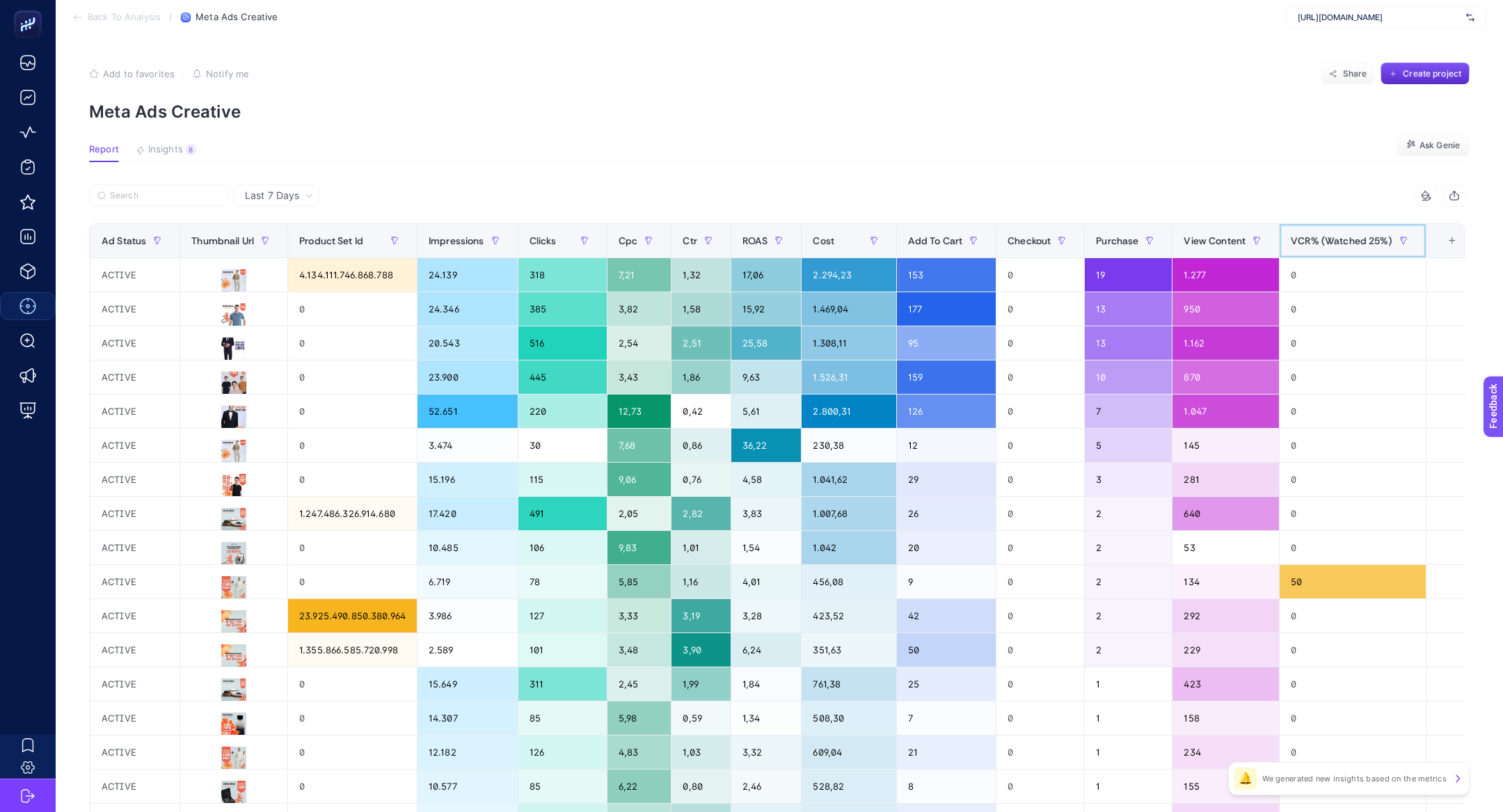
click at [1332, 240] on span "VCR% (Watched 25%)" at bounding box center [1341, 241] width 101 height 11
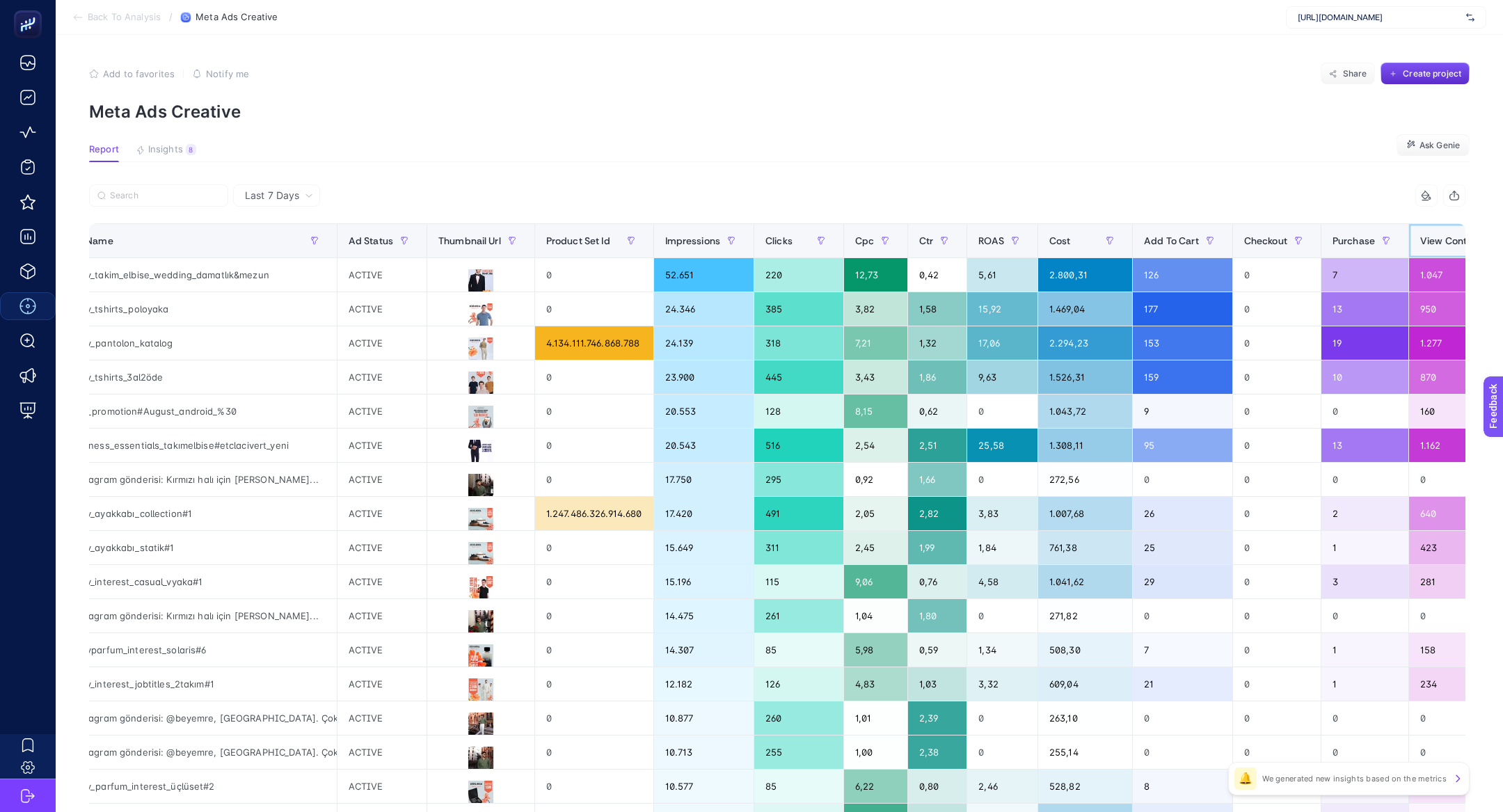
click at [1420, 240] on span "View Content" at bounding box center [1451, 241] width 62 height 11
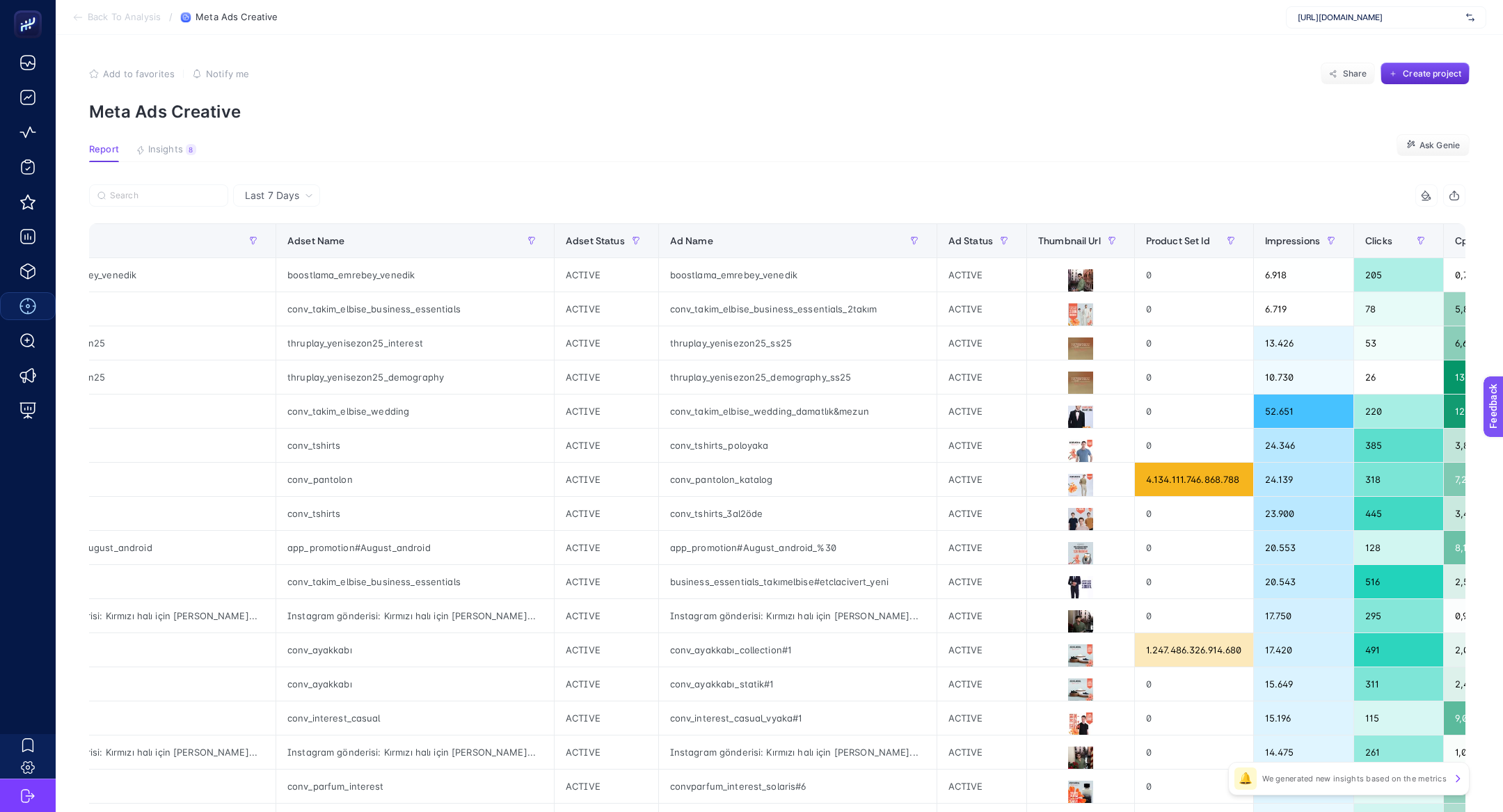
scroll to position [0, 84]
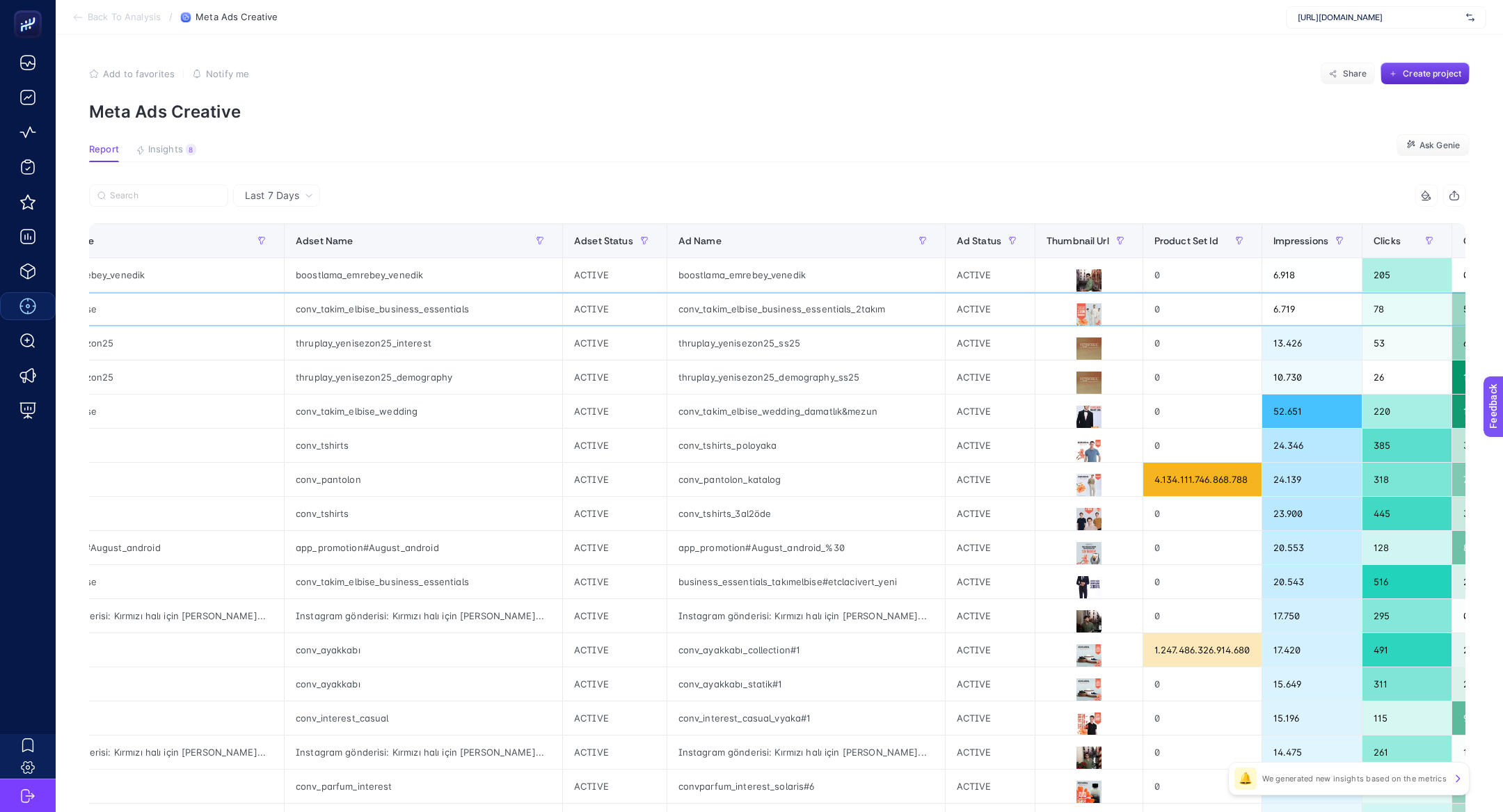
click at [945, 297] on div "ACTIVE" at bounding box center [990, 309] width 89 height 34
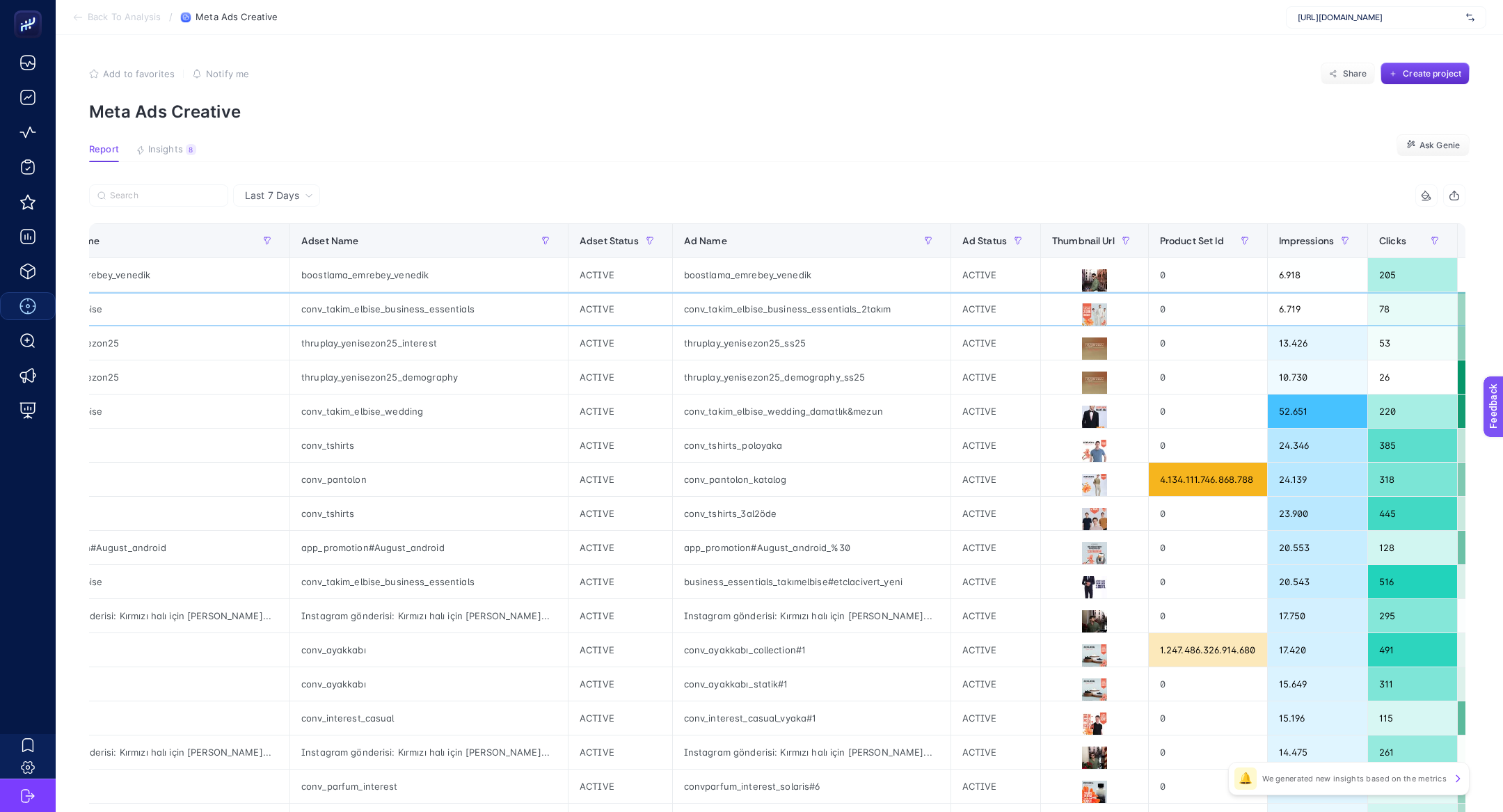
scroll to position [0, 0]
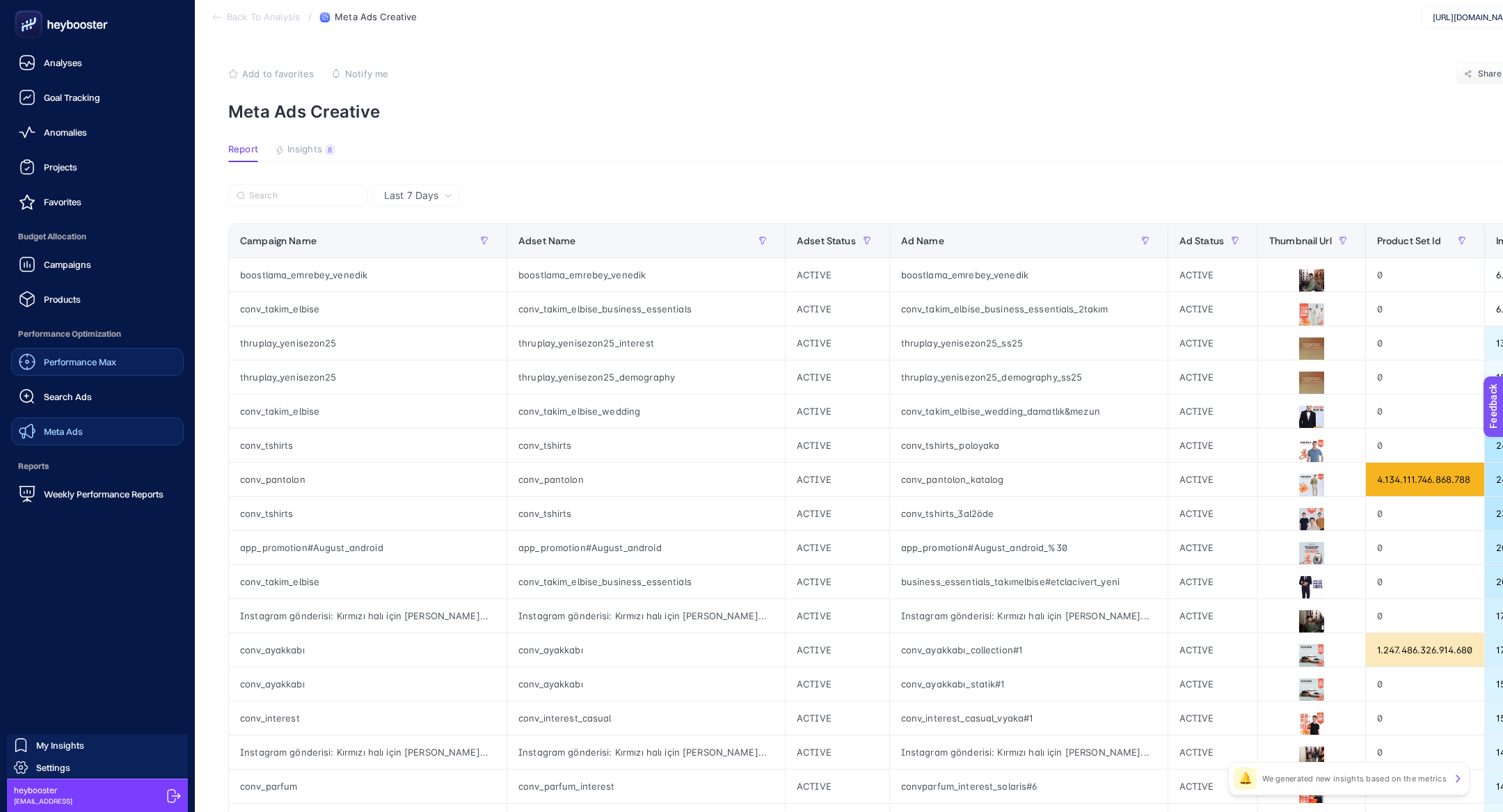
click at [104, 424] on link "Meta Ads" at bounding box center [97, 431] width 172 height 28
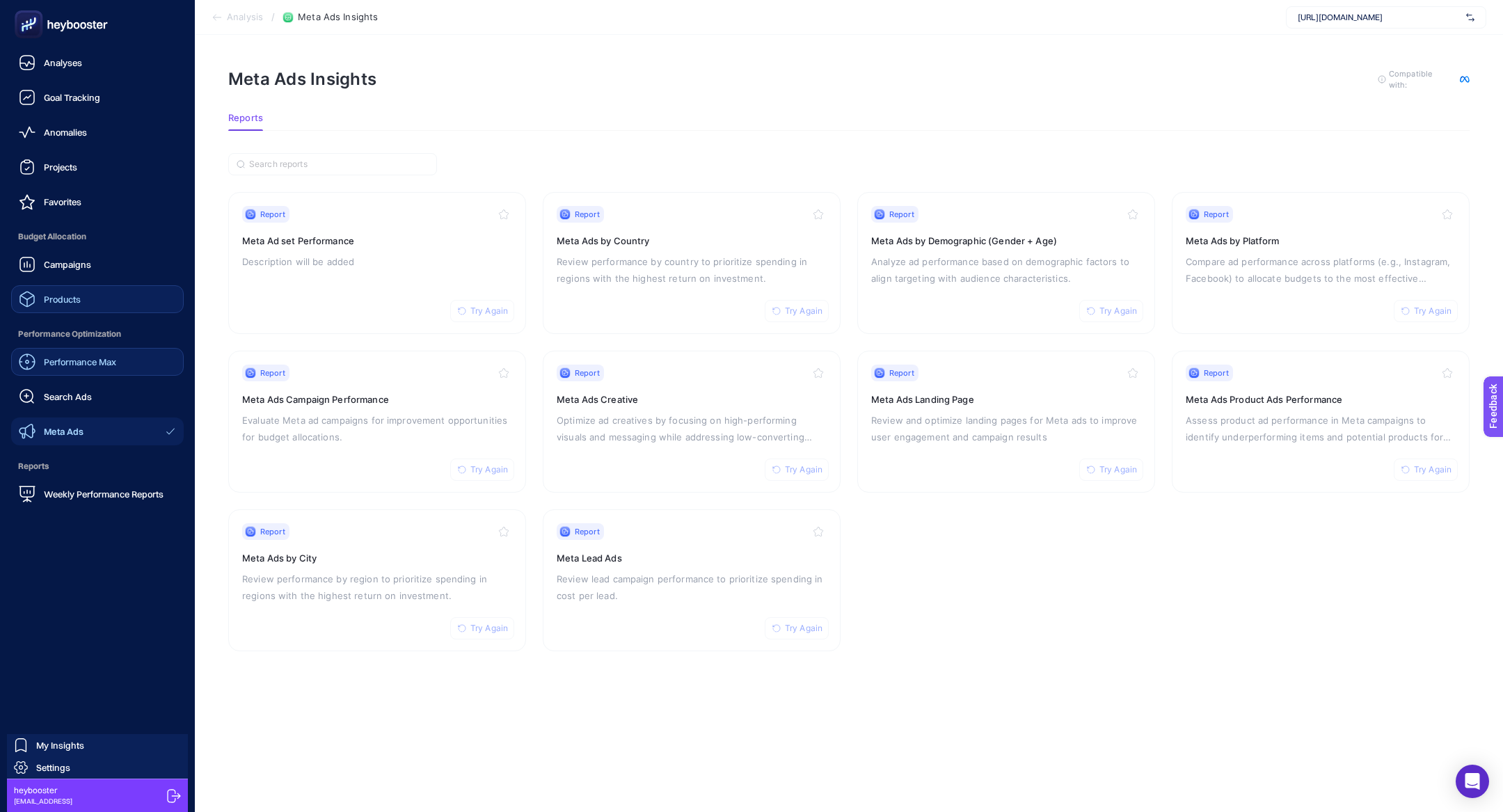
click at [85, 305] on link "Products" at bounding box center [97, 299] width 172 height 28
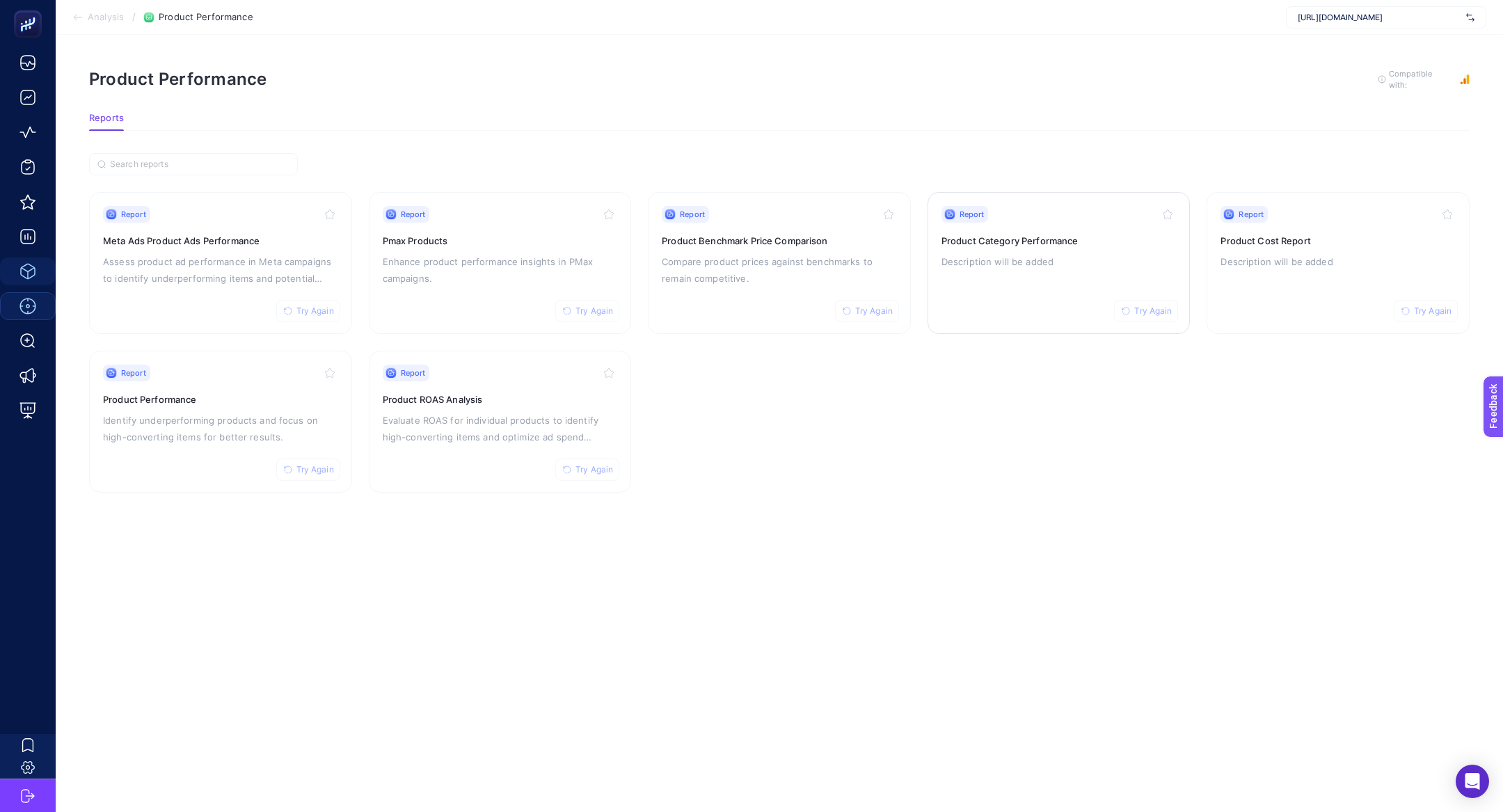
click at [1025, 236] on h3 "Product Category Performance" at bounding box center [1059, 240] width 235 height 14
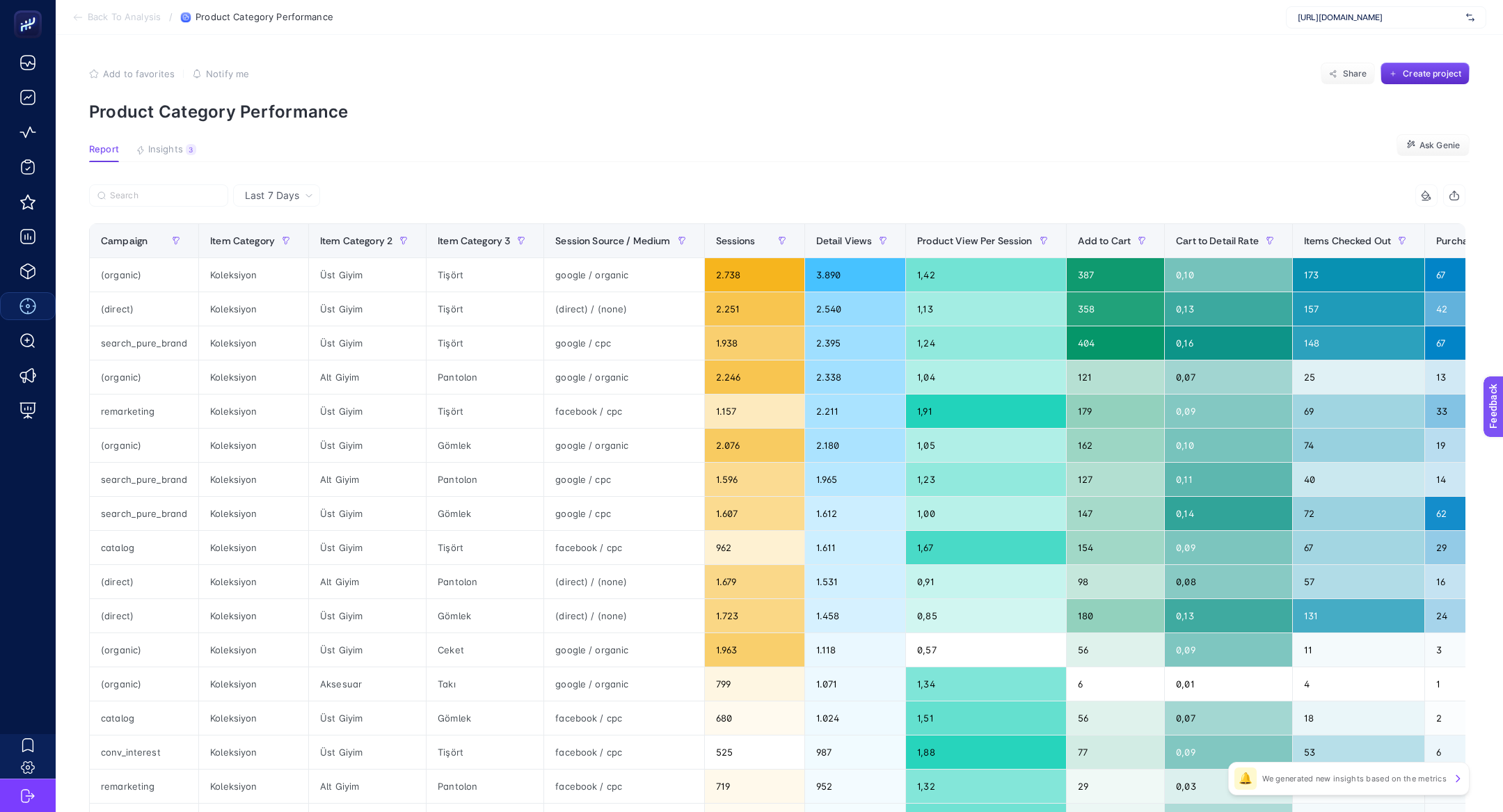
scroll to position [0, 328]
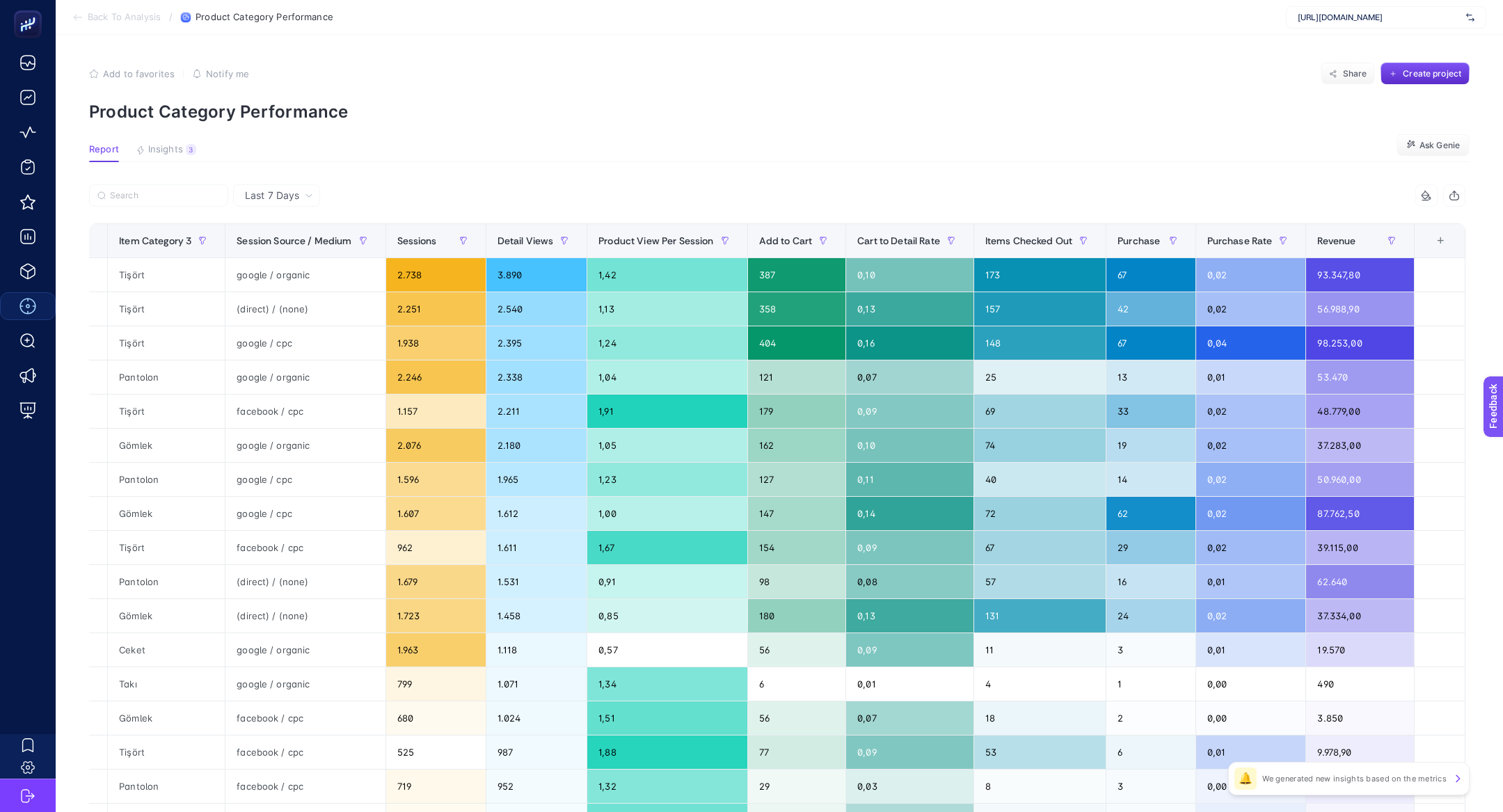
click at [1438, 251] on th "14 items selected +" at bounding box center [1440, 241] width 51 height 34
click at [1438, 242] on div "+" at bounding box center [1440, 241] width 26 height 11
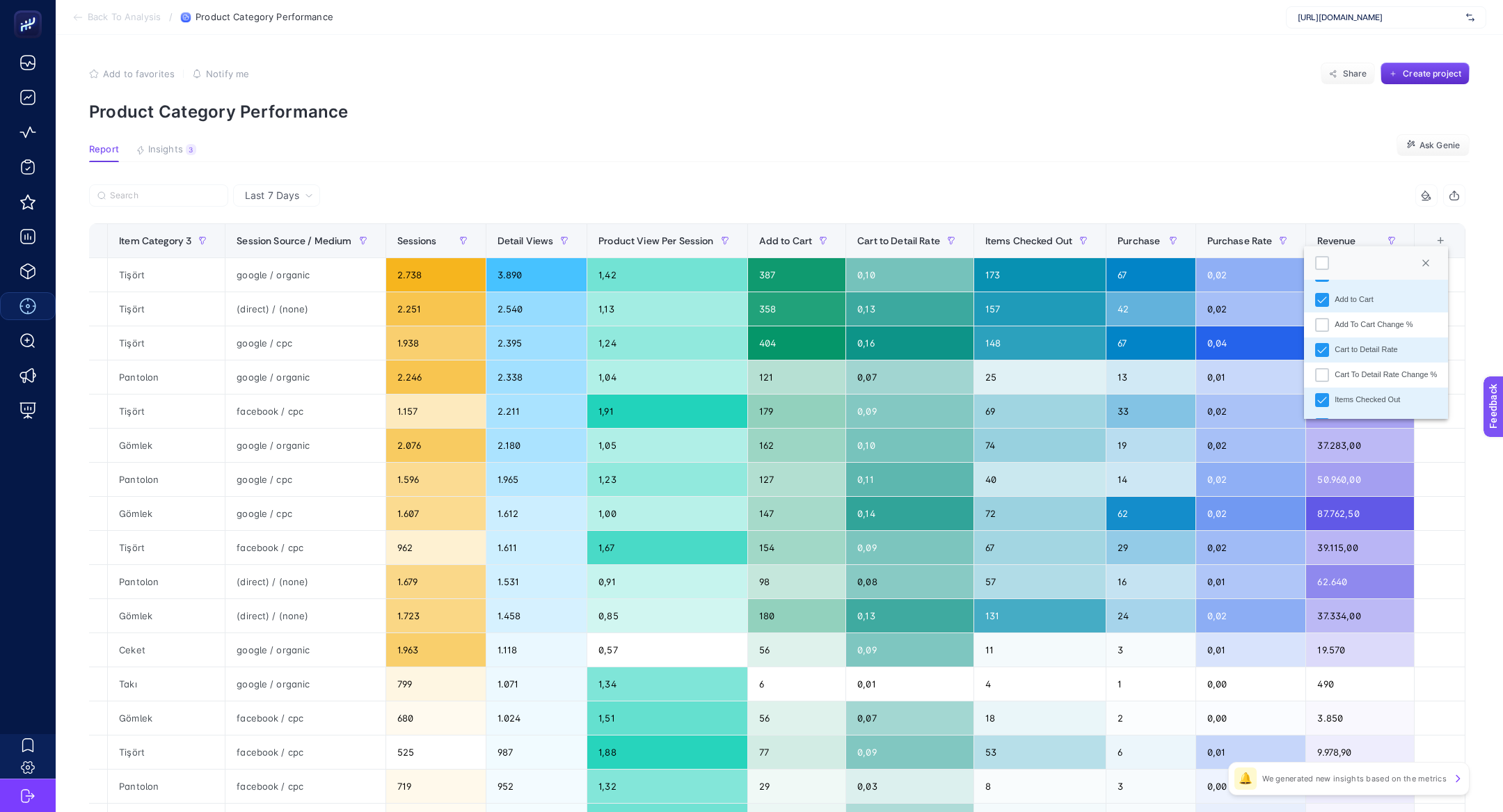
scroll to position [397, 0]
click at [1375, 395] on div "Revenue Change %" at bounding box center [1368, 400] width 68 height 12
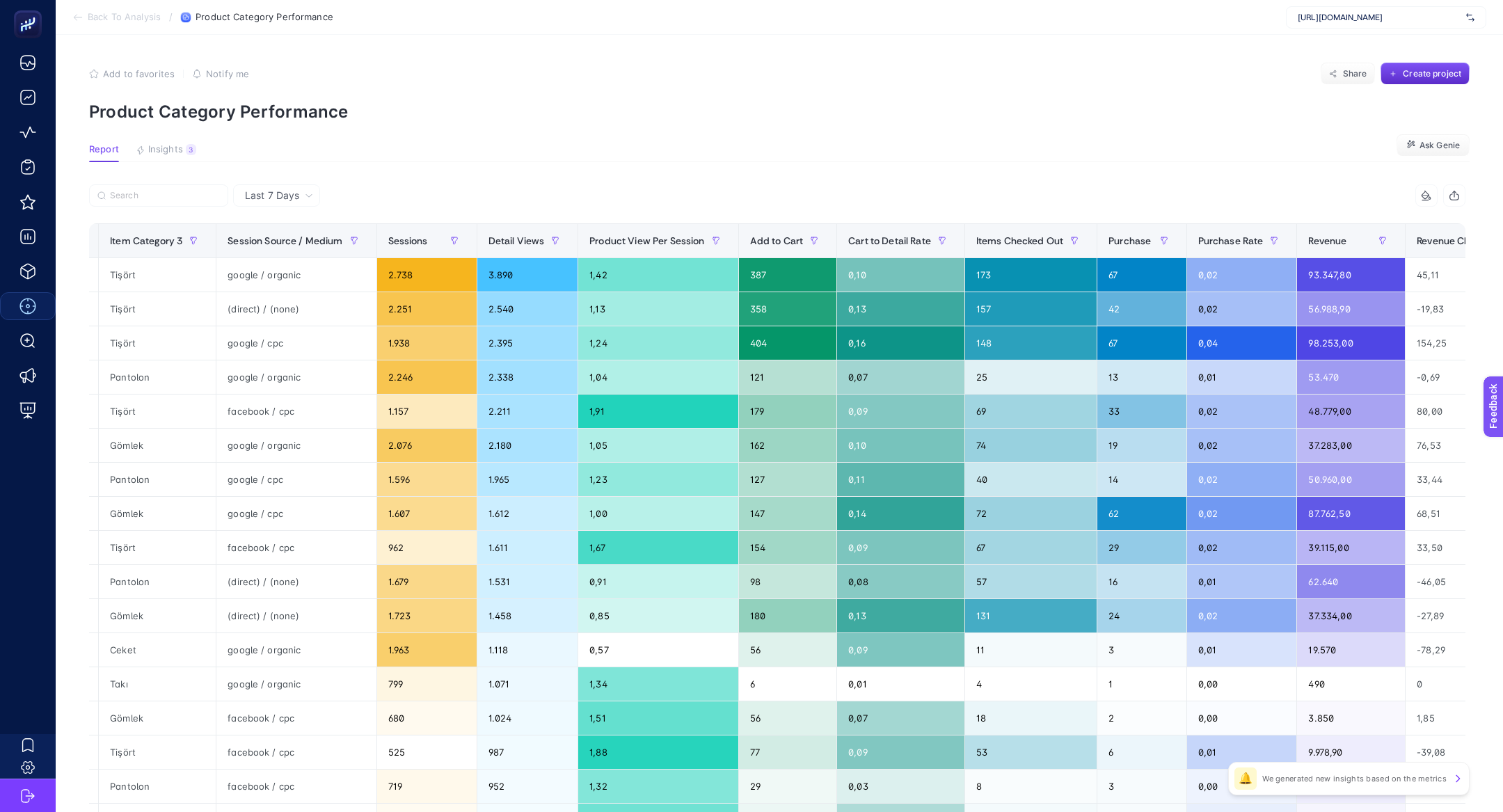
scroll to position [0, 460]
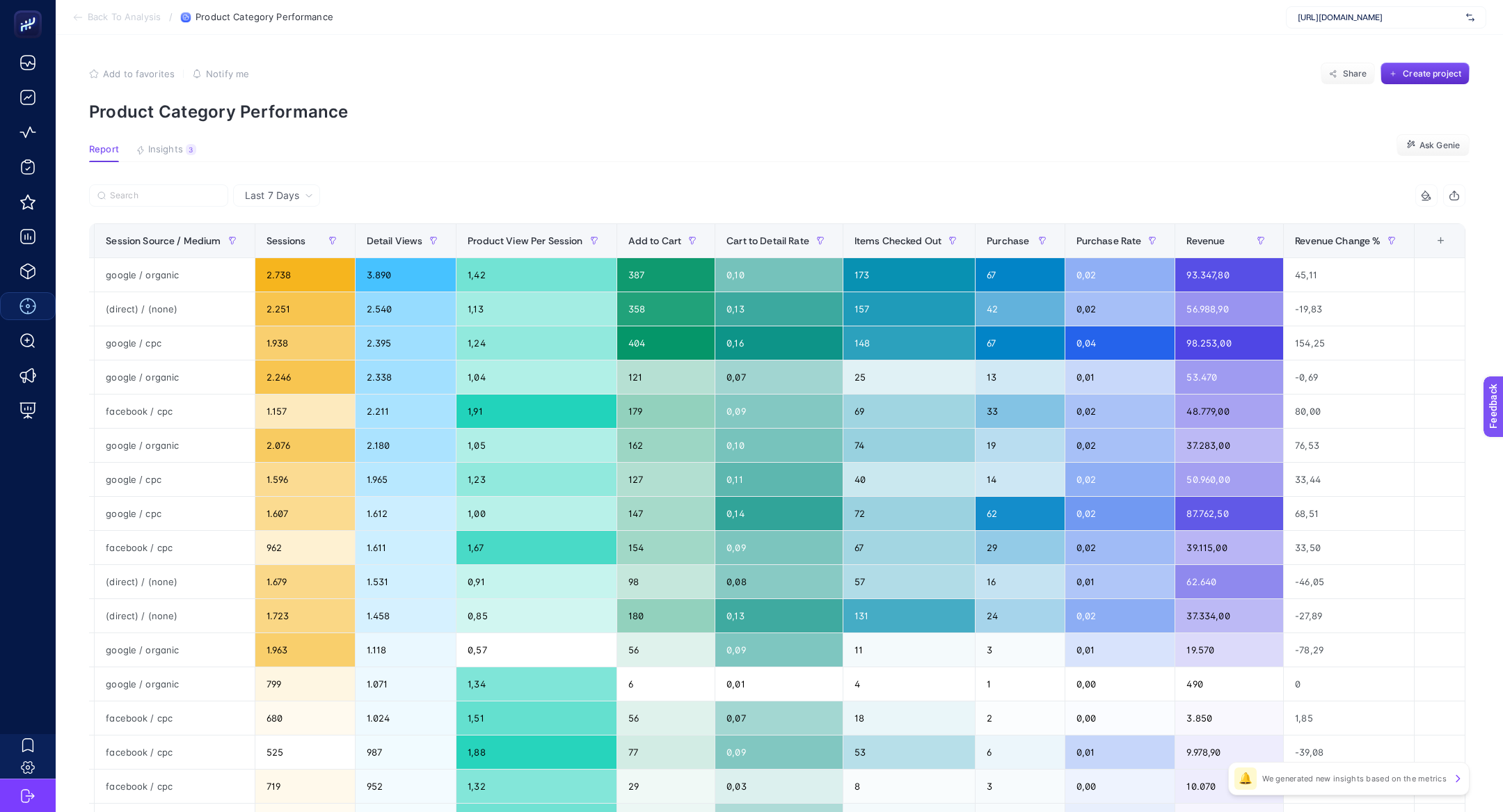
click at [1446, 236] on div "+" at bounding box center [1440, 241] width 26 height 11
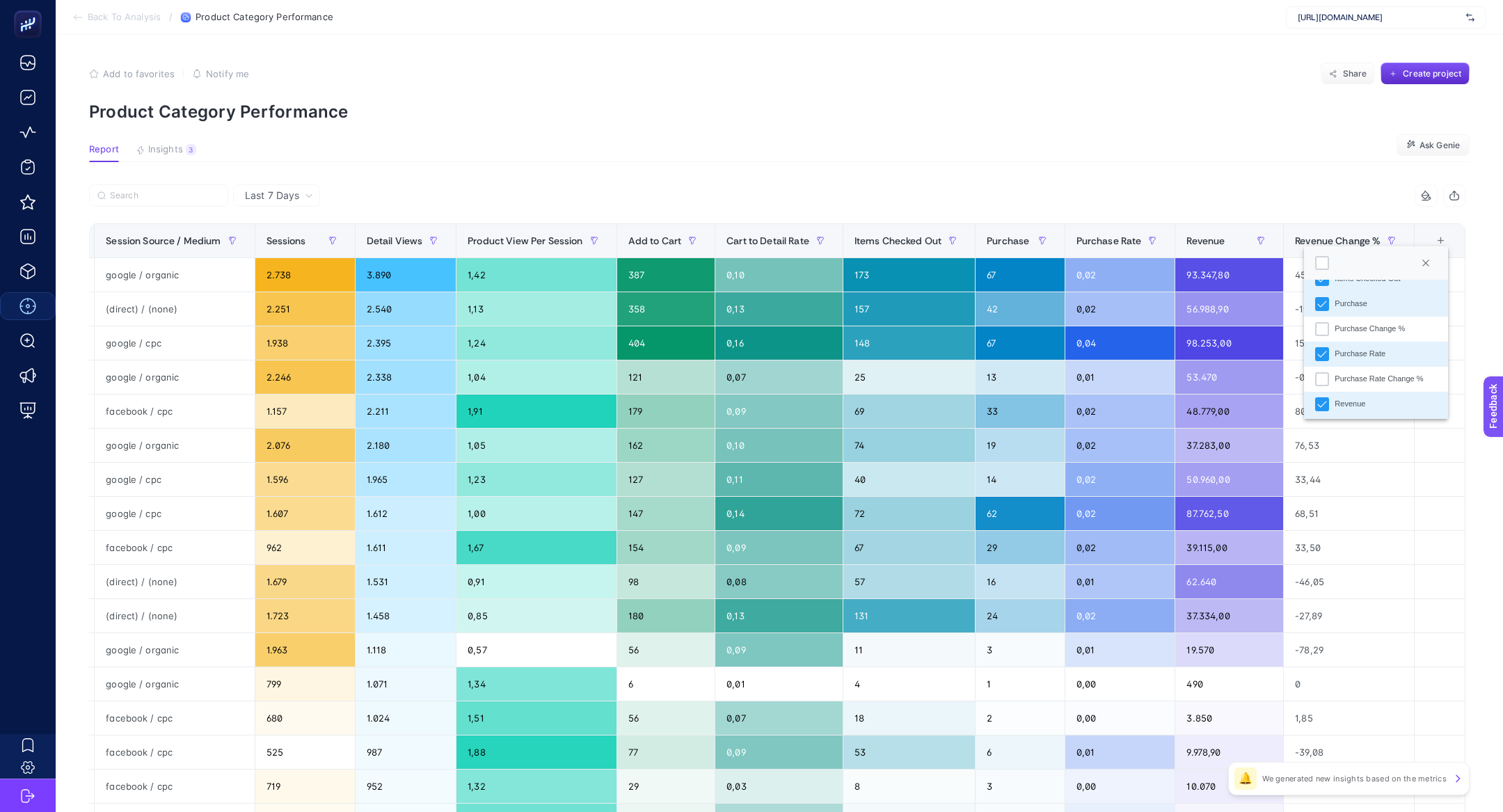
scroll to position [382, 0]
click at [1353, 313] on div "Purchase Change %" at bounding box center [1370, 316] width 70 height 12
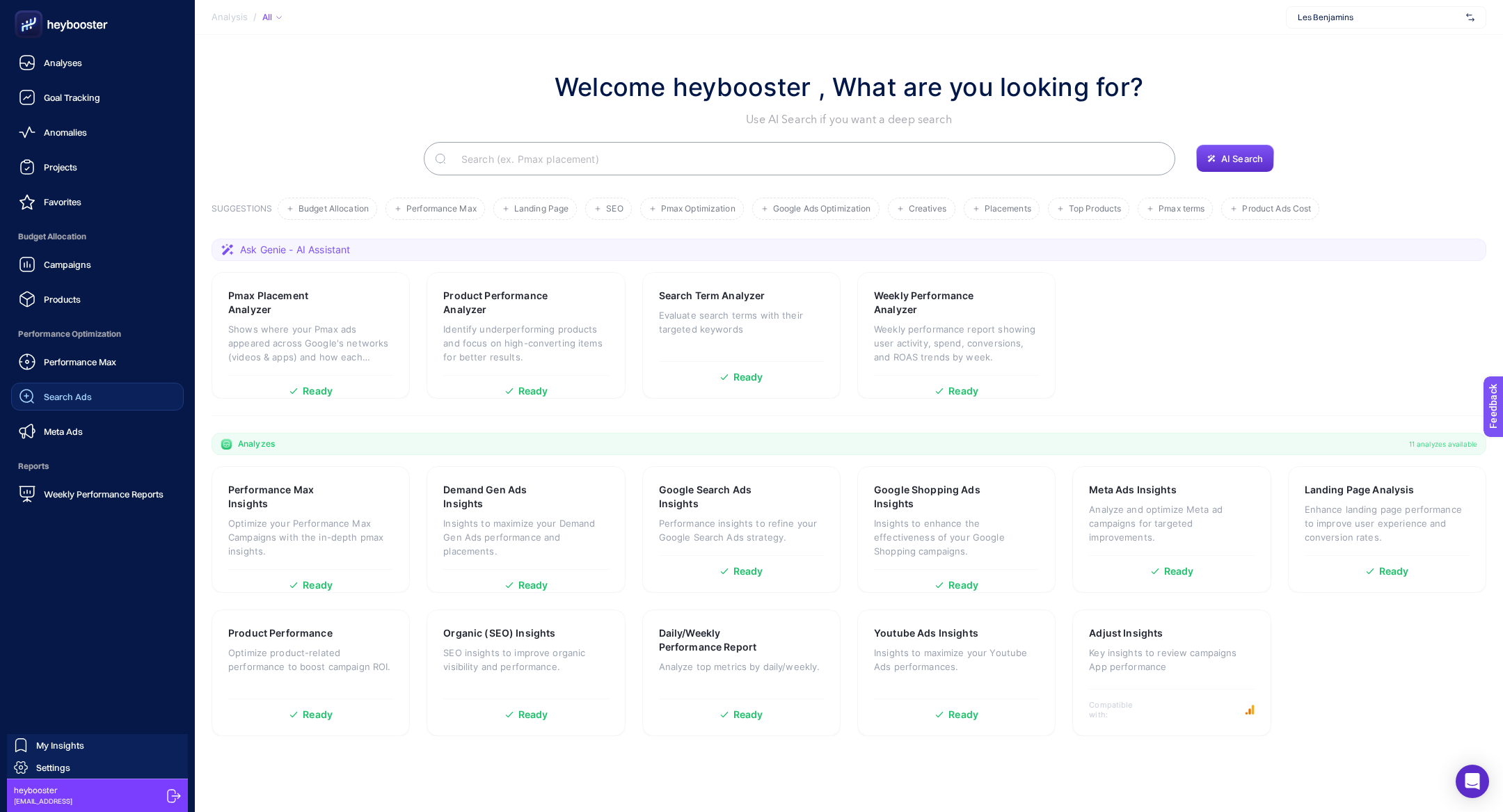
click at [51, 394] on span "Search Ads" at bounding box center [68, 396] width 48 height 11
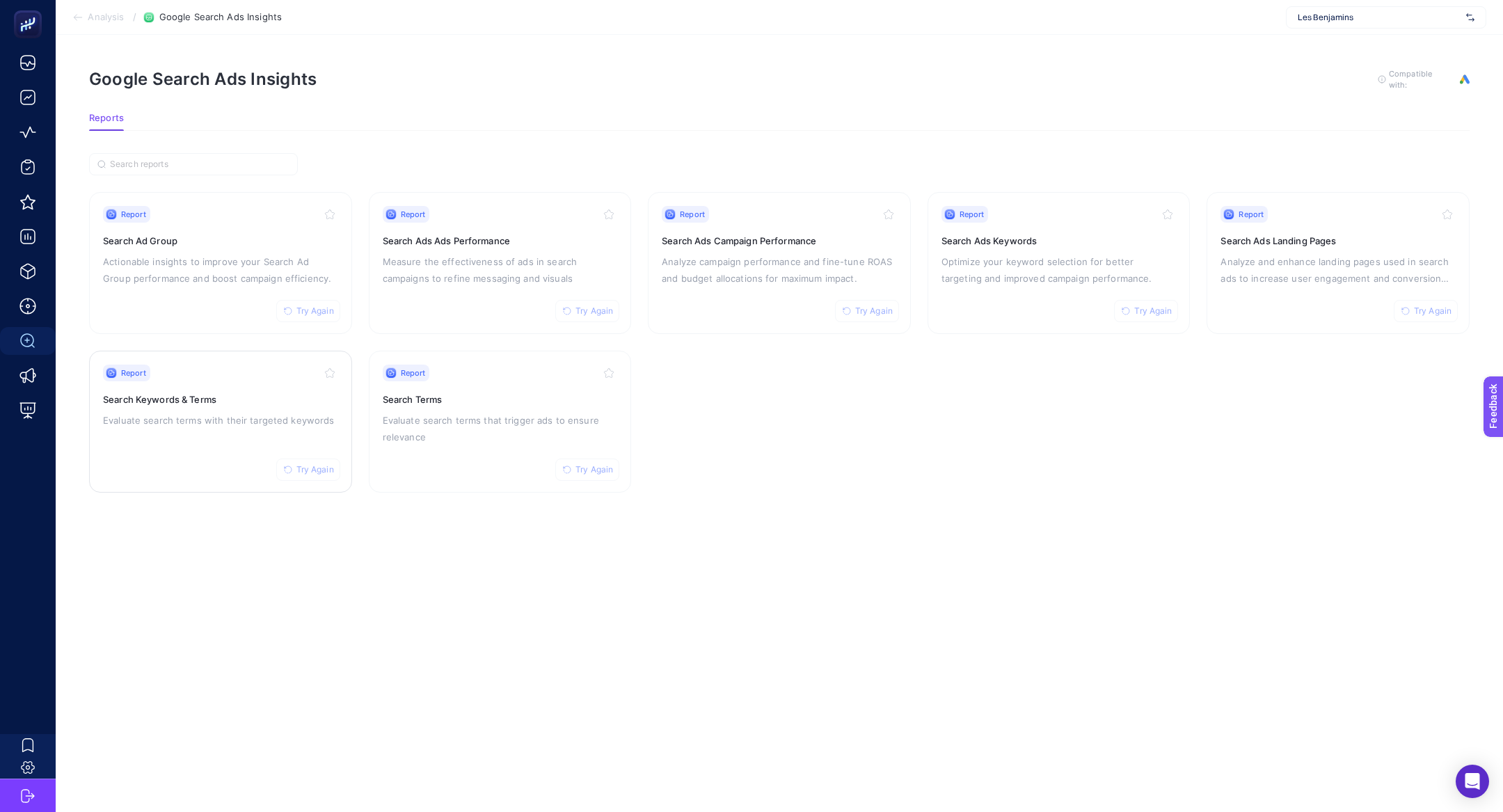
click at [274, 427] on div "Report Try Again Search Keywords & Terms Evaluate search terms with their targe…" at bounding box center [220, 421] width 235 height 114
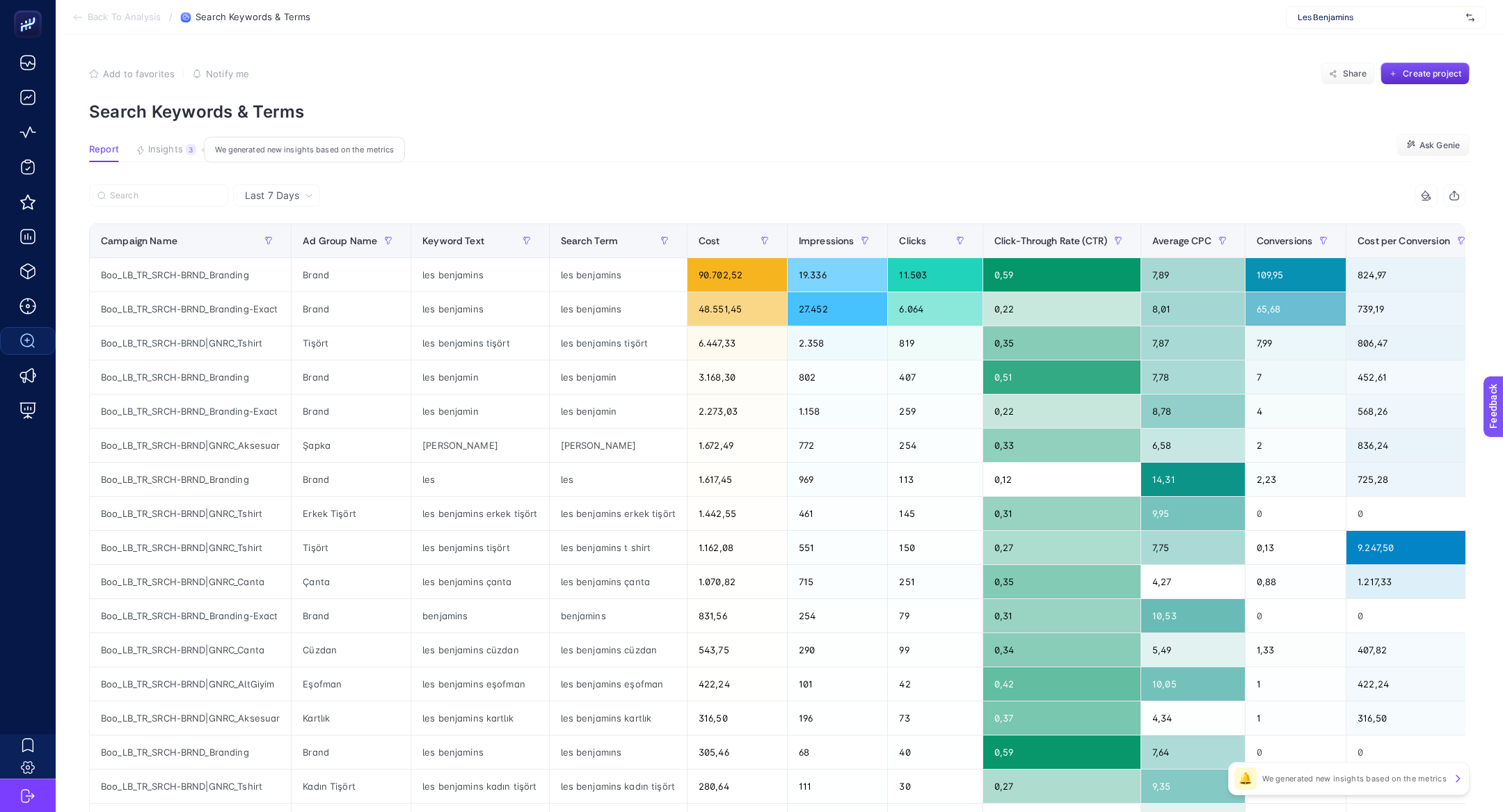
click at [163, 148] on span "Insights" at bounding box center [166, 150] width 35 height 11
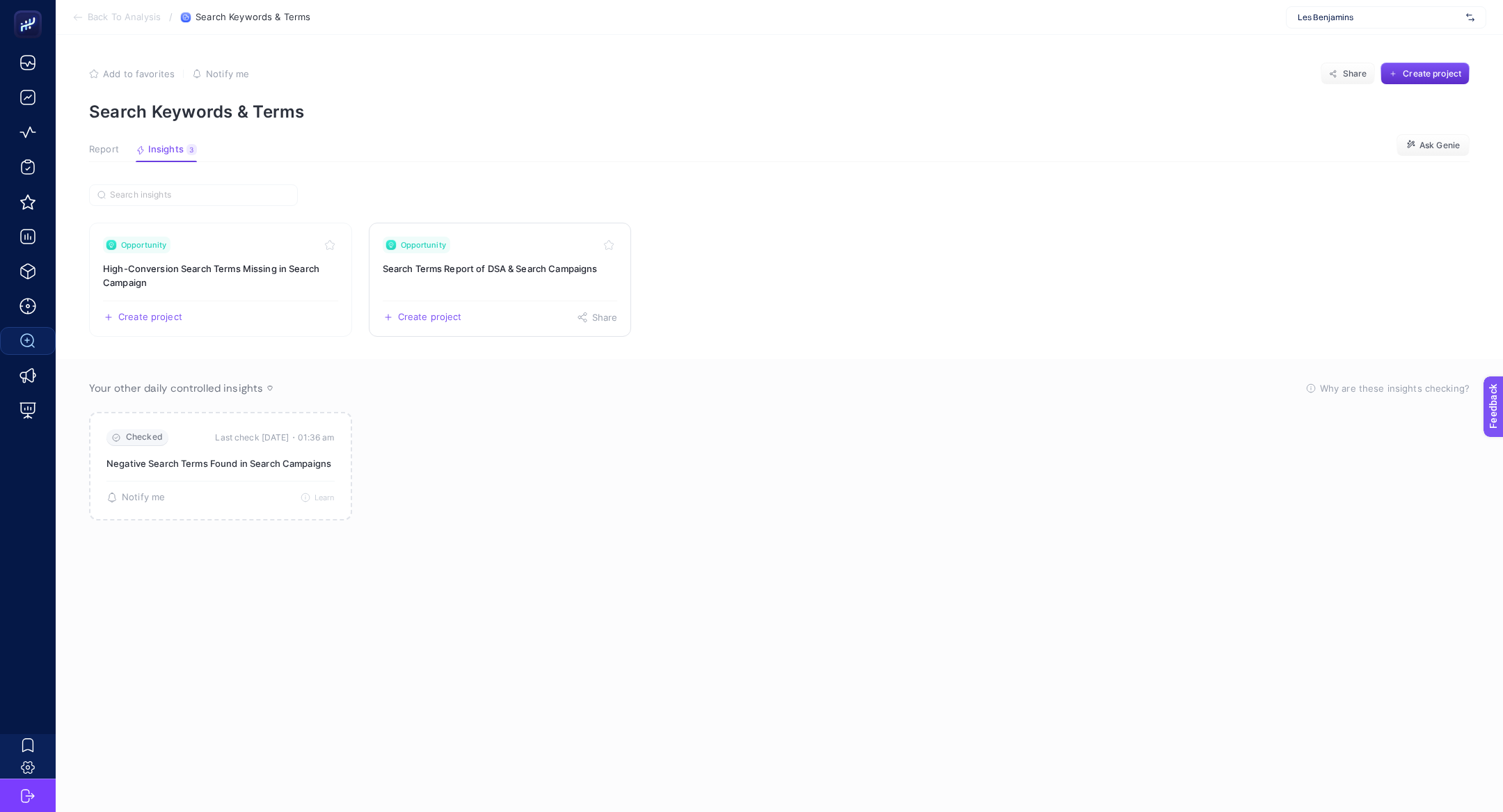
click at [551, 273] on h3 "Search Terms Report of DSA & Search Campaigns" at bounding box center [500, 268] width 235 height 14
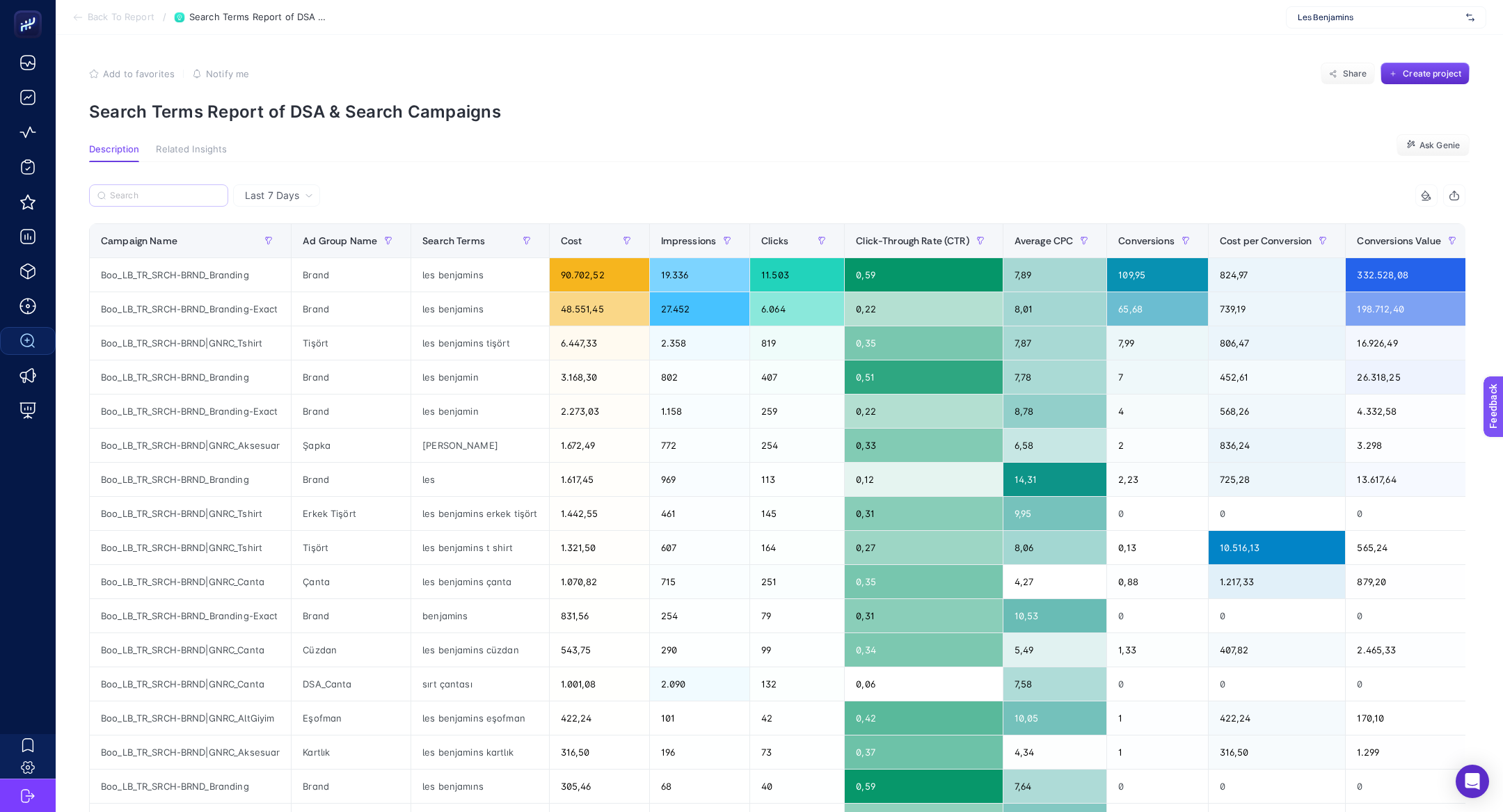
click at [159, 205] on label at bounding box center [159, 195] width 139 height 22
click at [159, 201] on input "Search" at bounding box center [165, 195] width 110 height 10
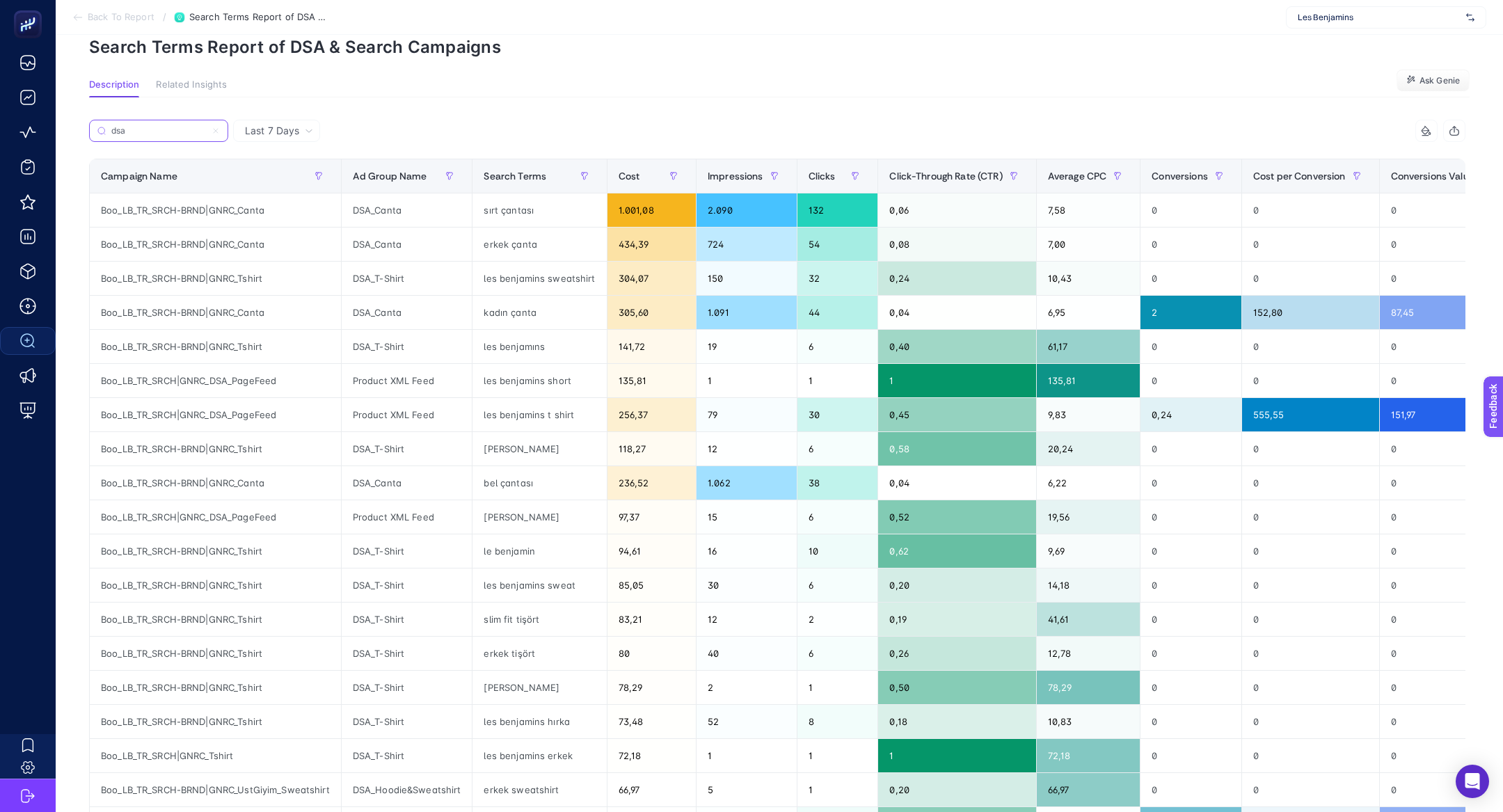
scroll to position [65, 0]
type input "dsa"
click at [271, 534] on div "Boo_LB_TR_SRCH-BRND|GNRC_Tshirt" at bounding box center [215, 550] width 251 height 34
click at [523, 546] on div "le benjamin" at bounding box center [538, 550] width 133 height 34
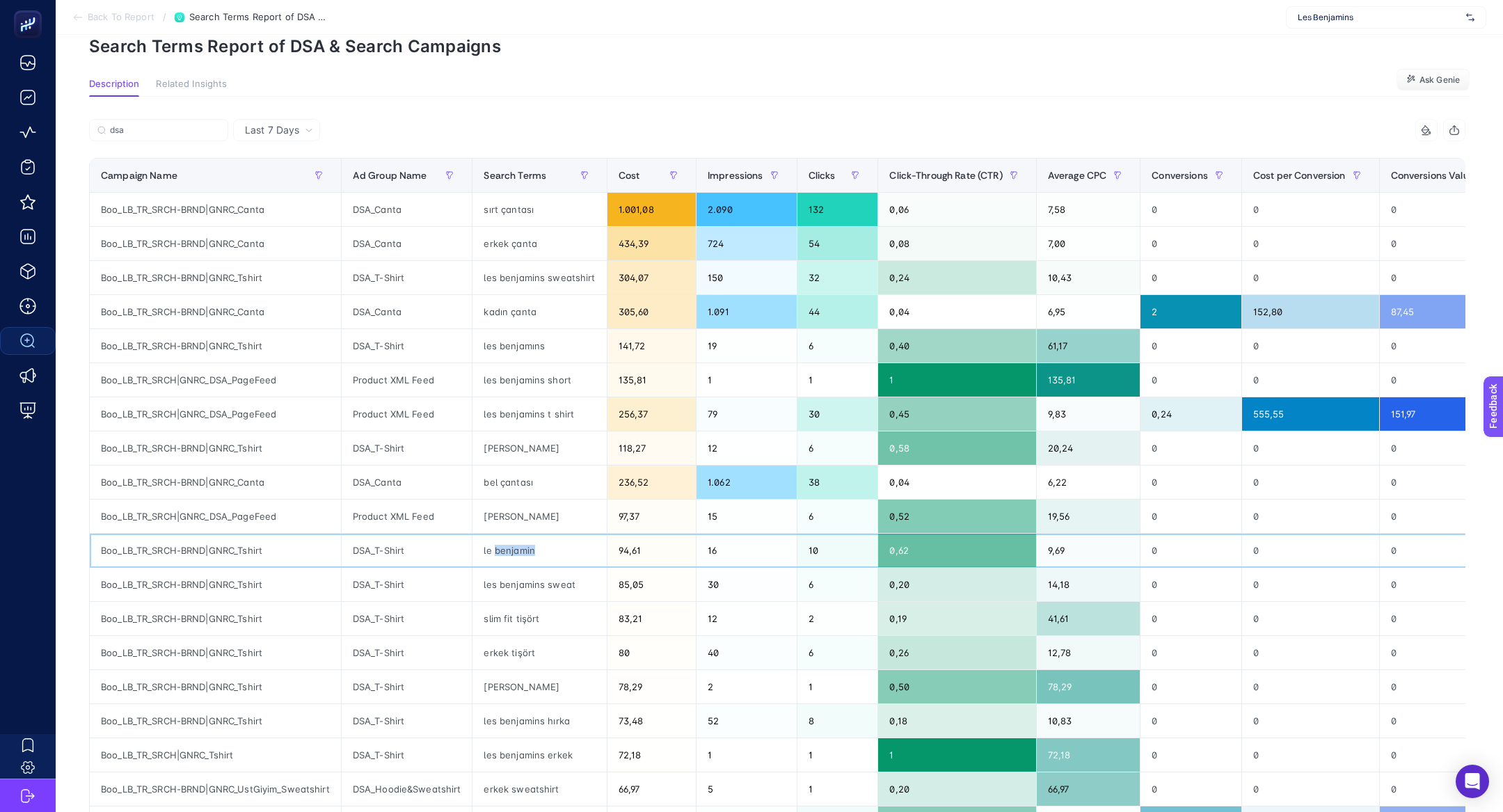
click at [523, 546] on div "le benjamin" at bounding box center [538, 550] width 133 height 34
click at [555, 549] on div "le benjamin" at bounding box center [538, 550] width 133 height 34
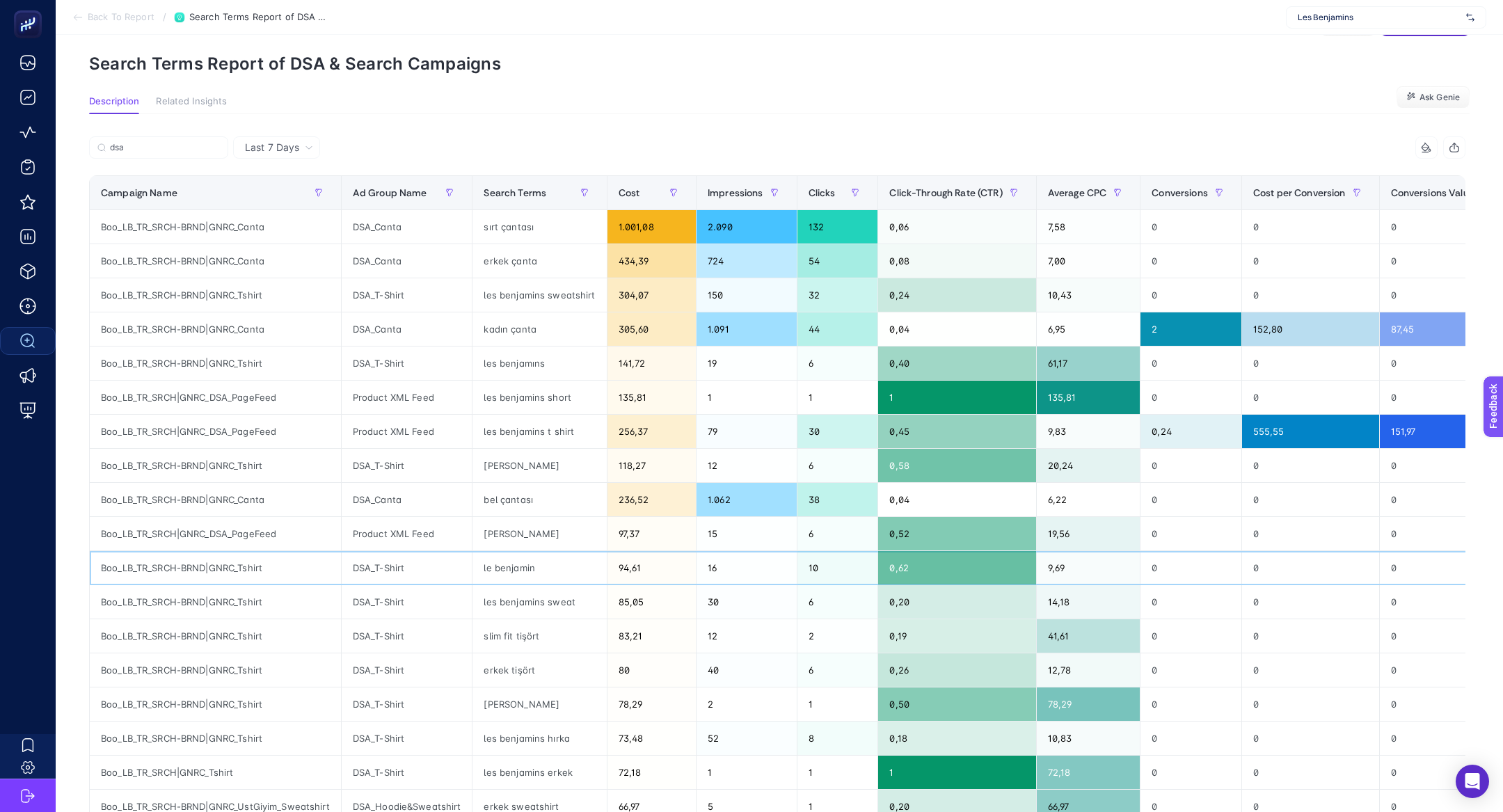
scroll to position [45, 0]
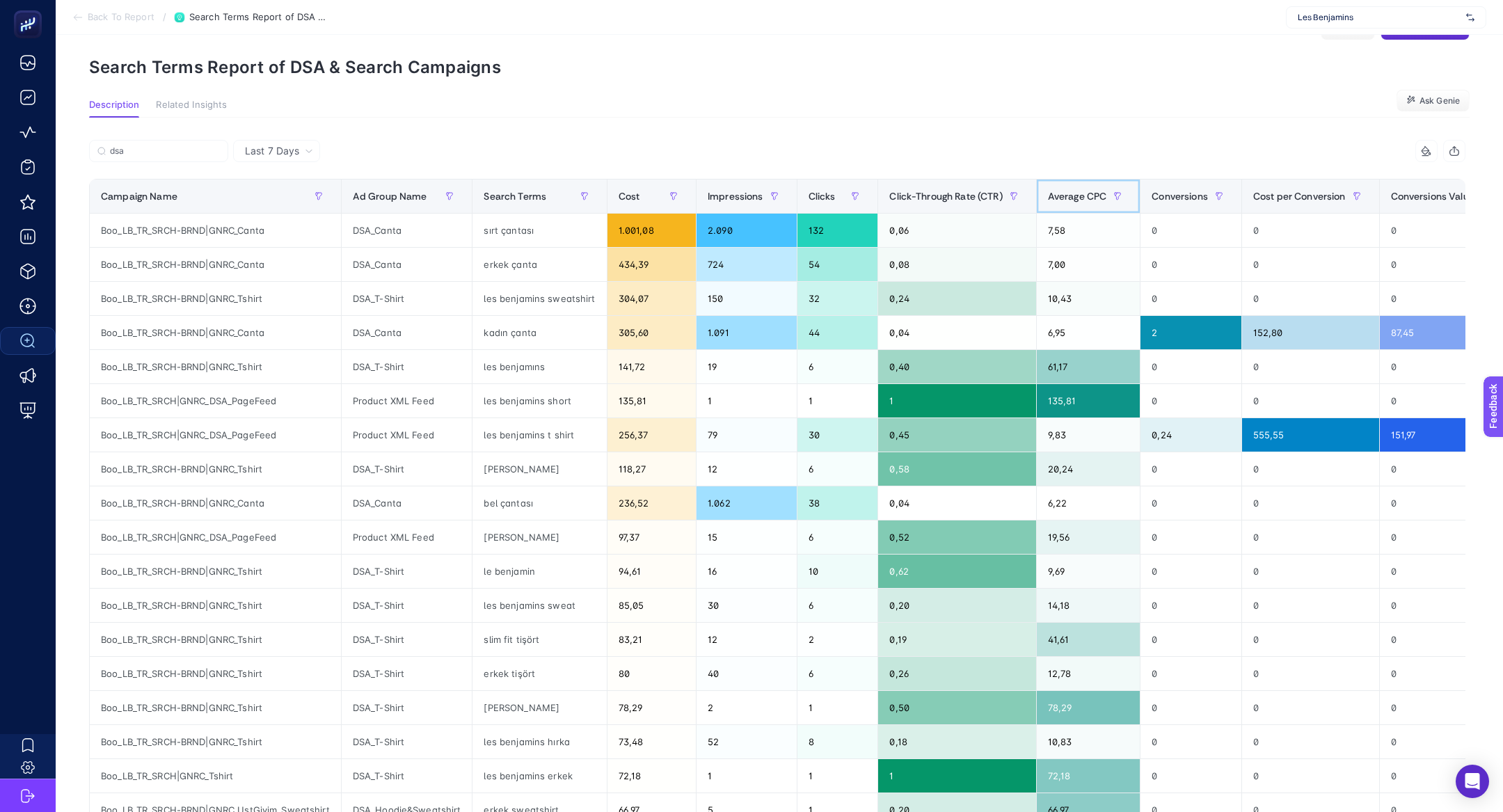
click at [1101, 185] on div "Average CPC" at bounding box center [1088, 196] width 81 height 22
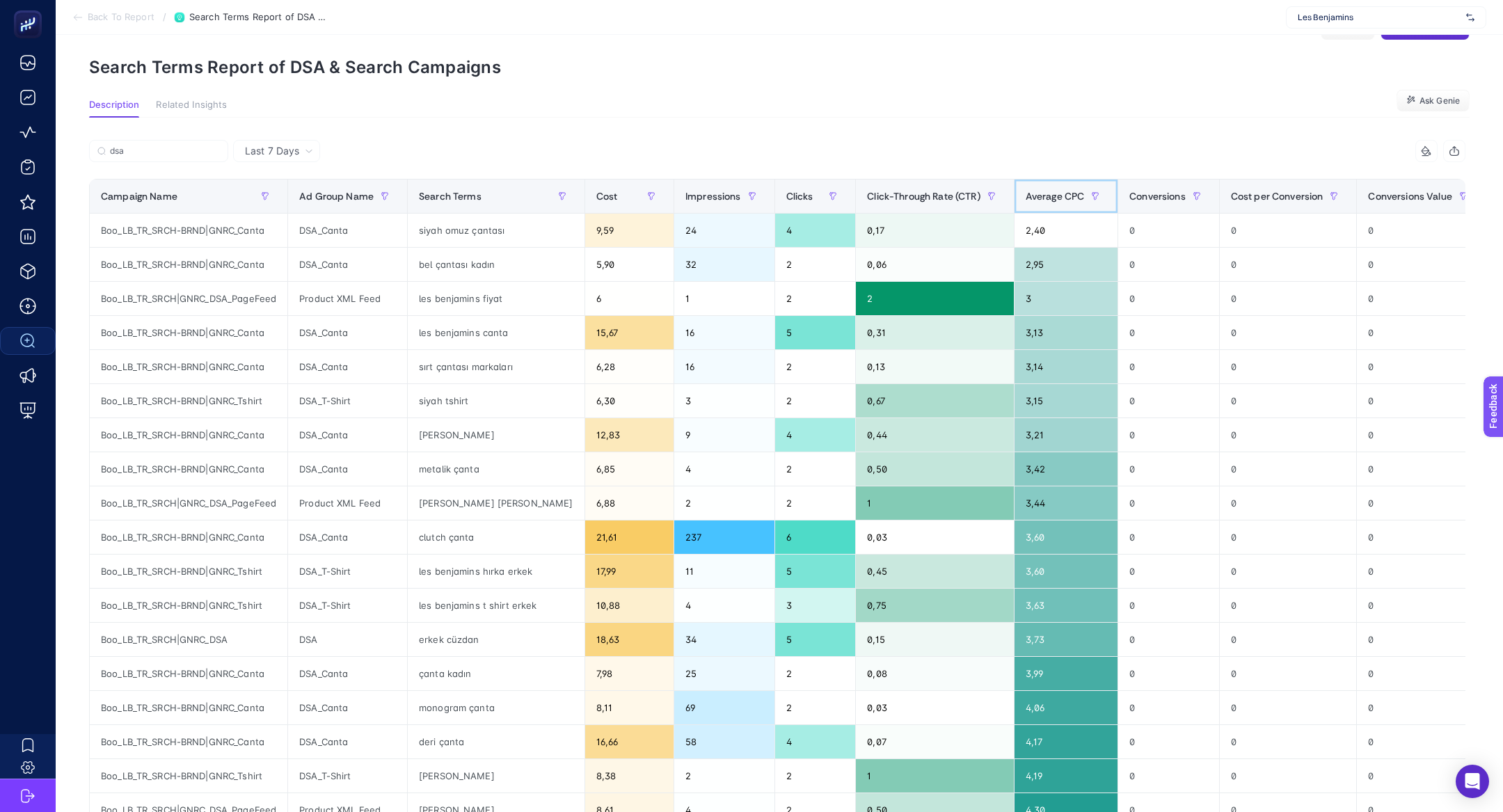
click at [1027, 199] on span "Average CPC" at bounding box center [1055, 196] width 59 height 11
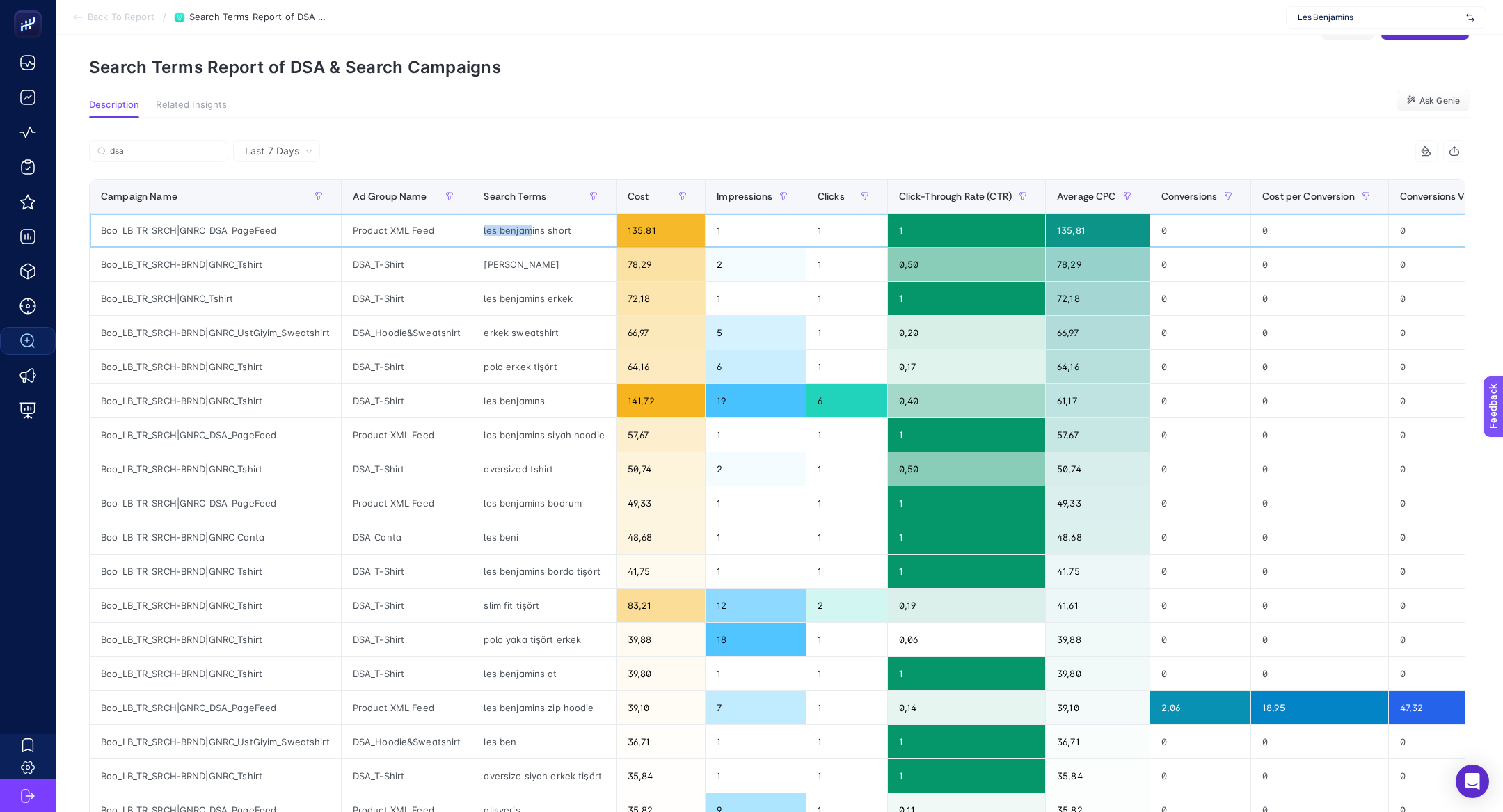
drag, startPoint x: 531, startPoint y: 225, endPoint x: 389, endPoint y: 240, distance: 142.8
click at [389, 240] on tr "Boo_LB_TR_SRCH|GNRC_DSA_PageFeed Product XML Feed les benjamins short 135,81 1 …" at bounding box center [864, 231] width 1549 height 34
drag, startPoint x: 541, startPoint y: 538, endPoint x: 494, endPoint y: 538, distance: 47.0
click at [499, 538] on div "les beni" at bounding box center [543, 537] width 143 height 34
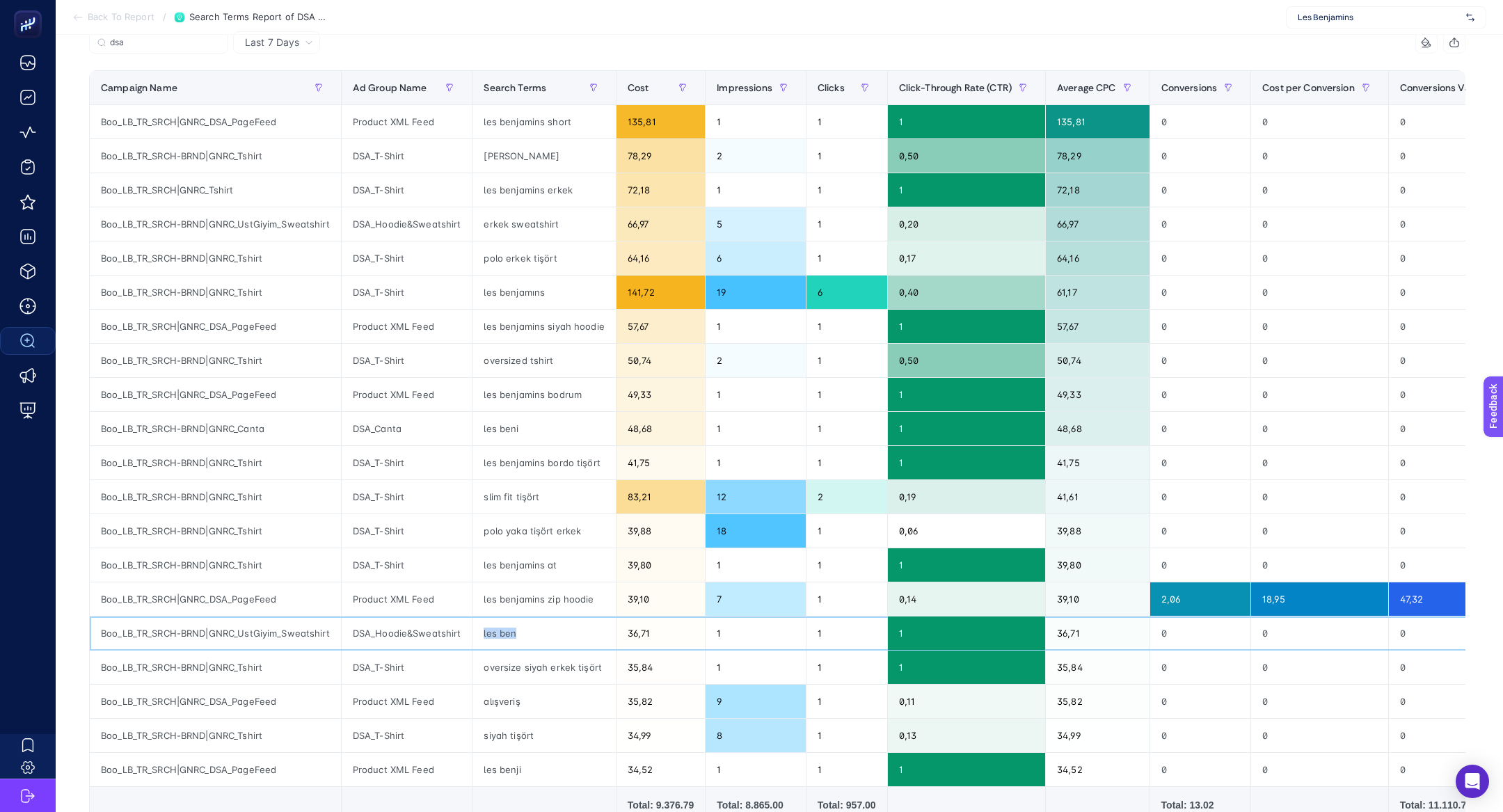
drag, startPoint x: 523, startPoint y: 629, endPoint x: 485, endPoint y: 629, distance: 38.0
click at [484, 629] on div "les ben" at bounding box center [543, 633] width 143 height 34
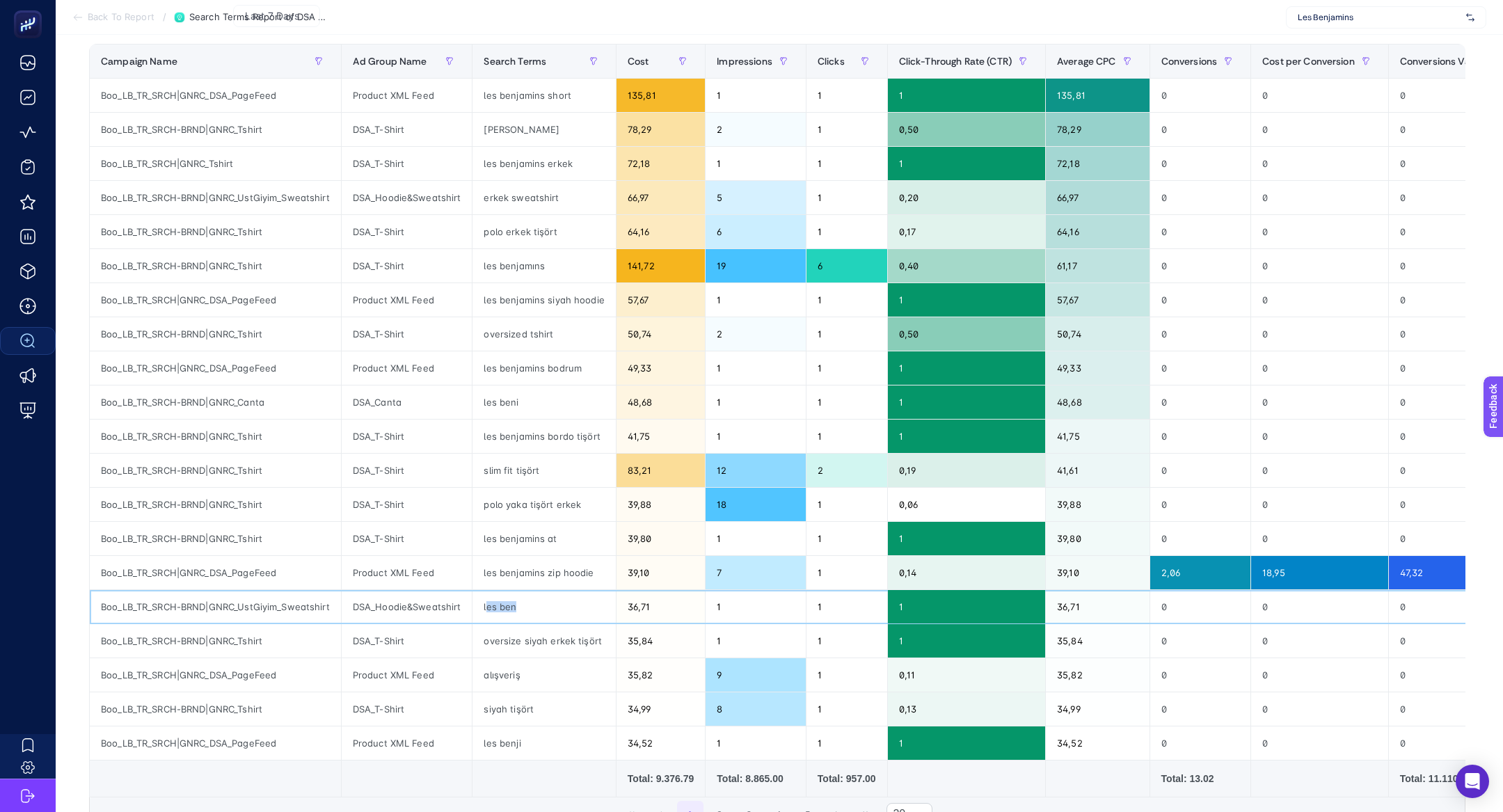
scroll to position [180, 0]
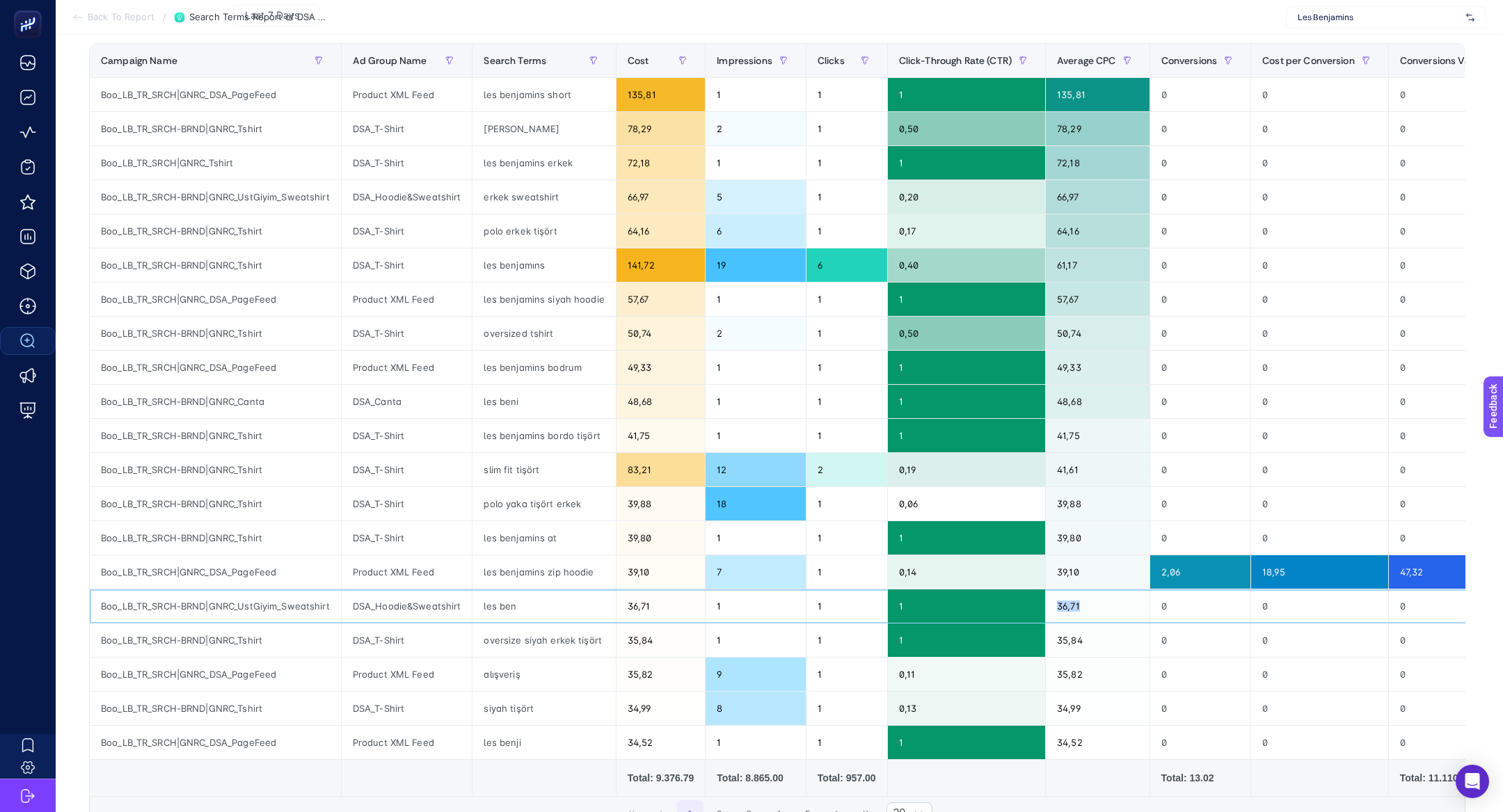
drag, startPoint x: 1107, startPoint y: 617, endPoint x: 1022, endPoint y: 605, distance: 85.8
click at [1021, 605] on tr "Boo_LB_TR_SRCH-BRND|GNRC_UstGiyim_Sweatshirt DSA_Hoodie&Sweatshirt les ben 36,7…" at bounding box center [864, 606] width 1549 height 34
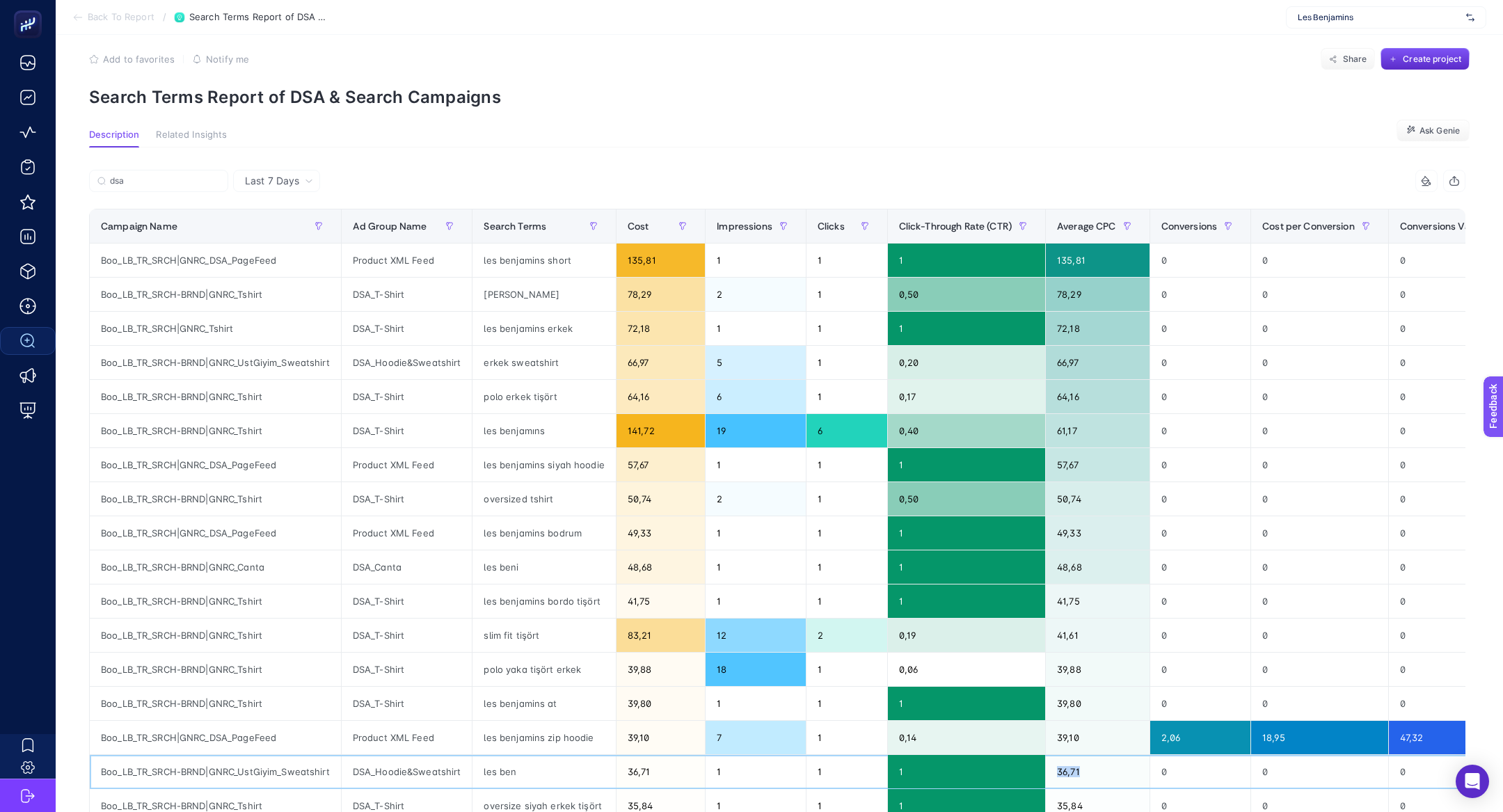
scroll to position [13, 0]
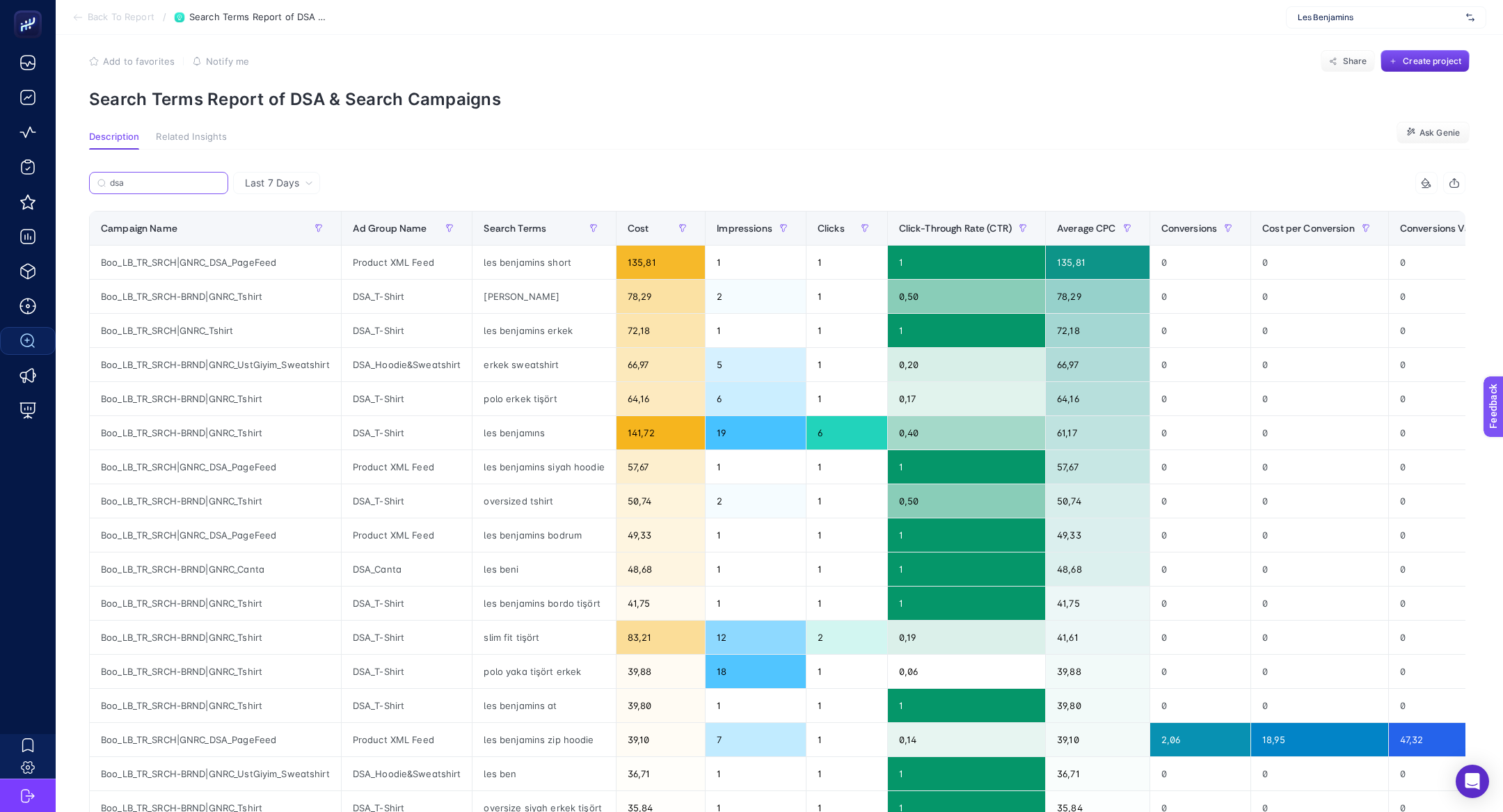
click at [173, 185] on input "dsa" at bounding box center [165, 183] width 110 height 10
click at [218, 181] on icon at bounding box center [215, 183] width 8 height 8
click at [206, 181] on input "dsa" at bounding box center [159, 183] width 95 height 10
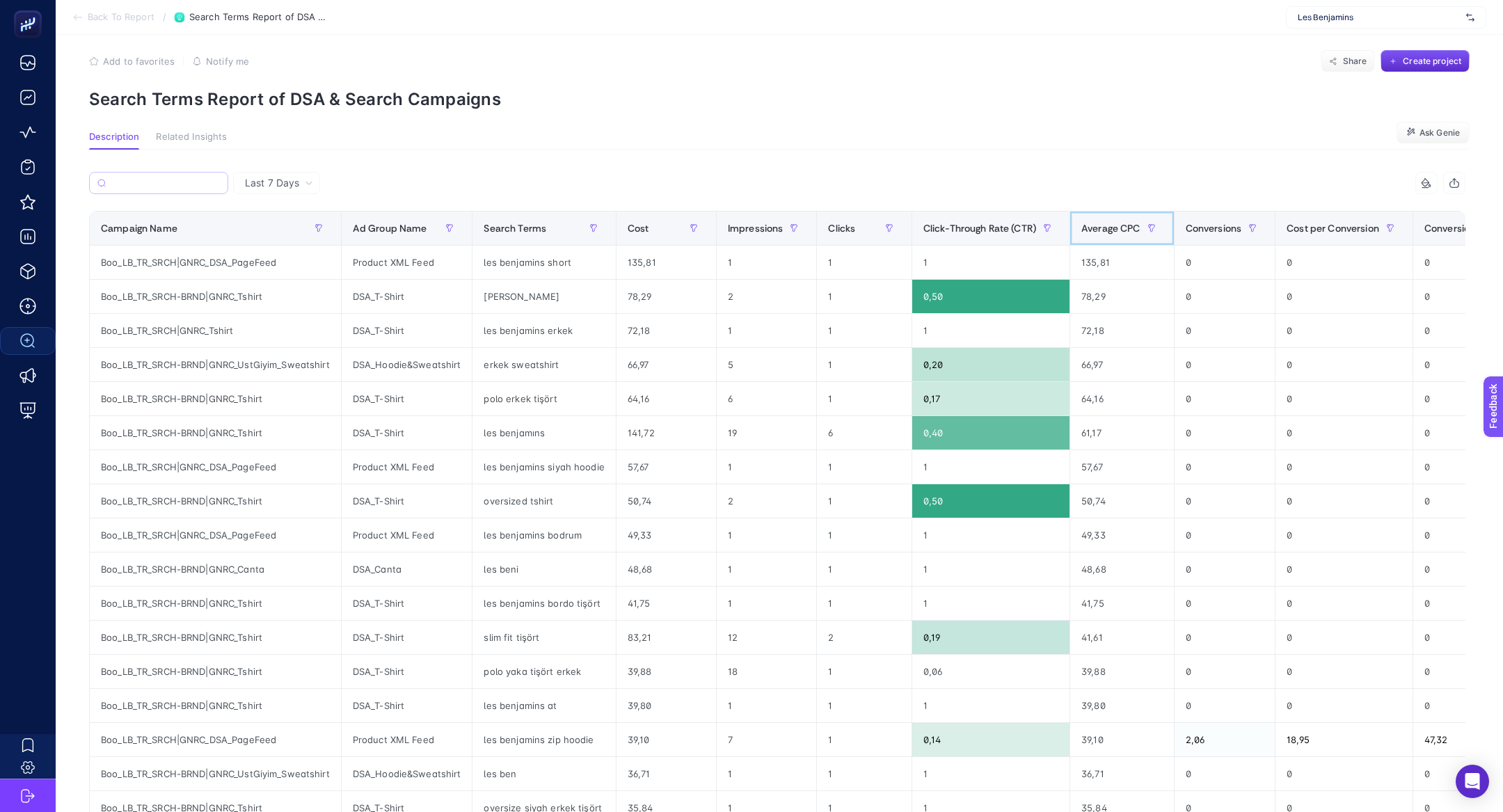
click at [1121, 236] on div "Average CPC" at bounding box center [1122, 228] width 81 height 22
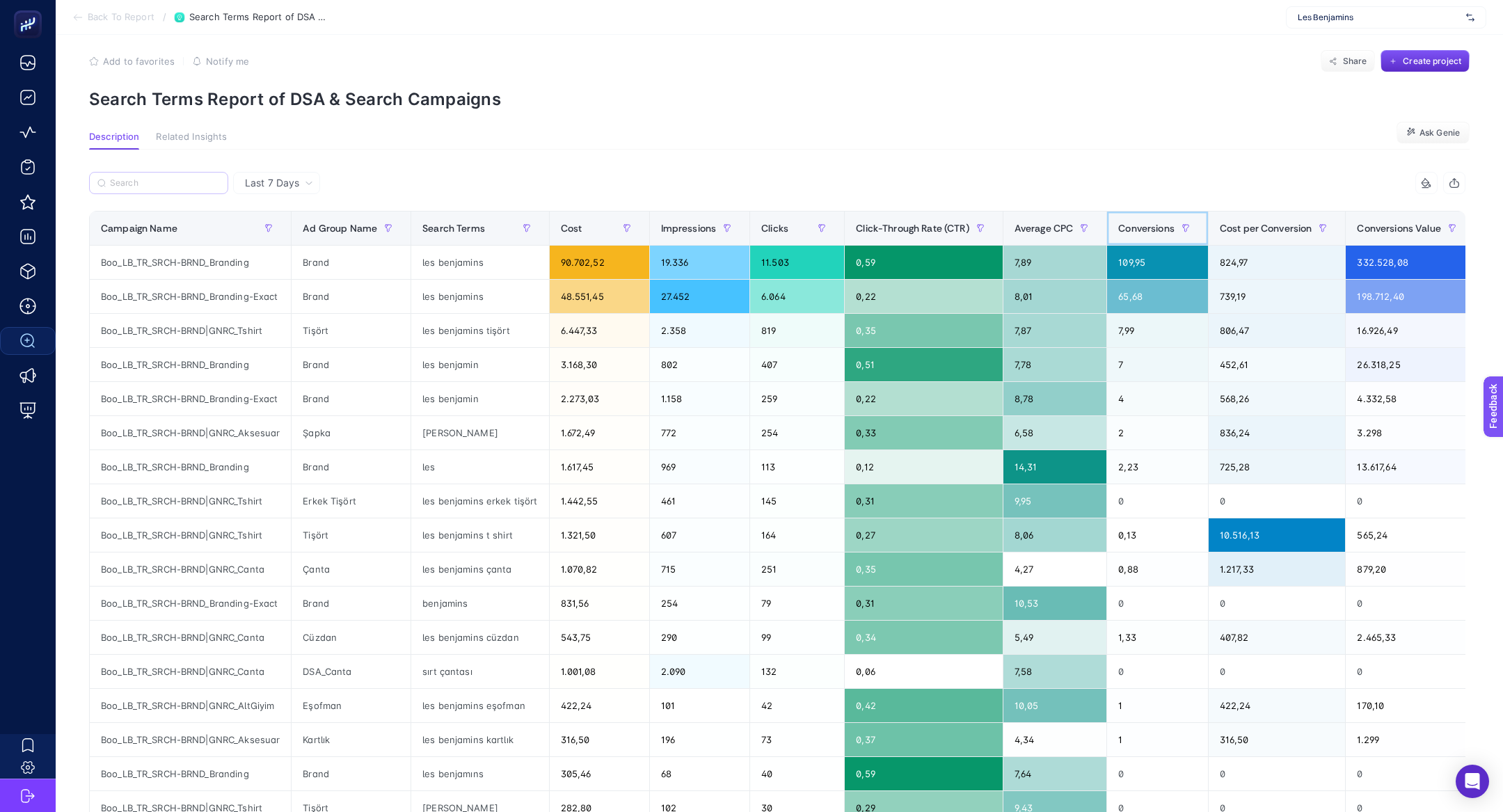
click at [1121, 236] on th "Conversions" at bounding box center [1157, 228] width 101 height 34
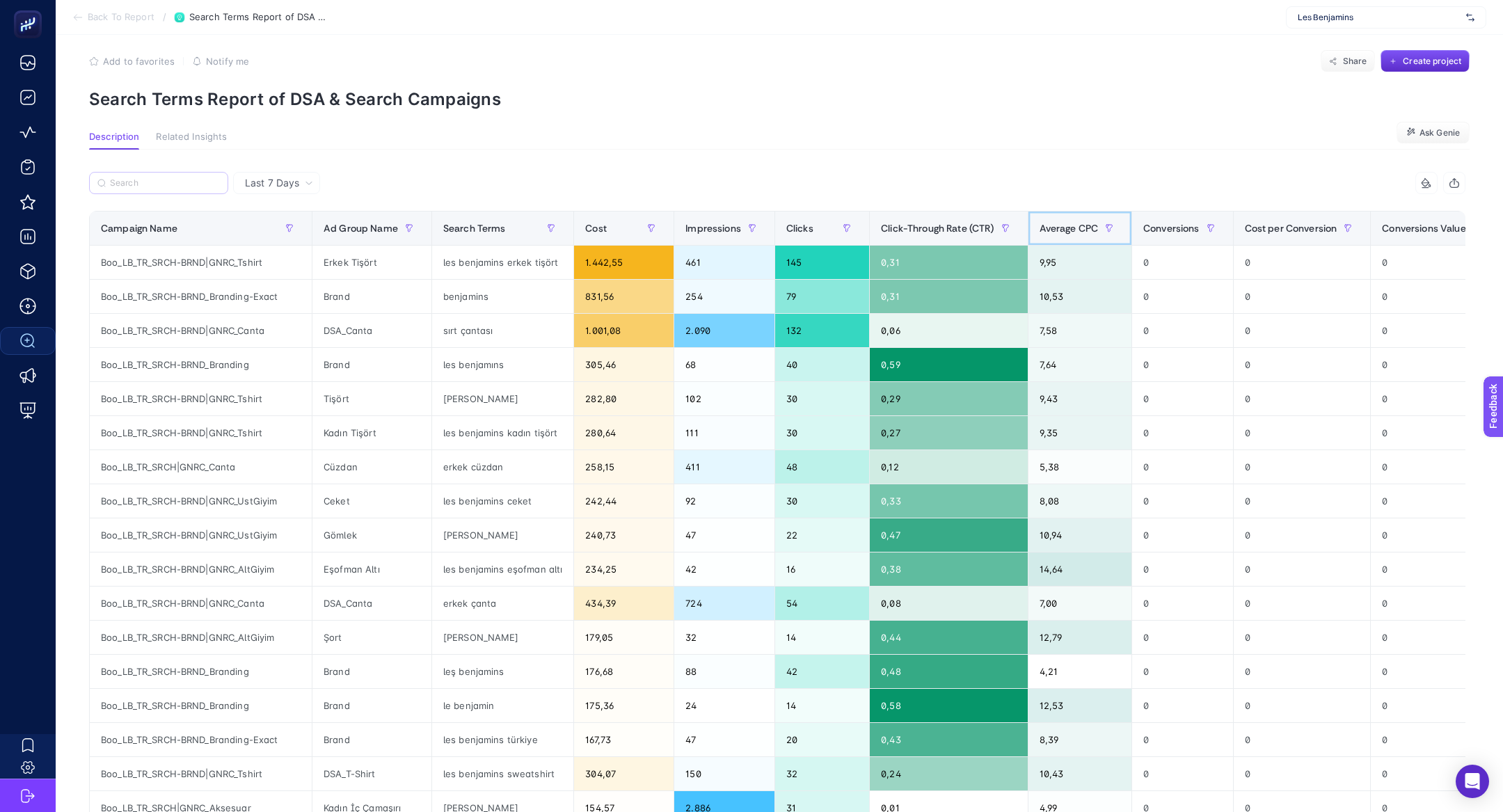
click at [1075, 236] on div "Average CPC" at bounding box center [1080, 228] width 81 height 22
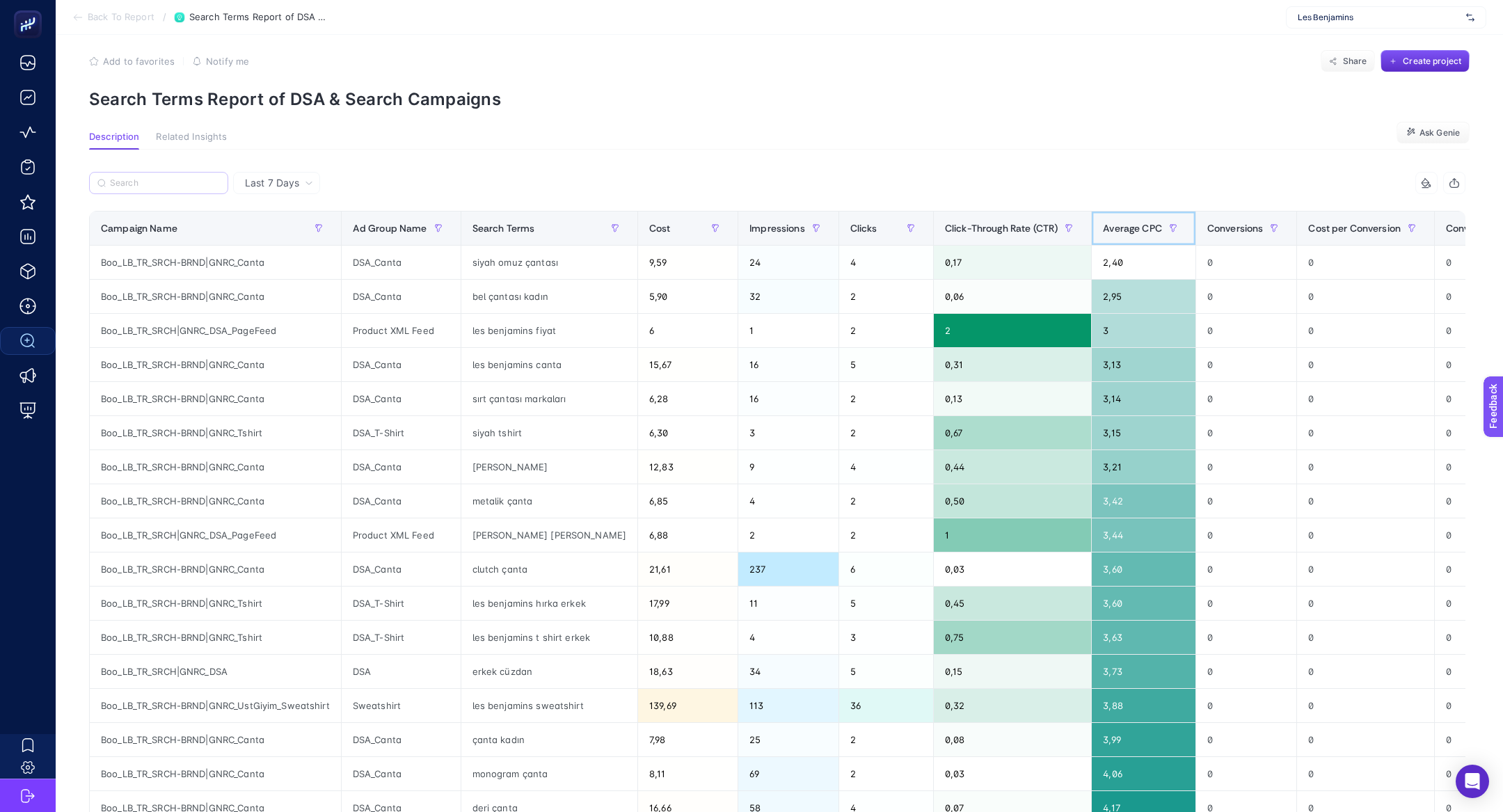
click at [1103, 236] on div "Average CPC" at bounding box center [1143, 228] width 81 height 22
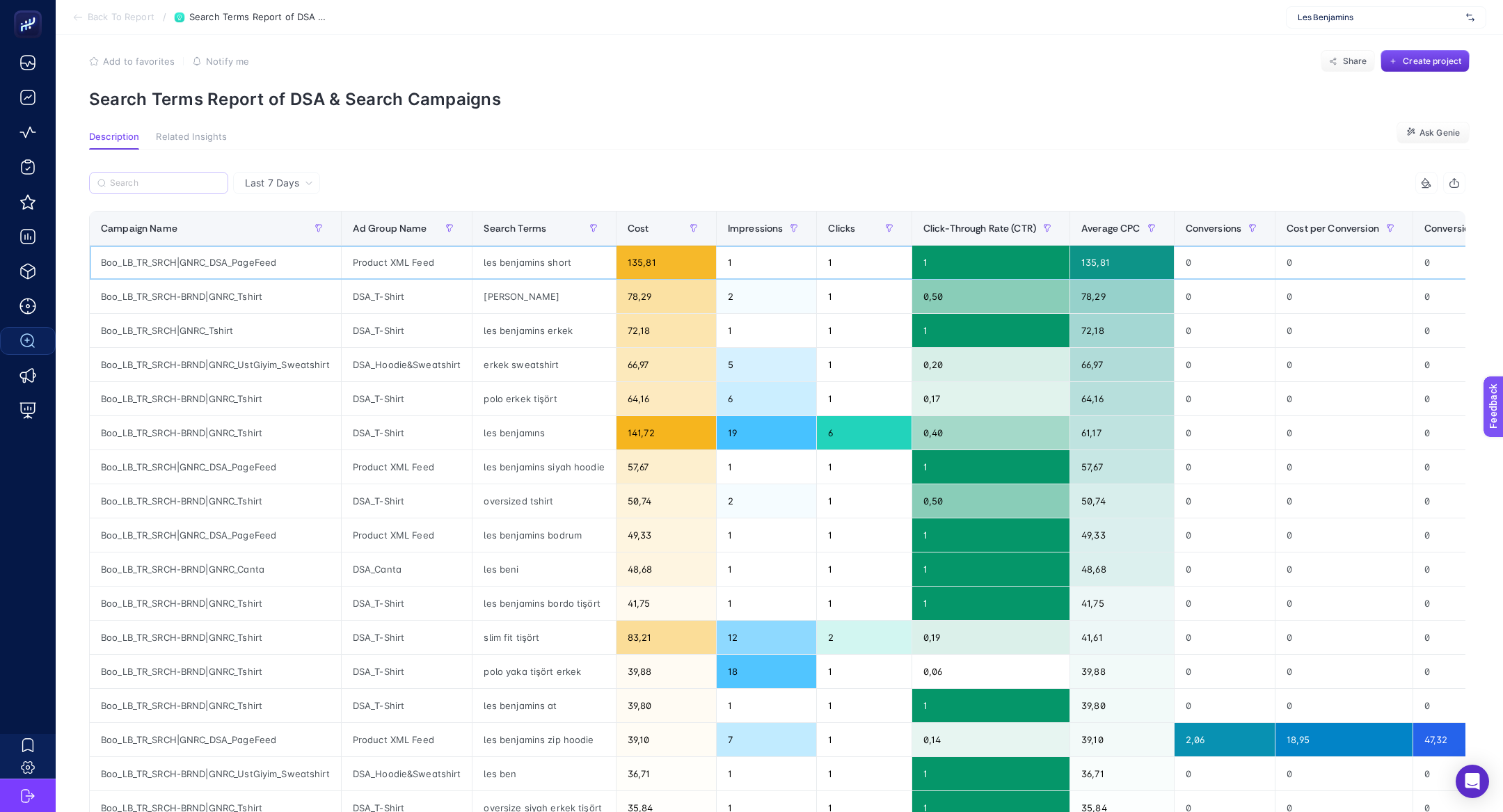
click at [517, 267] on div "les benjamins short" at bounding box center [543, 262] width 143 height 34
click at [511, 291] on div "slim tshirt" at bounding box center [543, 297] width 143 height 34
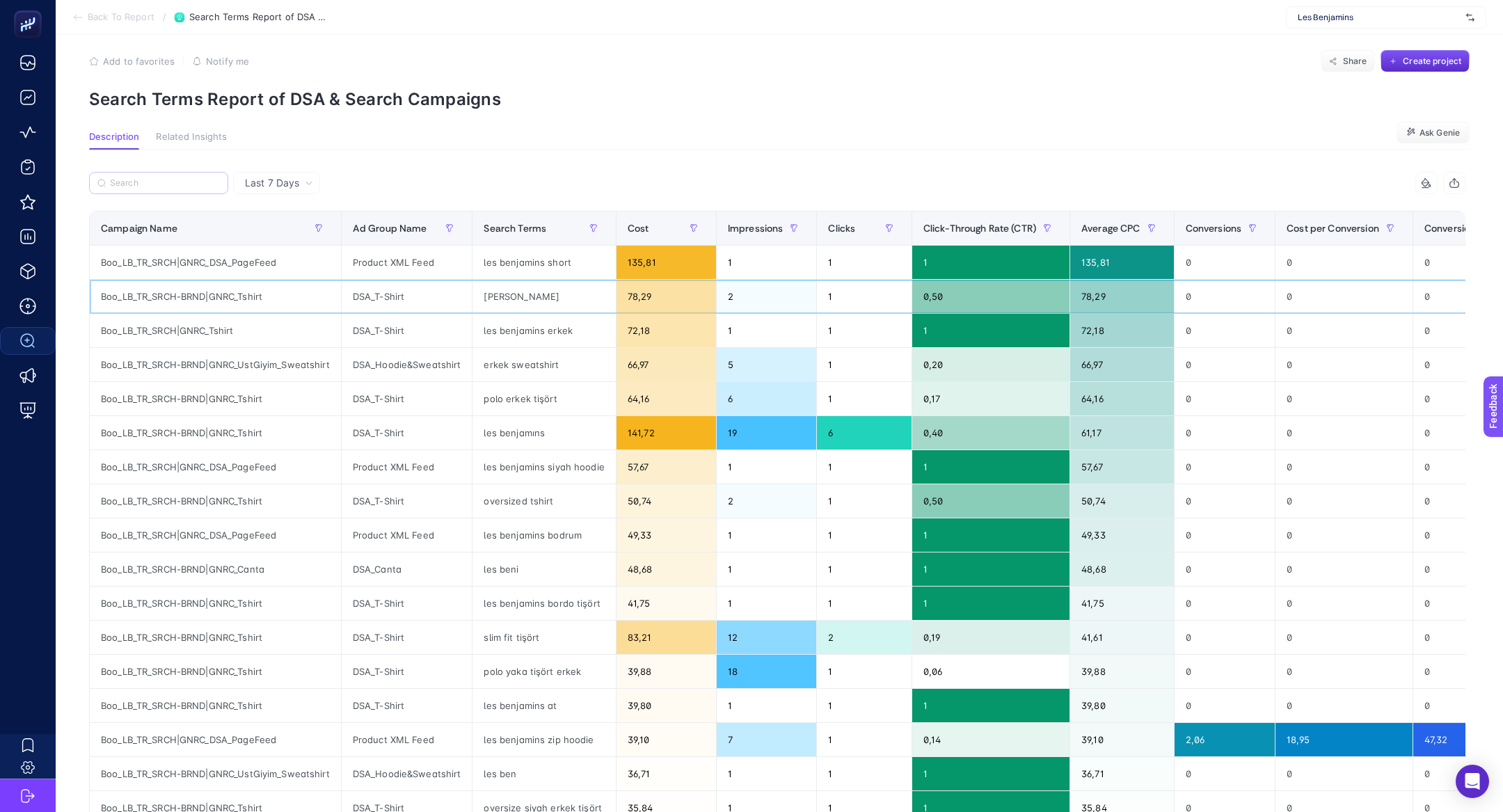
click at [511, 291] on div "slim tshirt" at bounding box center [543, 297] width 143 height 34
click at [519, 300] on div "slim tshirt" at bounding box center [543, 297] width 143 height 34
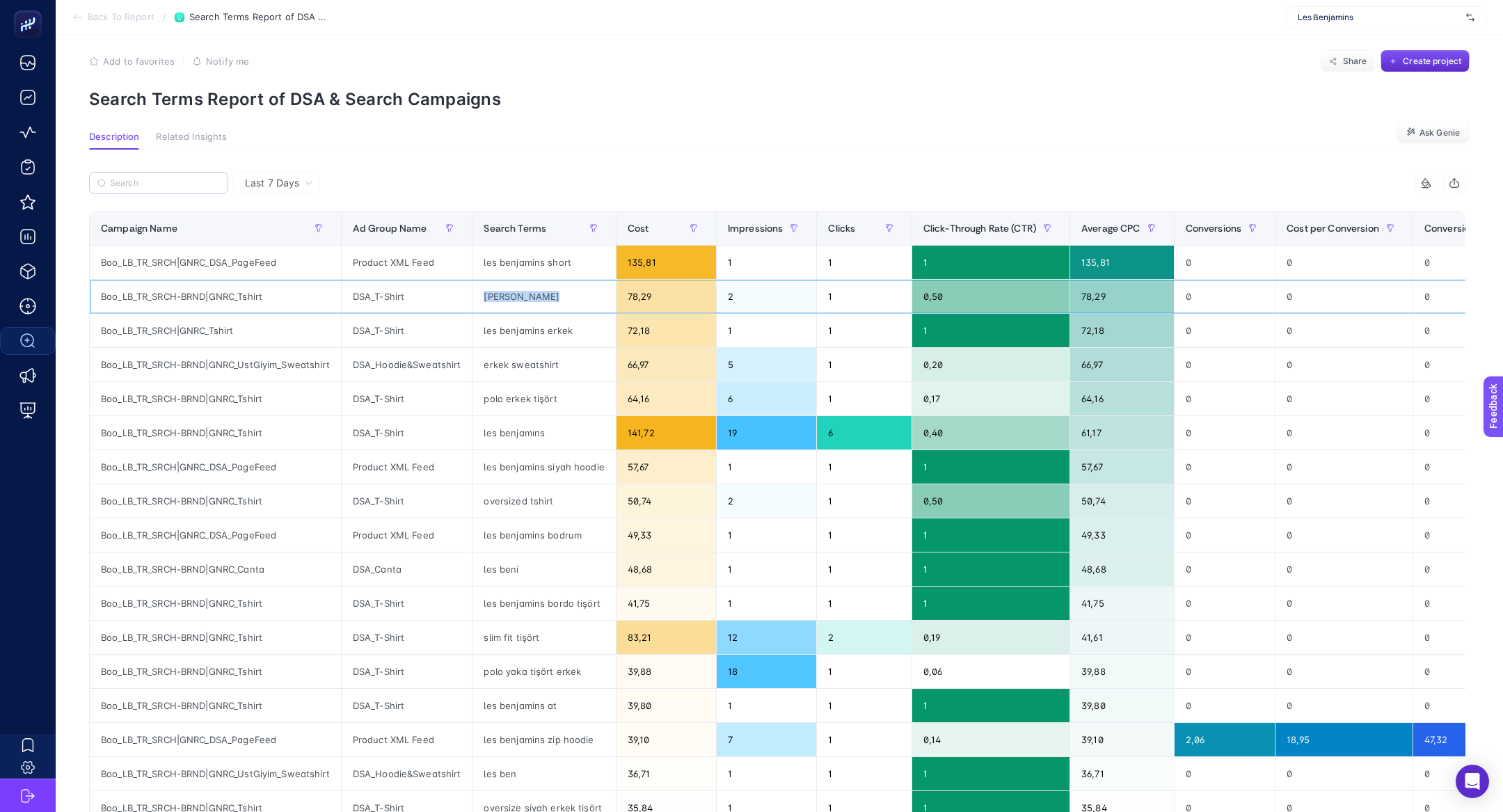
click at [519, 300] on div "slim tshirt" at bounding box center [543, 297] width 143 height 34
click at [491, 644] on div "slim fit tişört" at bounding box center [543, 637] width 143 height 34
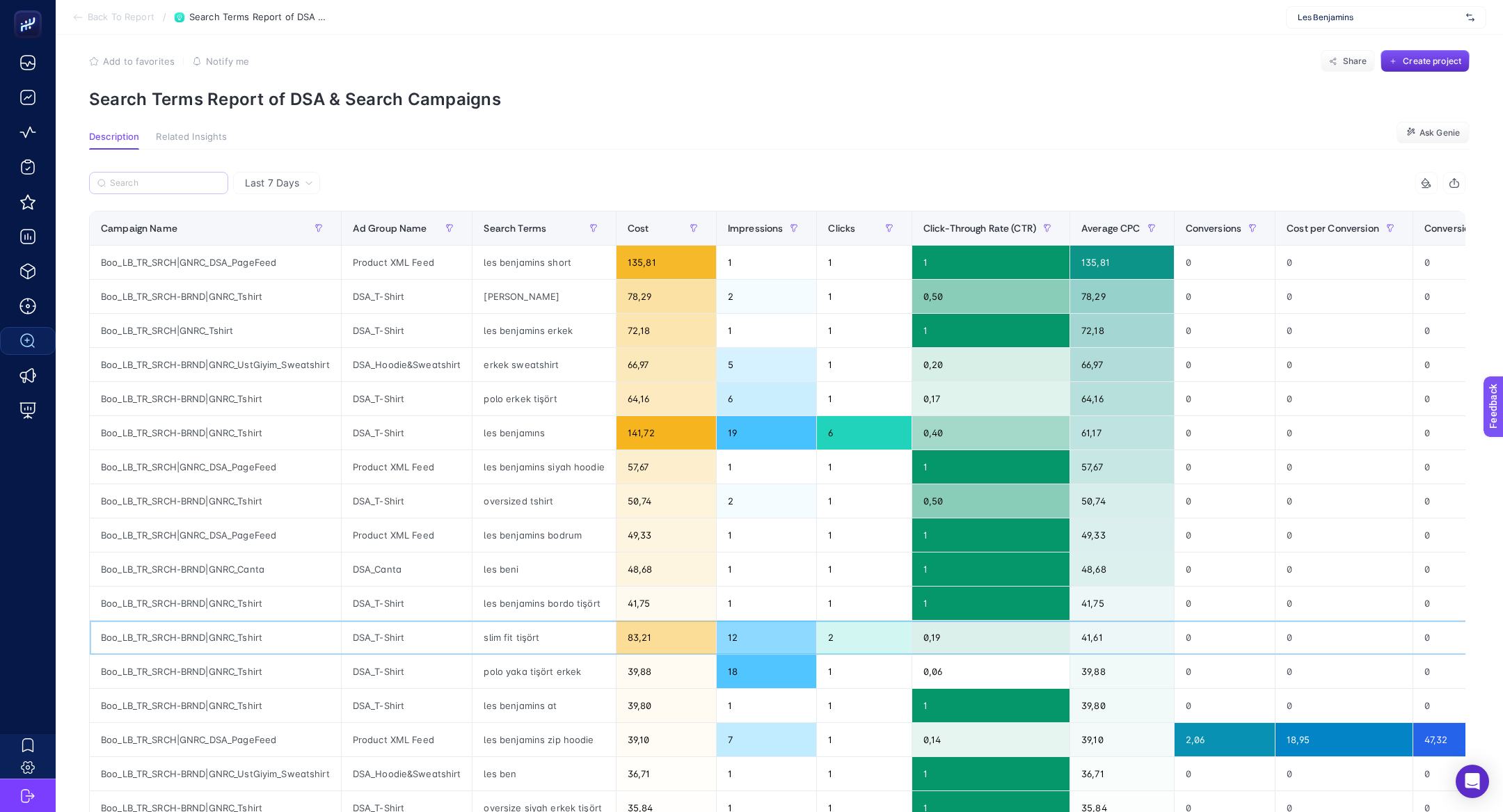
scroll to position [55, 0]
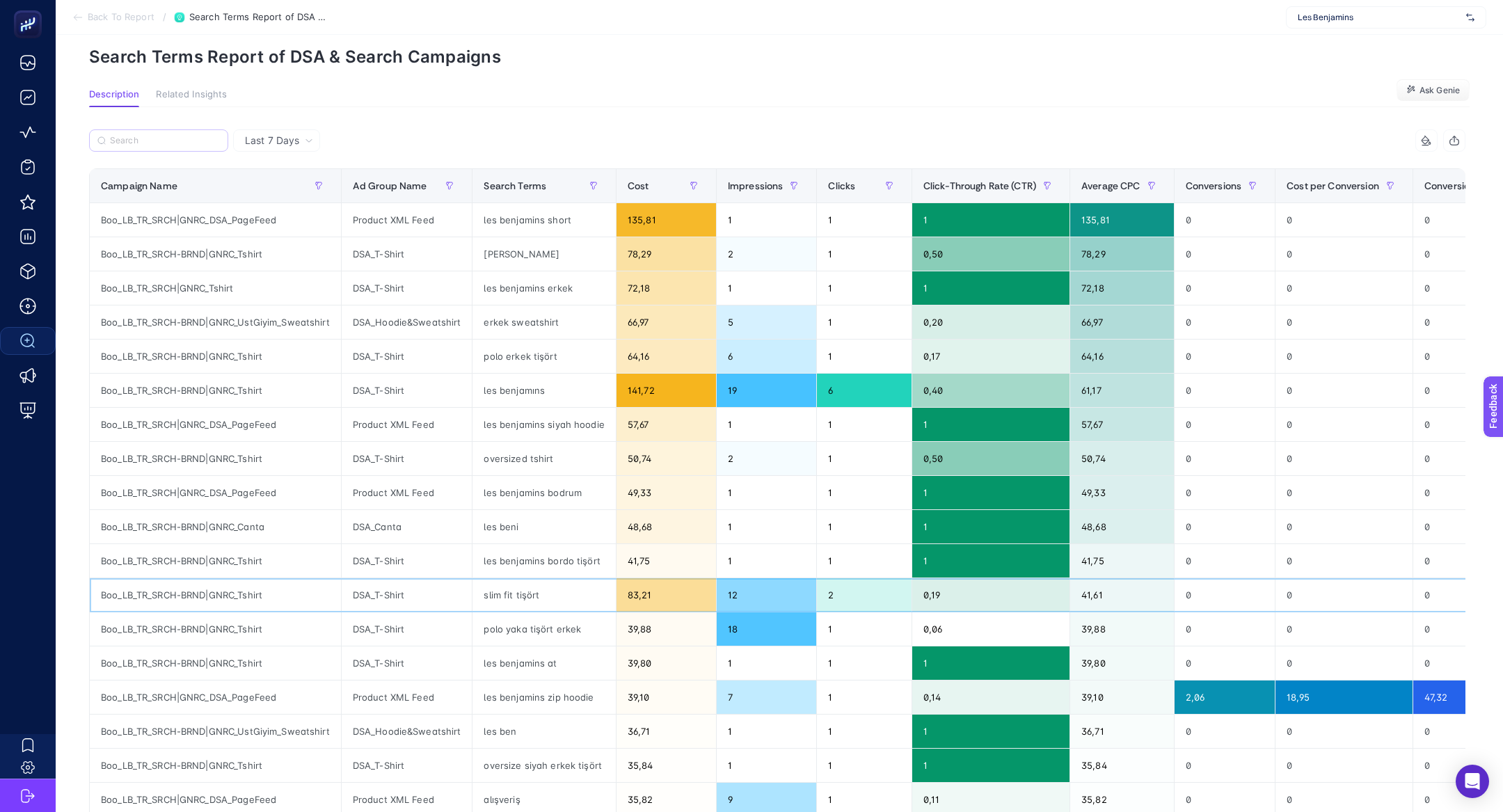
click at [498, 595] on div "slim fit tişört" at bounding box center [543, 595] width 143 height 34
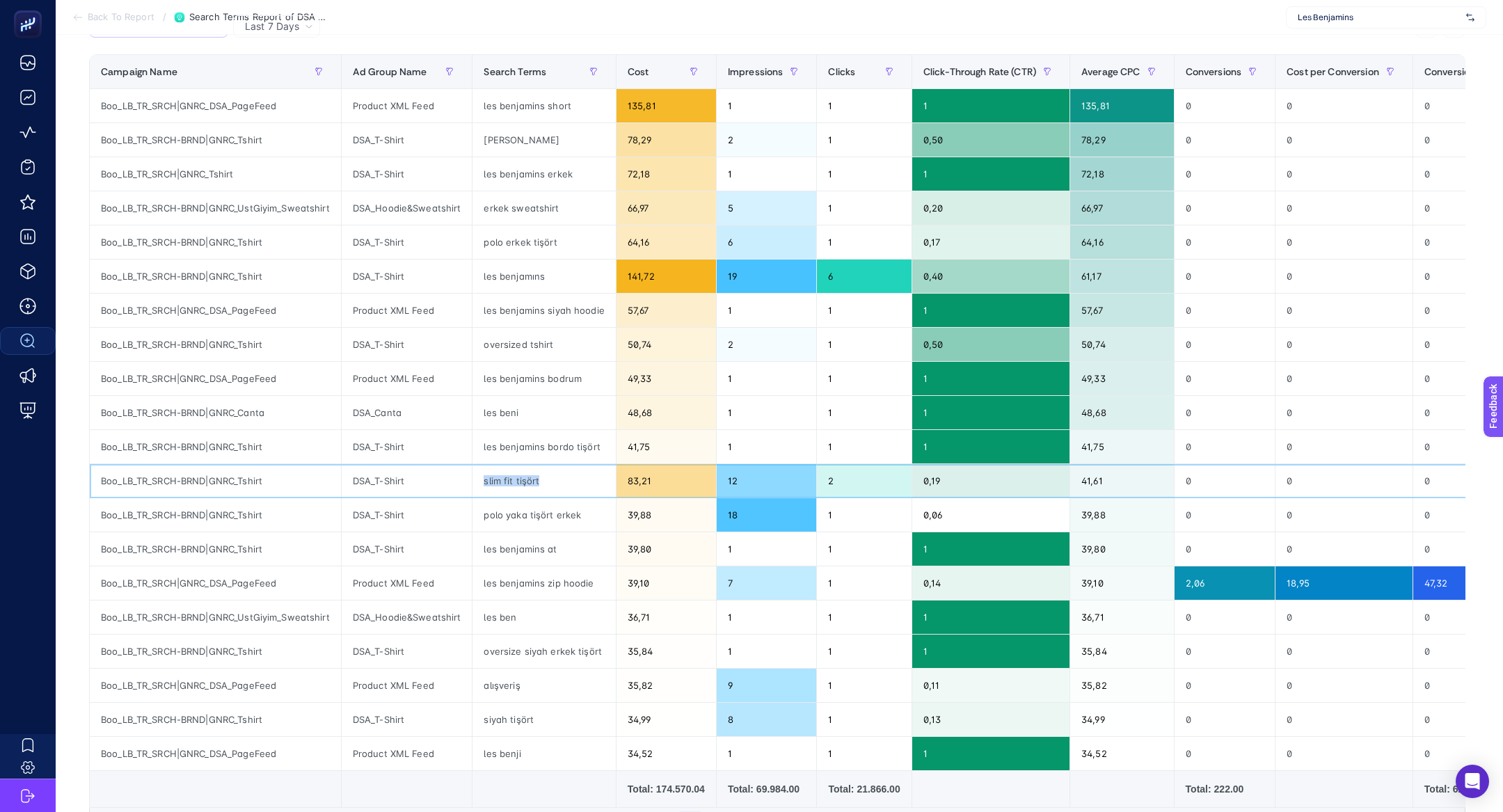
scroll to position [171, 0]
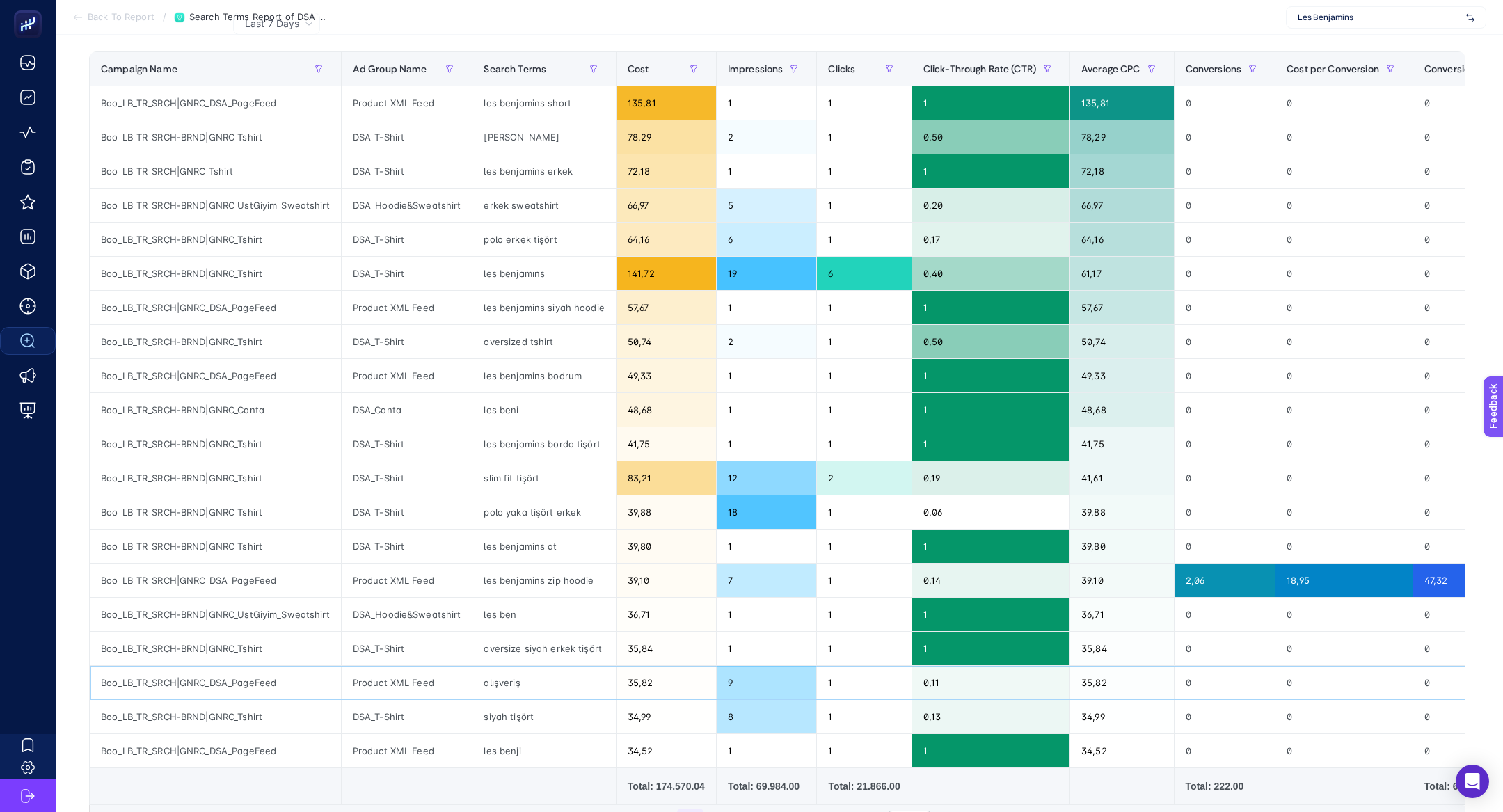
click at [524, 682] on div "alışveriş" at bounding box center [543, 683] width 143 height 34
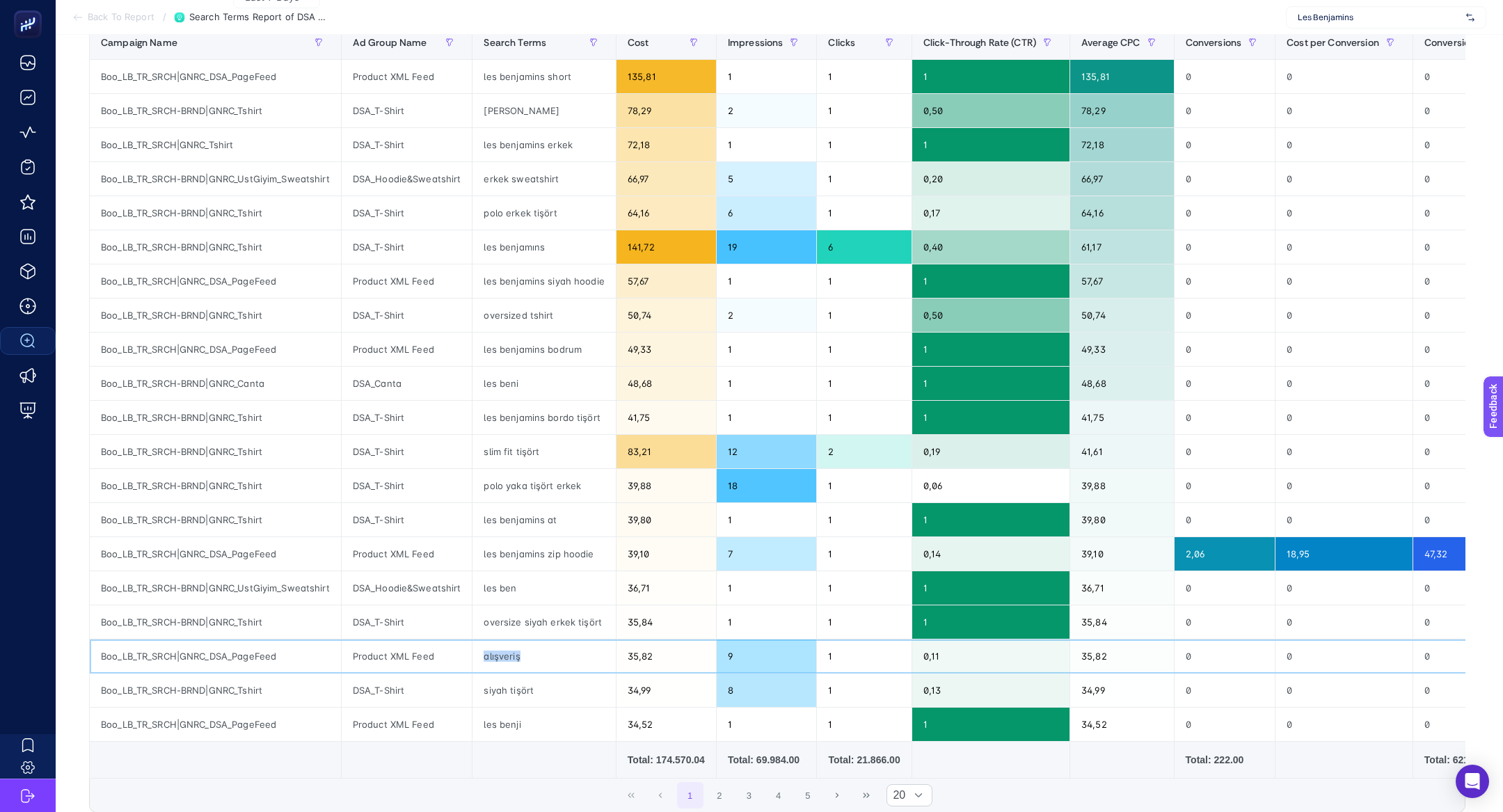
scroll to position [193, 0]
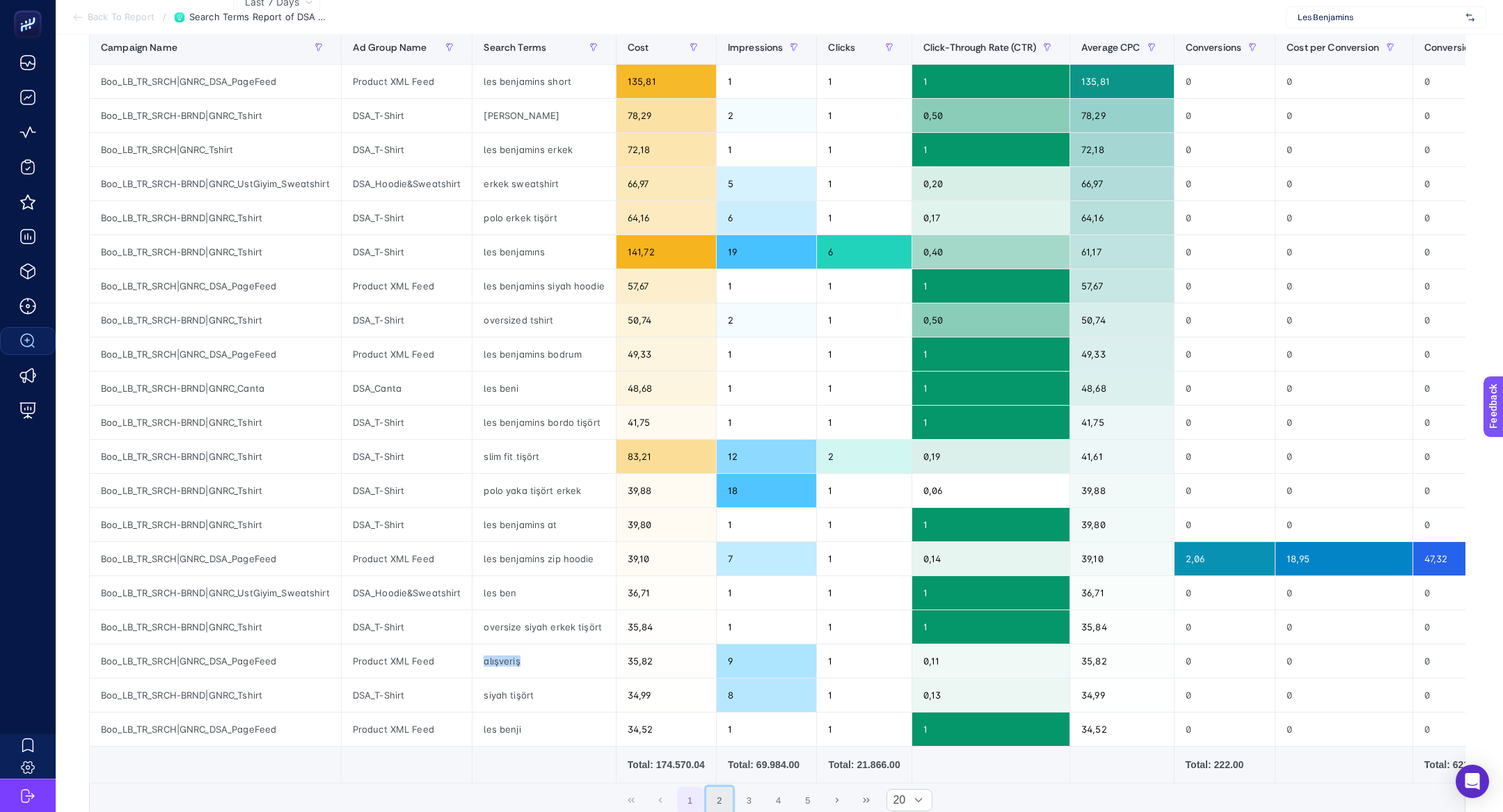
click at [721, 794] on button "2" at bounding box center [719, 799] width 26 height 26
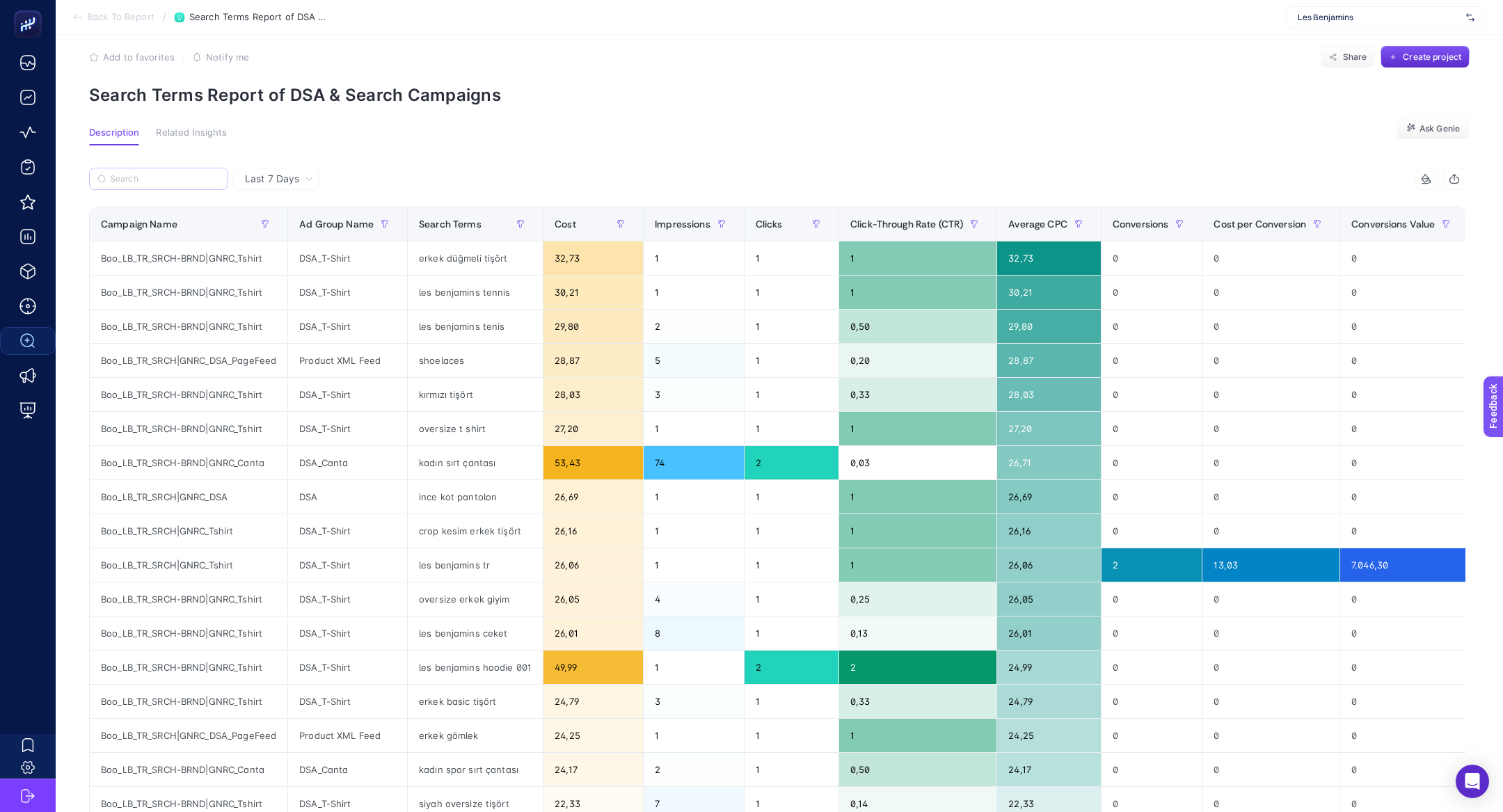
scroll to position [14, 0]
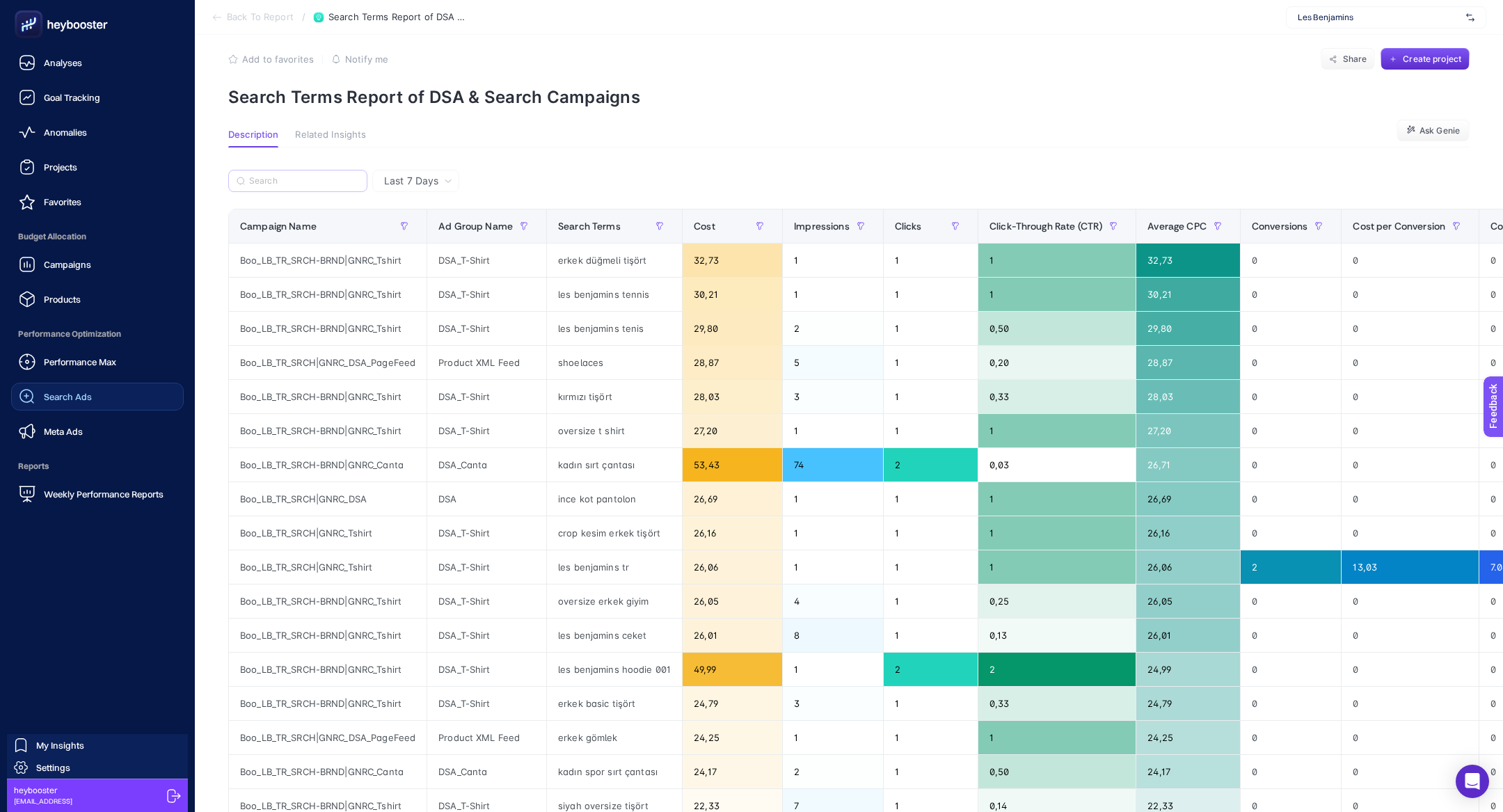
click at [91, 411] on div "Performance Max Search Ads Meta Ads" at bounding box center [97, 396] width 172 height 97
click at [81, 399] on span "Search Ads" at bounding box center [68, 396] width 48 height 11
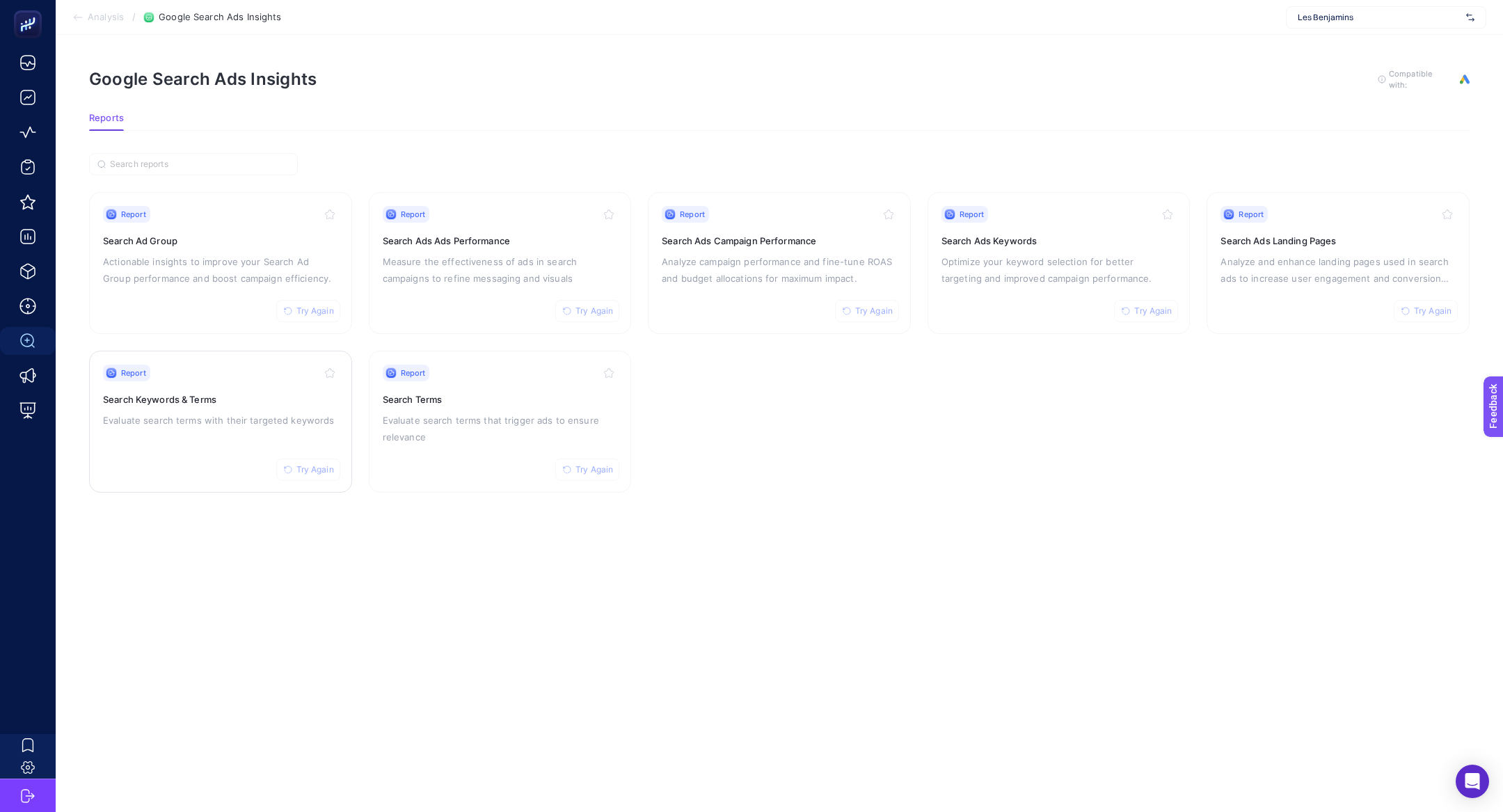
click at [188, 440] on div "Report Try Again Search Keywords & Terms Evaluate search terms with their targe…" at bounding box center [220, 421] width 235 height 114
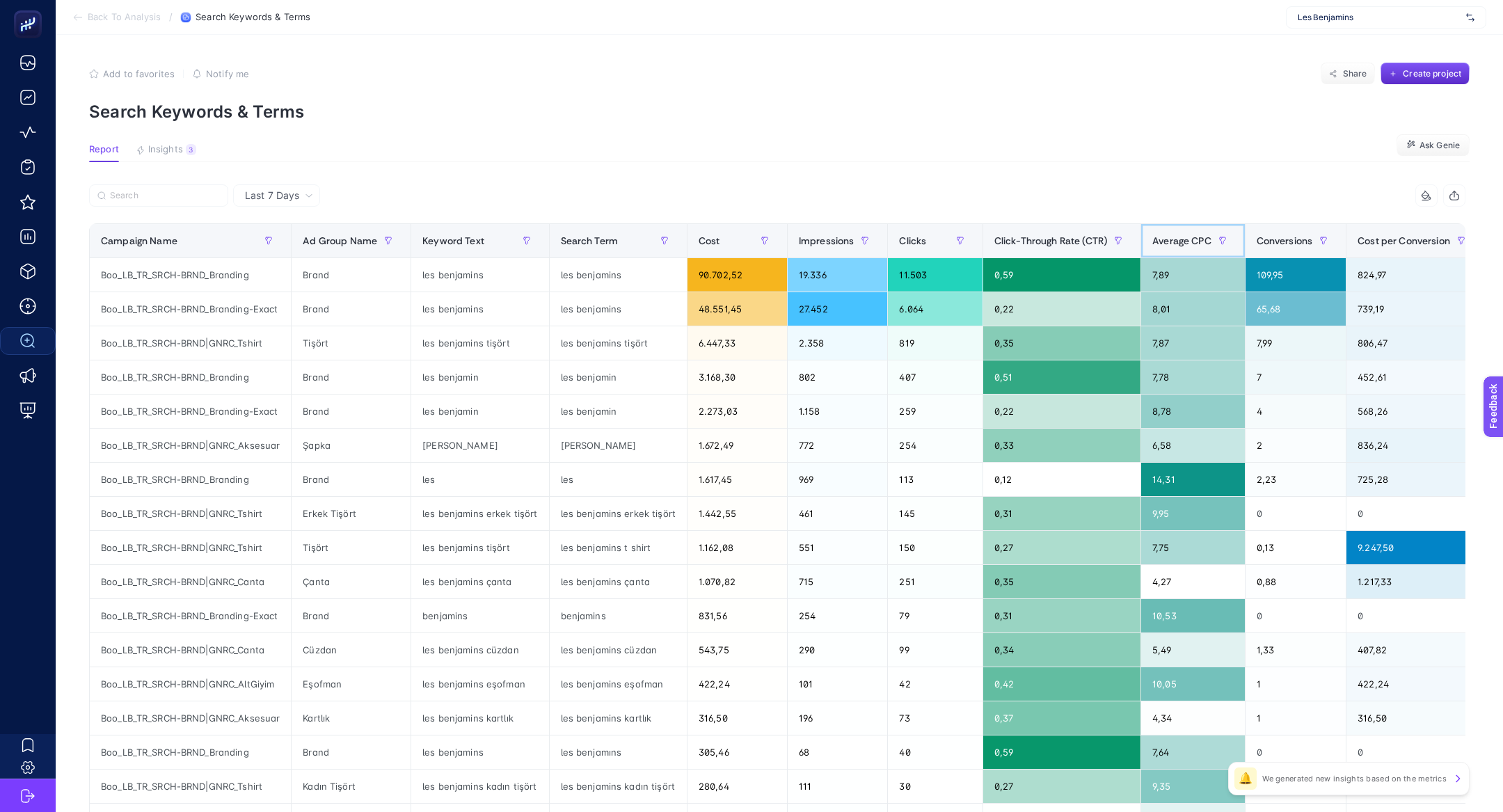
drag, startPoint x: 1177, startPoint y: 254, endPoint x: 1189, endPoint y: 242, distance: 17.0
click at [1189, 242] on span "Average CPC" at bounding box center [1181, 241] width 59 height 11
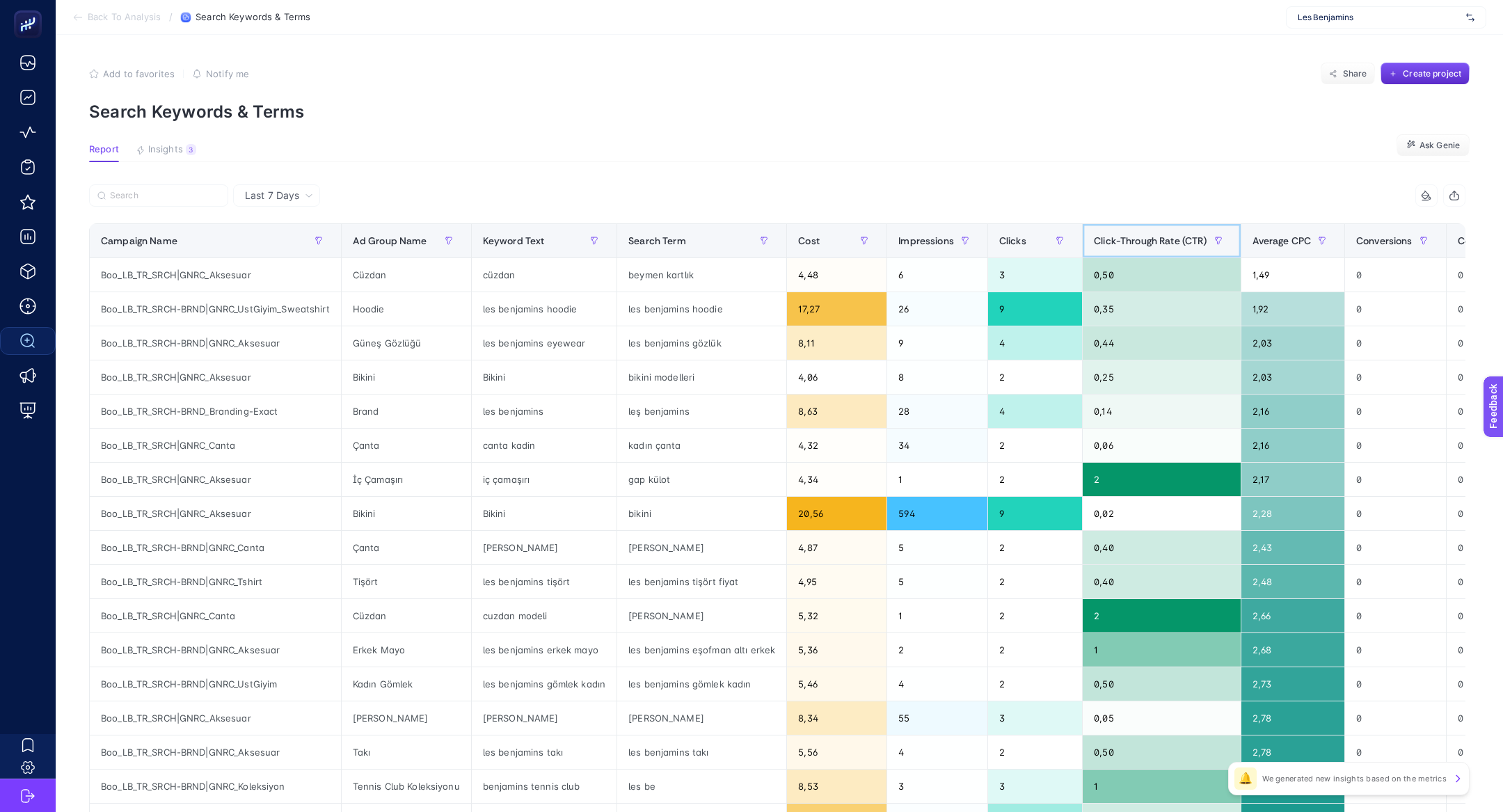
click at [1189, 242] on span "Click-Through Rate (CTR)" at bounding box center [1150, 241] width 112 height 11
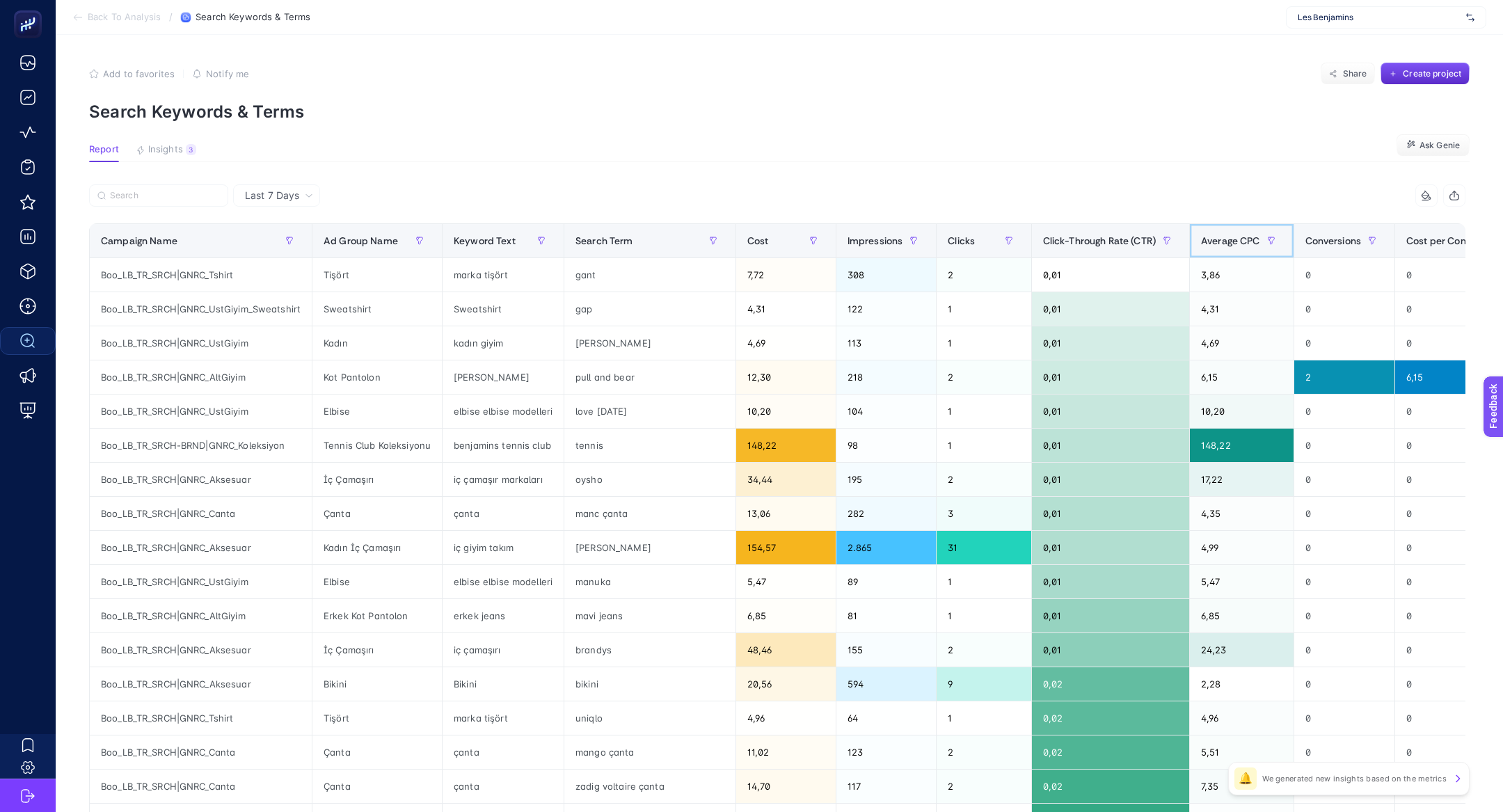
click at [1223, 246] on span "Average CPC" at bounding box center [1230, 241] width 59 height 11
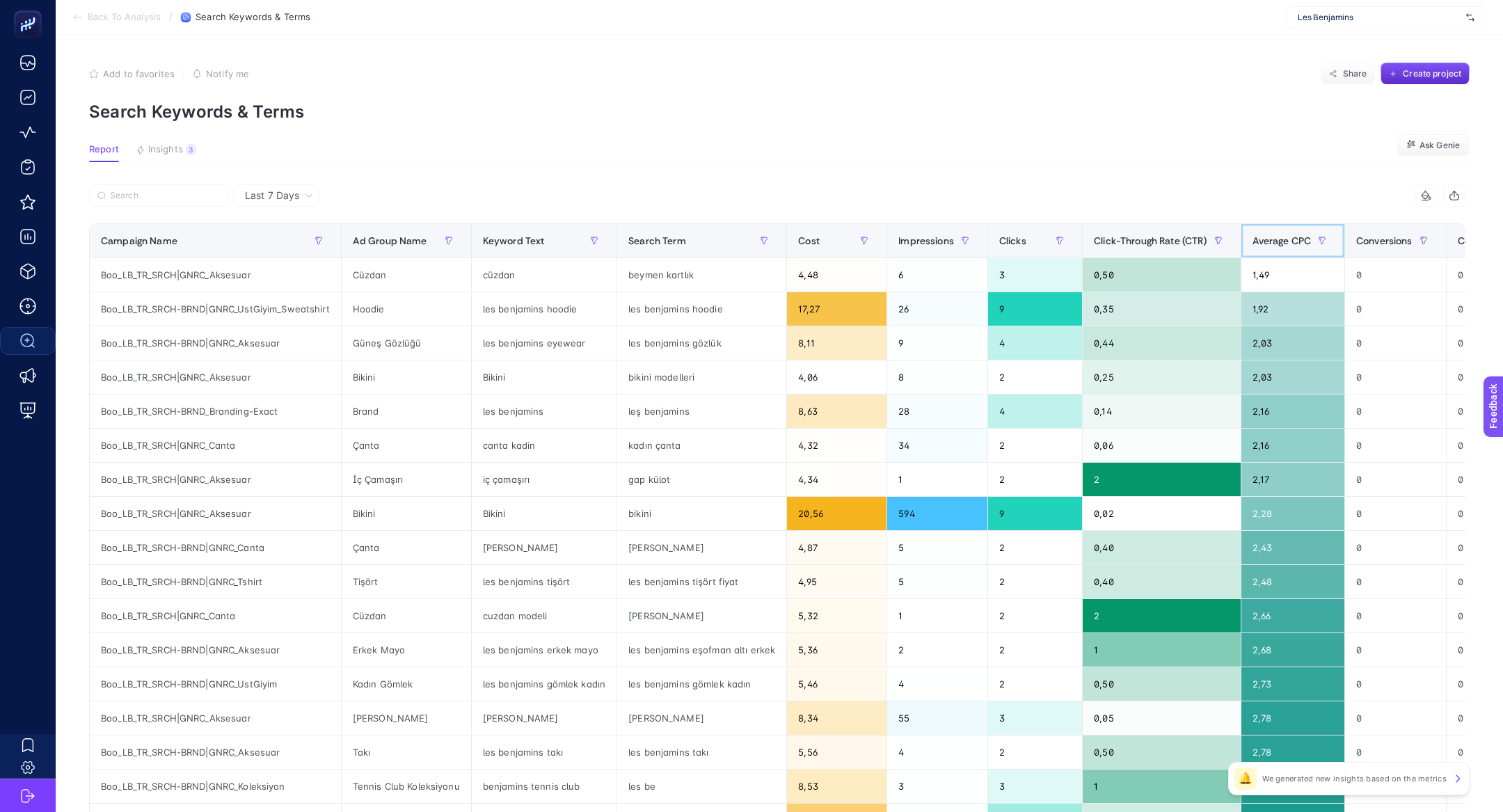
click at [1260, 242] on span "Average CPC" at bounding box center [1282, 241] width 59 height 11
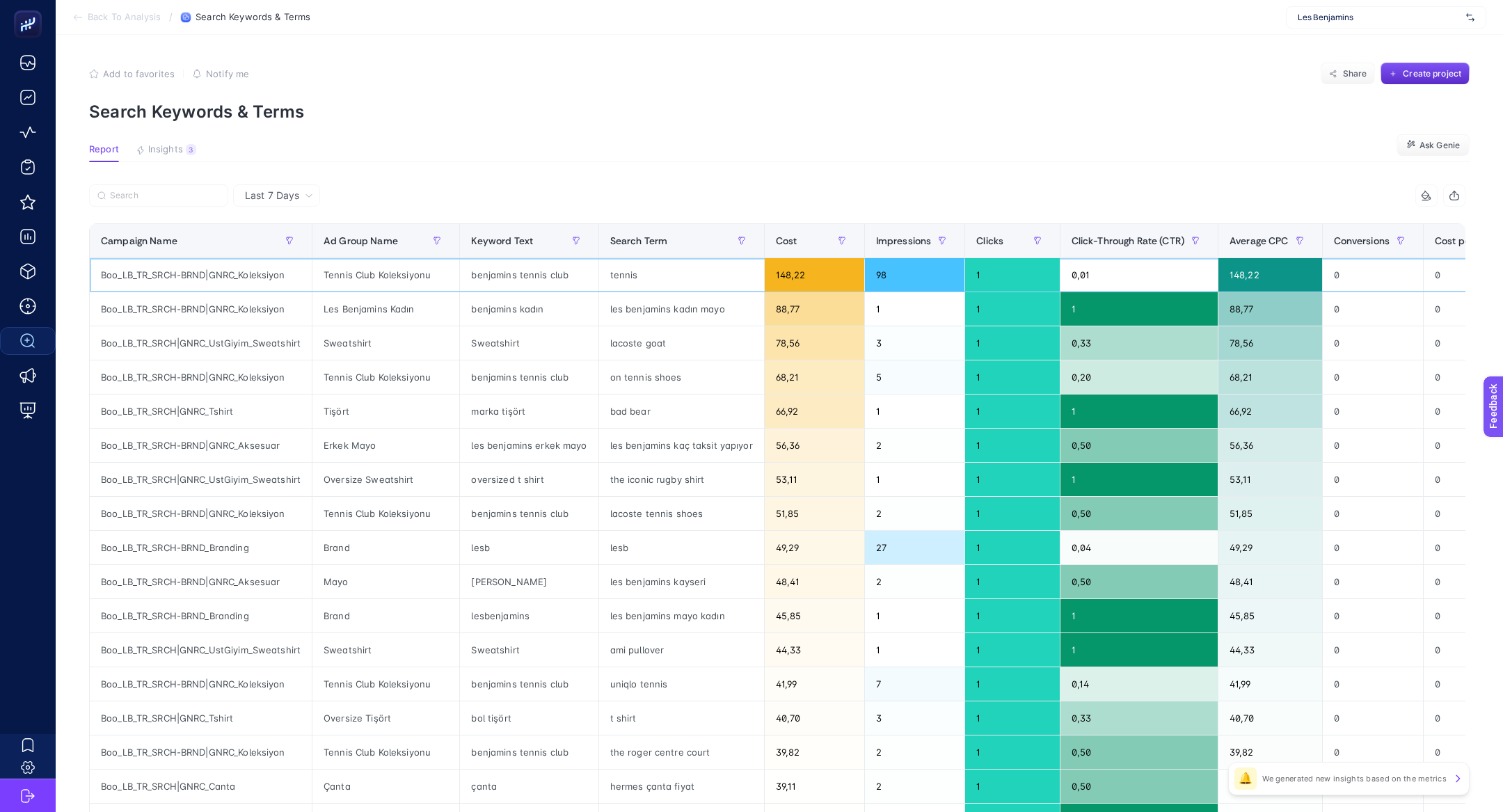
click at [609, 277] on div "tennis" at bounding box center [681, 275] width 165 height 34
click at [628, 279] on div "tennis" at bounding box center [681, 275] width 165 height 34
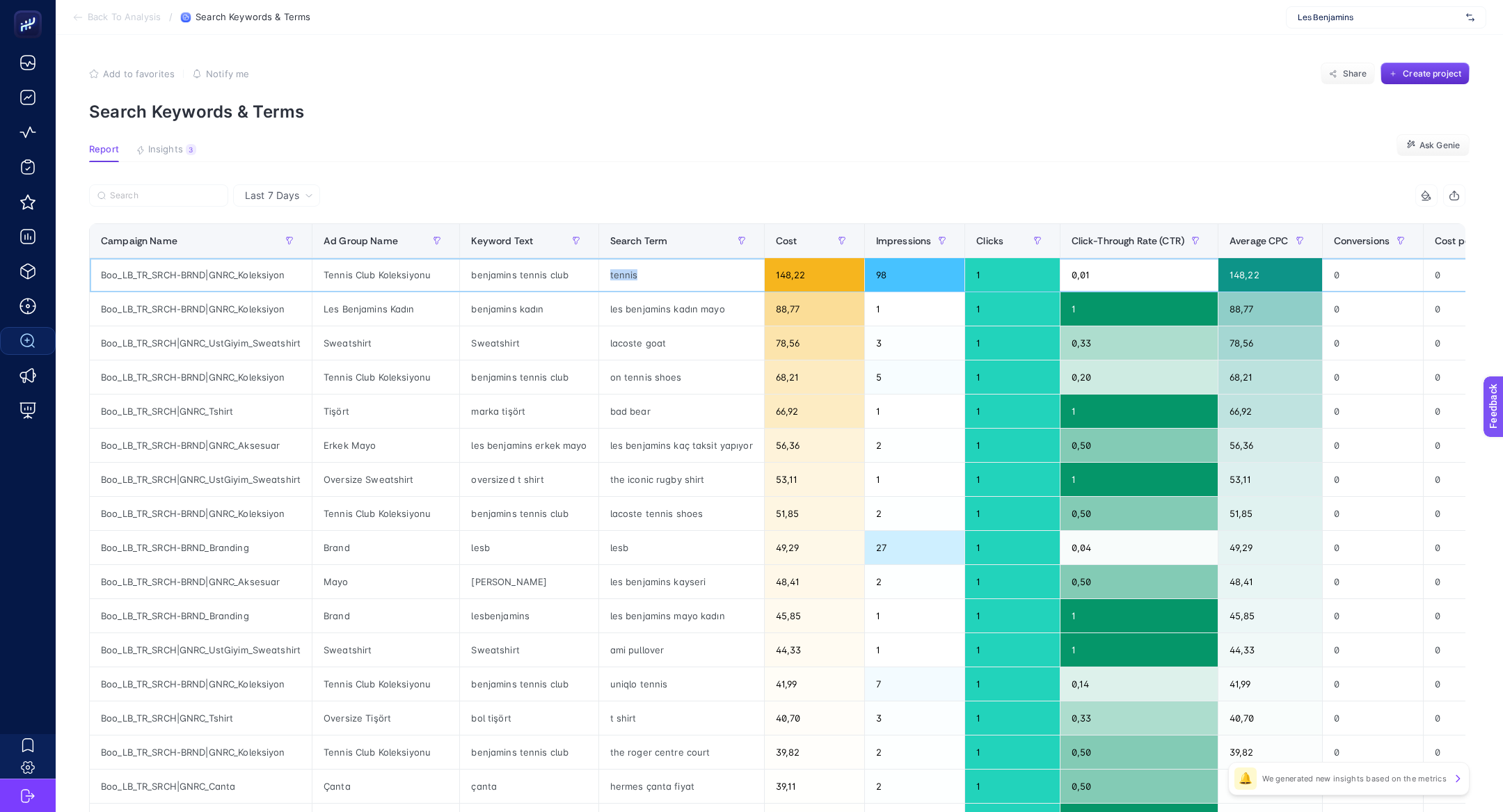
click at [628, 279] on div "tennis" at bounding box center [681, 275] width 165 height 34
click at [614, 411] on div "bad bear" at bounding box center [681, 411] width 165 height 34
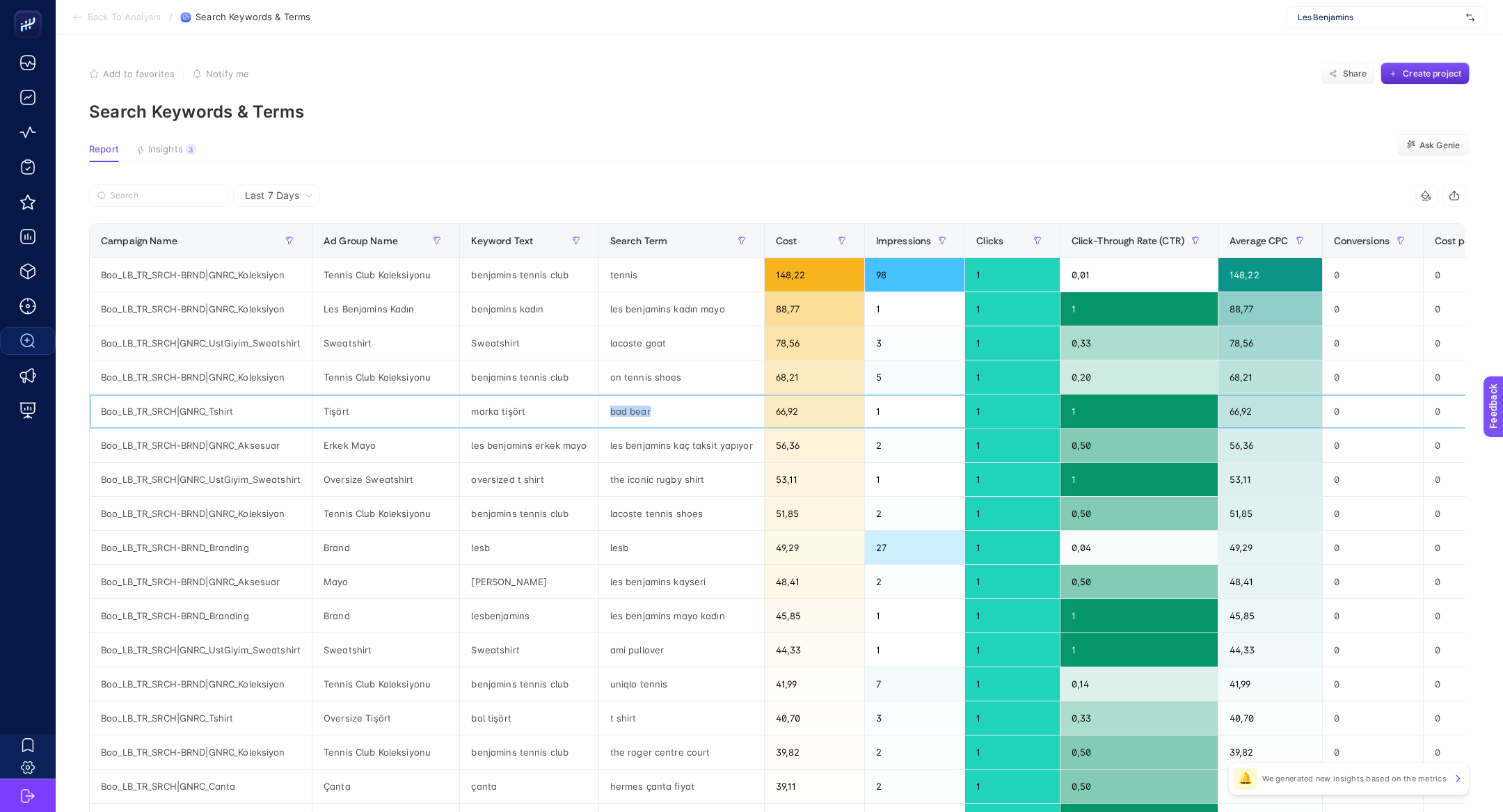
click at [614, 411] on div "bad bear" at bounding box center [681, 411] width 165 height 34
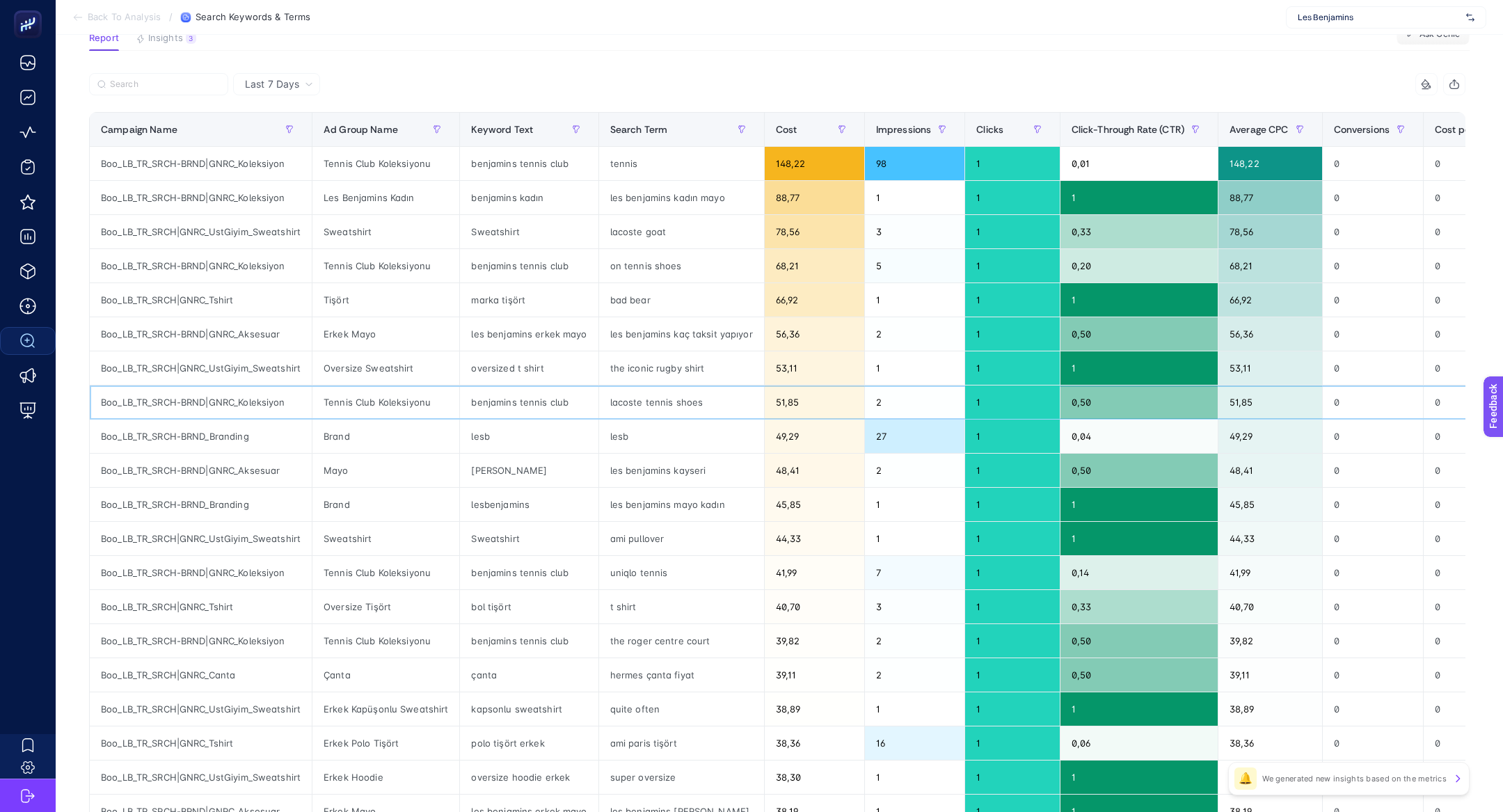
click at [624, 400] on div "lacoste tennis shoes" at bounding box center [681, 402] width 165 height 34
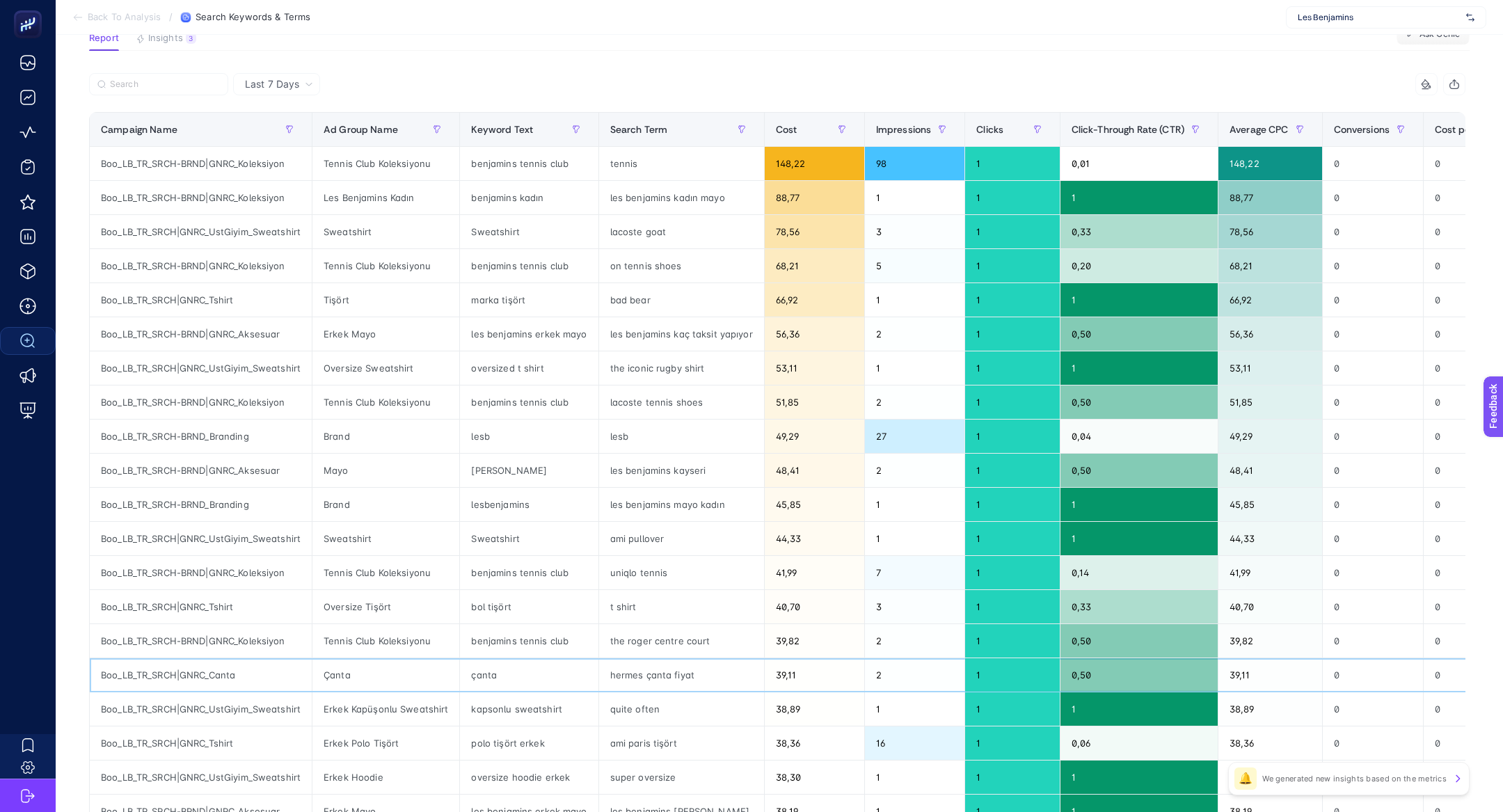
click at [649, 671] on div "hermes çanta fiyat" at bounding box center [681, 675] width 165 height 34
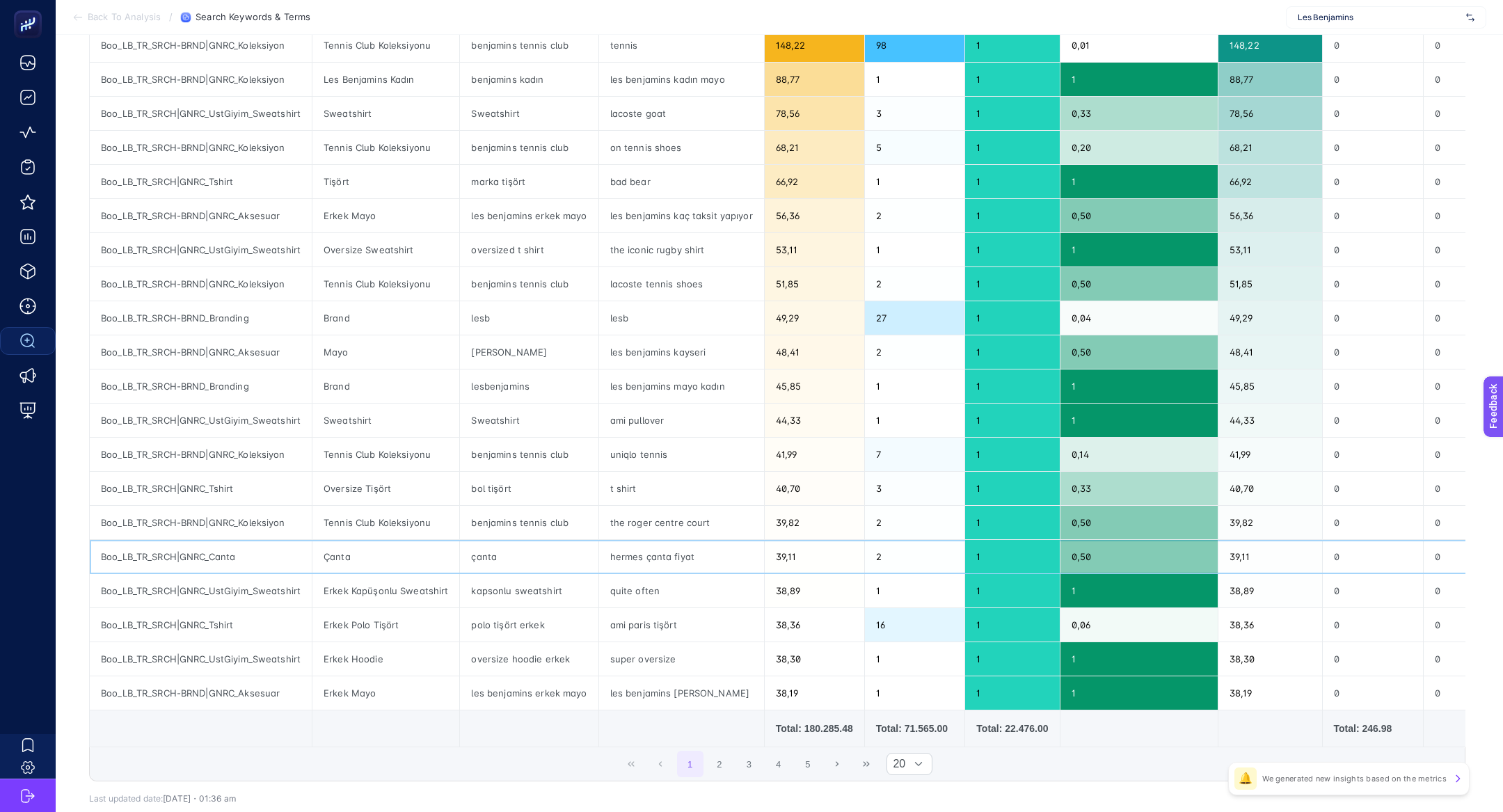
scroll to position [236, 0]
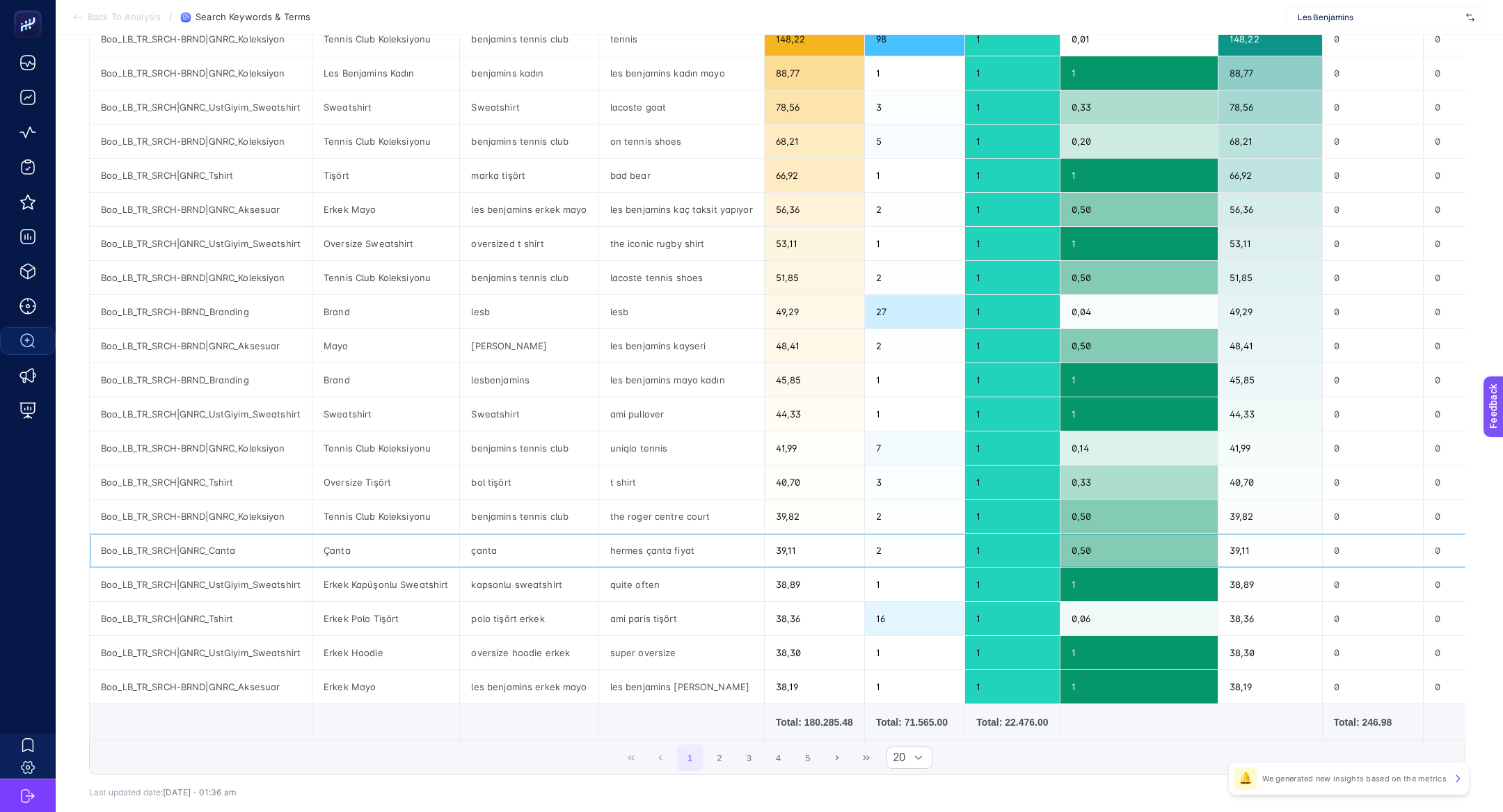
click at [652, 546] on div "hermes çanta fiyat" at bounding box center [681, 550] width 165 height 34
click at [483, 545] on div "çanta" at bounding box center [528, 550] width 138 height 34
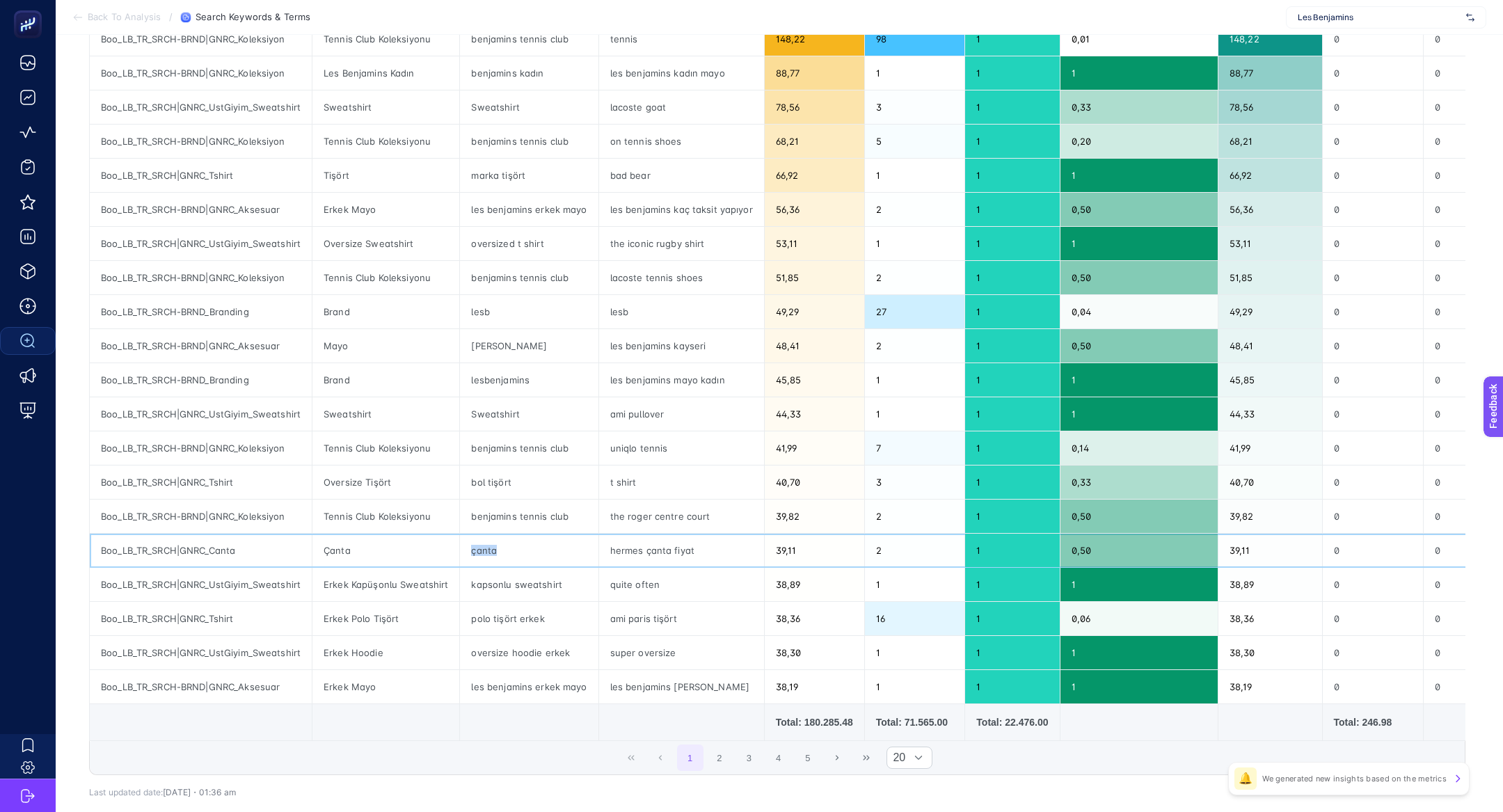
click at [483, 545] on div "çanta" at bounding box center [528, 550] width 138 height 34
click at [665, 546] on div "hermes çanta fiyat" at bounding box center [681, 550] width 165 height 34
drag, startPoint x: 699, startPoint y: 552, endPoint x: 645, endPoint y: 547, distance: 54.2
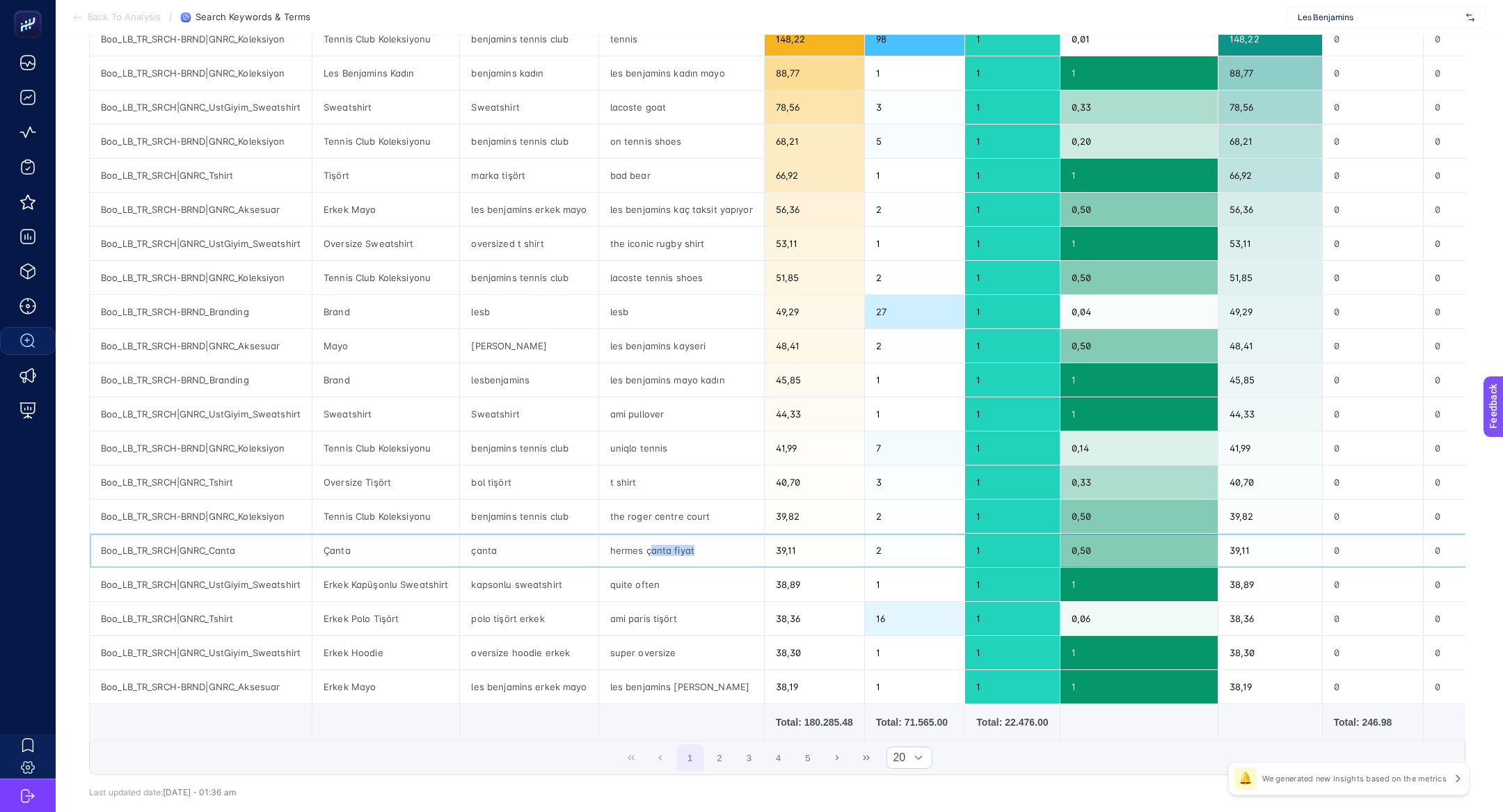
click at [646, 547] on div "hermes çanta fiyat" at bounding box center [681, 550] width 165 height 34
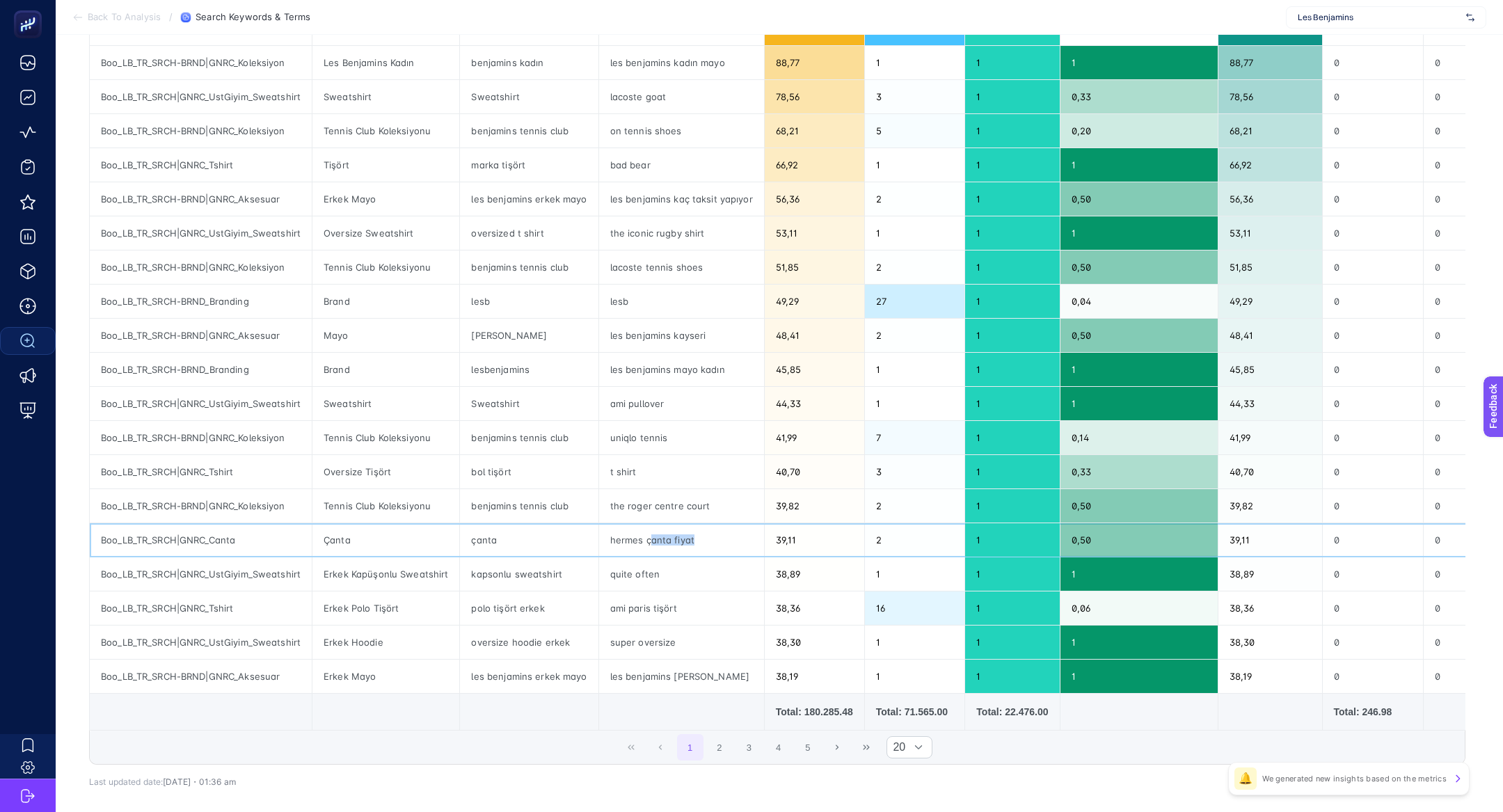
scroll to position [306, 0]
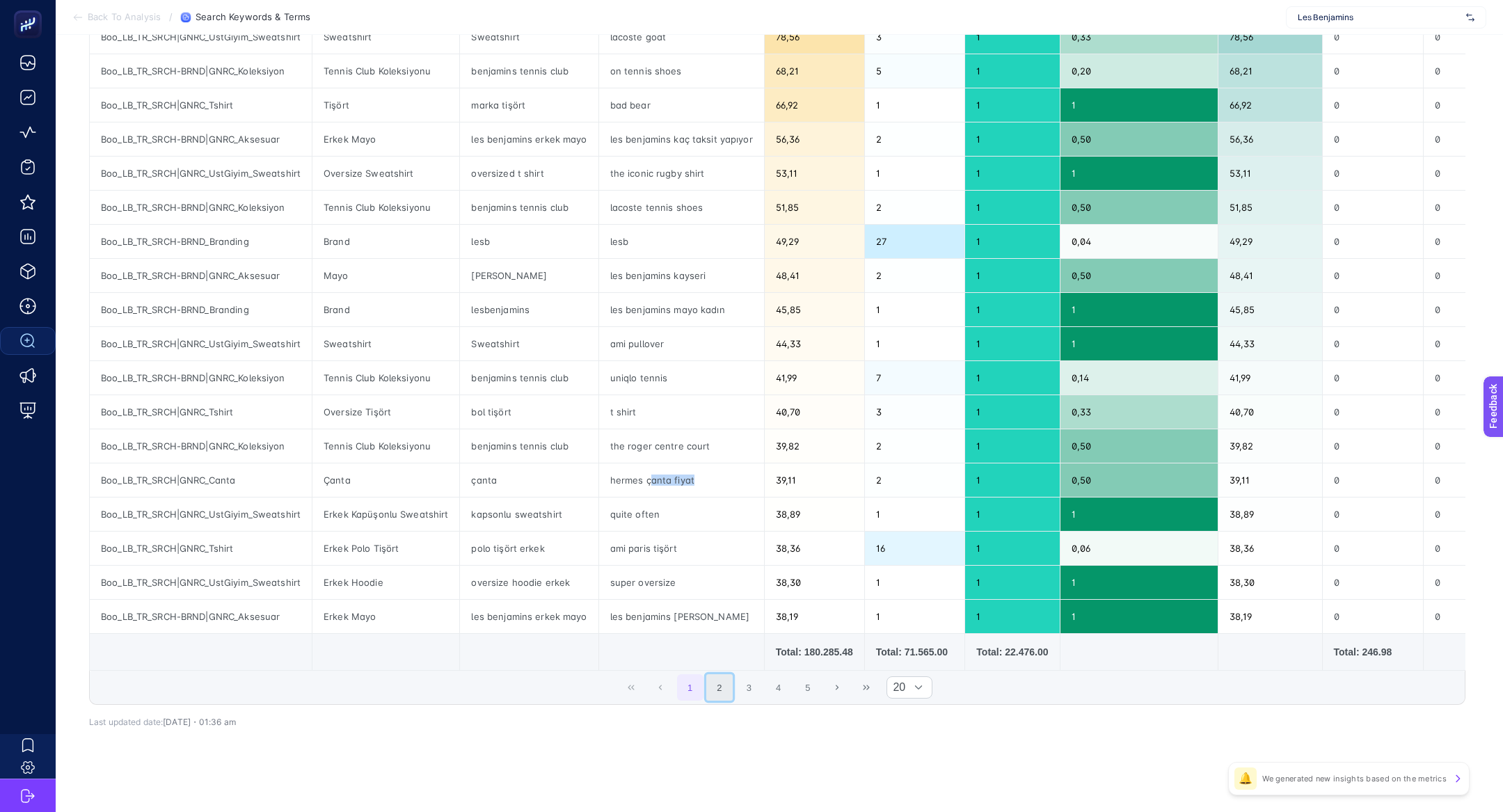
click at [720, 684] on button "2" at bounding box center [719, 687] width 26 height 26
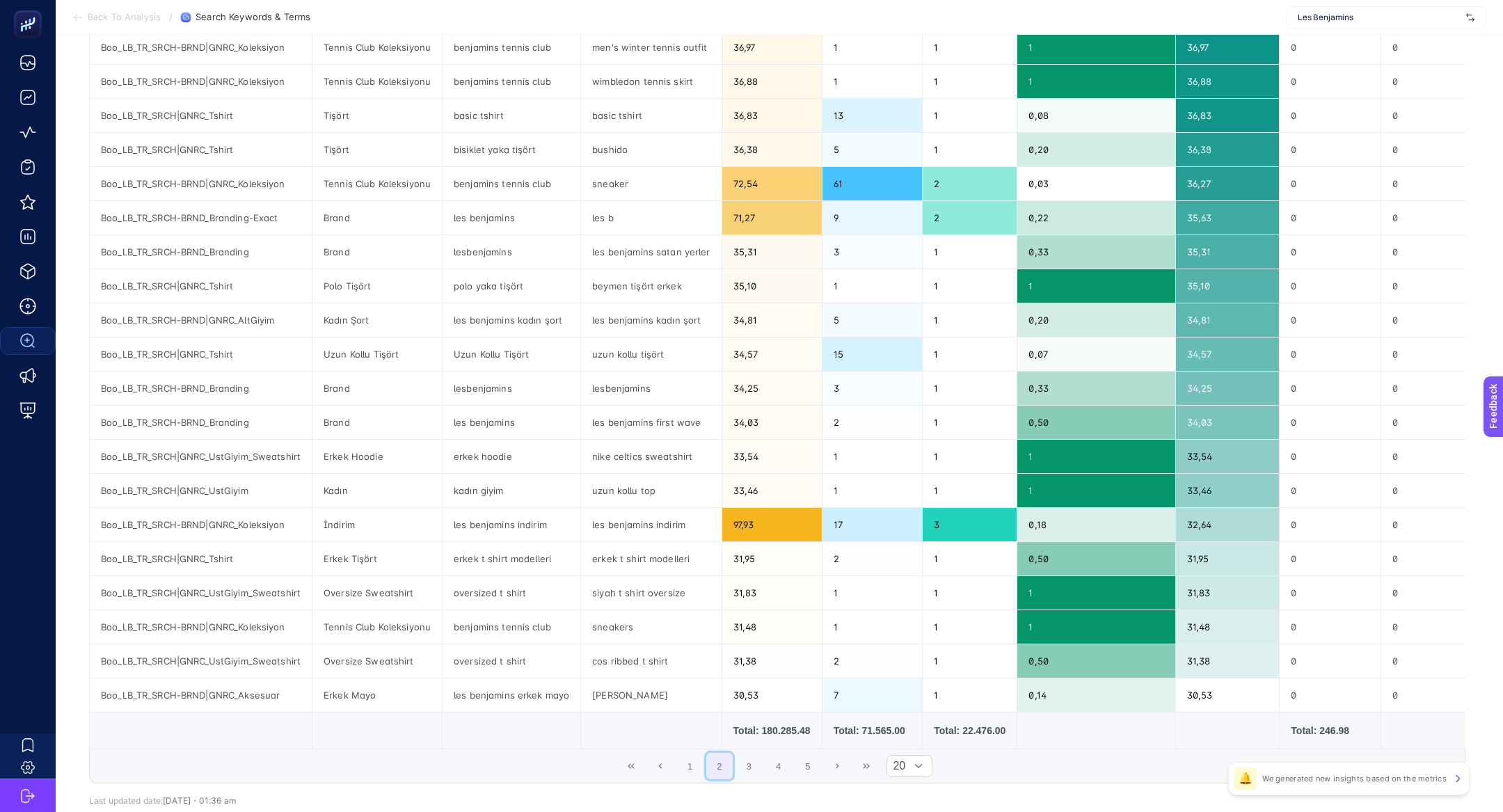
scroll to position [227, 0]
click at [655, 662] on div "cos ribbed t shirt" at bounding box center [650, 661] width 140 height 34
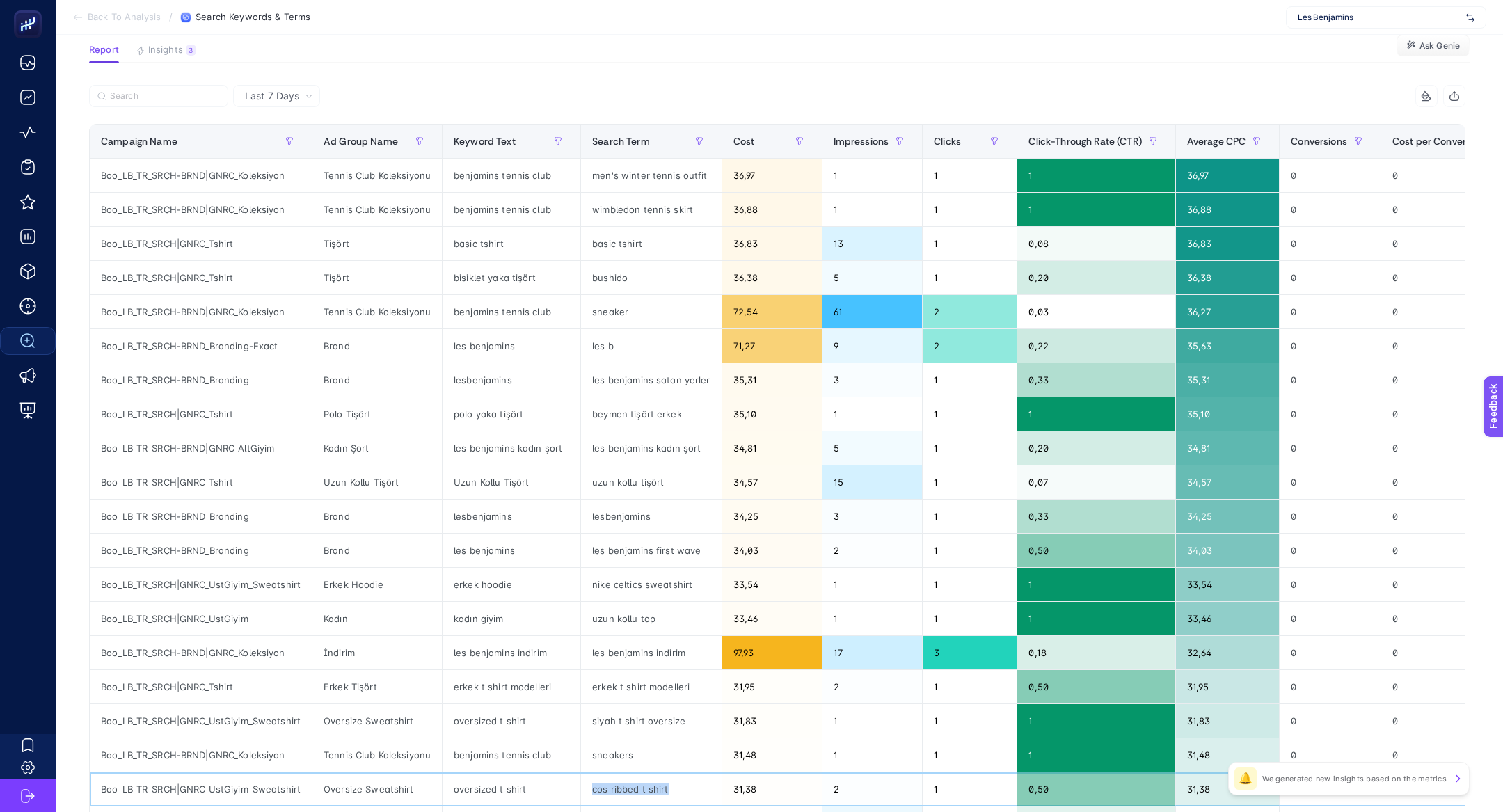
scroll to position [98, 0]
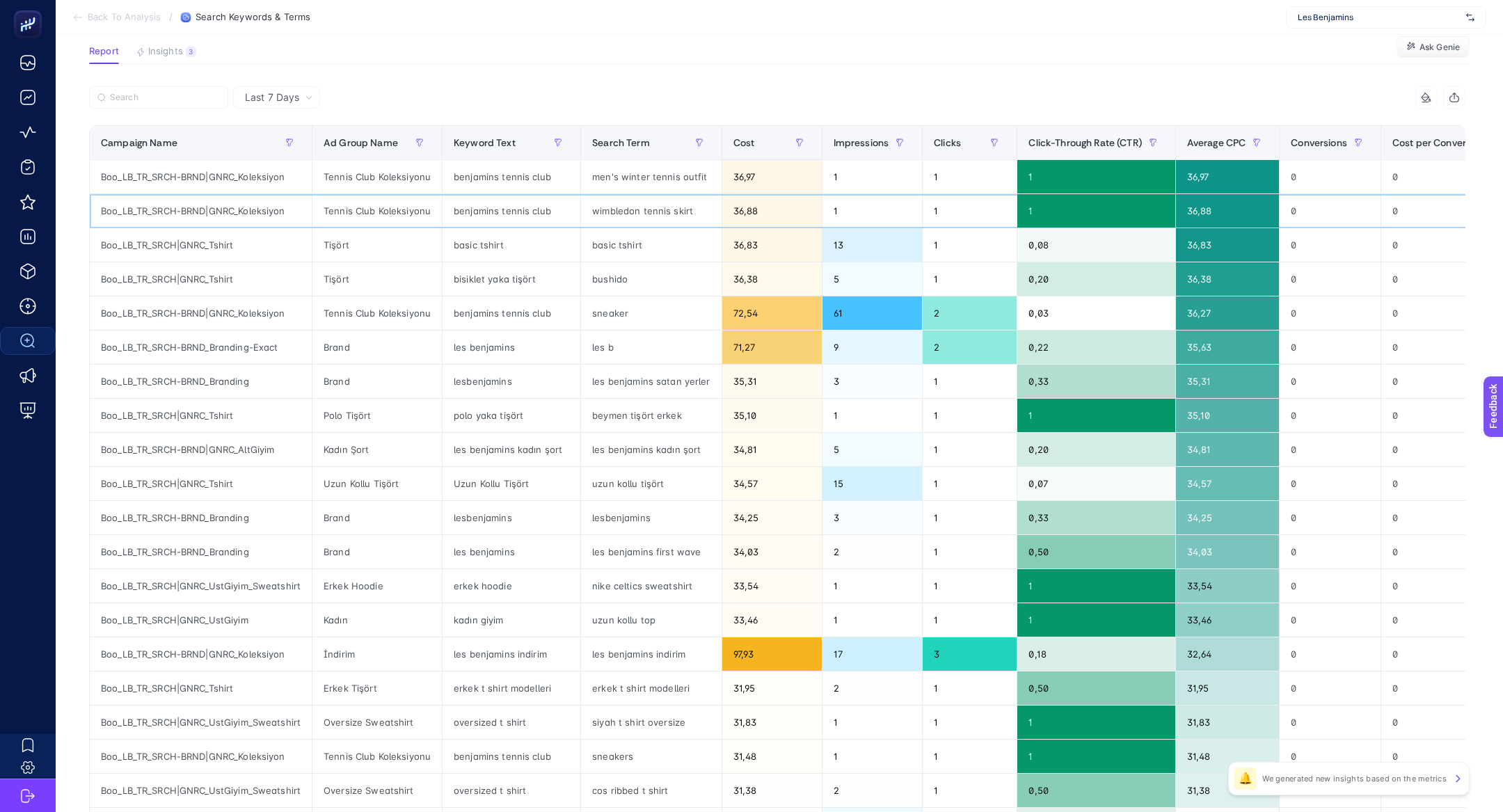
click at [607, 218] on div "wimbledon tennis skirt" at bounding box center [650, 211] width 140 height 34
click at [602, 282] on div "bushido" at bounding box center [650, 279] width 140 height 34
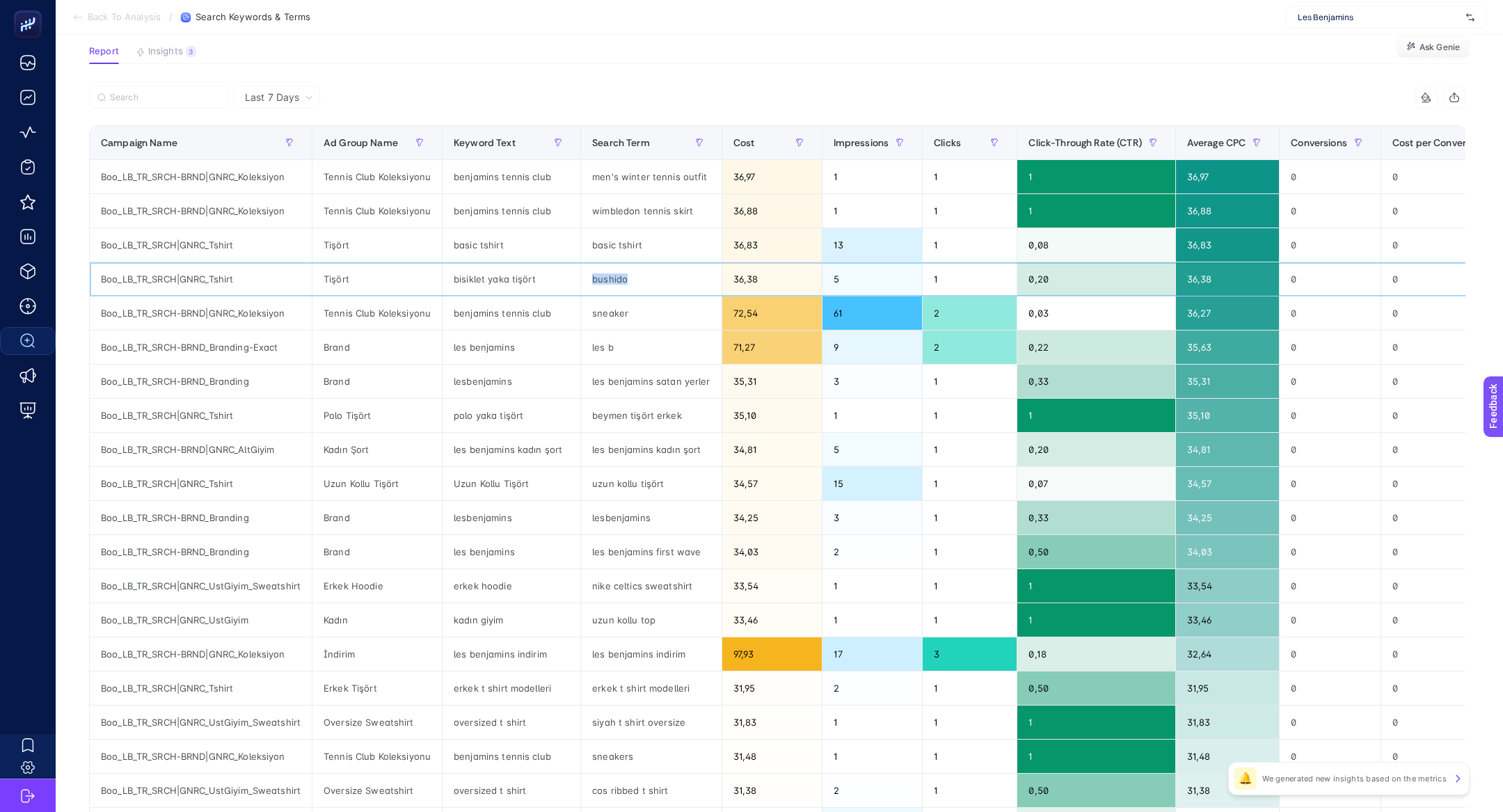
click at [602, 282] on div "bushido" at bounding box center [650, 279] width 140 height 34
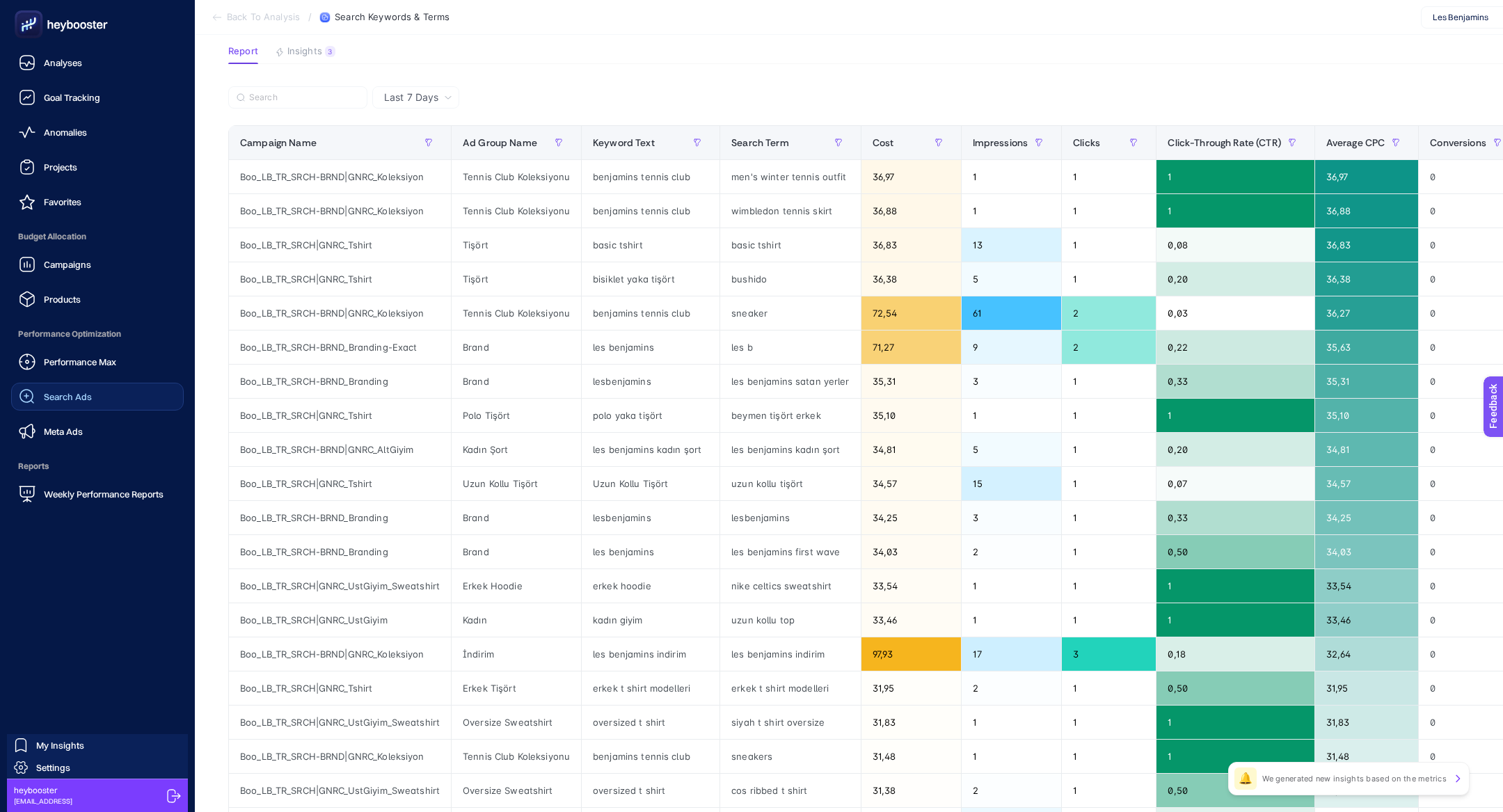
click at [26, 42] on div at bounding box center [97, 24] width 172 height 49
click at [26, 24] on rect at bounding box center [29, 25] width 23 height 23
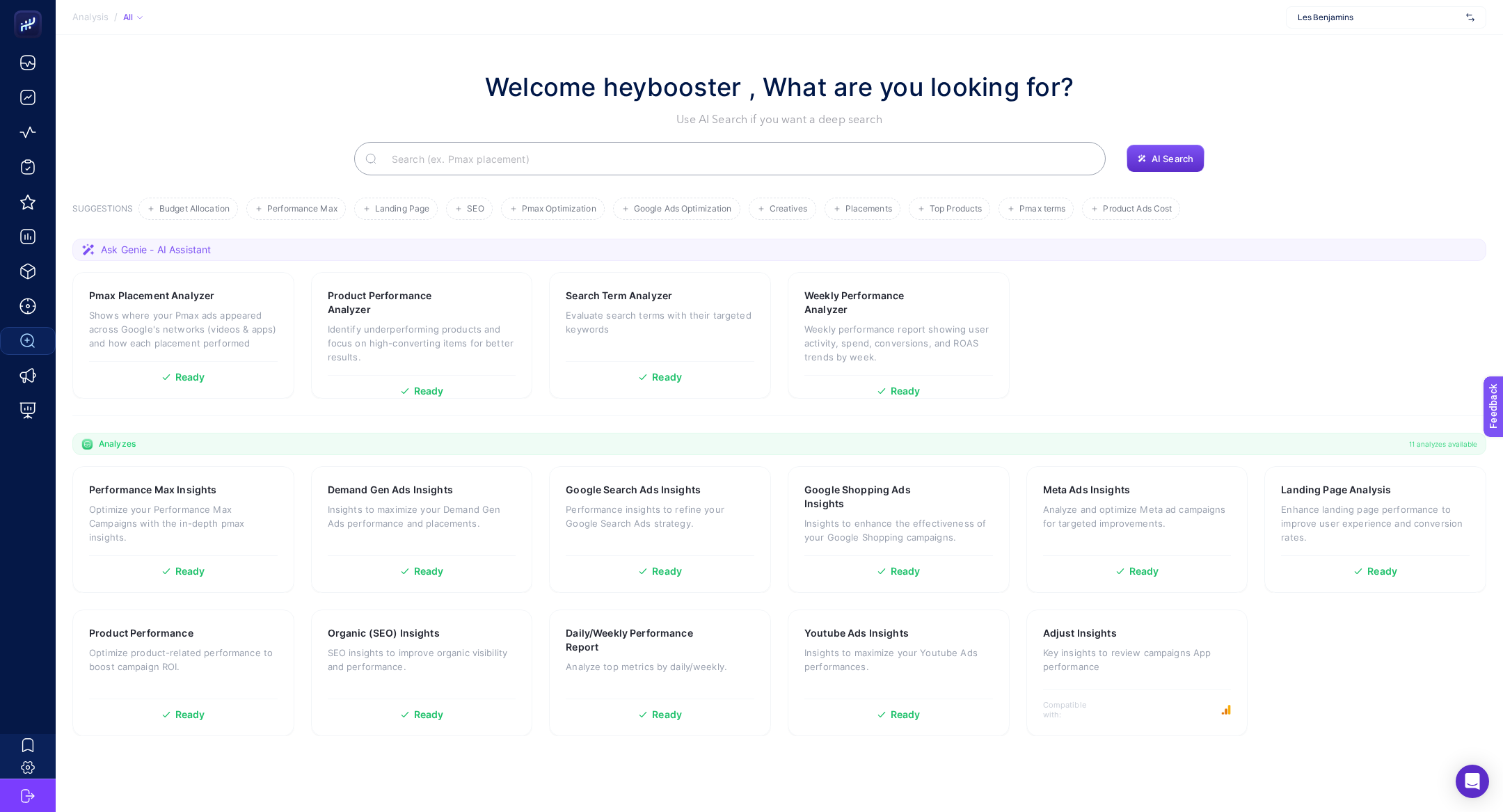
click at [492, 165] on input "Search" at bounding box center [737, 158] width 714 height 39
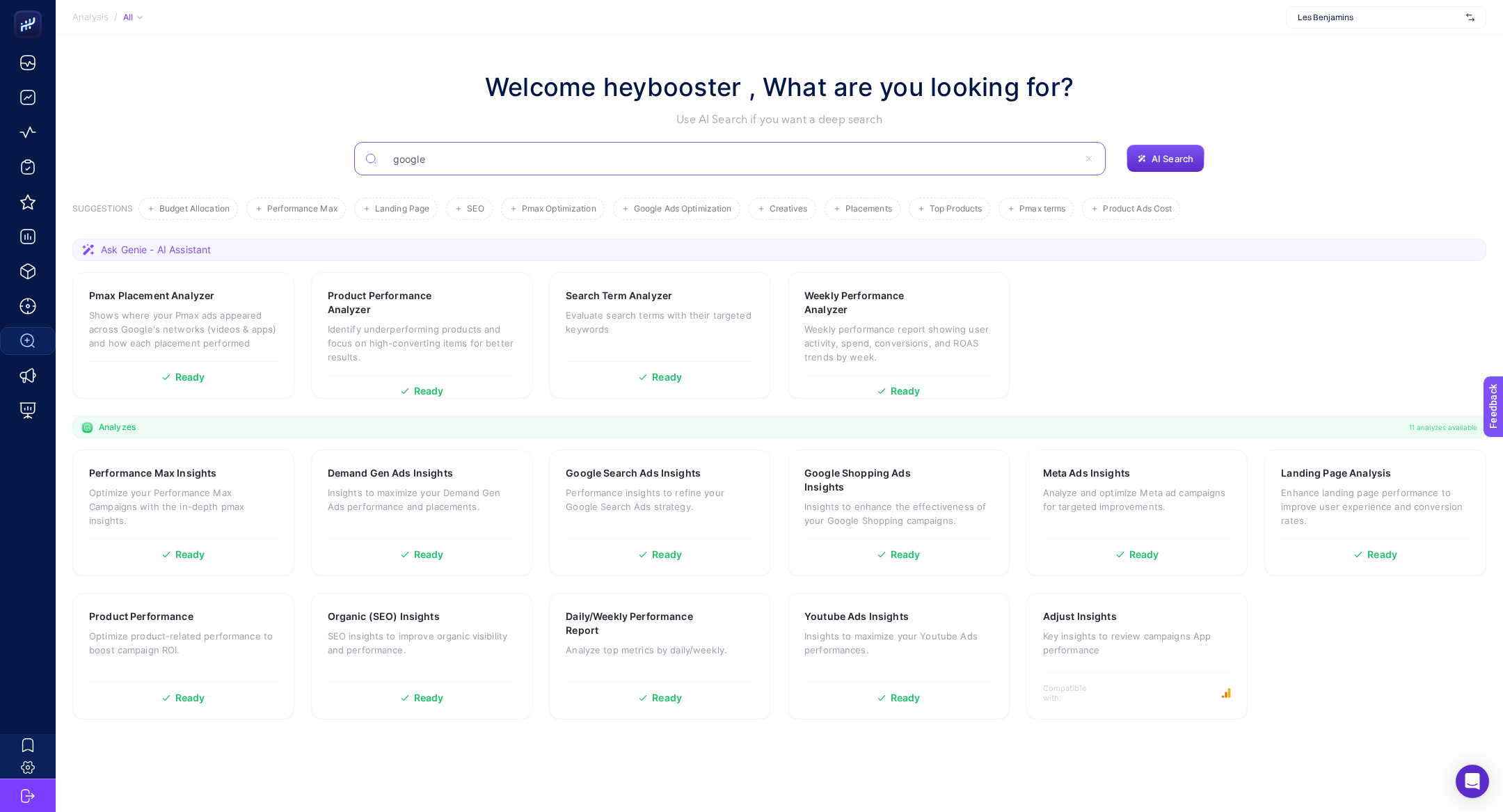
type input "google"
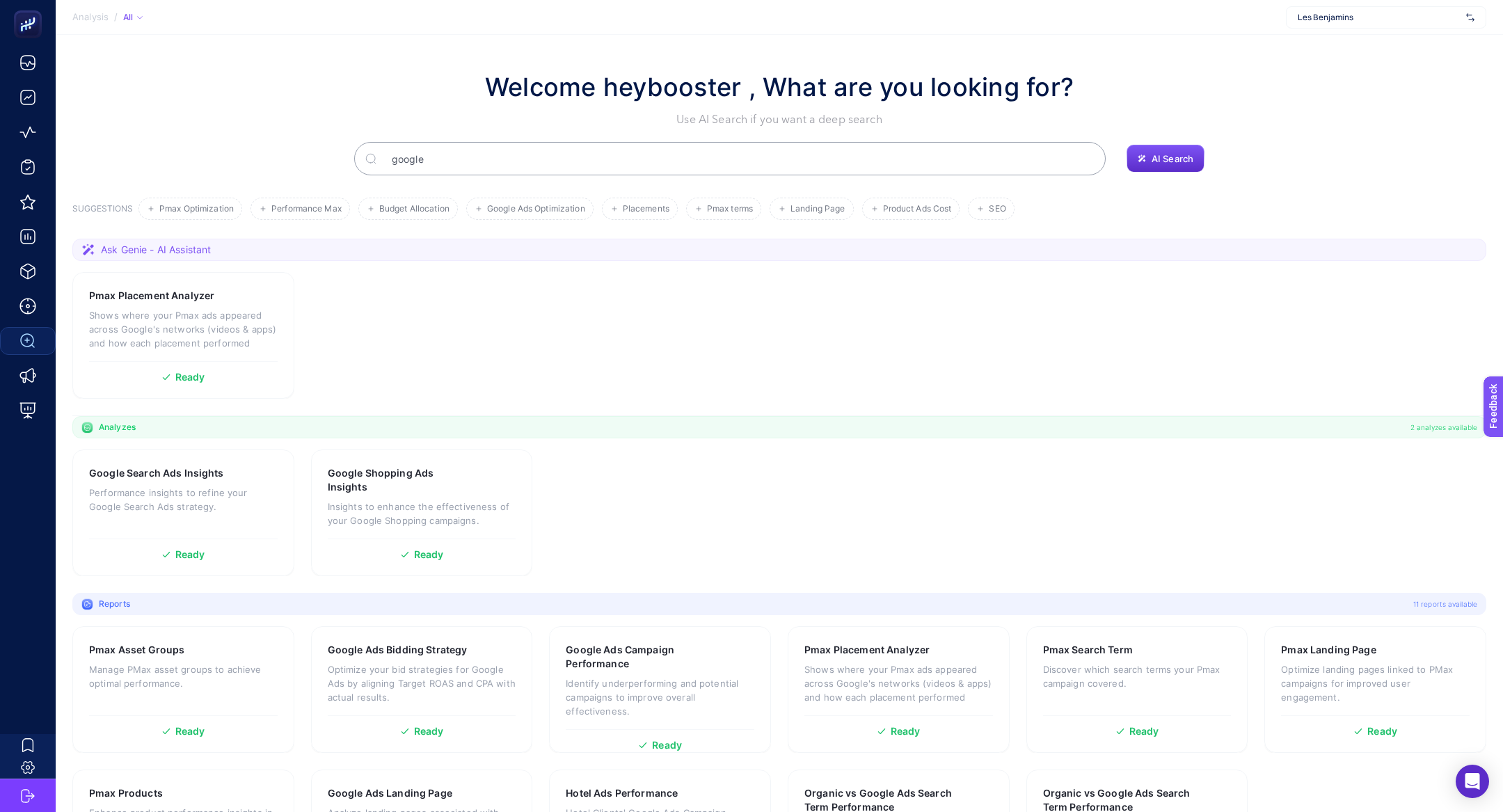
click at [683, 161] on input "google" at bounding box center [737, 158] width 714 height 39
type input "google ads landing"
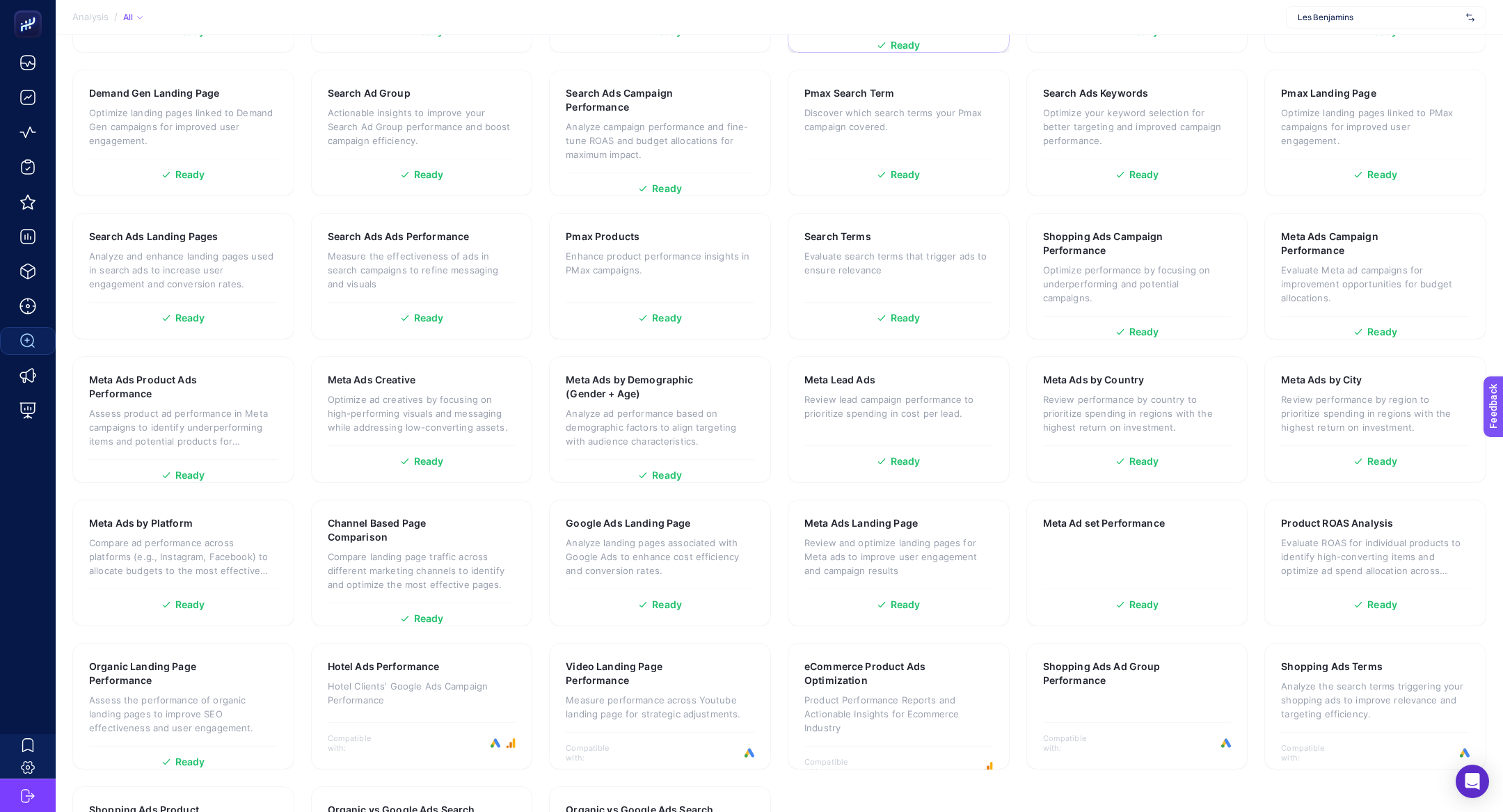
scroll to position [881, 0]
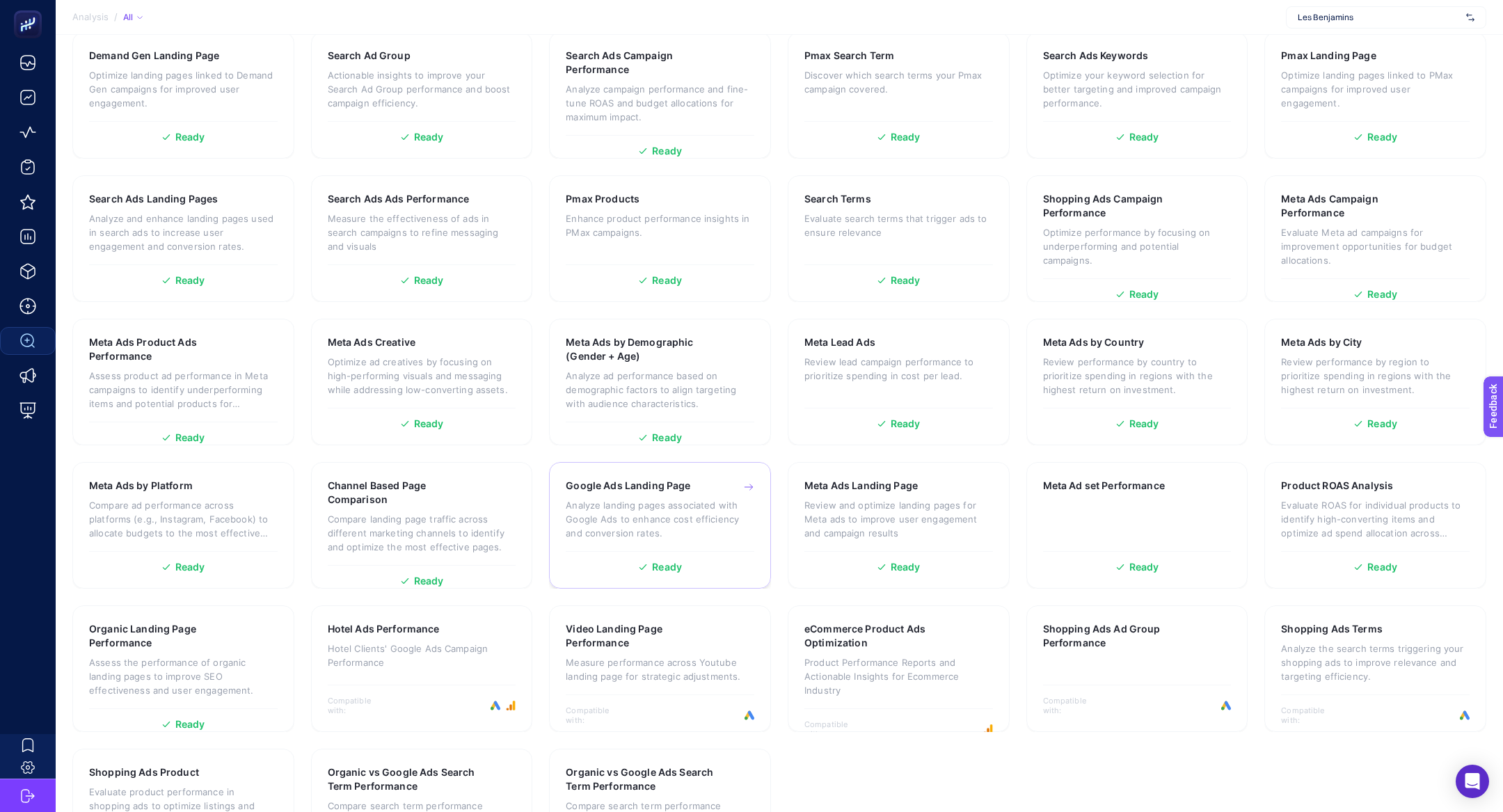
click at [661, 479] on h3 "Google Ads Landing Page" at bounding box center [628, 485] width 124 height 14
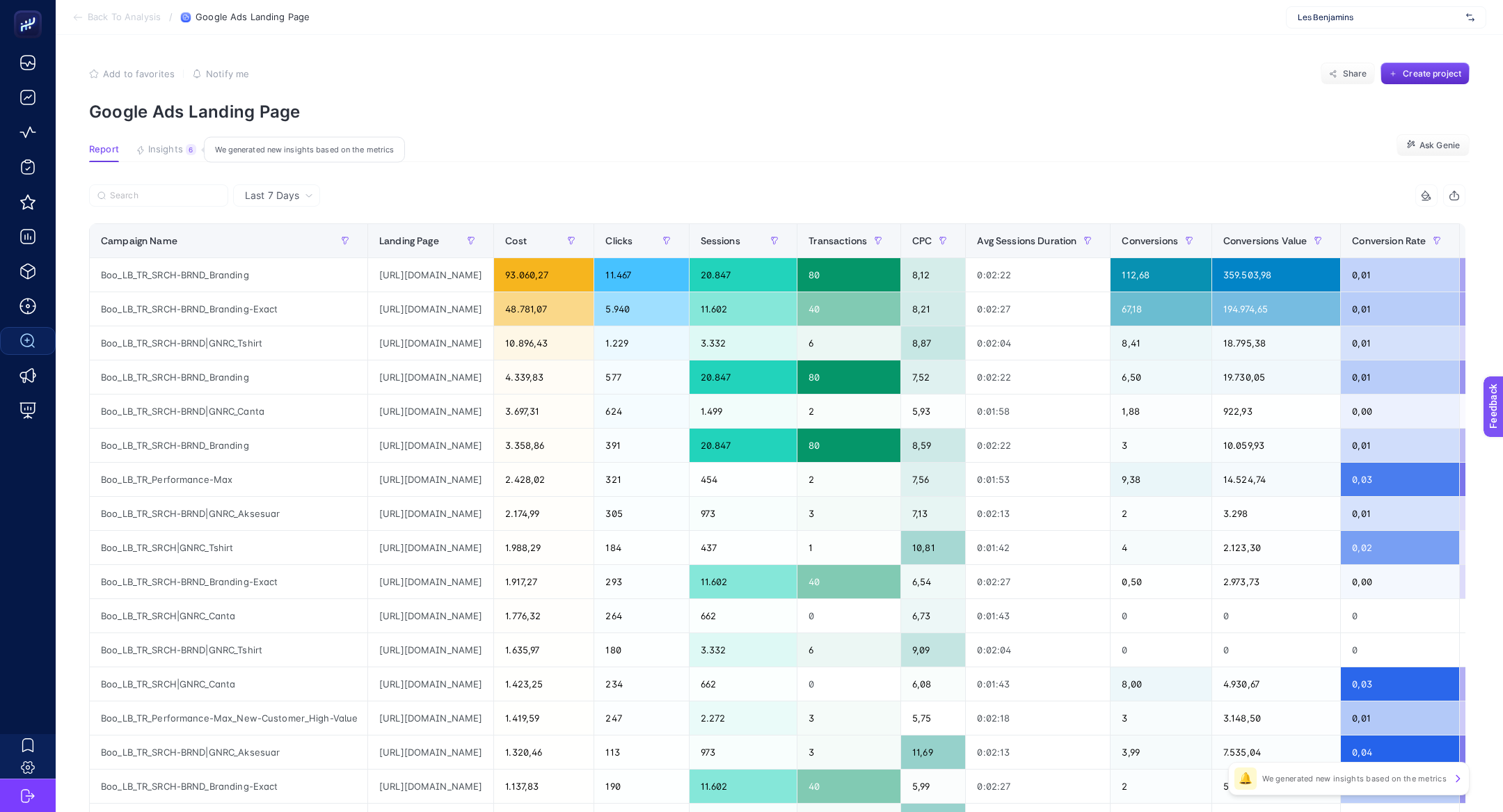
click at [164, 154] on span "Insights" at bounding box center [166, 150] width 35 height 11
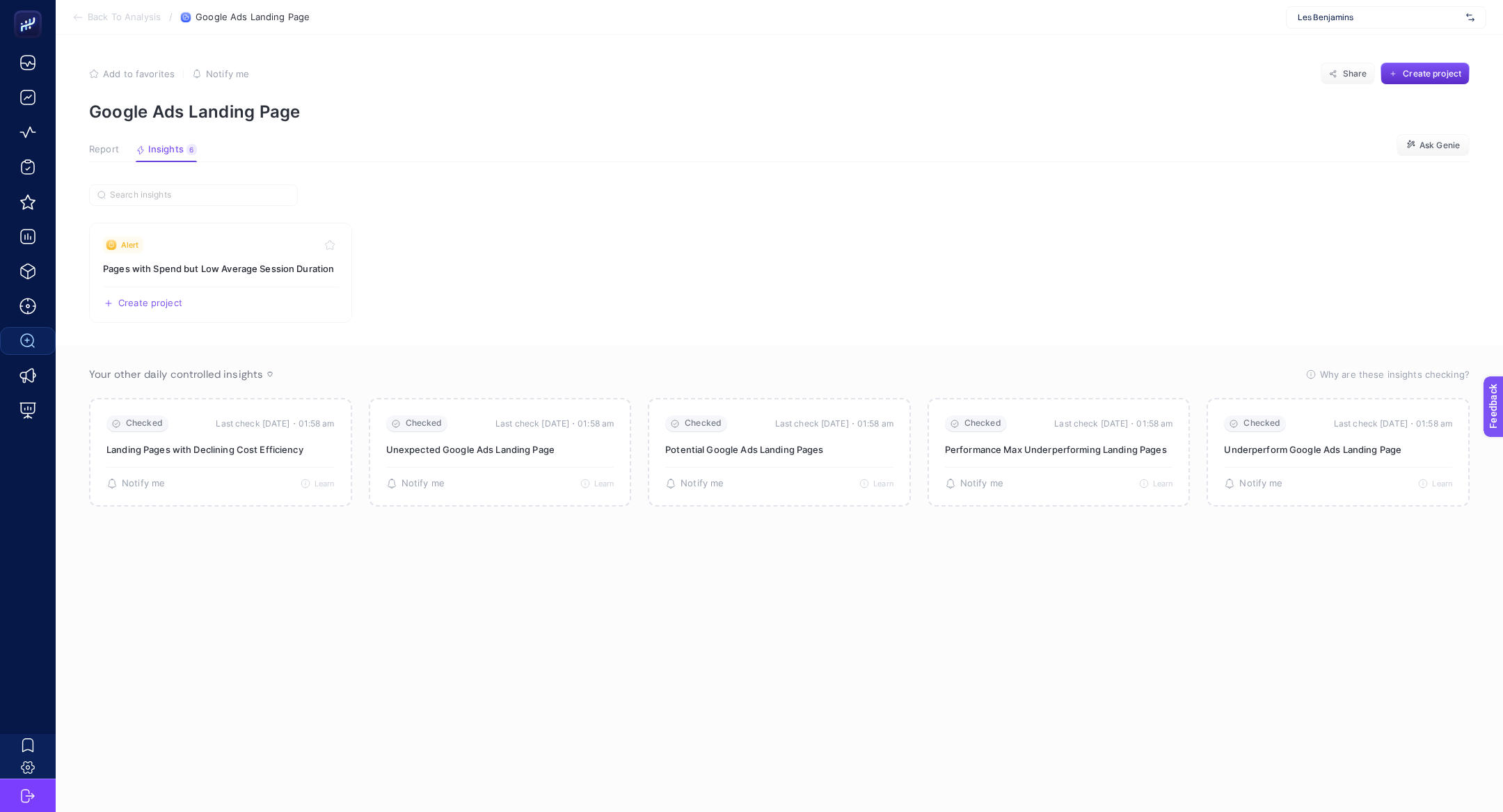
click at [109, 160] on button "Report" at bounding box center [104, 153] width 30 height 18
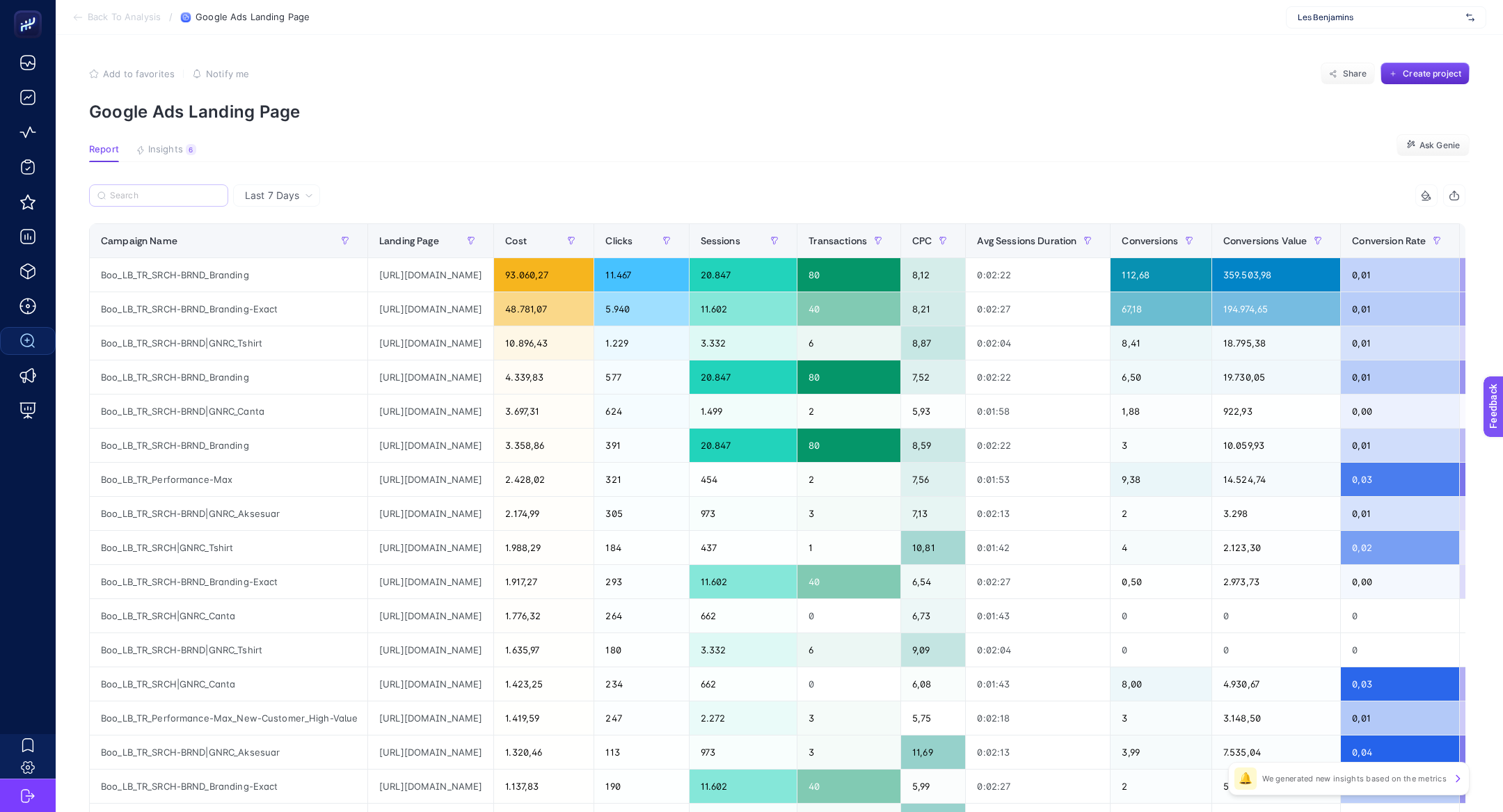
click at [167, 204] on label at bounding box center [159, 195] width 139 height 22
click at [167, 201] on input "Search" at bounding box center [165, 195] width 110 height 10
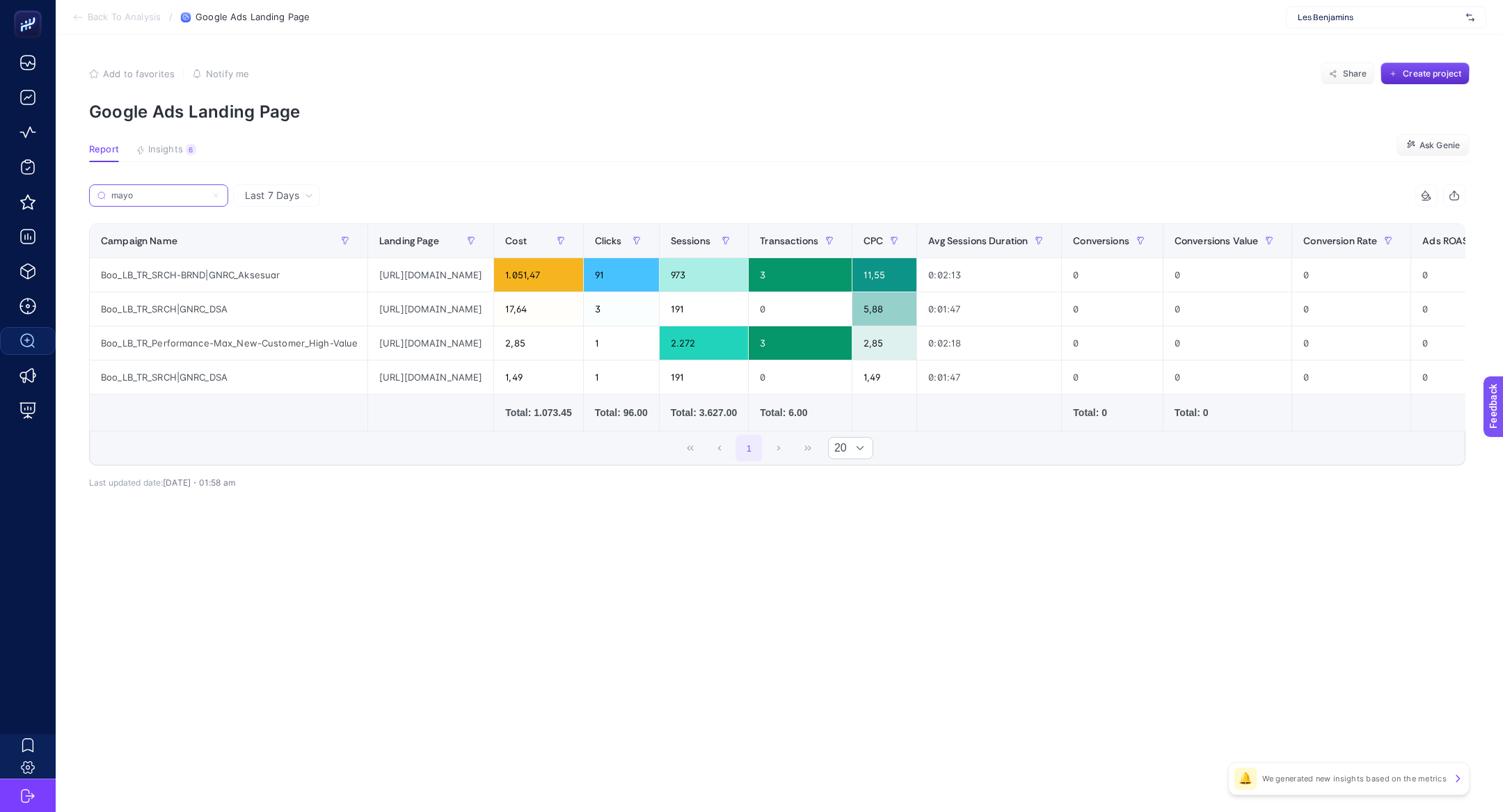
type input "mayo"
click at [493, 278] on div "https://lesbenjamins.com/collections/erkek-mayo" at bounding box center [430, 275] width 125 height 34
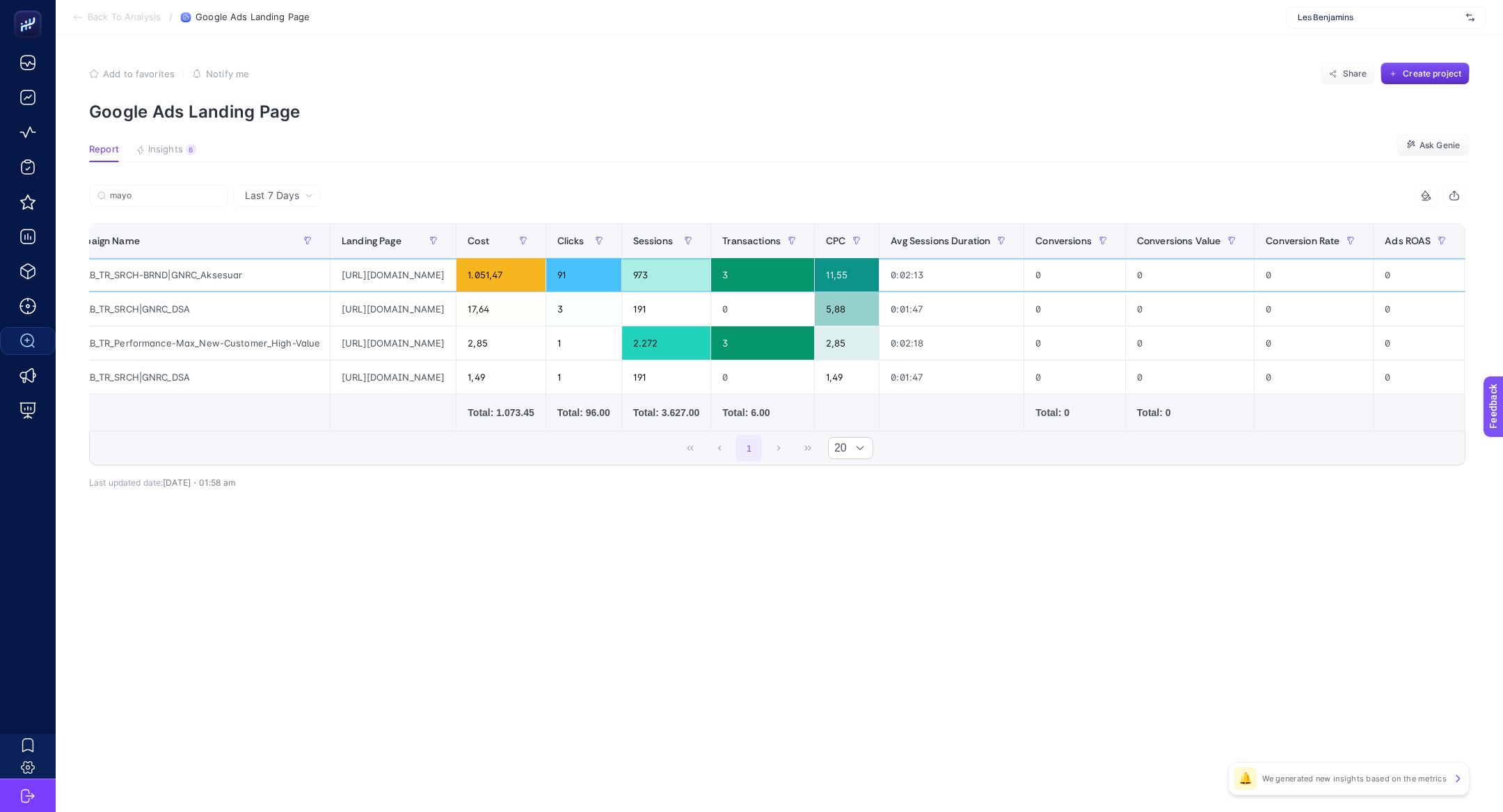
scroll to position [0, 24]
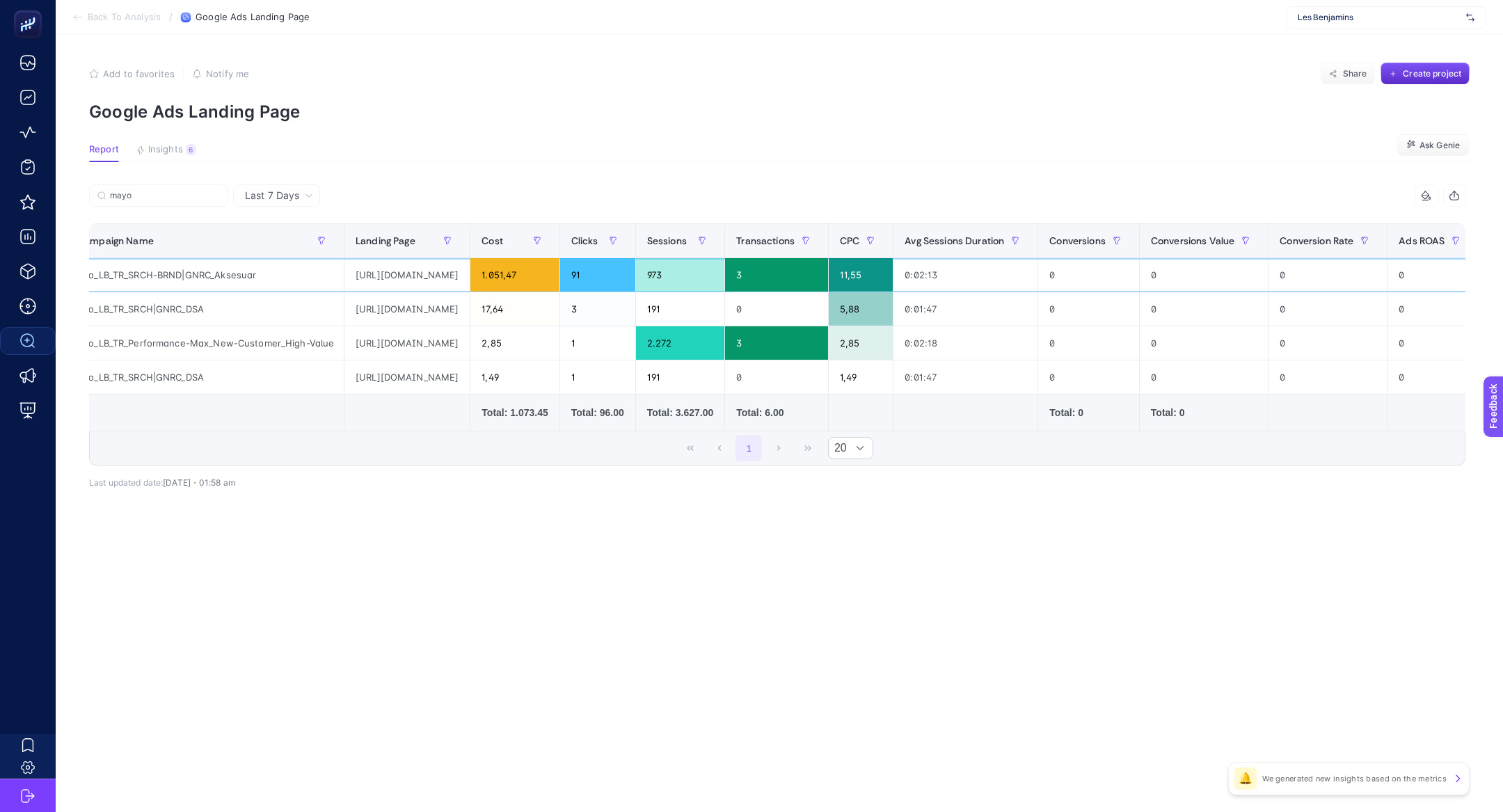
click at [470, 264] on div "https://lesbenjamins.com/collections/erkek-mayo" at bounding box center [407, 275] width 125 height 34
click at [470, 270] on div "https://lesbenjamins.com/collections/erkek-mayo" at bounding box center [407, 275] width 125 height 34
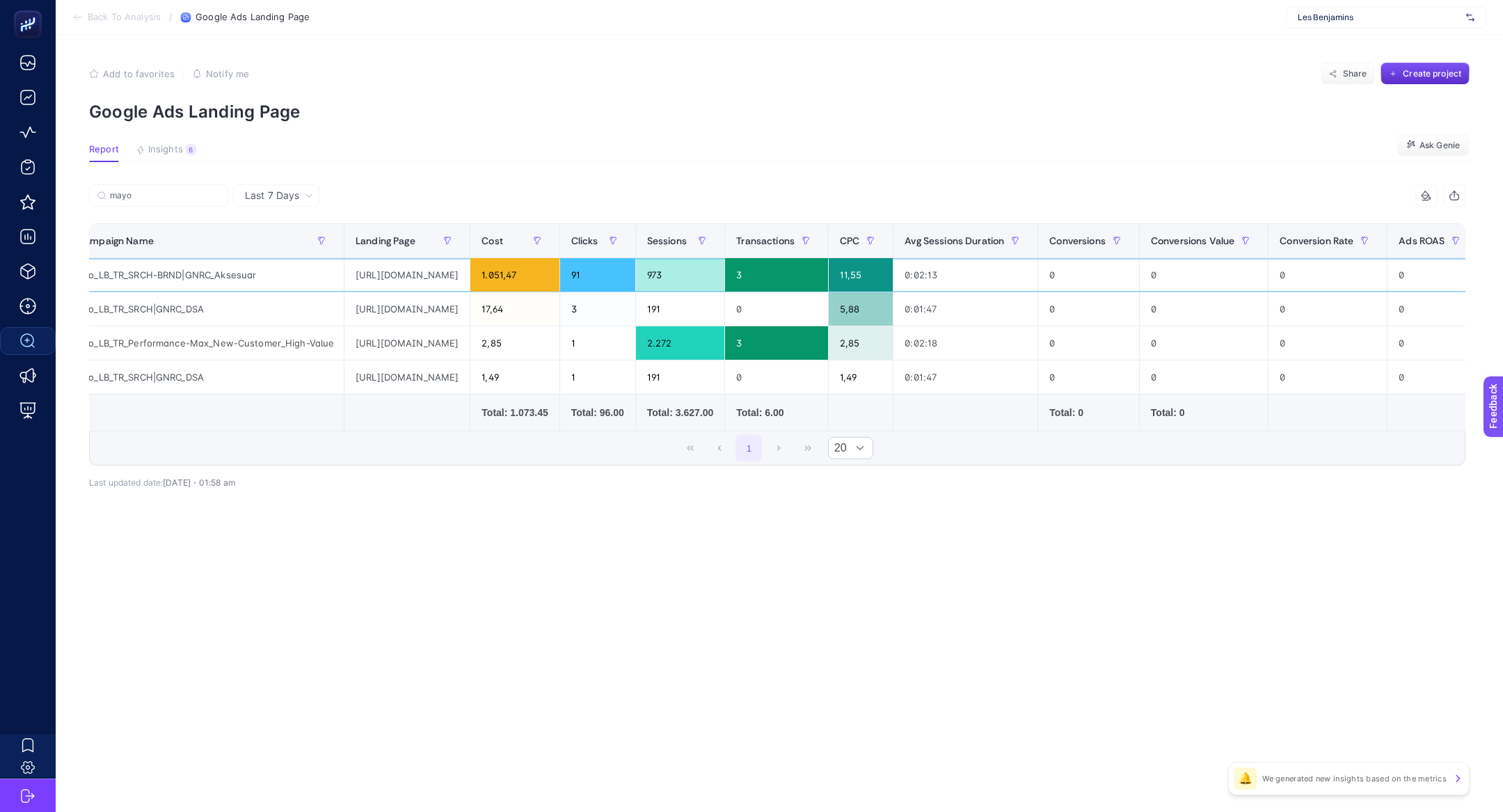
click at [470, 270] on div "https://lesbenjamins.com/collections/erkek-mayo" at bounding box center [407, 275] width 125 height 34
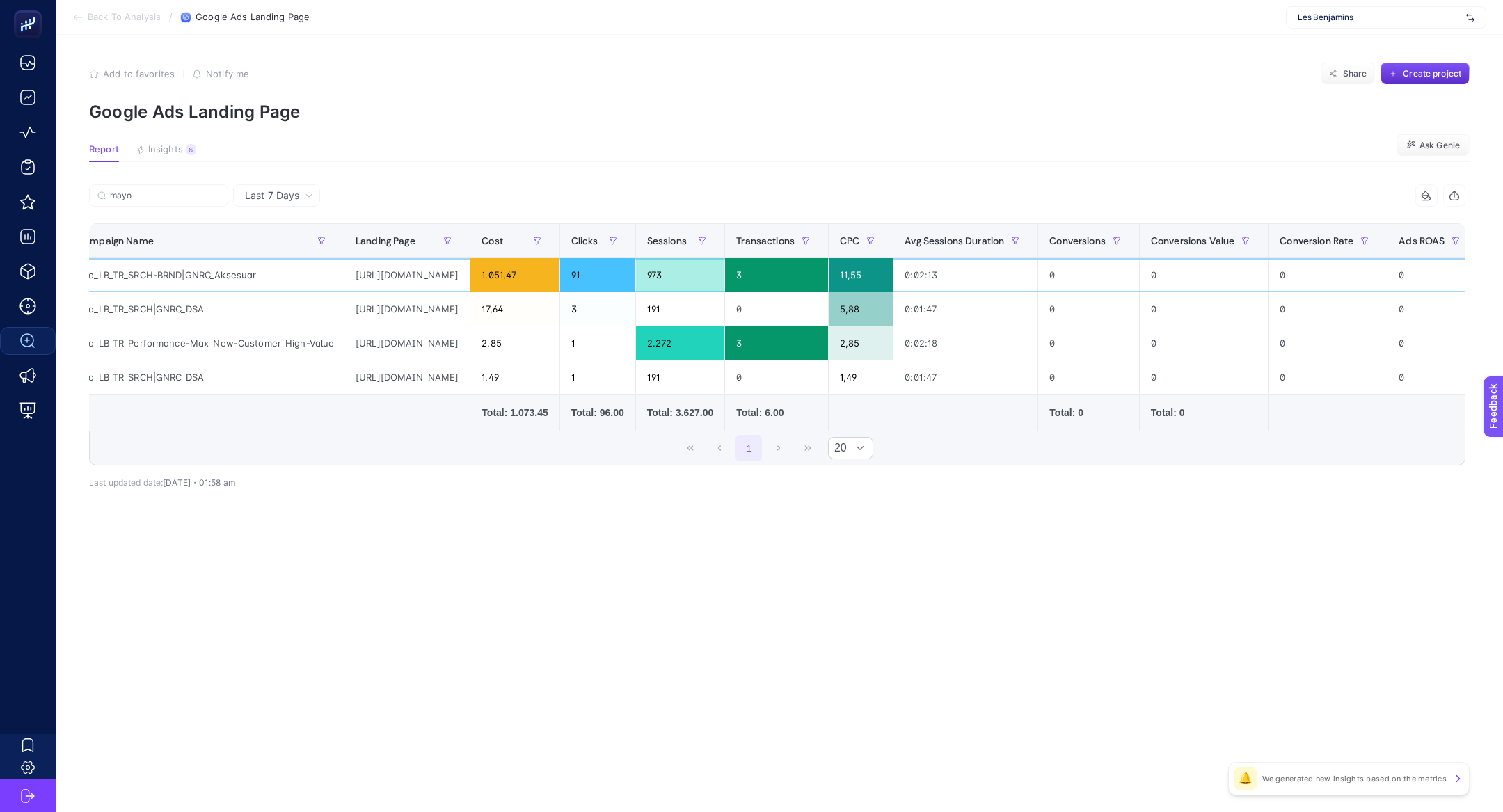
click at [470, 270] on div "https://lesbenjamins.com/collections/erkek-mayo" at bounding box center [407, 275] width 125 height 34
click at [288, 193] on span "Last 7 Days" at bounding box center [272, 195] width 54 height 14
click at [296, 243] on li "Last 30 Days" at bounding box center [276, 249] width 79 height 25
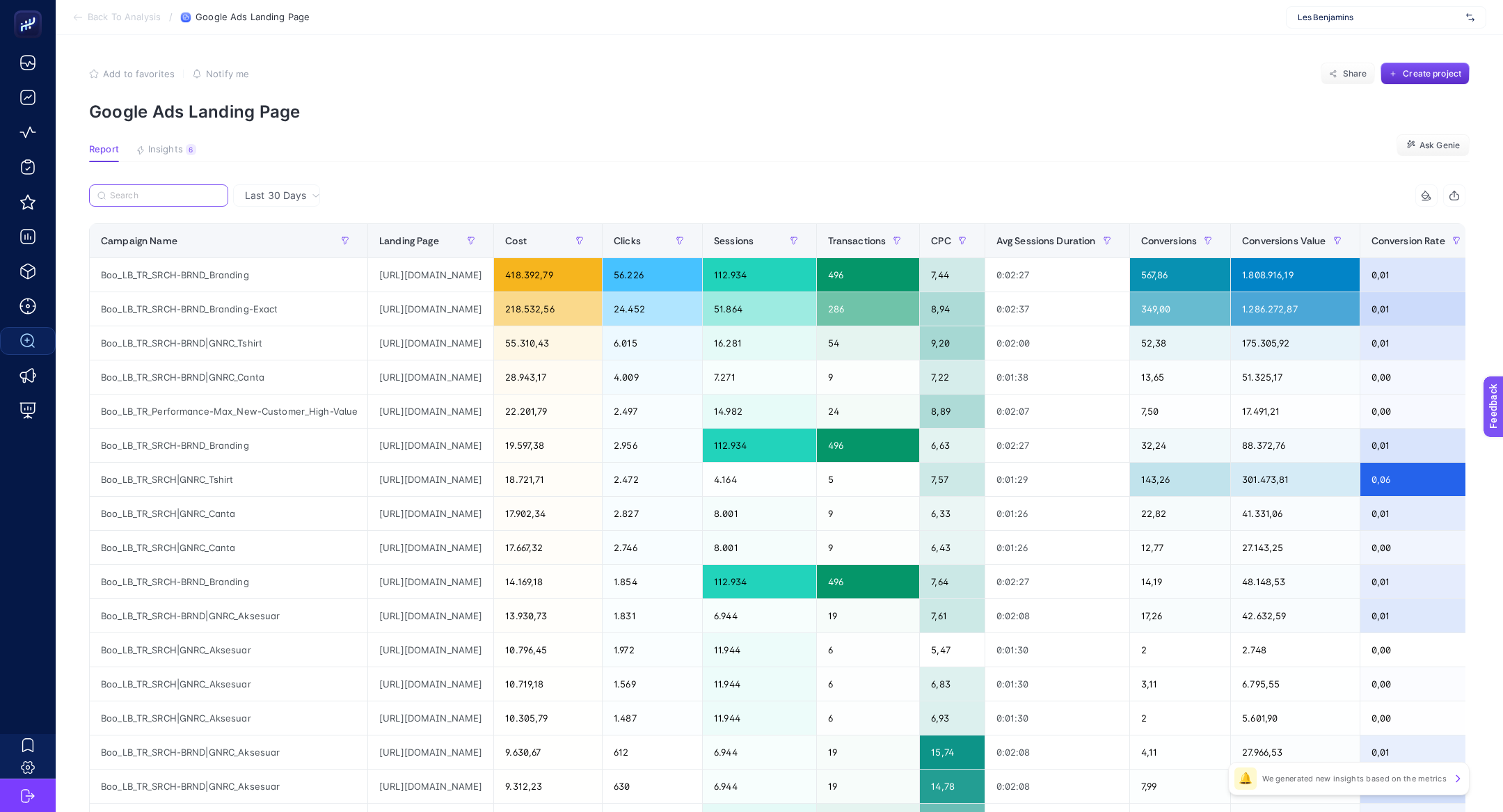
click at [162, 197] on input "Search" at bounding box center [165, 195] width 110 height 10
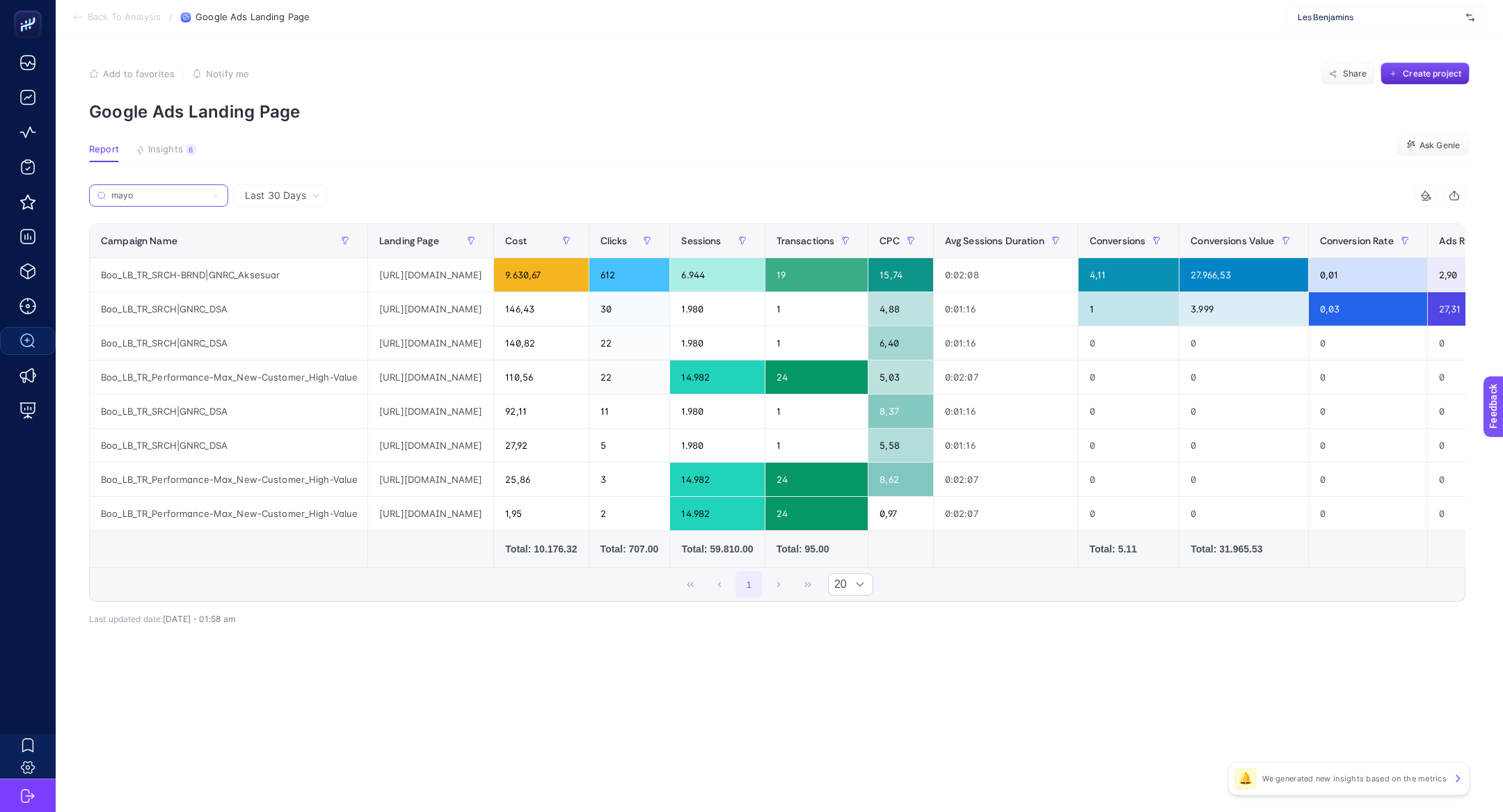
type input "mayo"
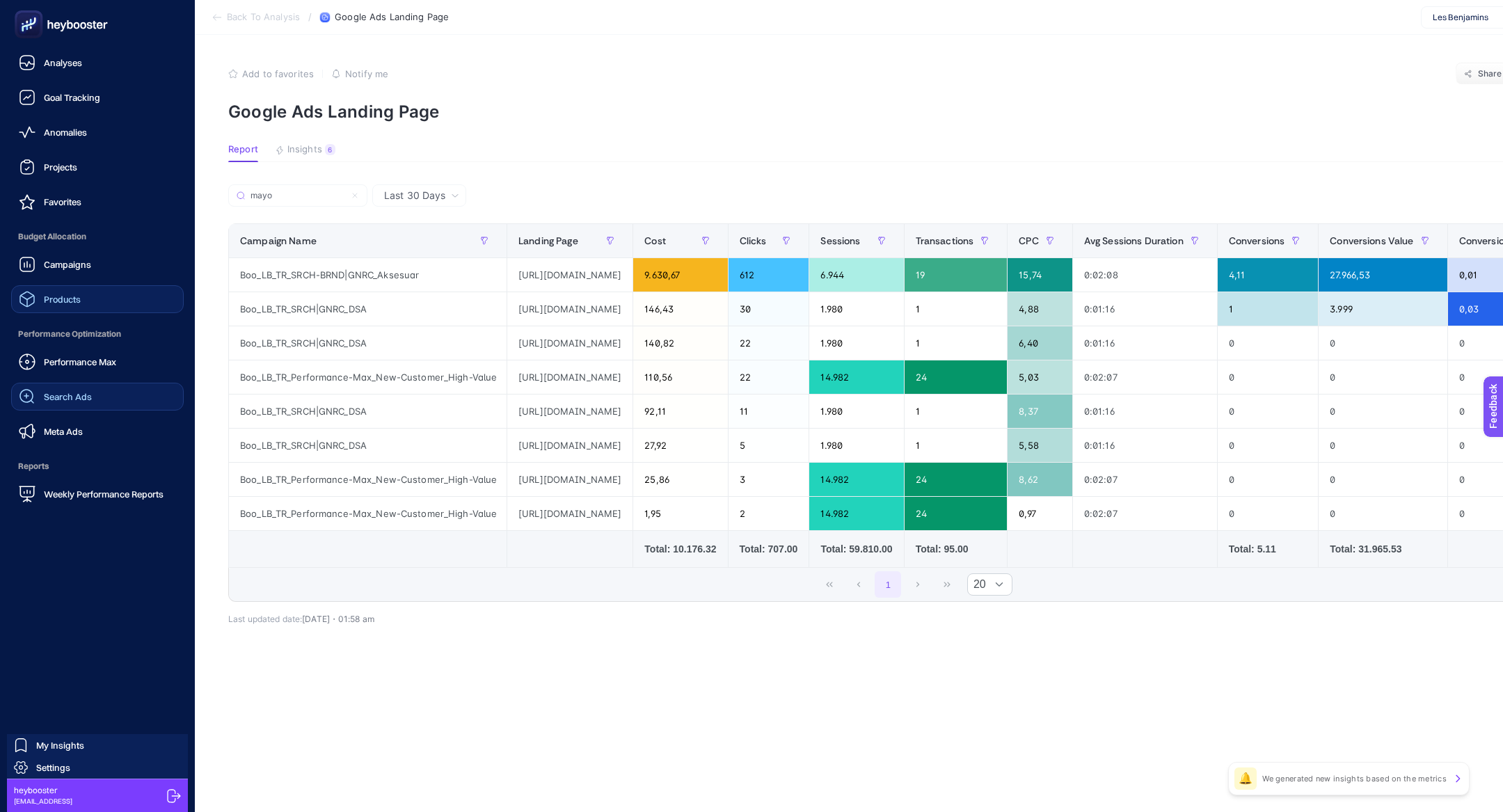
click at [128, 286] on link "Products" at bounding box center [97, 299] width 172 height 28
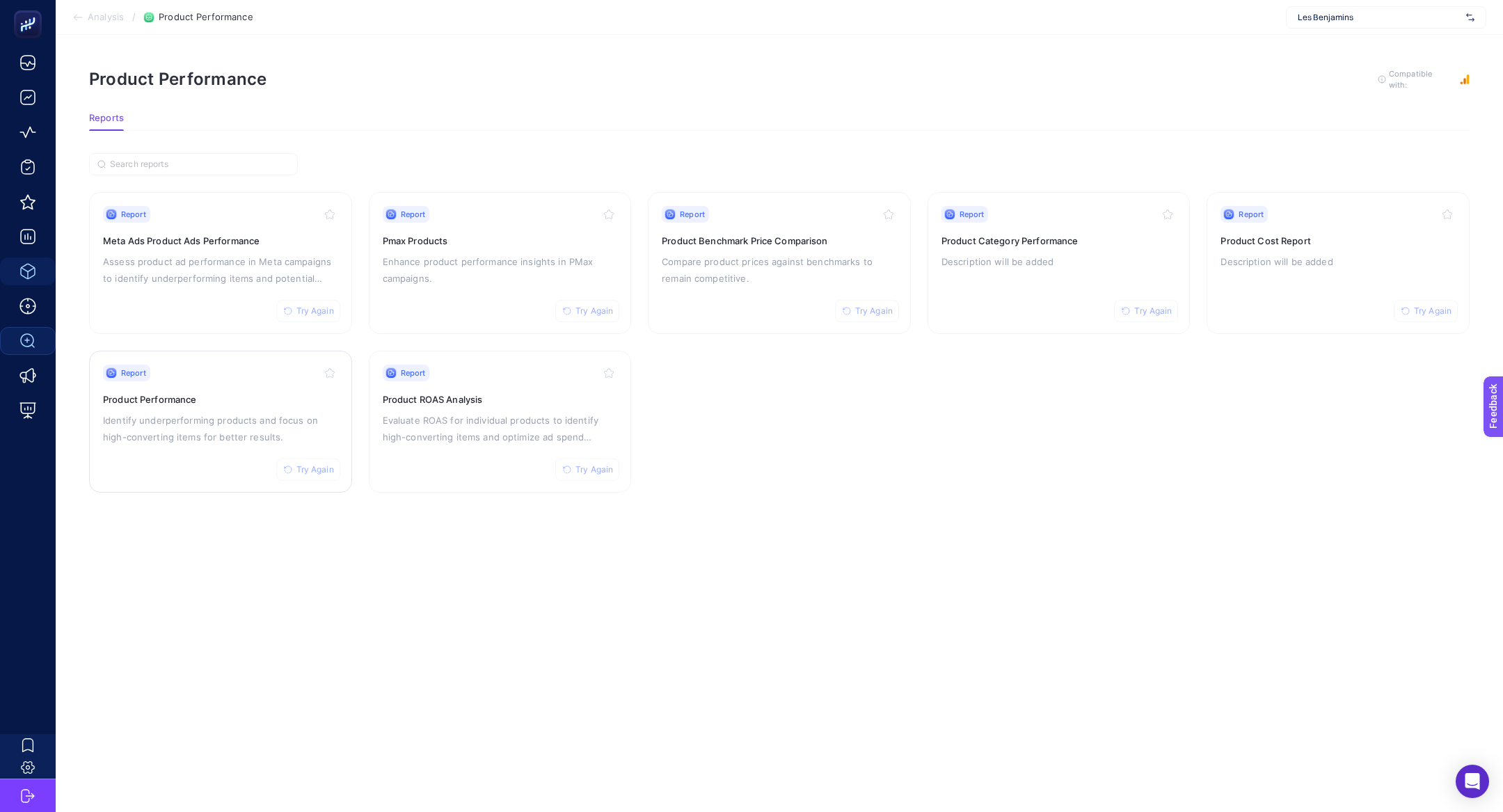
click at [261, 454] on div "Report Try Again Product Performance Identify underperforming products and focu…" at bounding box center [220, 421] width 235 height 114
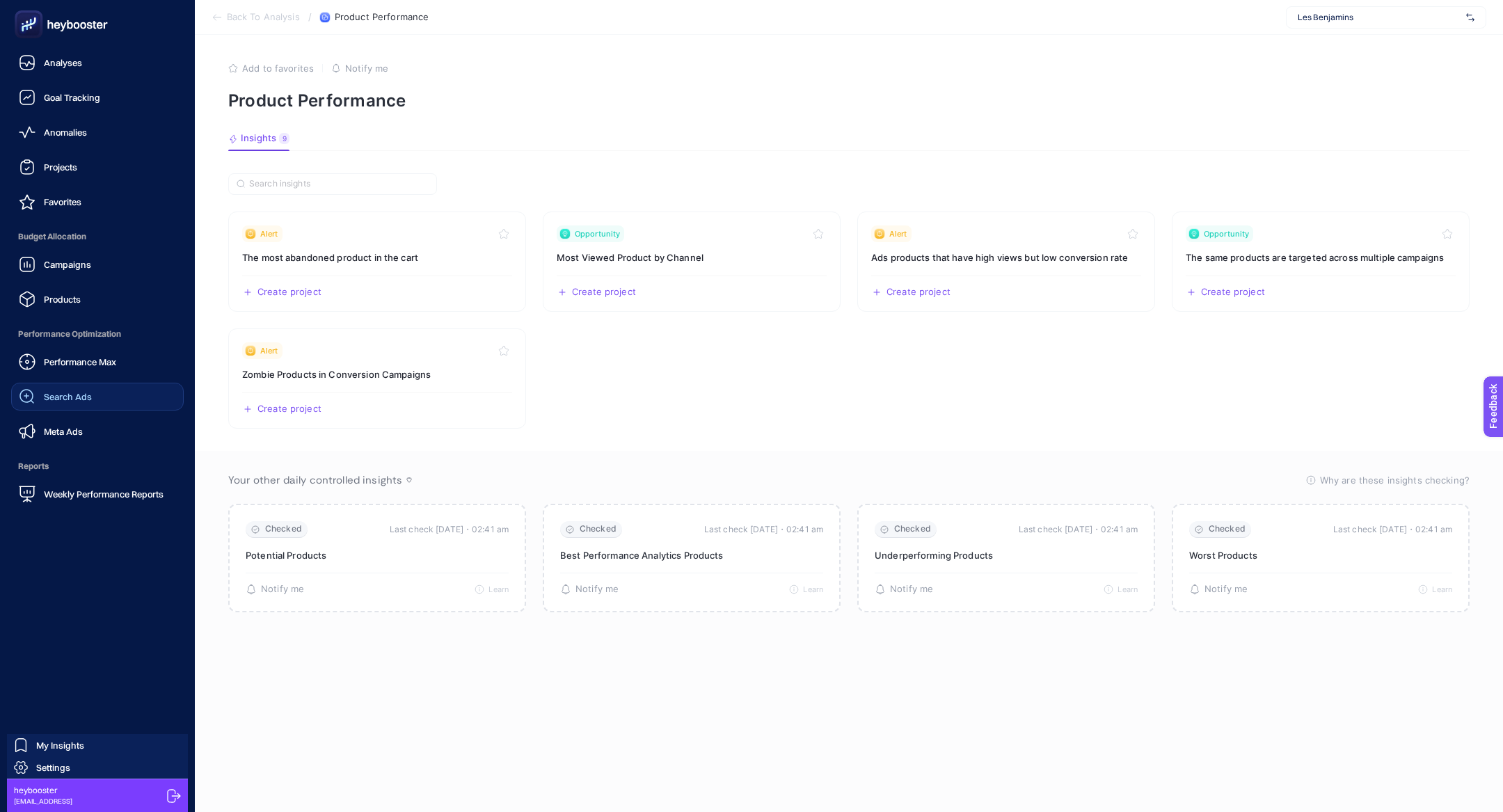
click at [87, 320] on span "Performance Optimization" at bounding box center [97, 333] width 172 height 28
click at [87, 314] on ul "Analyses Goal Tracking Anomalies Projects Favorites Budget Allocation Campaigns…" at bounding box center [97, 278] width 172 height 459
click at [87, 307] on link "Products" at bounding box center [97, 299] width 172 height 28
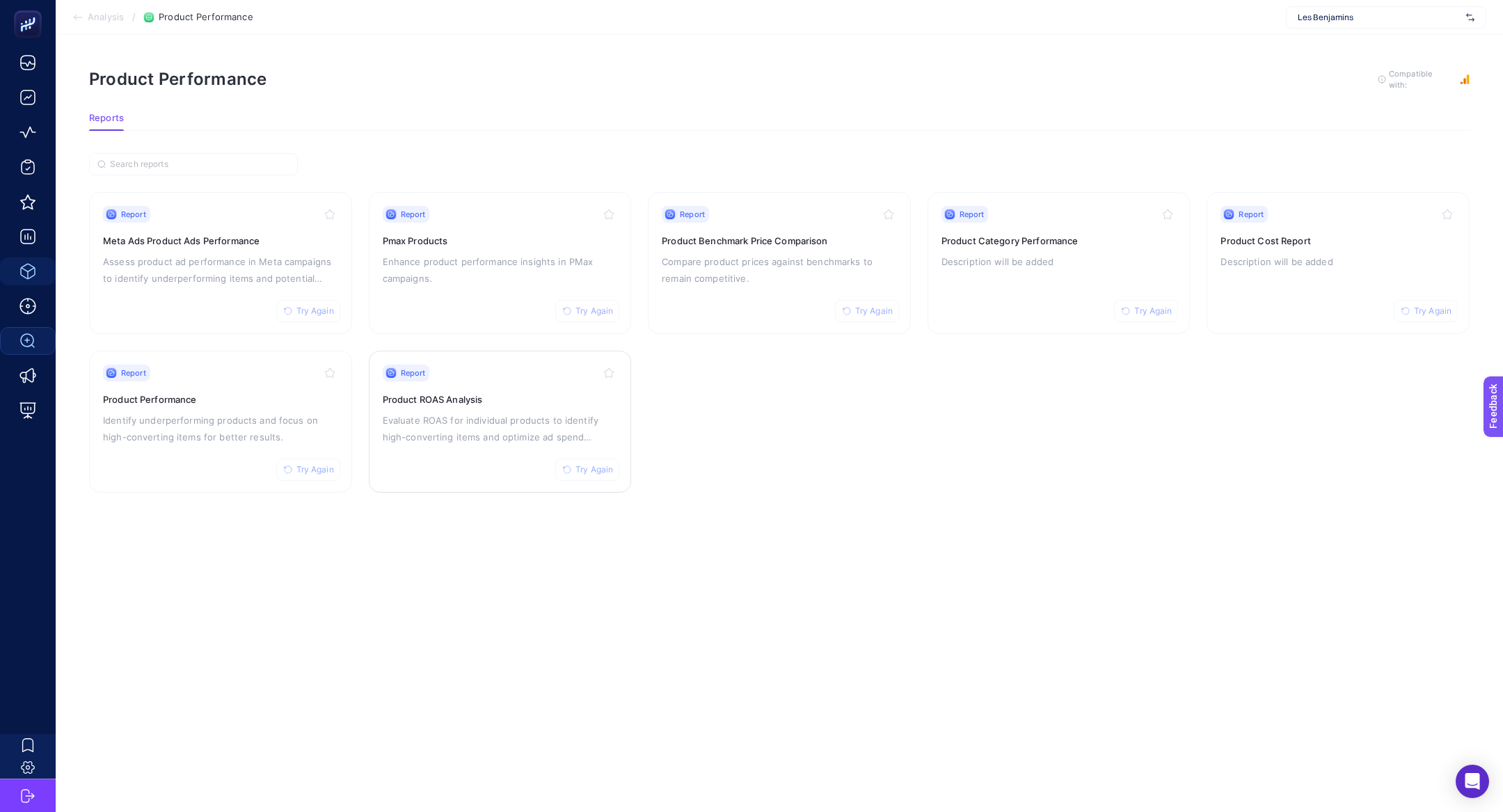
click at [542, 407] on div "Report Try Again Product ROAS Analysis Evaluate ROAS for individual products to…" at bounding box center [500, 421] width 235 height 114
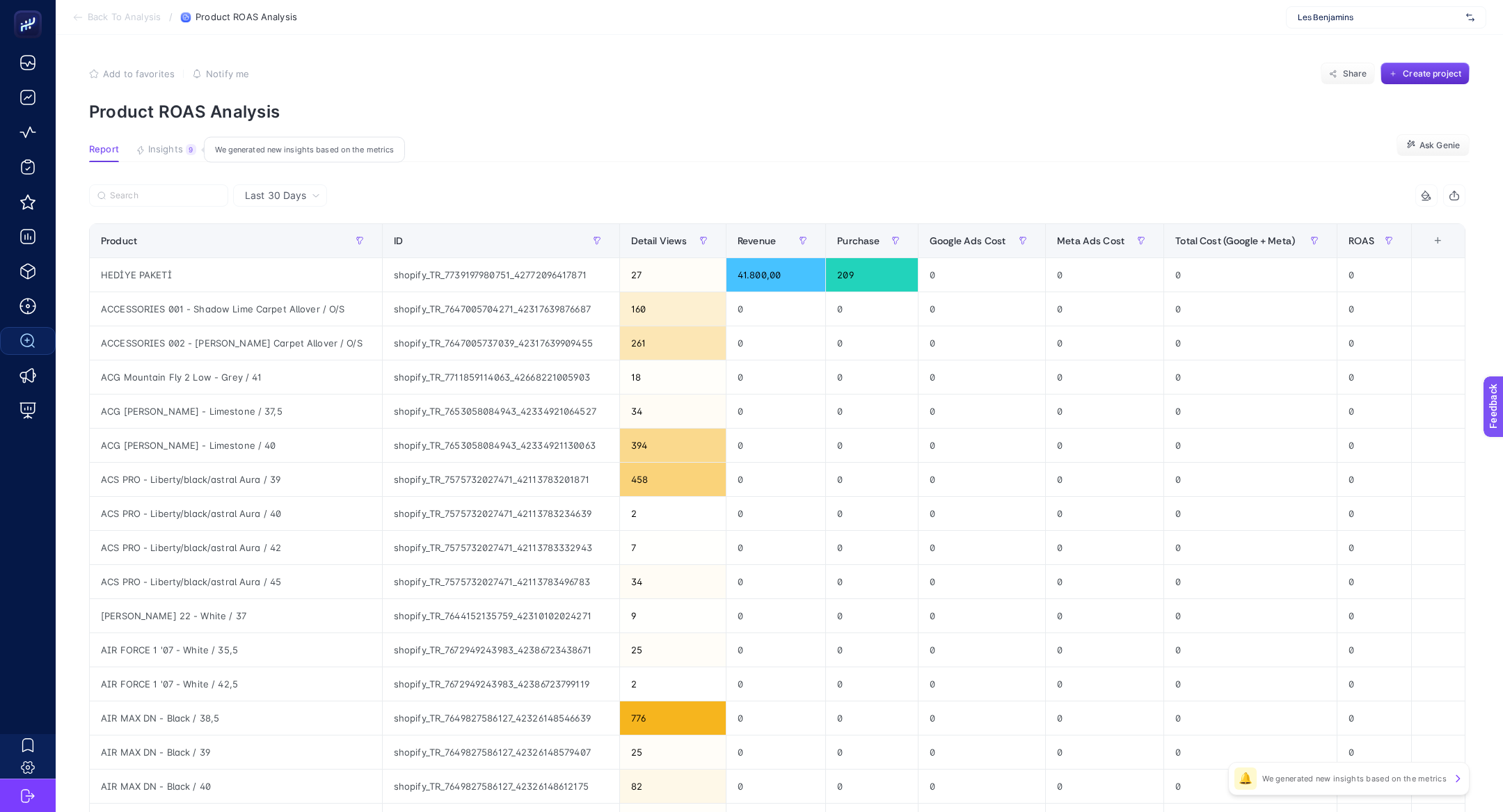
click at [145, 157] on button "Insights 9 We generated new insights based on the metrics" at bounding box center [166, 153] width 61 height 18
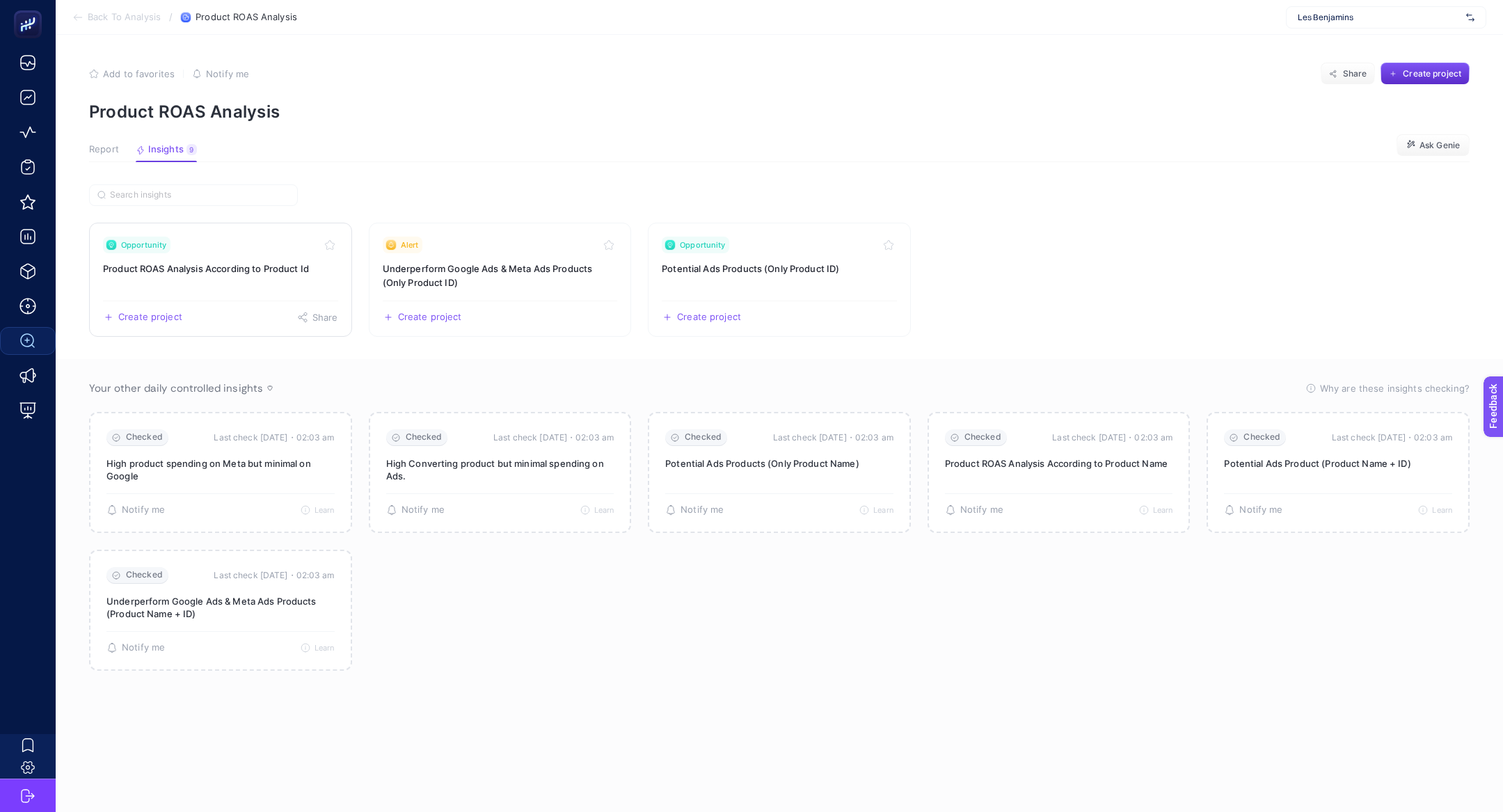
click at [264, 256] on link "Opportunity Product ROAS Analysis According to Product Id Create project Share" at bounding box center [221, 279] width 263 height 114
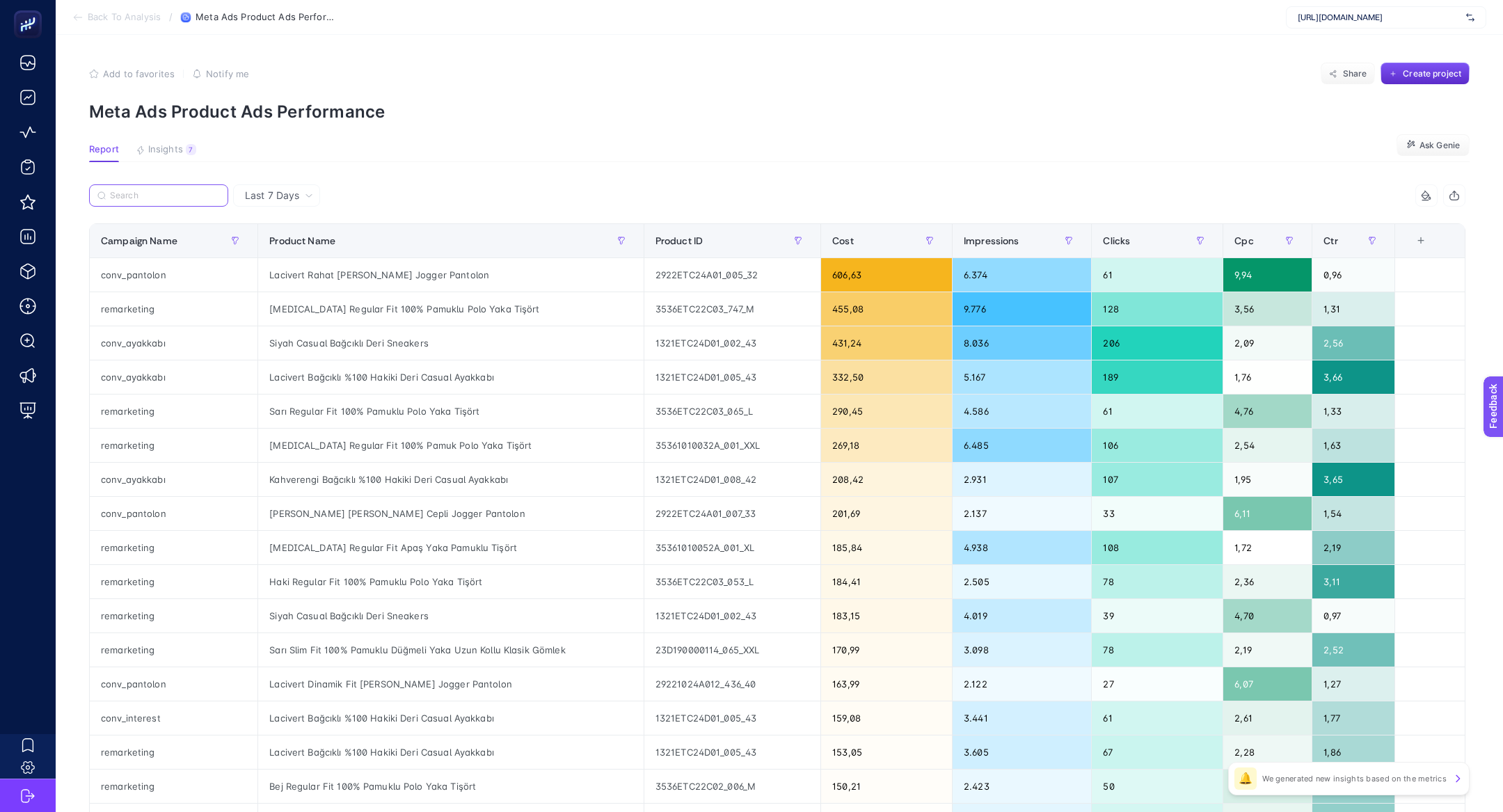
click at [134, 199] on input "Search" at bounding box center [165, 195] width 110 height 10
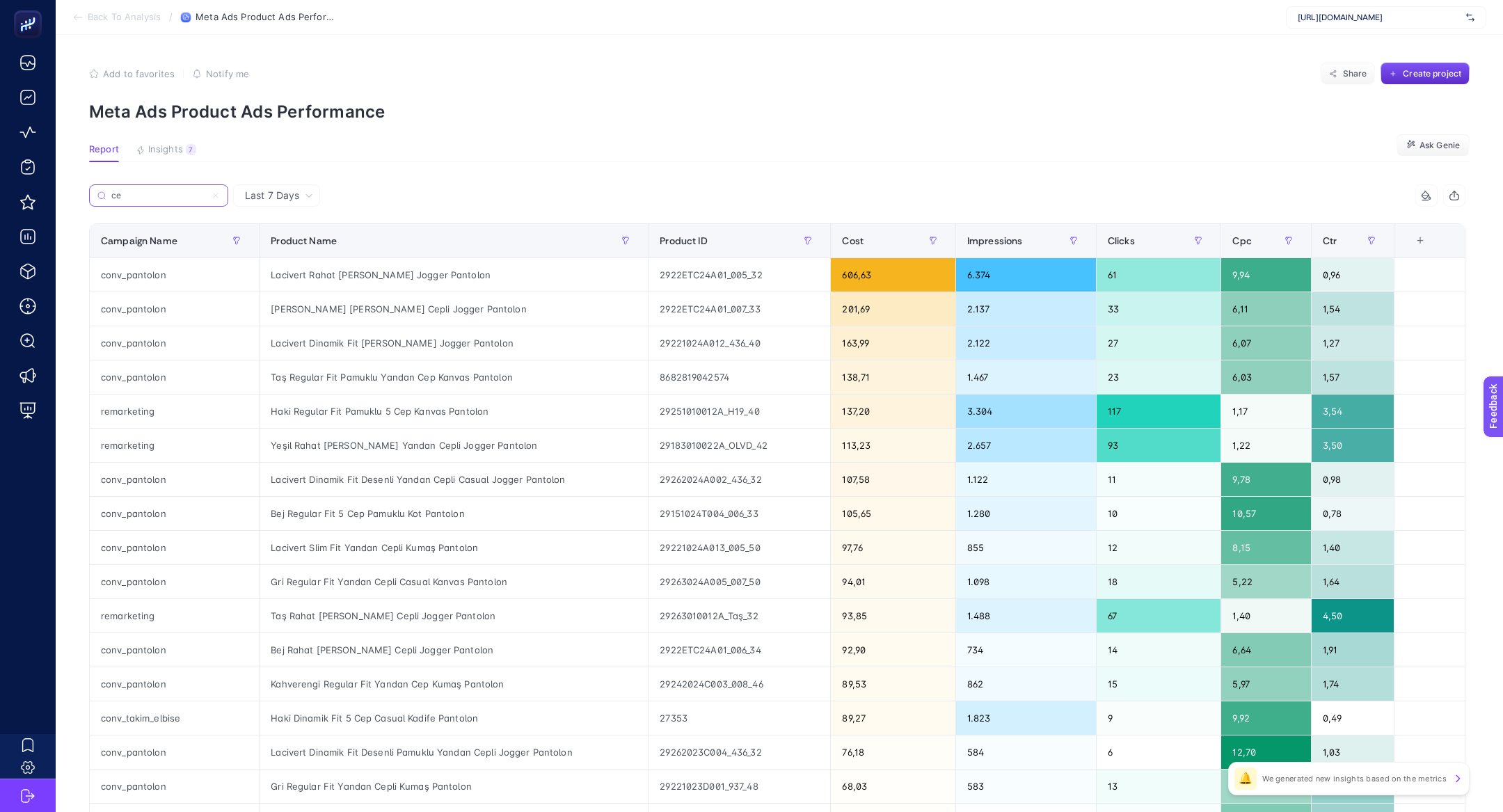
type input "c"
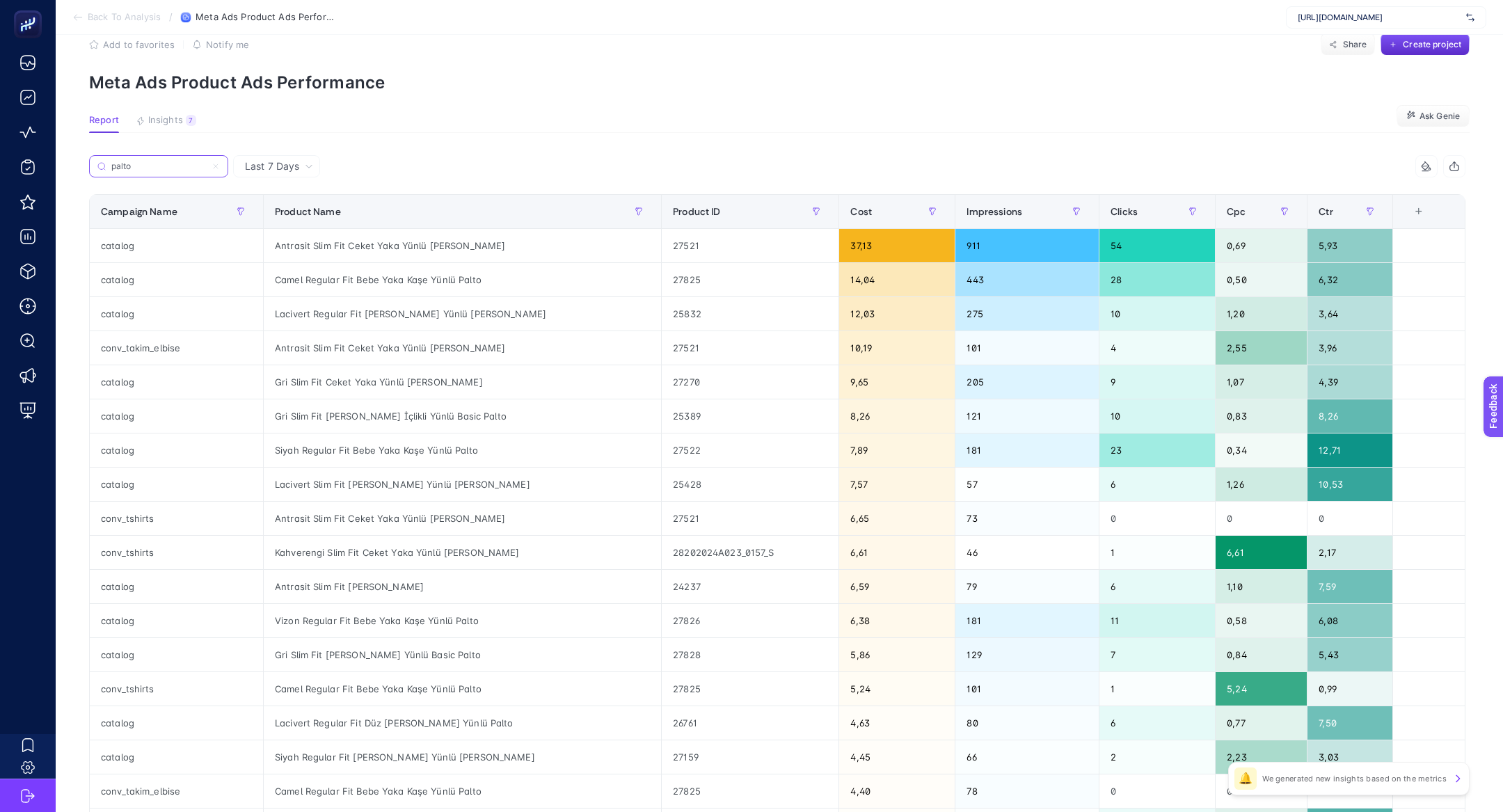
scroll to position [33, 0]
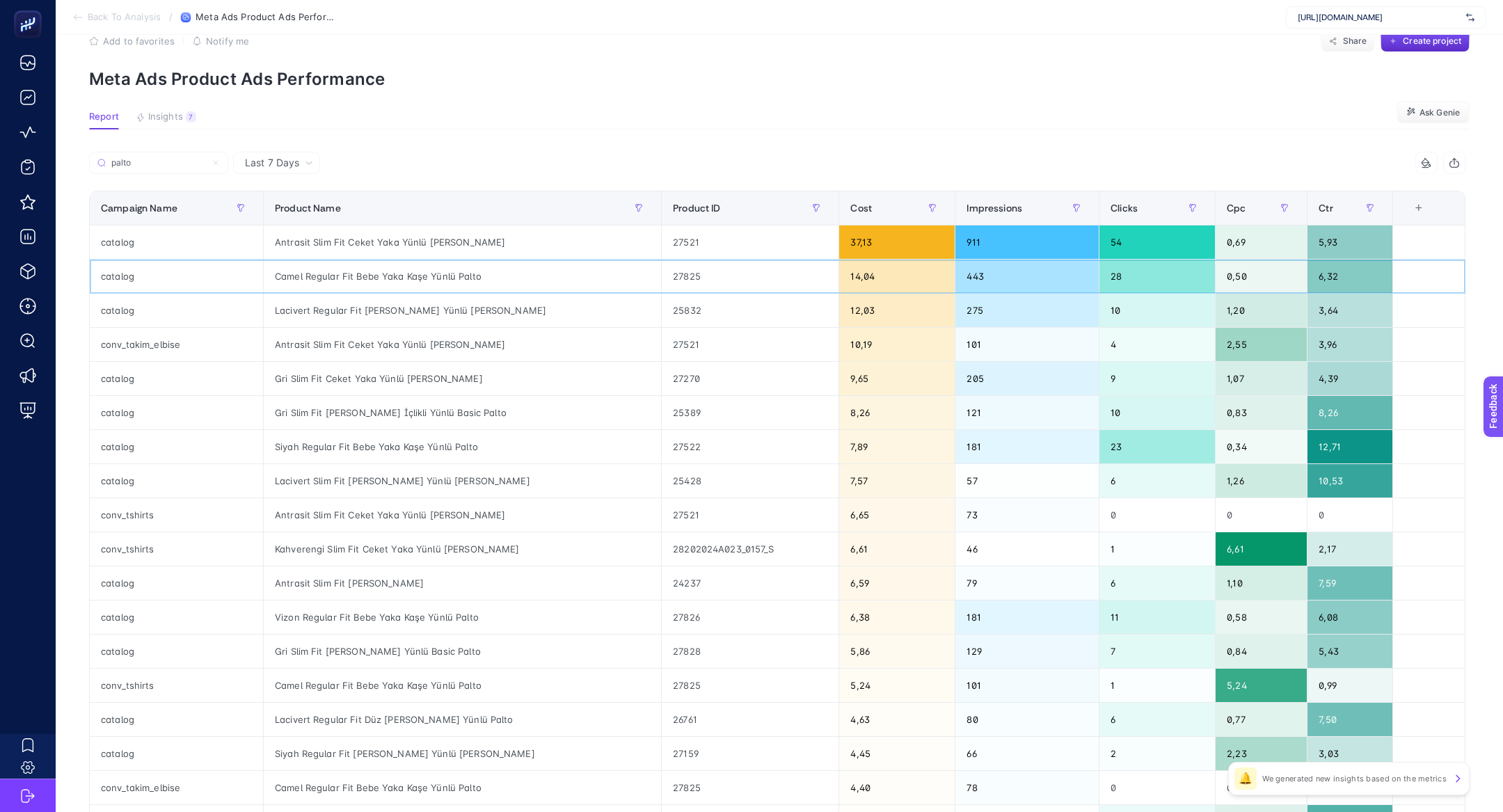
click at [116, 259] on div "catalog" at bounding box center [176, 276] width 173 height 34
click at [661, 273] on div "27825" at bounding box center [750, 276] width 177 height 34
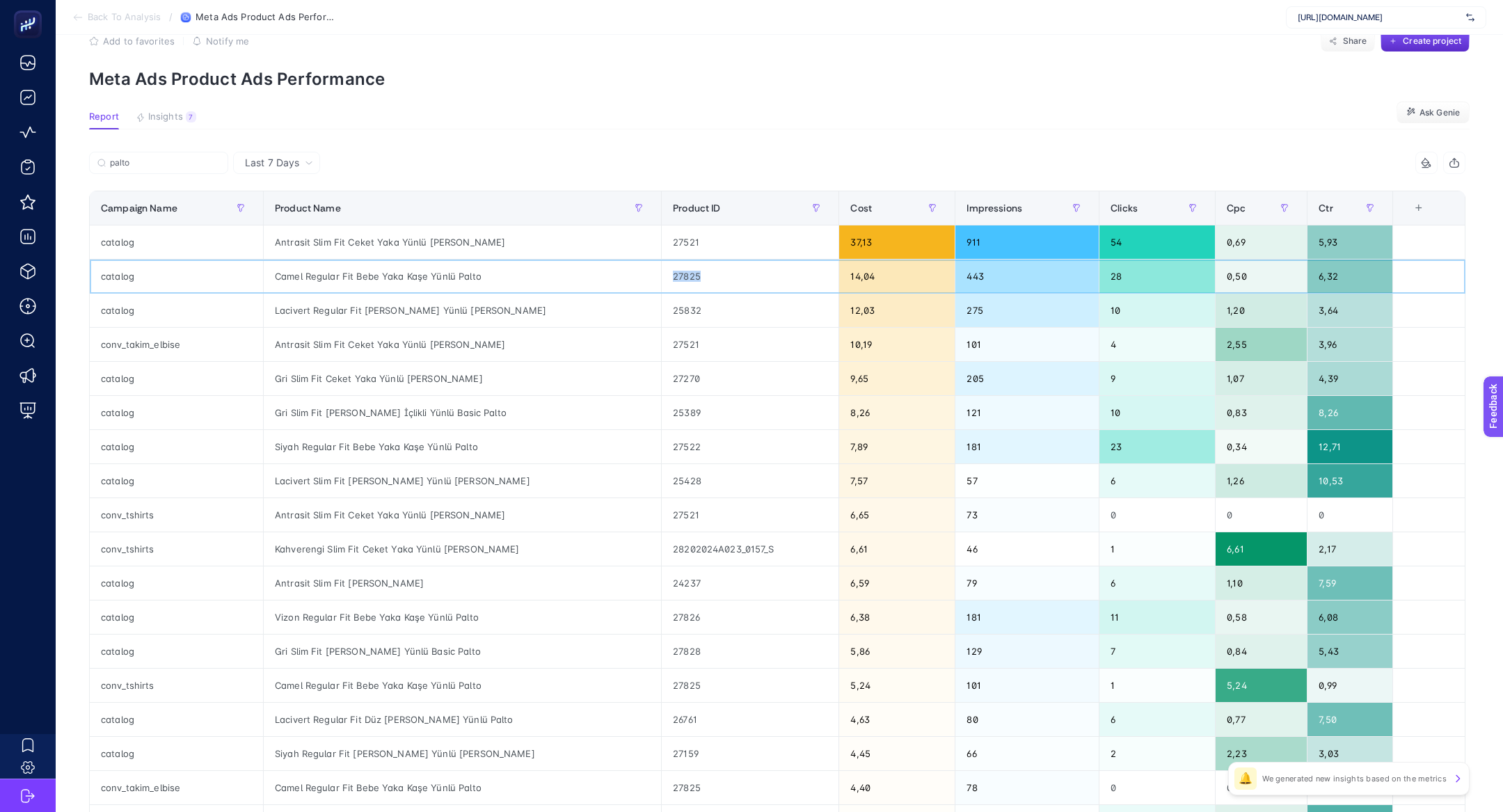
click at [661, 273] on div "27825" at bounding box center [750, 276] width 177 height 34
click at [661, 278] on div "27825" at bounding box center [750, 276] width 177 height 34
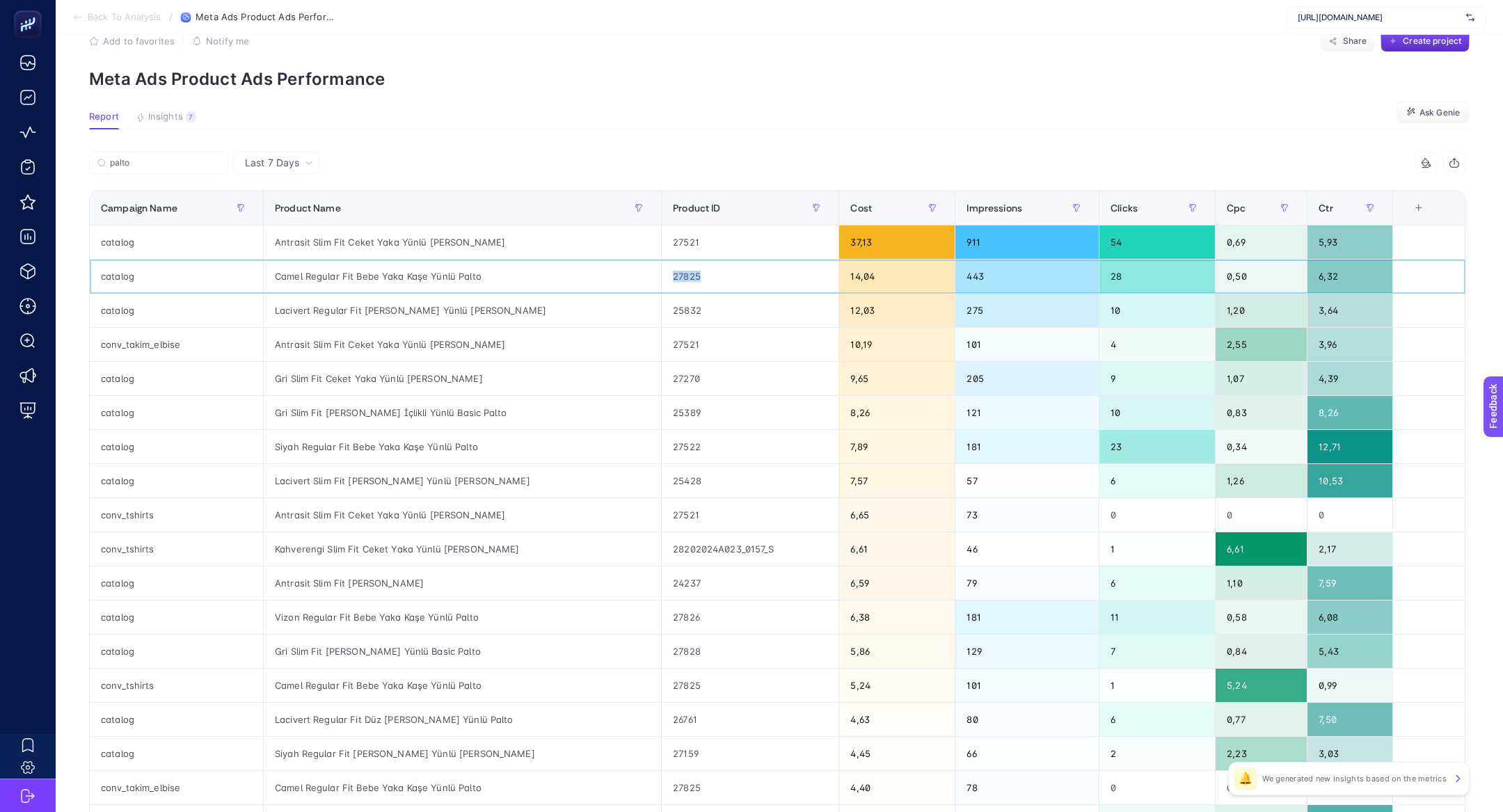
click at [661, 278] on div "27825" at bounding box center [750, 276] width 177 height 34
drag, startPoint x: 757, startPoint y: 552, endPoint x: 645, endPoint y: 550, distance: 112.0
click at [661, 550] on div "28202024A023_0157_S" at bounding box center [750, 549] width 177 height 34
click at [678, 307] on div "25832" at bounding box center [750, 310] width 177 height 34
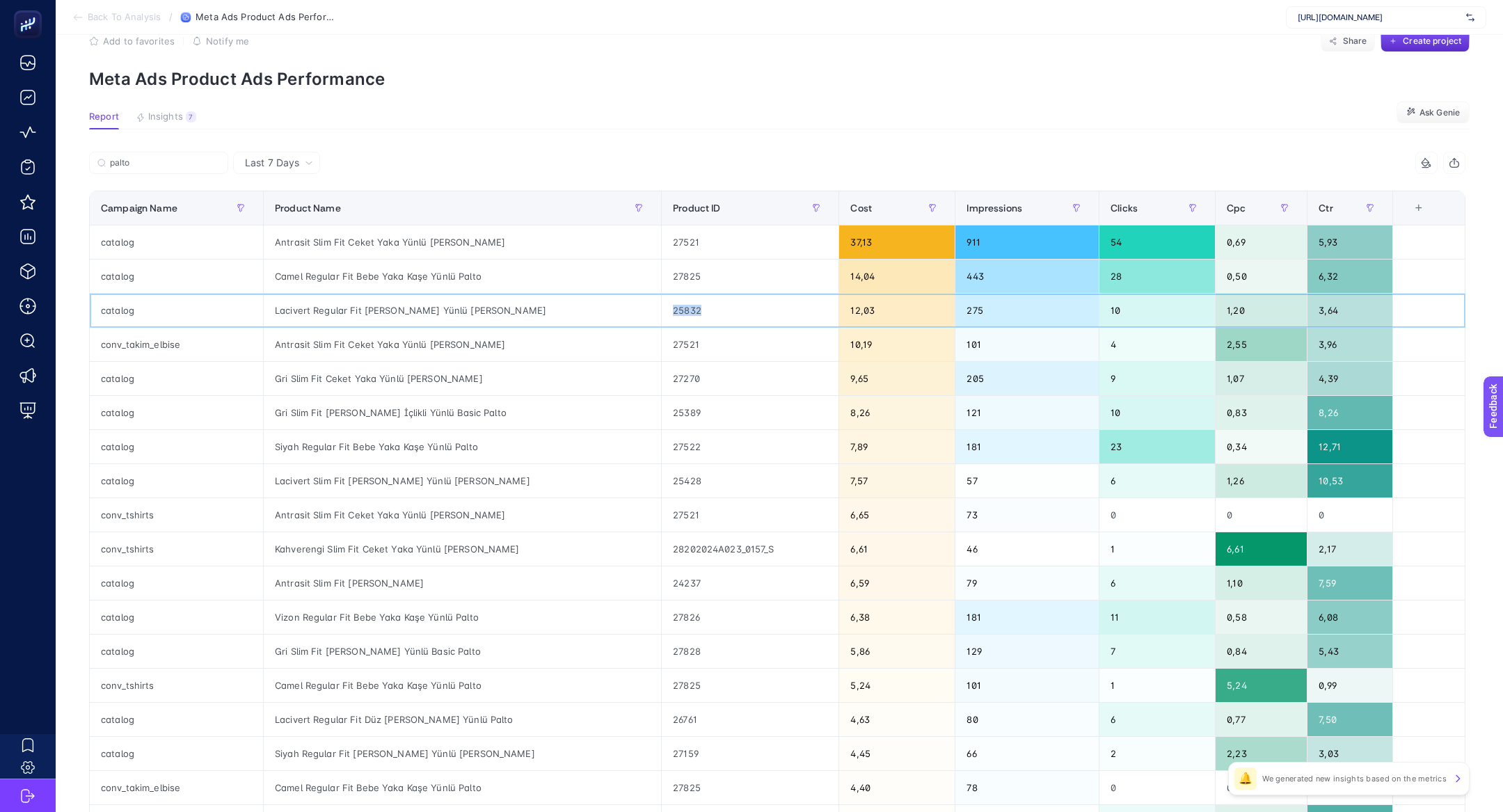
click at [678, 307] on div "25832" at bounding box center [750, 310] width 177 height 34
click at [128, 163] on input "palto" at bounding box center [165, 163] width 110 height 10
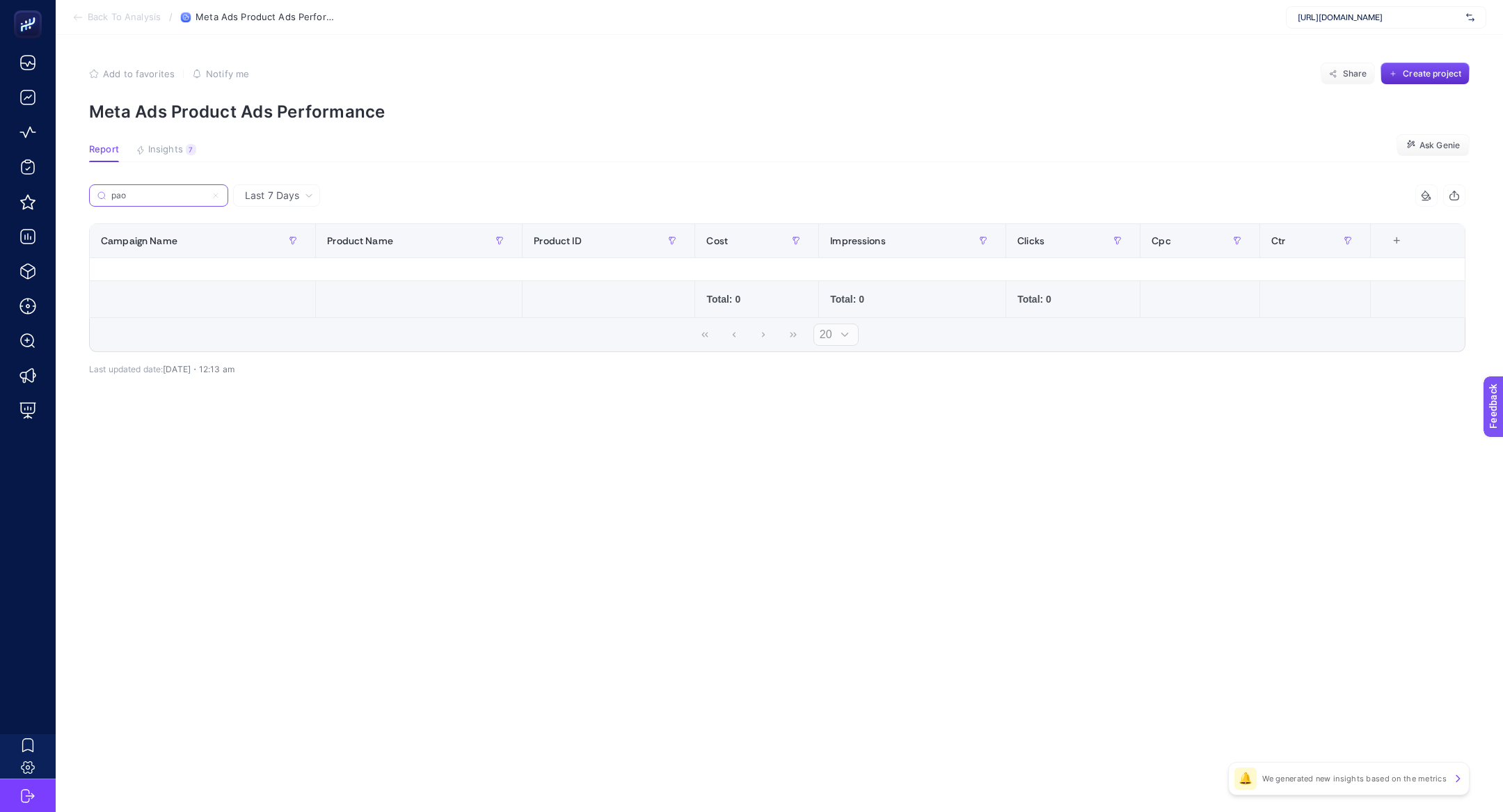
scroll to position [0, 0]
type input "pao"
click at [220, 194] on icon at bounding box center [215, 195] width 8 height 8
click at [206, 194] on input "pao" at bounding box center [159, 195] width 95 height 10
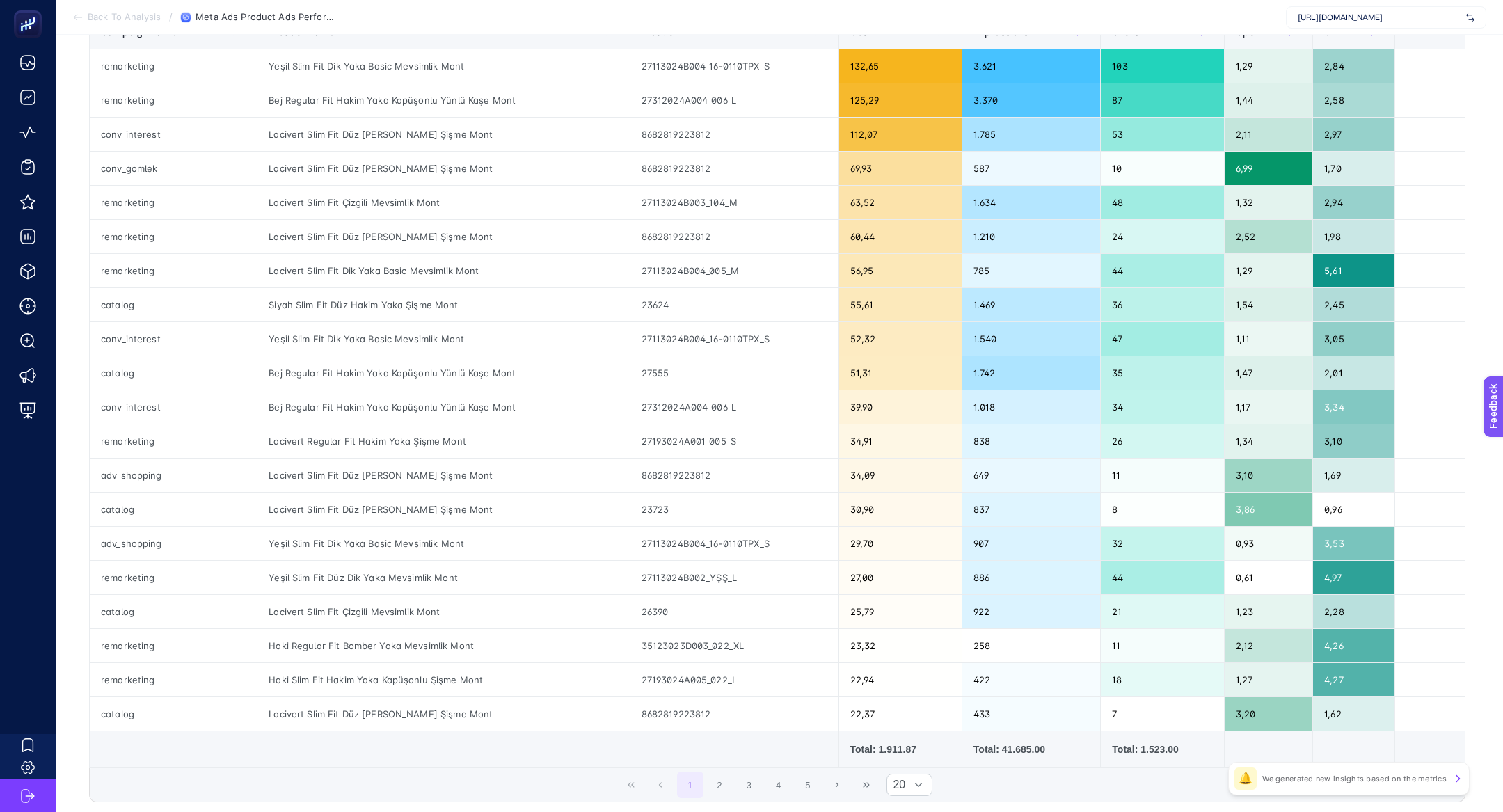
scroll to position [207, 0]
type input "mont"
click at [154, 377] on div "catalog" at bounding box center [172, 374] width 167 height 34
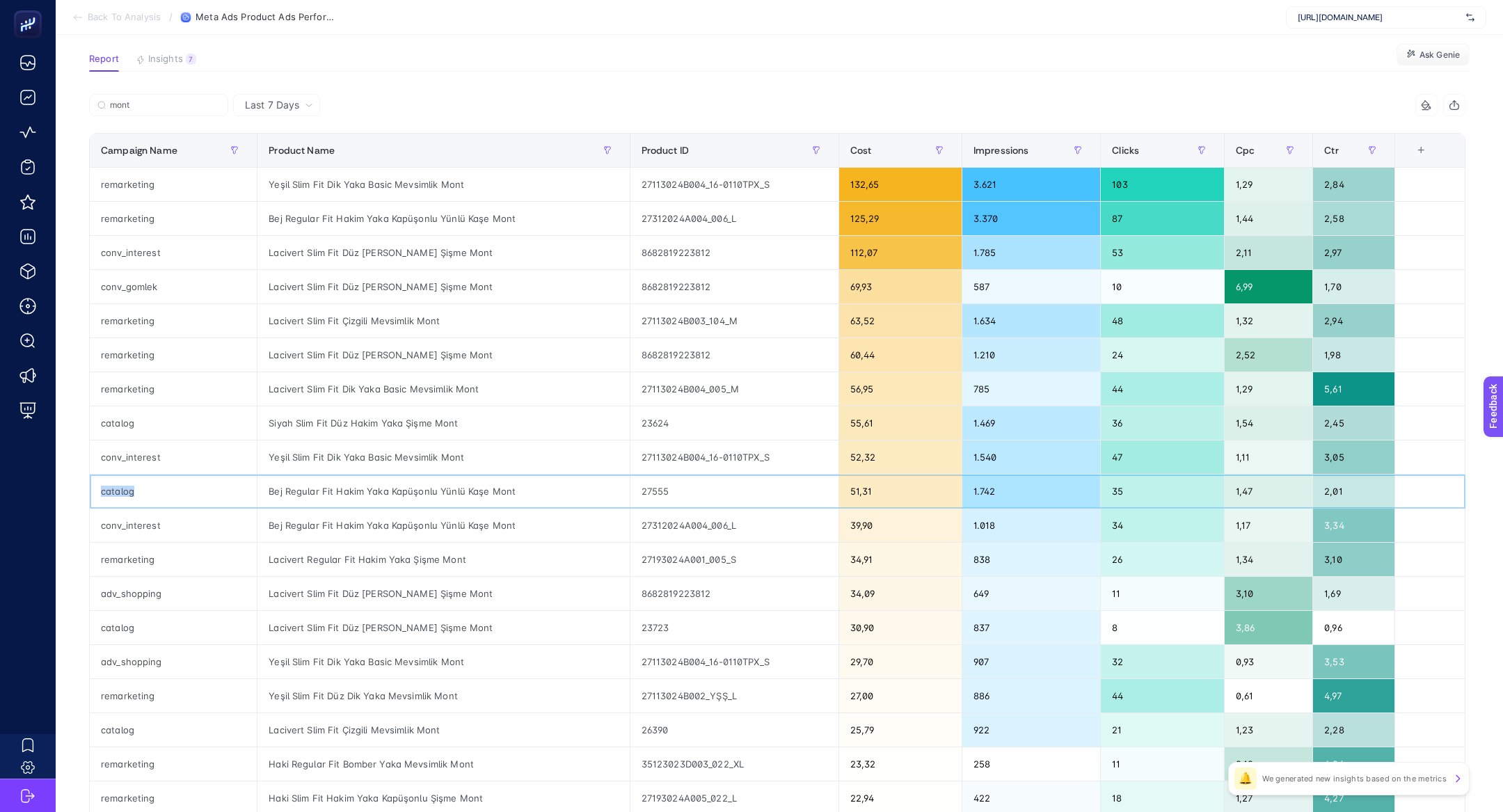
scroll to position [89, 0]
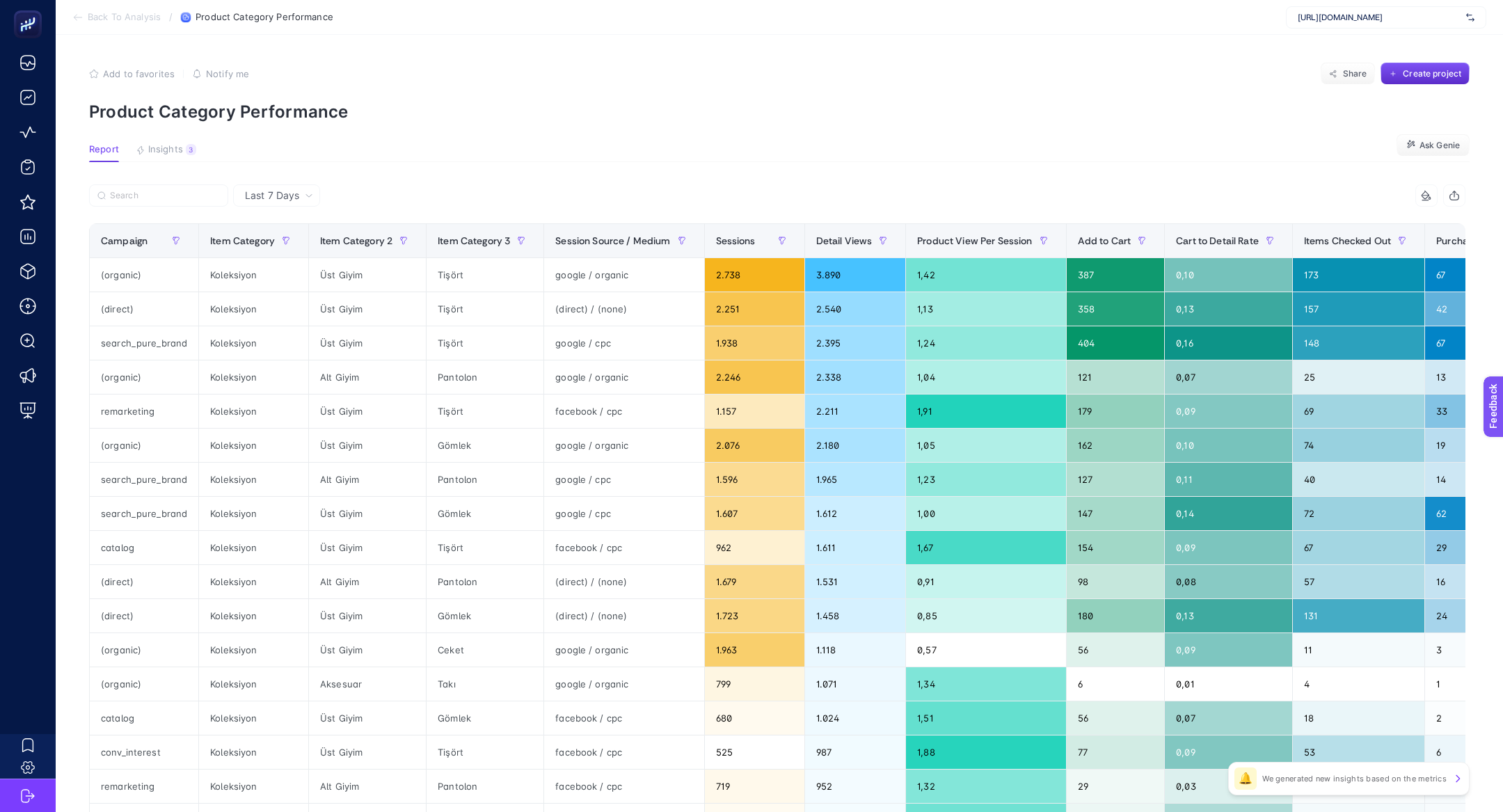
scroll to position [0, 460]
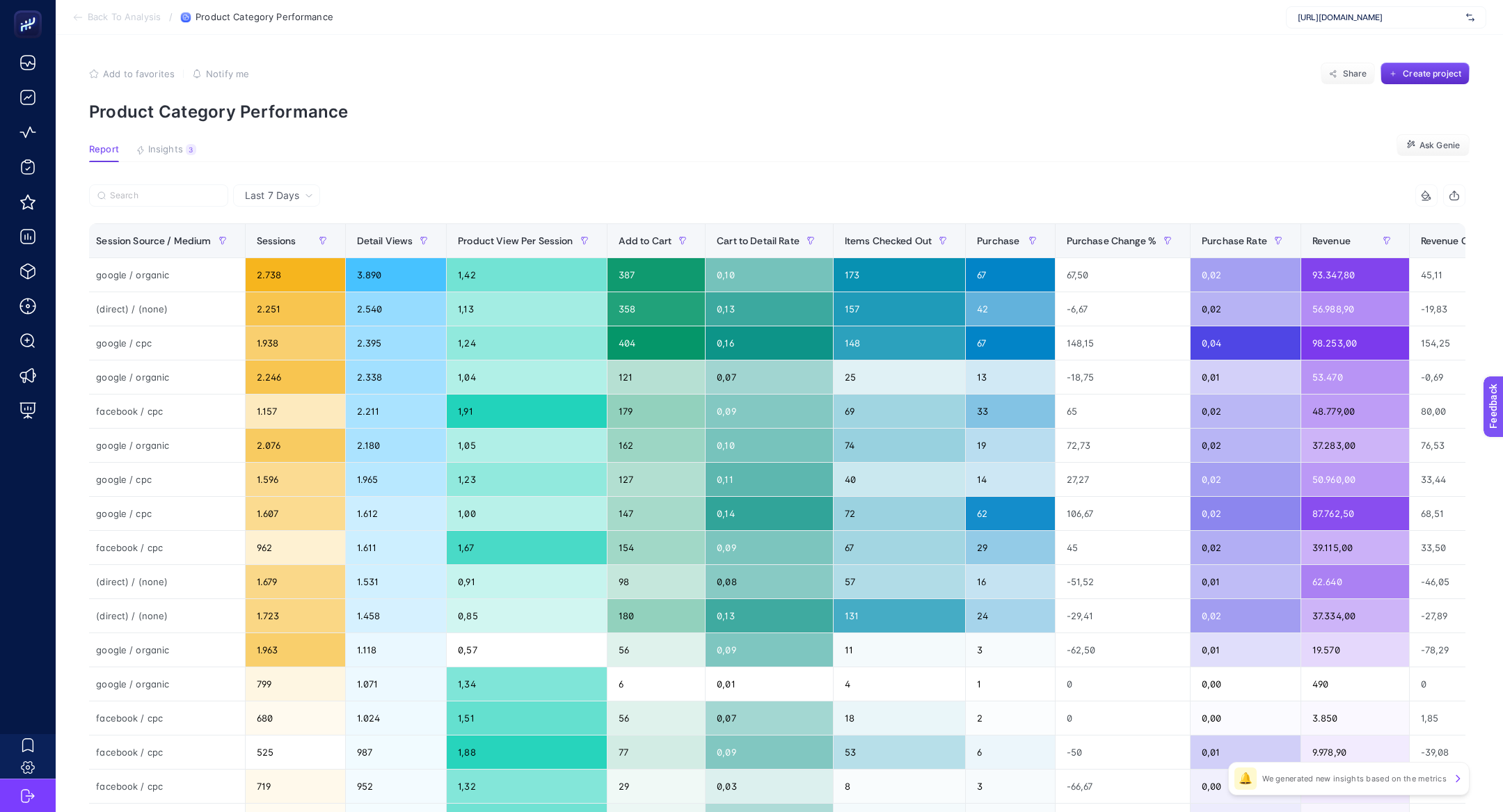
click at [1422, 186] on div "9 items selected" at bounding box center [1426, 195] width 22 height 22
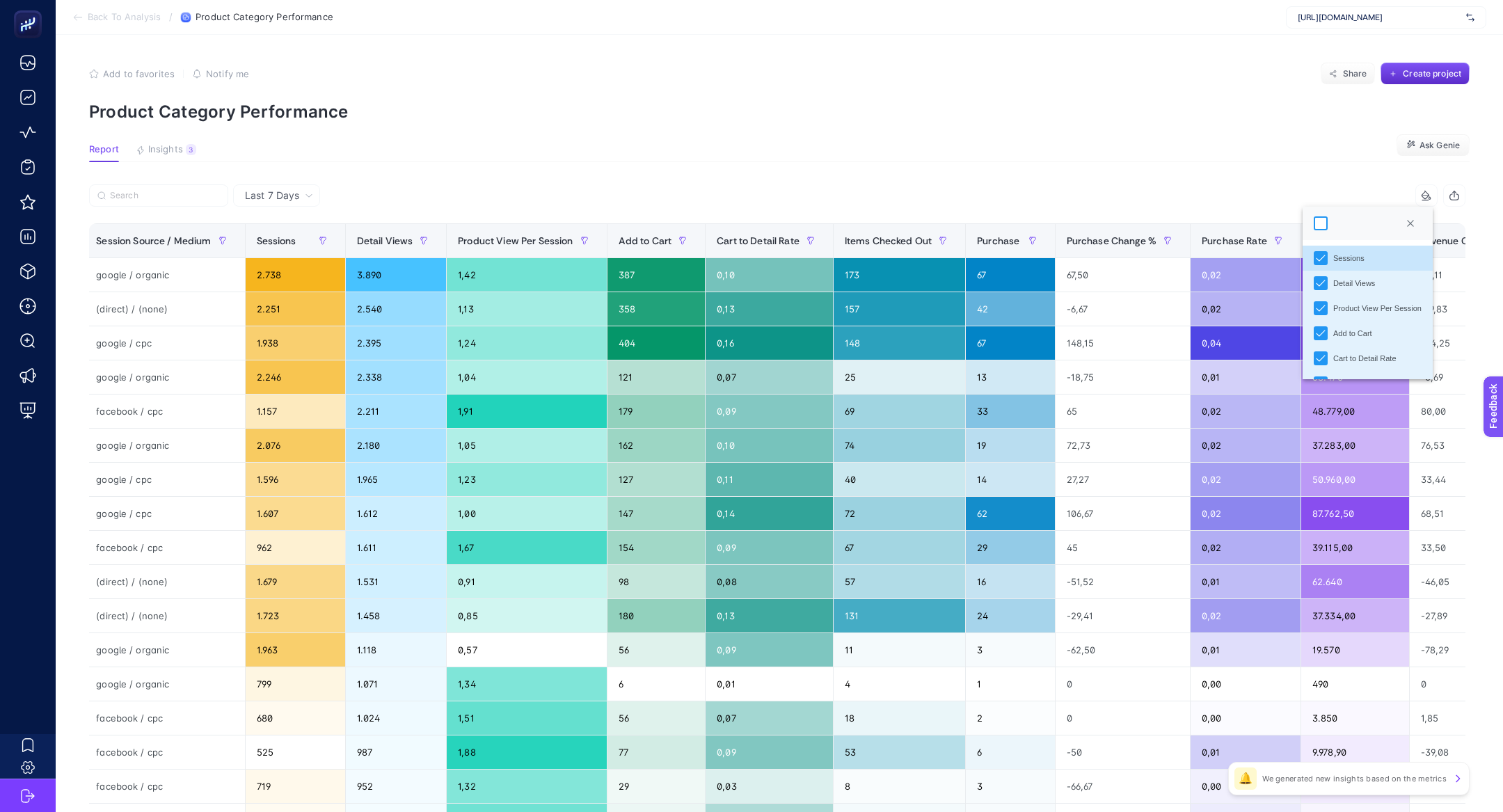
click at [1320, 225] on div at bounding box center [1320, 223] width 14 height 14
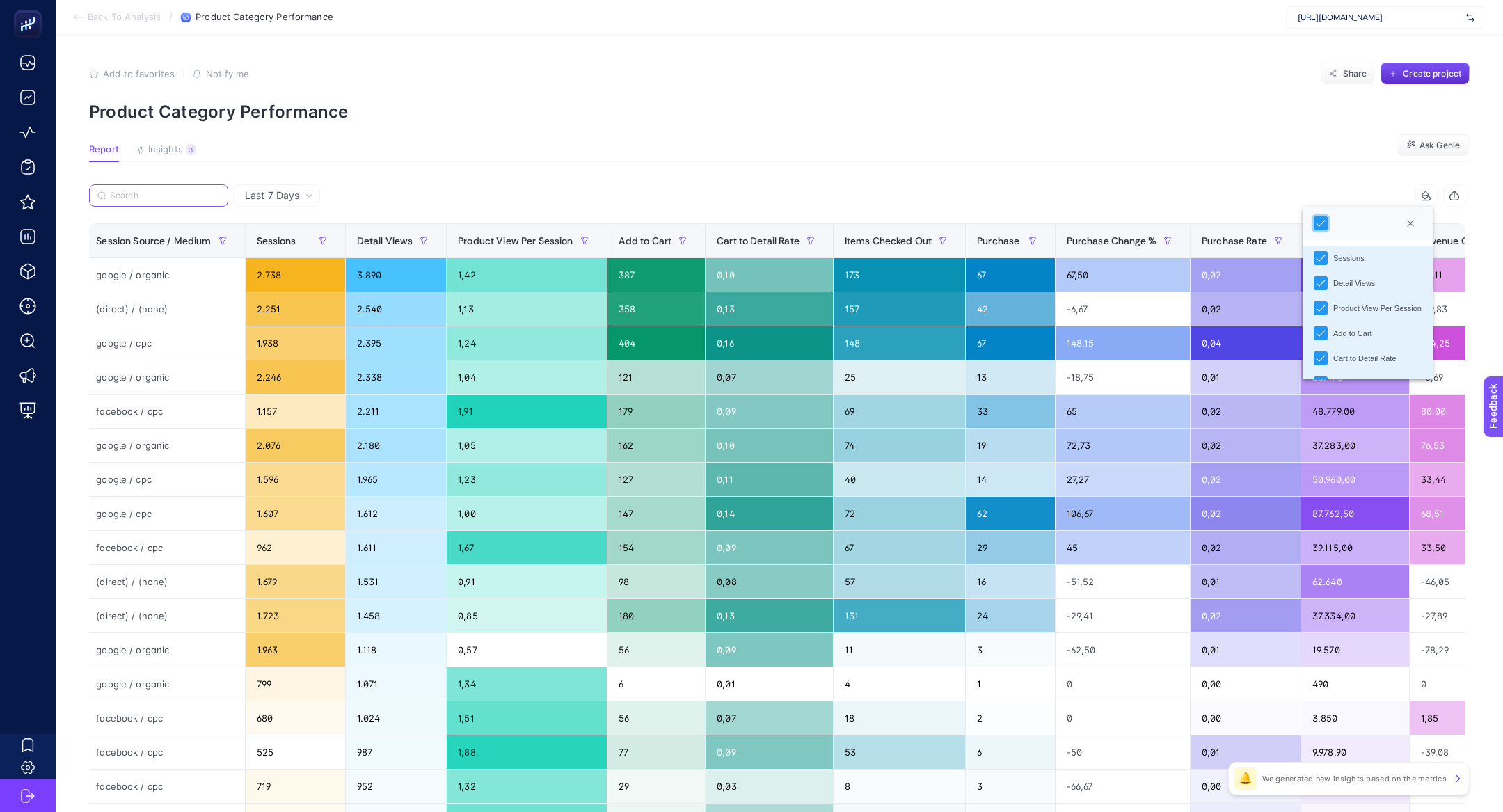
click at [116, 192] on input "Search" at bounding box center [165, 195] width 110 height 10
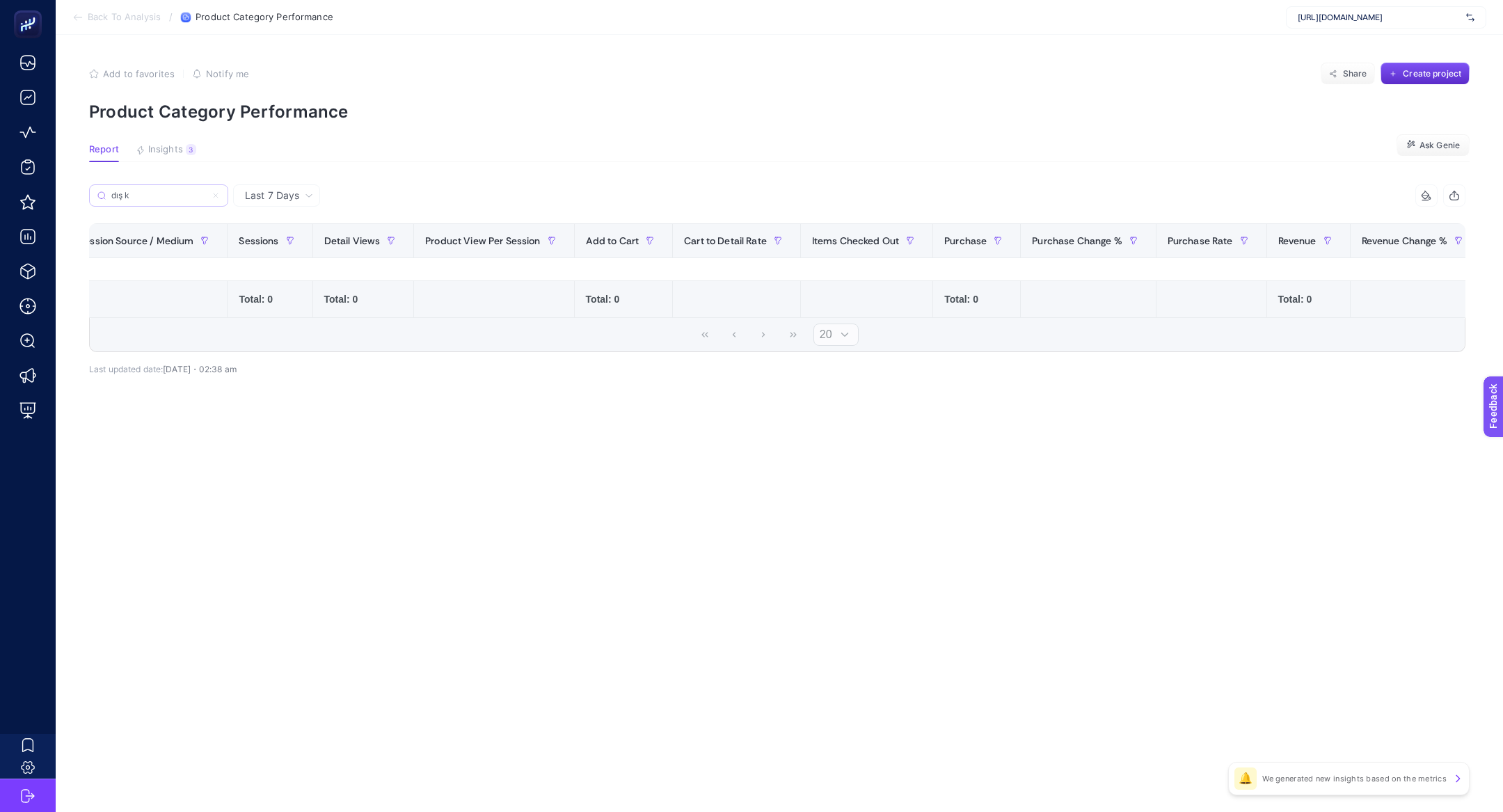
click at [176, 205] on label "dış k" at bounding box center [159, 195] width 139 height 22
click at [176, 201] on input "dış k" at bounding box center [159, 195] width 95 height 10
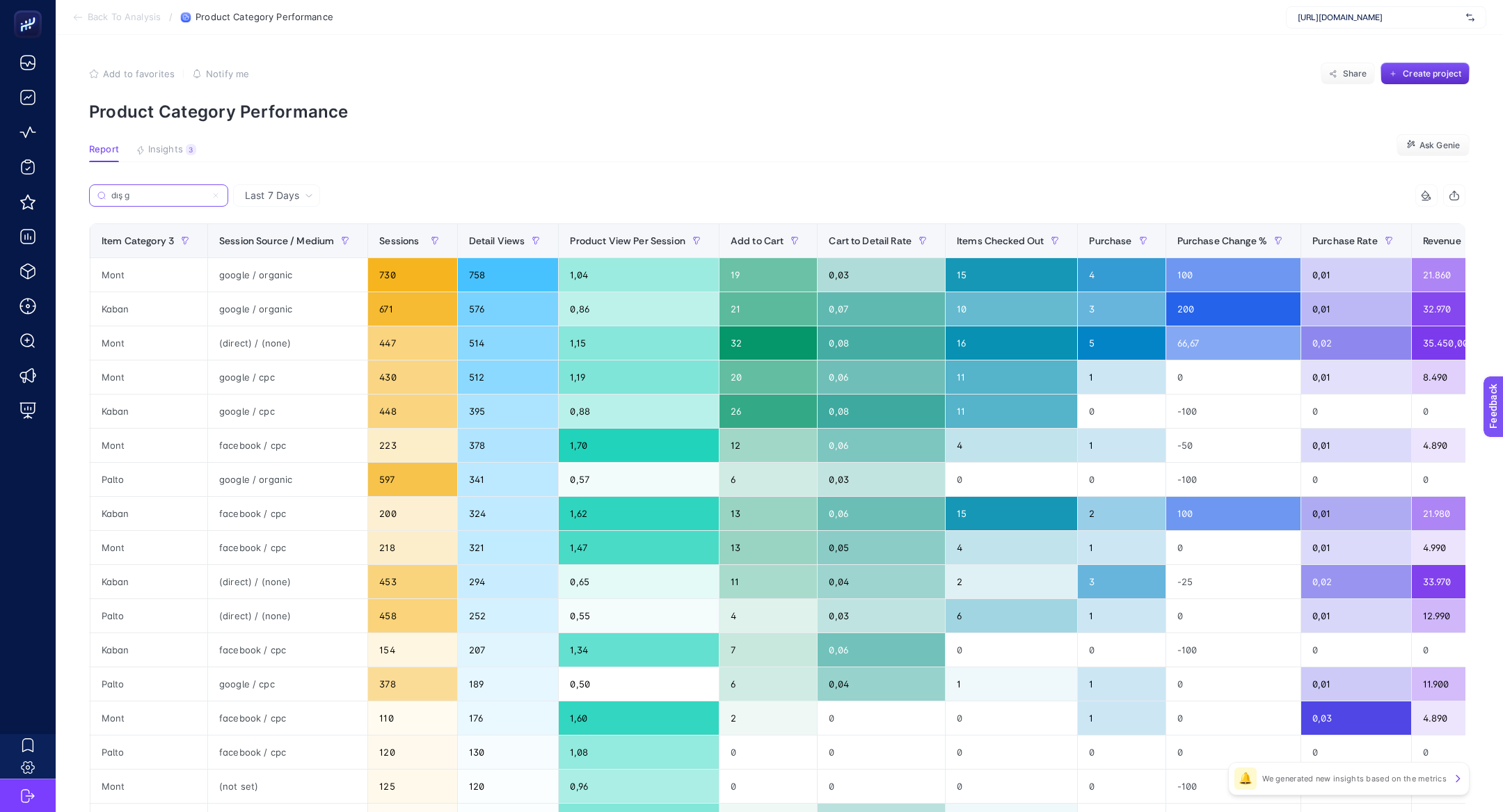
scroll to position [0, 412]
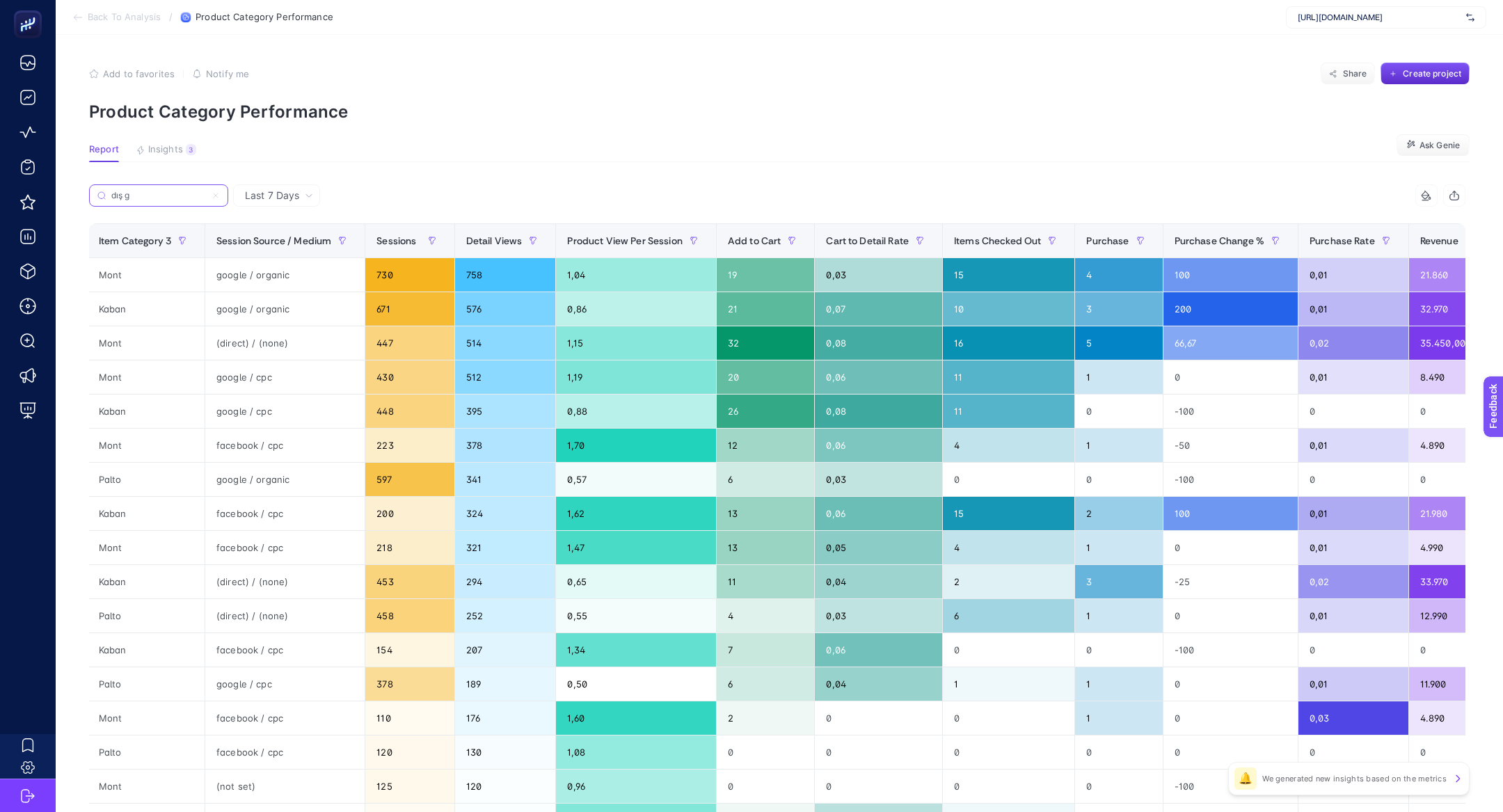
type input "dış g"
click at [223, 378] on div "google / cpc" at bounding box center [285, 377] width 160 height 34
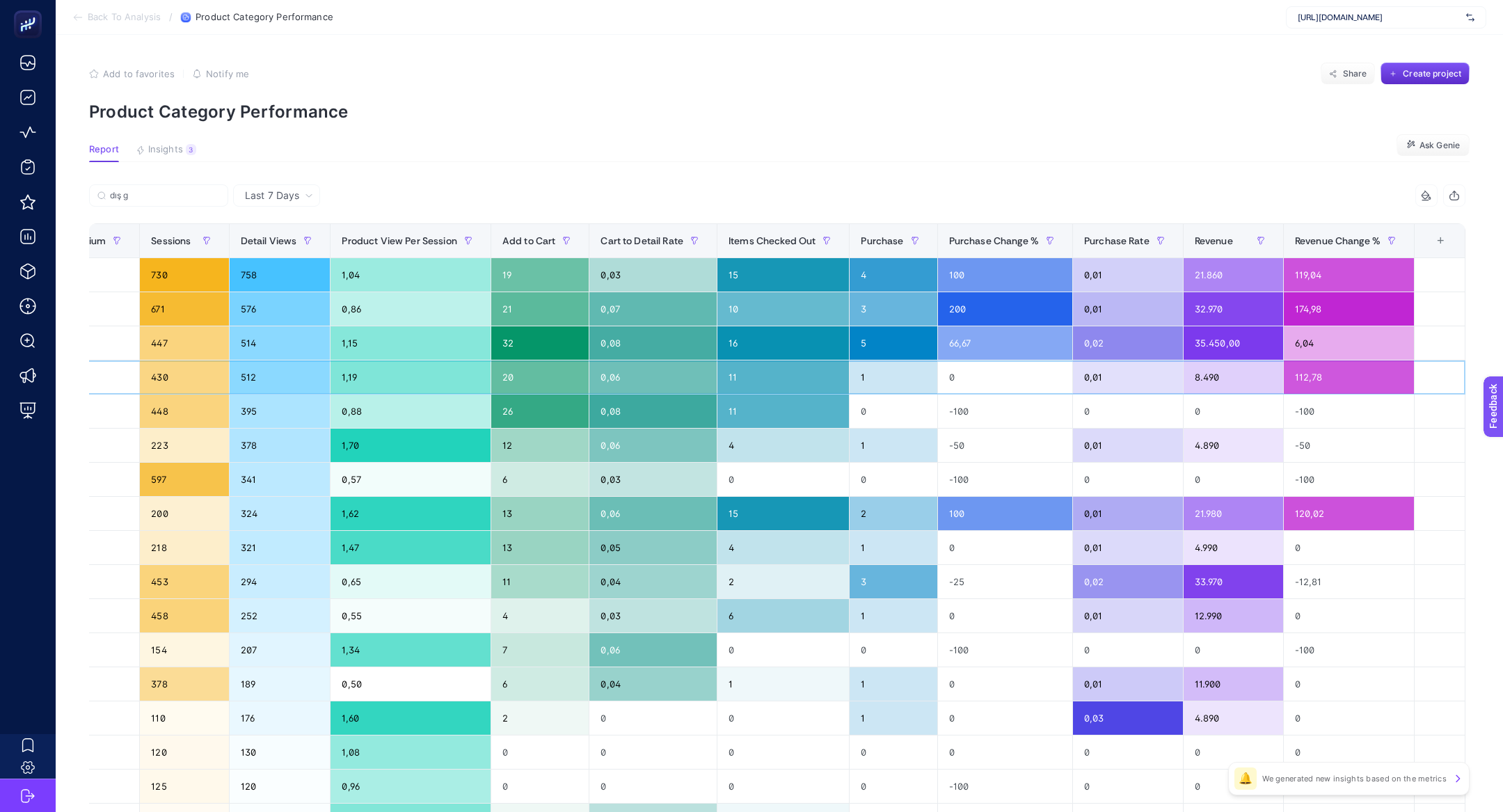
scroll to position [0, 641]
drag, startPoint x: 957, startPoint y: 283, endPoint x: 958, endPoint y: 358, distance: 75.0
click at [958, 358] on tbody "(organic) Koleksiyon Dış Giyim Mont google / organic 730 758 1,04 19 0,03 15 4 …" at bounding box center [459, 599] width 2013 height 682
click at [957, 349] on div "66,67" at bounding box center [1005, 343] width 134 height 34
drag, startPoint x: 971, startPoint y: 349, endPoint x: 941, endPoint y: 263, distance: 91.1
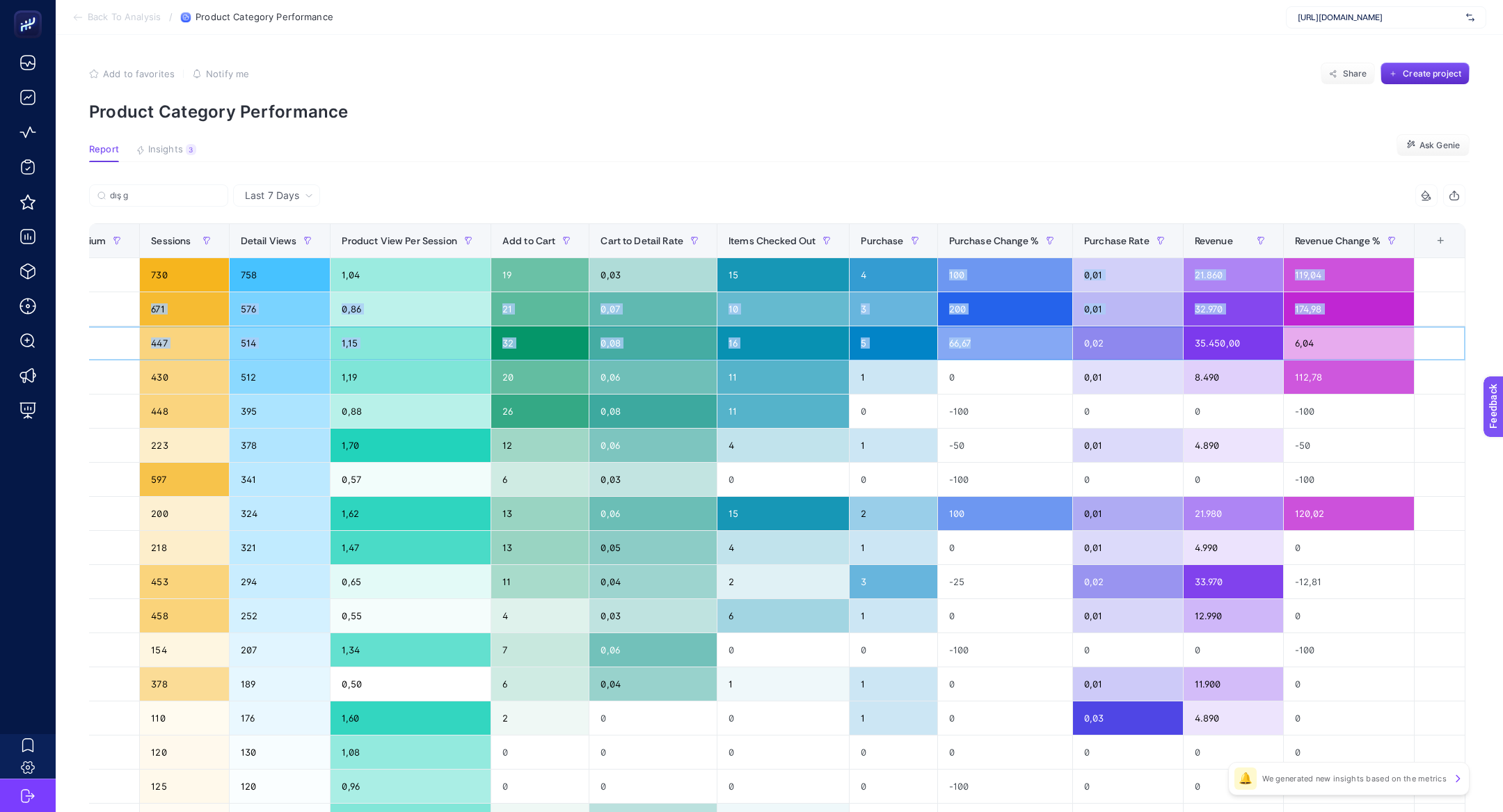
click at [941, 263] on tbody "(organic) Koleksiyon Dış Giyim Mont google / organic 730 758 1,04 19 0,03 15 4 …" at bounding box center [459, 599] width 2013 height 682
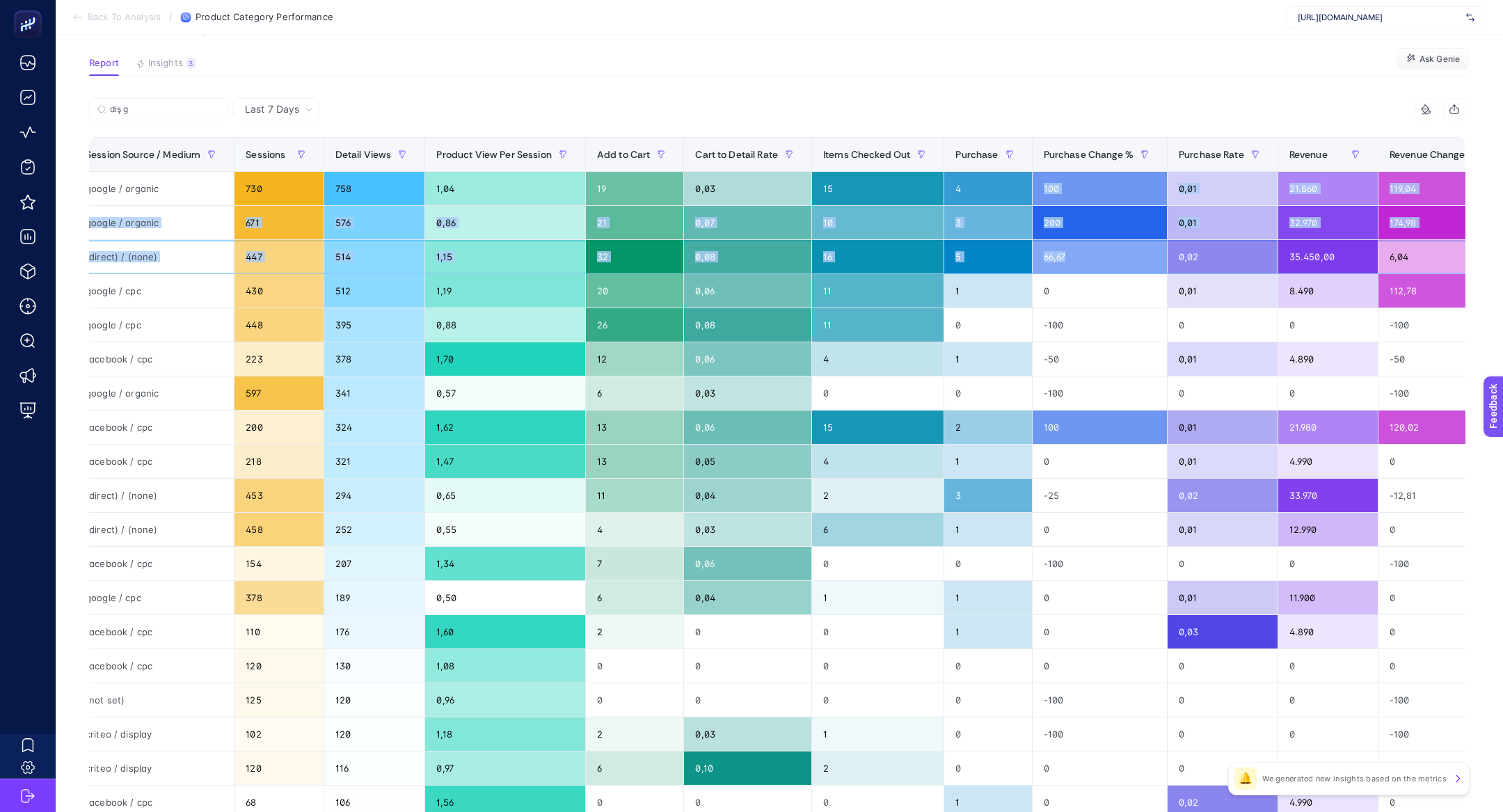
scroll to position [0, 541]
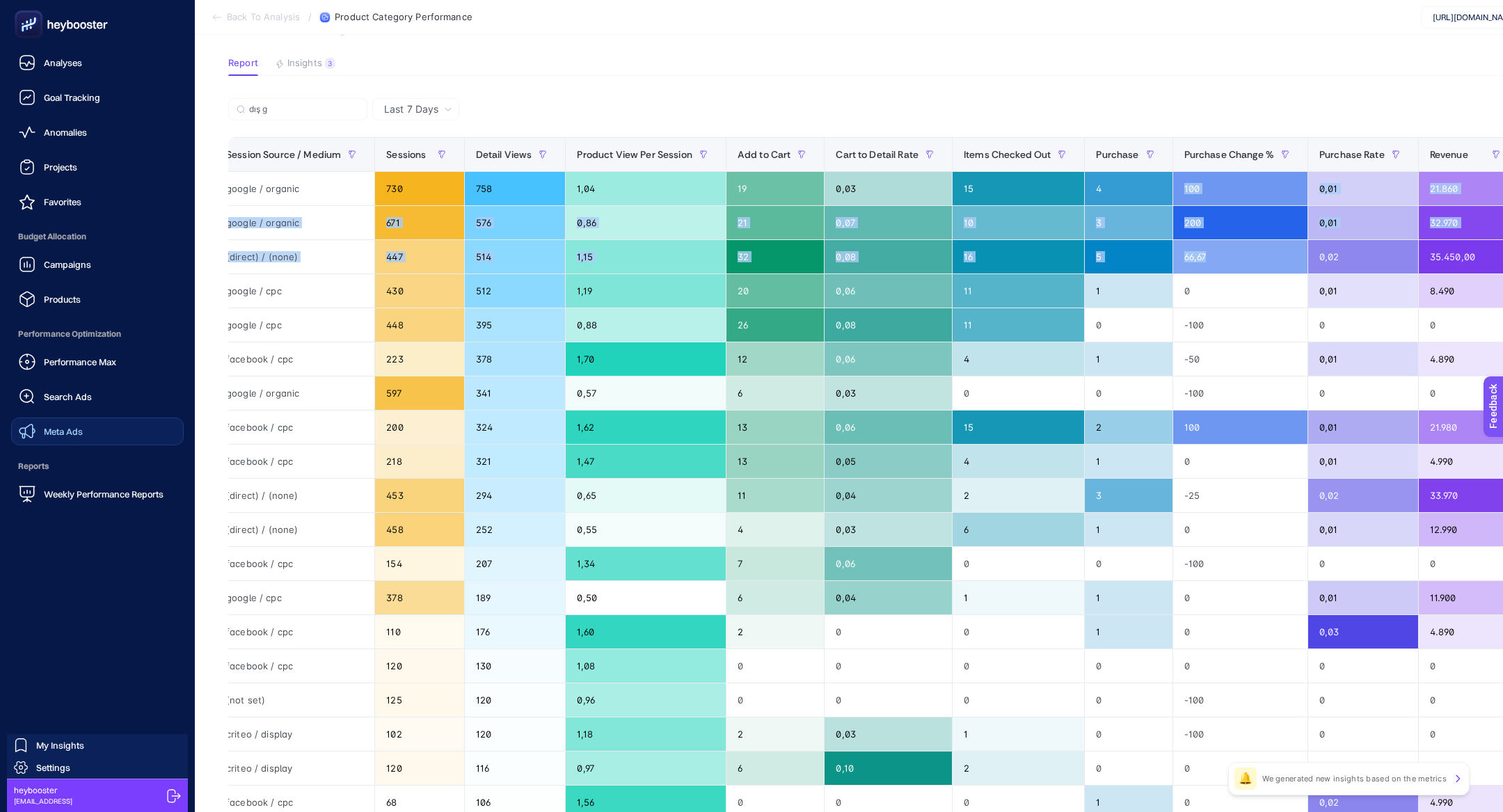
click at [85, 443] on link "Meta Ads" at bounding box center [97, 431] width 172 height 28
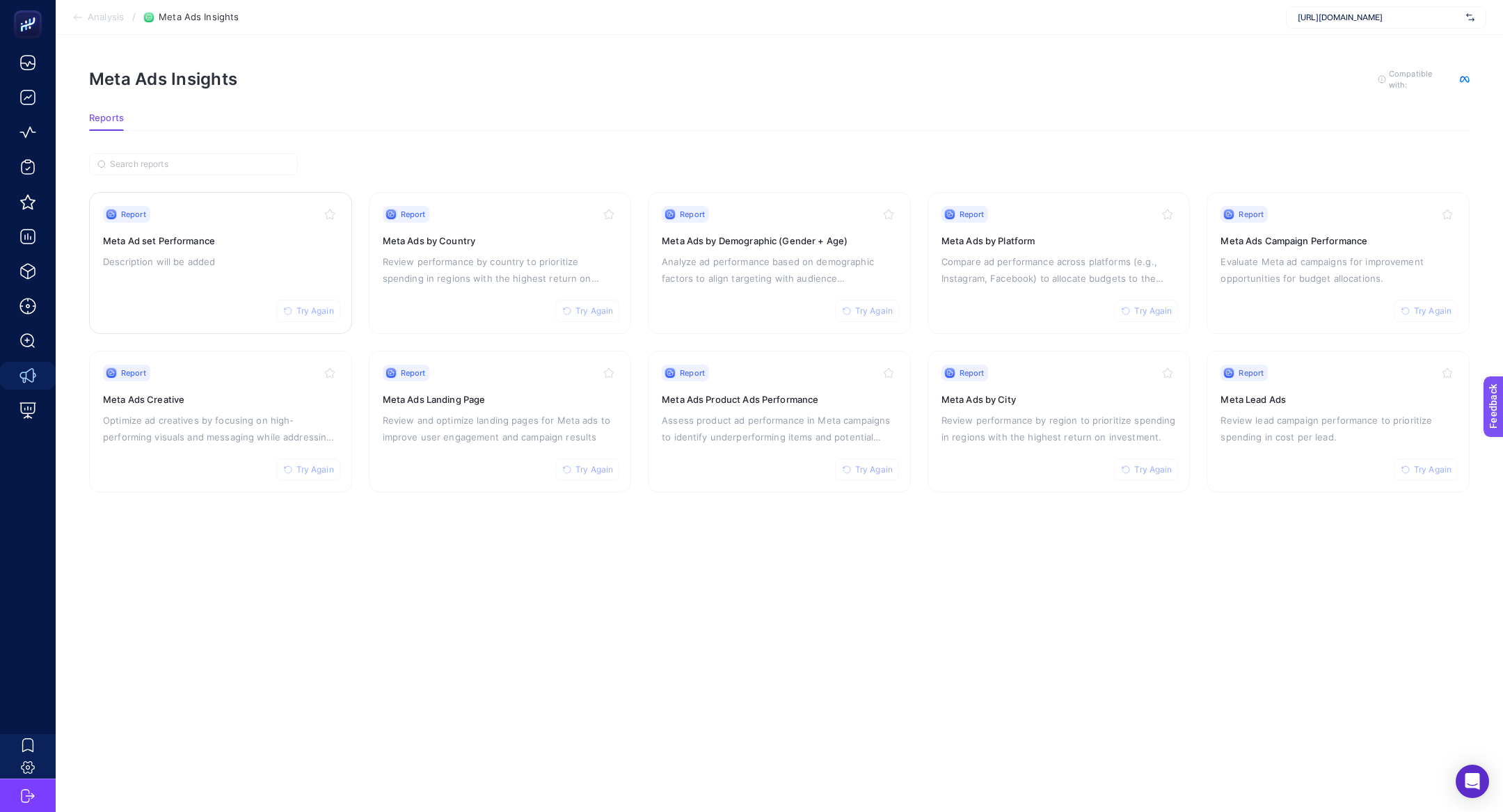
click at [243, 269] on div "Report Try Again Meta Ad set Performance Description will be added" at bounding box center [220, 262] width 235 height 114
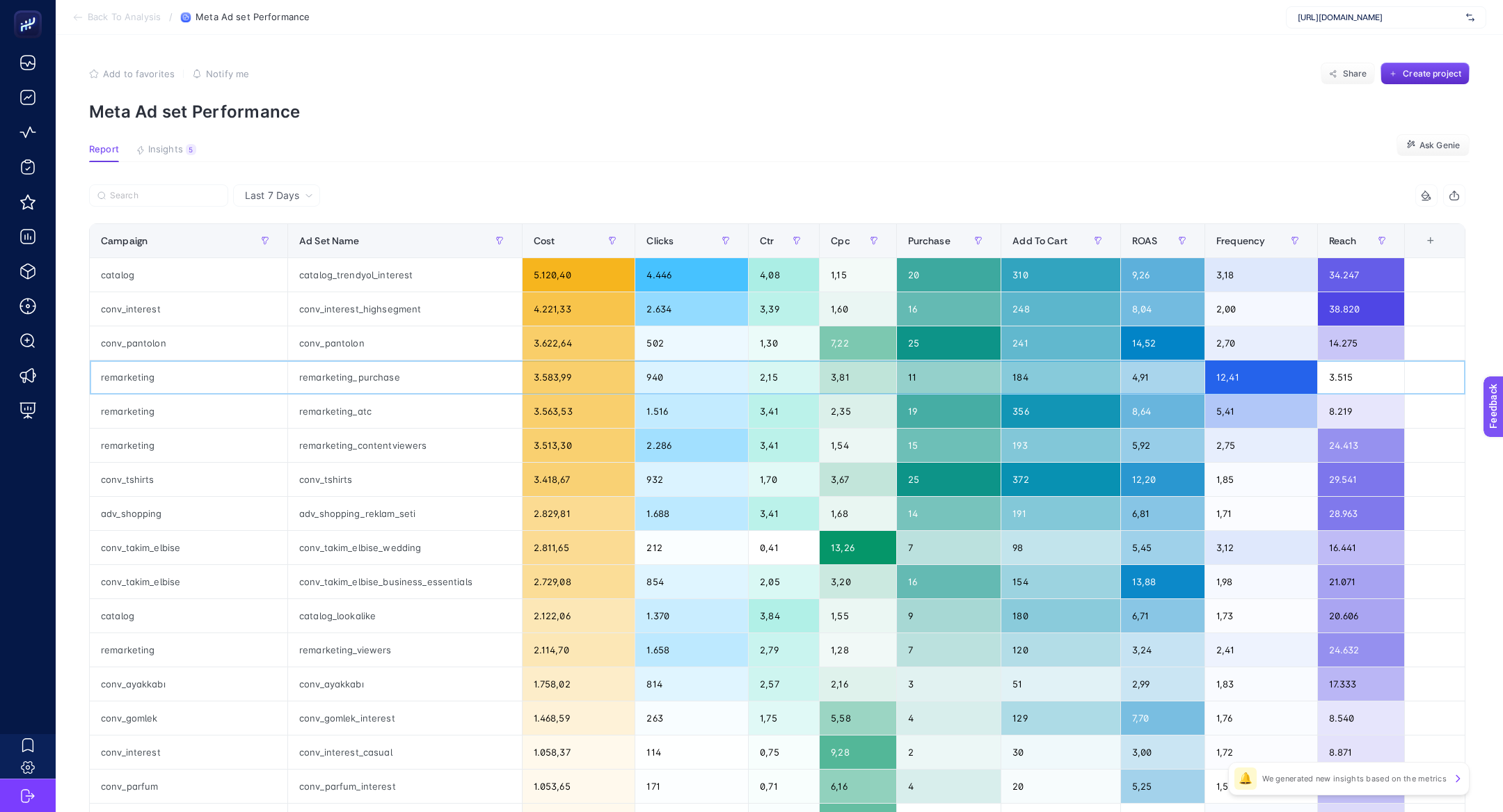
click at [156, 383] on div "remarketing" at bounding box center [188, 377] width 198 height 34
drag, startPoint x: 1265, startPoint y: 378, endPoint x: 1196, endPoint y: 381, distance: 69.1
click at [1196, 382] on tr "remarketing remarketing_purchase 3.583,99 940 2,15 3,81 11 184 4,91 12,41 3.515" at bounding box center [777, 377] width 1375 height 34
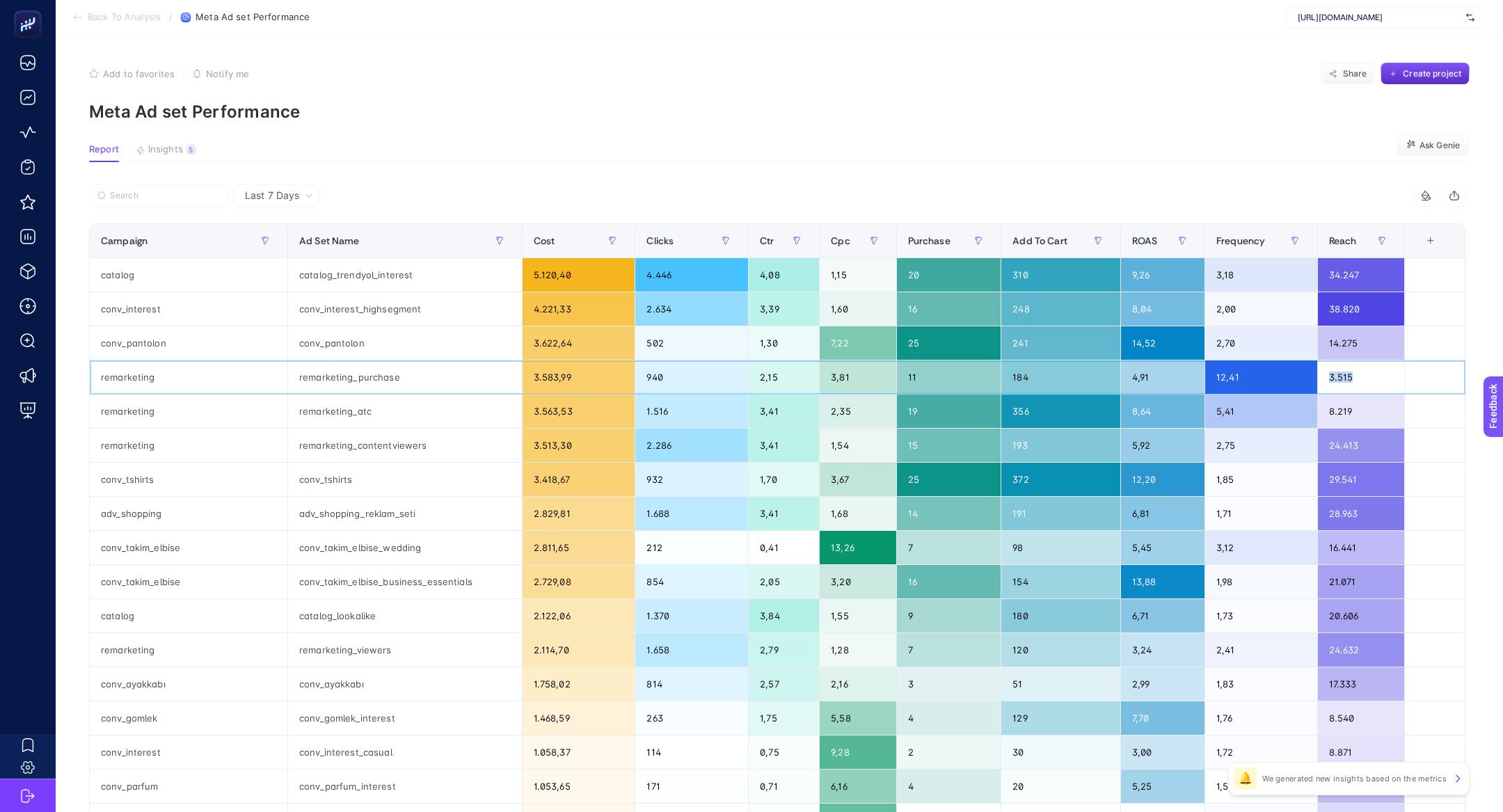
drag, startPoint x: 1371, startPoint y: 380, endPoint x: 1325, endPoint y: 376, distance: 46.2
click at [1325, 376] on div "3.515" at bounding box center [1361, 377] width 86 height 34
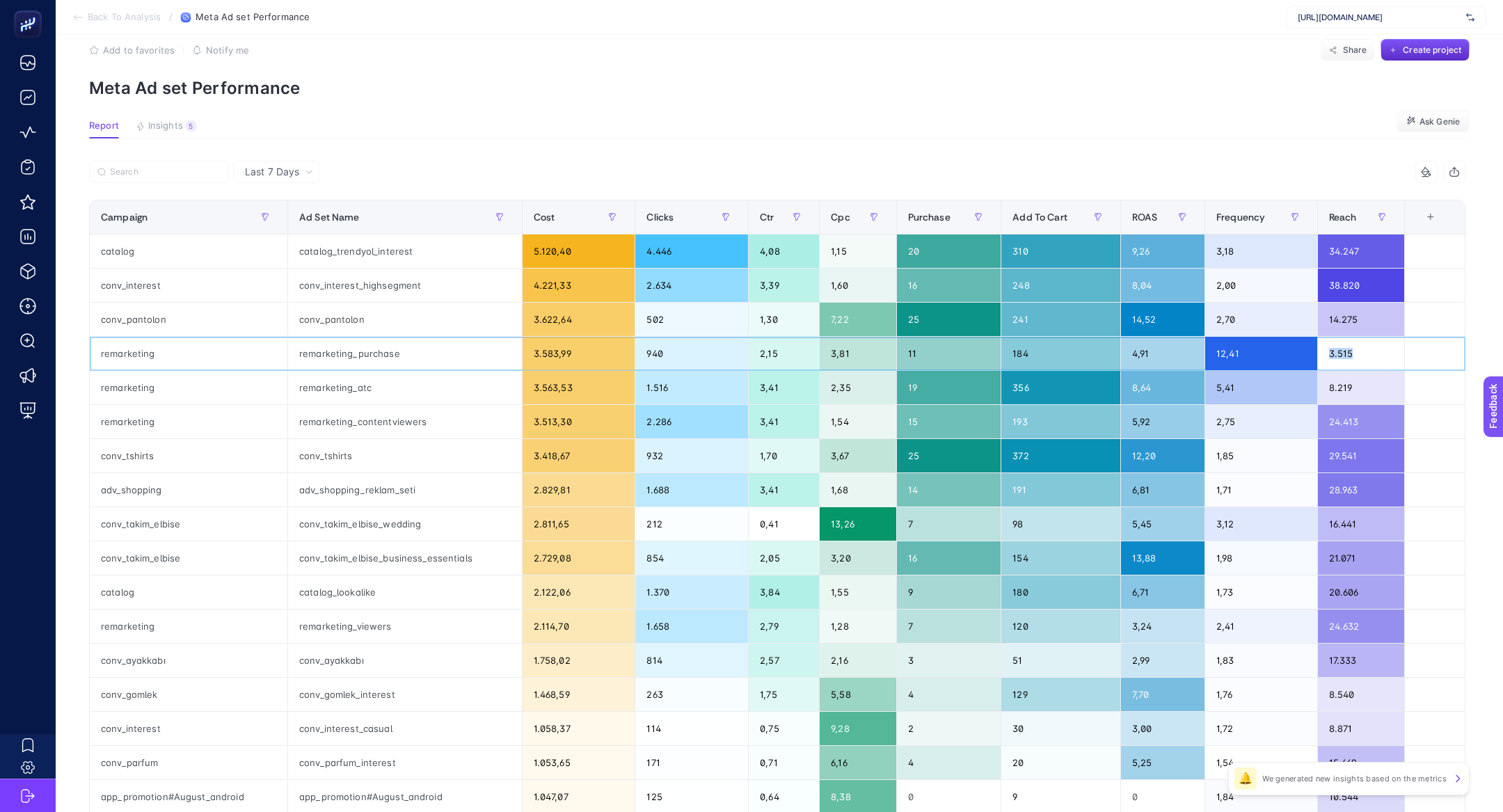
scroll to position [7, 0]
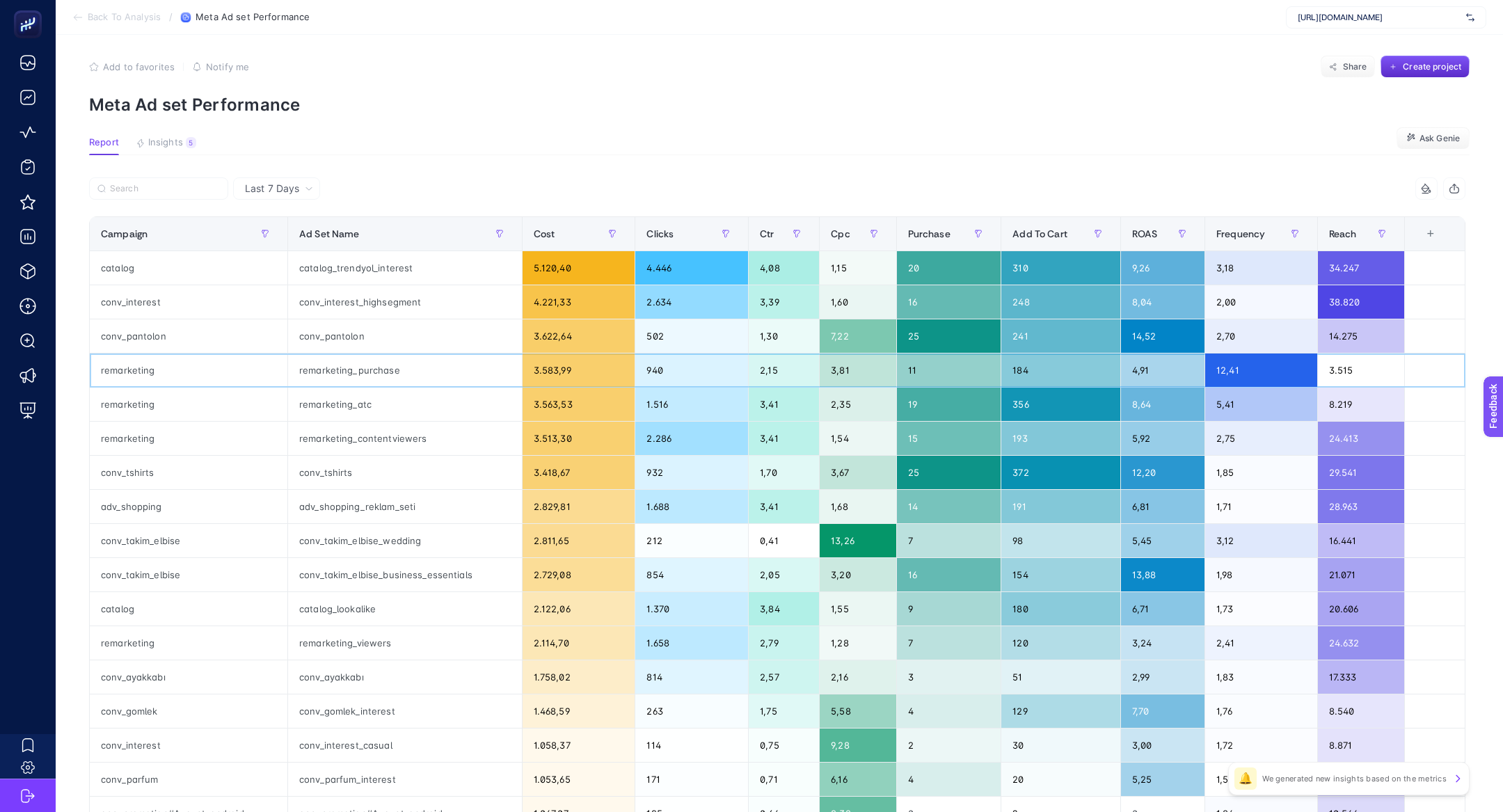
click at [140, 380] on div "remarketing" at bounding box center [188, 370] width 198 height 34
click at [131, 376] on div "remarketing" at bounding box center [188, 370] width 198 height 34
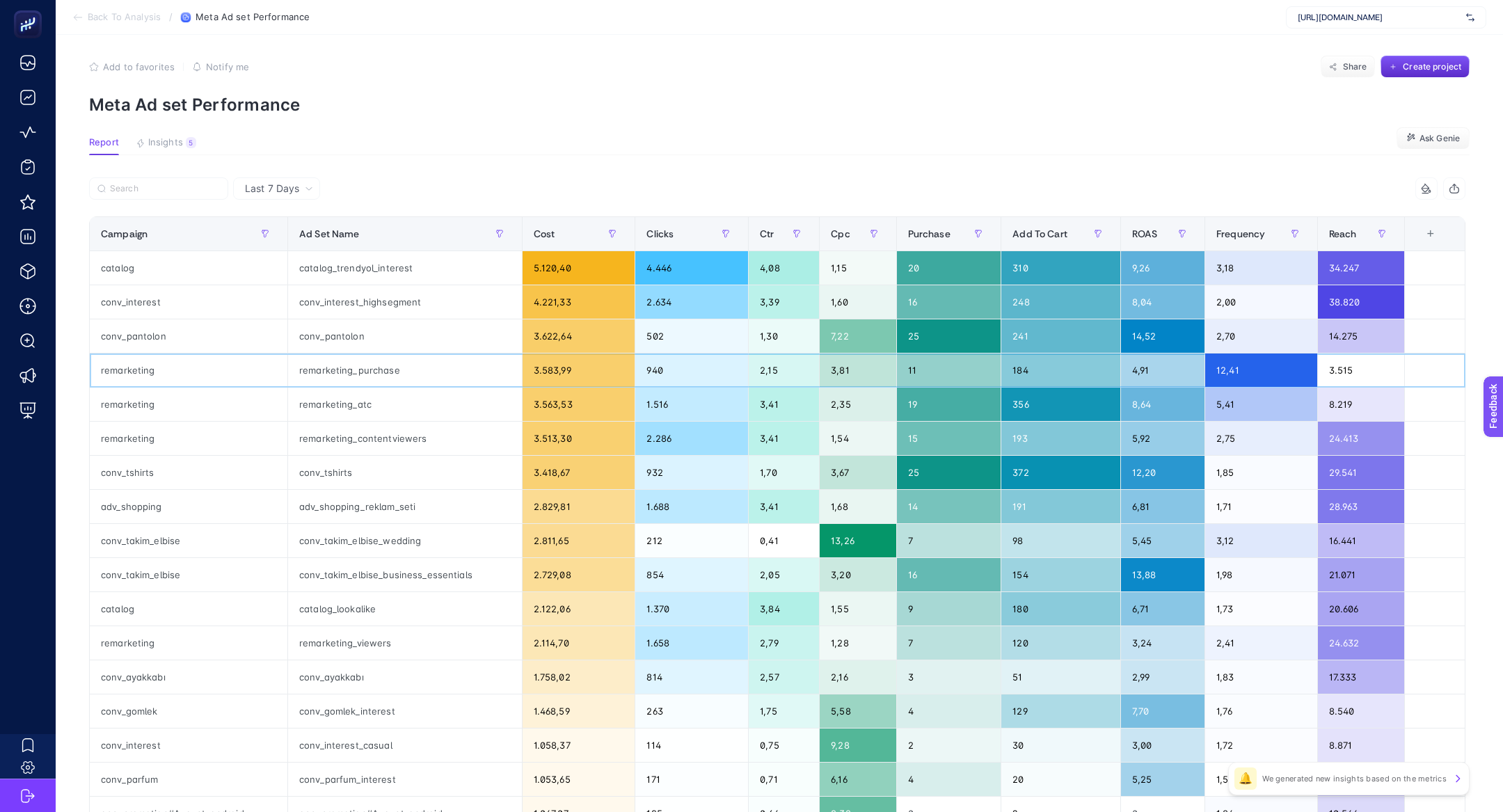
click at [131, 376] on div "remarketing" at bounding box center [188, 370] width 198 height 34
click at [127, 369] on div "remarketing" at bounding box center [188, 370] width 198 height 34
copy div "remarketing"
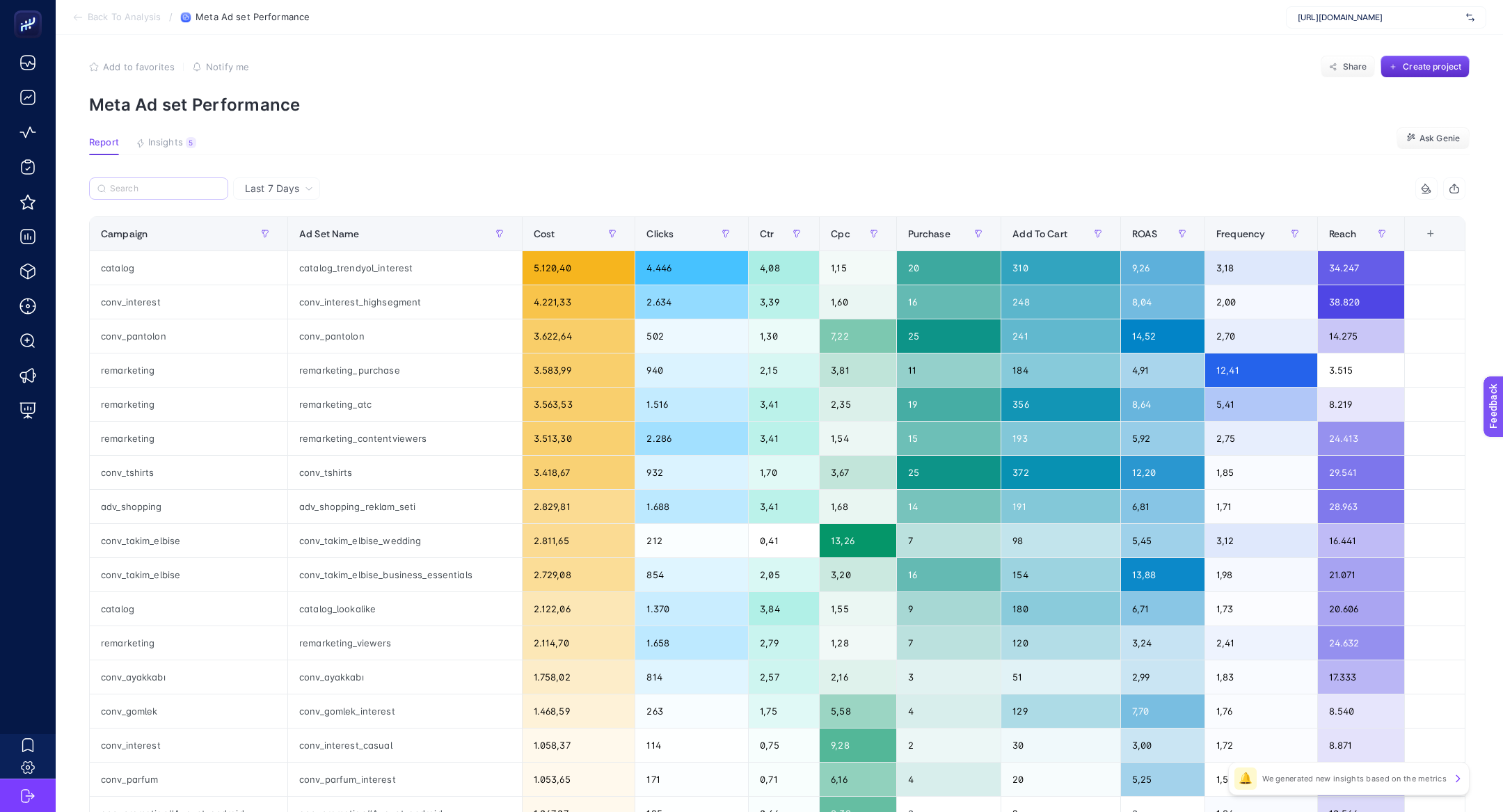
click at [159, 193] on label at bounding box center [159, 188] width 139 height 22
click at [159, 193] on input "Search" at bounding box center [165, 188] width 110 height 10
paste input "remarketing"
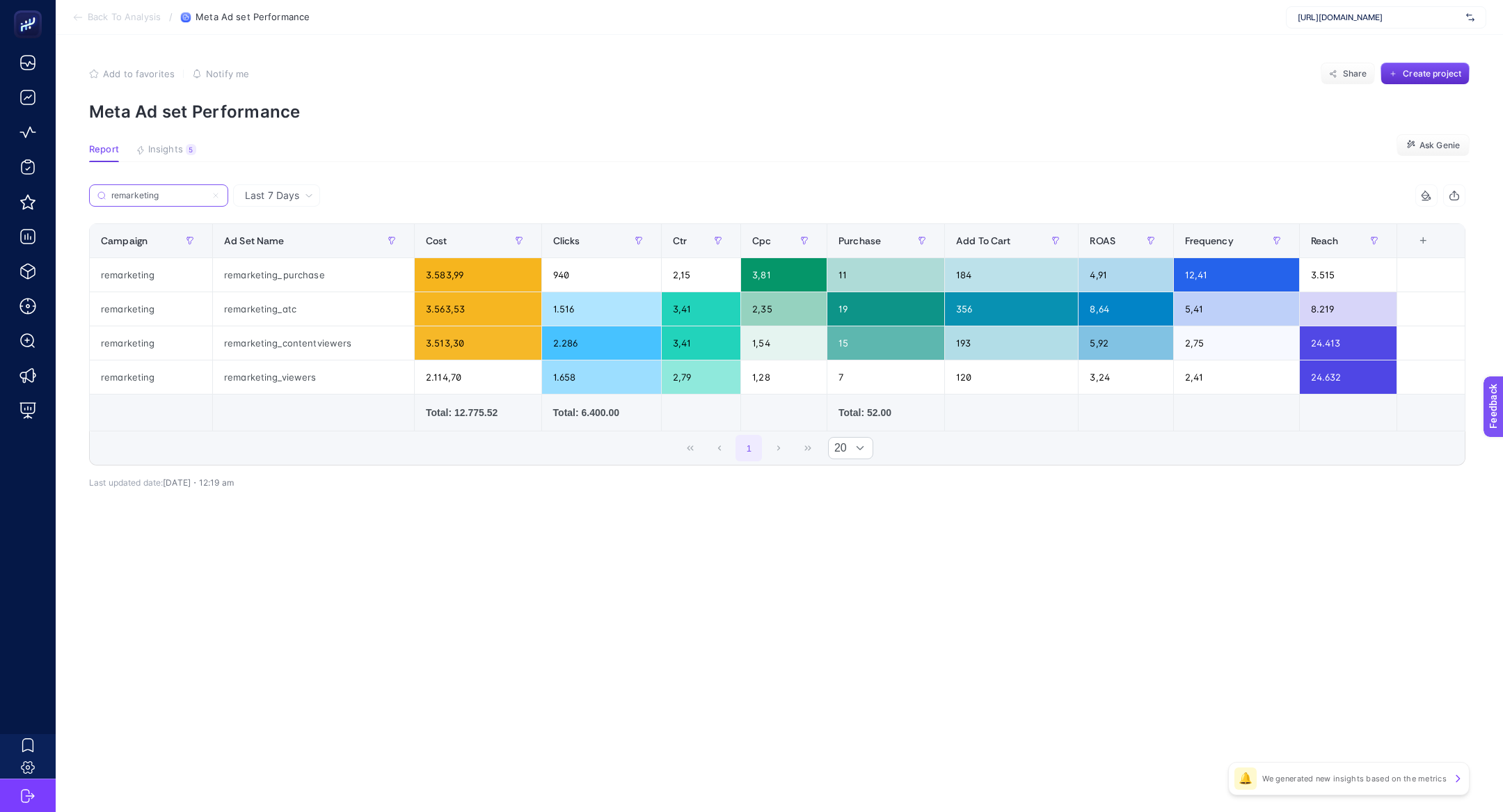
scroll to position [0, 0]
drag, startPoint x: 230, startPoint y: 311, endPoint x: 558, endPoint y: 317, distance: 328.1
click at [558, 317] on tr "remarketing remarketing_atc 3.563,53 1.516 3,41 2,35 19 356 8,64 5,41 8.219" at bounding box center [777, 309] width 1375 height 34
click at [266, 307] on div "remarketing_atc" at bounding box center [314, 309] width 201 height 34
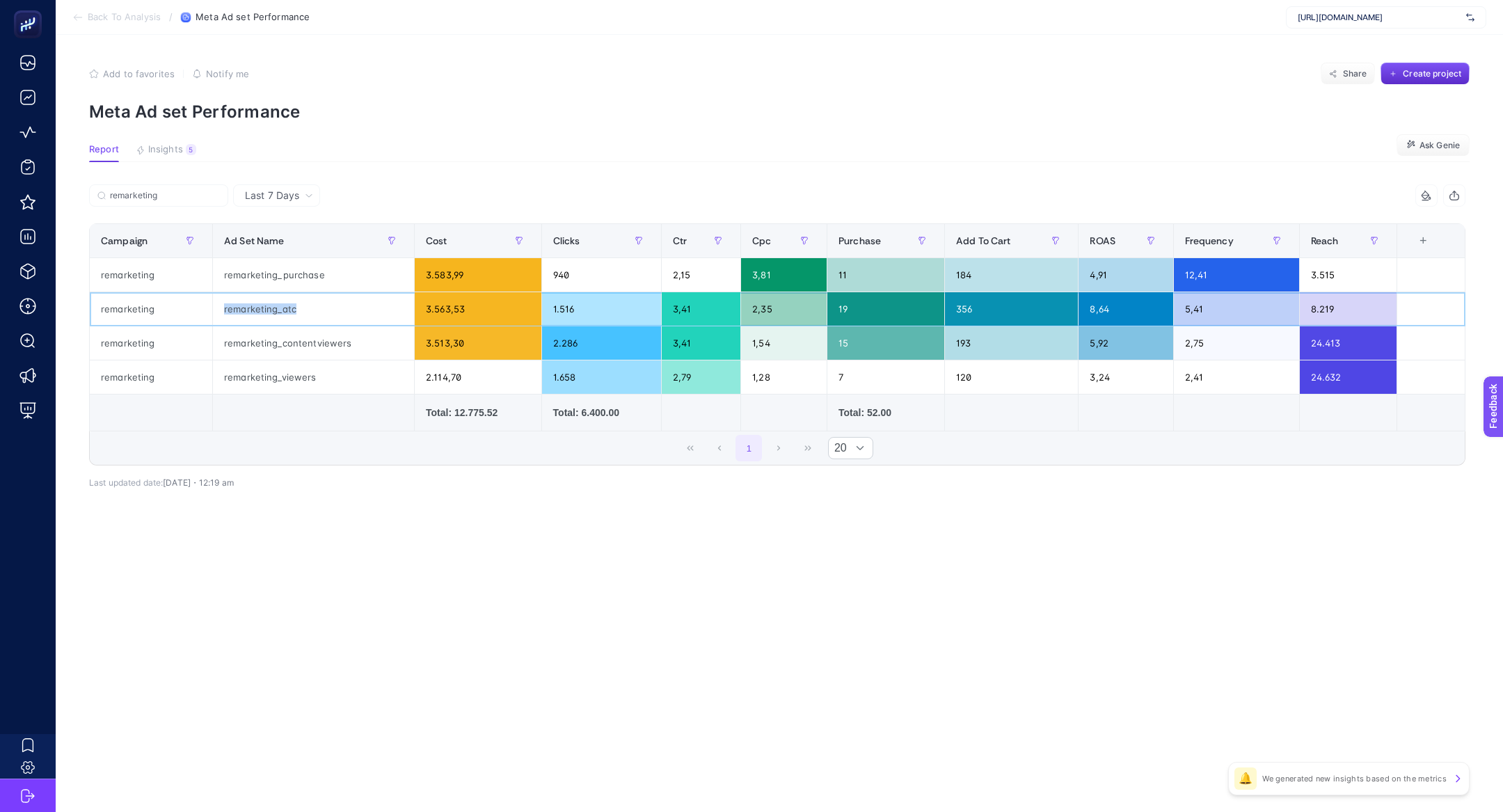
click at [266, 307] on div "remarketing_atc" at bounding box center [314, 309] width 201 height 34
click at [193, 191] on input "remarketing" at bounding box center [165, 195] width 110 height 10
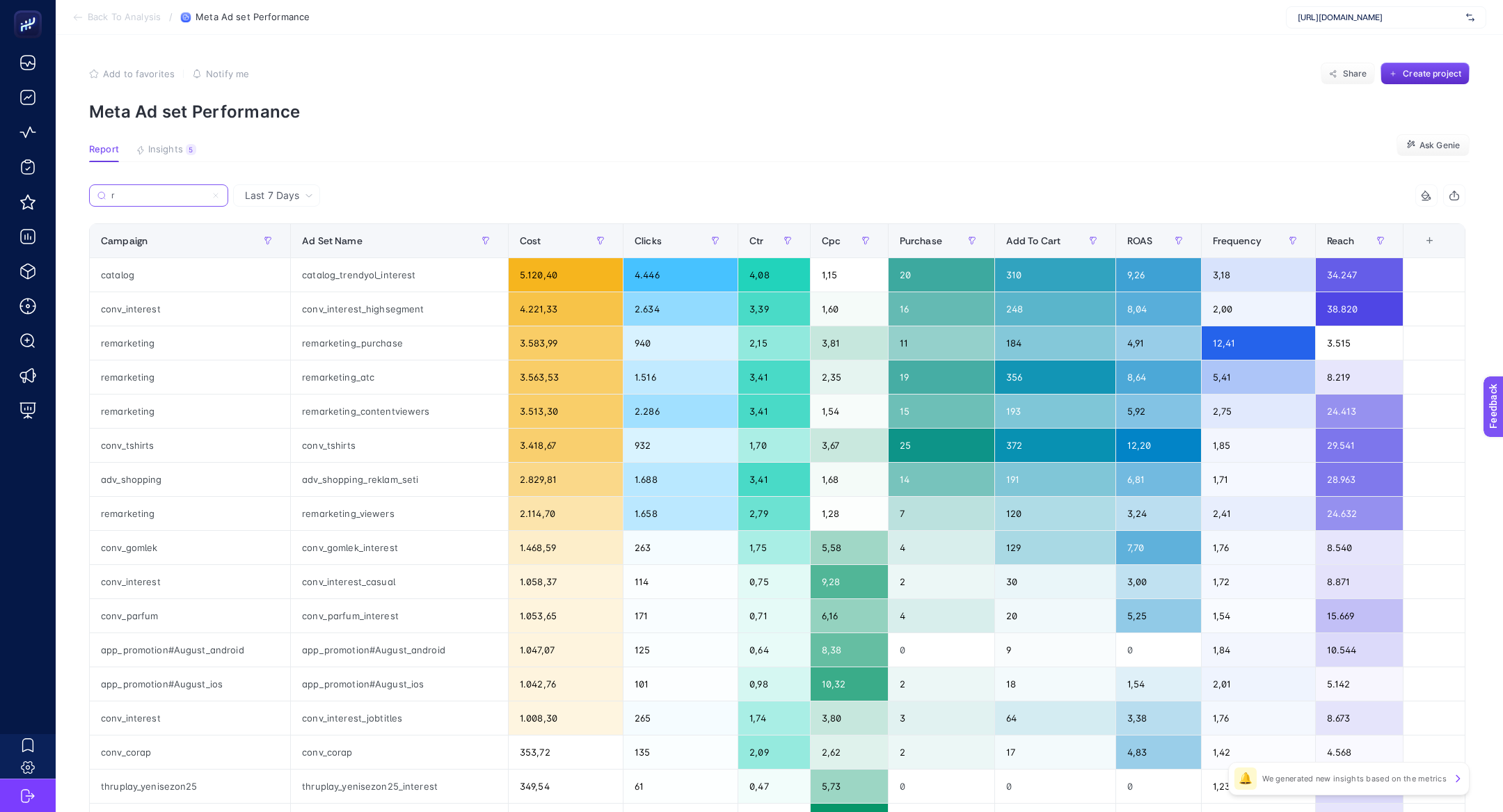
type input "r"
click at [353, 442] on div "conv_tshirts" at bounding box center [400, 445] width 217 height 34
drag, startPoint x: 926, startPoint y: 447, endPoint x: 895, endPoint y: 438, distance: 32.3
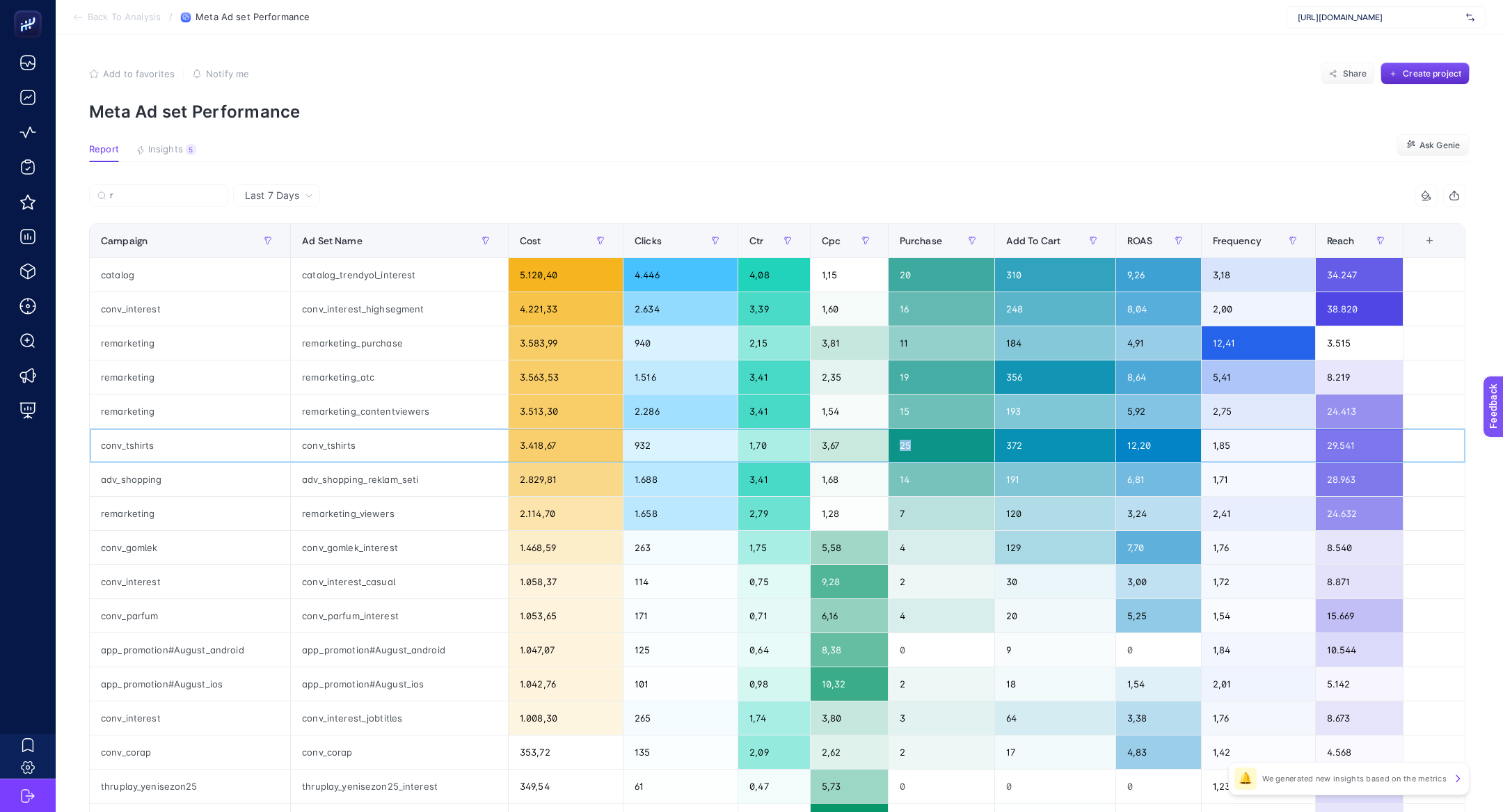
click at [895, 438] on div "25" at bounding box center [941, 445] width 106 height 34
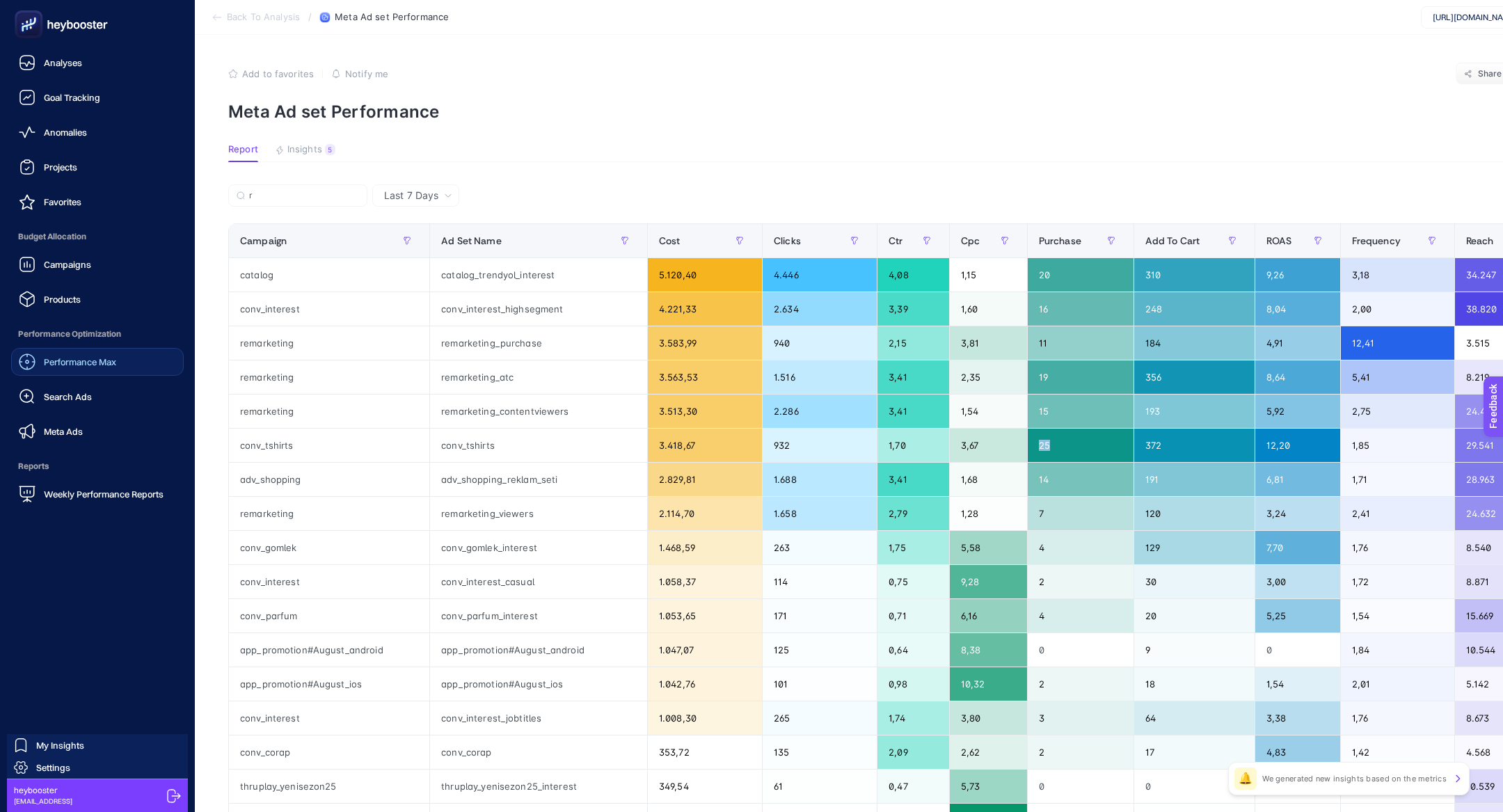
click at [52, 371] on link "Performance Max" at bounding box center [97, 361] width 172 height 28
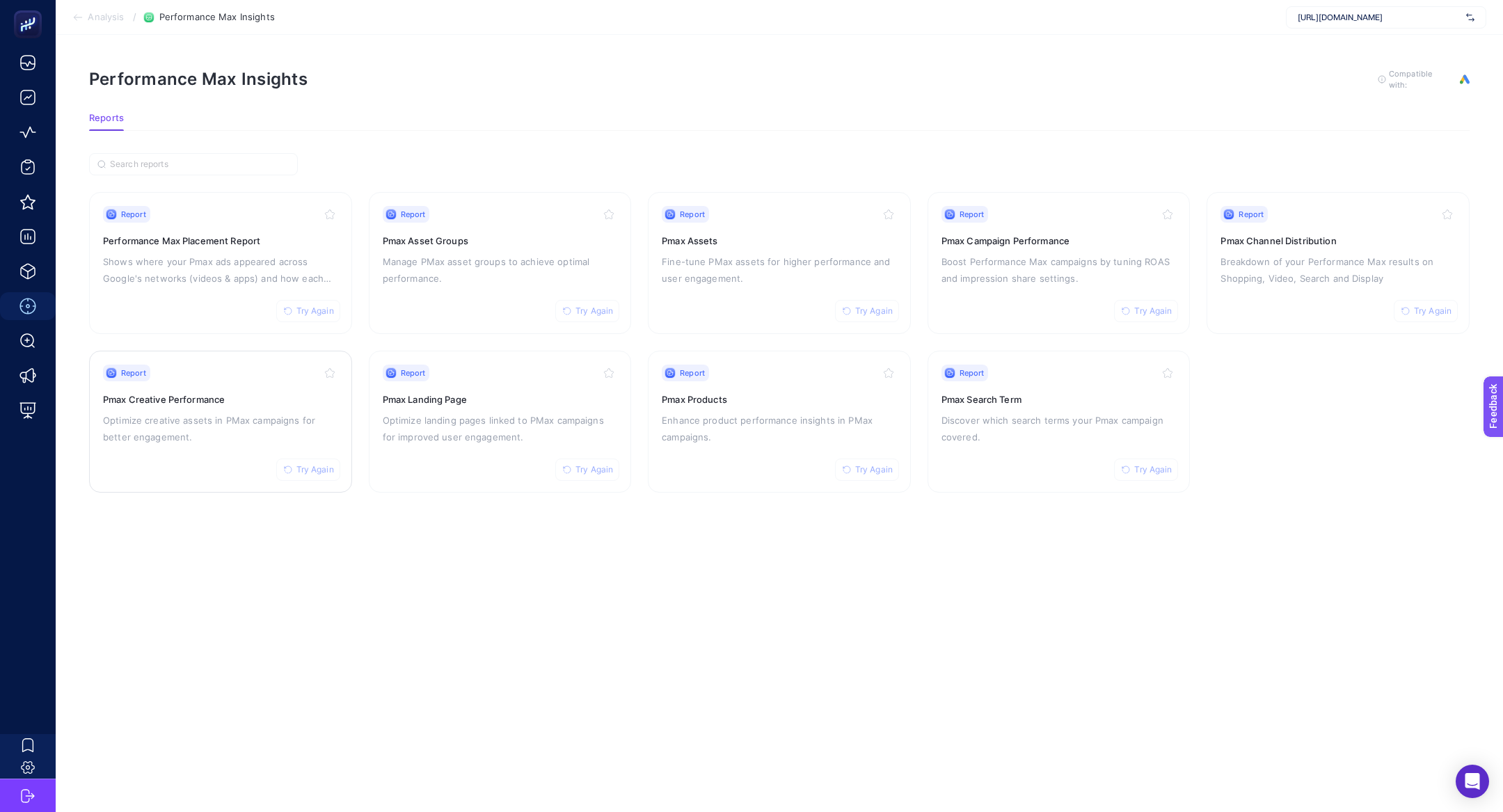
click at [212, 369] on div "Report Try Again" at bounding box center [220, 372] width 235 height 17
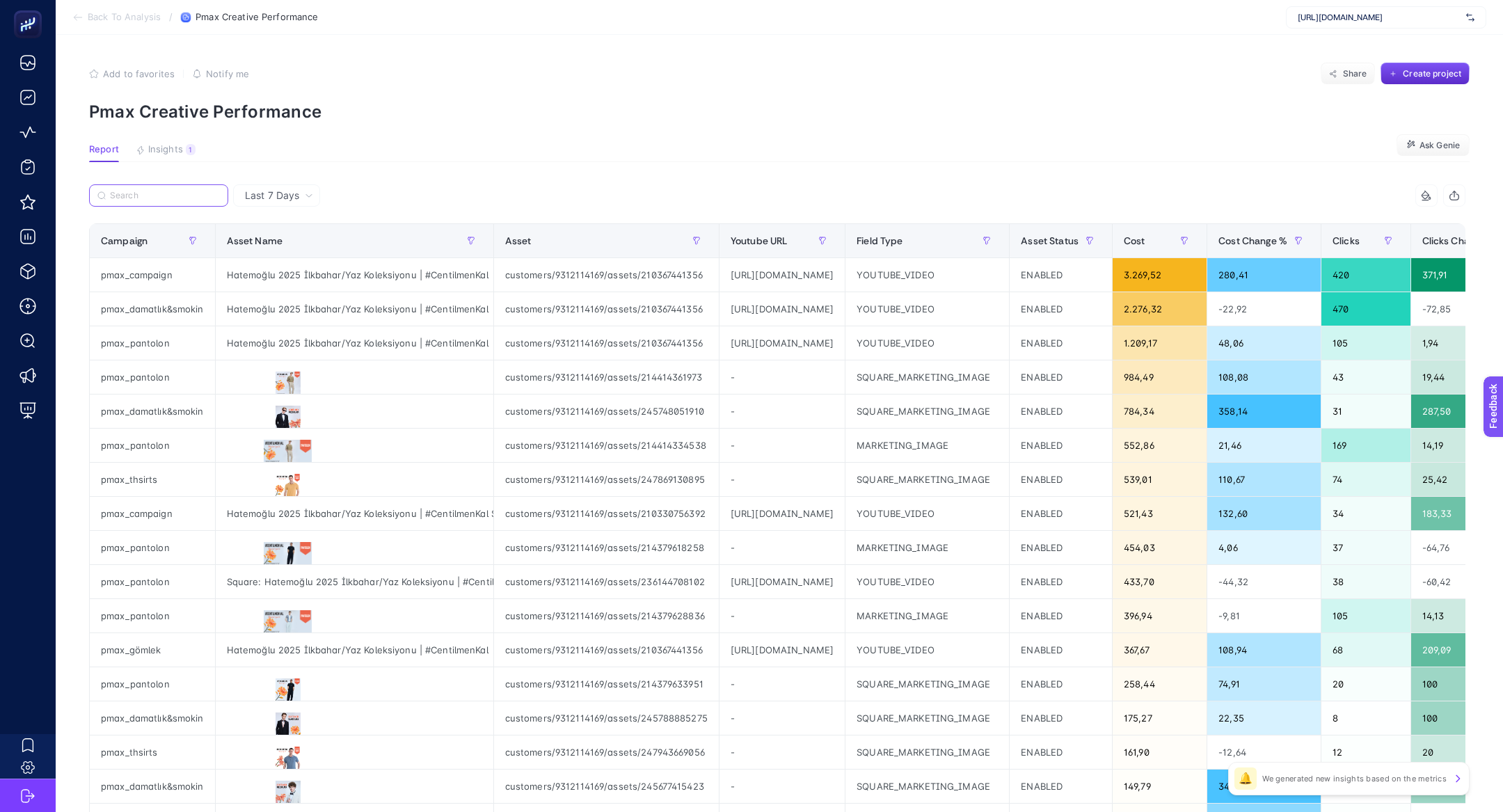
click at [161, 195] on input "Search" at bounding box center [165, 195] width 110 height 10
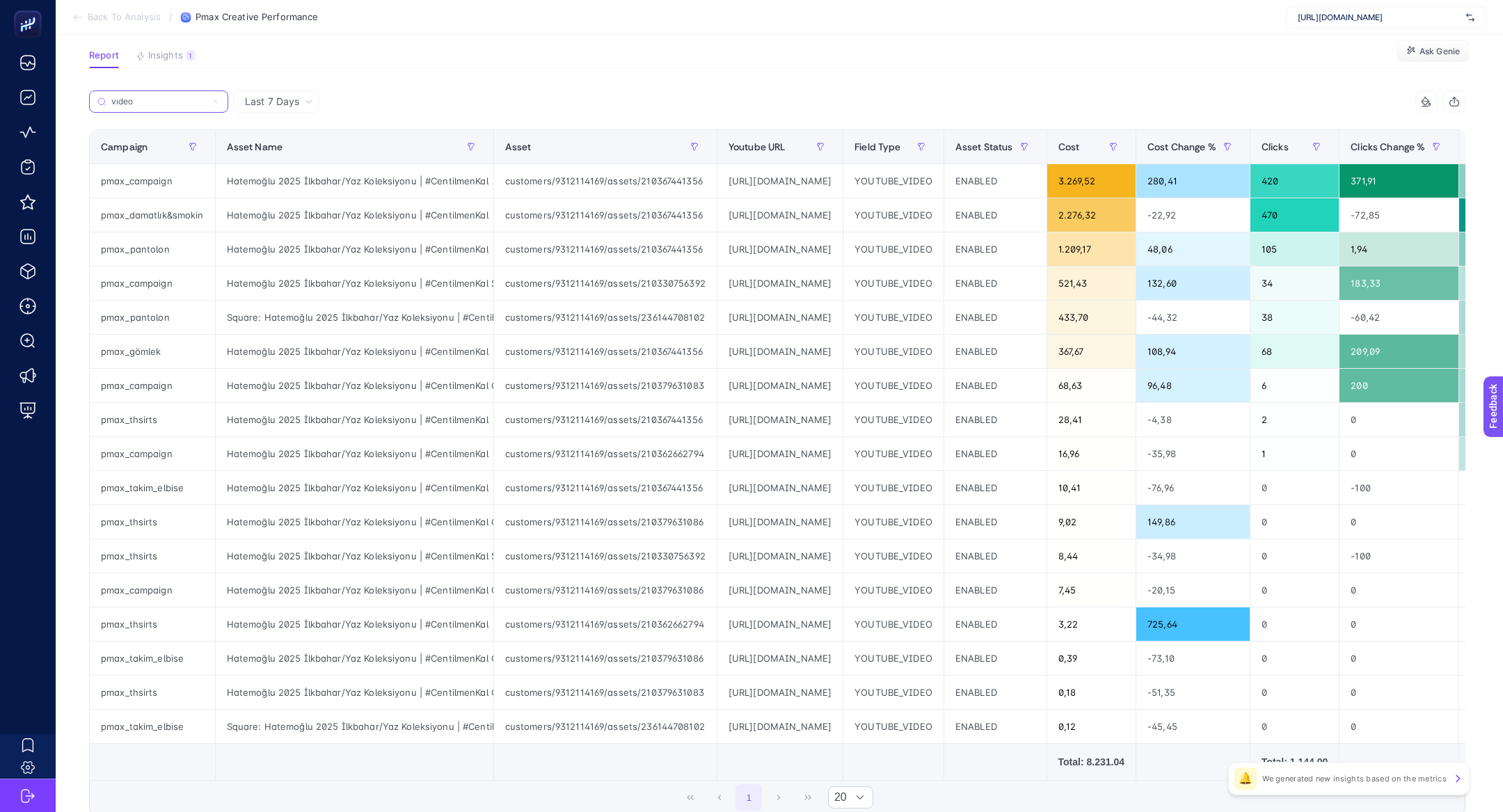
scroll to position [90, 0]
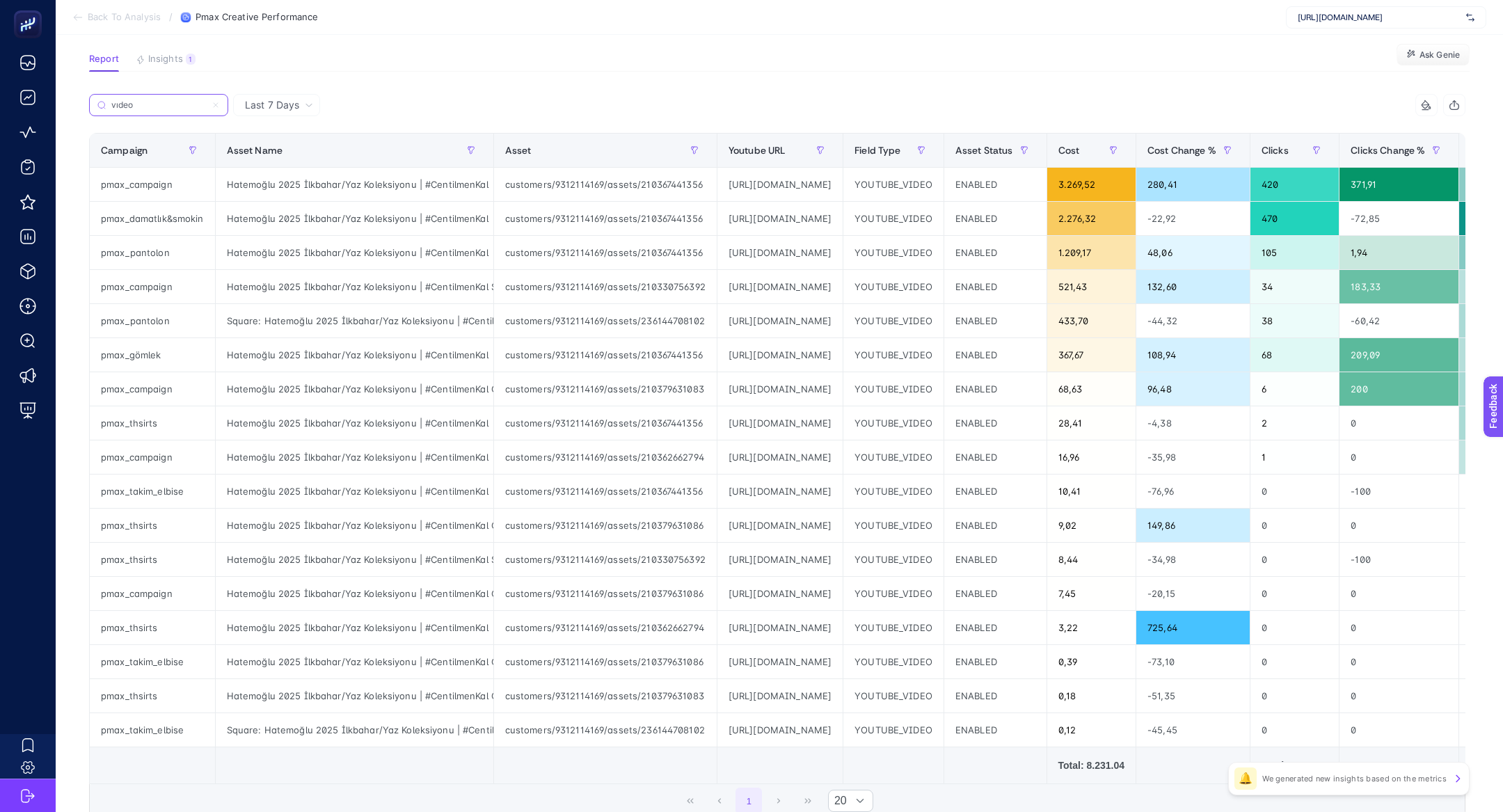
type input "vıdeo"
click at [787, 187] on div "https://www.youtube.com/watch?v=rh_4x83nacg" at bounding box center [779, 184] width 125 height 34
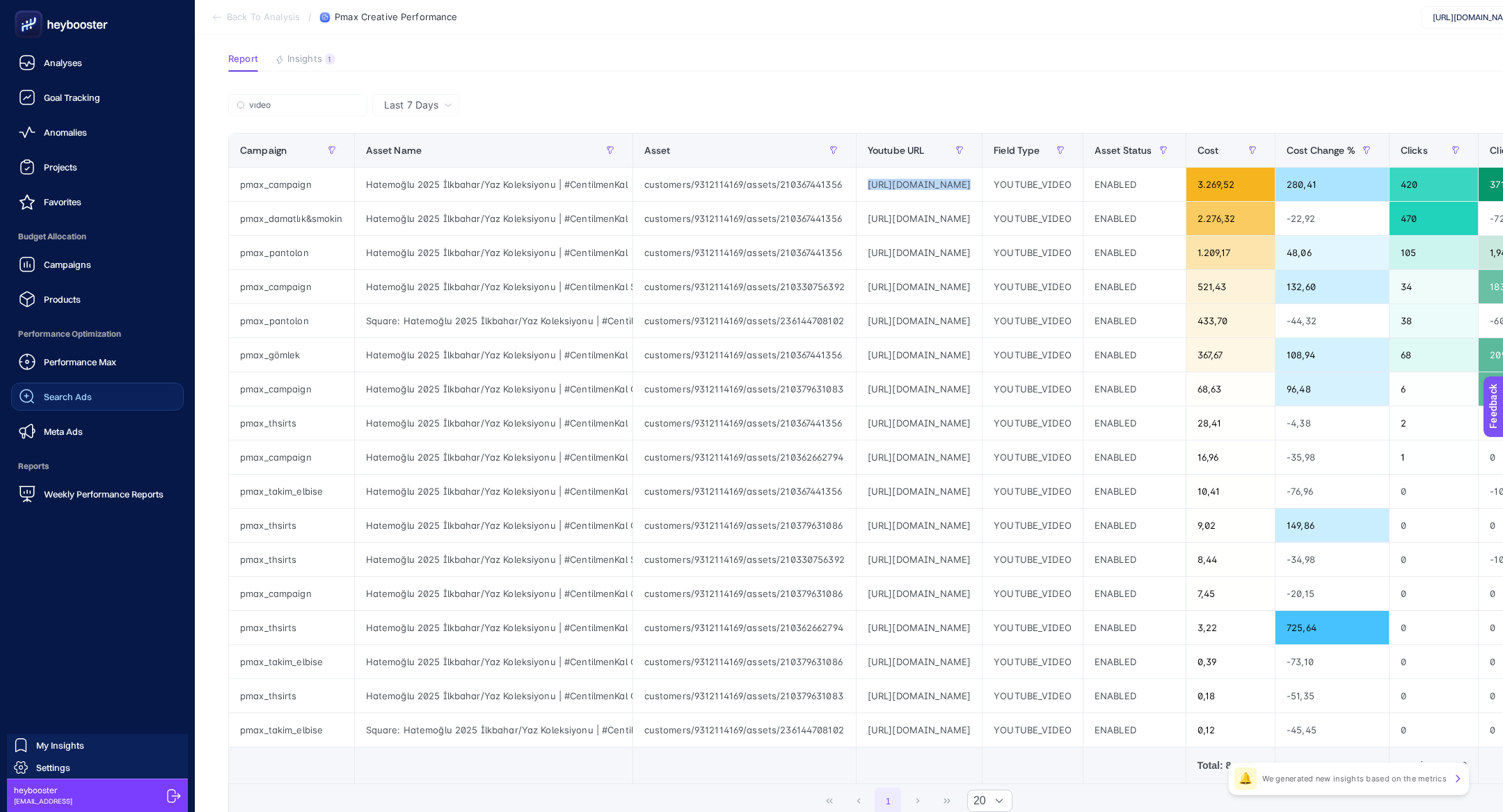
click at [116, 400] on link "Search Ads" at bounding box center [97, 396] width 172 height 28
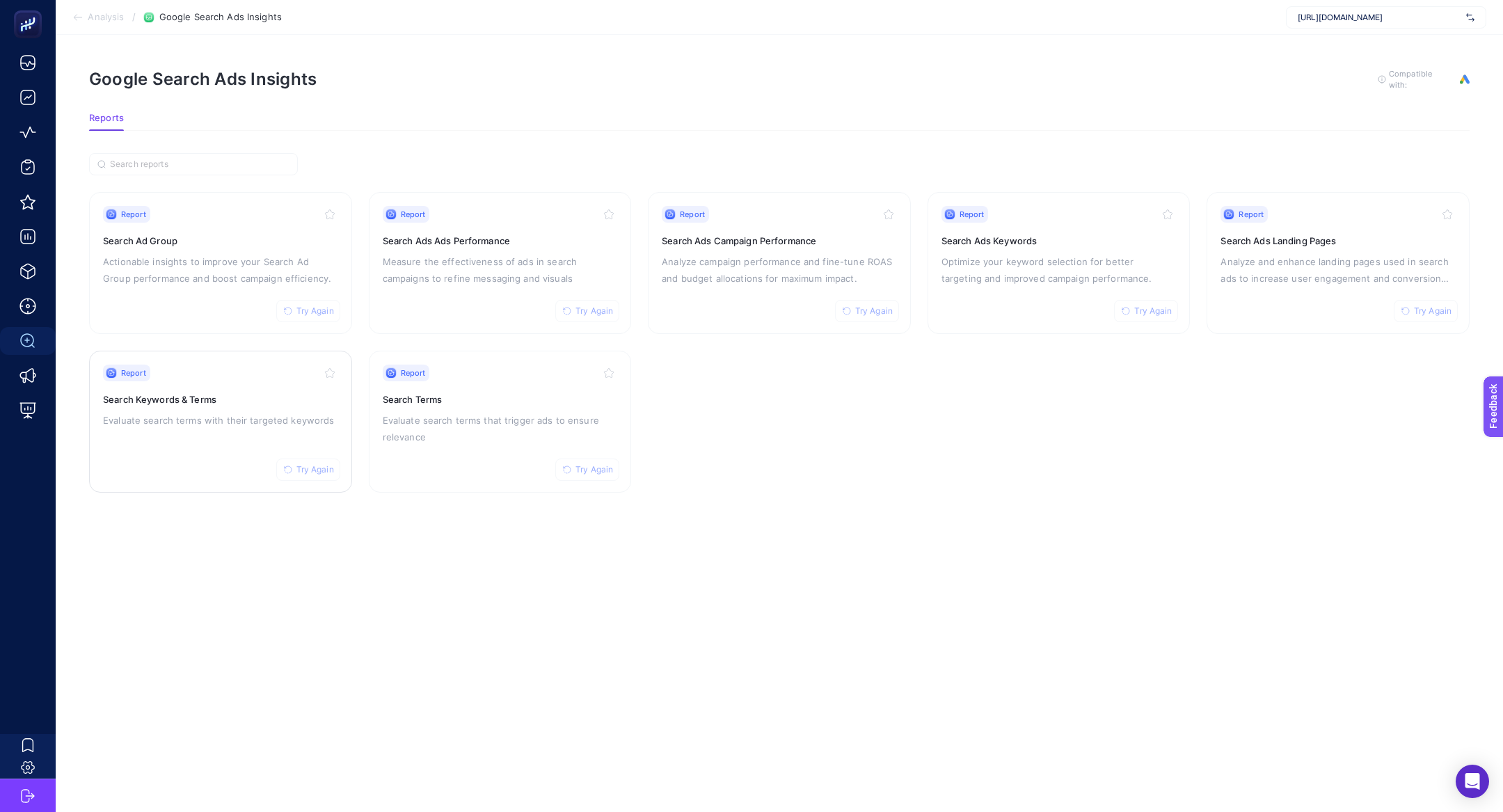
click at [242, 432] on div "Report Try Again Search Keywords & Terms Evaluate search terms with their targe…" at bounding box center [220, 421] width 235 height 114
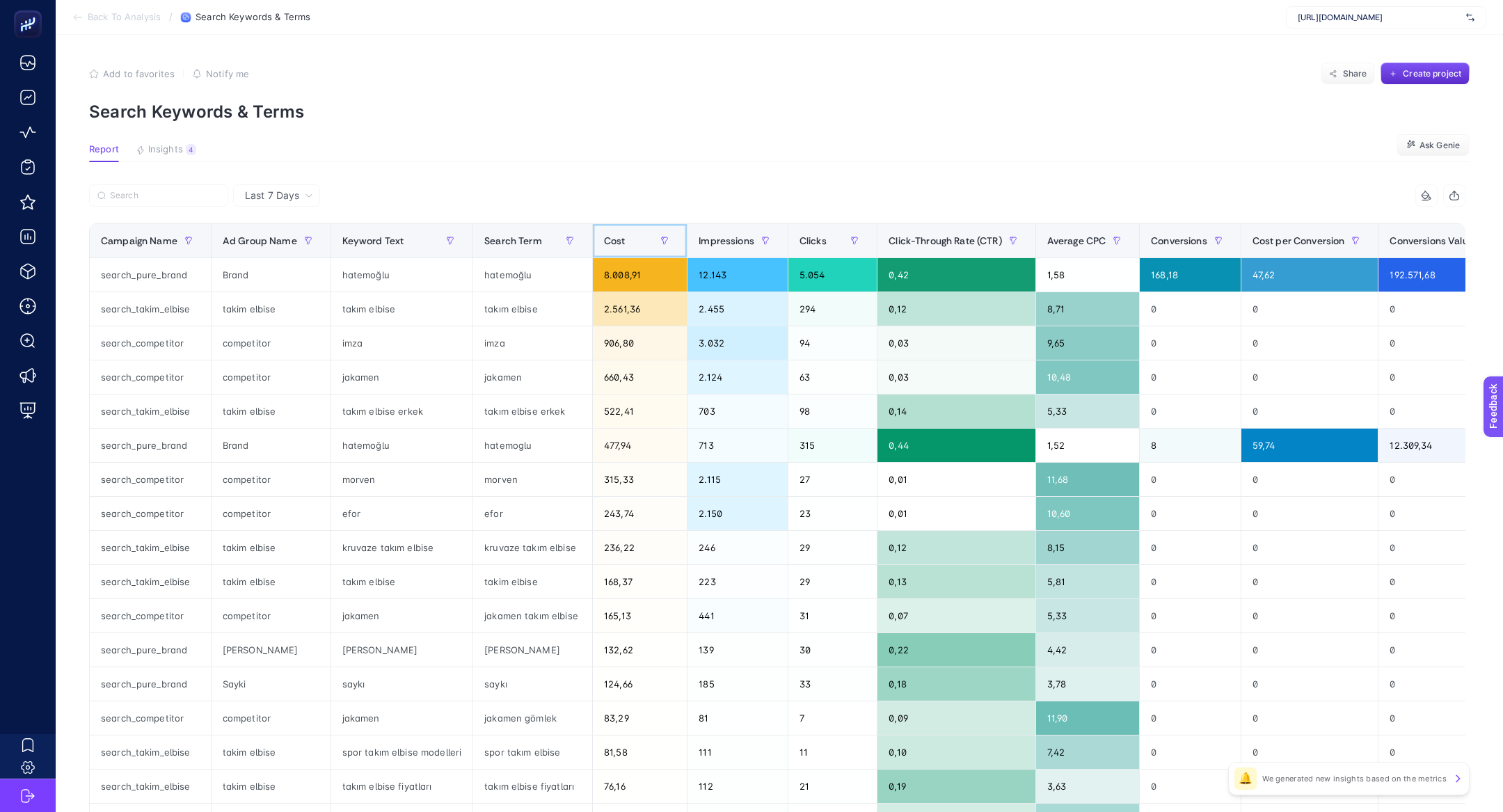
click at [628, 240] on div "Cost" at bounding box center [640, 241] width 72 height 22
click at [593, 240] on th "Search Term" at bounding box center [533, 241] width 120 height 34
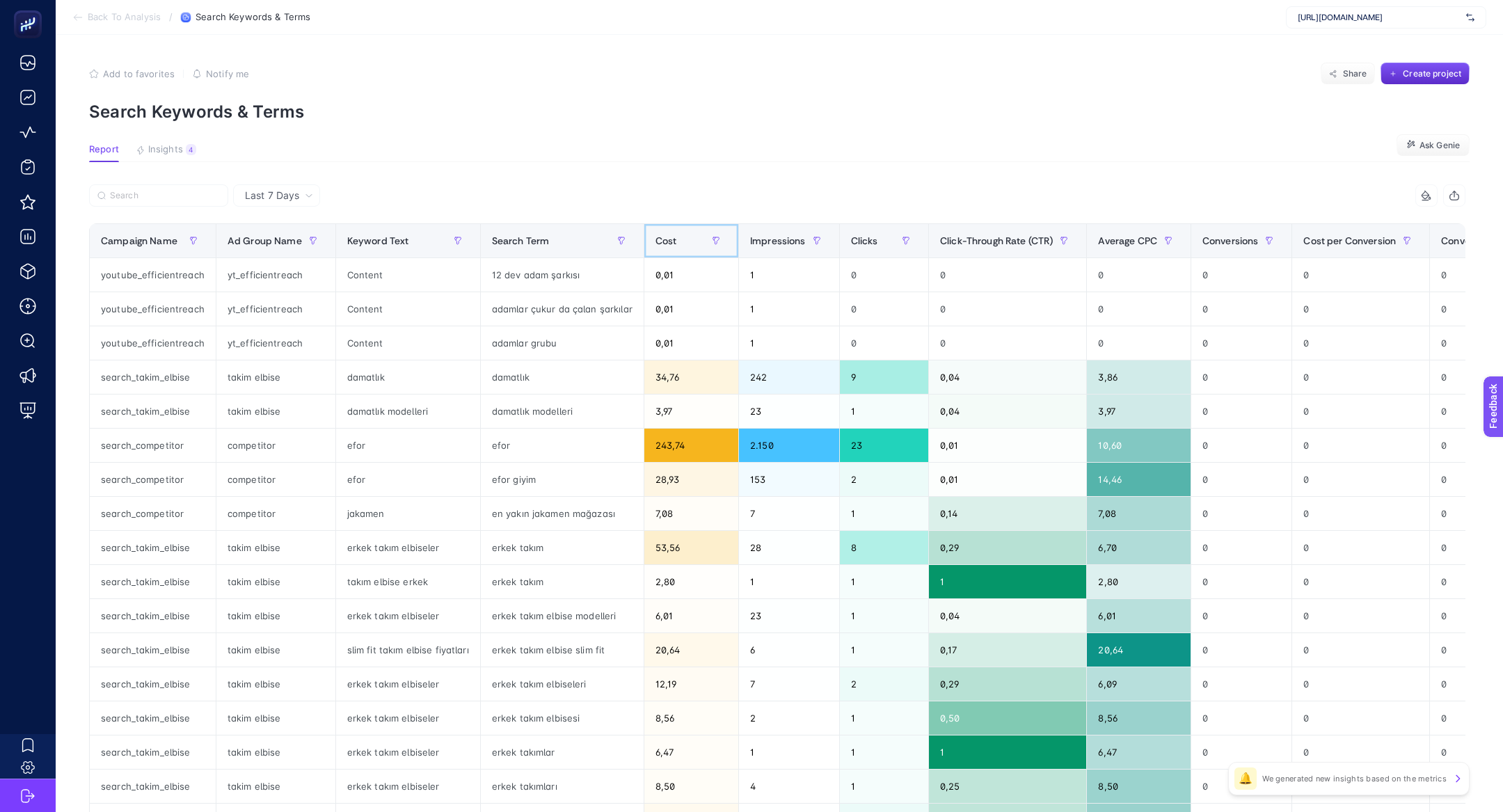
click at [644, 236] on th "Cost" at bounding box center [691, 241] width 95 height 34
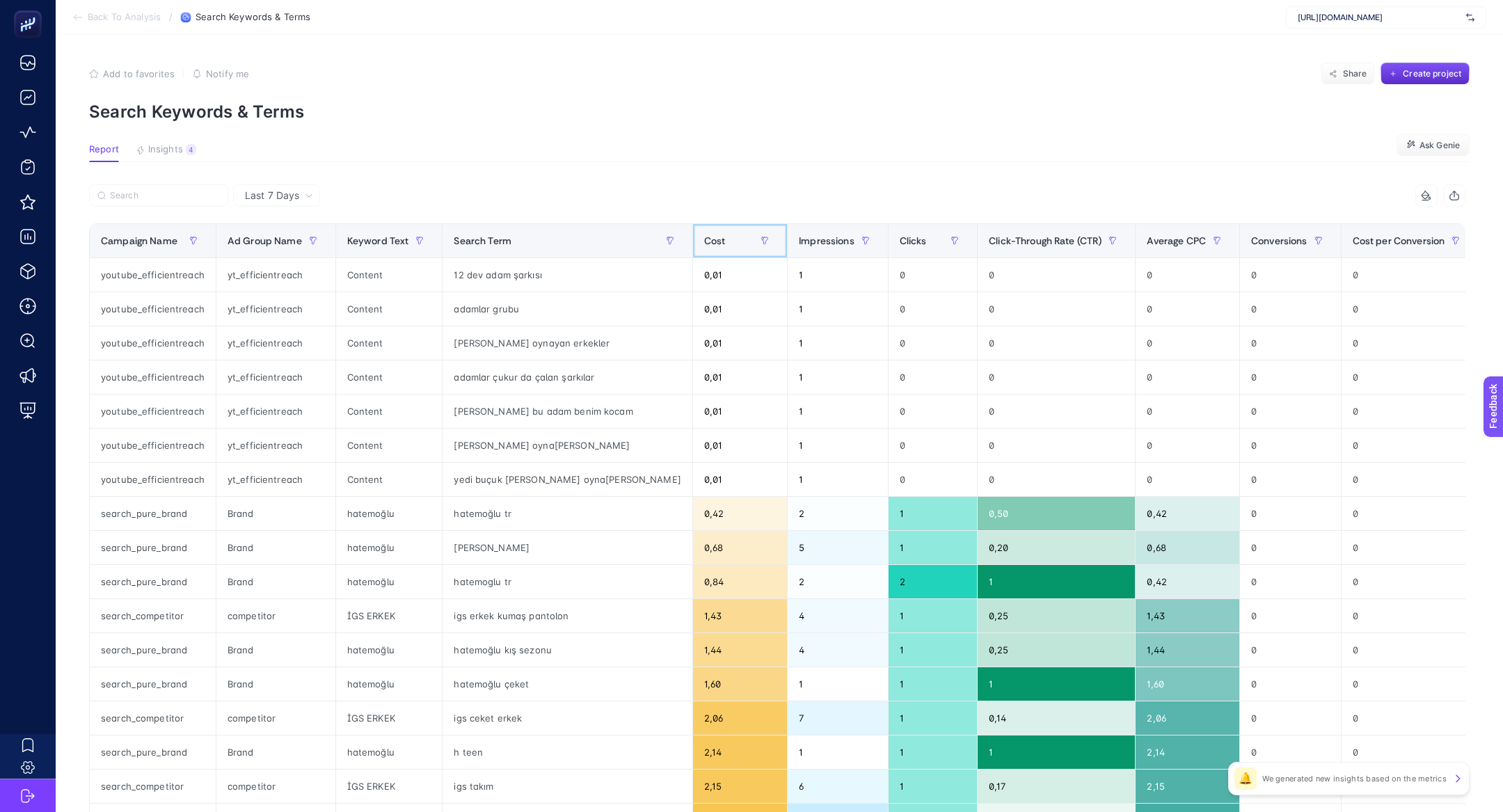
click at [692, 236] on th "Cost" at bounding box center [740, 241] width 95 height 34
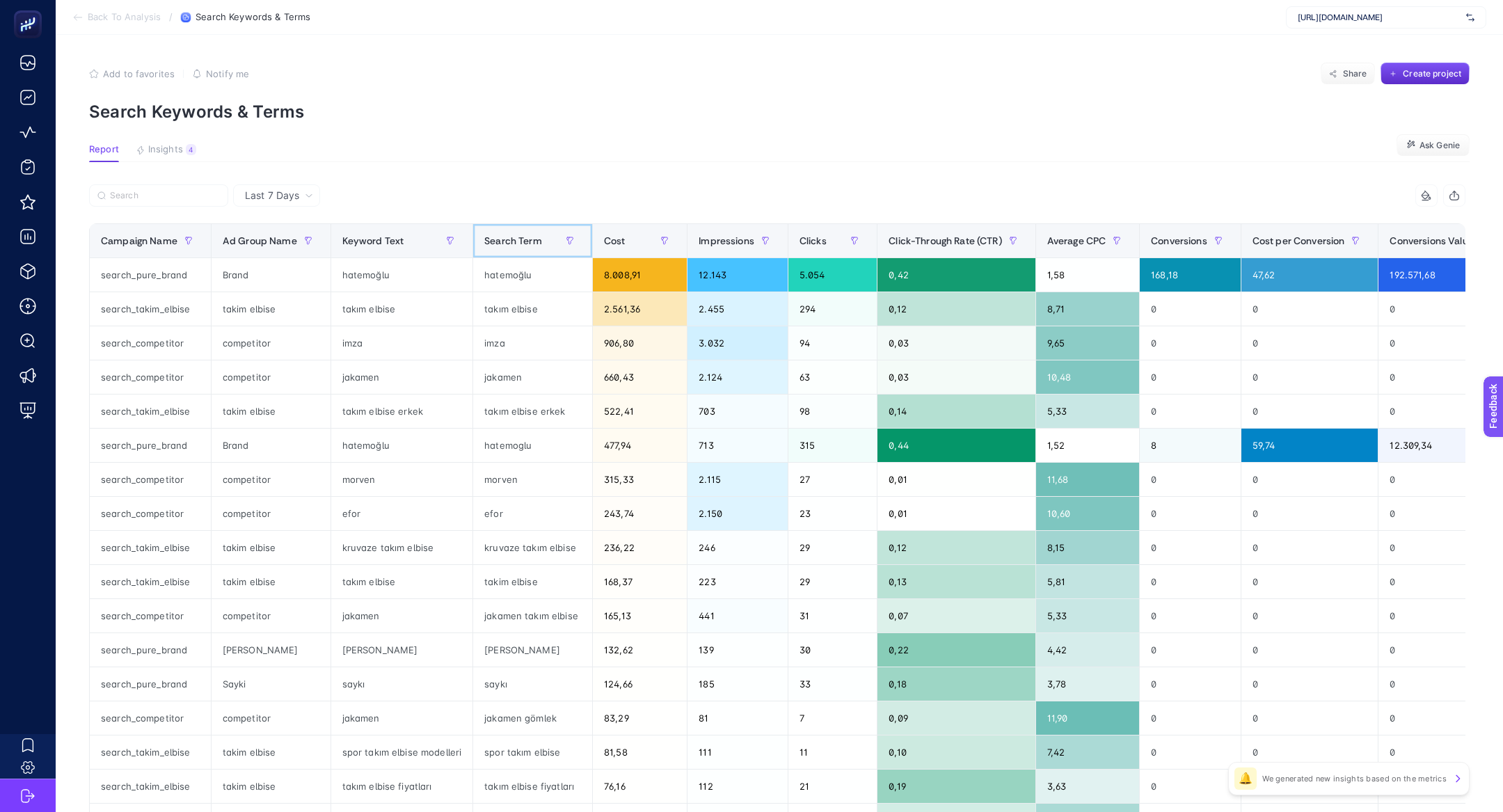
click at [550, 237] on div "Search Term" at bounding box center [532, 241] width 97 height 22
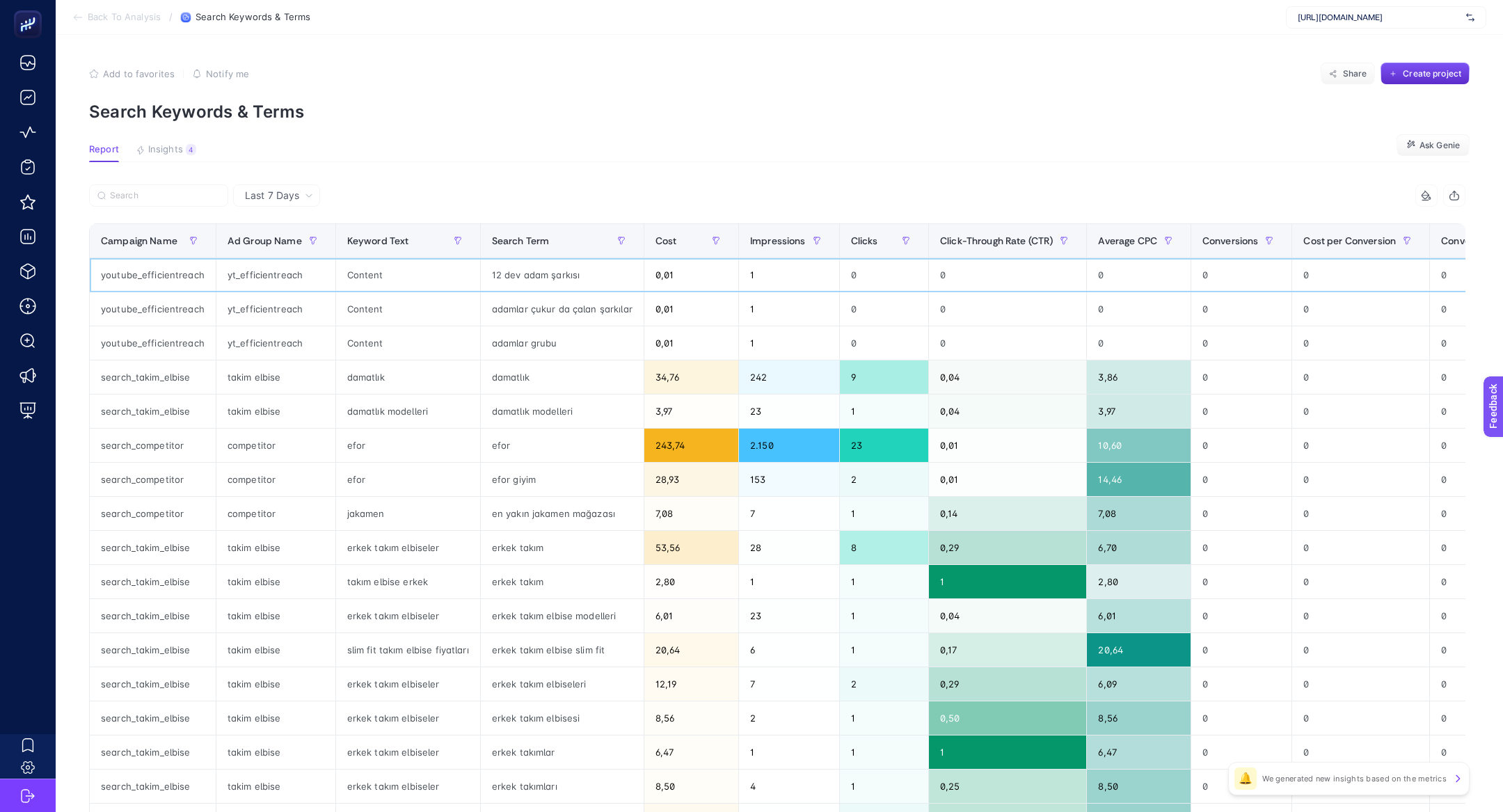
click at [556, 269] on div "12 dev adam şarkısı" at bounding box center [562, 275] width 163 height 34
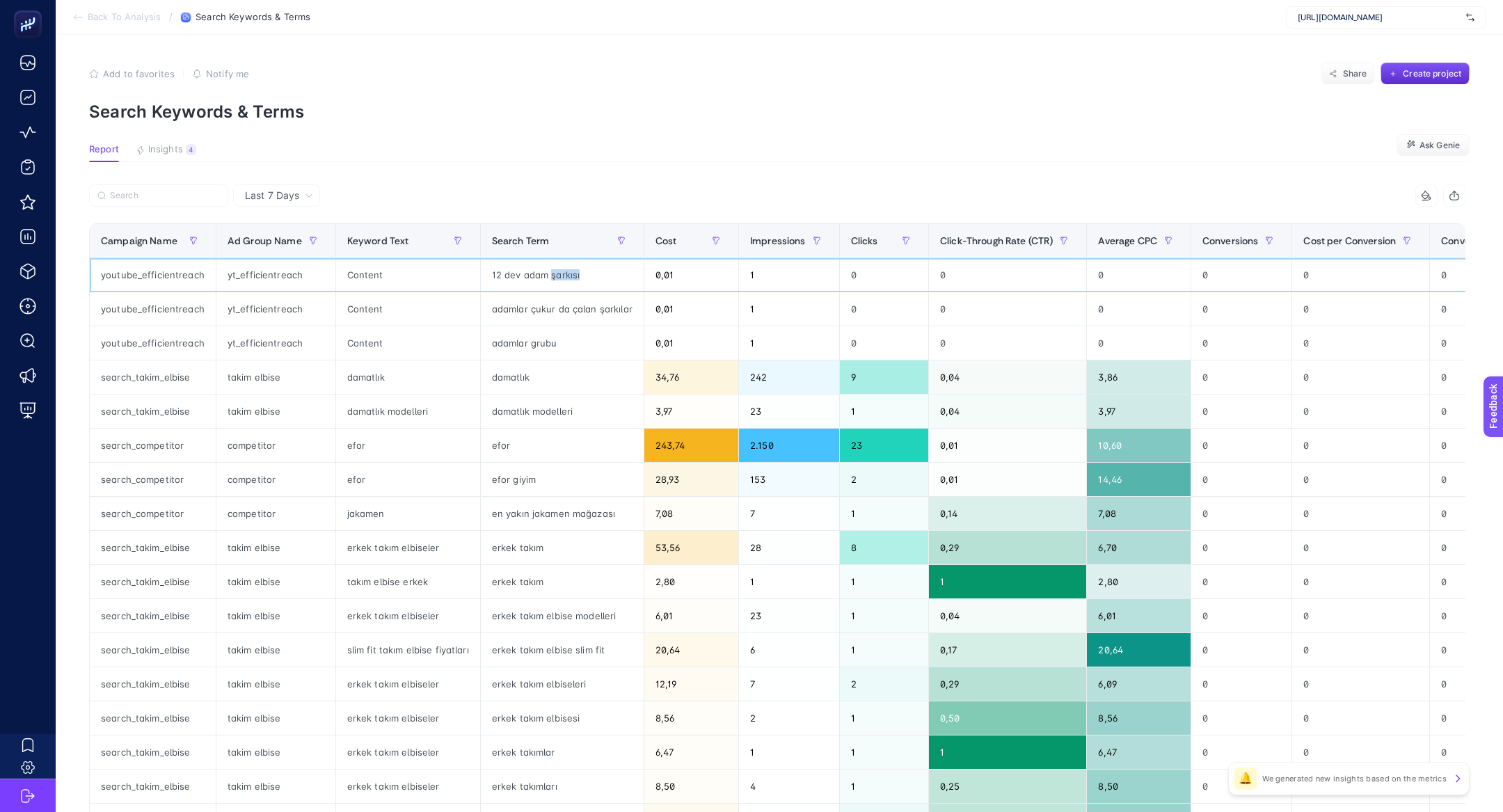
click at [556, 269] on div "12 dev adam şarkısı" at bounding box center [562, 275] width 163 height 34
click at [537, 280] on div "12 dev adam şarkısı" at bounding box center [562, 275] width 163 height 34
click at [545, 288] on div "12 dev adam şarkısı" at bounding box center [562, 275] width 163 height 34
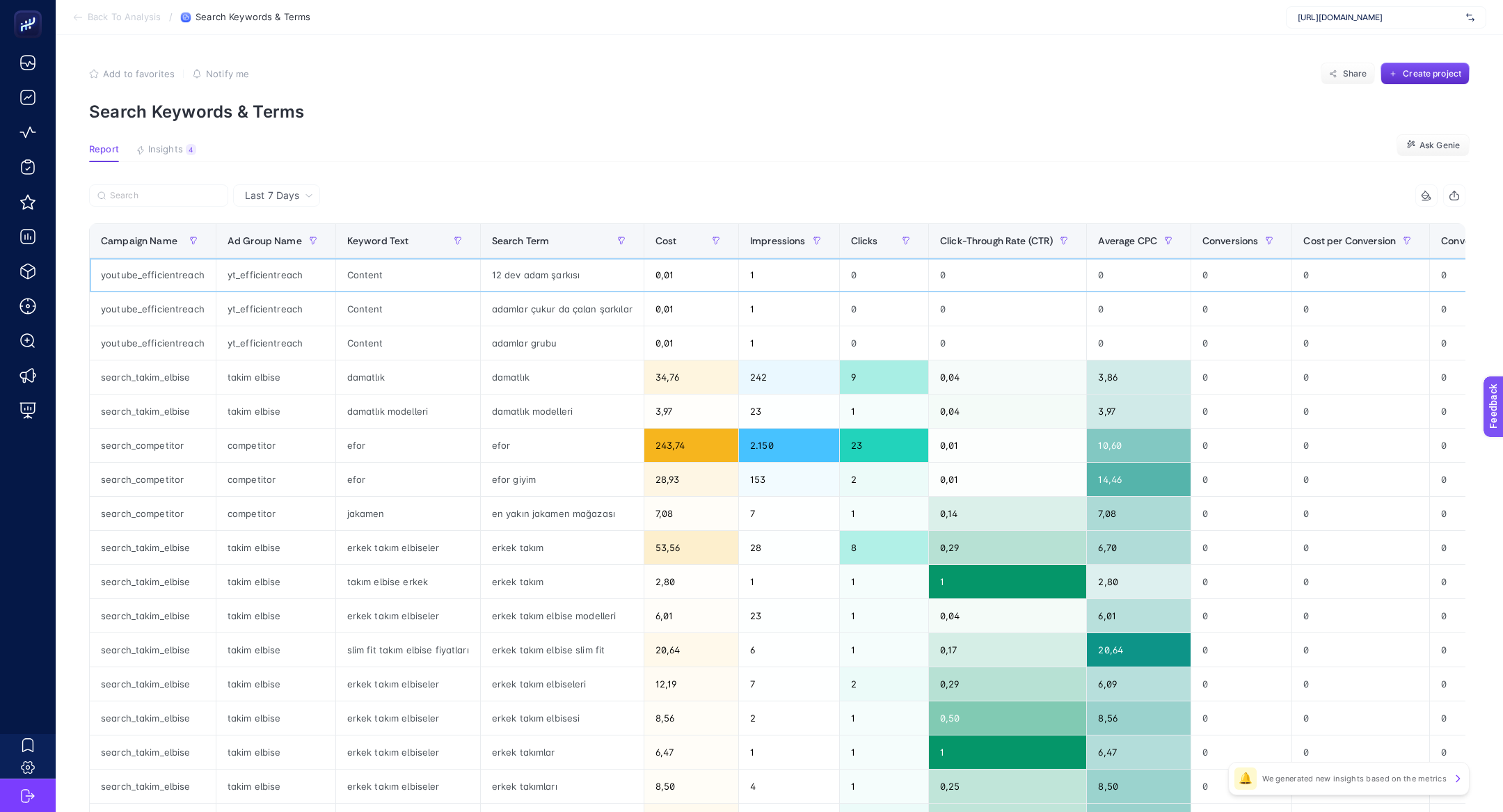
click at [545, 280] on div "12 dev adam şarkısı" at bounding box center [562, 275] width 163 height 34
copy tr "12 dev adam şarkısı"
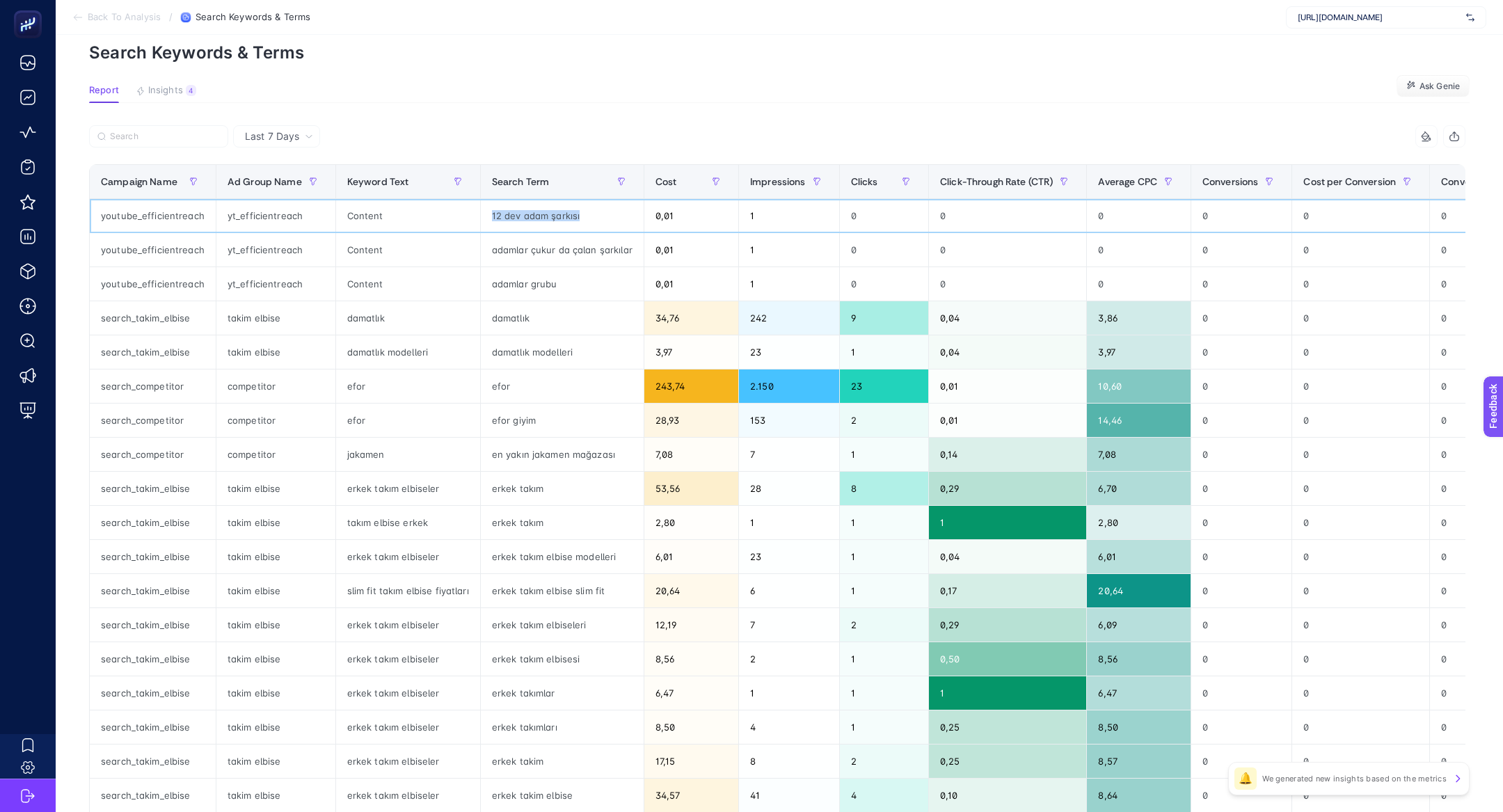
scroll to position [62, 0]
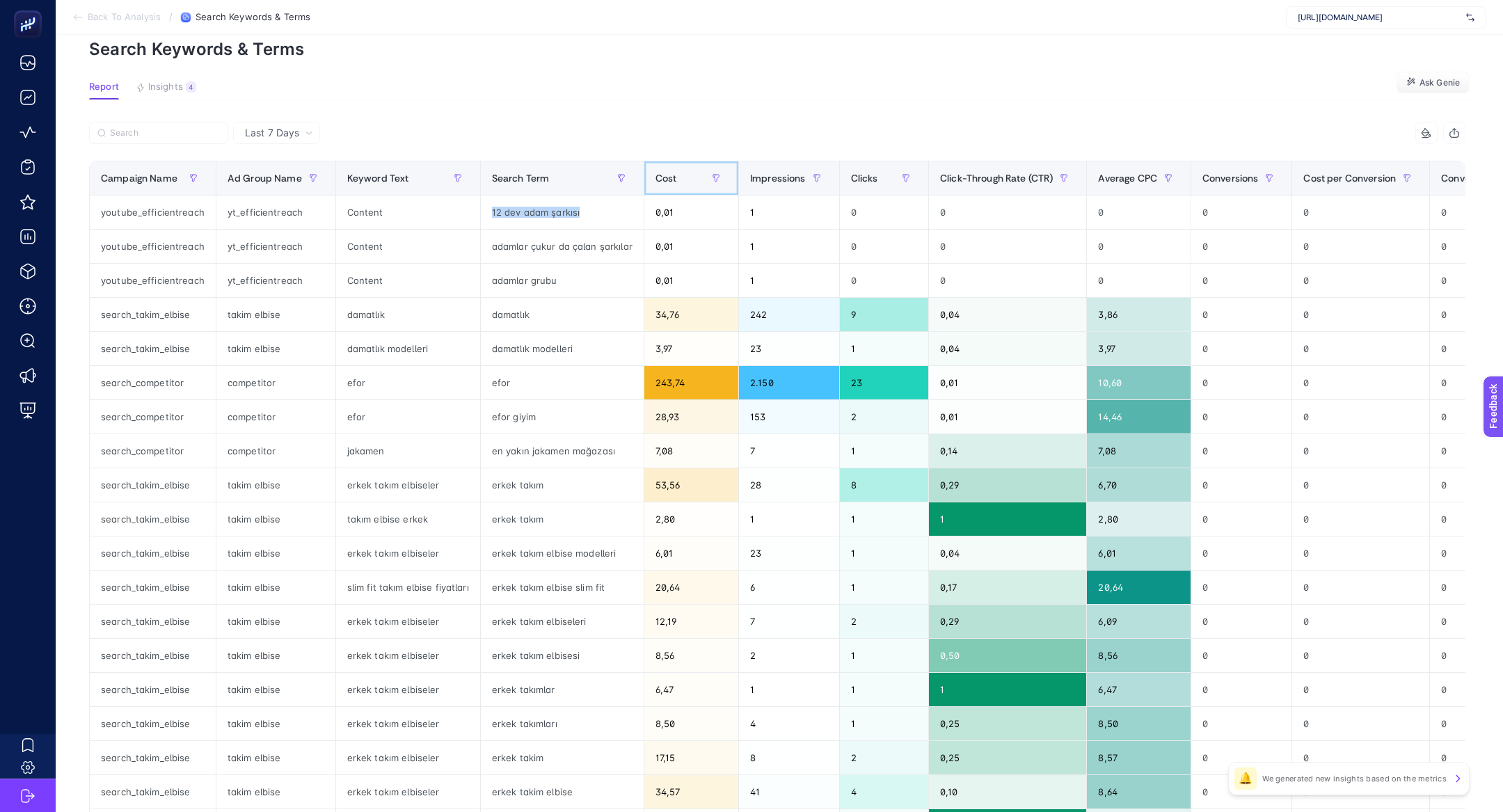
click at [688, 179] on div "Cost" at bounding box center [691, 178] width 72 height 22
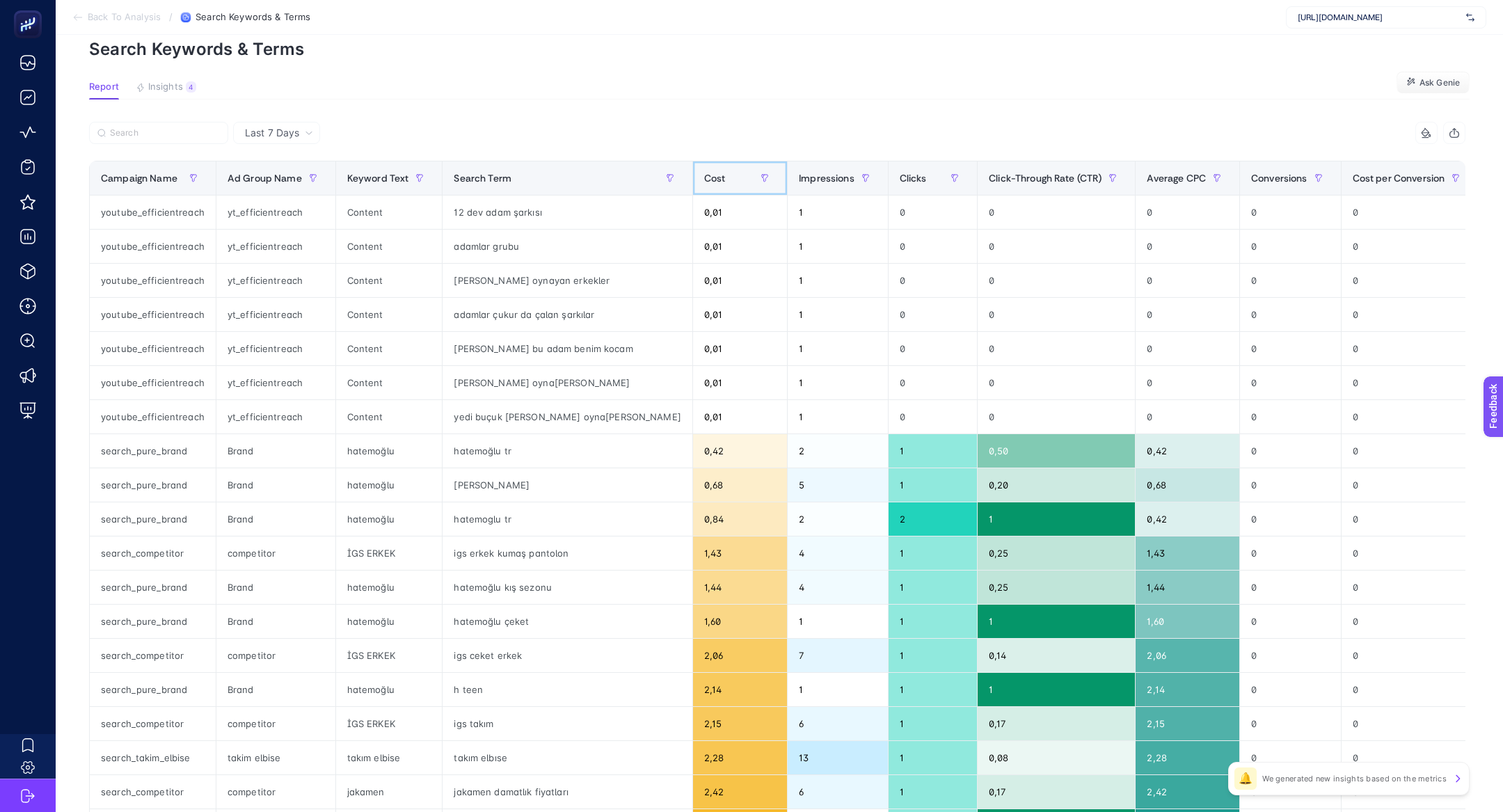
click at [704, 179] on div "Cost" at bounding box center [740, 178] width 72 height 22
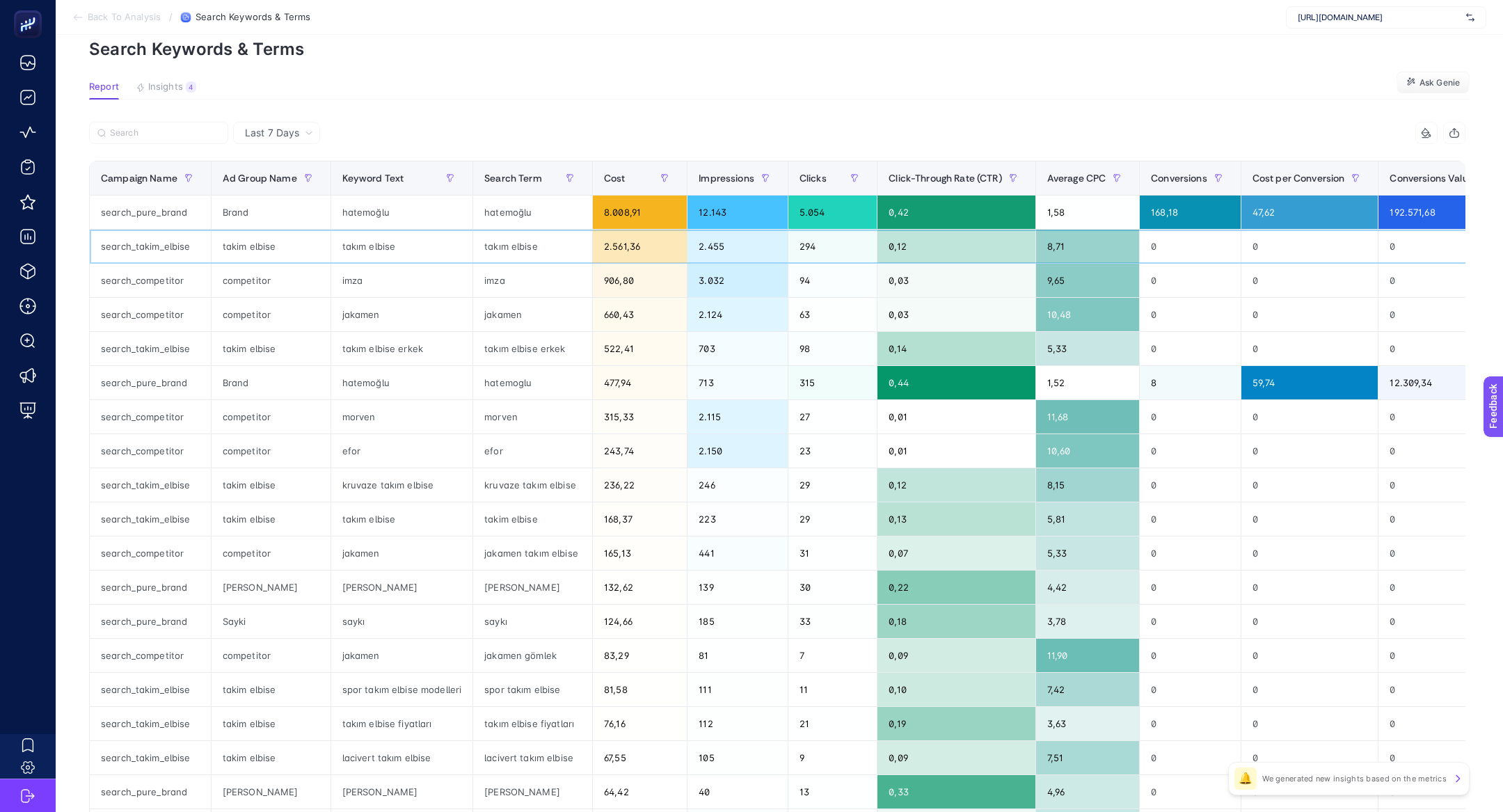
click at [487, 235] on div "takım elbise" at bounding box center [532, 246] width 119 height 34
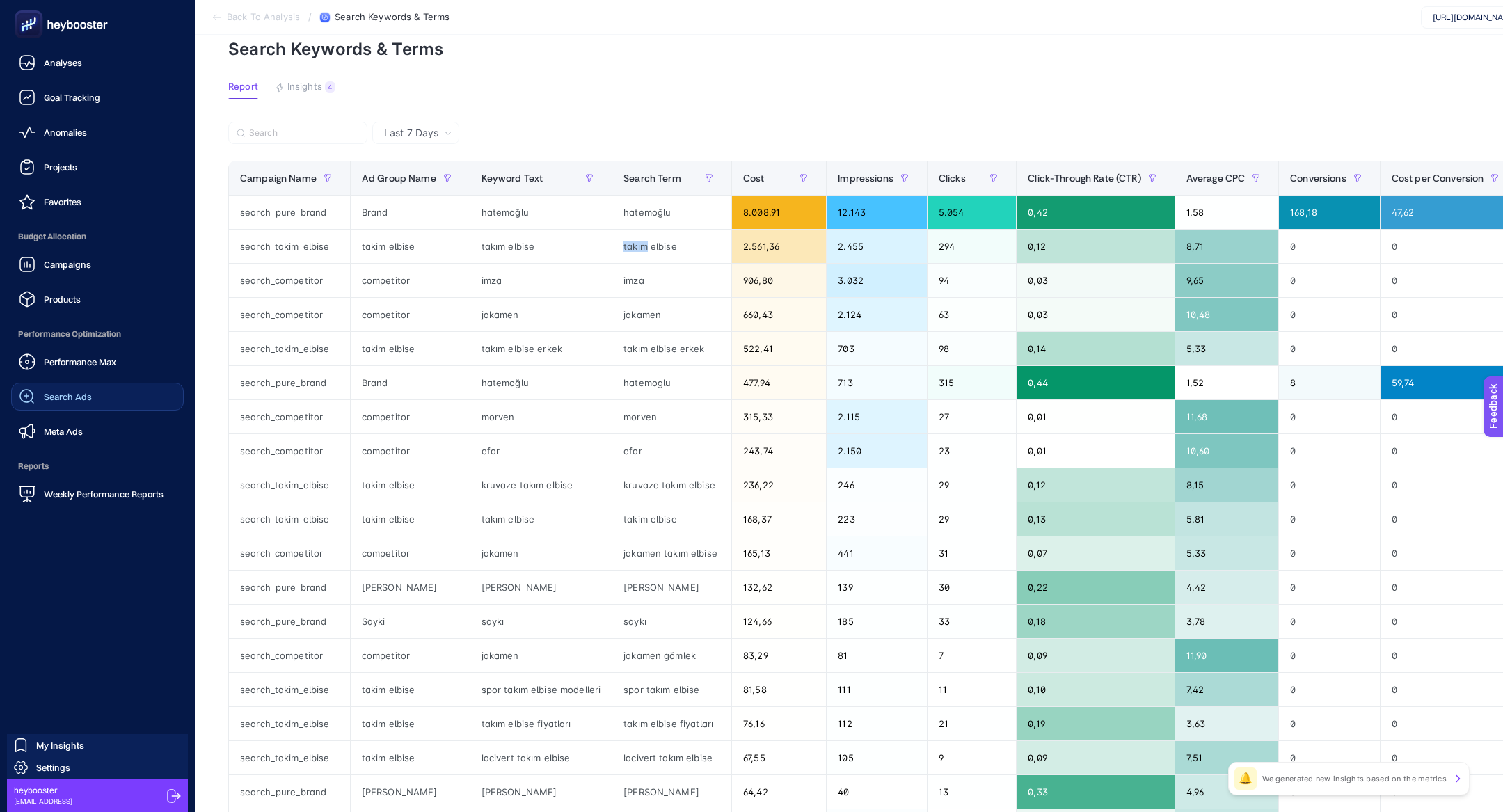
click at [125, 410] on link "Search Ads" at bounding box center [97, 396] width 172 height 28
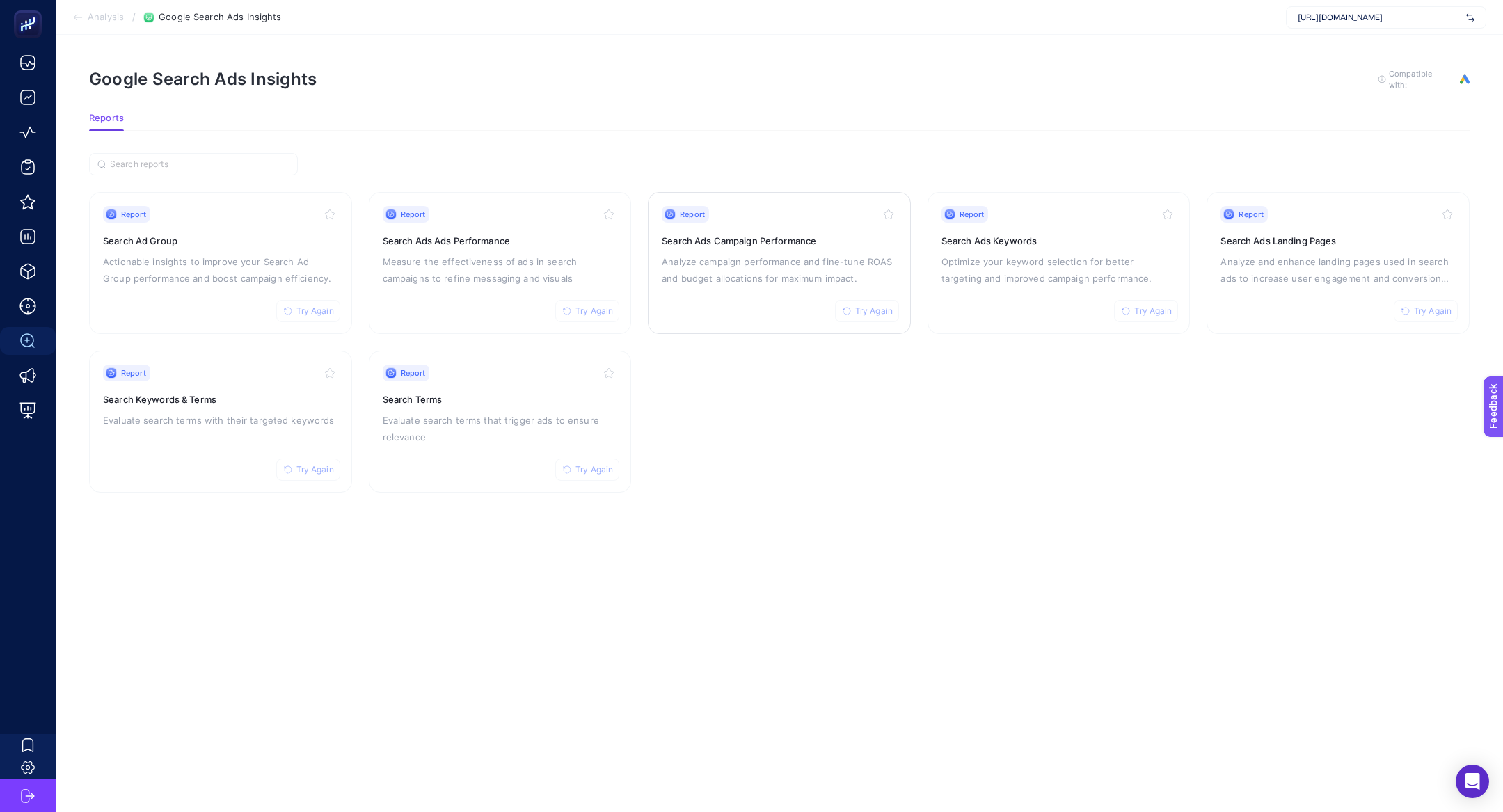
click at [764, 257] on p "Analyze campaign performance and fine-tune ROAS and budget allocations for maxi…" at bounding box center [779, 270] width 235 height 34
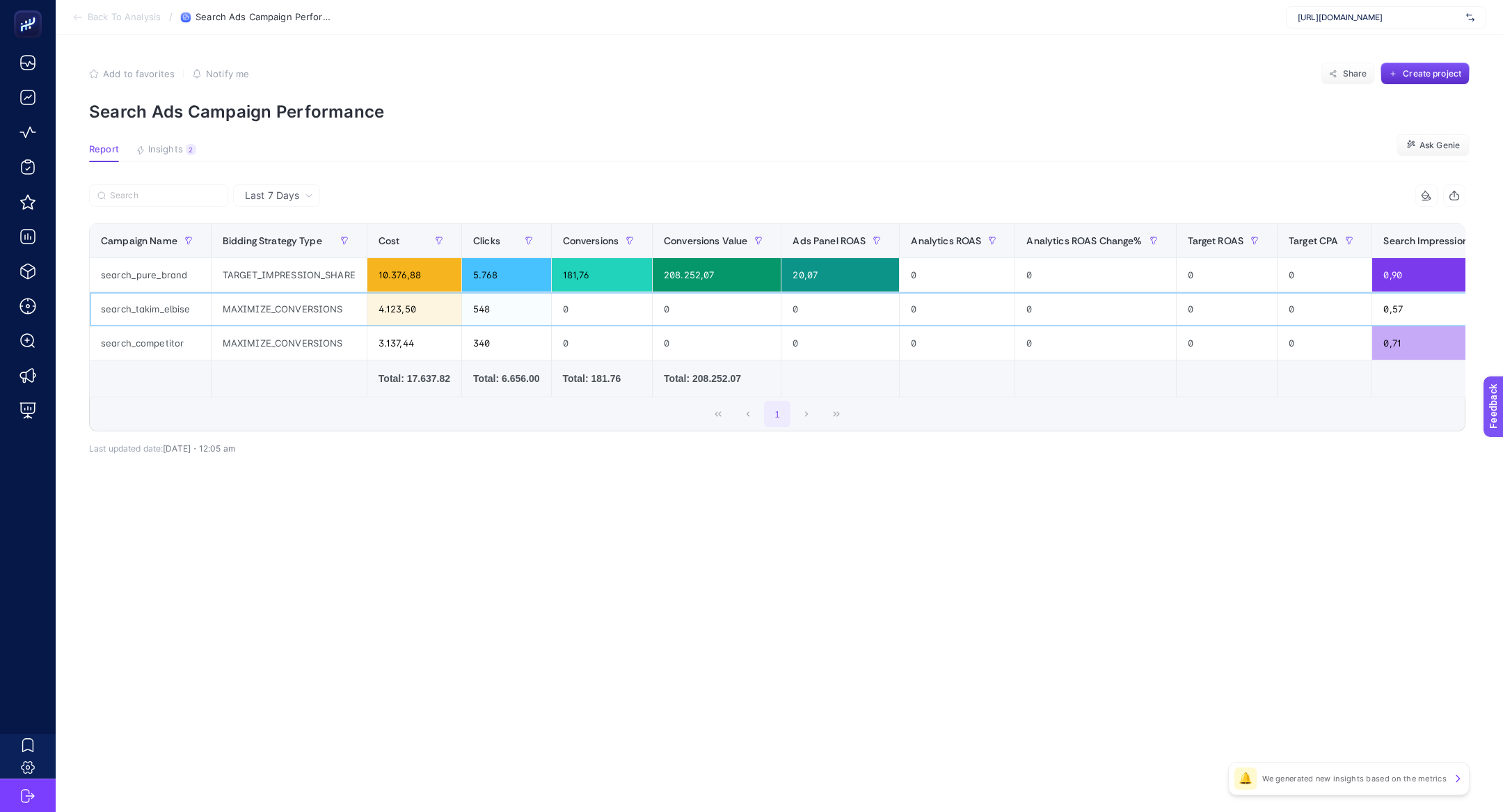
click at [176, 312] on div "search_takim_elbise" at bounding box center [150, 309] width 121 height 34
click at [272, 219] on div "14 items selected Campaign Name Bidding Strategy Type Cost Clicks Conversions C…" at bounding box center [777, 308] width 1376 height 247
click at [274, 199] on span "Last 7 Days" at bounding box center [272, 195] width 54 height 14
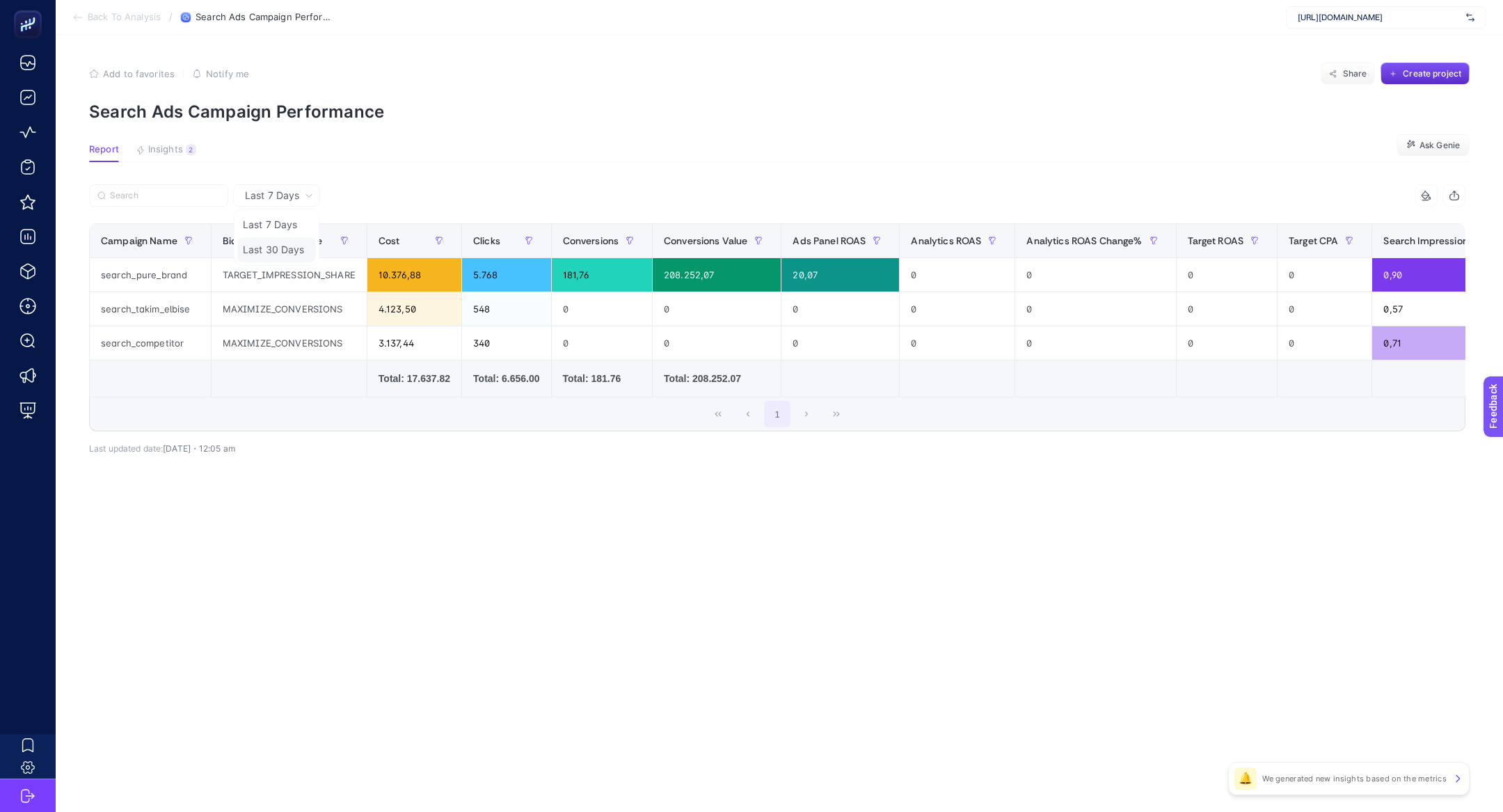
click at [290, 255] on li "Last 30 Days" at bounding box center [276, 249] width 79 height 25
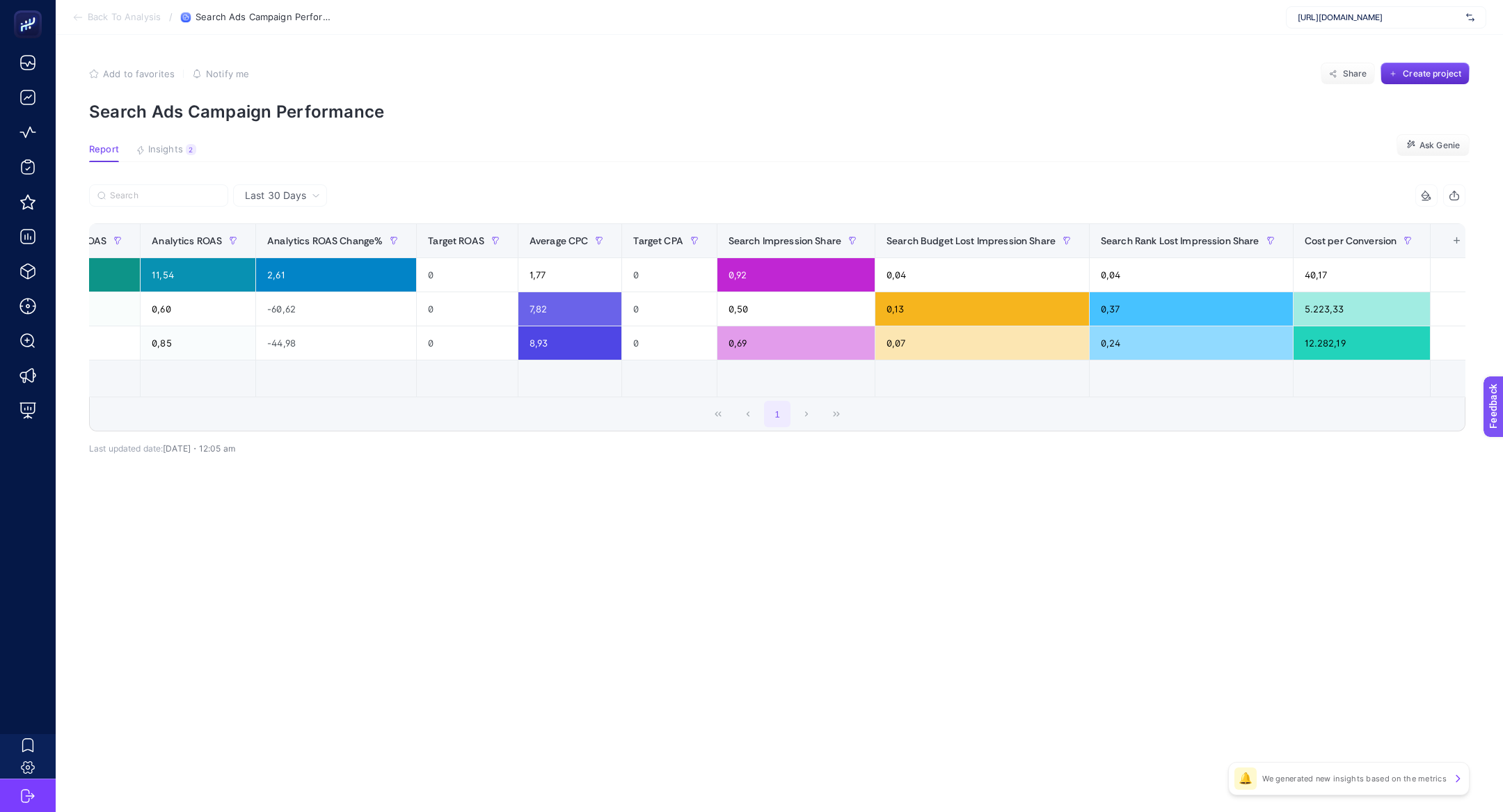
scroll to position [0, 788]
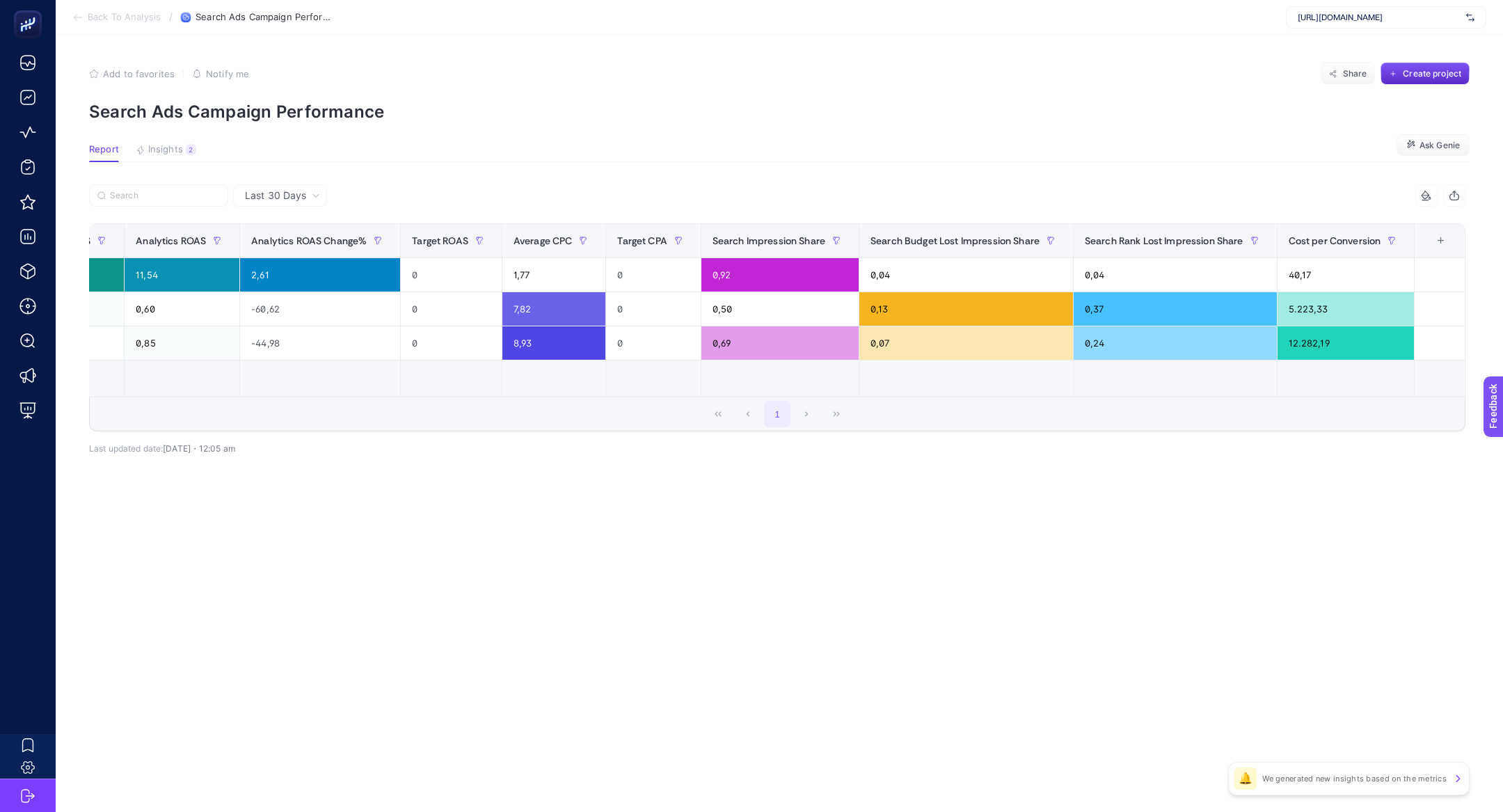
click at [1436, 238] on div "+" at bounding box center [1440, 241] width 26 height 11
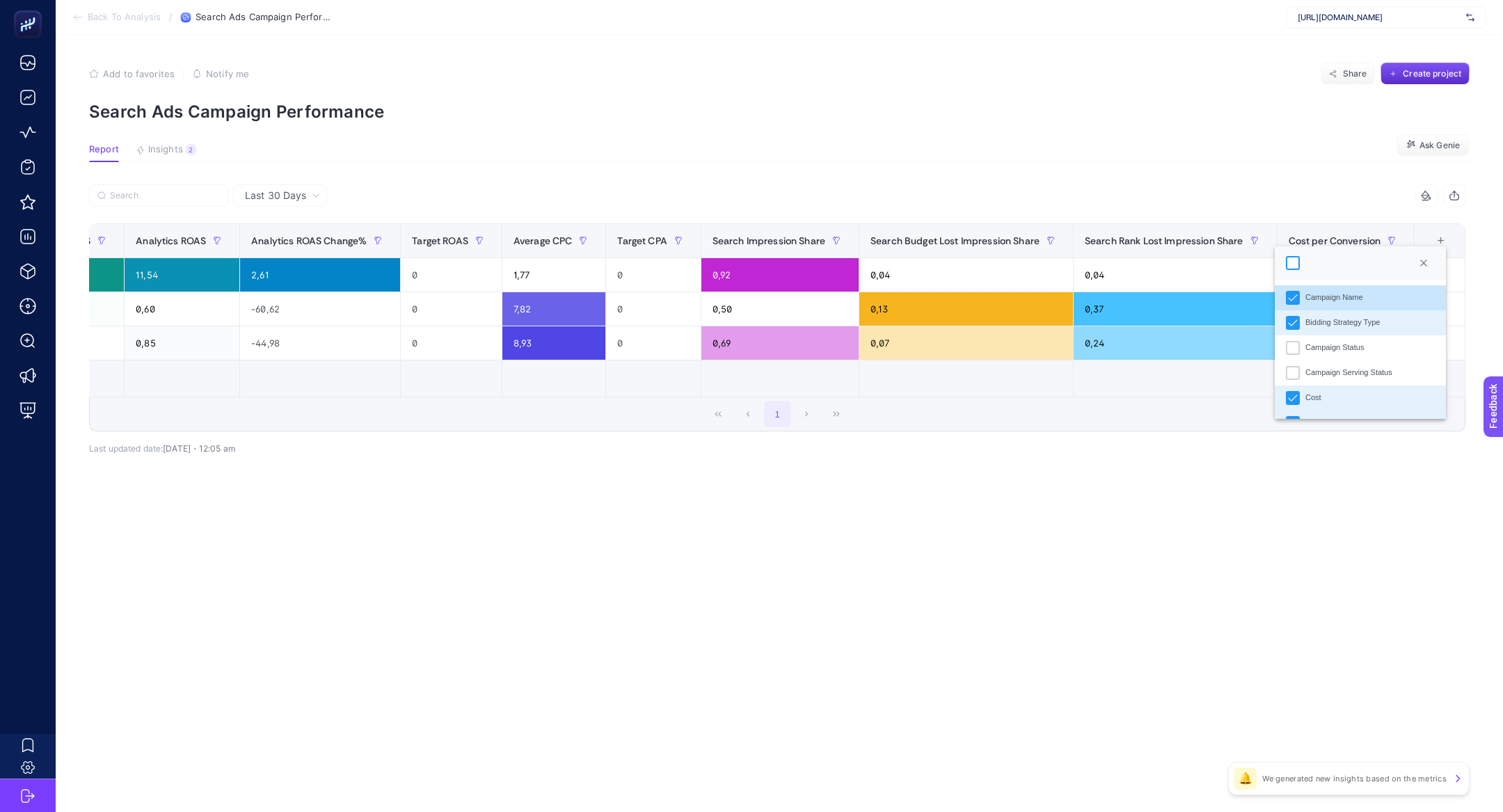
click at [1292, 262] on div at bounding box center [1292, 262] width 14 height 14
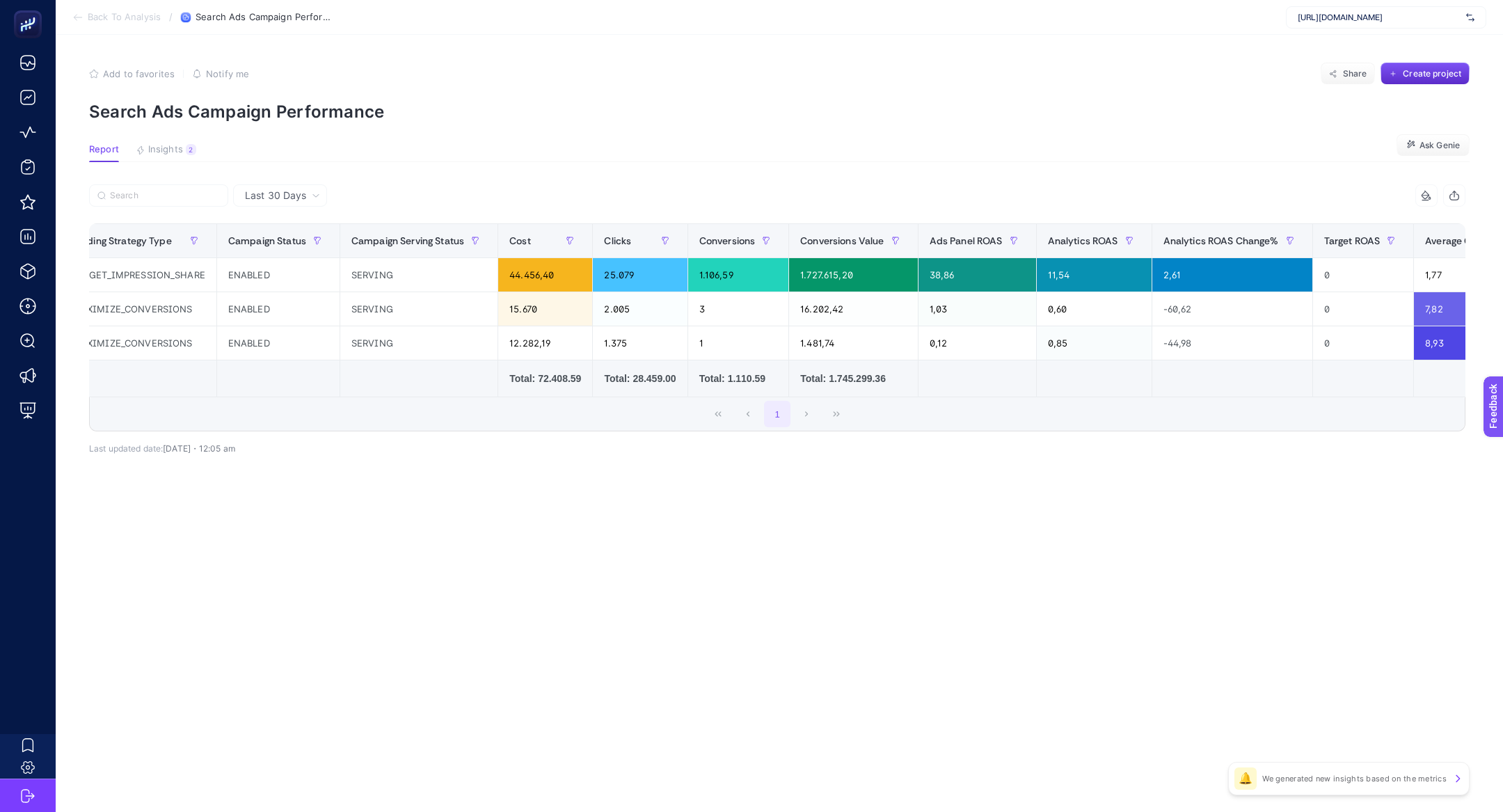
scroll to position [0, 0]
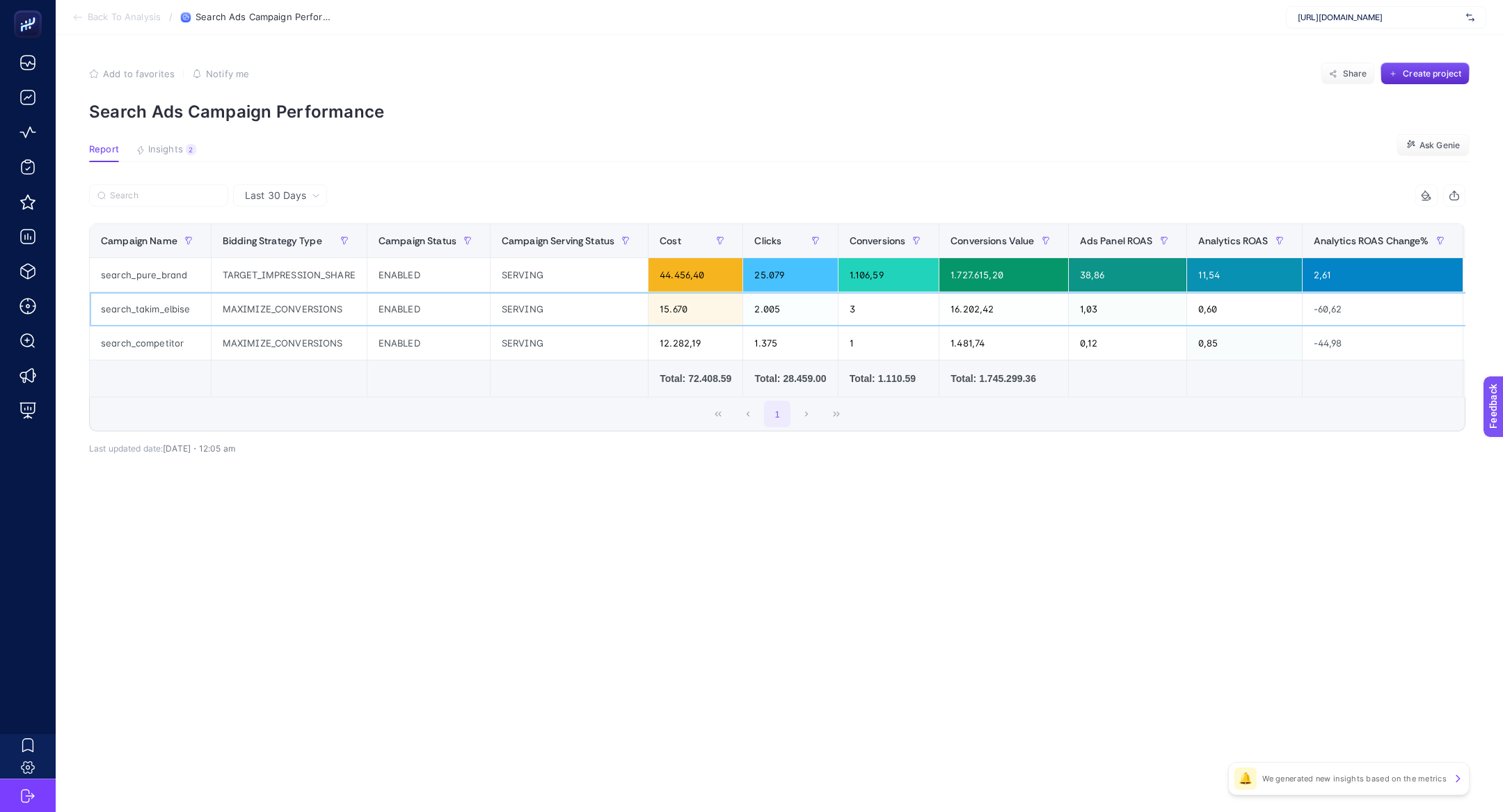
click at [1015, 315] on div "16.202,42" at bounding box center [1003, 309] width 128 height 34
click at [312, 337] on div "MAXIMIZE_CONVERSIONS" at bounding box center [289, 343] width 155 height 34
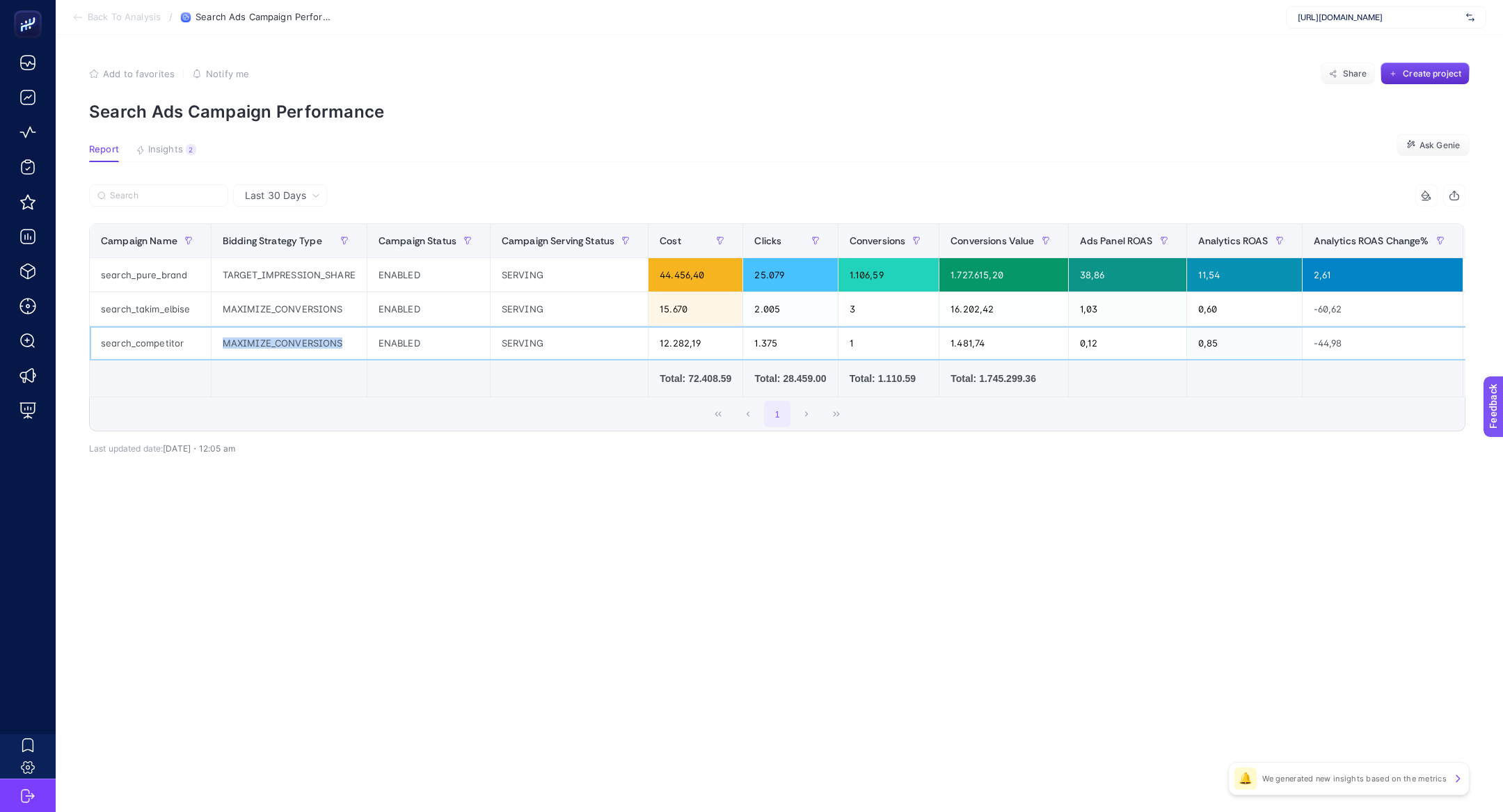
click at [312, 337] on div "MAXIMIZE_CONVERSIONS" at bounding box center [289, 343] width 155 height 34
drag, startPoint x: 223, startPoint y: 341, endPoint x: 342, endPoint y: 345, distance: 119.1
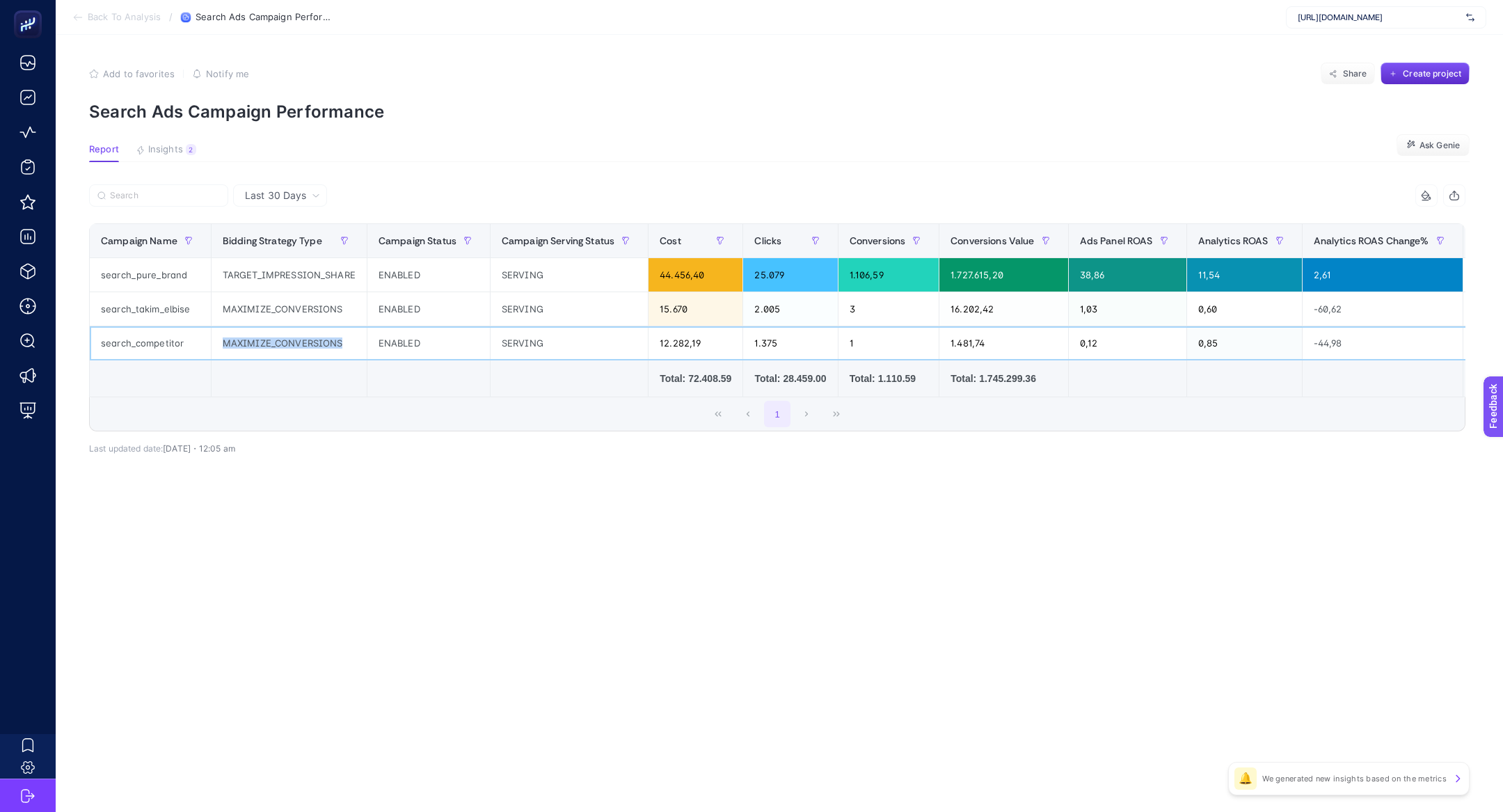
click at [342, 345] on div "MAXIMIZE_CONVERSIONS" at bounding box center [289, 343] width 155 height 34
drag, startPoint x: 790, startPoint y: 345, endPoint x: 759, endPoint y: 340, distance: 31.4
click at [759, 340] on div "1.375" at bounding box center [790, 343] width 94 height 34
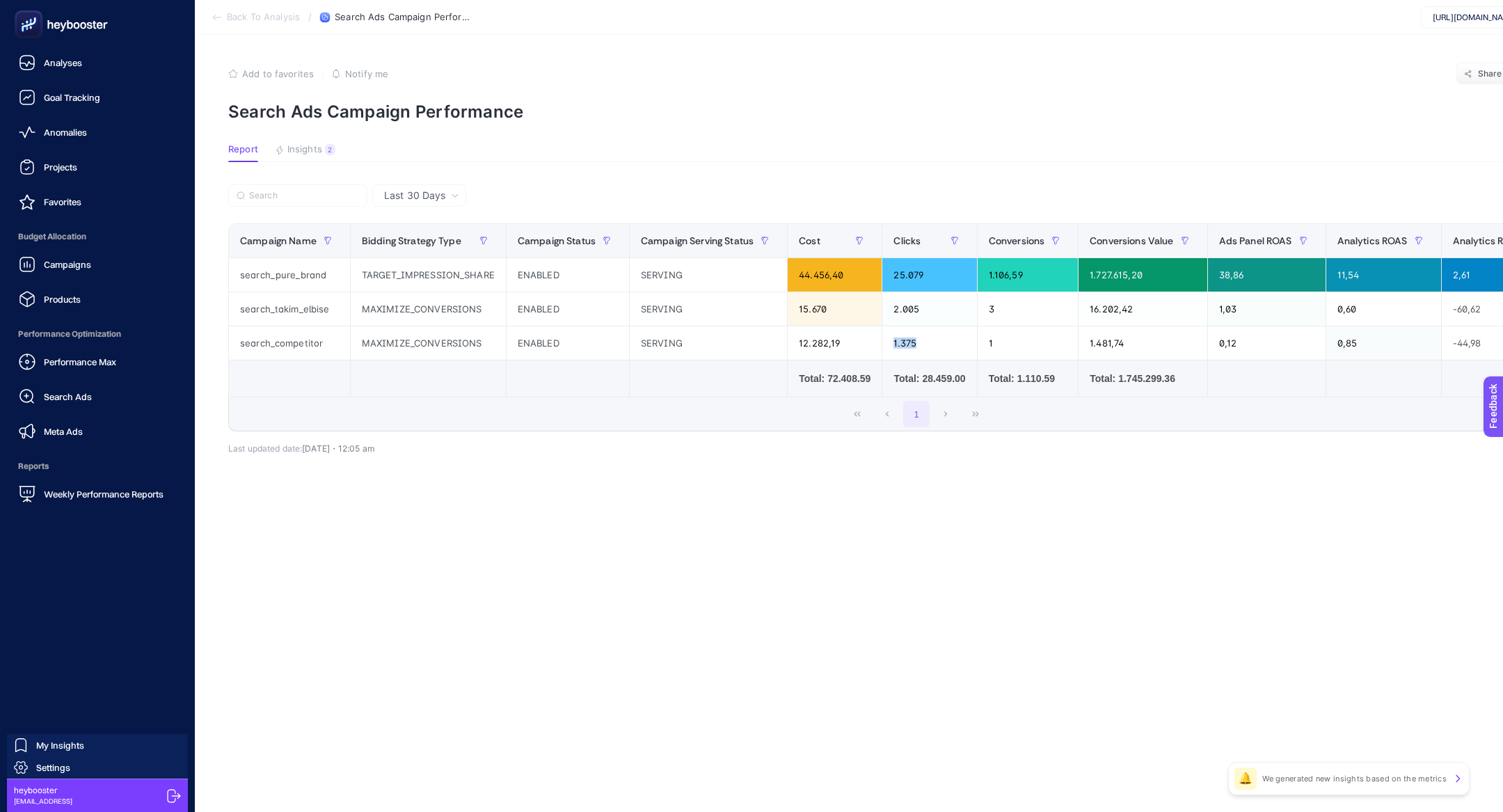
click at [16, 36] on icon at bounding box center [61, 24] width 101 height 28
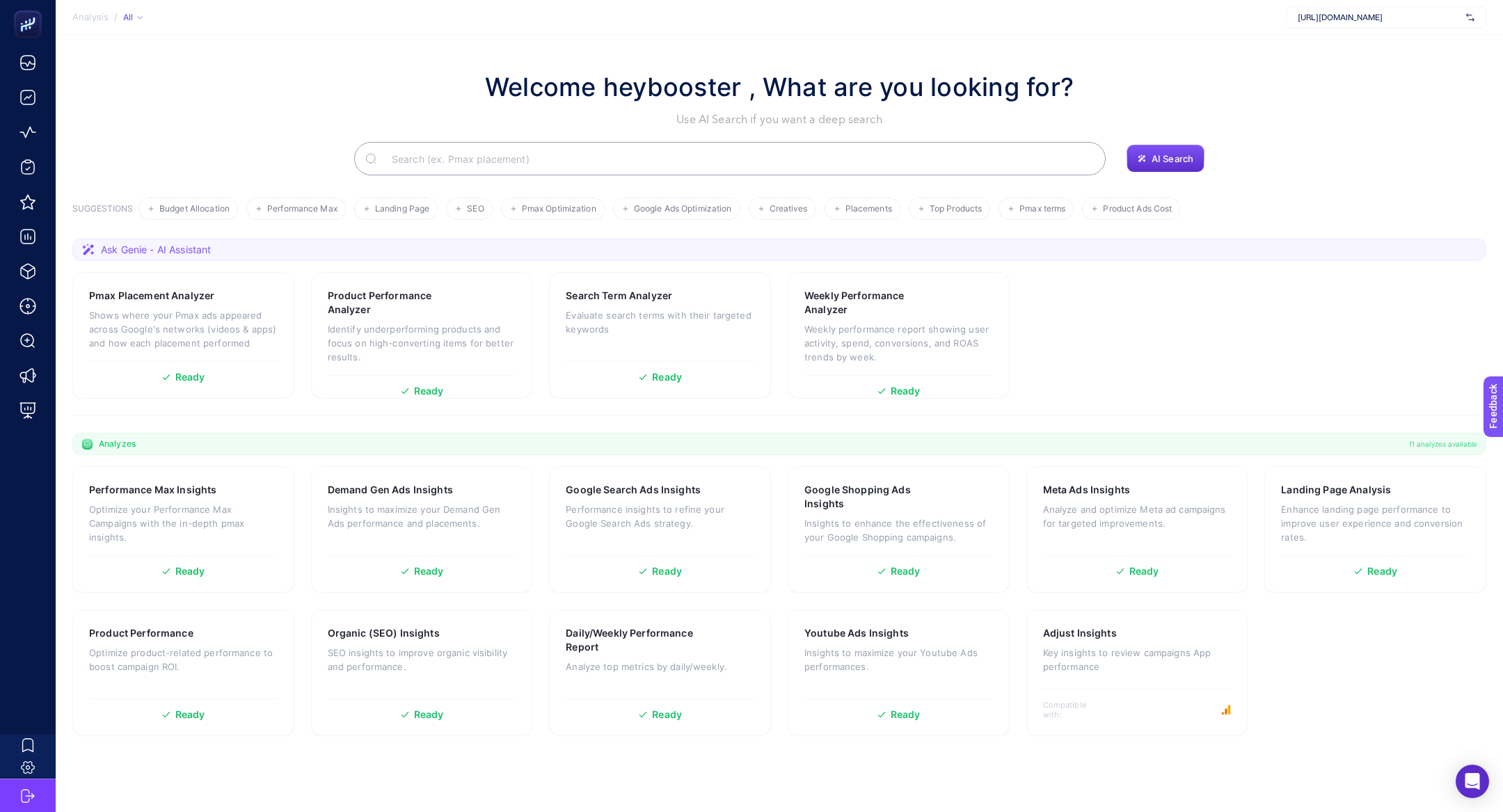
click at [515, 154] on input "Search" at bounding box center [737, 158] width 714 height 39
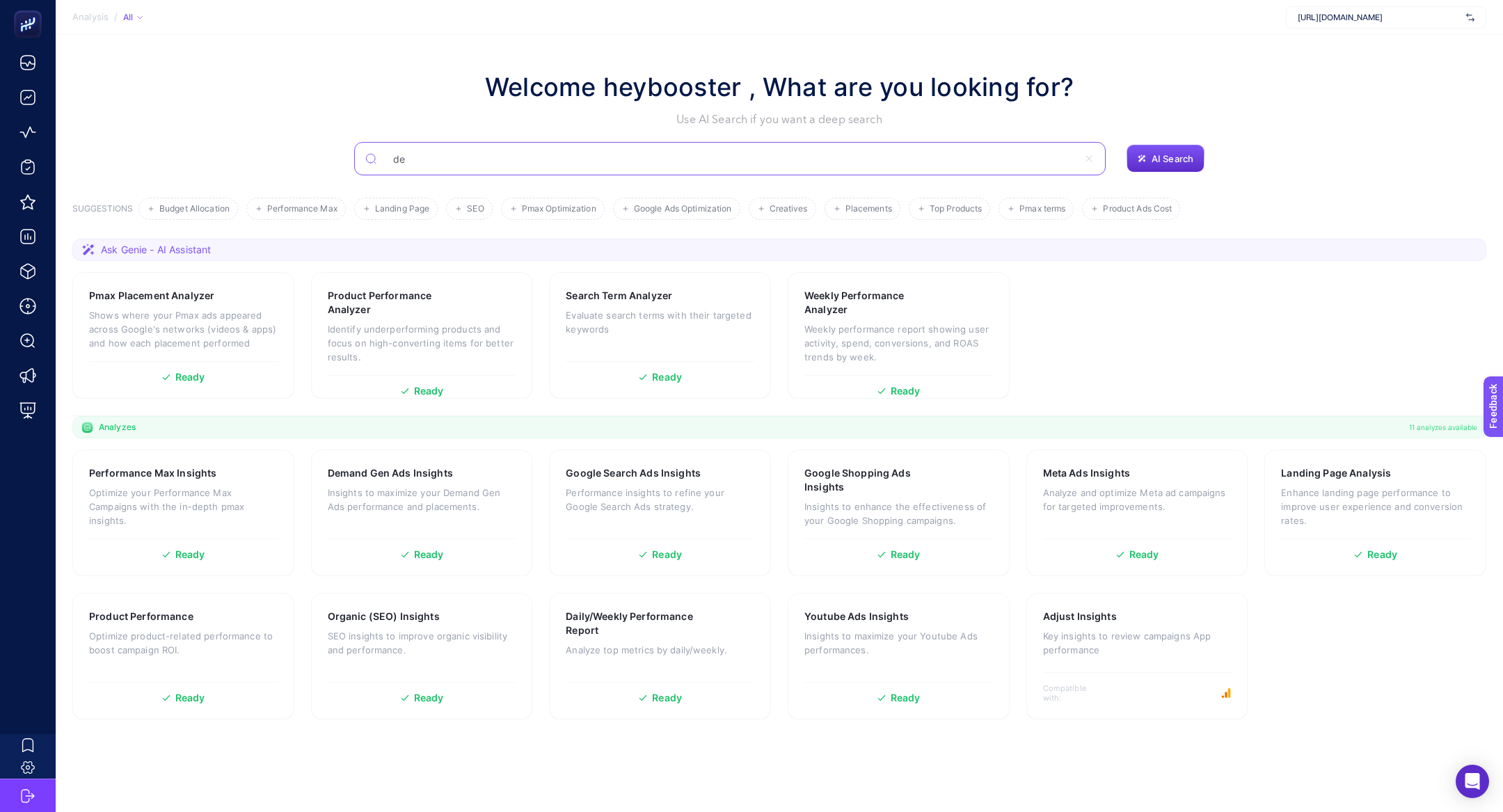
type input "d"
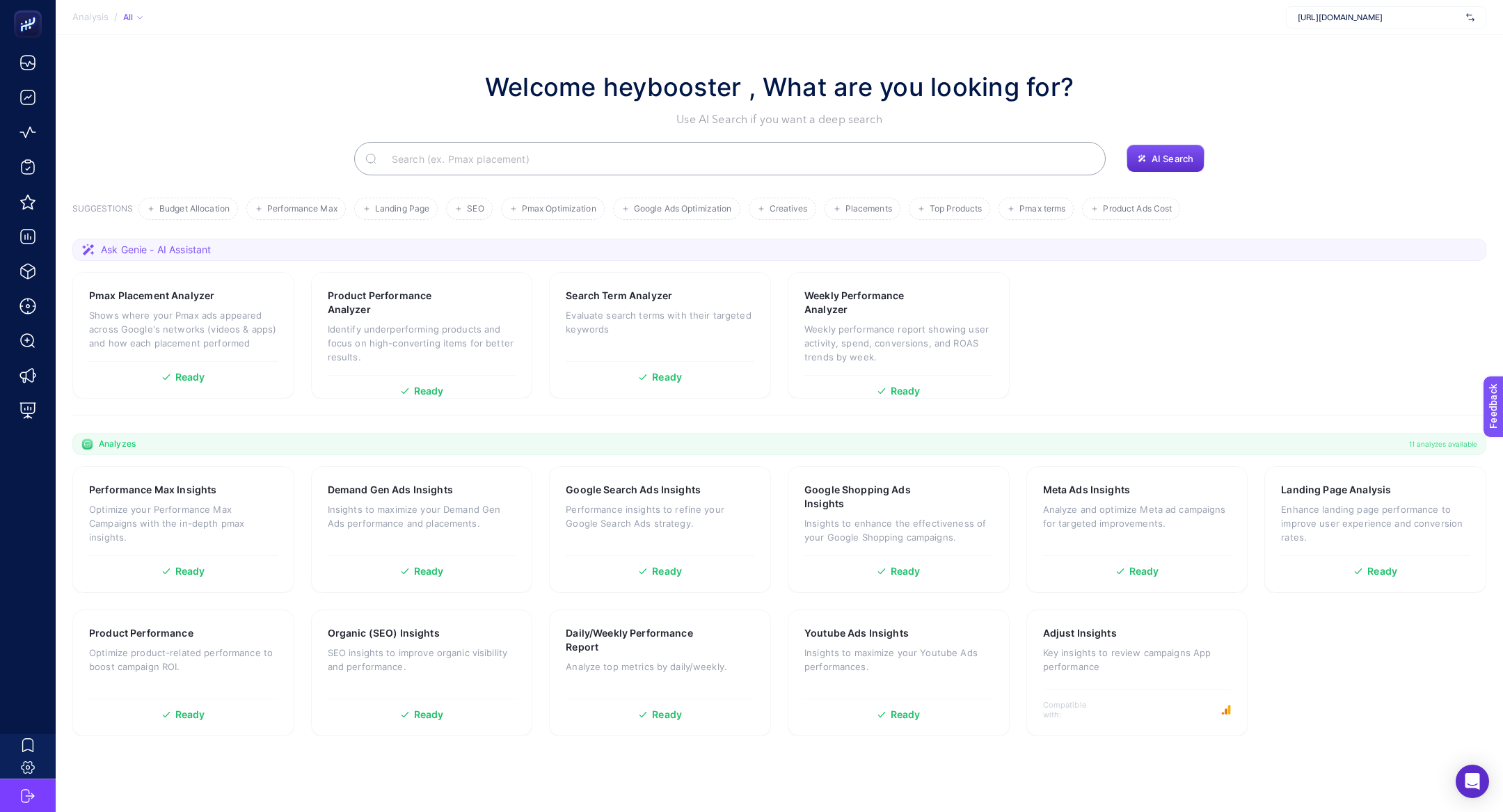
click at [660, 144] on input "Search" at bounding box center [737, 158] width 714 height 39
click at [660, 148] on input "Search" at bounding box center [738, 158] width 712 height 39
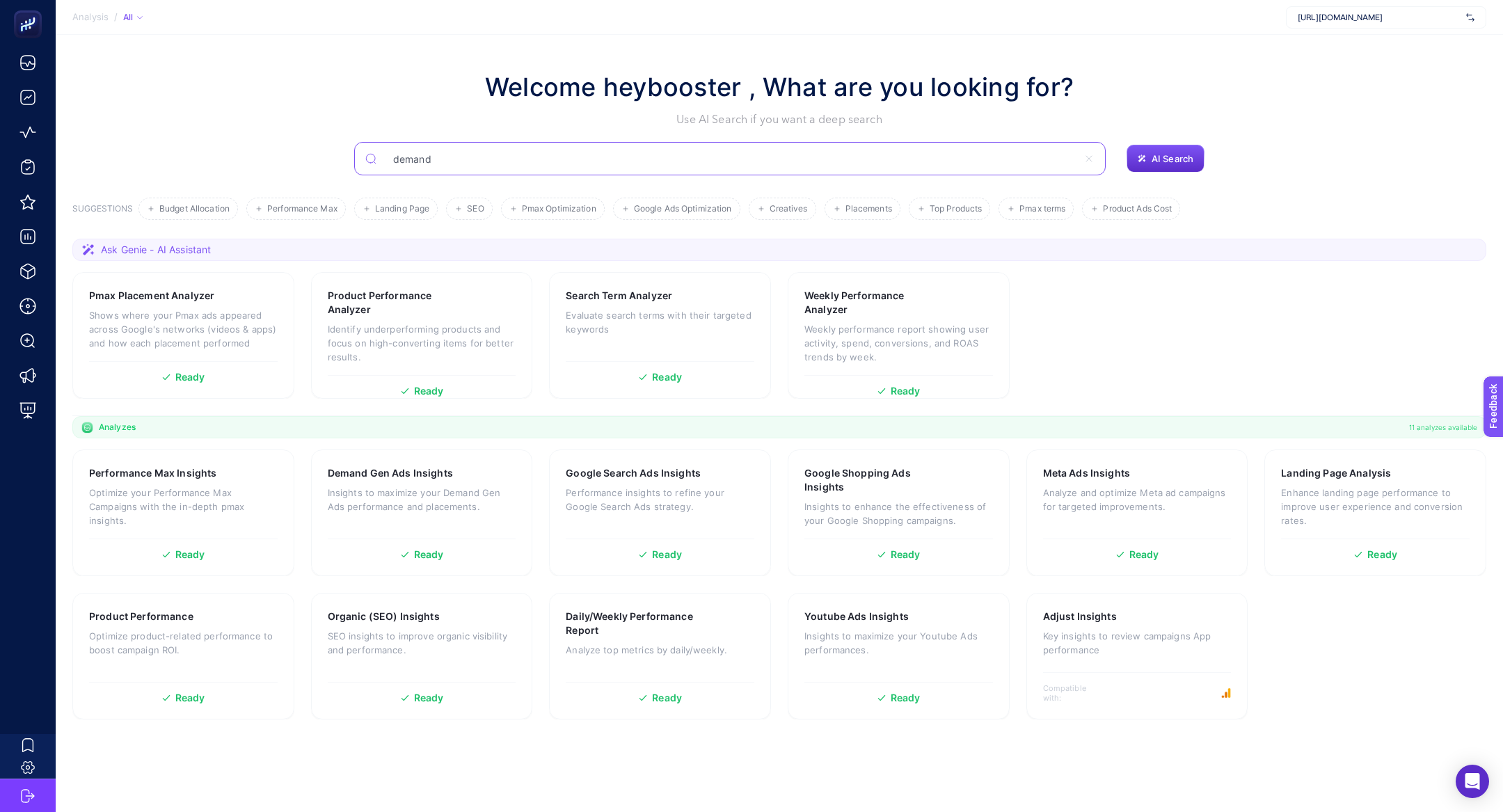
type input "demand"
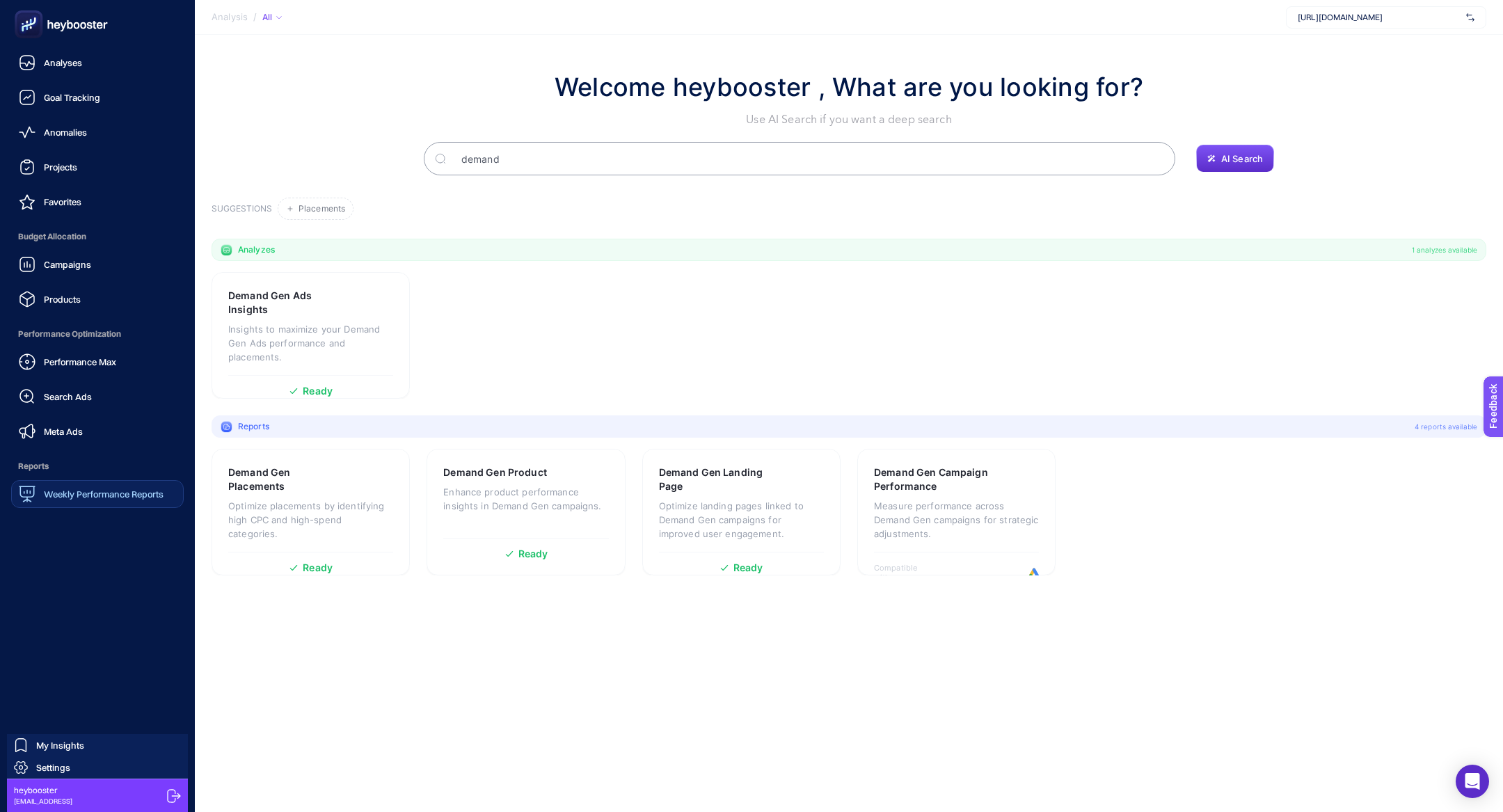
click at [62, 495] on span "Weekly Performance Reports" at bounding box center [104, 494] width 120 height 11
